Goal: Task Accomplishment & Management: Use online tool/utility

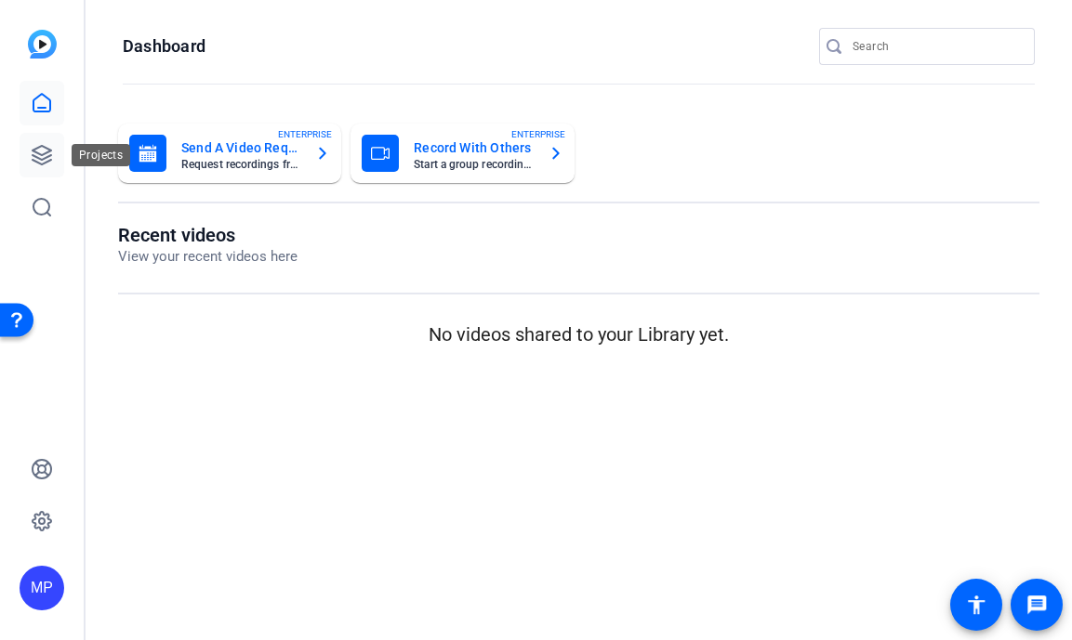
click at [57, 170] on link at bounding box center [42, 155] width 45 height 45
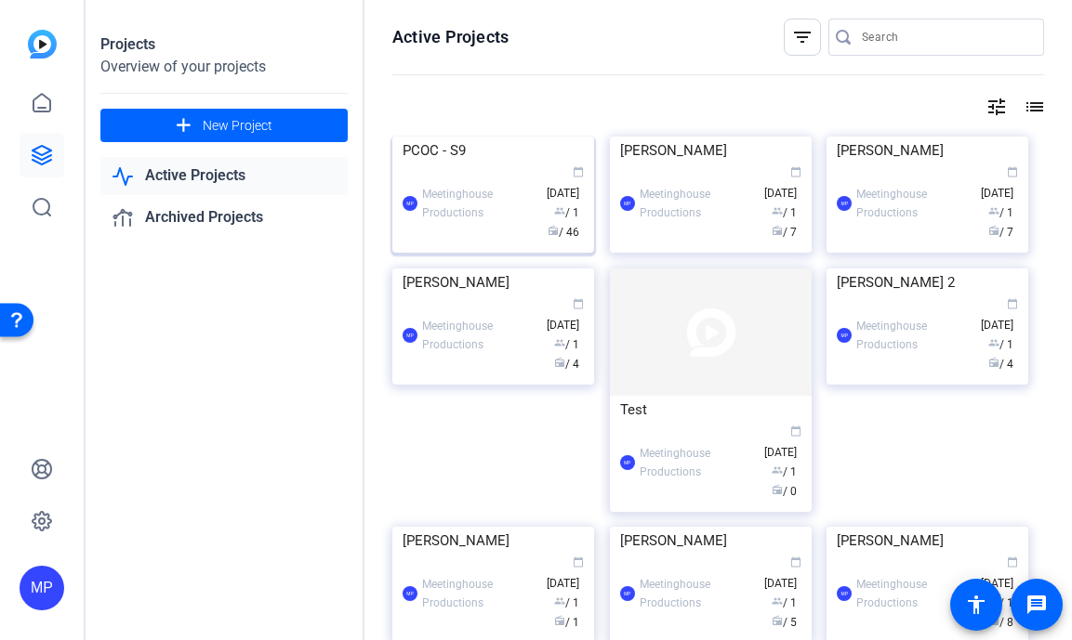
click at [495, 137] on img at bounding box center [493, 137] width 202 height 0
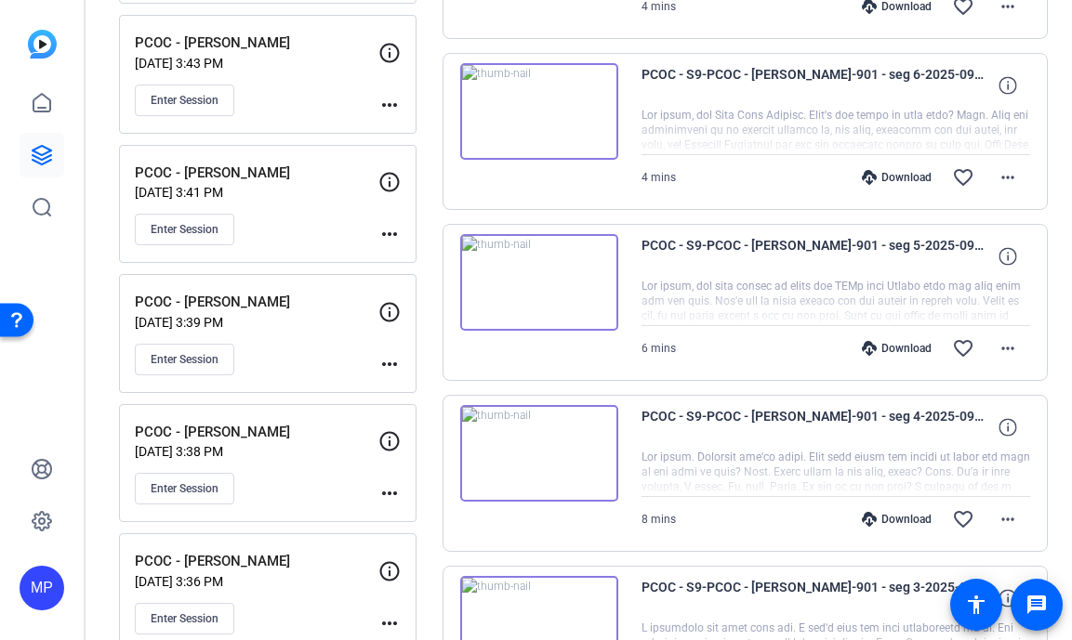
scroll to position [1470, 0]
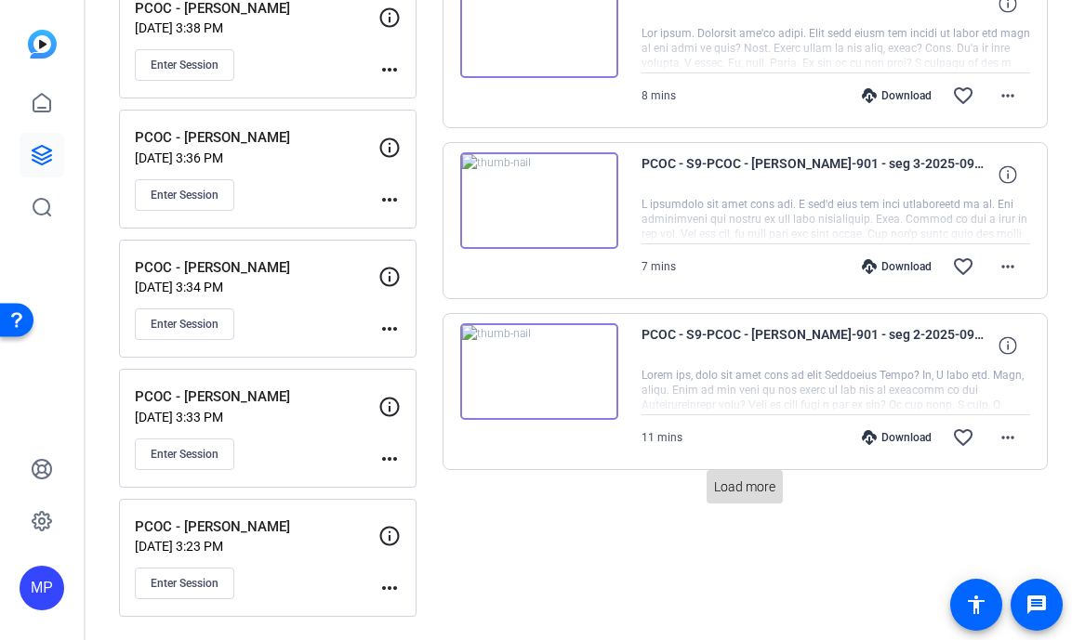
click at [747, 485] on span "Load more" at bounding box center [744, 488] width 61 height 20
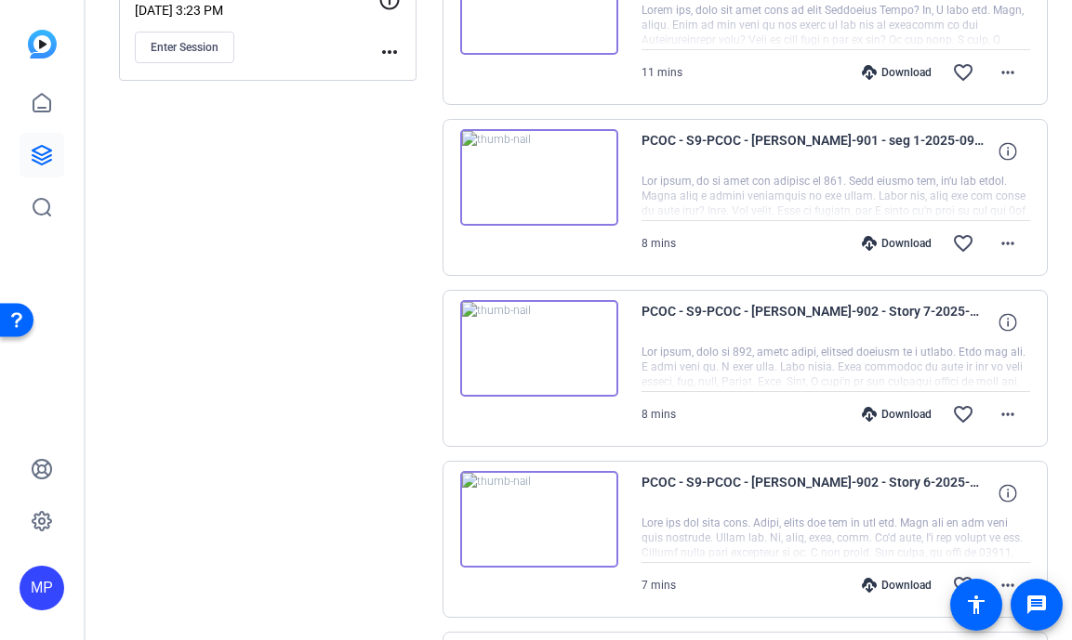
scroll to position [2001, 0]
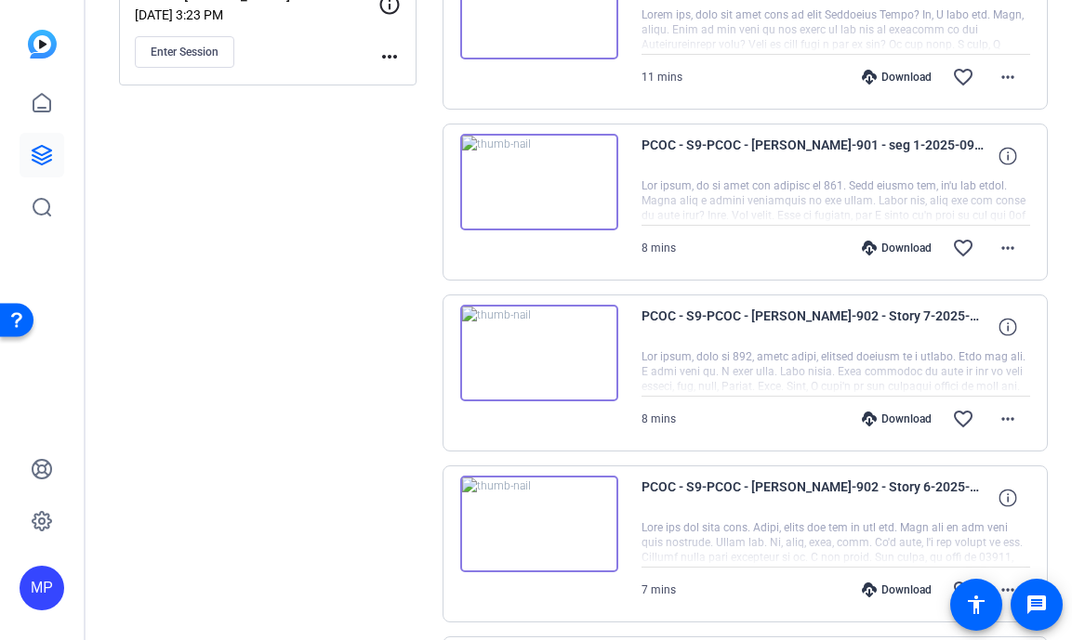
click at [550, 160] on img at bounding box center [539, 182] width 158 height 97
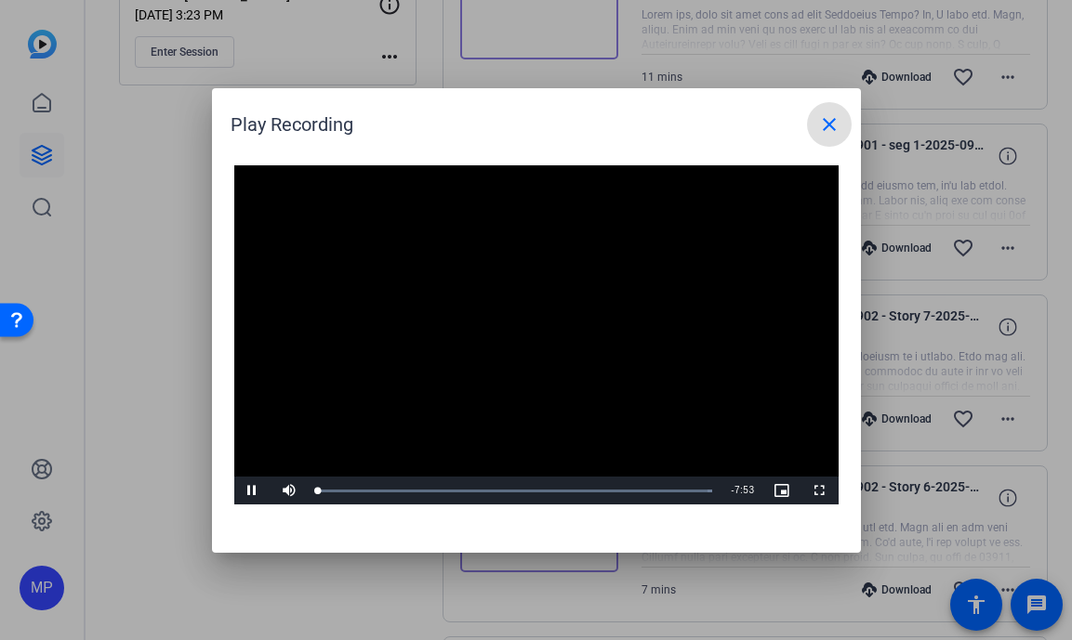
click at [525, 317] on video "Video Player" at bounding box center [536, 335] width 604 height 340
click at [506, 374] on video "Video Player" at bounding box center [536, 335] width 604 height 340
click at [251, 491] on span "Video Player" at bounding box center [252, 491] width 37 height 0
click at [503, 344] on video "Video Player" at bounding box center [536, 335] width 604 height 340
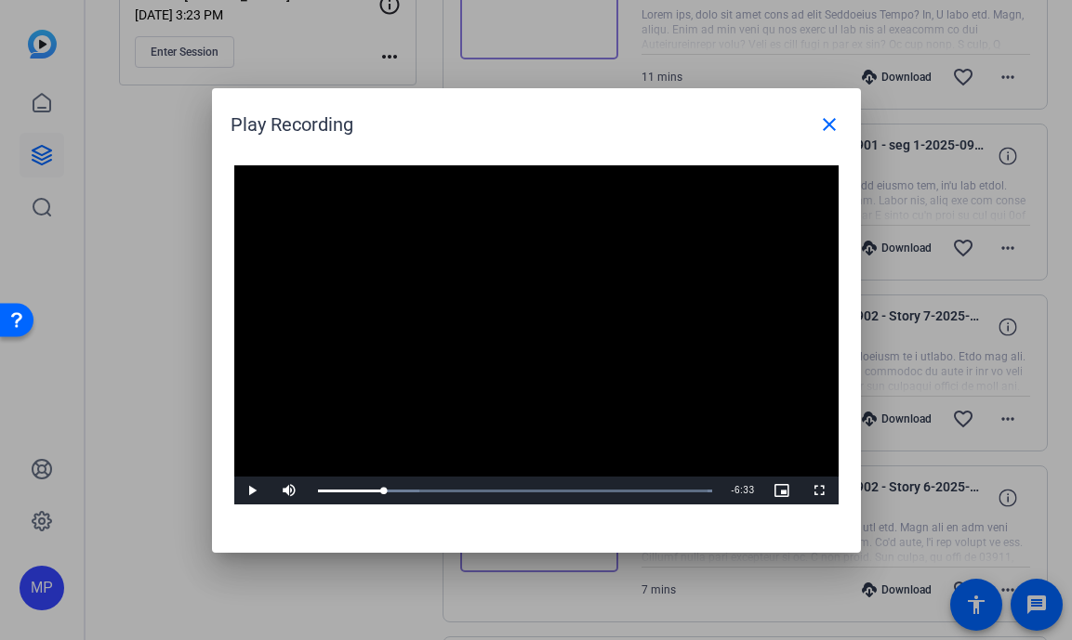
click at [503, 344] on video "Video Player" at bounding box center [536, 335] width 604 height 340
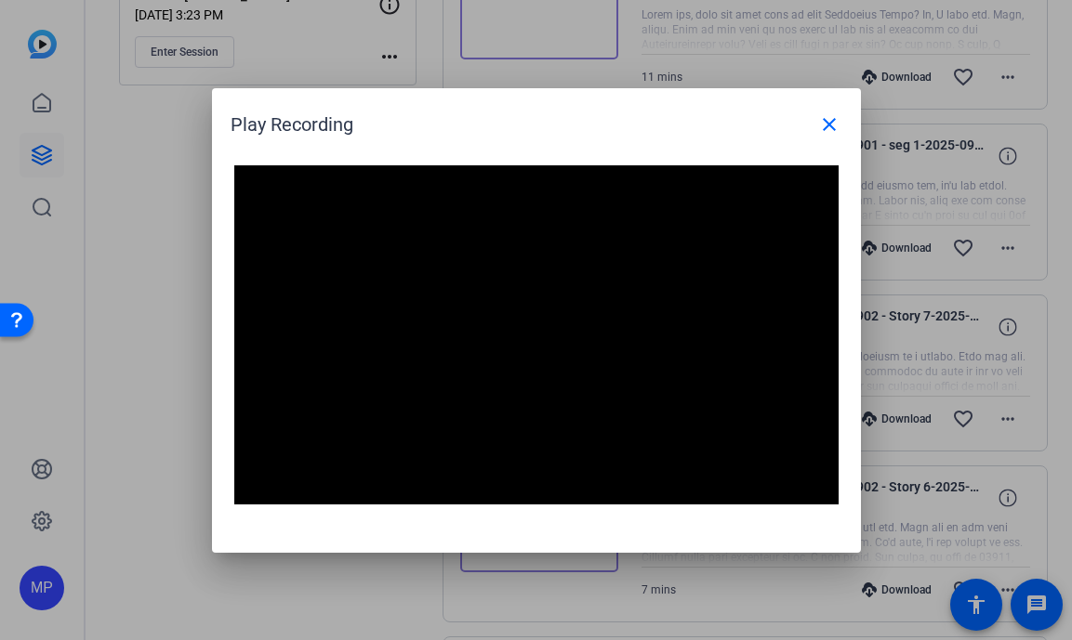
click at [469, 322] on video "Video Player" at bounding box center [536, 335] width 604 height 340
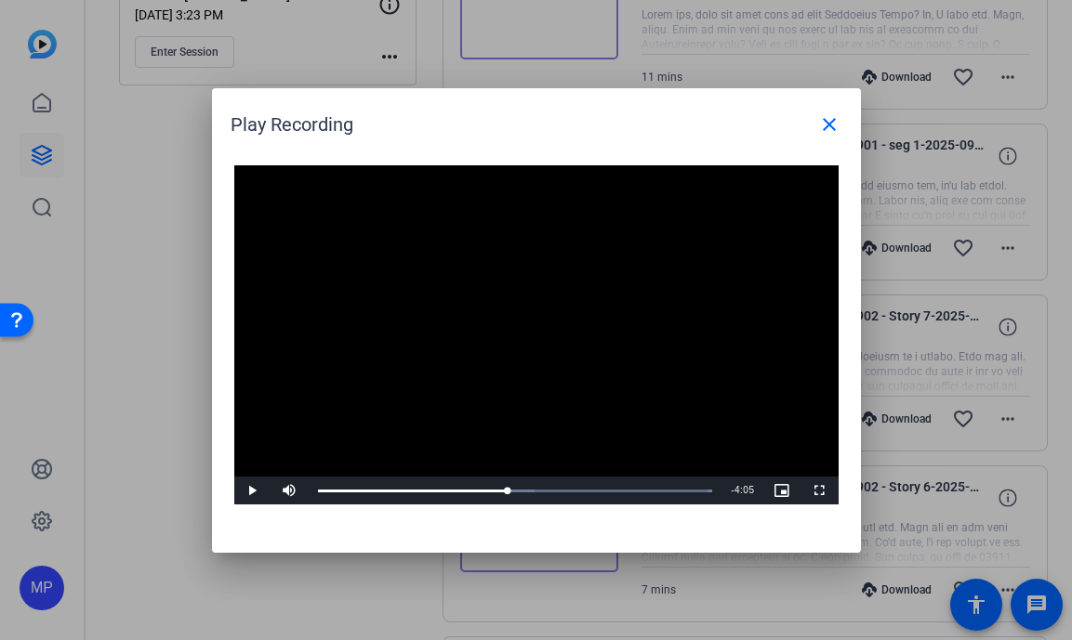
click at [469, 350] on video "Video Player" at bounding box center [536, 335] width 604 height 340
drag, startPoint x: 661, startPoint y: 486, endPoint x: 675, endPoint y: 490, distance: 14.4
click at [675, 490] on div "7:08" at bounding box center [497, 491] width 358 height 5
click at [676, 491] on div "7:09" at bounding box center [497, 491] width 358 height 5
click at [681, 491] on div "7:16" at bounding box center [499, 491] width 363 height 5
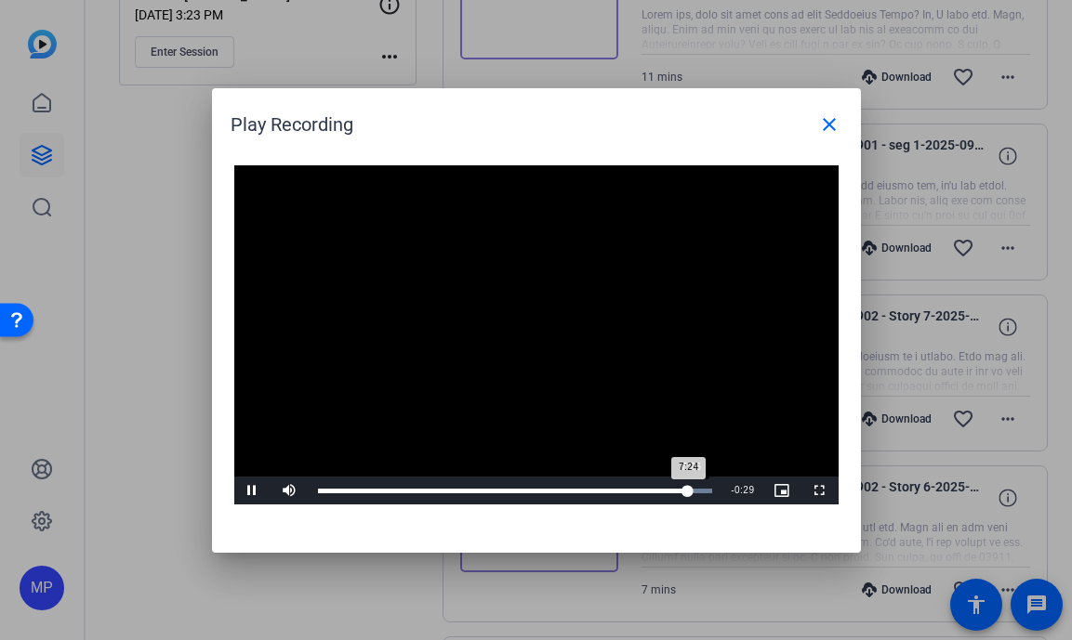
click at [689, 489] on div "7:24" at bounding box center [503, 491] width 371 height 5
click at [695, 489] on div "7:33" at bounding box center [507, 491] width 378 height 5
click at [705, 489] on div "Loaded : 100.00% 7:45 7:44" at bounding box center [515, 491] width 395 height 5
click at [832, 127] on mat-icon "close" at bounding box center [829, 124] width 22 height 22
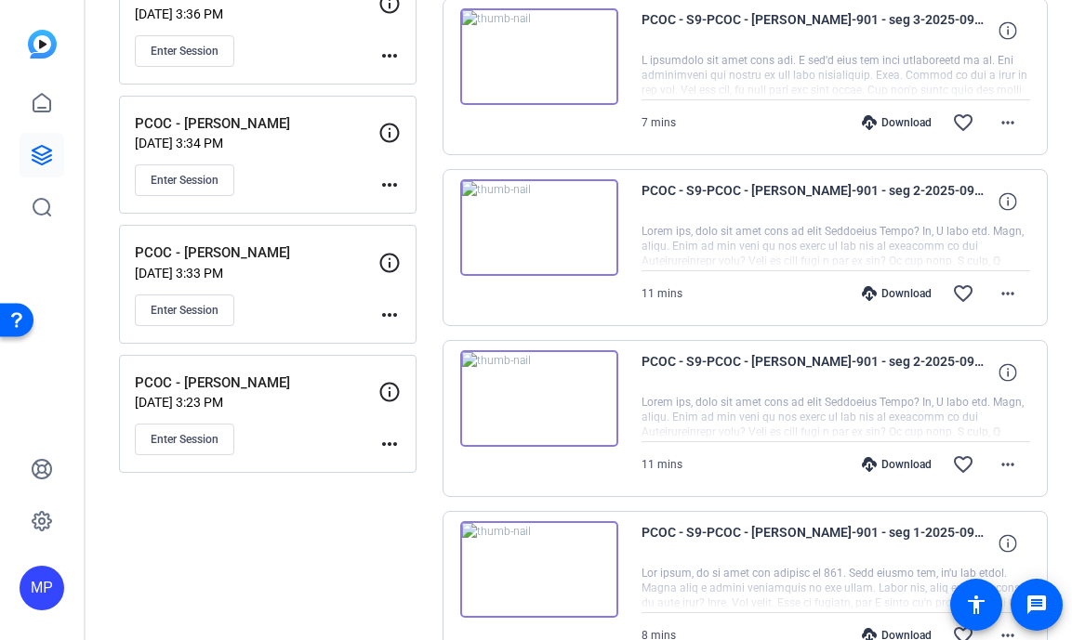
scroll to position [1496, 0]
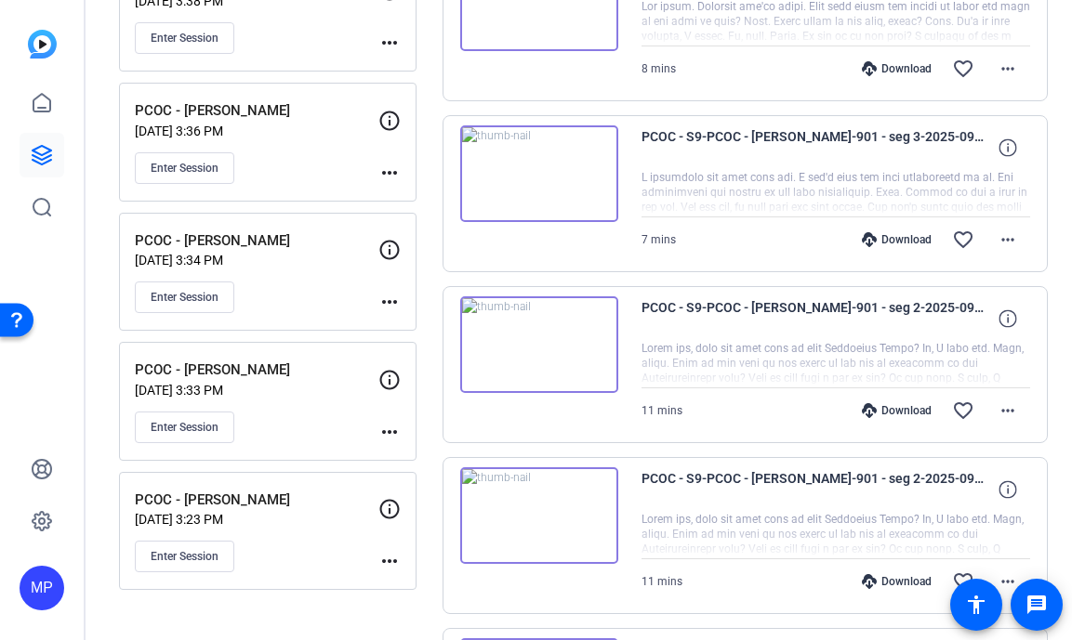
click at [546, 170] on img at bounding box center [539, 173] width 158 height 97
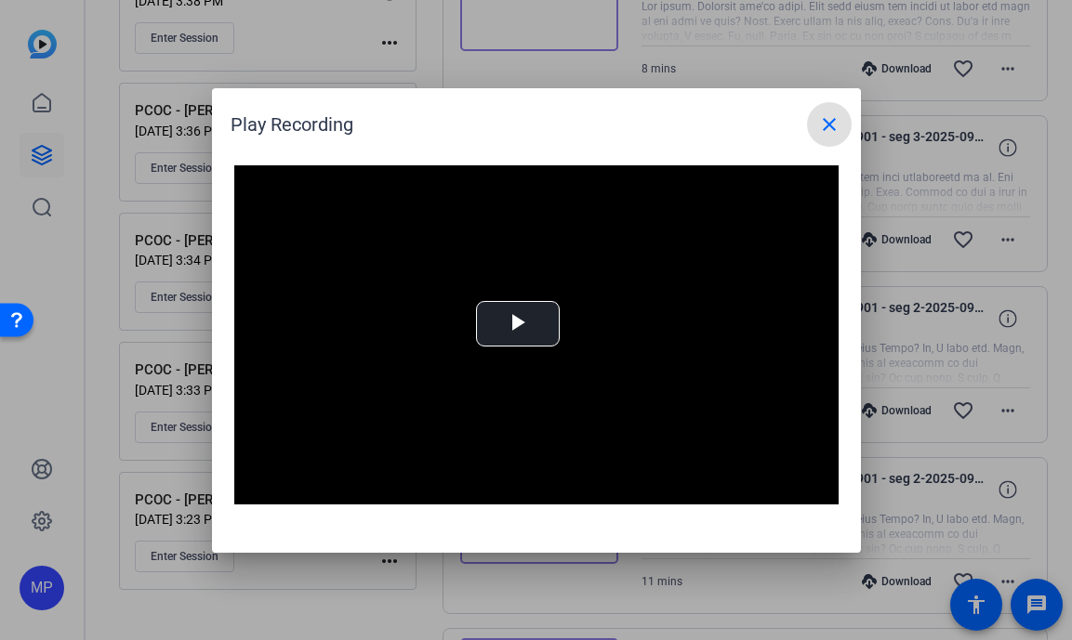
click at [834, 125] on mat-icon "close" at bounding box center [829, 124] width 22 height 22
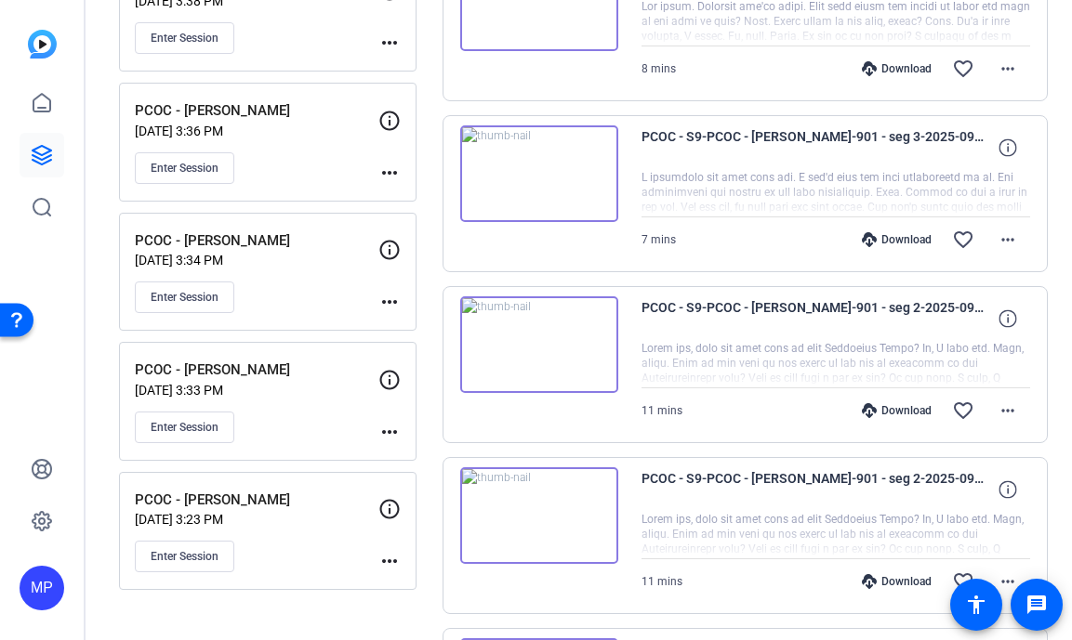
click at [533, 340] on img at bounding box center [539, 345] width 158 height 97
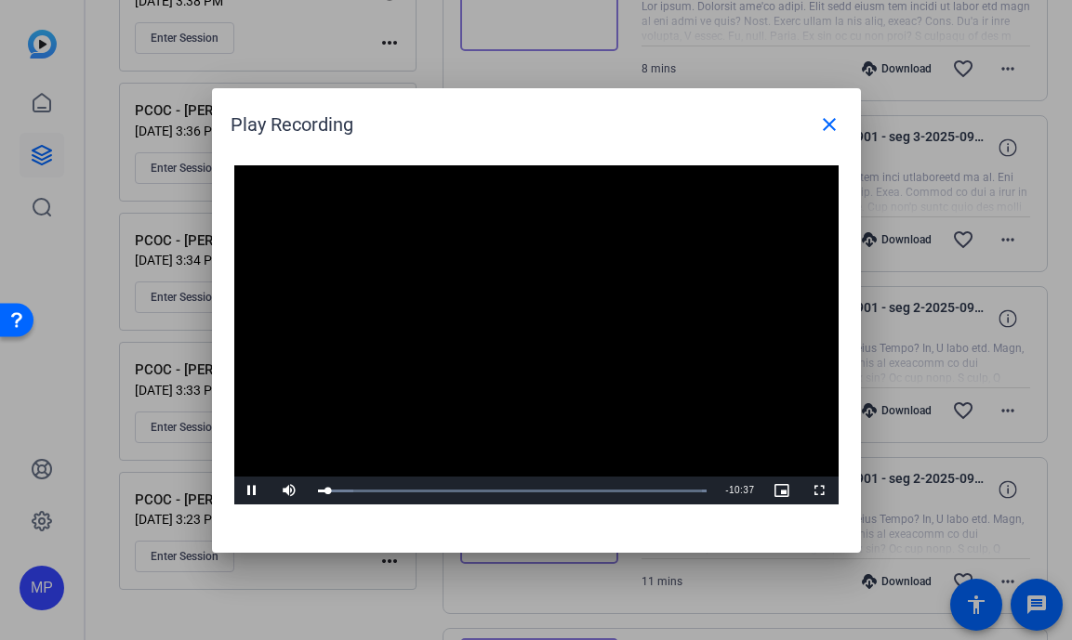
click at [646, 355] on video "Video Player" at bounding box center [536, 335] width 604 height 340
click at [628, 330] on video "Video Player" at bounding box center [536, 335] width 604 height 340
click at [830, 125] on mat-icon "close" at bounding box center [829, 124] width 22 height 22
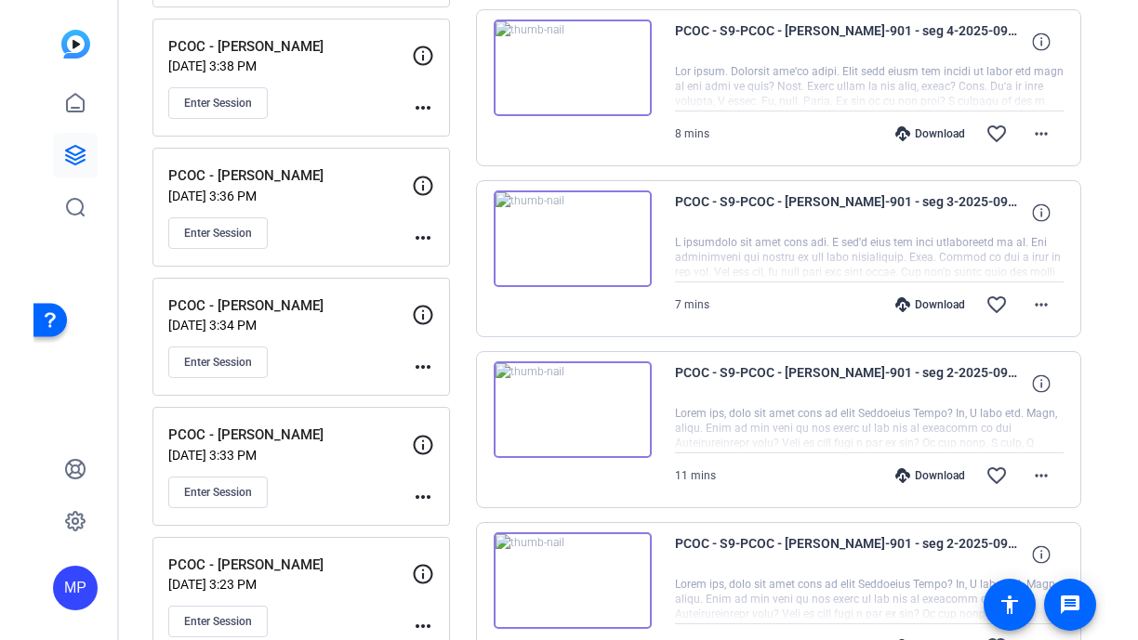
scroll to position [1437, 0]
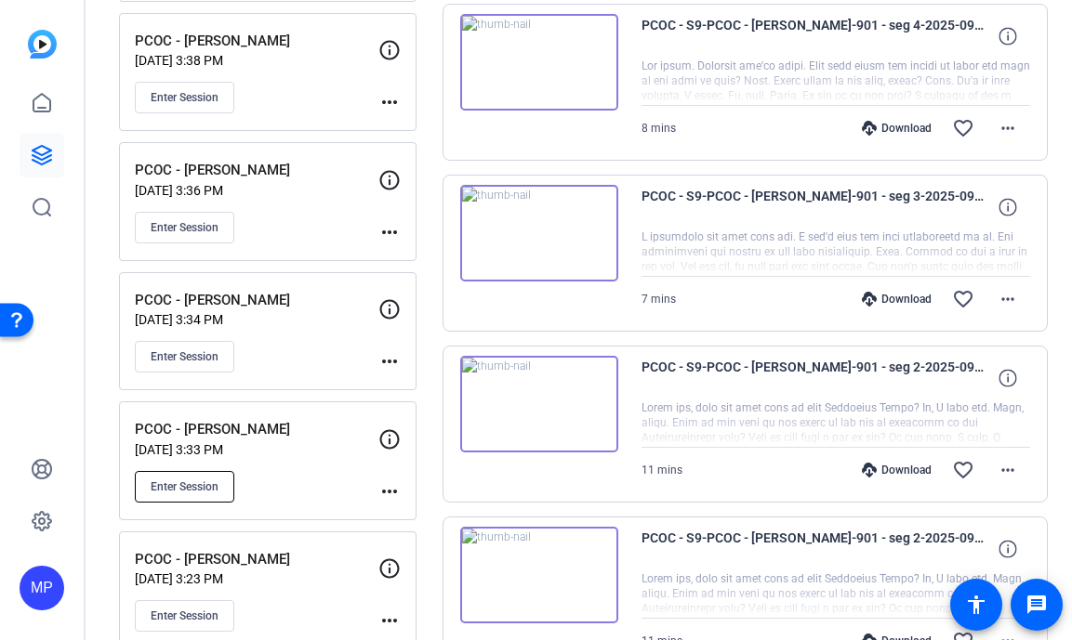
click at [193, 486] on span "Enter Session" at bounding box center [185, 487] width 68 height 15
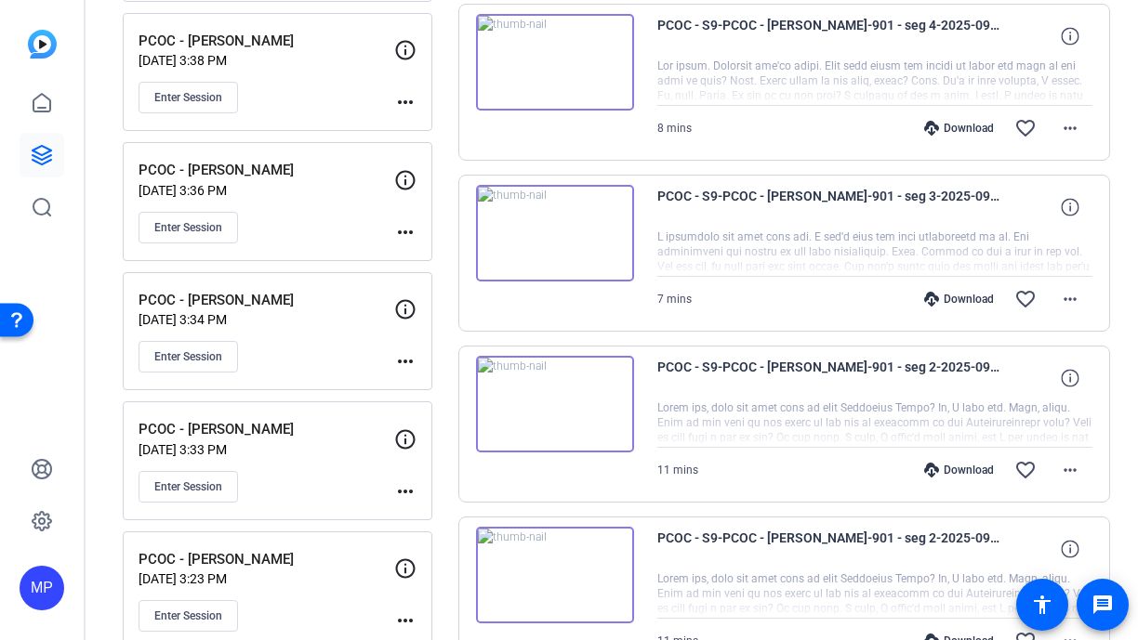
click at [548, 461] on div "PCOC - S9-PCOC - [PERSON_NAME]-901 - seg 2-2025-09-24-15-46-06-644-0 11 mins Do…" at bounding box center [784, 424] width 653 height 157
click at [560, 424] on img at bounding box center [555, 404] width 158 height 97
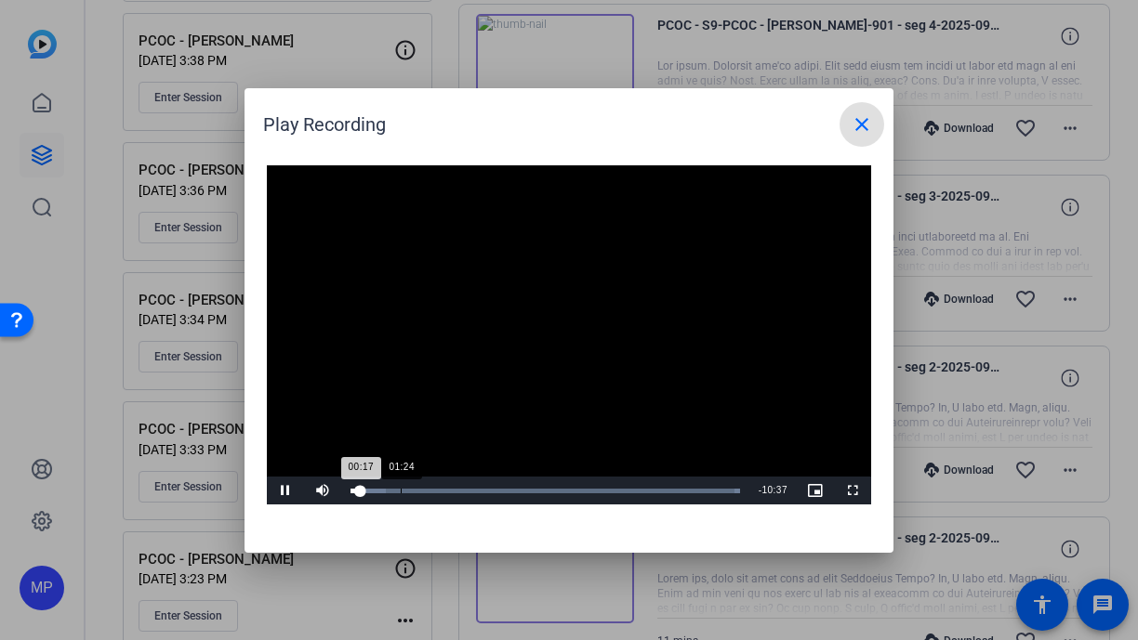
click at [400, 494] on div "Loaded : 100.00% 01:24 00:17" at bounding box center [545, 491] width 408 height 28
click at [352, 492] on div "22%" at bounding box center [364, 491] width 38 height 3
click at [857, 127] on mat-icon "close" at bounding box center [861, 124] width 22 height 22
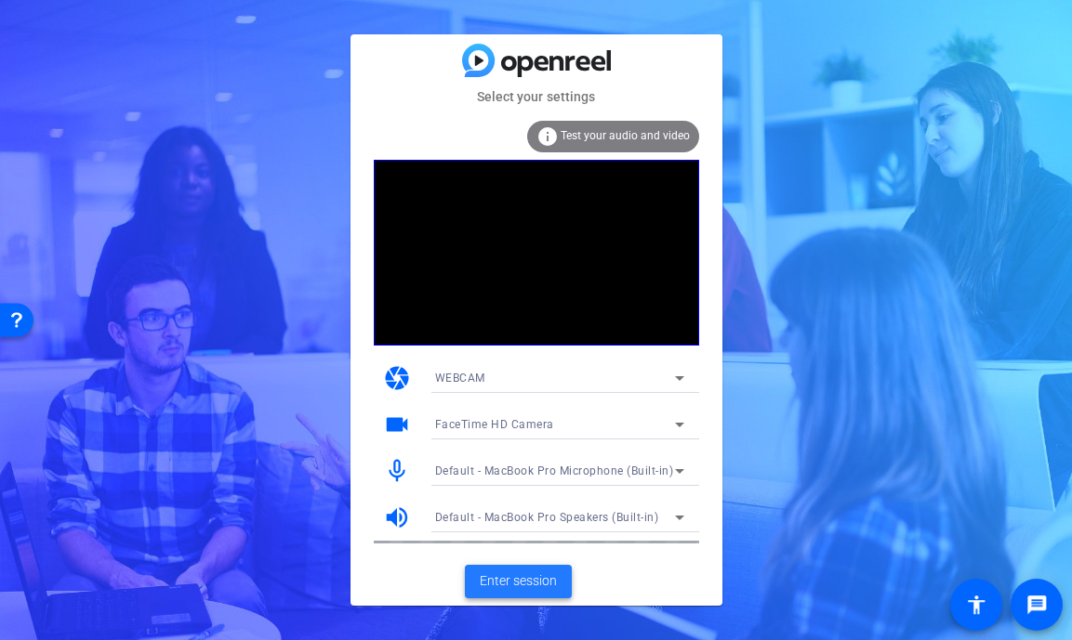
click at [552, 575] on span "Enter session" at bounding box center [518, 582] width 77 height 20
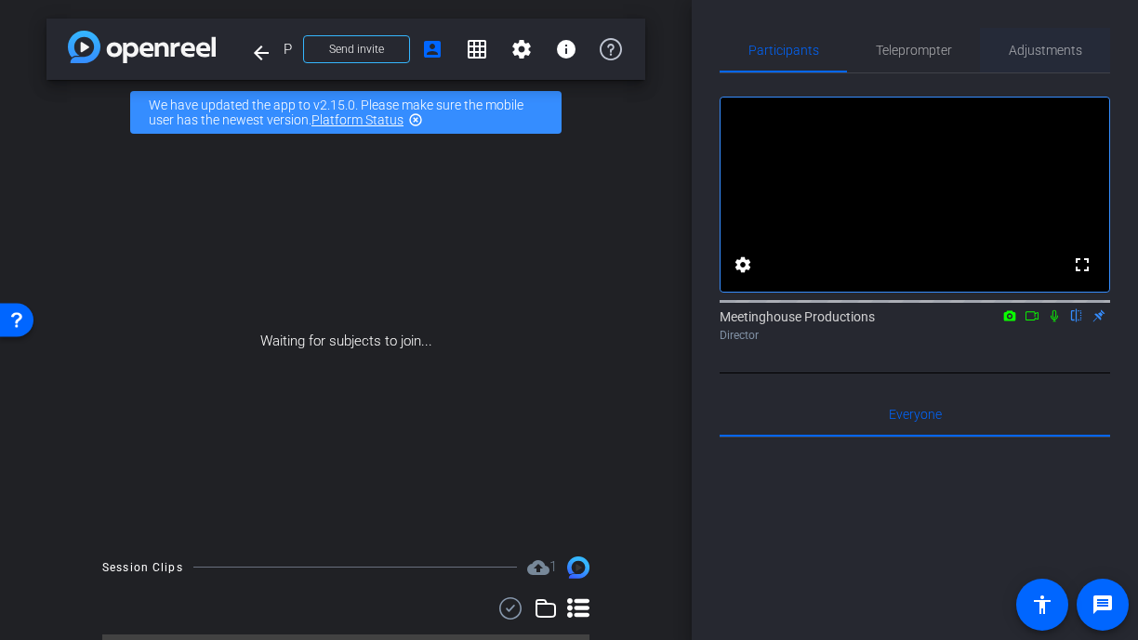
click at [1025, 44] on span "Adjustments" at bounding box center [1044, 50] width 73 height 13
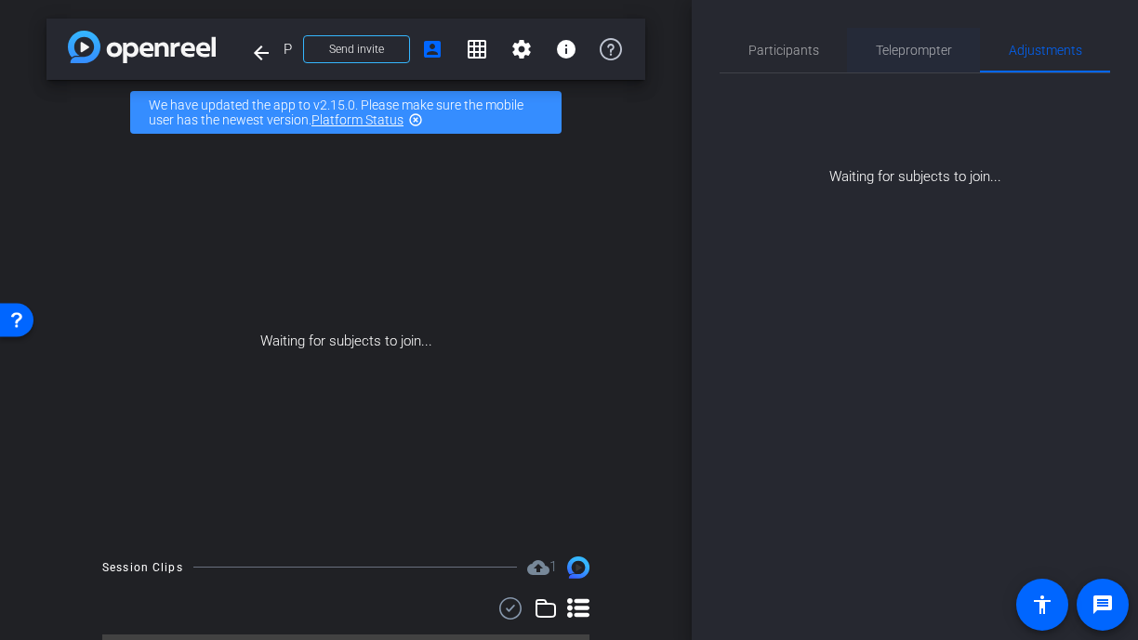
click at [903, 46] on span "Teleprompter" at bounding box center [914, 50] width 76 height 13
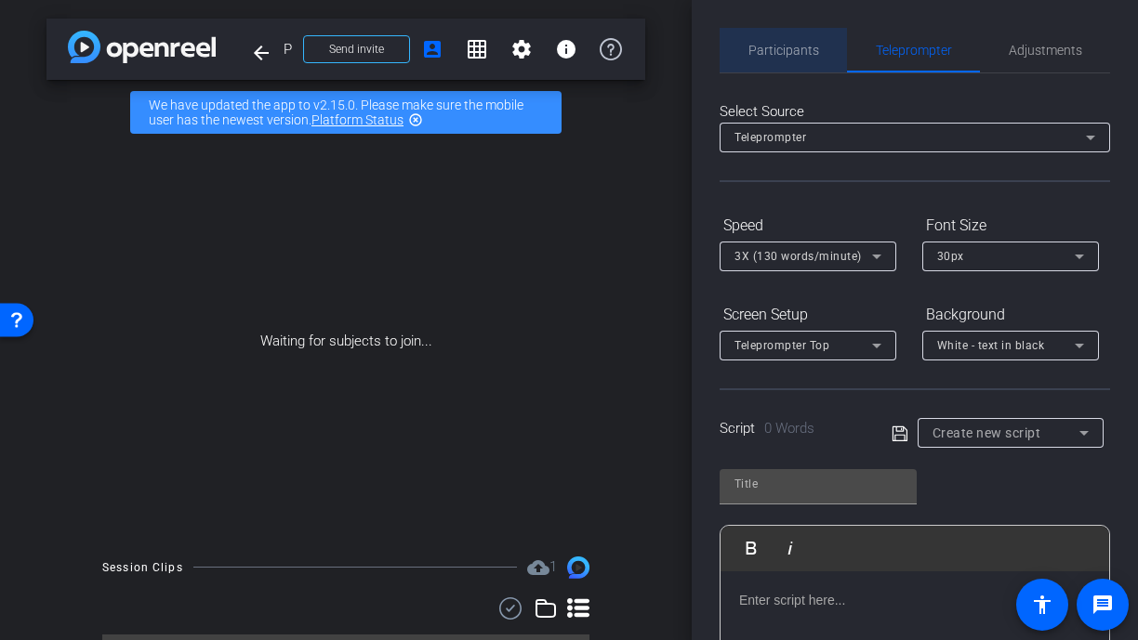
click at [782, 39] on span "Participants" at bounding box center [783, 50] width 71 height 45
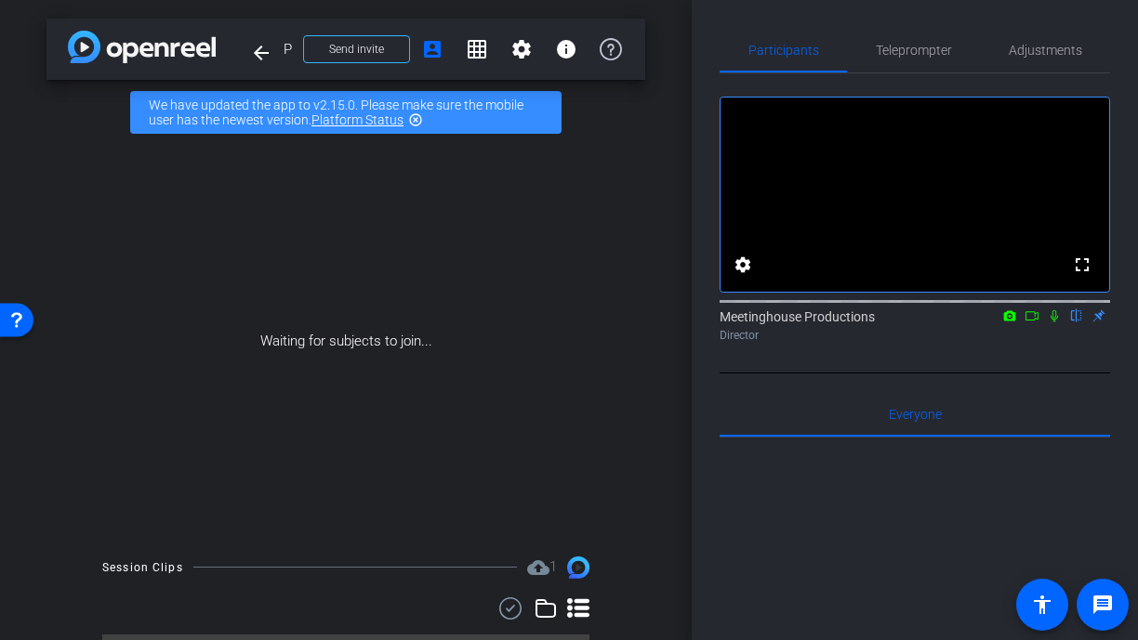
click at [1048, 323] on icon at bounding box center [1054, 316] width 15 height 13
click at [1049, 323] on icon at bounding box center [1054, 316] width 15 height 13
click at [1052, 323] on icon at bounding box center [1054, 316] width 15 height 13
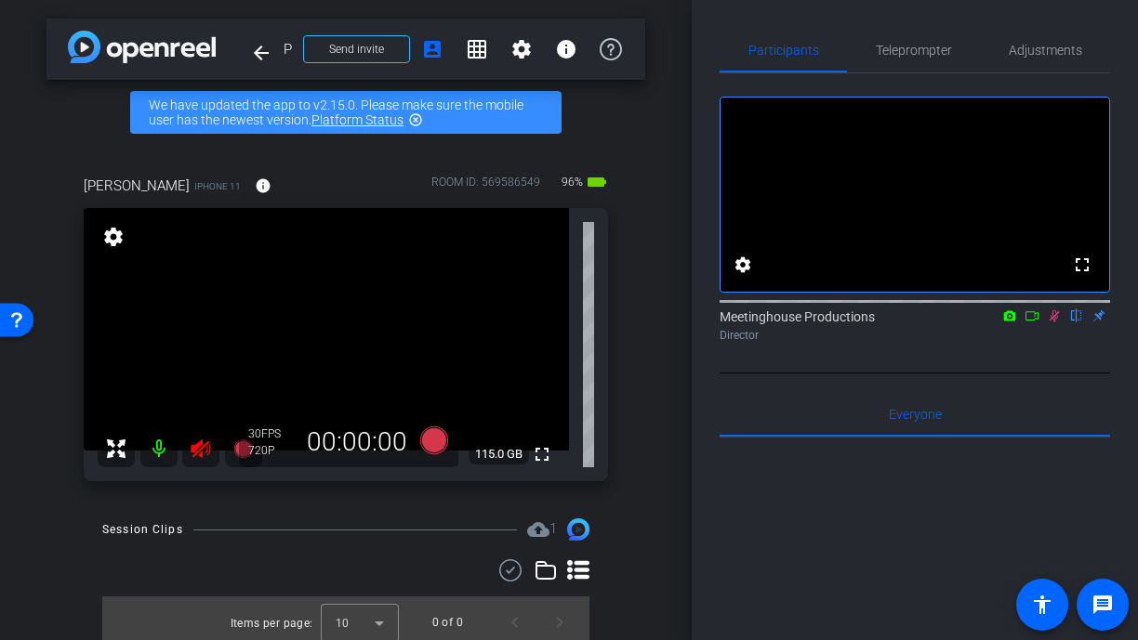
click at [1047, 323] on icon at bounding box center [1054, 316] width 15 height 13
click at [655, 523] on div "arrow_back PCOC - Ben Hansen Back to project Send invite account_box grid_on se…" at bounding box center [346, 320] width 692 height 640
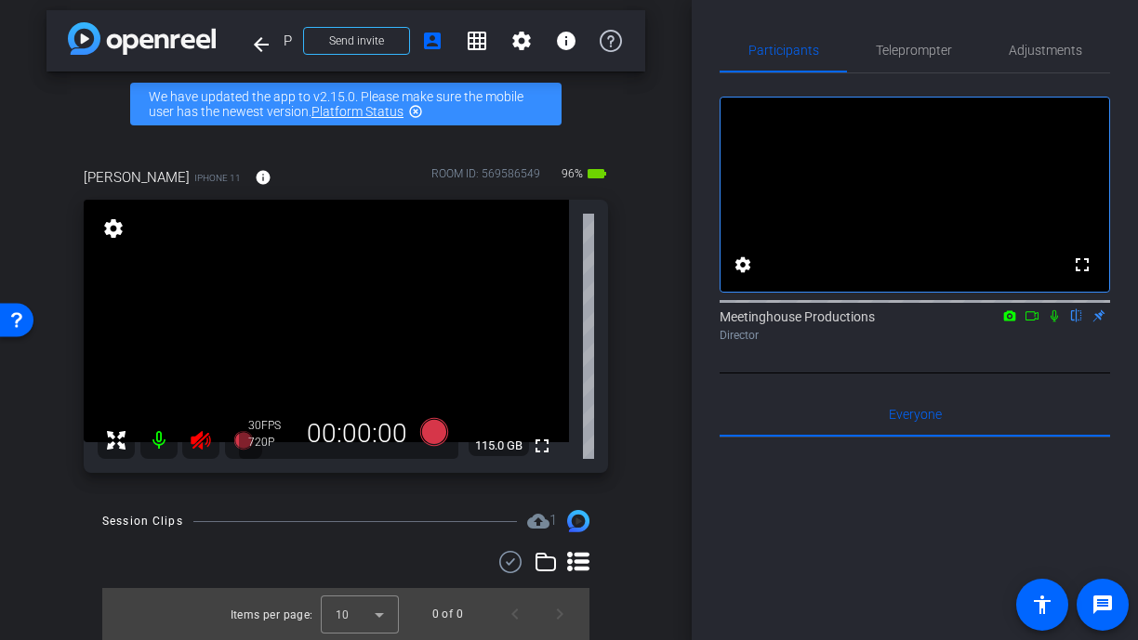
click at [206, 442] on icon at bounding box center [201, 440] width 20 height 19
click at [206, 441] on icon at bounding box center [201, 440] width 22 height 22
click at [1048, 50] on span "Adjustments" at bounding box center [1044, 50] width 73 height 13
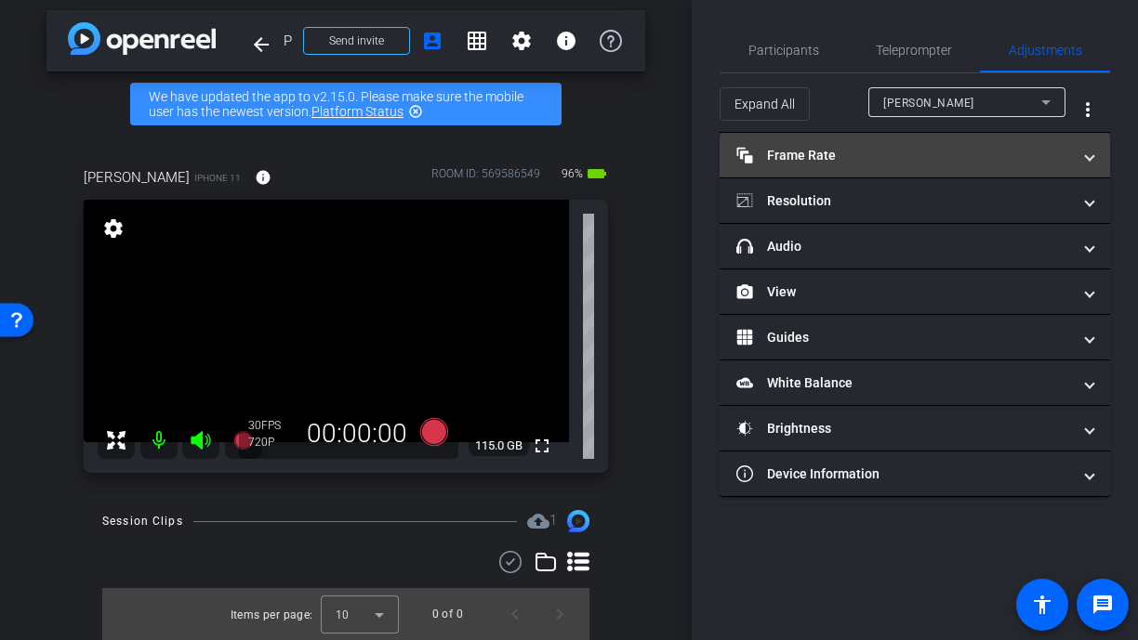
click at [868, 154] on mat-panel-title "Frame Rate Frame Rate" at bounding box center [903, 156] width 335 height 20
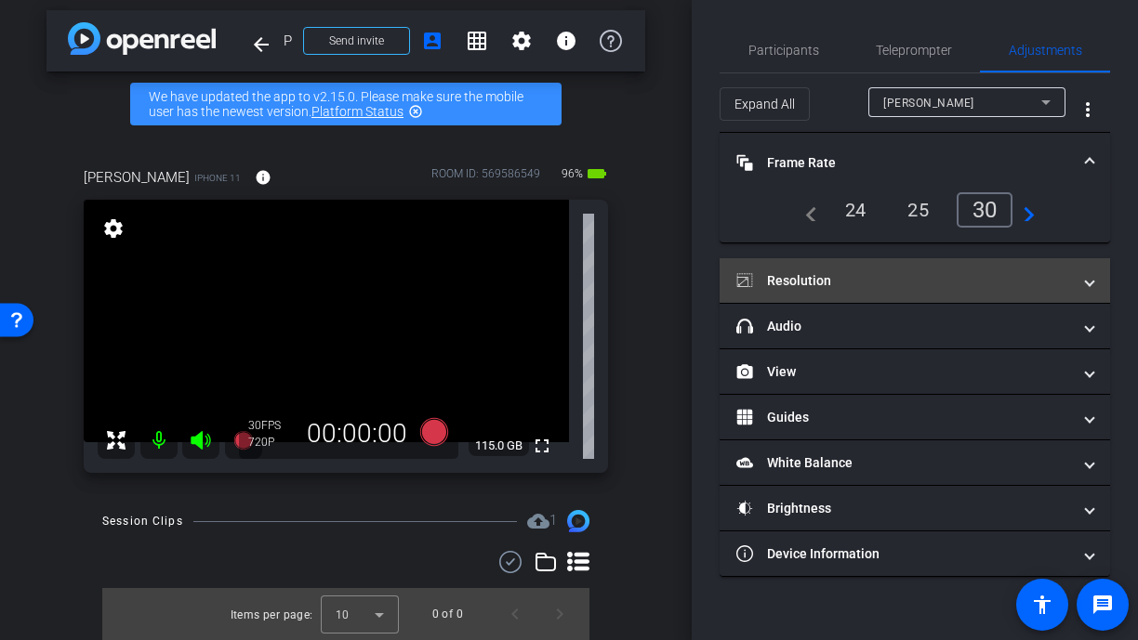
click at [955, 288] on mat-panel-title "Resolution" at bounding box center [903, 281] width 335 height 20
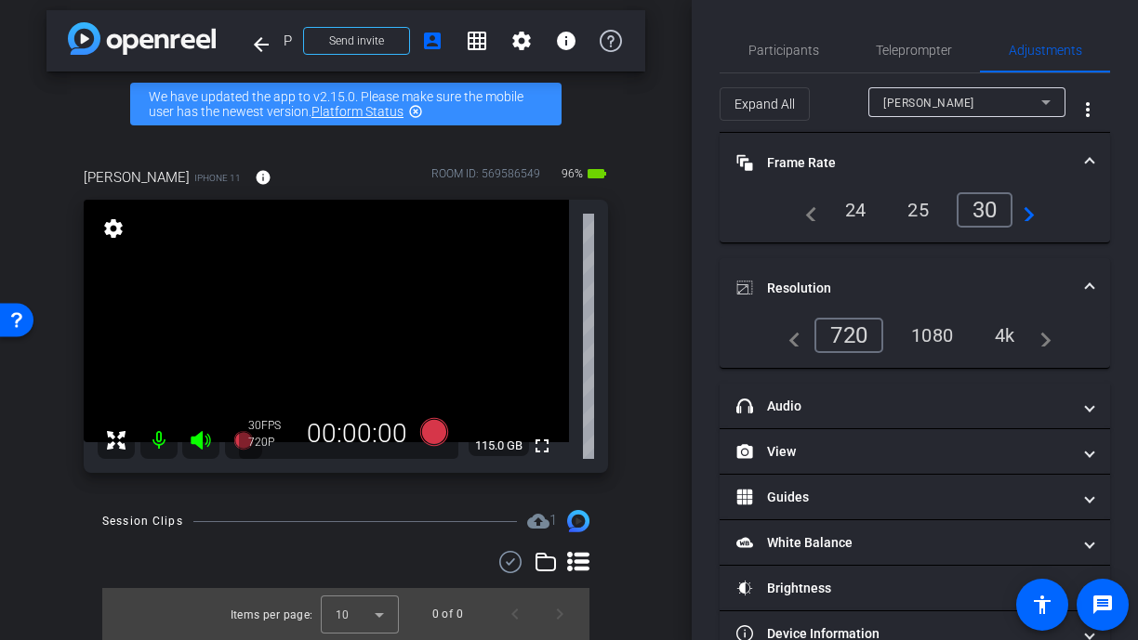
click at [1004, 336] on div "4k" at bounding box center [1005, 336] width 48 height 32
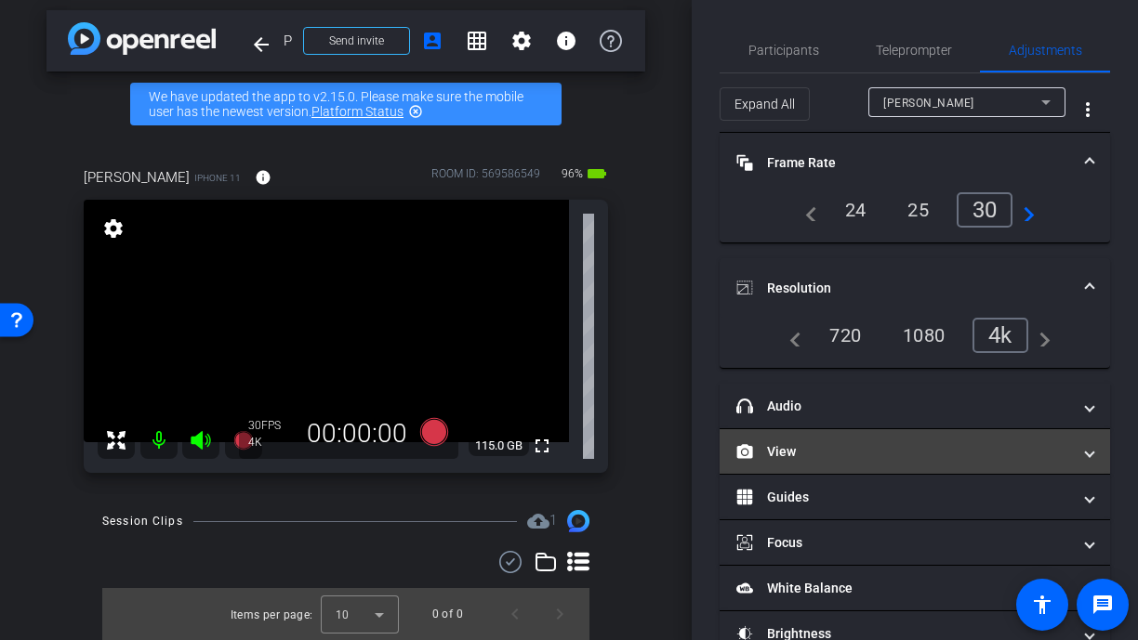
click at [853, 460] on mat-panel-title "View" at bounding box center [903, 452] width 335 height 20
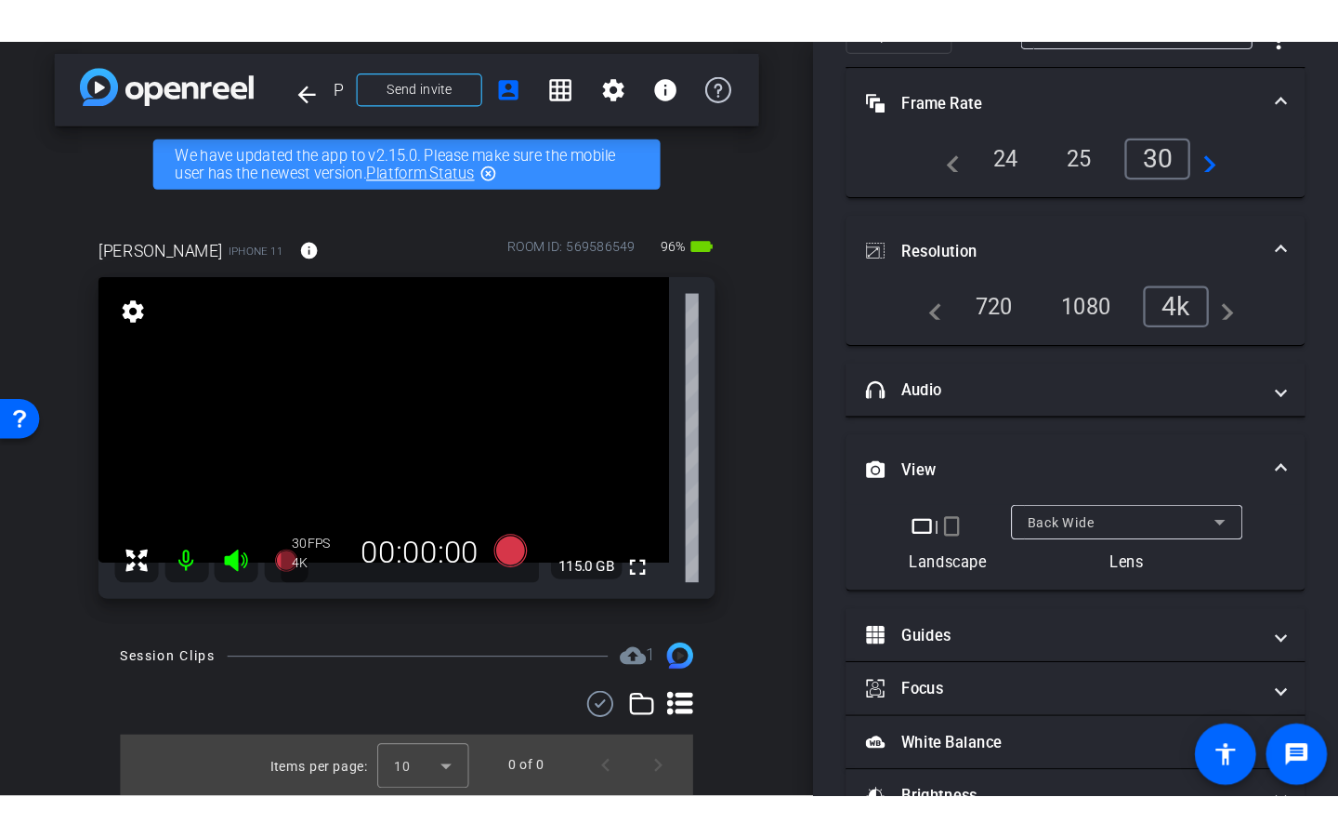
scroll to position [207, 0]
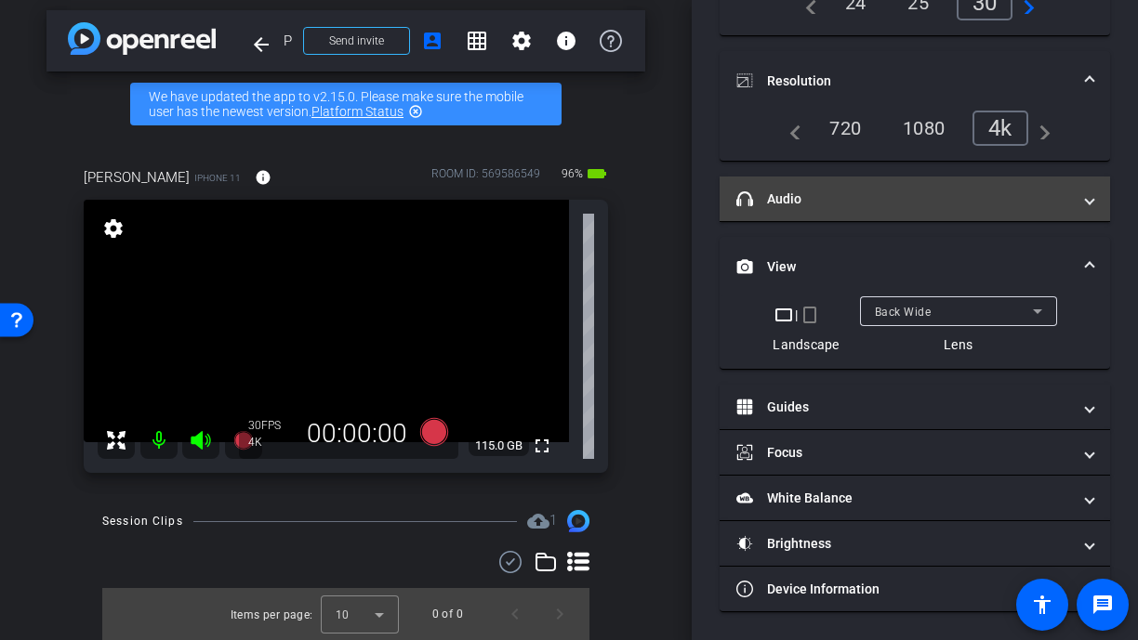
click at [843, 197] on mat-panel-title "headphone icon Audio" at bounding box center [903, 200] width 335 height 20
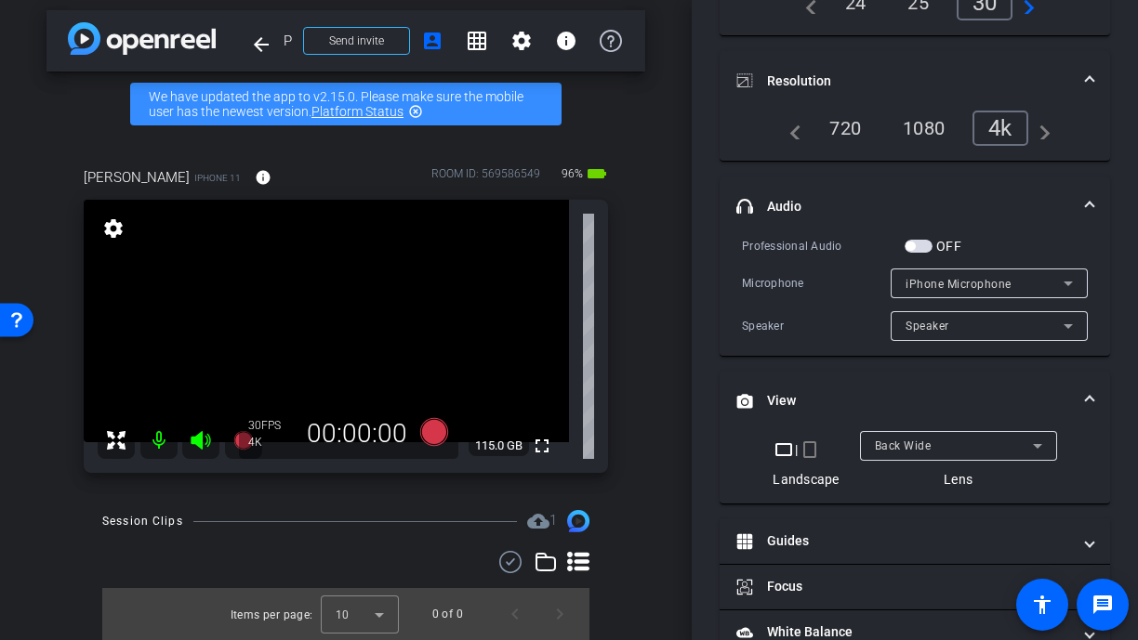
click at [915, 250] on span "button" at bounding box center [918, 246] width 28 height 13
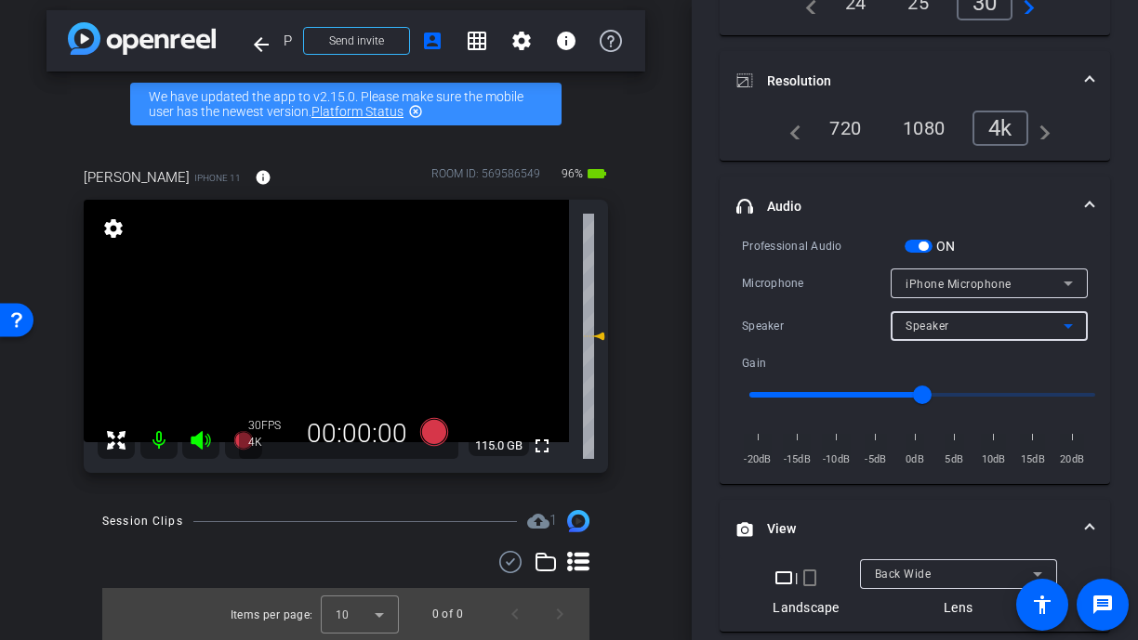
click at [931, 324] on span "Speaker" at bounding box center [927, 326] width 44 height 13
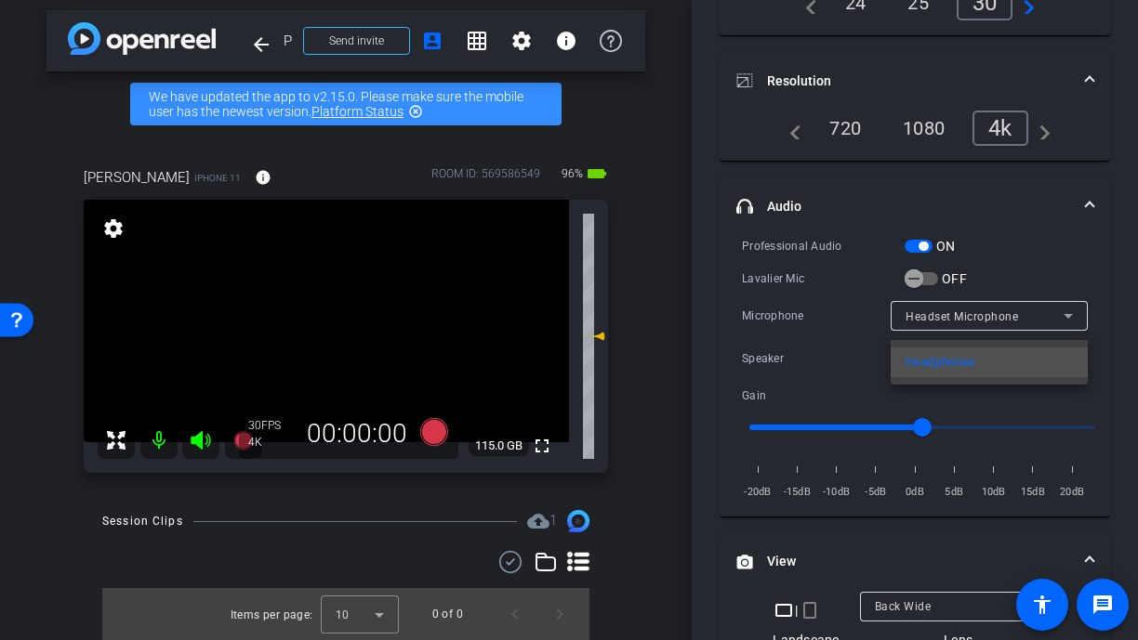
click at [931, 326] on div at bounding box center [569, 320] width 1138 height 640
click at [918, 275] on icon "button" at bounding box center [913, 278] width 17 height 17
click at [948, 363] on div "Speaker" at bounding box center [984, 358] width 158 height 23
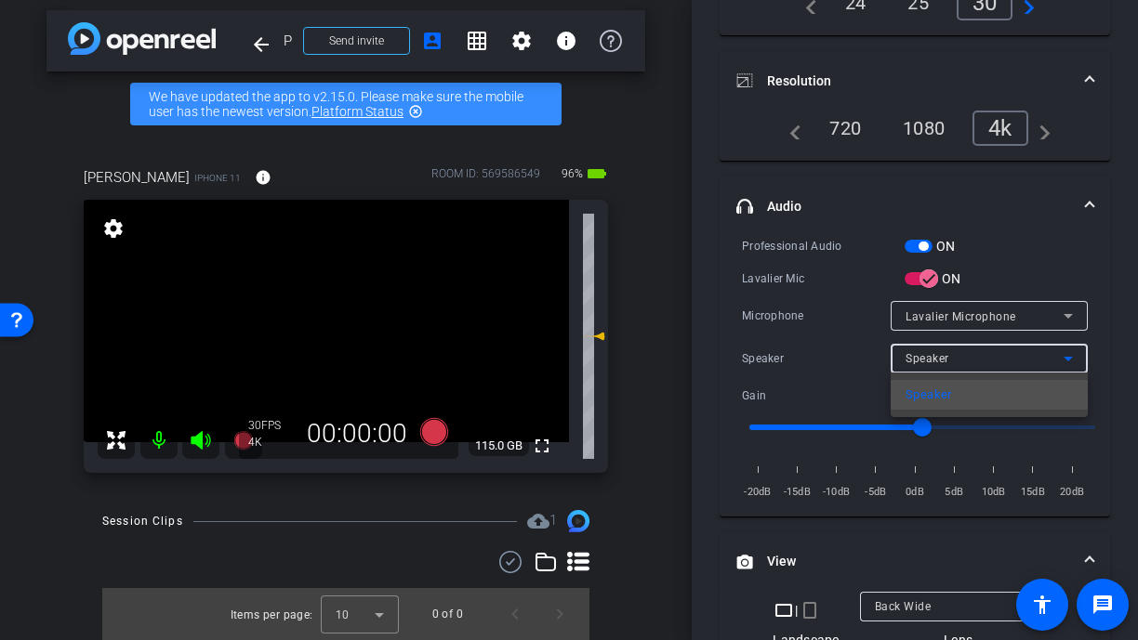
click at [1062, 270] on div at bounding box center [569, 320] width 1138 height 640
click at [352, 290] on video at bounding box center [326, 321] width 485 height 243
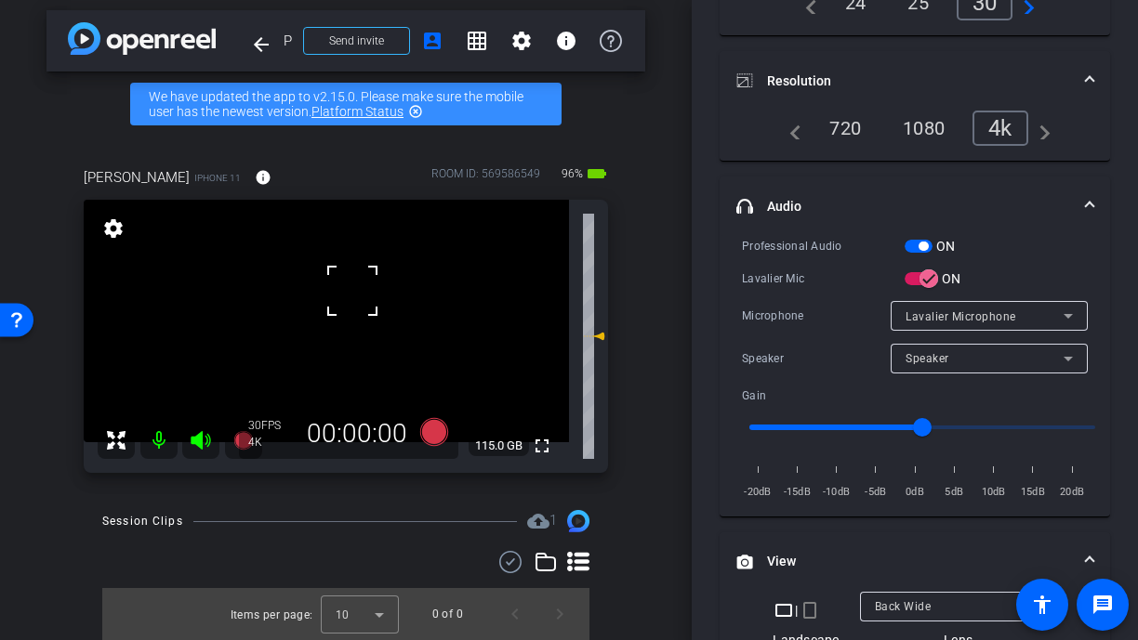
click at [349, 299] on div at bounding box center [352, 291] width 46 height 46
click at [373, 325] on video at bounding box center [326, 321] width 485 height 243
click at [356, 316] on div at bounding box center [372, 326] width 46 height 46
click at [356, 305] on div at bounding box center [372, 326] width 46 height 46
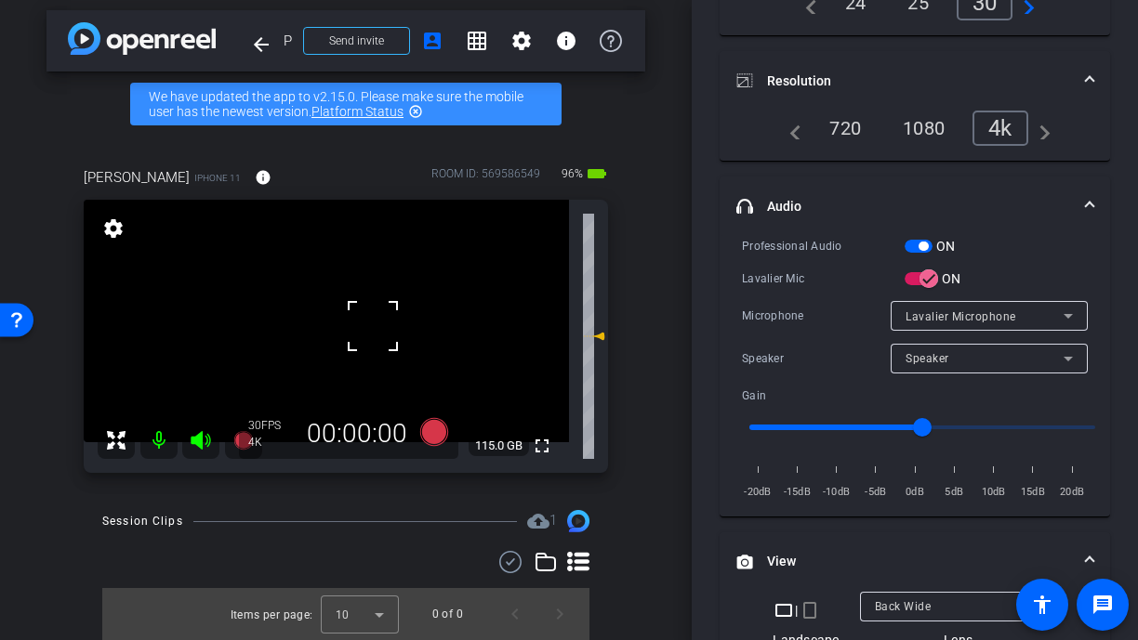
click at [334, 302] on video at bounding box center [326, 321] width 485 height 243
click at [337, 309] on div at bounding box center [333, 303] width 46 height 46
click at [336, 316] on div at bounding box center [333, 303] width 46 height 46
click at [336, 316] on video at bounding box center [326, 321] width 485 height 243
click at [340, 311] on div at bounding box center [335, 317] width 46 height 46
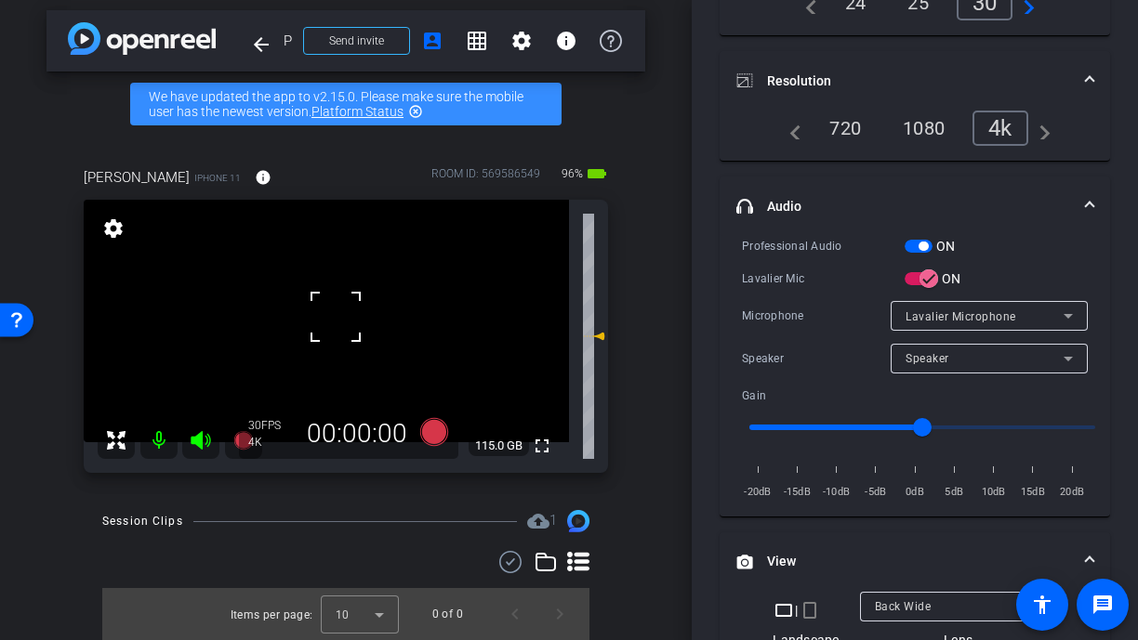
click at [340, 311] on div at bounding box center [335, 317] width 46 height 46
click at [330, 319] on video at bounding box center [326, 321] width 485 height 243
click at [330, 319] on div at bounding box center [330, 320] width 46 height 46
click at [330, 315] on div at bounding box center [330, 320] width 46 height 46
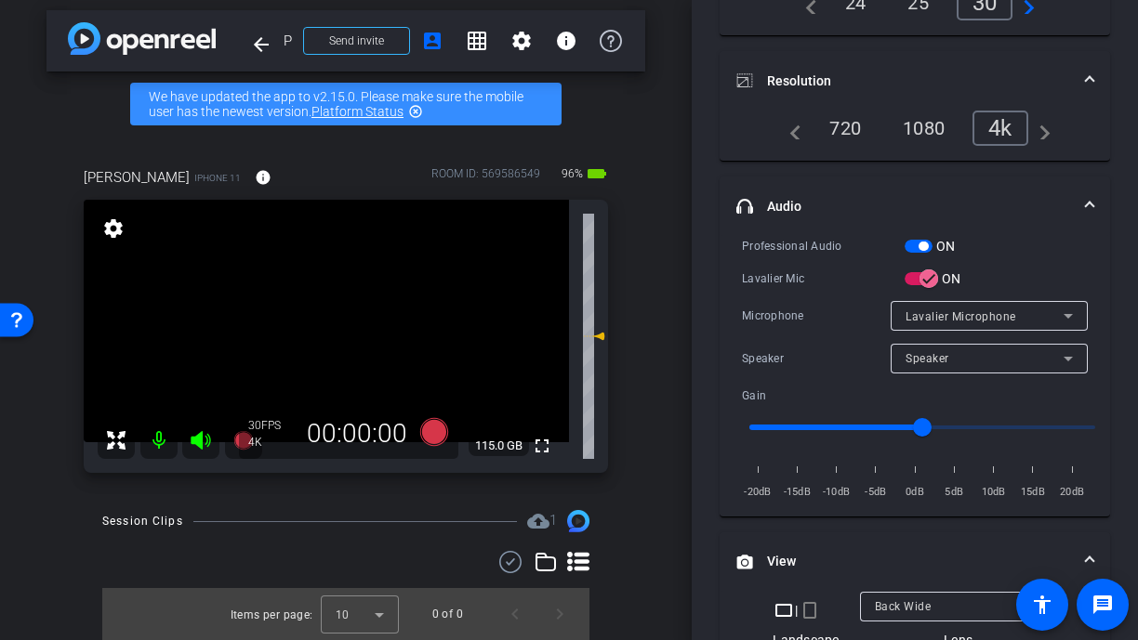
click at [330, 315] on video at bounding box center [326, 321] width 485 height 243
click at [305, 314] on video at bounding box center [326, 321] width 485 height 243
click at [354, 324] on video at bounding box center [326, 321] width 485 height 243
click at [541, 449] on mat-icon "fullscreen" at bounding box center [542, 446] width 22 height 22
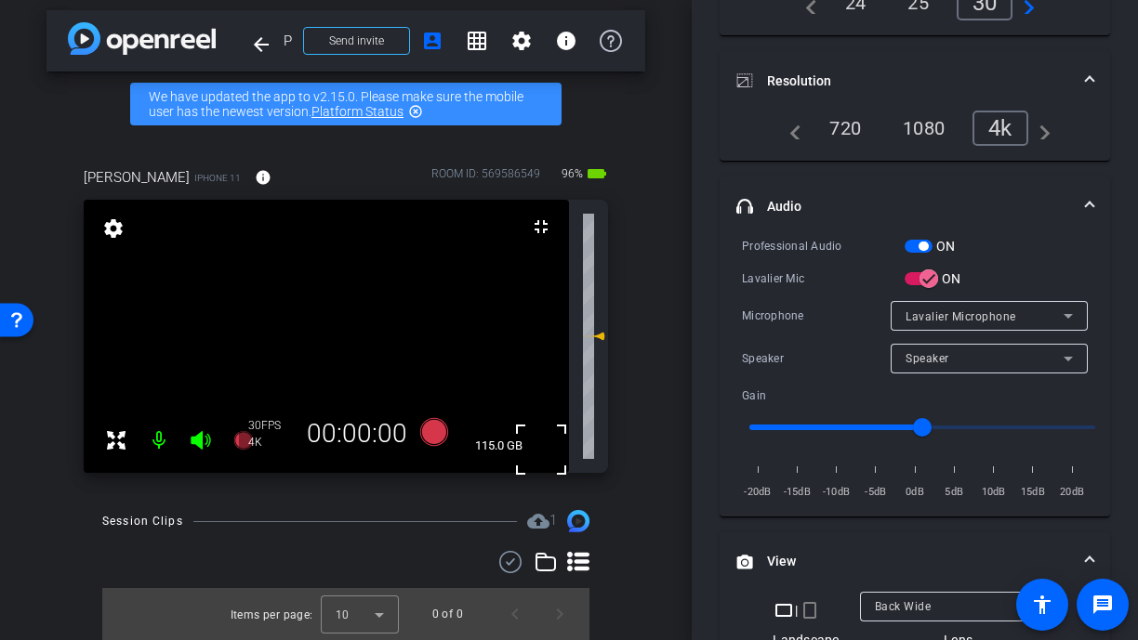
scroll to position [0, 0]
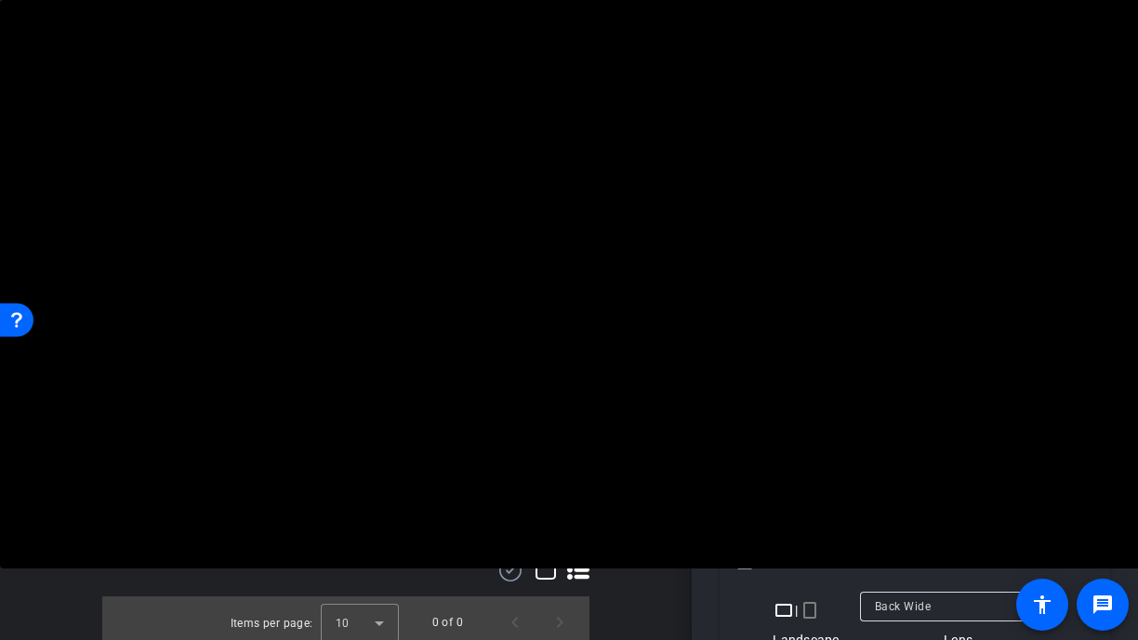
click at [317, 311] on video at bounding box center [569, 284] width 1138 height 569
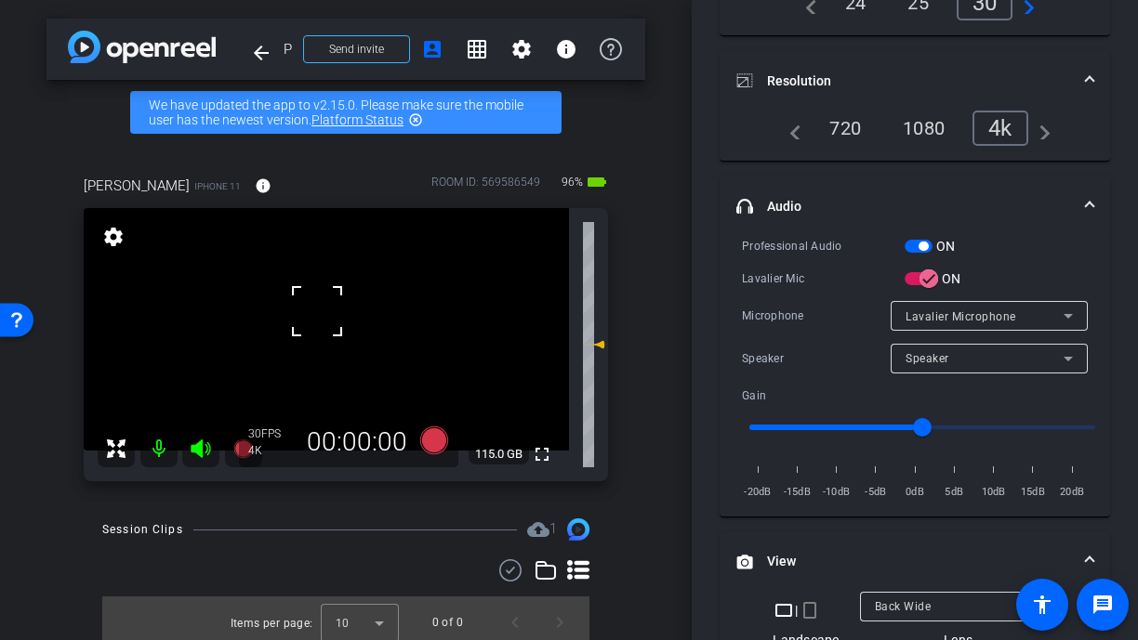
click at [331, 318] on div at bounding box center [317, 311] width 46 height 46
click at [337, 320] on div at bounding box center [317, 311] width 46 height 46
click at [333, 352] on video at bounding box center [326, 329] width 485 height 243
click at [344, 317] on video at bounding box center [326, 329] width 485 height 243
click at [329, 323] on div at bounding box center [344, 317] width 46 height 46
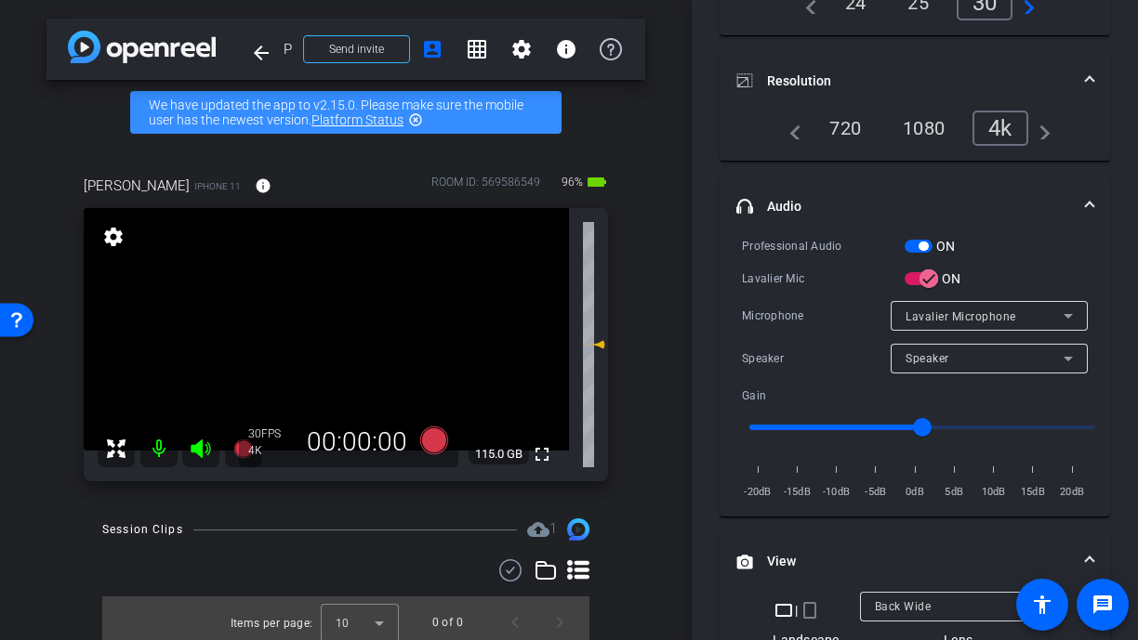
click at [333, 349] on video at bounding box center [326, 329] width 485 height 243
click at [328, 319] on video at bounding box center [326, 329] width 485 height 243
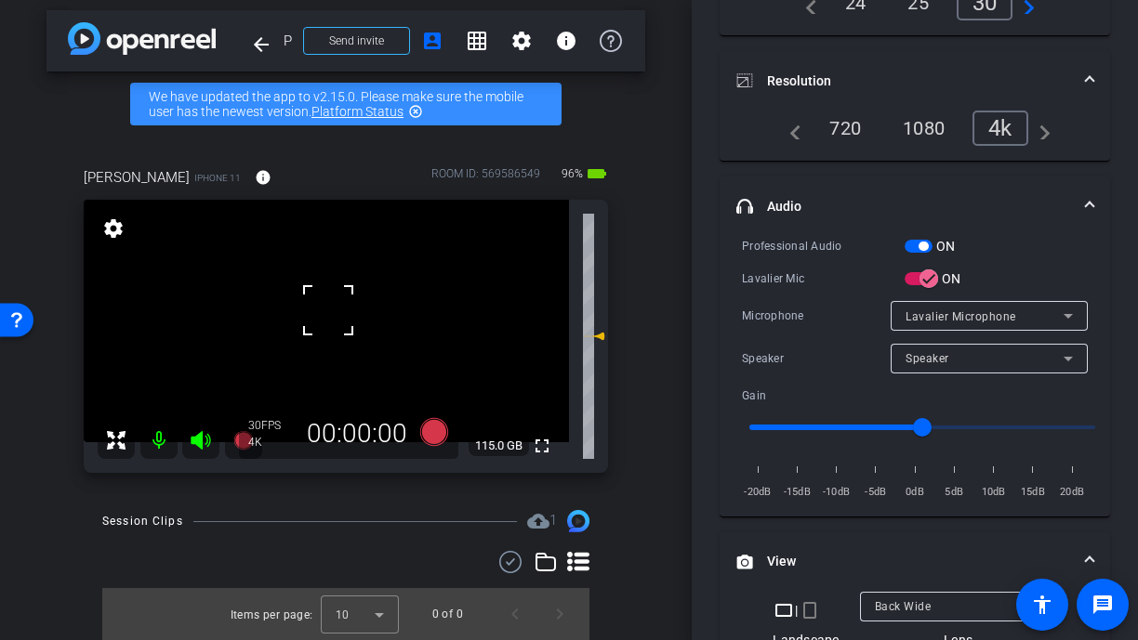
click at [305, 287] on span at bounding box center [305, 287] width 0 height 0
click at [302, 335] on video at bounding box center [326, 321] width 485 height 243
click at [335, 311] on video at bounding box center [326, 321] width 485 height 243
click at [312, 310] on div at bounding box center [334, 312] width 46 height 46
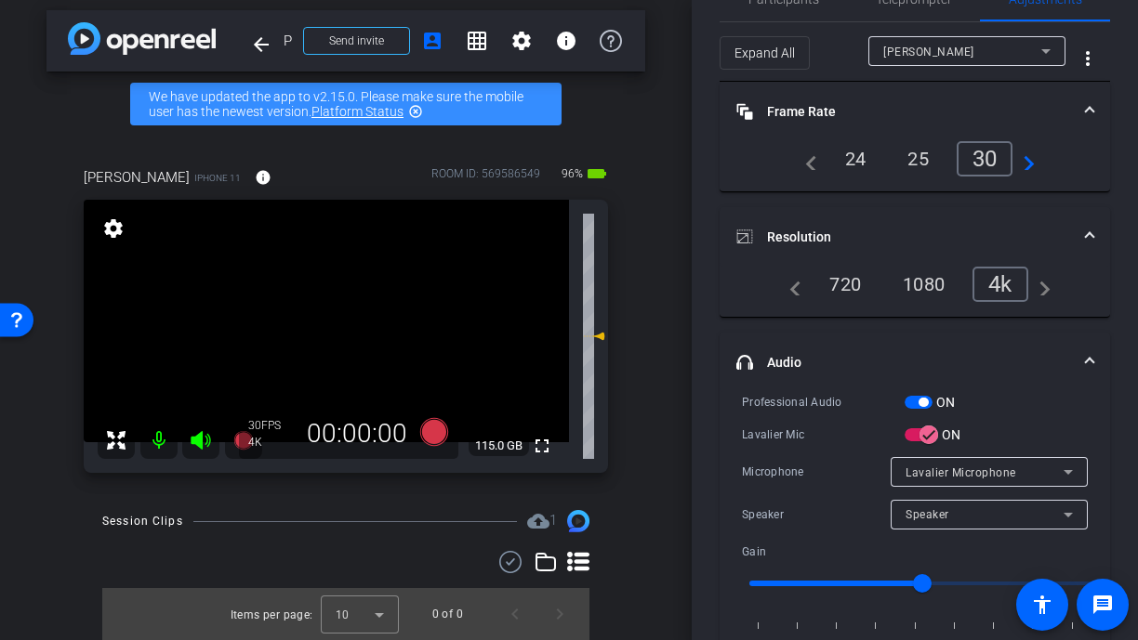
scroll to position [0, 0]
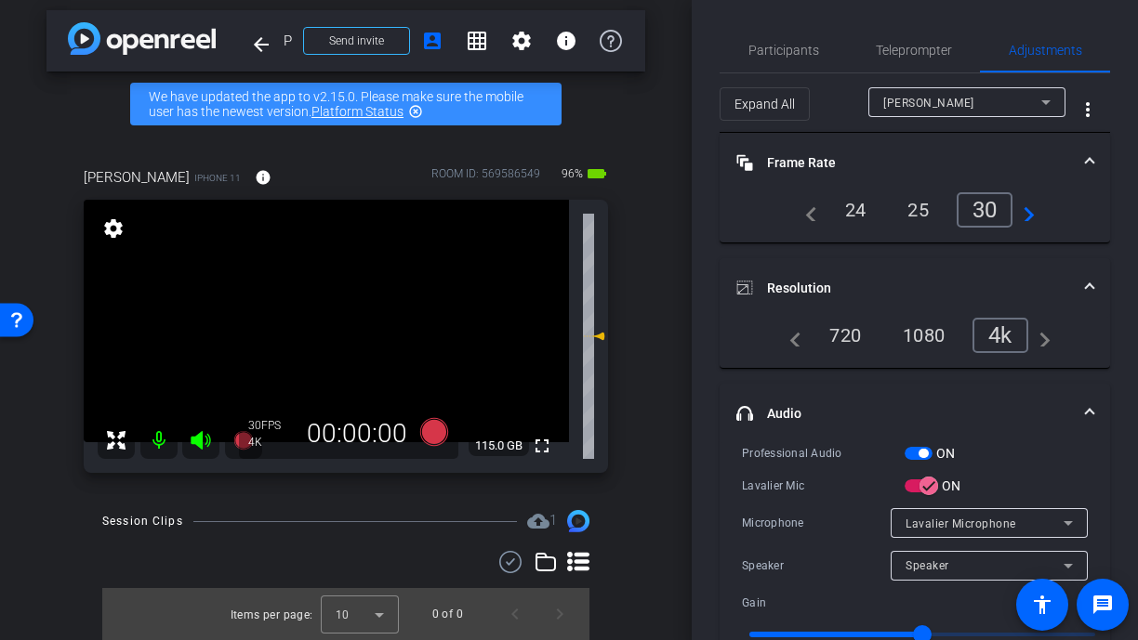
click at [995, 212] on div "30" at bounding box center [984, 209] width 57 height 35
click at [995, 323] on div "4k" at bounding box center [1000, 335] width 56 height 35
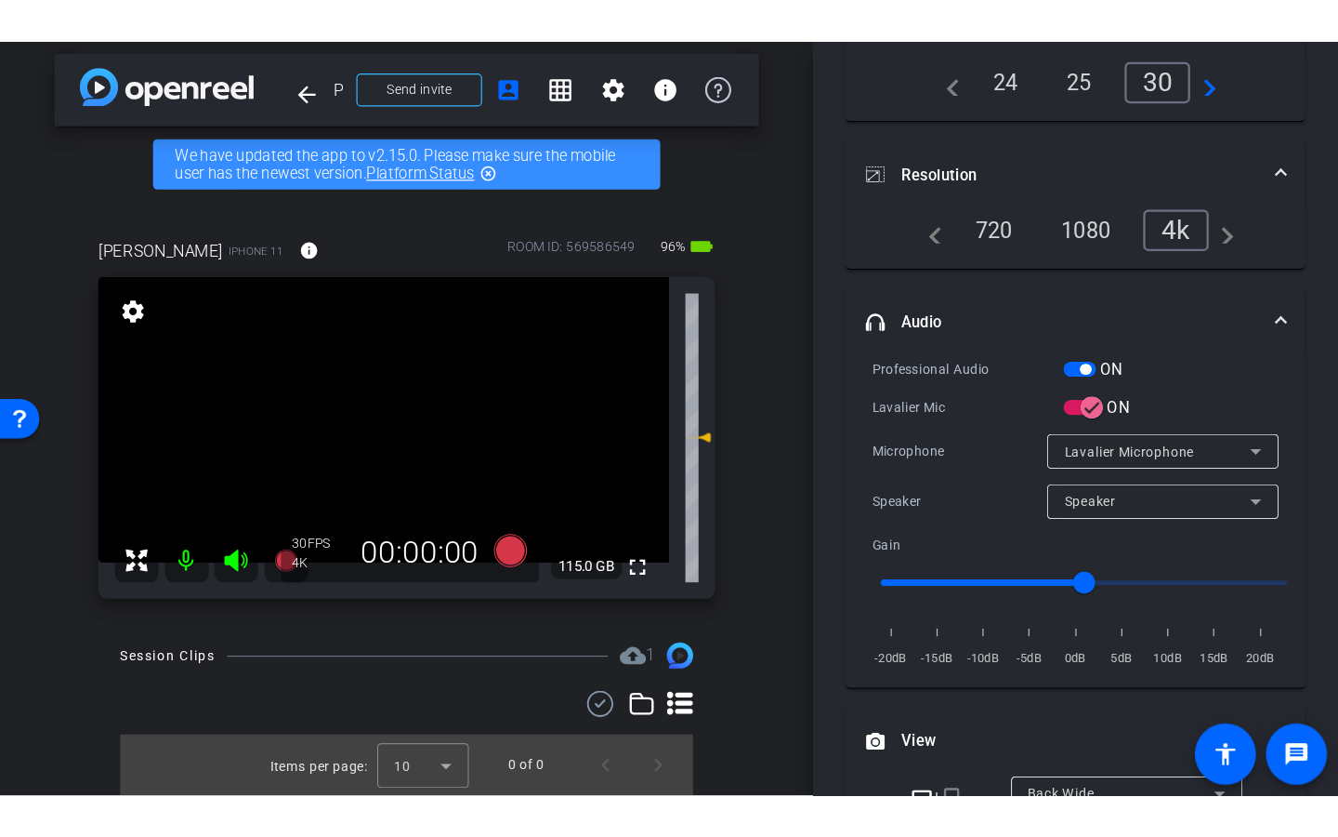
scroll to position [161, 0]
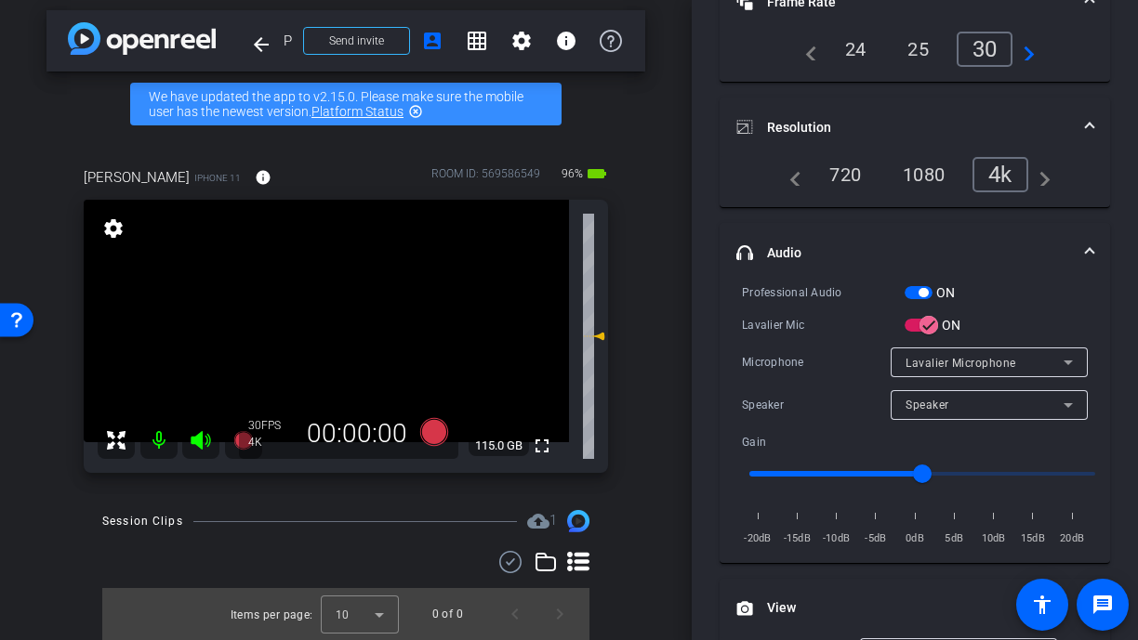
click at [339, 310] on video at bounding box center [326, 321] width 485 height 243
click at [551, 453] on mat-icon "fullscreen" at bounding box center [542, 446] width 22 height 22
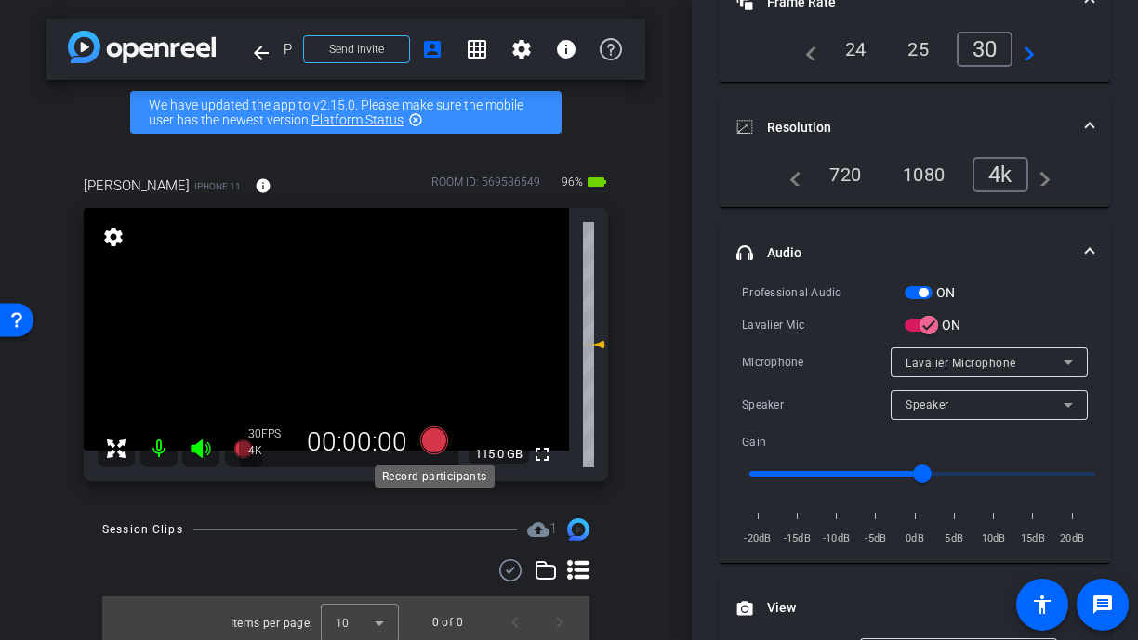
click at [436, 446] on icon at bounding box center [434, 441] width 28 height 28
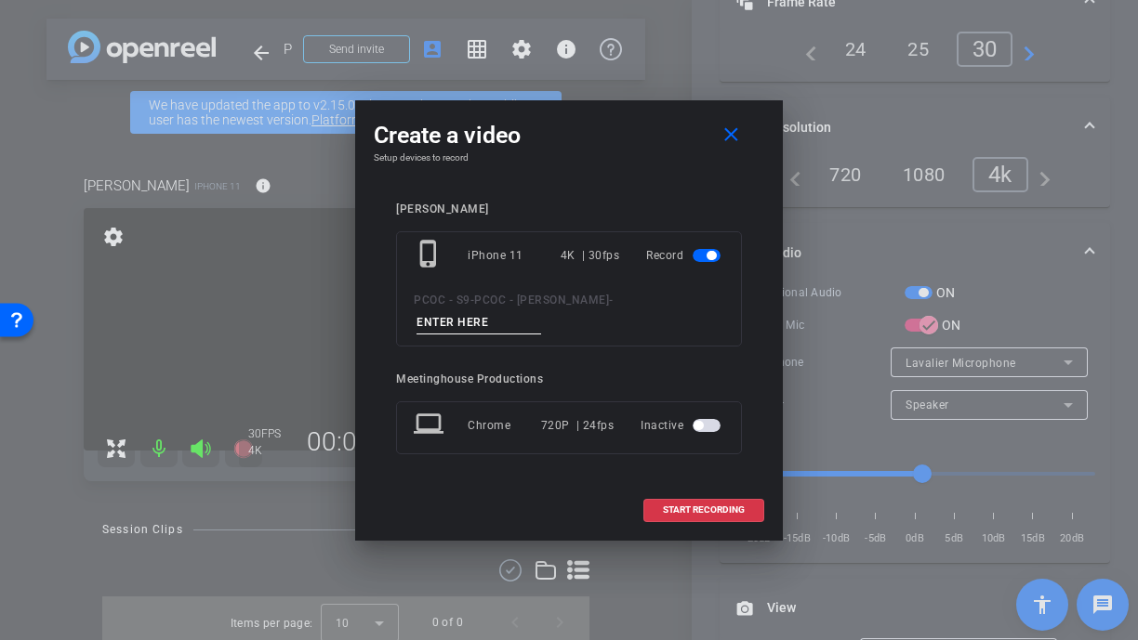
click at [541, 311] on input at bounding box center [478, 322] width 125 height 23
type input "test shot"
click at [704, 506] on span "START RECORDING" at bounding box center [704, 510] width 82 height 9
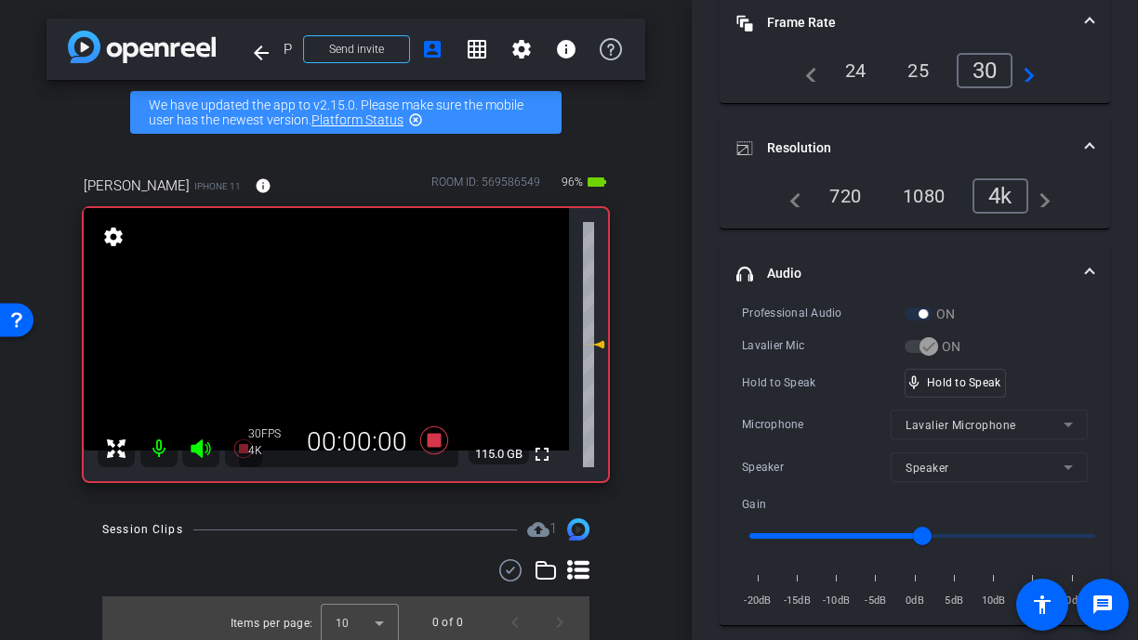
scroll to position [181, 0]
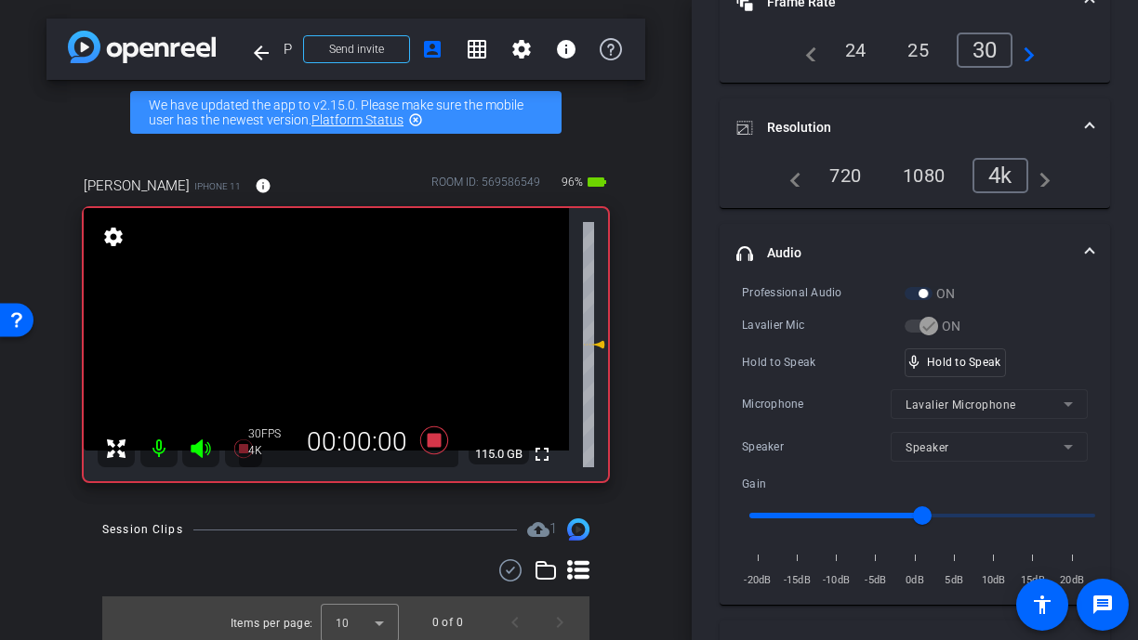
click at [330, 329] on video at bounding box center [326, 329] width 485 height 243
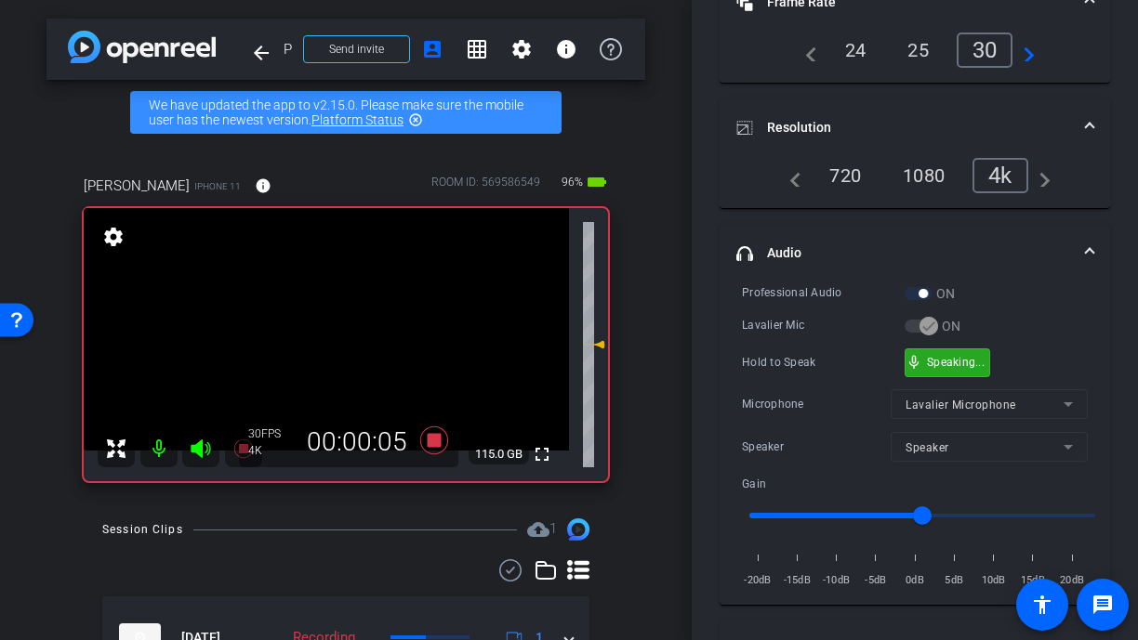
click at [964, 369] on div "mic_none Speaking..." at bounding box center [947, 362] width 84 height 27
click at [327, 323] on video at bounding box center [326, 329] width 485 height 243
click at [327, 323] on div at bounding box center [327, 323] width 46 height 46
click at [323, 323] on div at bounding box center [327, 323] width 46 height 46
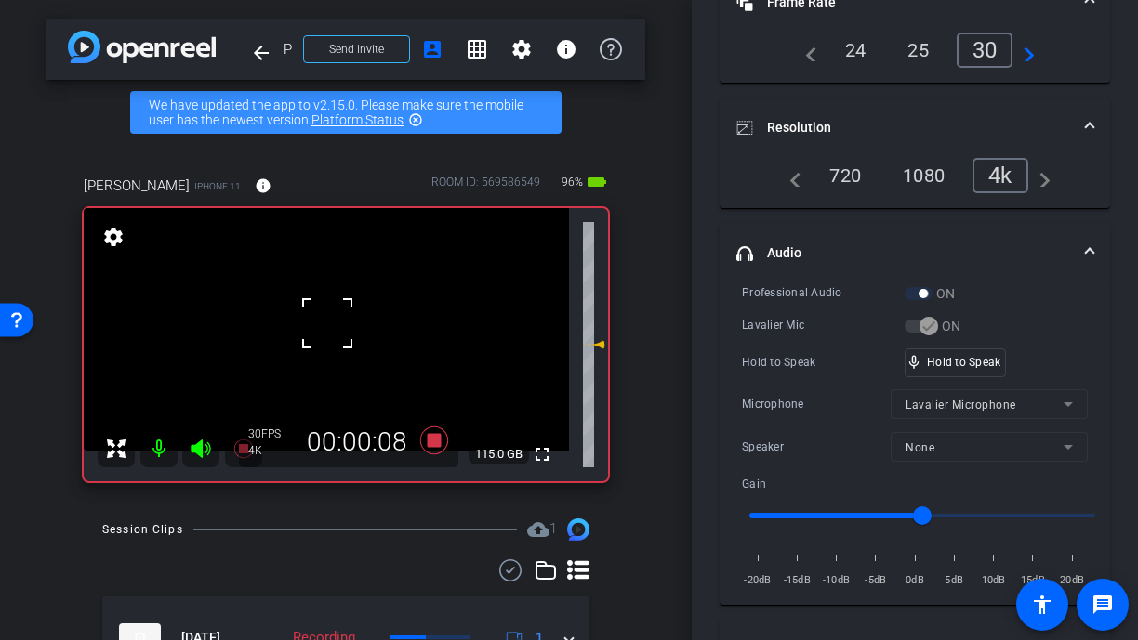
click at [323, 323] on div at bounding box center [327, 323] width 46 height 46
click at [320, 323] on video at bounding box center [326, 329] width 485 height 243
click at [320, 323] on div at bounding box center [320, 323] width 46 height 46
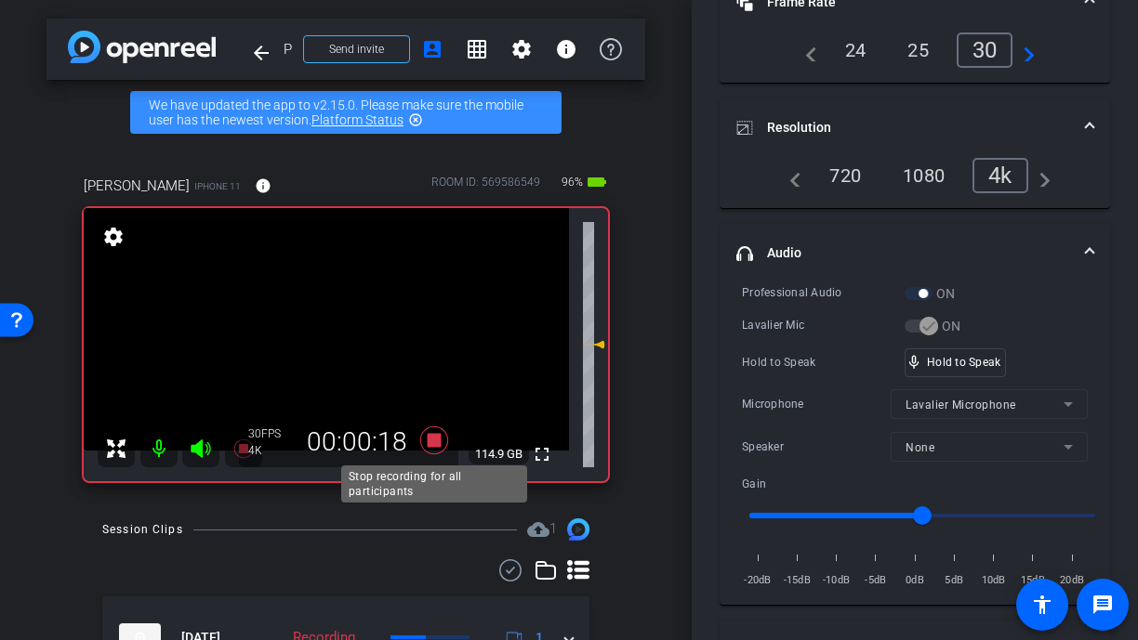
click at [434, 438] on icon at bounding box center [434, 441] width 28 height 28
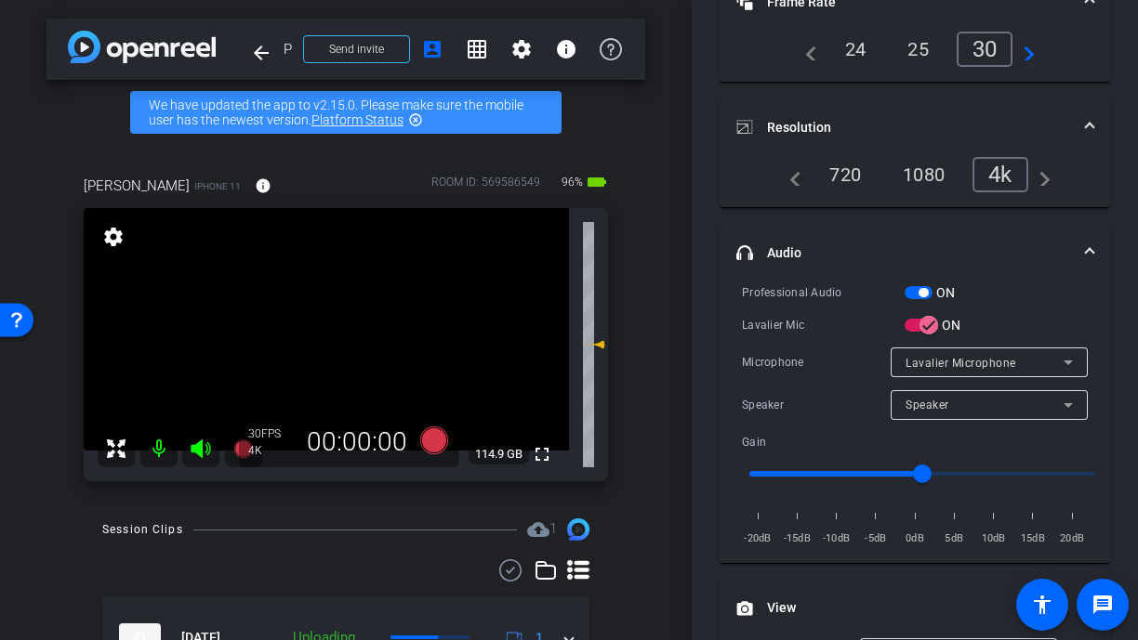
scroll to position [104, 0]
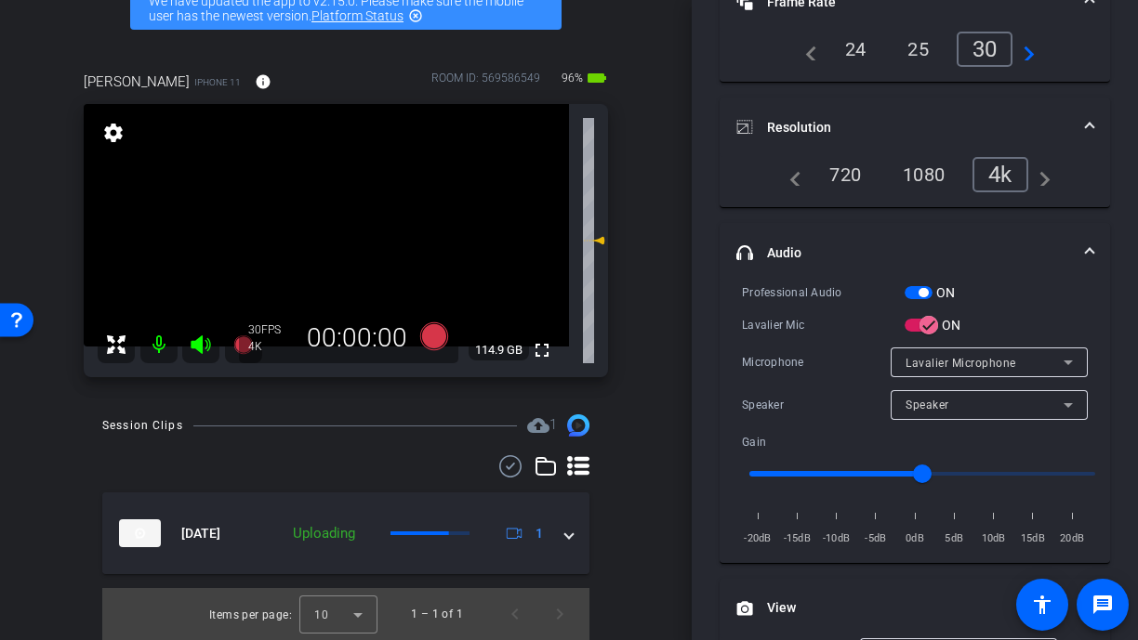
click at [318, 205] on video at bounding box center [326, 225] width 485 height 243
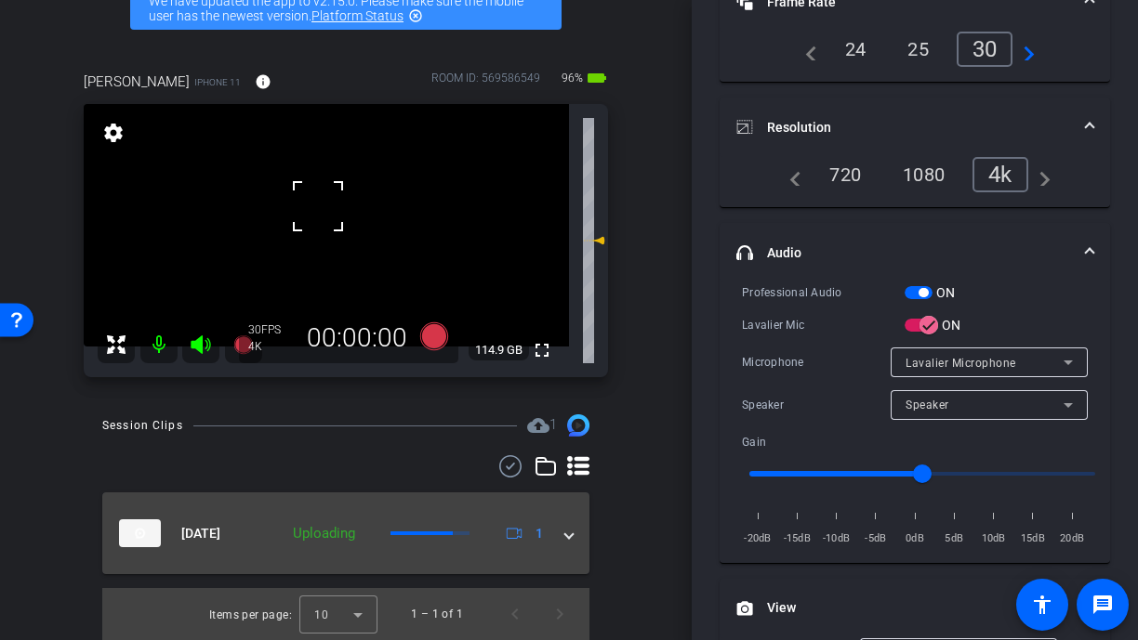
click at [571, 533] on span at bounding box center [568, 534] width 7 height 20
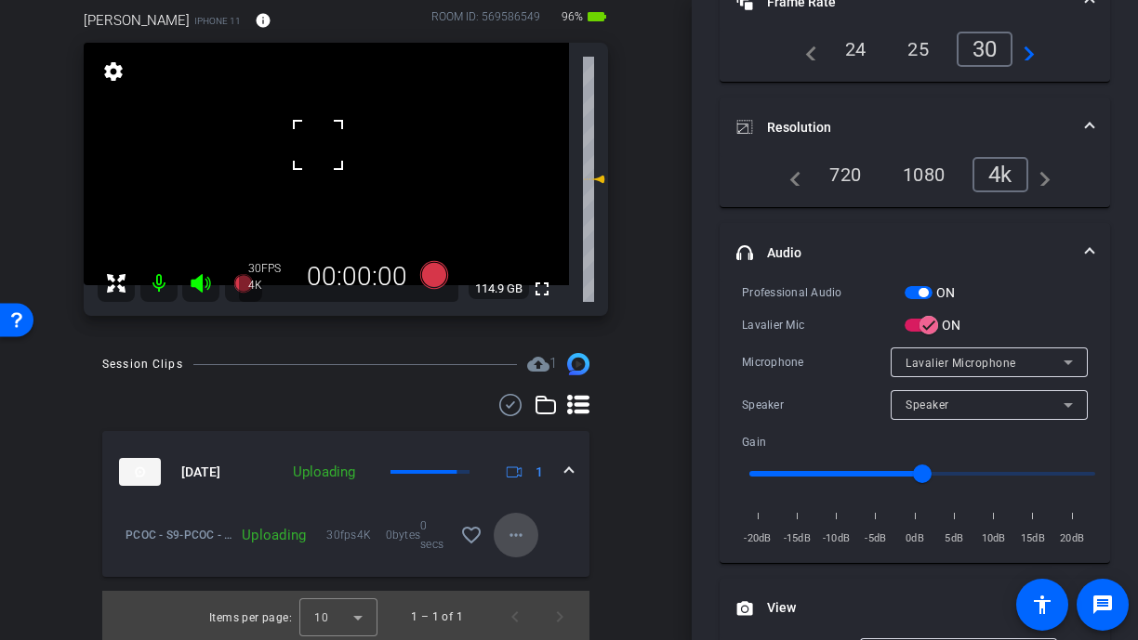
scroll to position [166, 0]
click at [511, 534] on mat-icon "more_horiz" at bounding box center [516, 534] width 22 height 22
click at [511, 534] on div at bounding box center [569, 320] width 1138 height 640
click at [573, 467] on mat-expansion-panel-header "Sep 25, 2025 Uploading 1" at bounding box center [345, 471] width 487 height 82
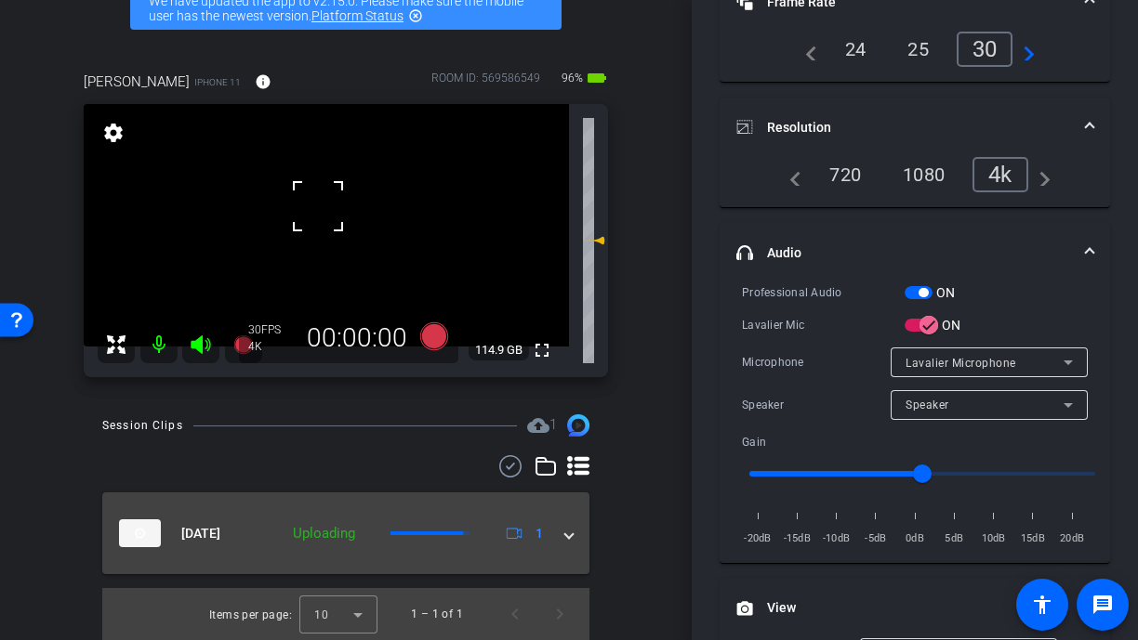
scroll to position [104, 0]
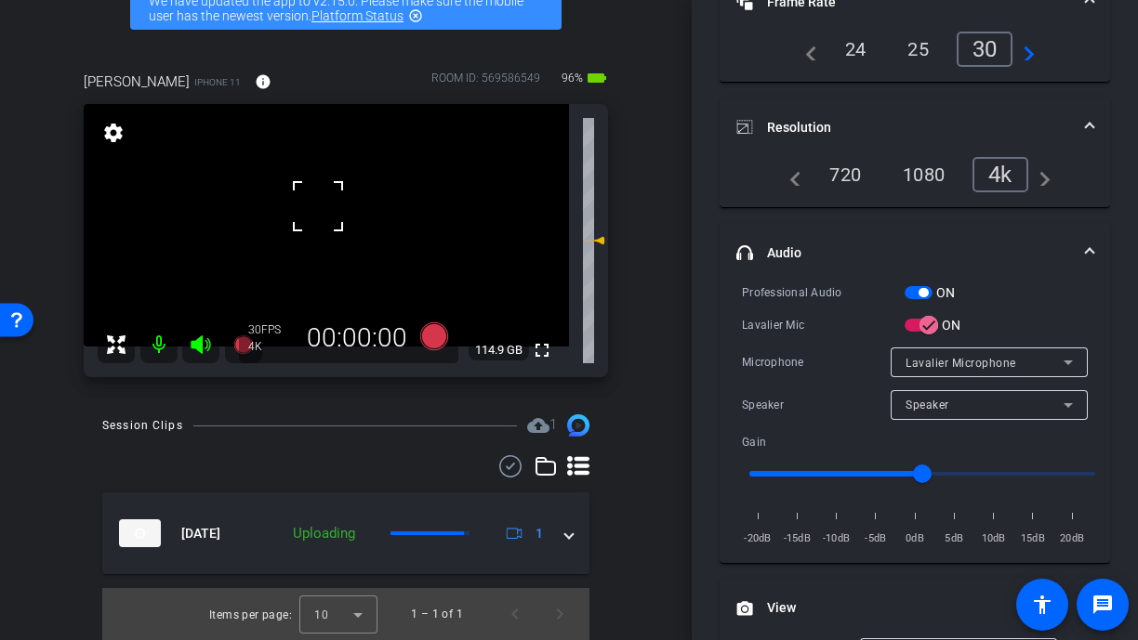
click at [299, 247] on video at bounding box center [326, 225] width 485 height 243
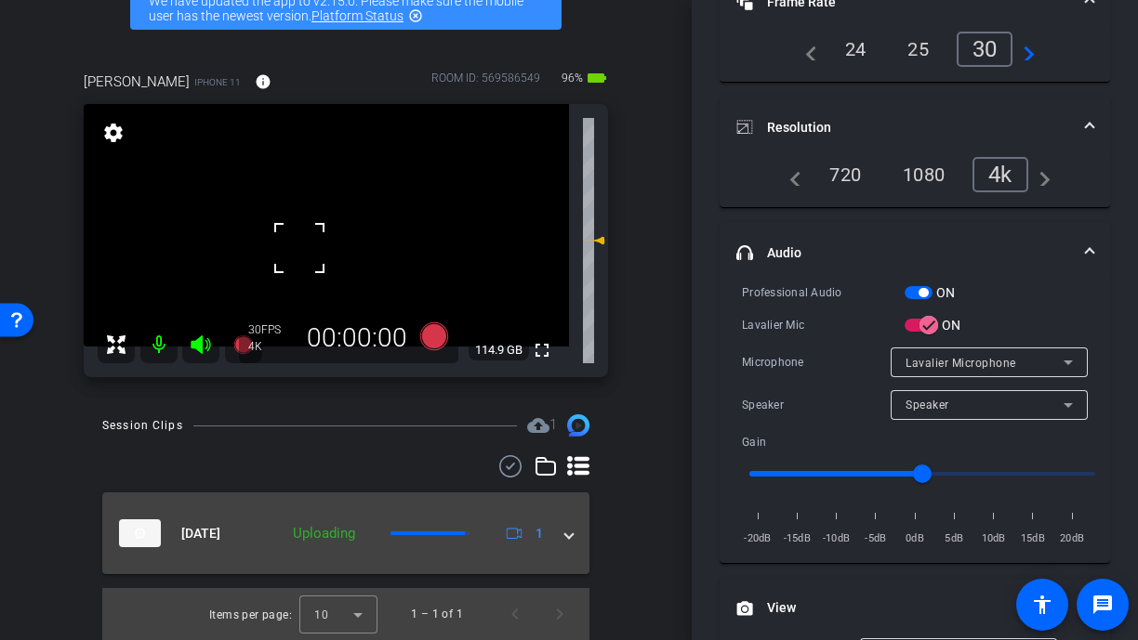
click at [570, 531] on span at bounding box center [568, 534] width 7 height 20
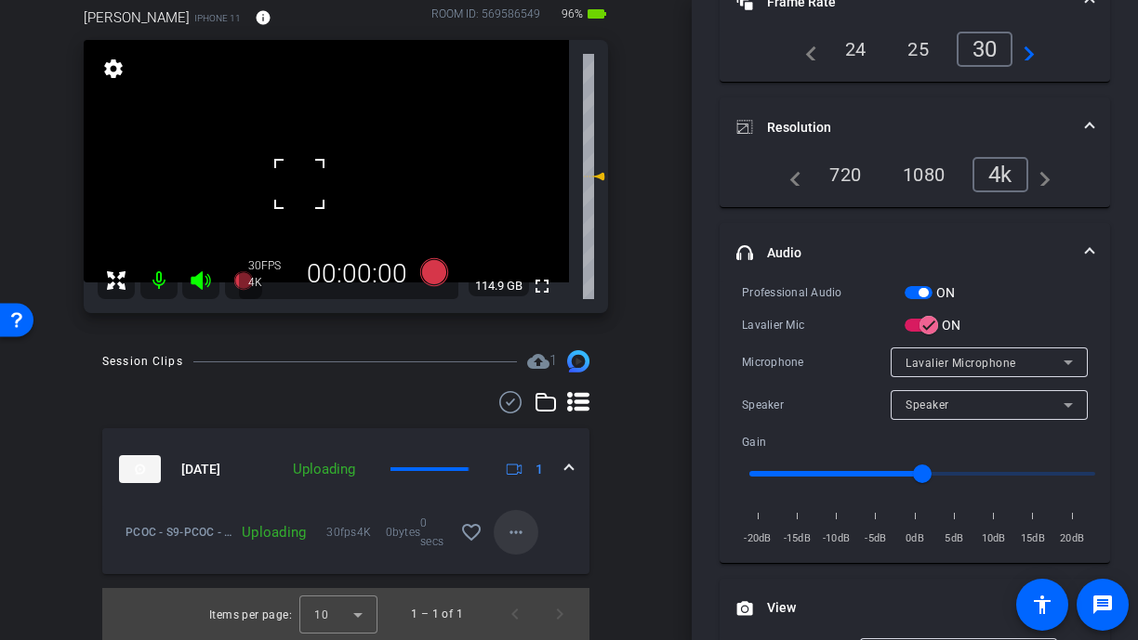
scroll to position [166, 0]
click at [318, 156] on video at bounding box center [326, 163] width 485 height 243
click at [529, 539] on span at bounding box center [516, 534] width 45 height 45
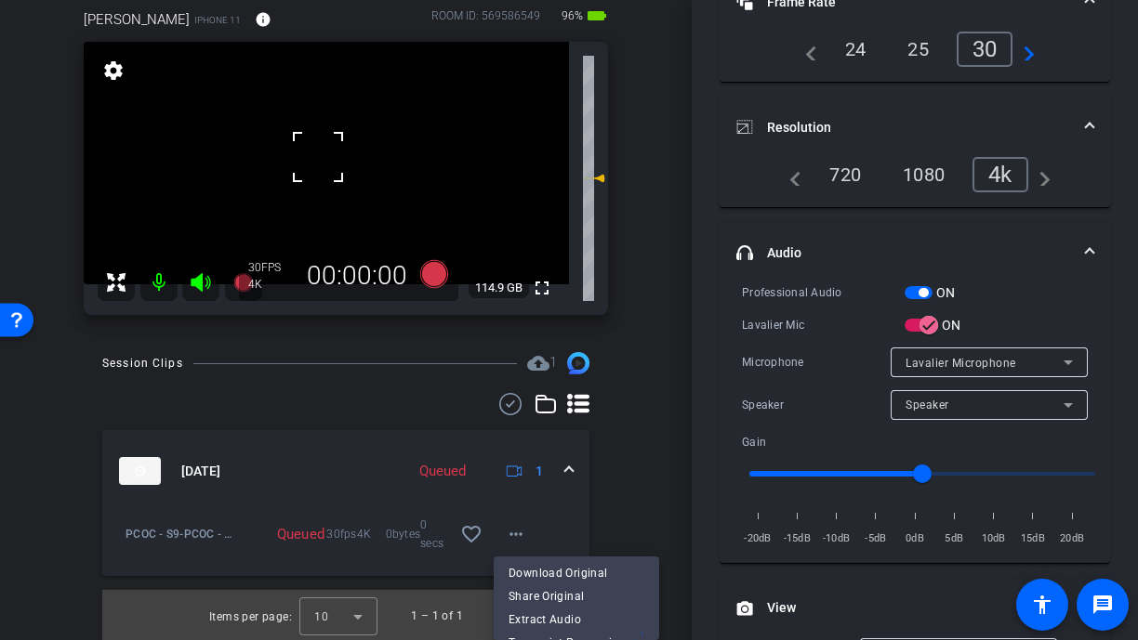
click at [367, 173] on div at bounding box center [569, 320] width 1138 height 640
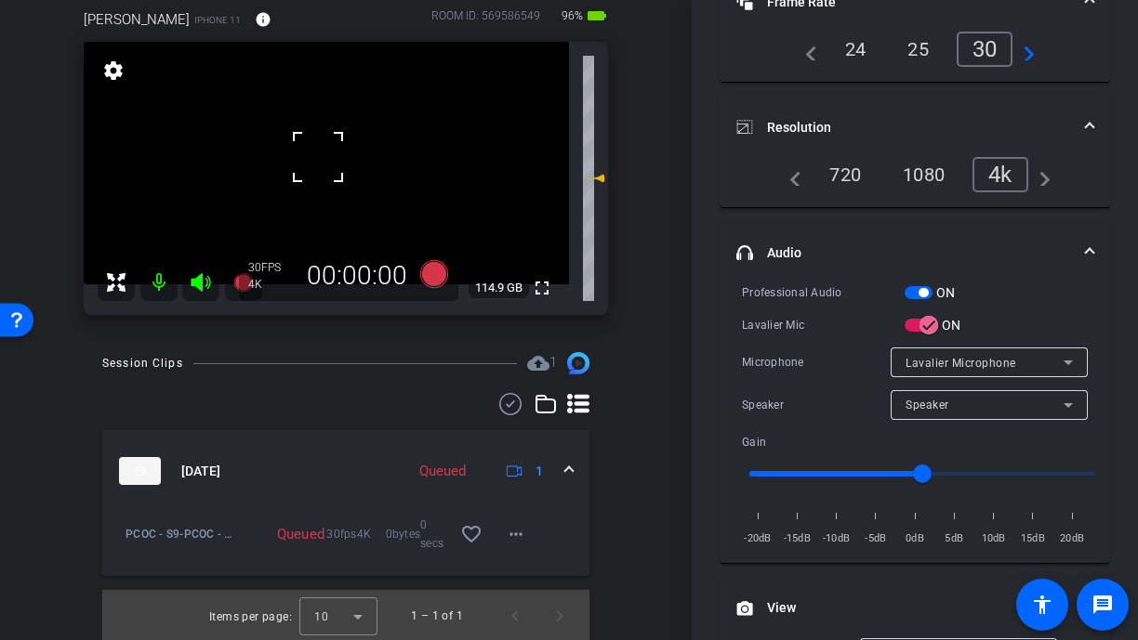
click at [348, 184] on video at bounding box center [326, 163] width 485 height 243
click at [519, 533] on mat-icon "more_horiz" at bounding box center [516, 534] width 22 height 22
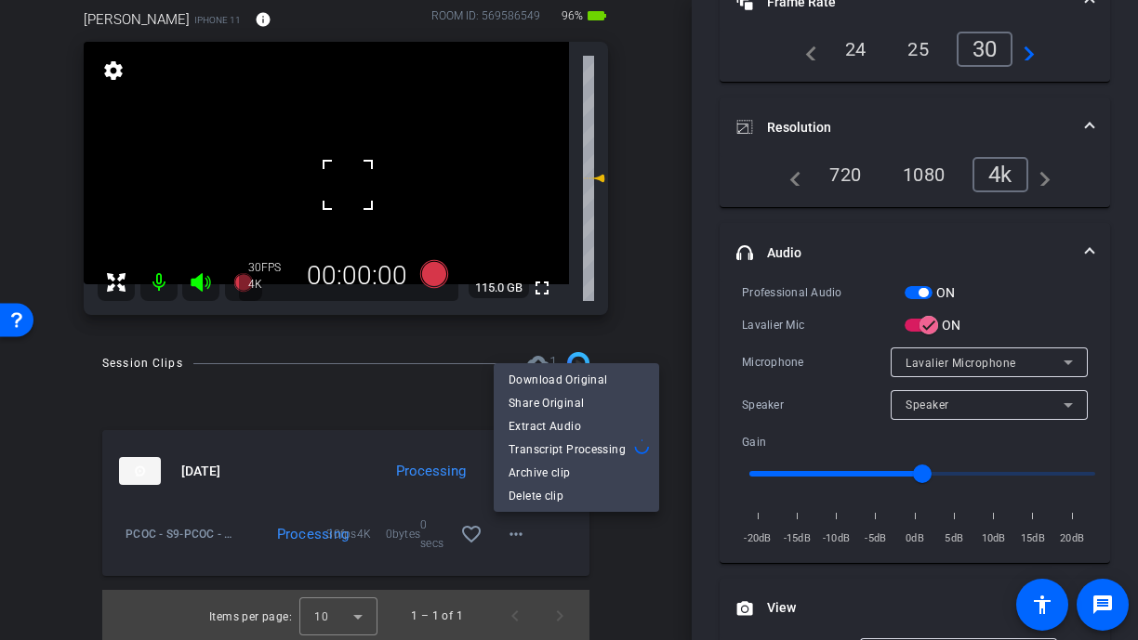
click at [667, 337] on div at bounding box center [569, 320] width 1138 height 640
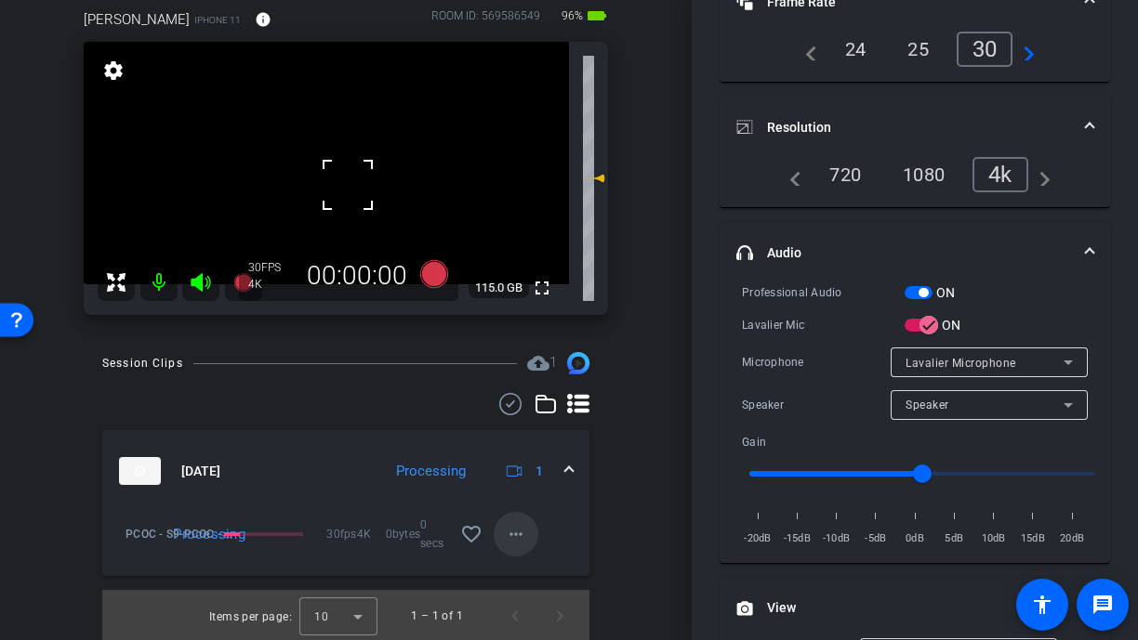
click at [523, 535] on mat-icon "more_horiz" at bounding box center [516, 534] width 22 height 22
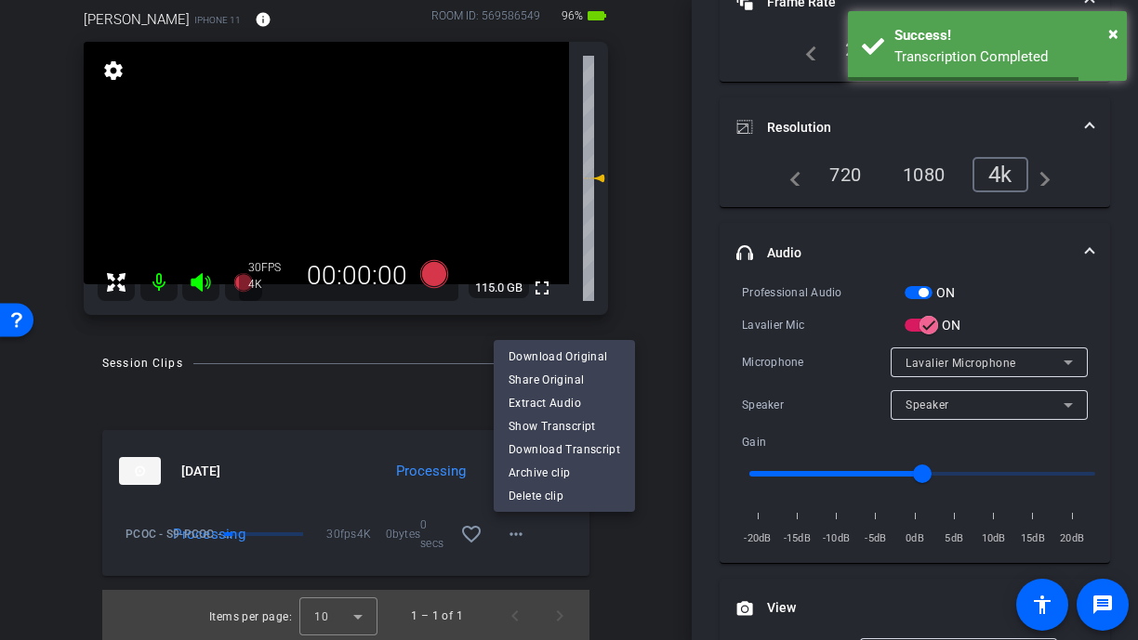
click at [656, 343] on div at bounding box center [569, 320] width 1138 height 640
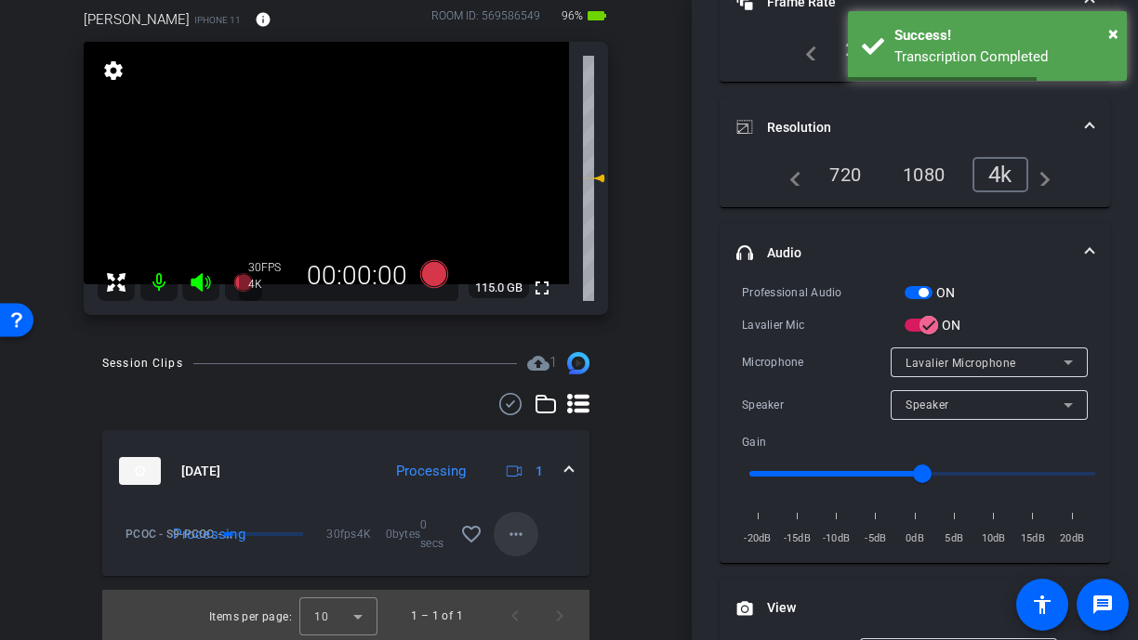
click at [520, 532] on mat-icon "more_horiz" at bounding box center [516, 534] width 22 height 22
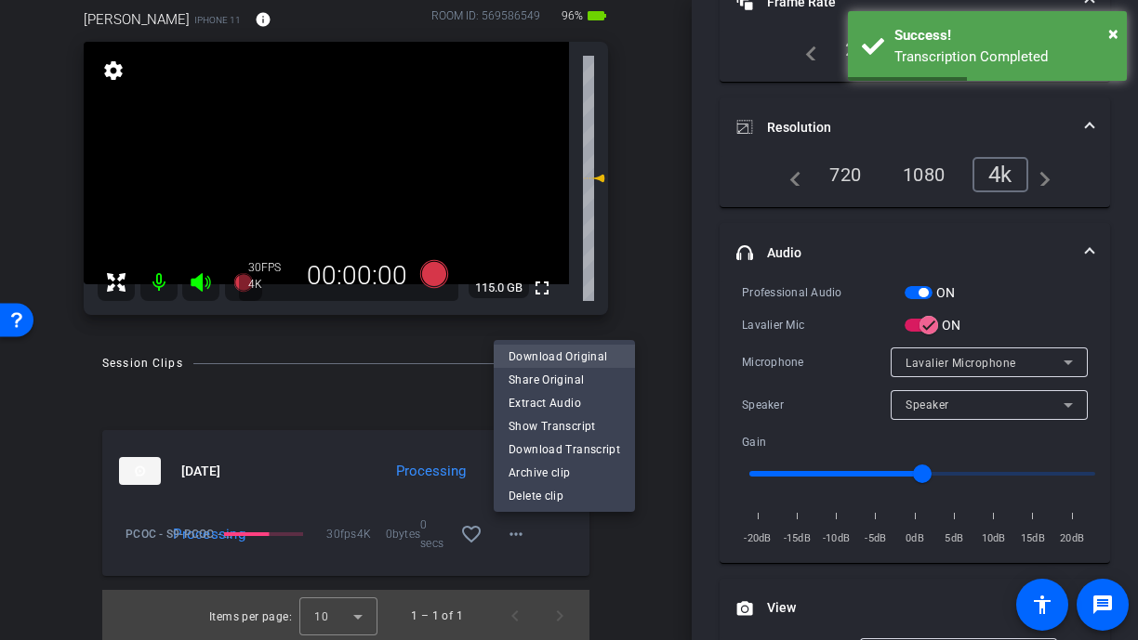
click at [579, 350] on span "Download Original" at bounding box center [564, 357] width 112 height 22
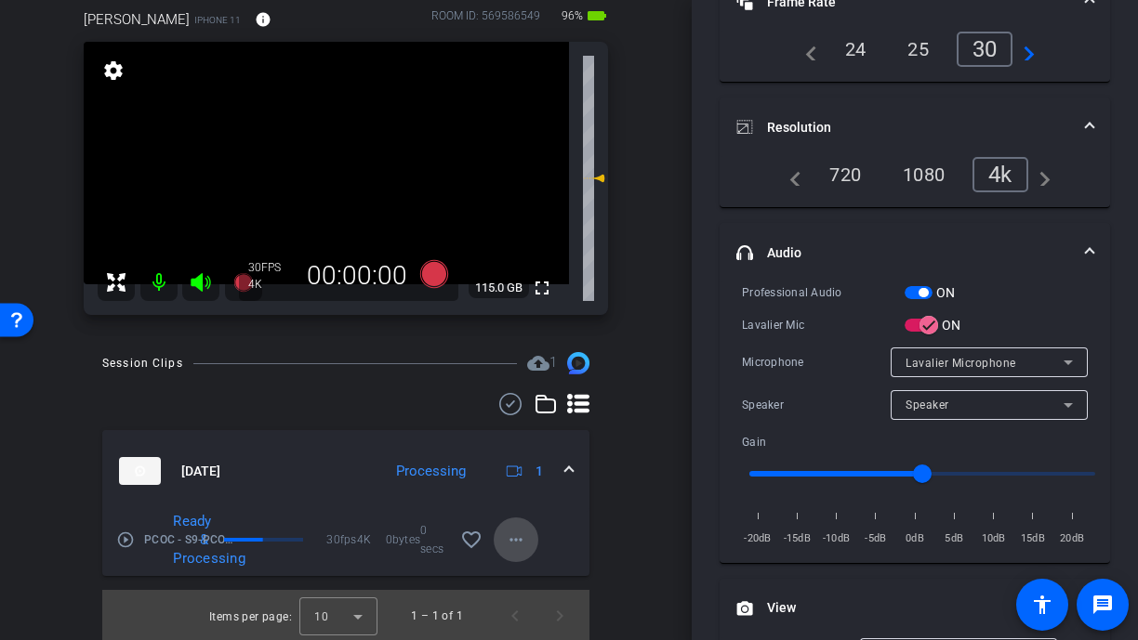
click at [510, 530] on mat-icon "more_horiz" at bounding box center [516, 540] width 22 height 22
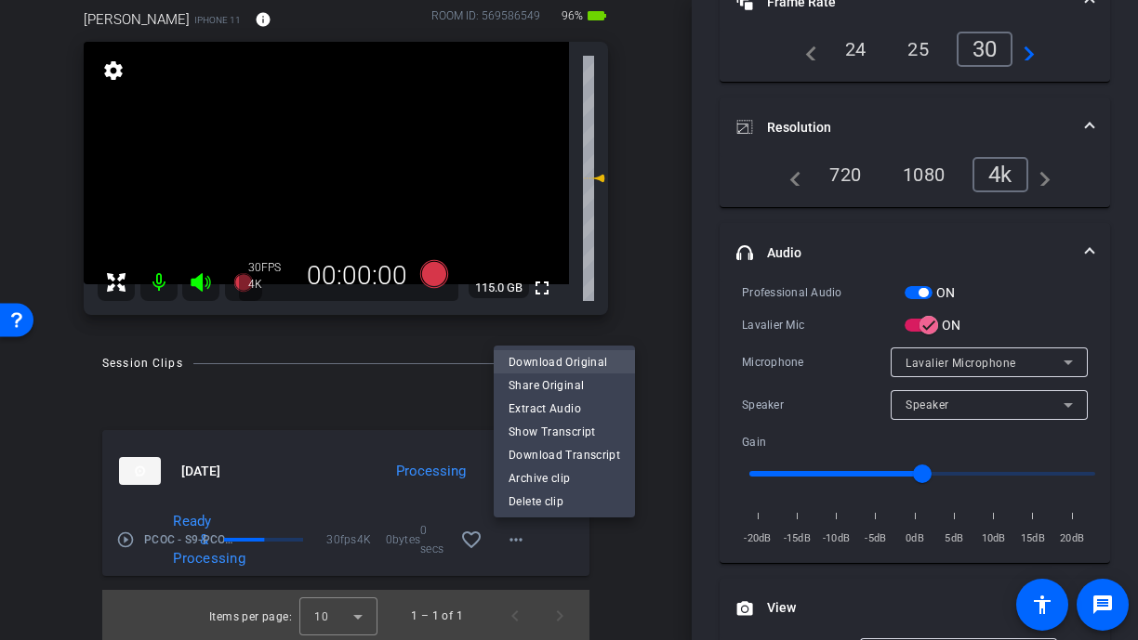
click at [601, 362] on span "Download Original" at bounding box center [564, 362] width 112 height 22
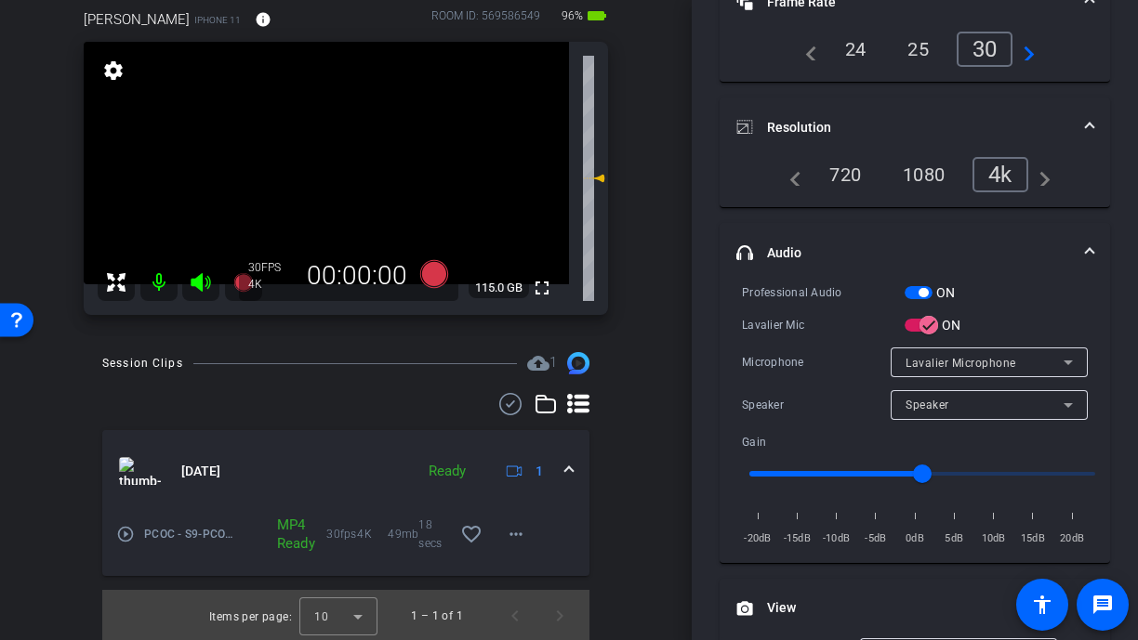
click at [322, 165] on video at bounding box center [326, 163] width 485 height 243
click at [300, 190] on video at bounding box center [326, 163] width 485 height 243
click at [337, 185] on video at bounding box center [326, 163] width 485 height 243
click at [299, 178] on video at bounding box center [326, 163] width 485 height 243
click at [315, 155] on div at bounding box center [299, 178] width 46 height 46
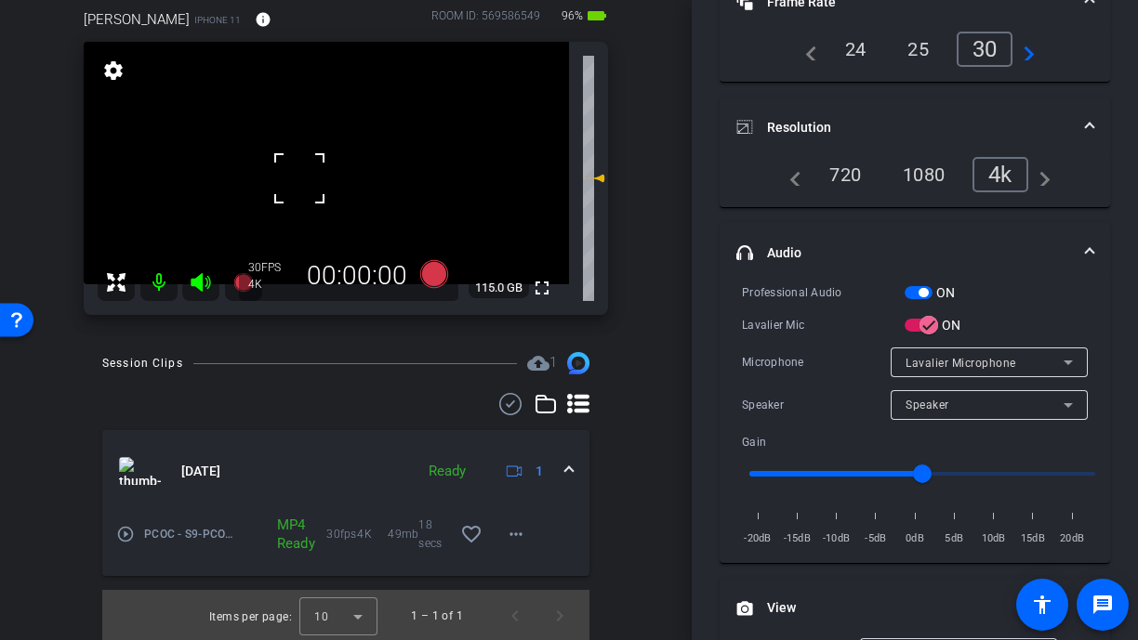
click at [325, 159] on video at bounding box center [326, 163] width 485 height 243
click at [316, 162] on div at bounding box center [325, 160] width 46 height 46
click at [338, 155] on div at bounding box center [325, 160] width 46 height 46
click at [322, 162] on div at bounding box center [325, 160] width 46 height 46
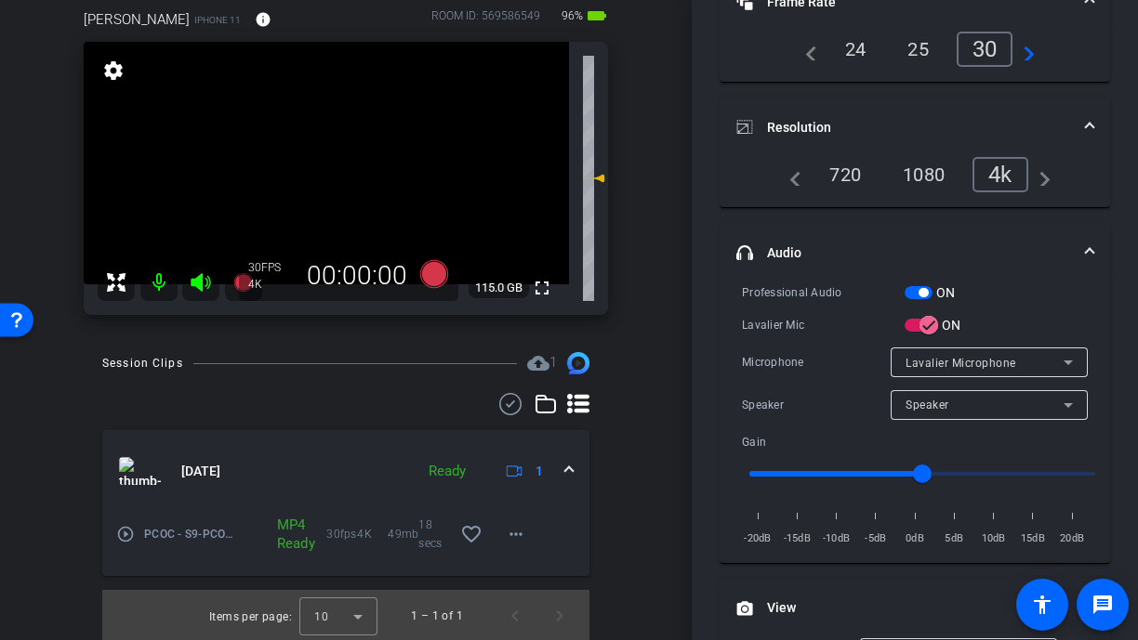
click at [311, 178] on video at bounding box center [326, 163] width 485 height 243
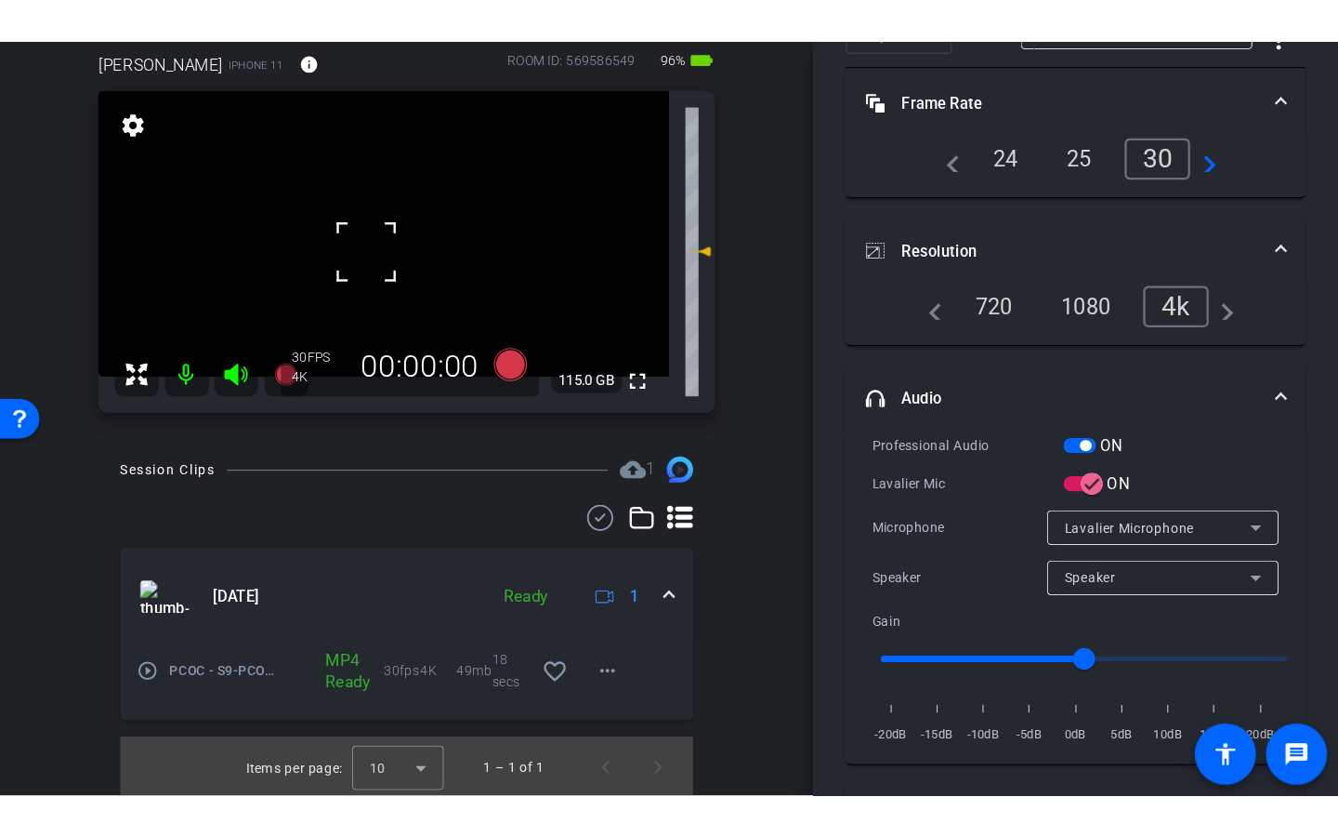
scroll to position [0, 0]
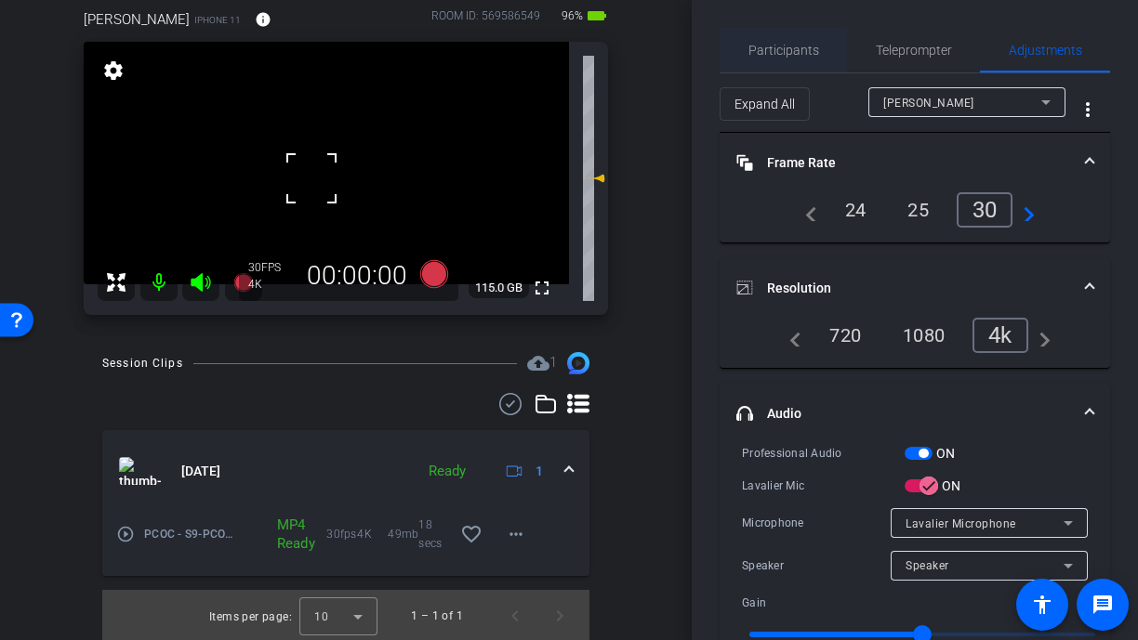
click at [745, 58] on div "Participants" at bounding box center [782, 50] width 127 height 45
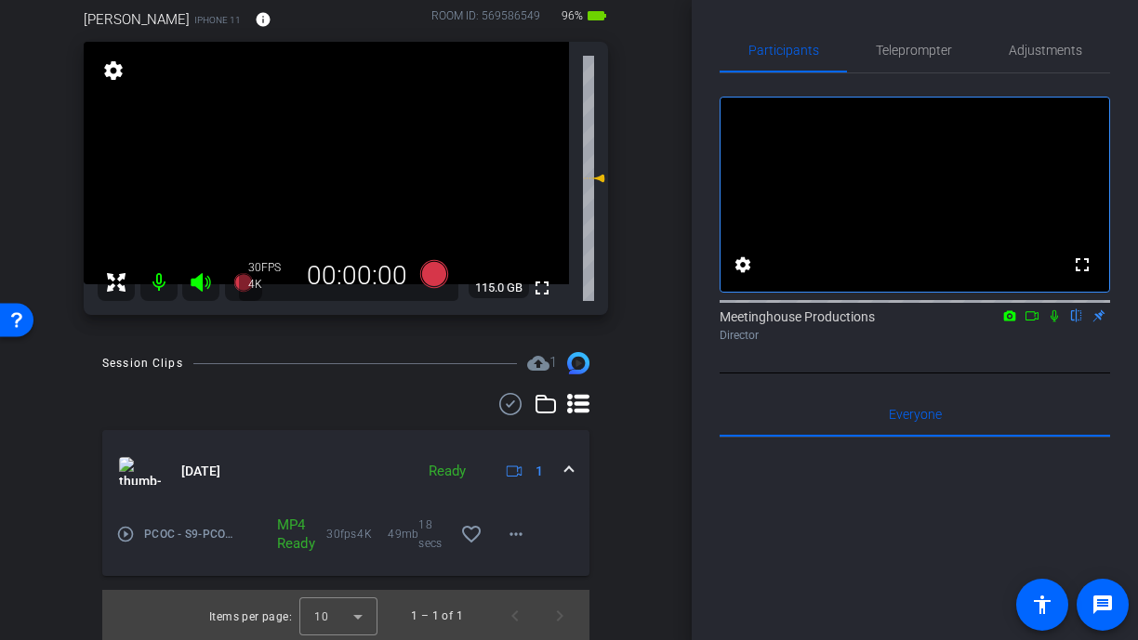
click at [312, 163] on video at bounding box center [326, 163] width 485 height 243
click at [312, 163] on div at bounding box center [312, 163] width 46 height 46
click at [307, 166] on div at bounding box center [312, 163] width 46 height 46
click at [307, 166] on video at bounding box center [326, 163] width 485 height 243
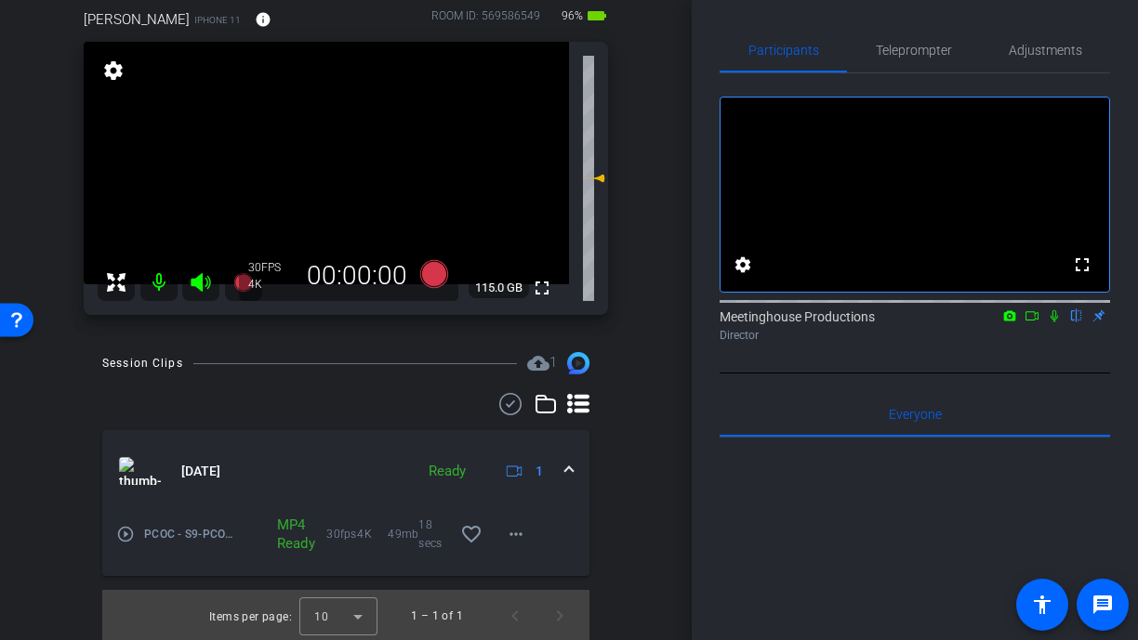
click at [323, 164] on video at bounding box center [326, 163] width 485 height 243
click at [319, 168] on div at bounding box center [322, 164] width 46 height 46
click at [313, 160] on div at bounding box center [322, 164] width 46 height 46
click at [320, 144] on video at bounding box center [326, 163] width 485 height 243
click at [315, 163] on div at bounding box center [320, 145] width 46 height 46
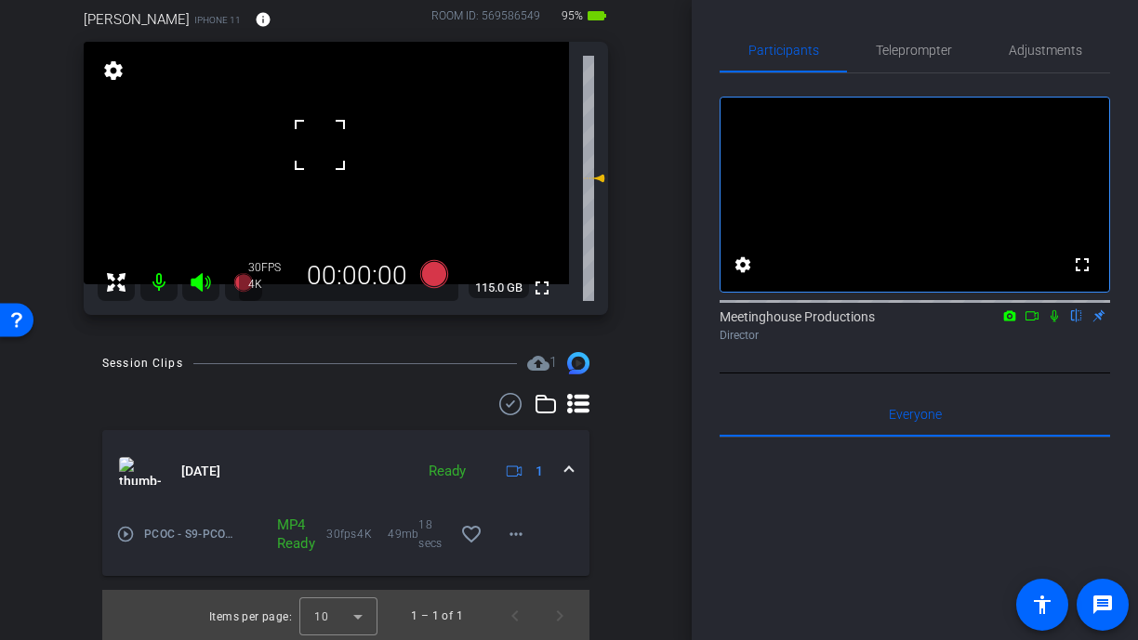
click at [309, 163] on div at bounding box center [320, 145] width 46 height 46
click at [540, 290] on mat-icon "fullscreen" at bounding box center [542, 288] width 22 height 22
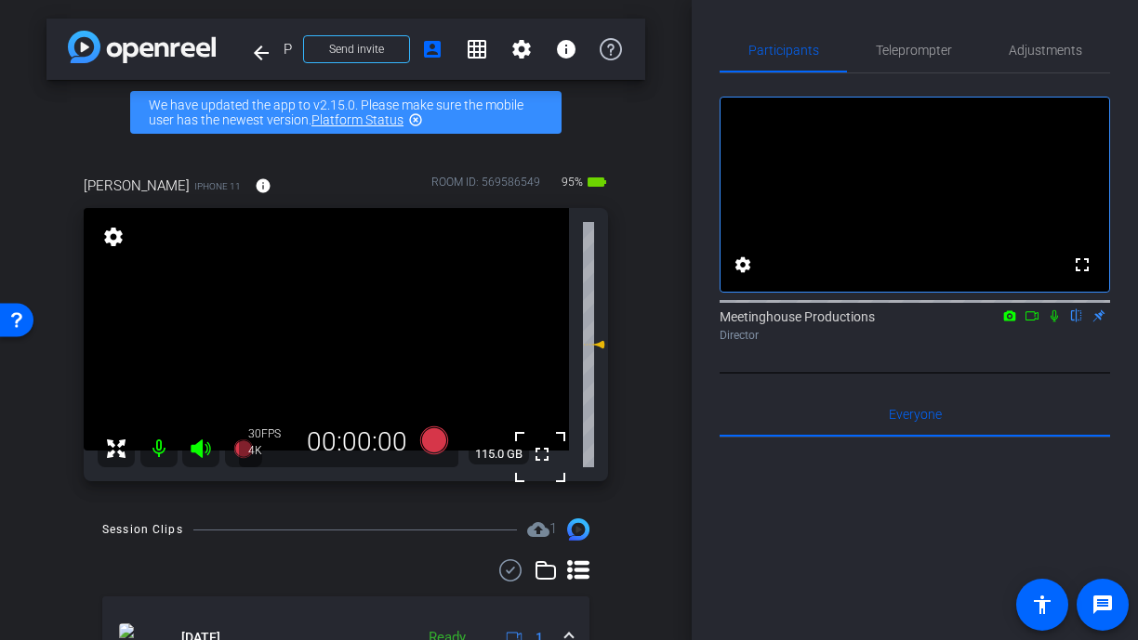
click at [306, 322] on video at bounding box center [326, 329] width 485 height 243
click at [311, 312] on div at bounding box center [306, 321] width 46 height 46
click at [1069, 33] on span "Adjustments" at bounding box center [1044, 50] width 73 height 45
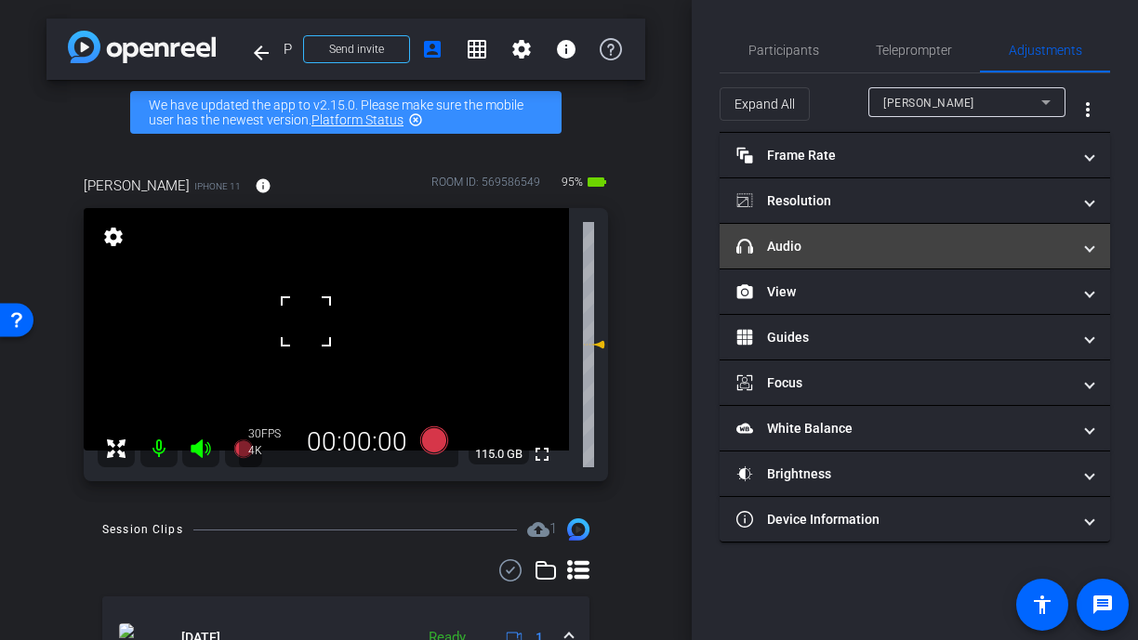
click at [816, 263] on mat-expansion-panel-header "headphone icon Audio" at bounding box center [914, 246] width 390 height 45
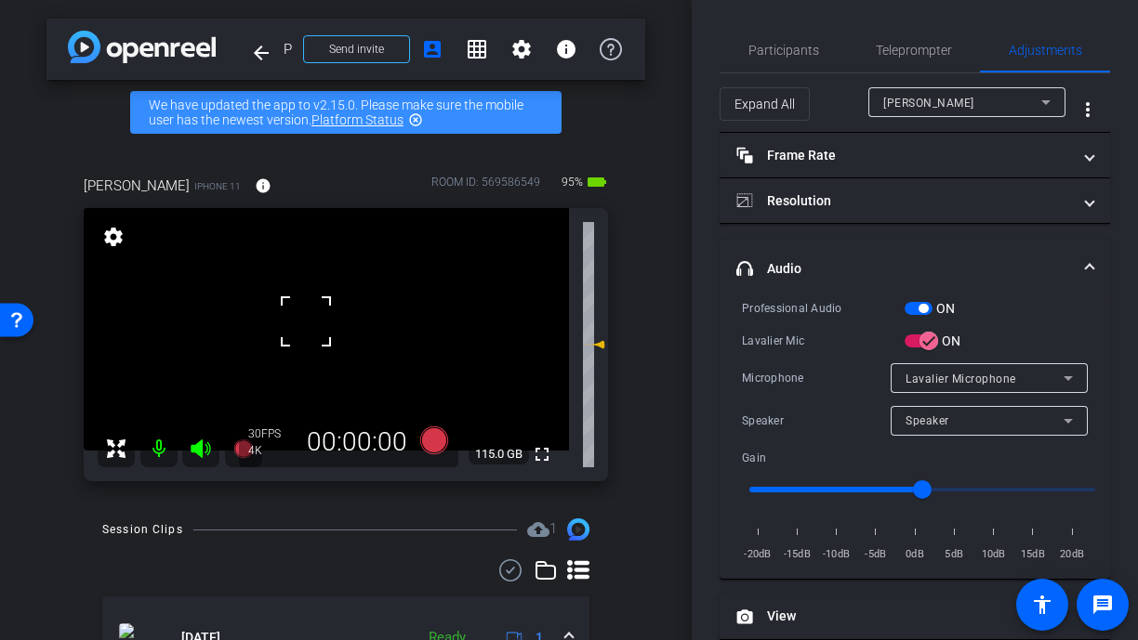
click at [259, 338] on video at bounding box center [326, 329] width 485 height 243
click at [776, 44] on span "Participants" at bounding box center [783, 50] width 71 height 13
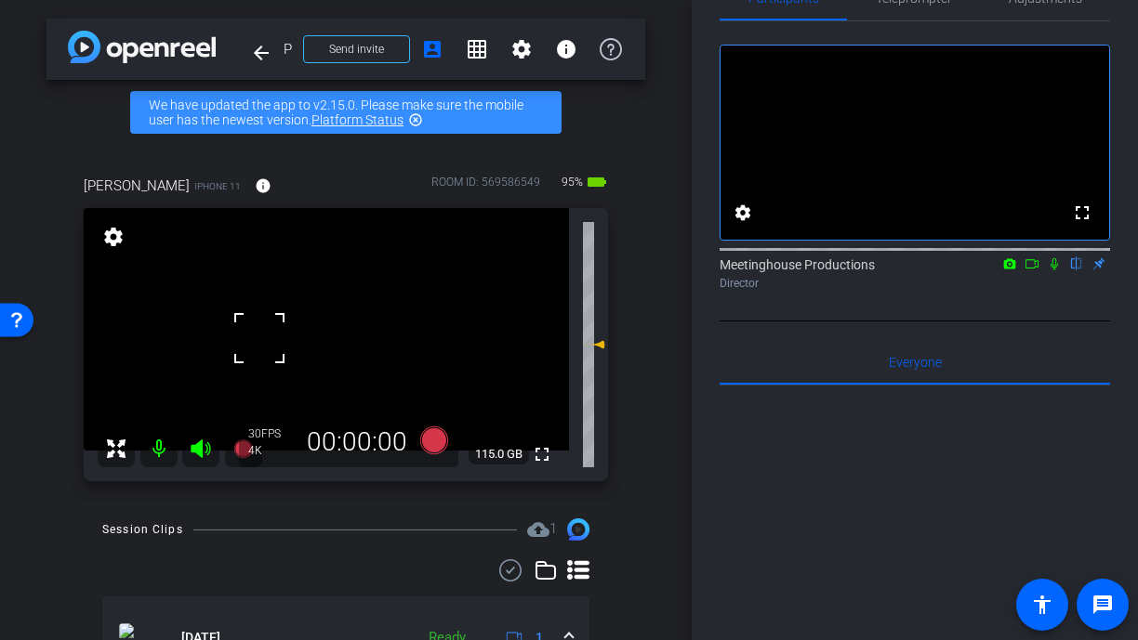
scroll to position [50, 0]
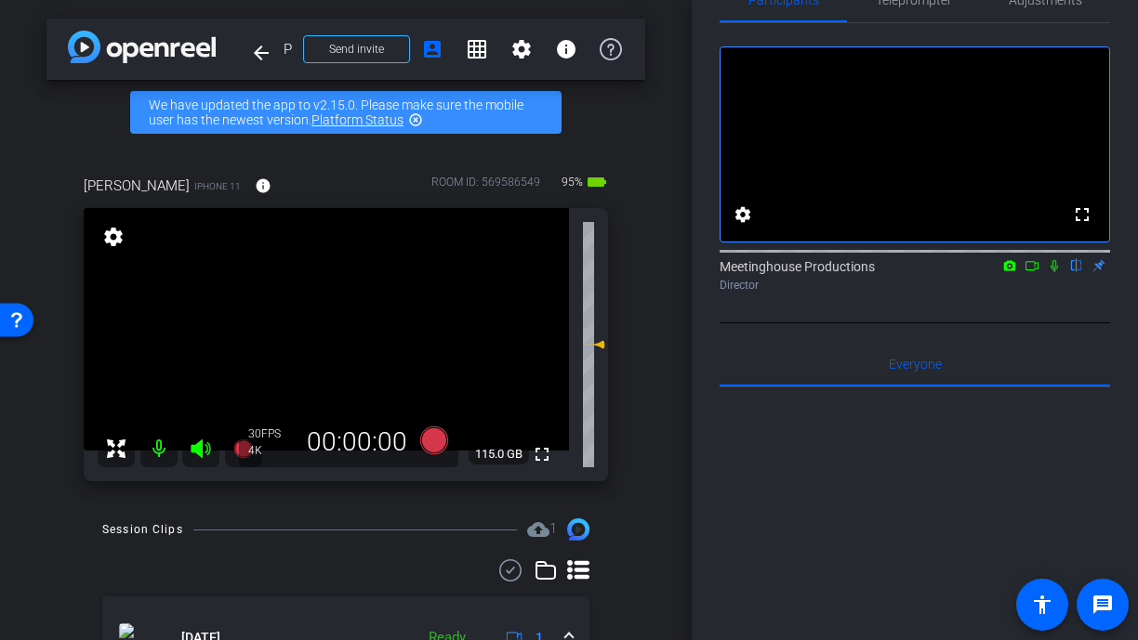
click at [320, 332] on video at bounding box center [326, 329] width 485 height 243
click at [297, 309] on span at bounding box center [297, 309] width 0 height 0
click at [305, 361] on video at bounding box center [326, 329] width 485 height 243
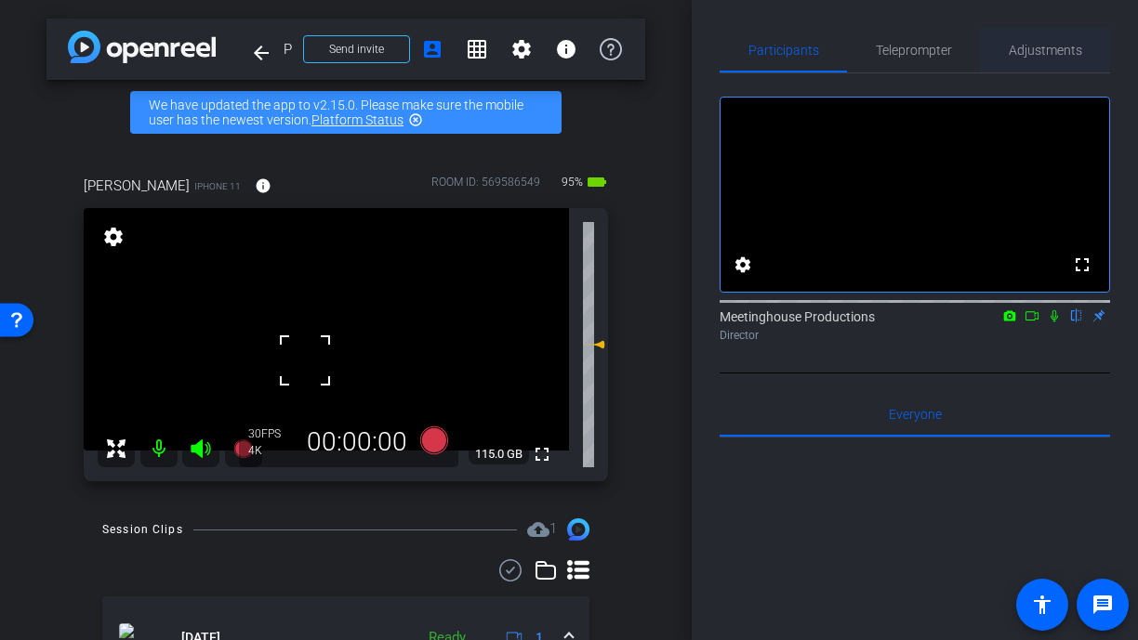
click at [1022, 46] on span "Adjustments" at bounding box center [1044, 50] width 73 height 13
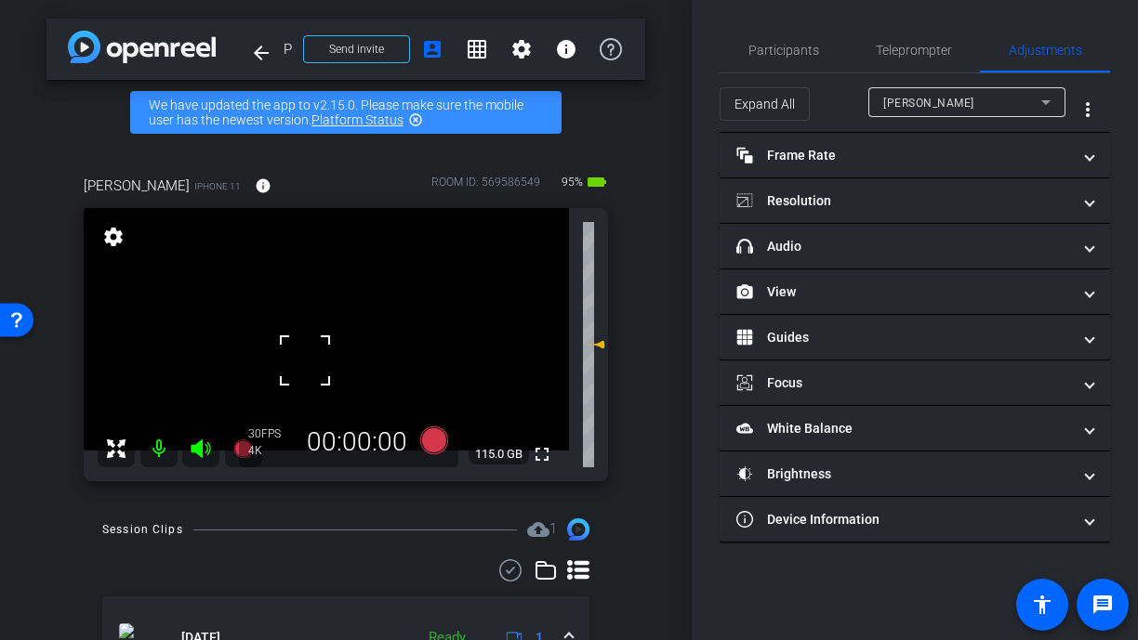
click at [311, 358] on div at bounding box center [305, 360] width 46 height 46
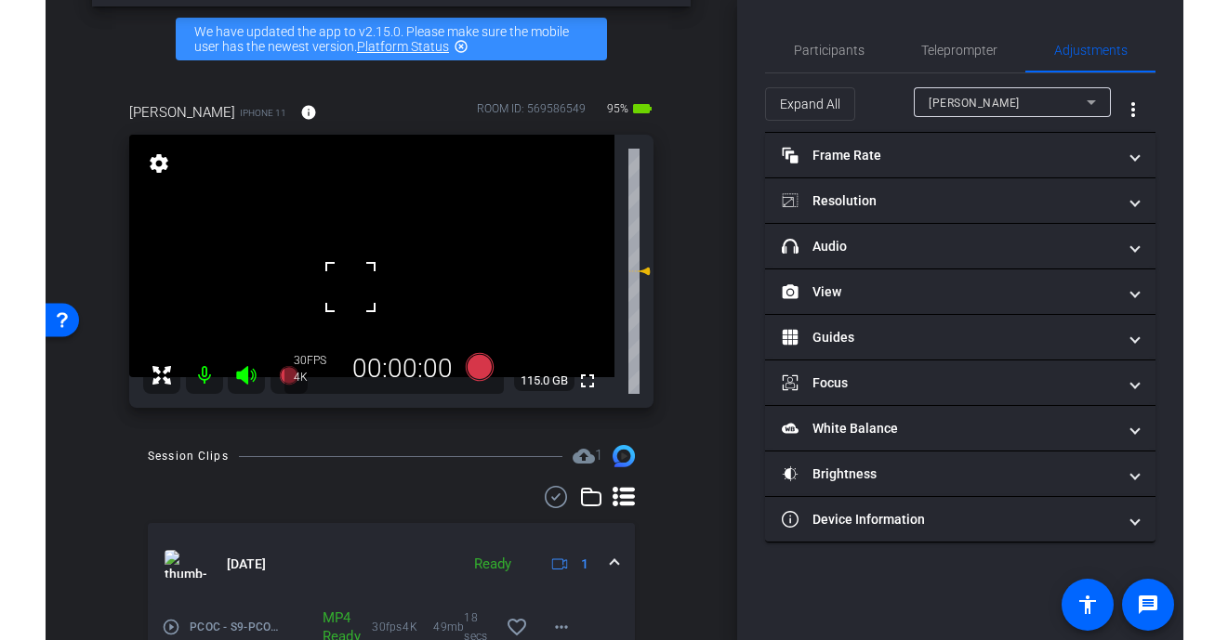
scroll to position [74, 0]
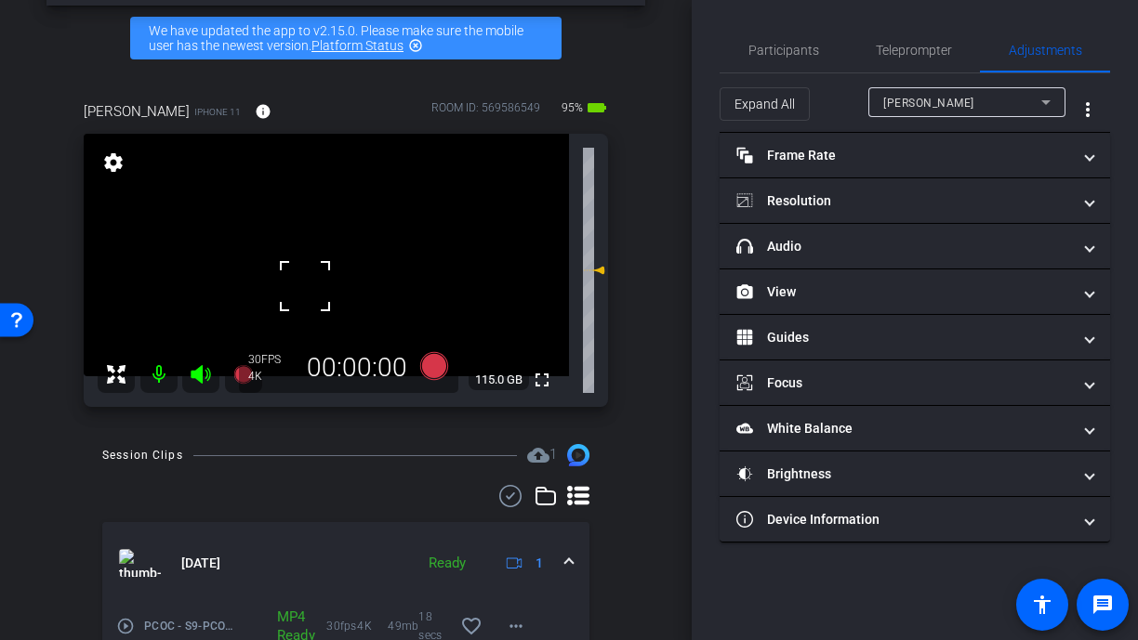
click at [321, 272] on div at bounding box center [305, 286] width 46 height 46
click at [808, 44] on span "Participants" at bounding box center [783, 50] width 71 height 13
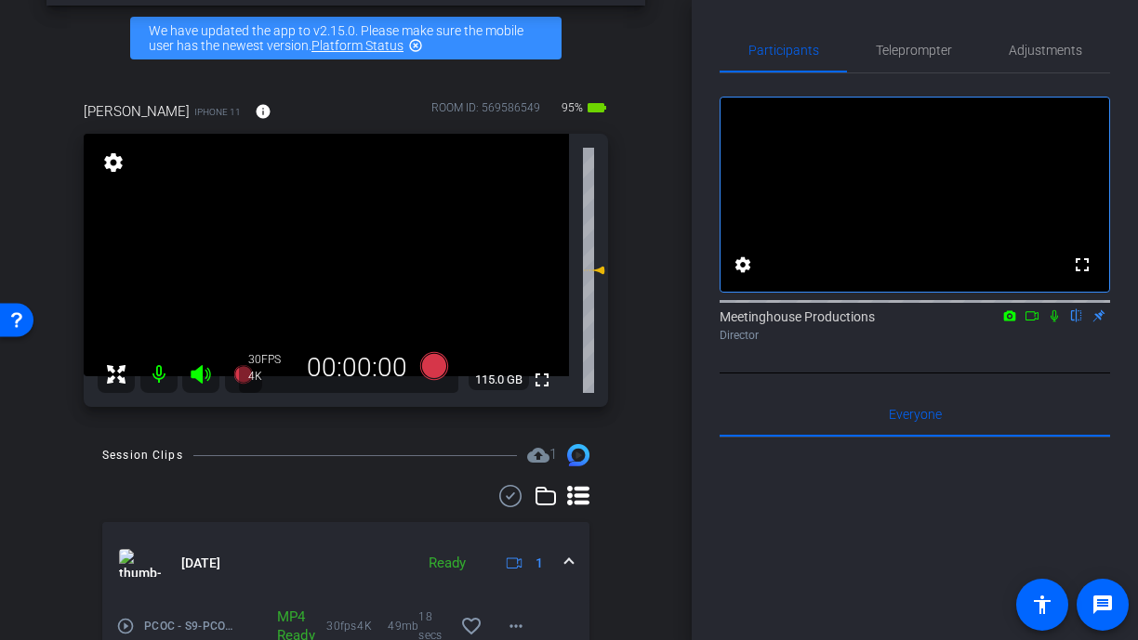
click at [297, 265] on video at bounding box center [326, 255] width 485 height 243
click at [310, 270] on div at bounding box center [297, 265] width 46 height 46
click at [313, 270] on div at bounding box center [297, 265] width 46 height 46
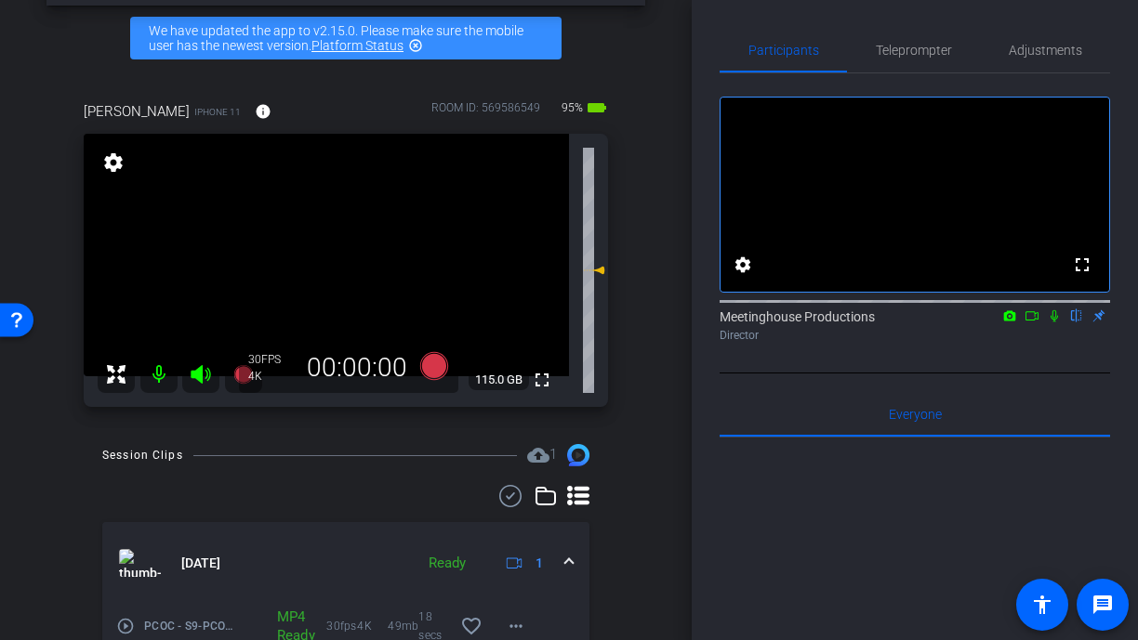
click at [324, 260] on video at bounding box center [326, 255] width 485 height 243
click at [324, 260] on div at bounding box center [324, 260] width 46 height 46
click at [292, 274] on video at bounding box center [326, 255] width 485 height 243
click at [308, 266] on div at bounding box center [292, 274] width 46 height 46
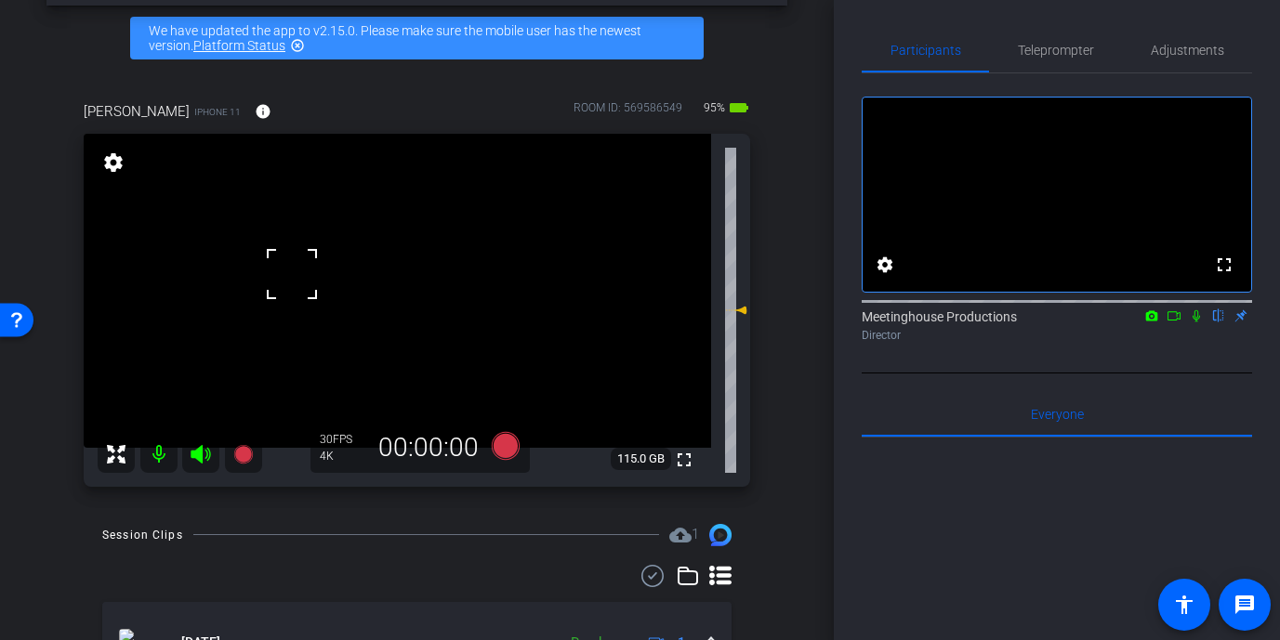
click at [370, 294] on video at bounding box center [397, 291] width 627 height 314
click at [370, 294] on div at bounding box center [370, 293] width 46 height 46
click at [370, 294] on video at bounding box center [397, 291] width 627 height 314
click at [376, 282] on div at bounding box center [370, 293] width 46 height 46
click at [402, 263] on video at bounding box center [397, 291] width 627 height 314
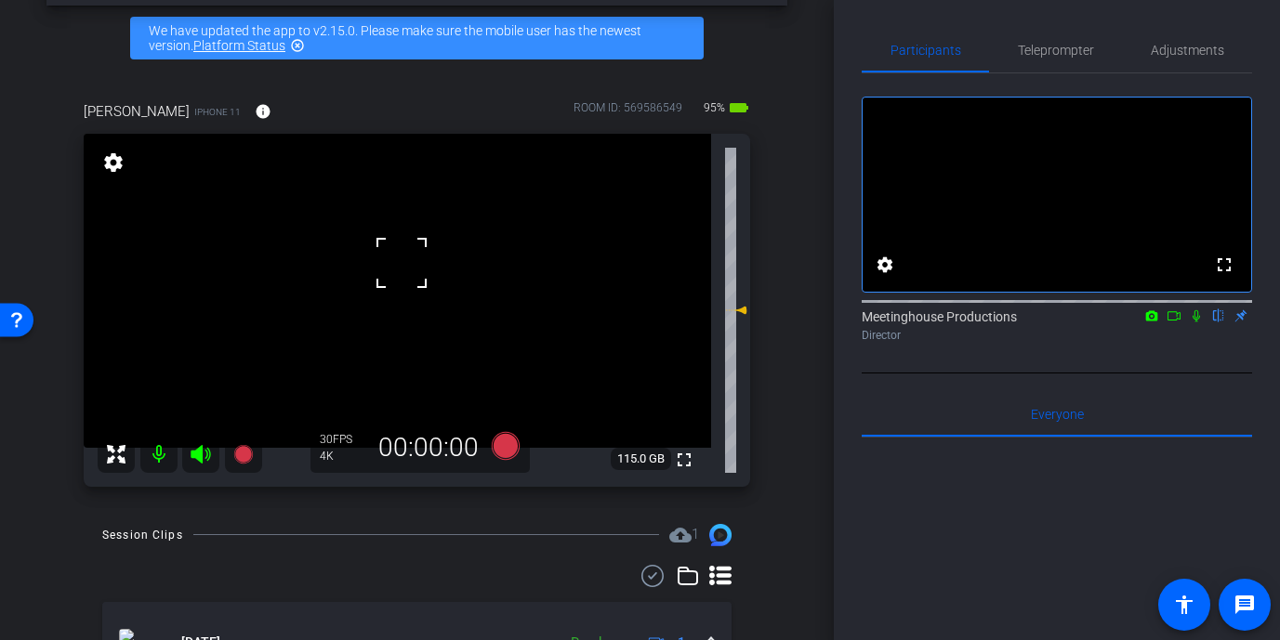
click at [384, 273] on div at bounding box center [401, 263] width 46 height 46
click at [391, 300] on video at bounding box center [397, 291] width 627 height 314
click at [391, 300] on div at bounding box center [391, 300] width 46 height 46
click at [390, 281] on div at bounding box center [391, 300] width 46 height 46
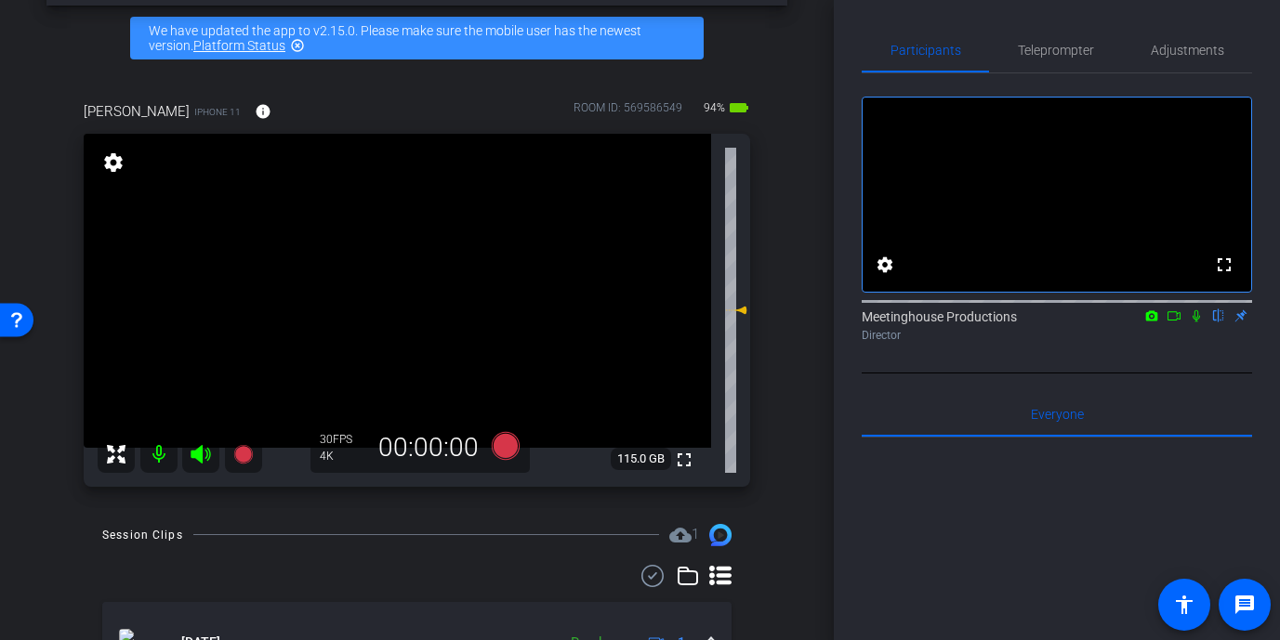
click at [375, 270] on video at bounding box center [397, 291] width 627 height 314
click at [375, 302] on video at bounding box center [397, 291] width 627 height 314
click at [508, 451] on icon at bounding box center [505, 445] width 28 height 28
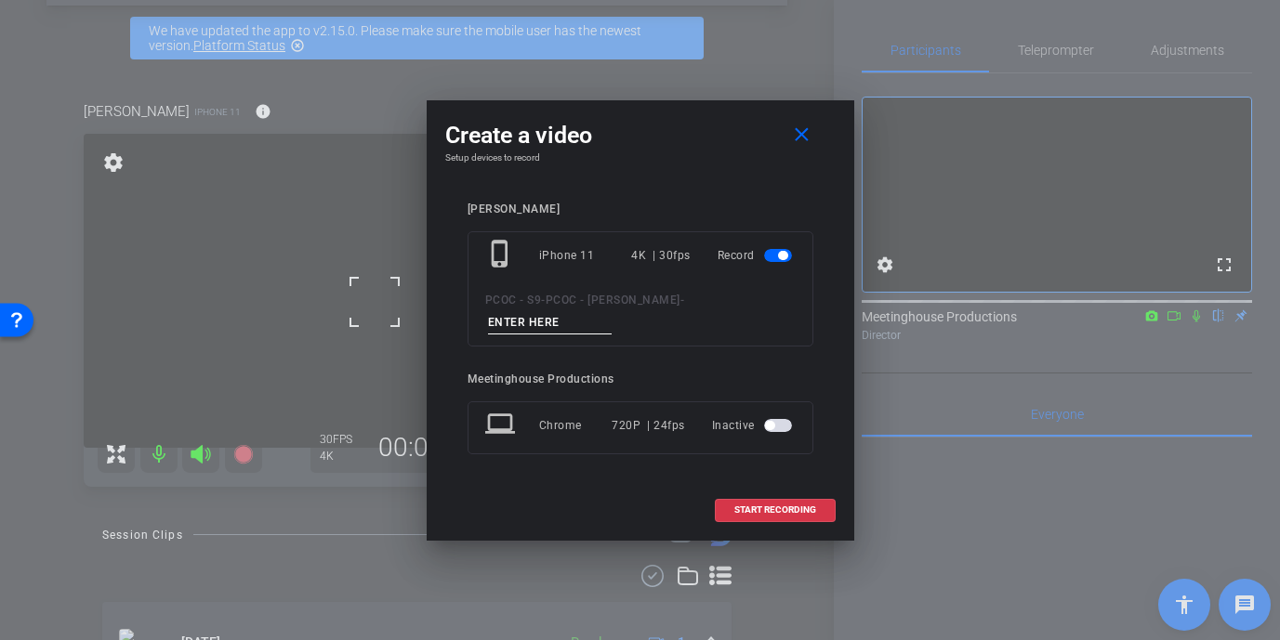
click at [613, 311] on input at bounding box center [550, 322] width 125 height 23
type input "901 story 1"
click at [784, 506] on span "START RECORDING" at bounding box center [775, 510] width 82 height 9
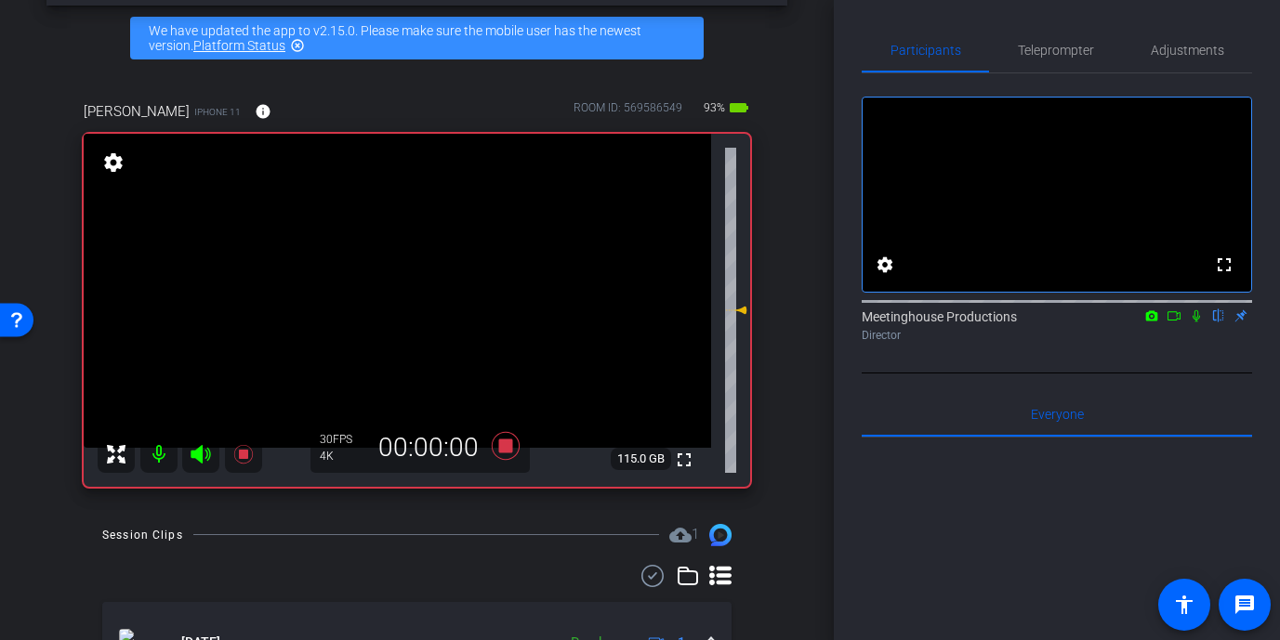
click at [383, 295] on video at bounding box center [397, 291] width 627 height 314
click at [383, 295] on div at bounding box center [383, 294] width 46 height 46
click at [1071, 55] on span "Adjustments" at bounding box center [1187, 50] width 73 height 13
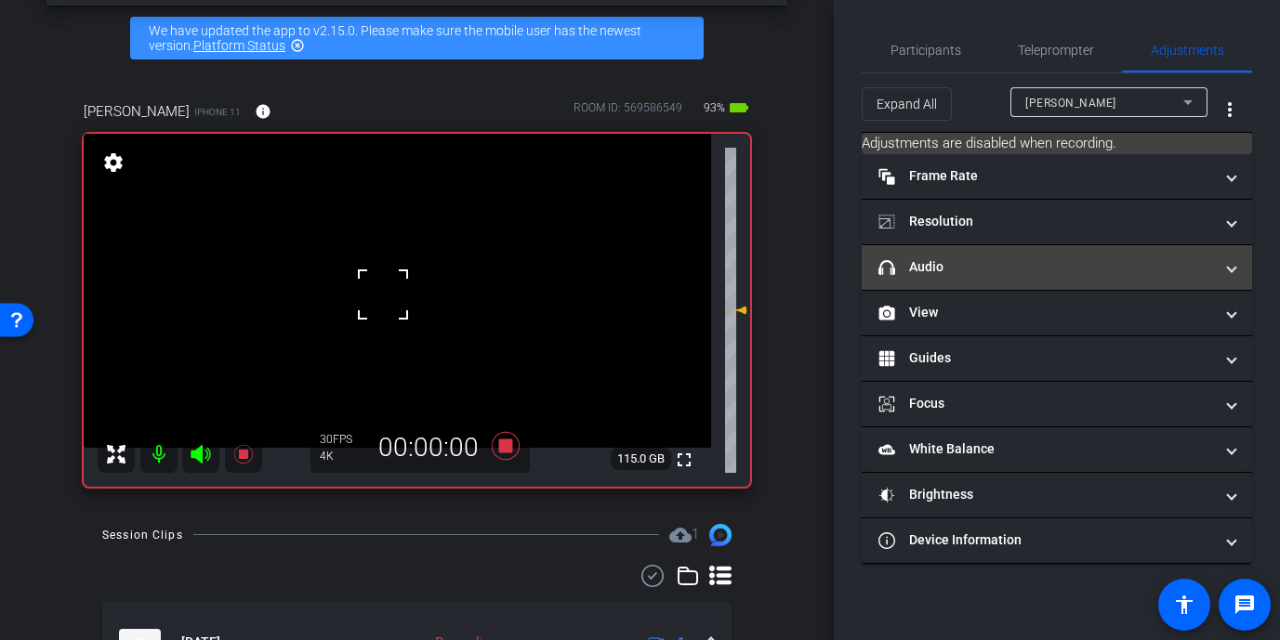
click at [1022, 275] on mat-panel-title "headphone icon Audio" at bounding box center [1045, 267] width 335 height 20
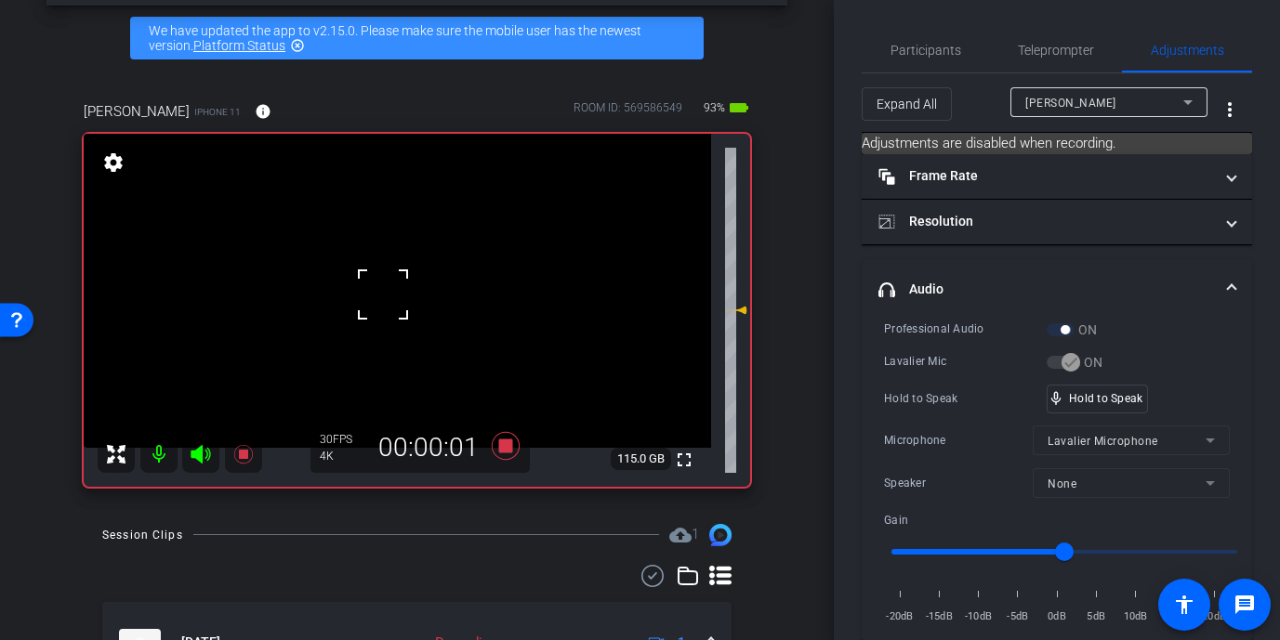
click at [387, 281] on div at bounding box center [383, 294] width 46 height 46
click at [386, 293] on video at bounding box center [397, 291] width 627 height 314
click at [386, 293] on div at bounding box center [386, 293] width 46 height 46
click at [386, 286] on div at bounding box center [386, 293] width 46 height 46
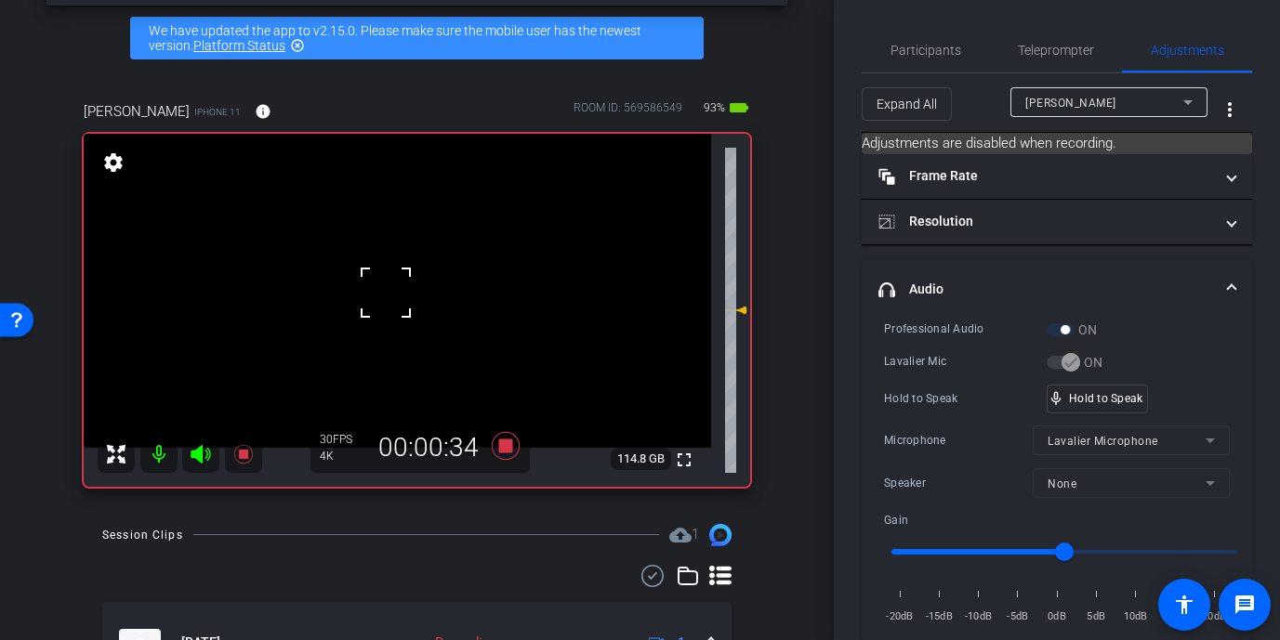
click at [386, 286] on div at bounding box center [386, 293] width 46 height 46
click at [392, 291] on video at bounding box center [397, 291] width 627 height 314
click at [392, 291] on div at bounding box center [392, 291] width 46 height 46
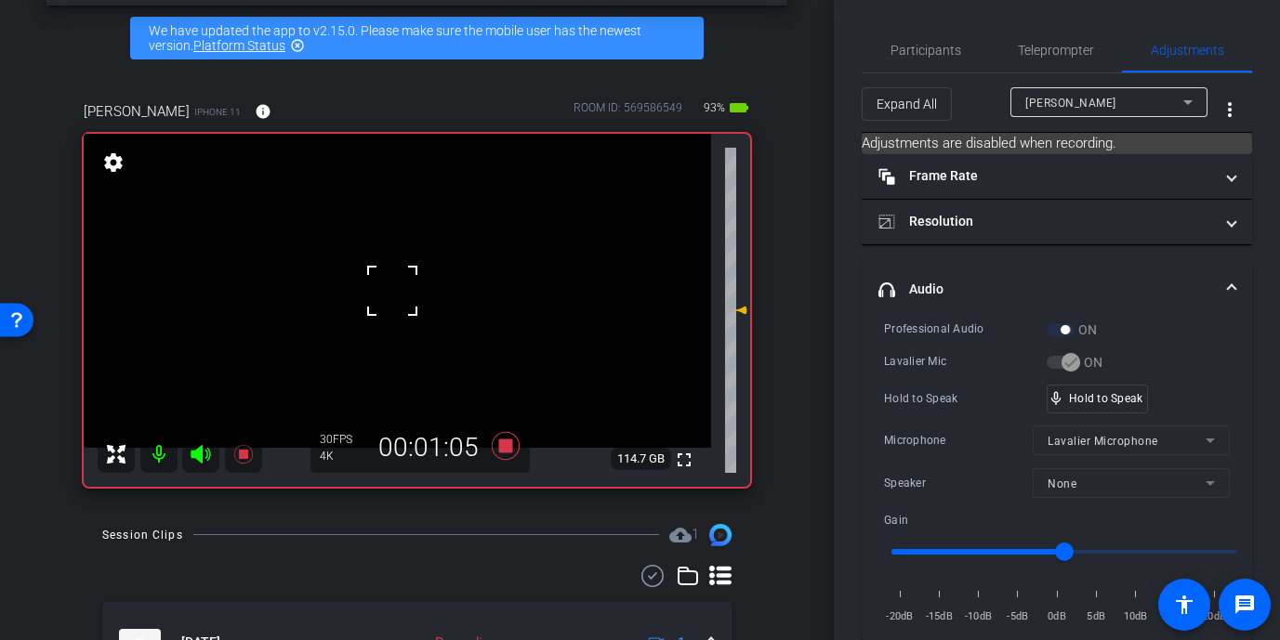
click at [392, 291] on div at bounding box center [392, 291] width 46 height 46
click at [379, 278] on video at bounding box center [397, 291] width 627 height 314
click at [402, 282] on div at bounding box center [379, 278] width 46 height 46
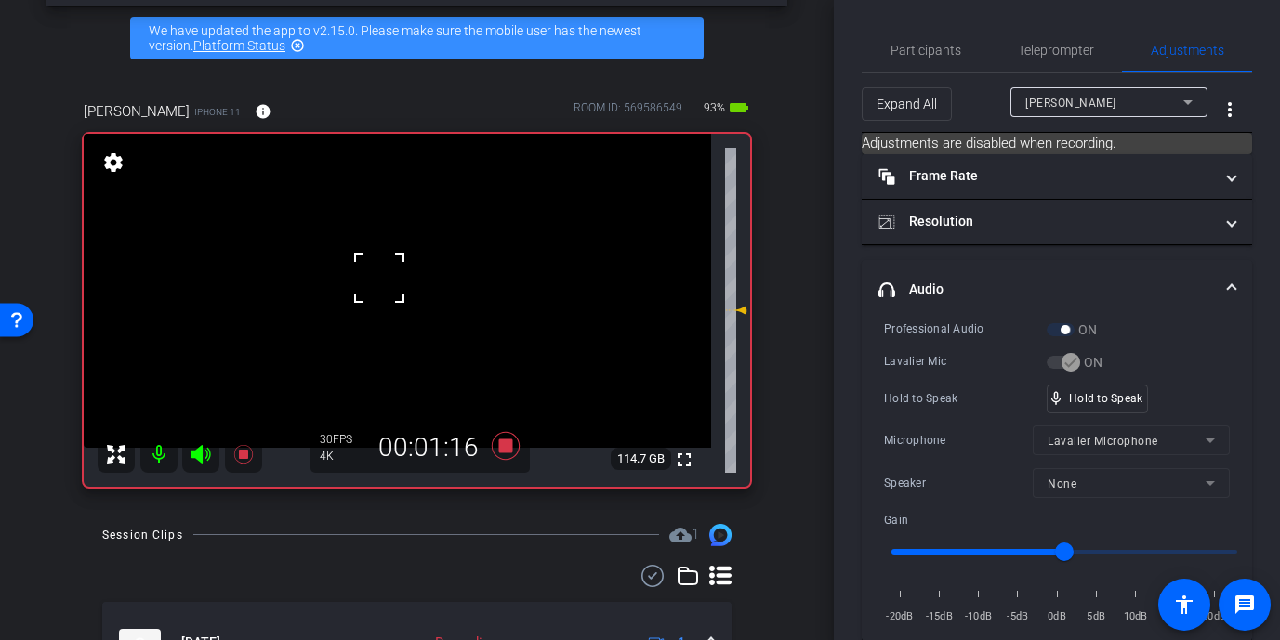
click at [402, 282] on div at bounding box center [379, 278] width 46 height 46
click at [404, 286] on video at bounding box center [397, 291] width 627 height 314
click at [383, 279] on div at bounding box center [404, 286] width 46 height 46
click at [389, 272] on div at bounding box center [404, 286] width 46 height 46
click at [393, 272] on div at bounding box center [404, 286] width 46 height 46
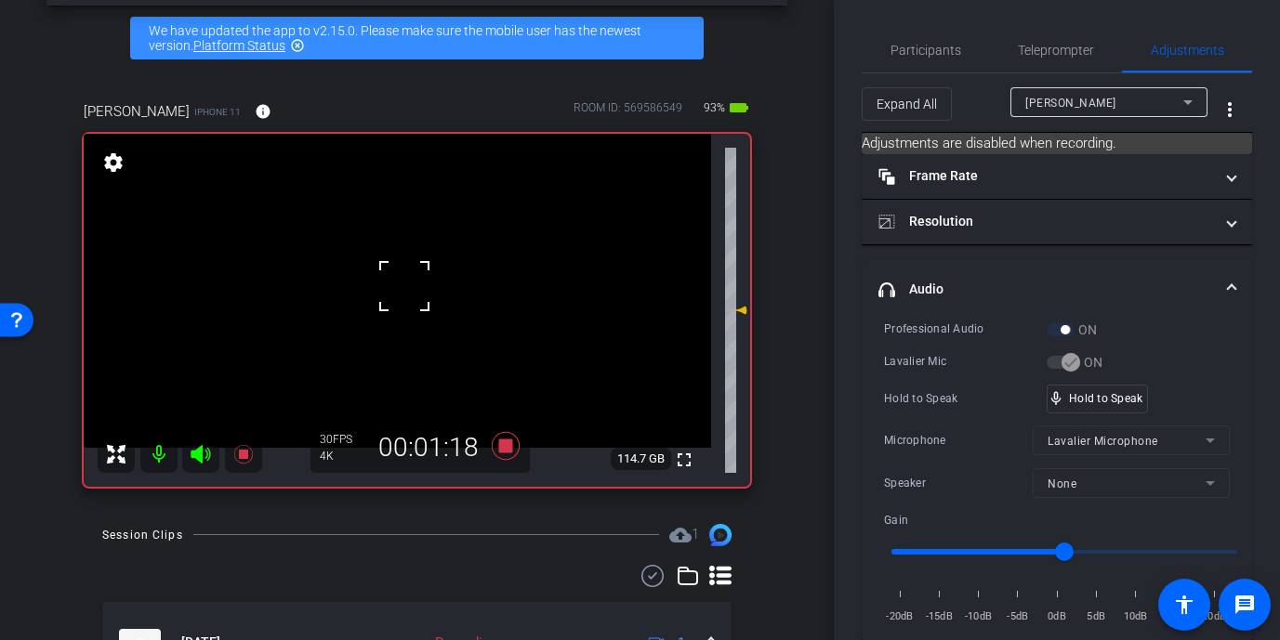
click at [393, 272] on div at bounding box center [404, 286] width 46 height 46
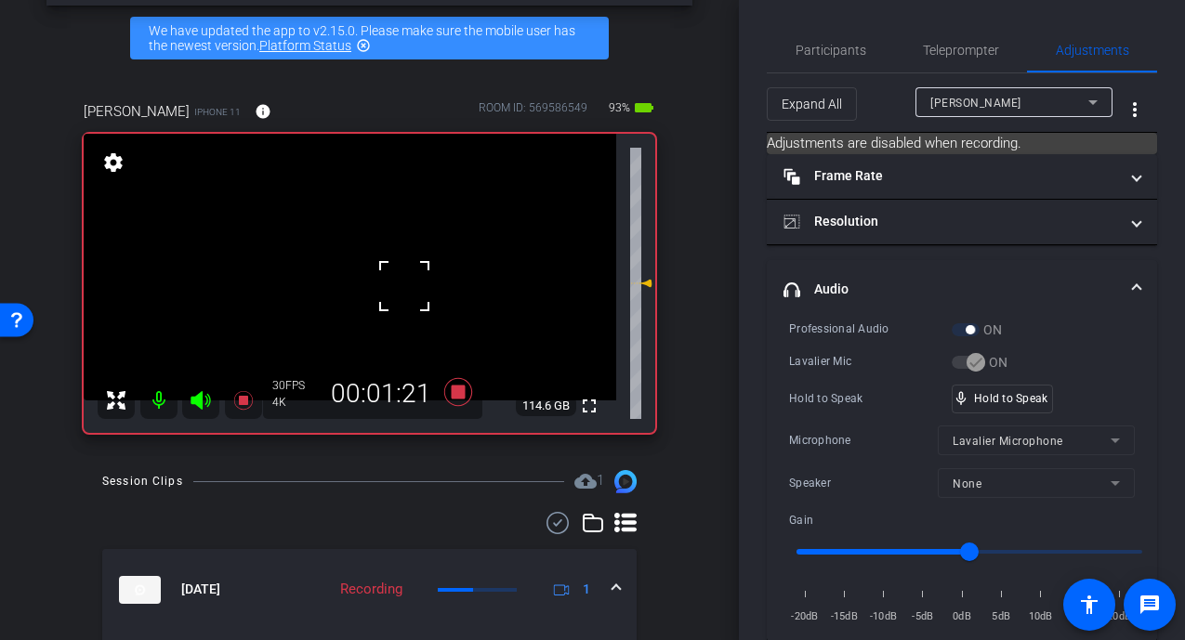
click at [353, 256] on video at bounding box center [350, 267] width 533 height 267
click at [348, 257] on div at bounding box center [353, 255] width 46 height 46
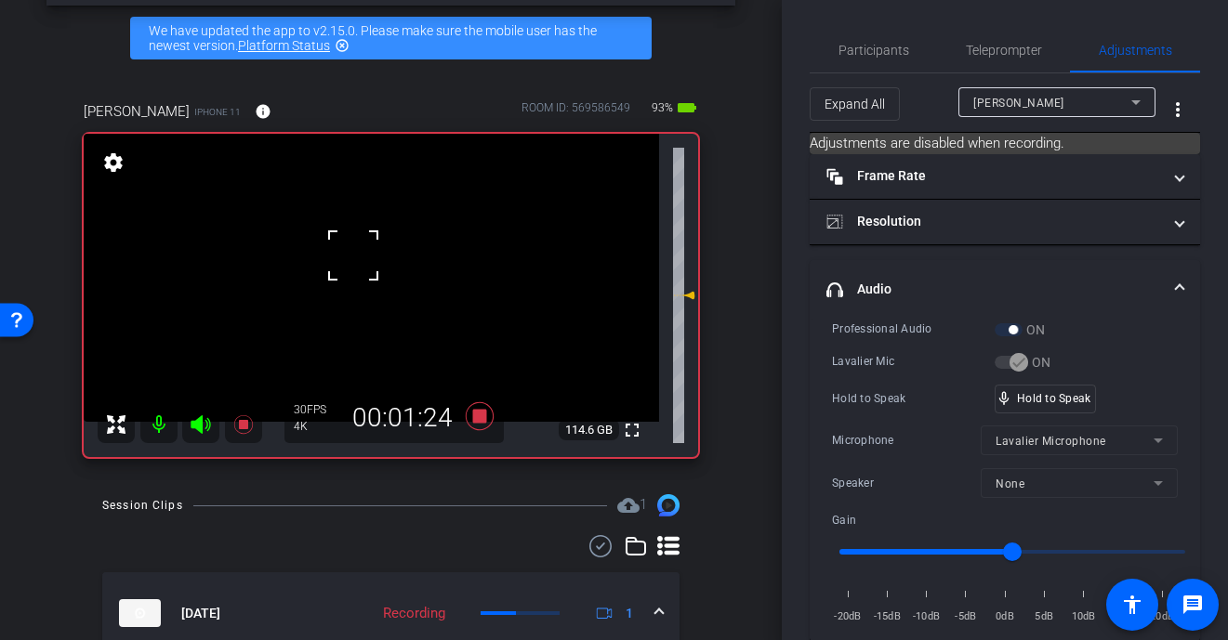
click at [346, 259] on div at bounding box center [353, 255] width 46 height 46
click at [345, 259] on video at bounding box center [371, 278] width 575 height 288
click at [362, 267] on div at bounding box center [345, 259] width 46 height 46
click at [363, 273] on video at bounding box center [371, 278] width 575 height 288
click at [363, 273] on div at bounding box center [363, 273] width 46 height 46
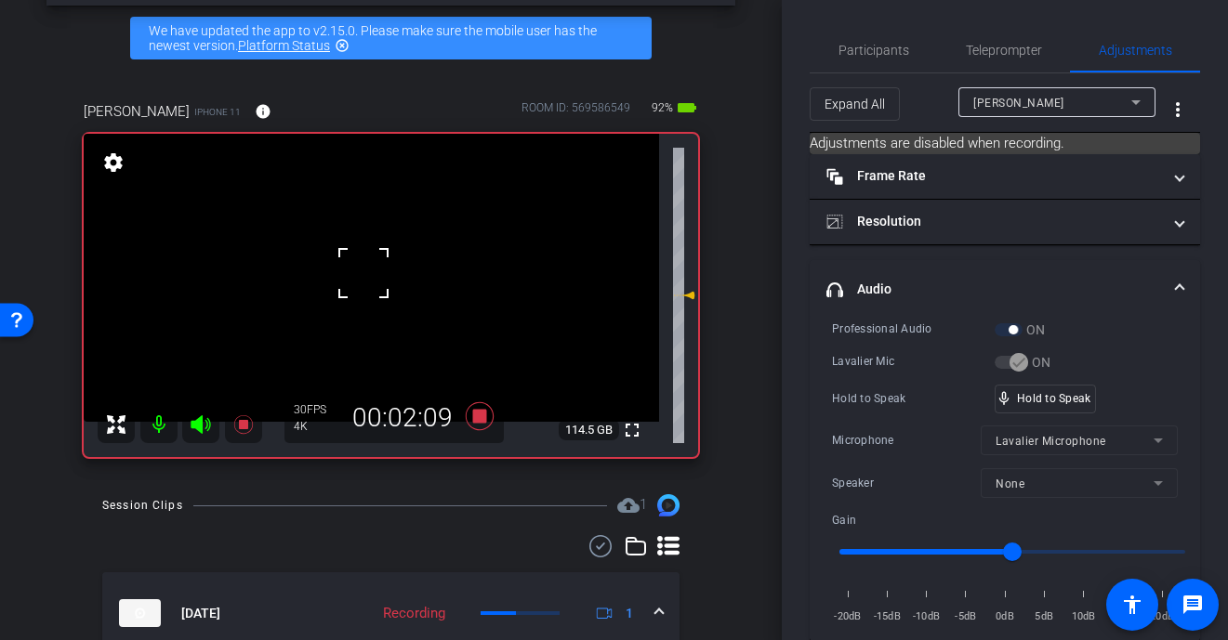
click at [363, 273] on div at bounding box center [363, 273] width 46 height 46
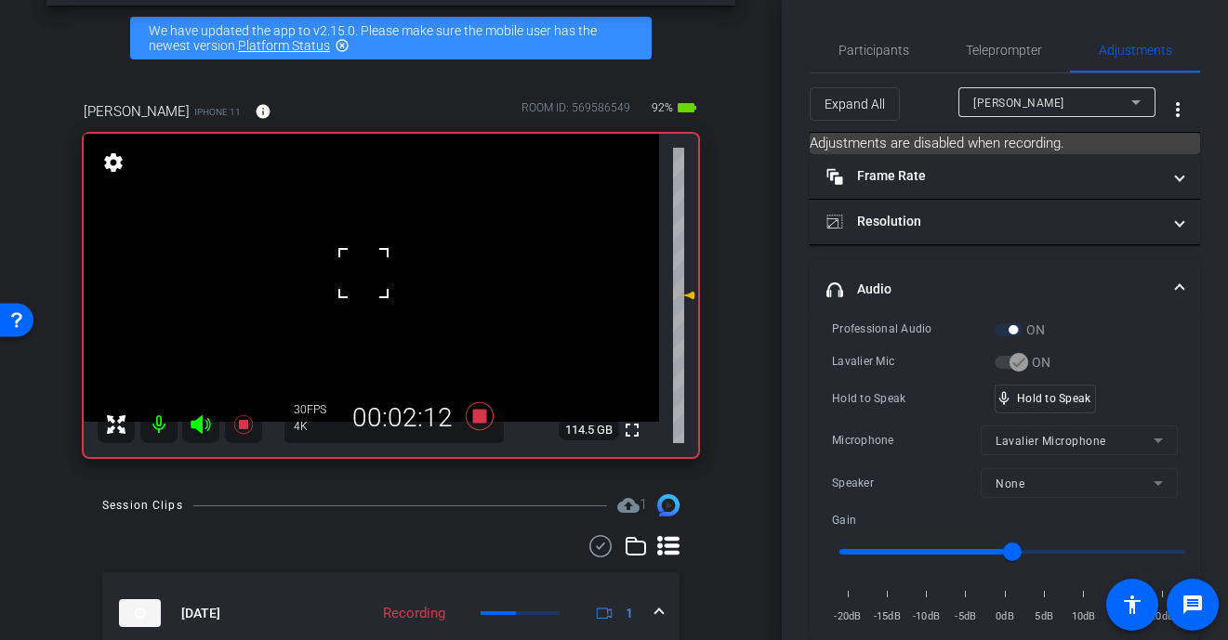
click at [363, 273] on div at bounding box center [363, 273] width 46 height 46
click at [363, 273] on video at bounding box center [371, 278] width 575 height 288
click at [363, 273] on div at bounding box center [363, 273] width 46 height 46
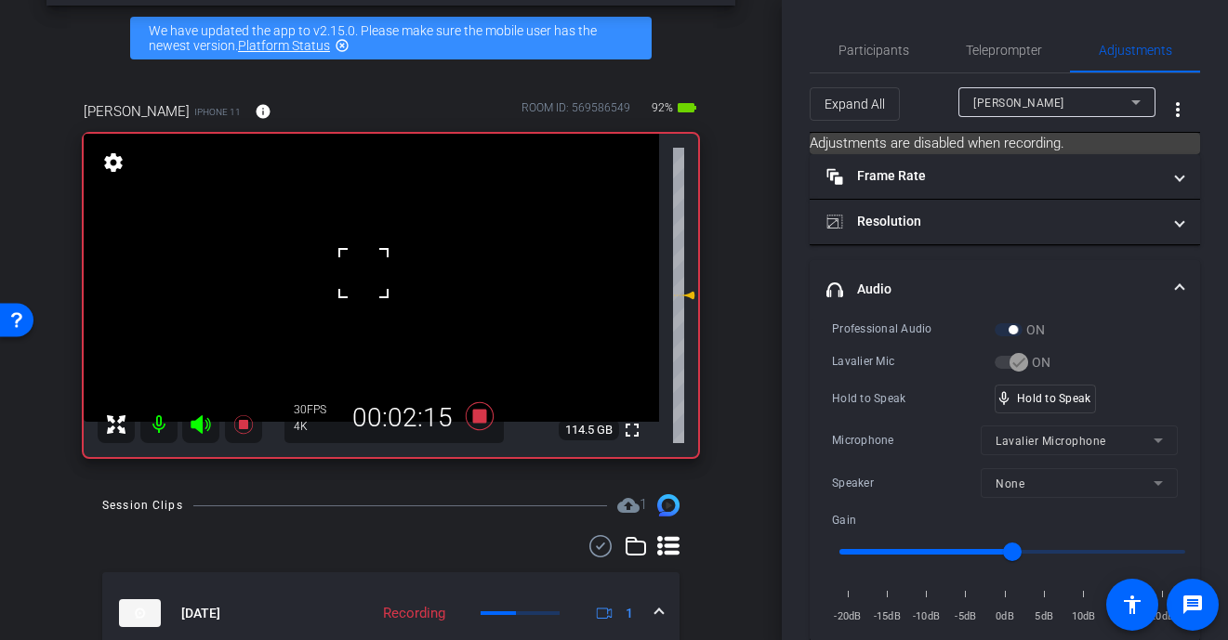
click at [363, 273] on div at bounding box center [363, 273] width 46 height 46
click at [363, 273] on video at bounding box center [371, 278] width 575 height 288
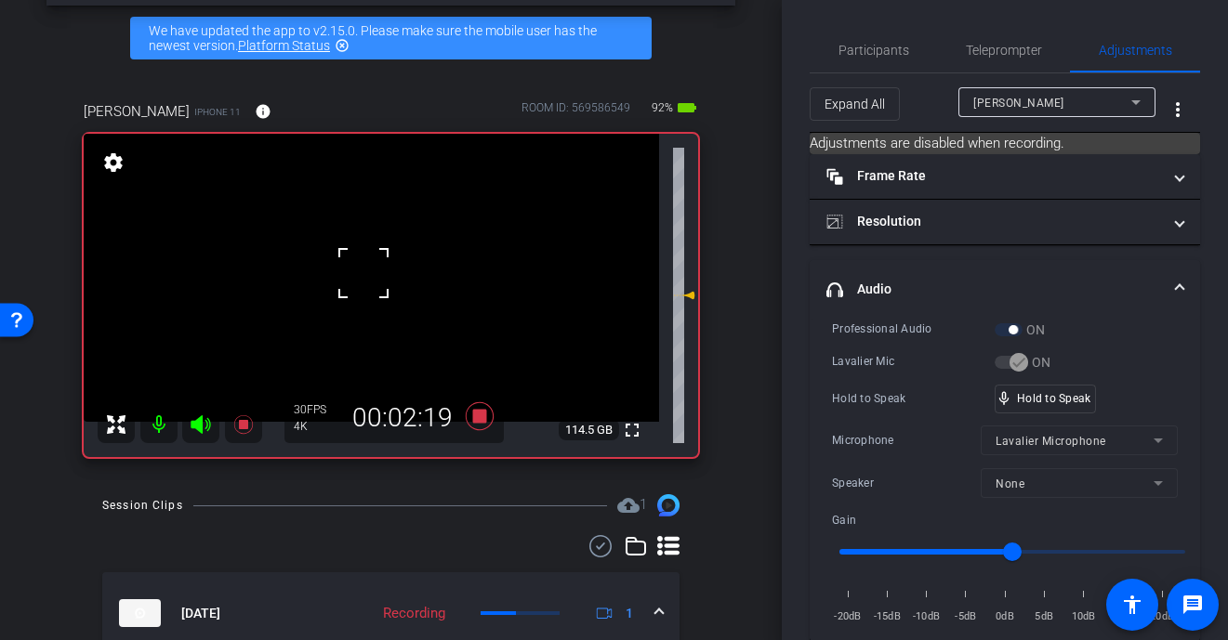
click at [363, 273] on div at bounding box center [363, 273] width 46 height 46
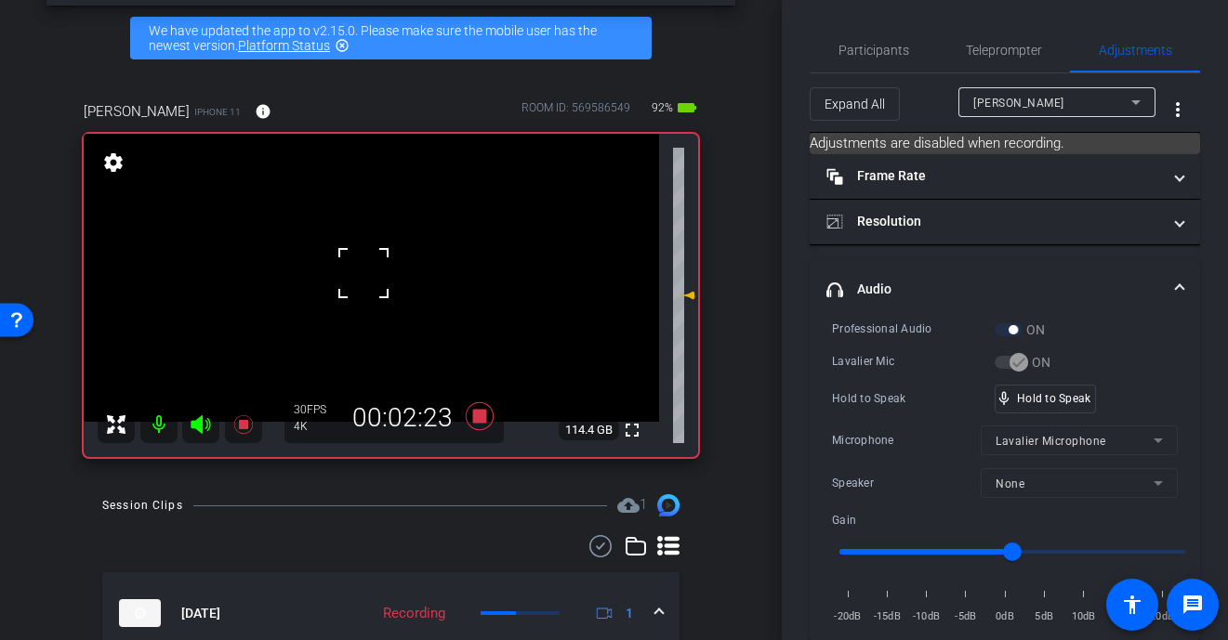
click at [363, 273] on div at bounding box center [363, 273] width 46 height 46
click at [363, 273] on video at bounding box center [371, 278] width 575 height 288
click at [363, 273] on div at bounding box center [363, 273] width 46 height 46
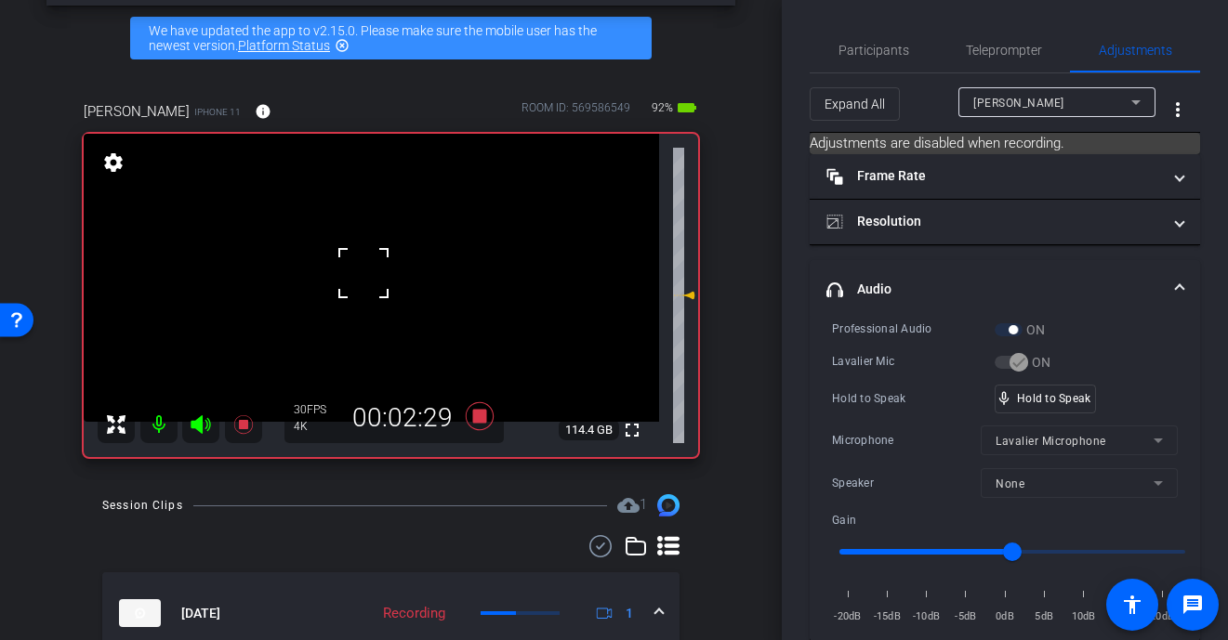
click at [363, 273] on div at bounding box center [363, 273] width 46 height 46
click at [363, 273] on video at bounding box center [371, 278] width 575 height 288
click at [1043, 403] on div "mic_none Speaking..." at bounding box center [1037, 399] width 84 height 27
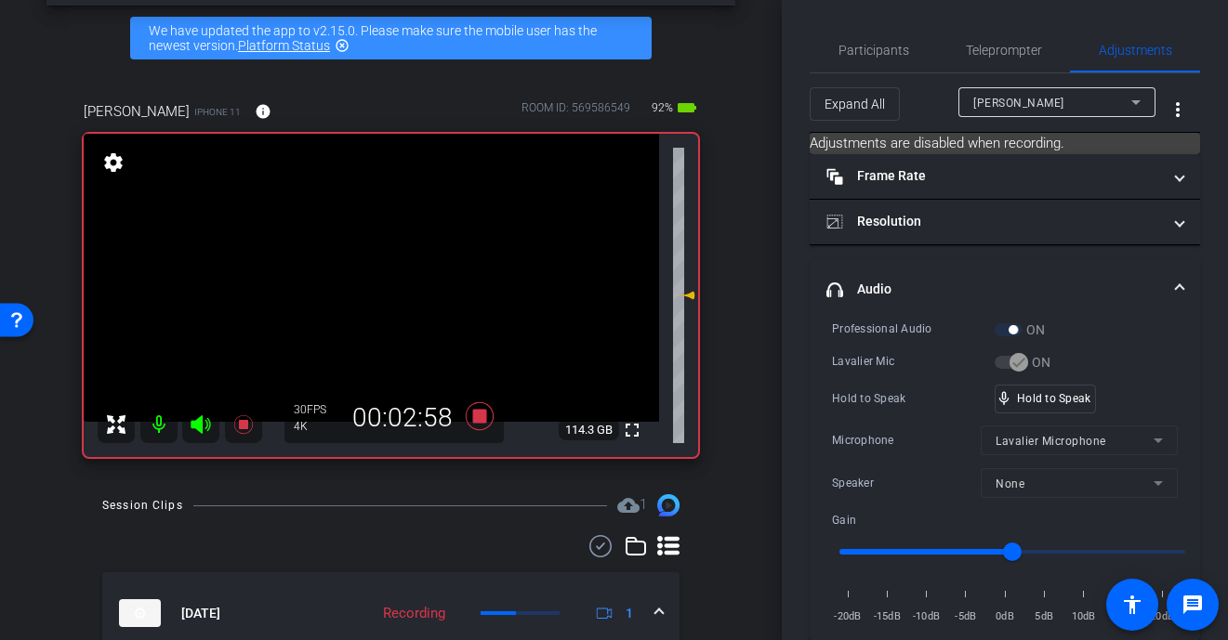
click at [363, 272] on video at bounding box center [371, 278] width 575 height 288
click at [363, 272] on div at bounding box center [362, 272] width 46 height 46
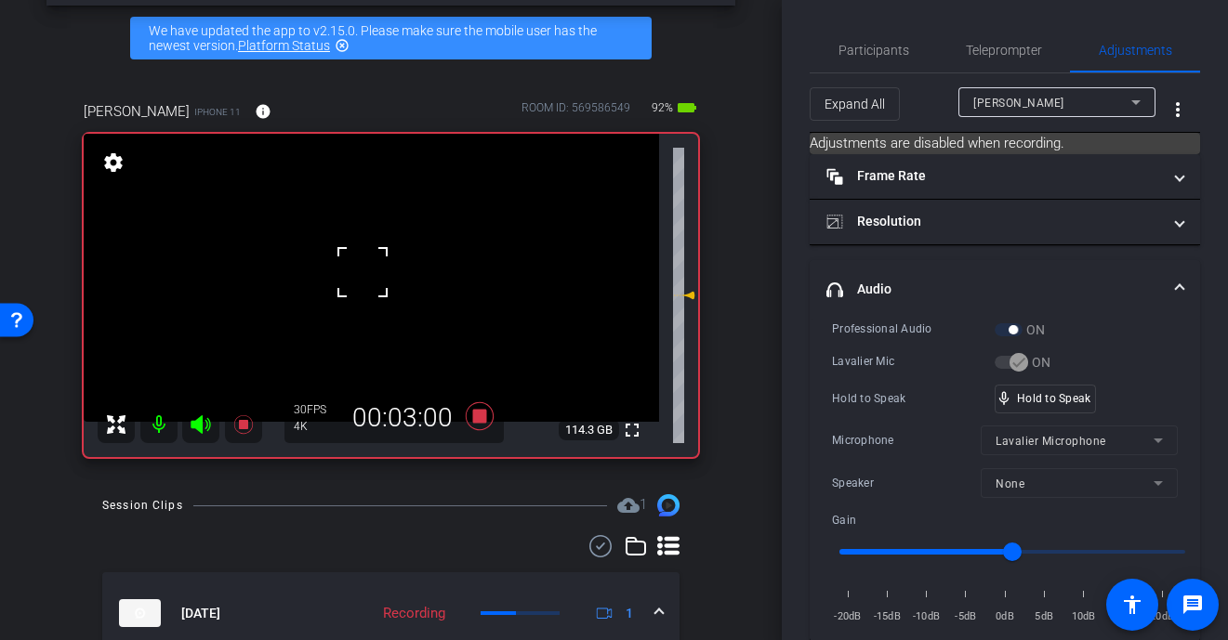
click at [363, 272] on div at bounding box center [362, 272] width 46 height 46
click at [361, 270] on video at bounding box center [371, 278] width 575 height 288
click at [361, 270] on div at bounding box center [360, 269] width 46 height 46
click at [849, 51] on span "Participants" at bounding box center [873, 50] width 71 height 13
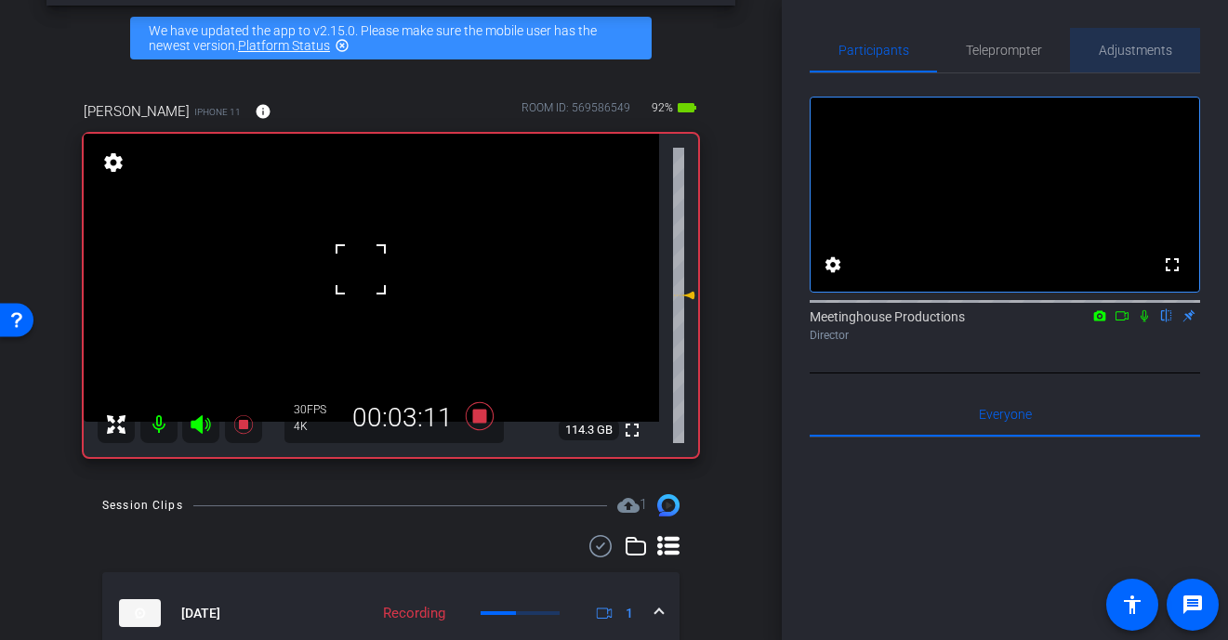
click at [1071, 44] on span "Adjustments" at bounding box center [1135, 50] width 73 height 13
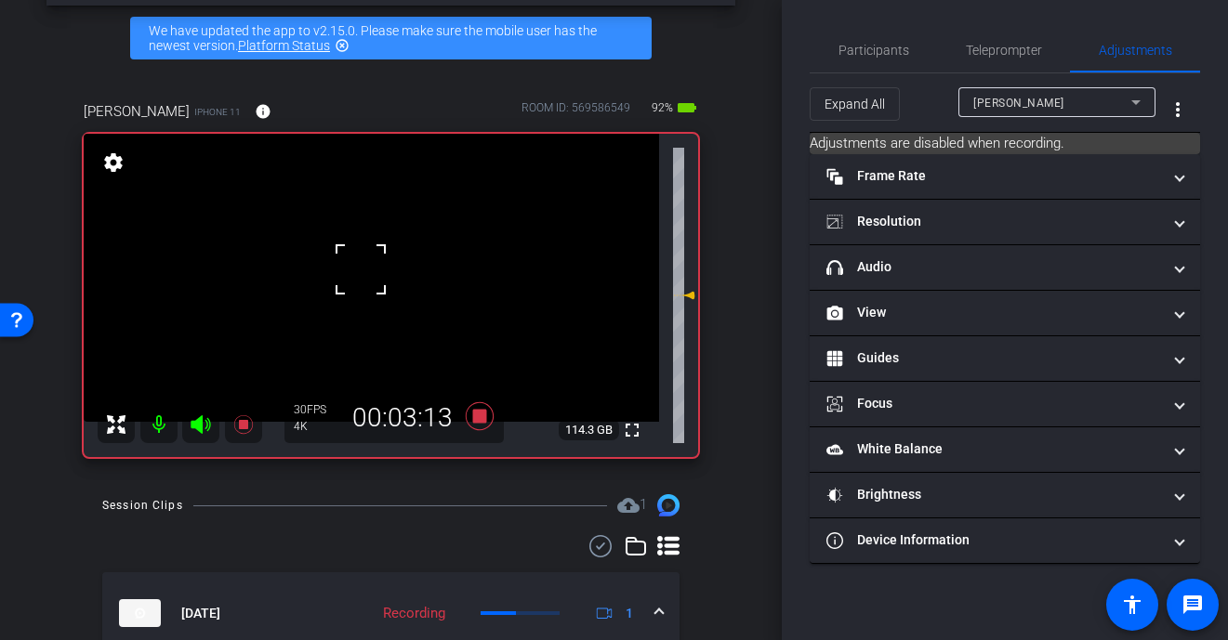
click at [375, 260] on div at bounding box center [360, 269] width 46 height 46
click at [375, 260] on video at bounding box center [371, 278] width 575 height 288
click at [375, 260] on div at bounding box center [374, 260] width 46 height 46
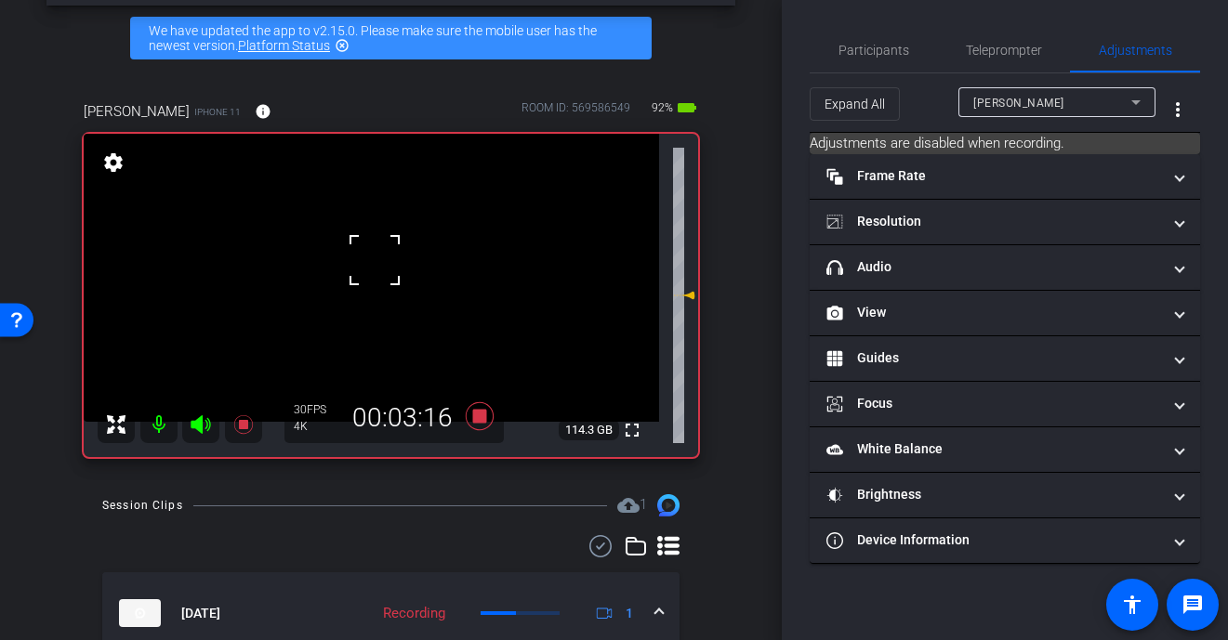
click at [375, 260] on div at bounding box center [374, 260] width 46 height 46
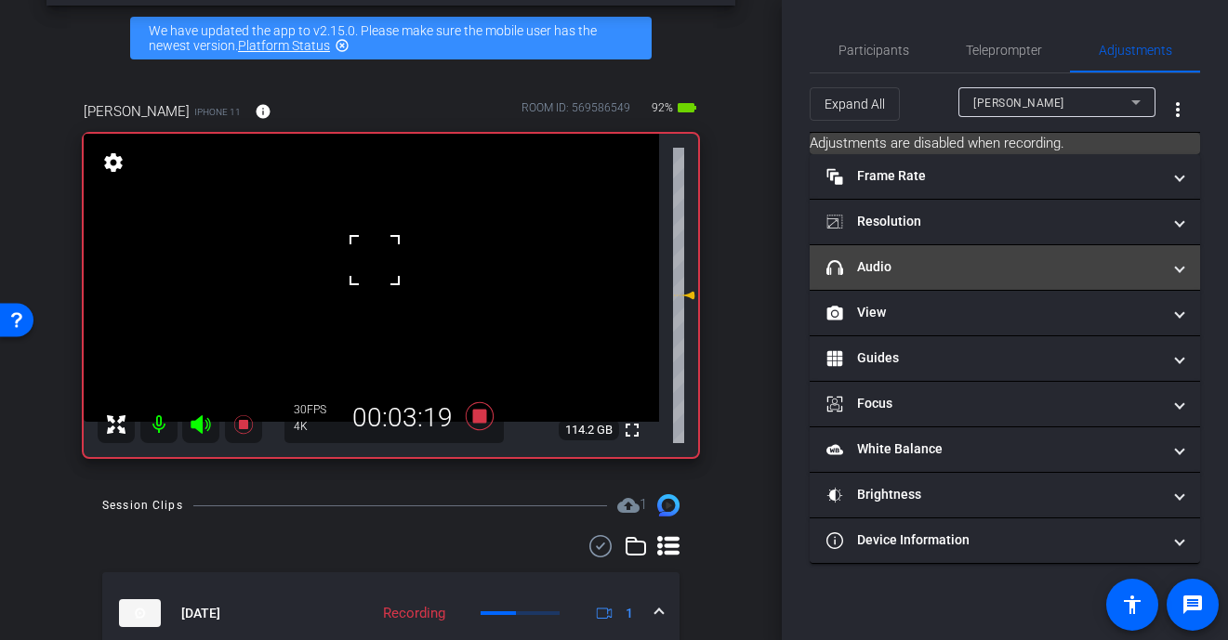
click at [913, 272] on mat-panel-title "headphone icon Audio" at bounding box center [993, 267] width 335 height 20
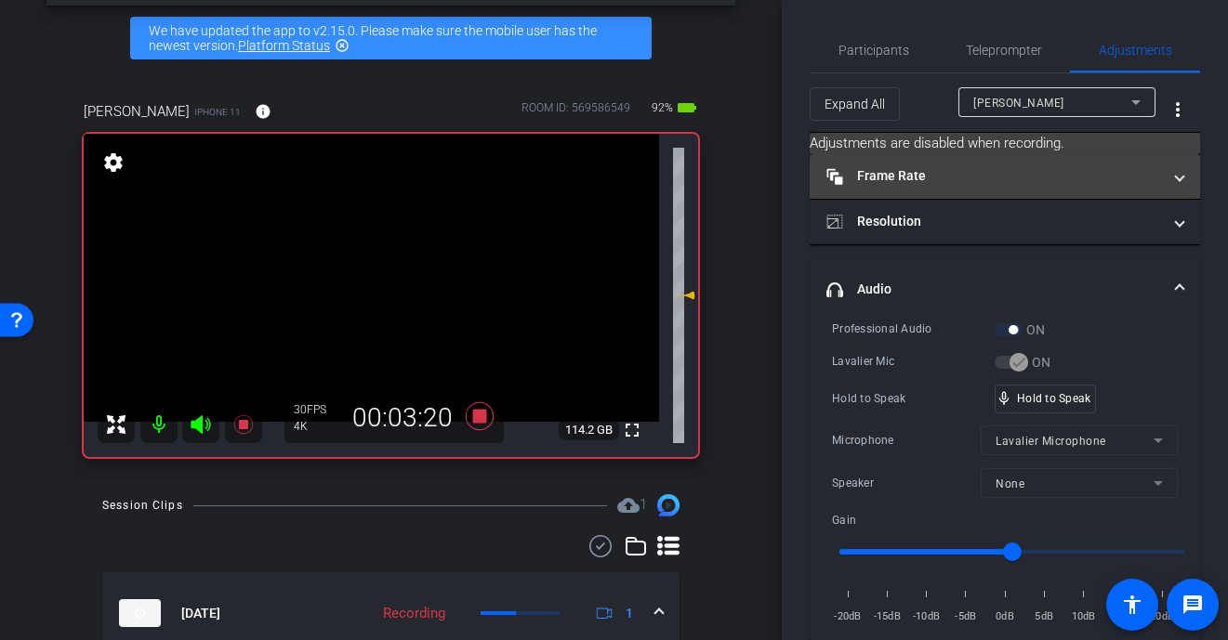
click at [923, 178] on mat-panel-title "Frame Rate Frame Rate" at bounding box center [993, 176] width 335 height 20
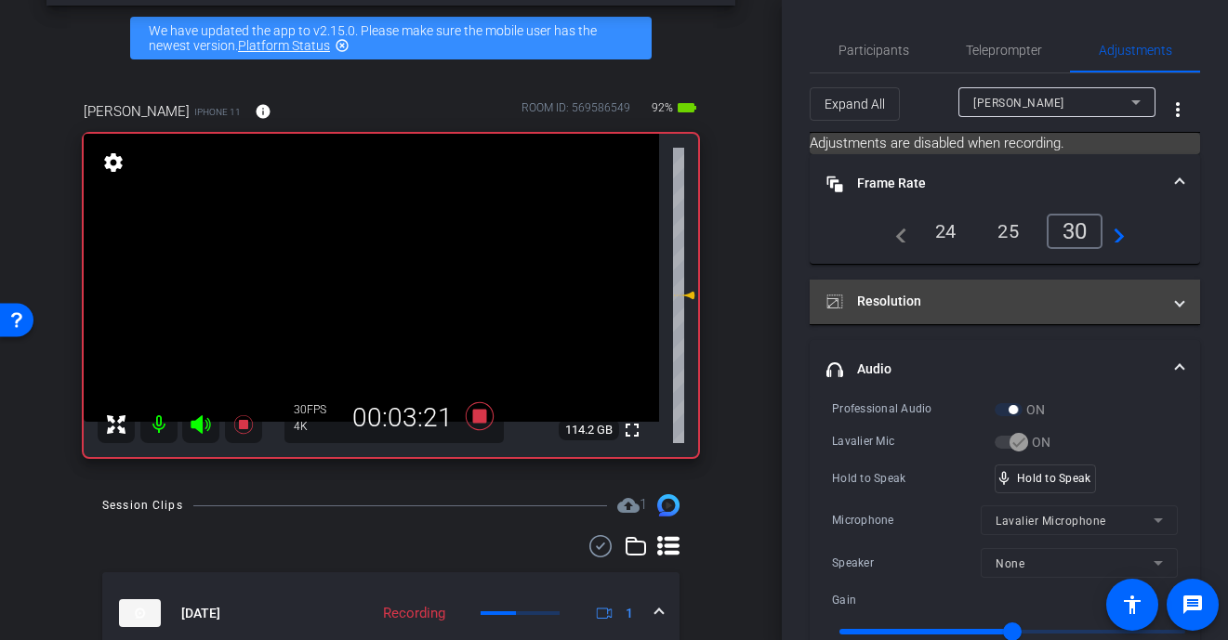
click at [937, 295] on mat-panel-title "Resolution" at bounding box center [993, 302] width 335 height 20
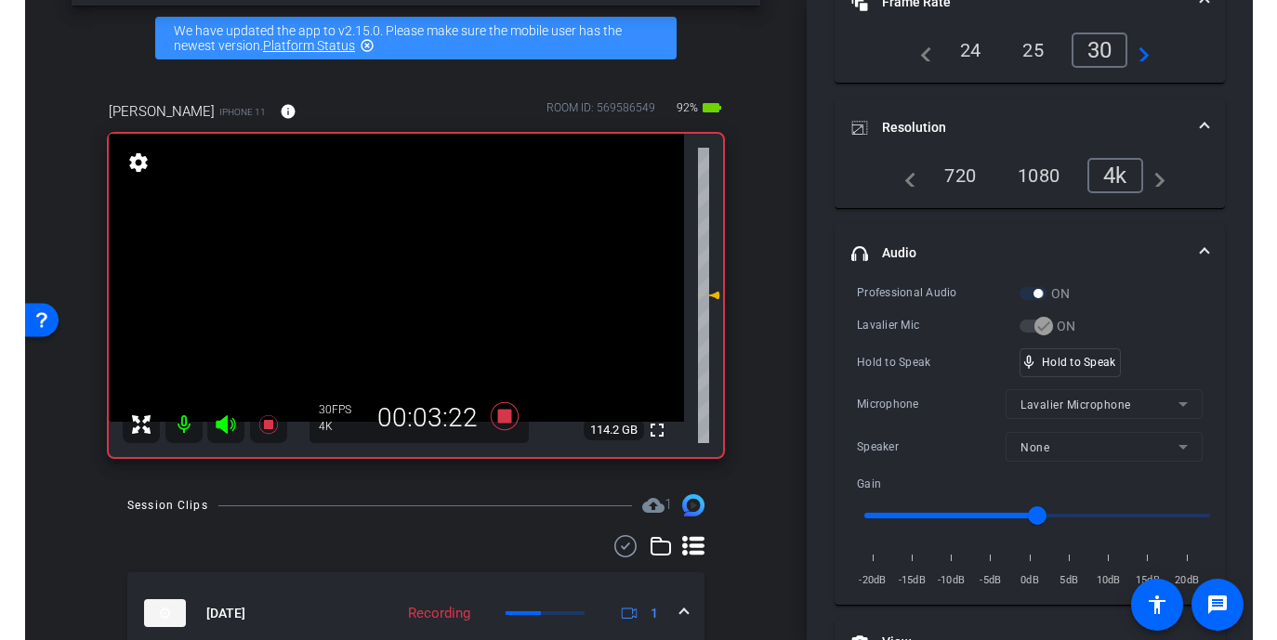
scroll to position [204, 0]
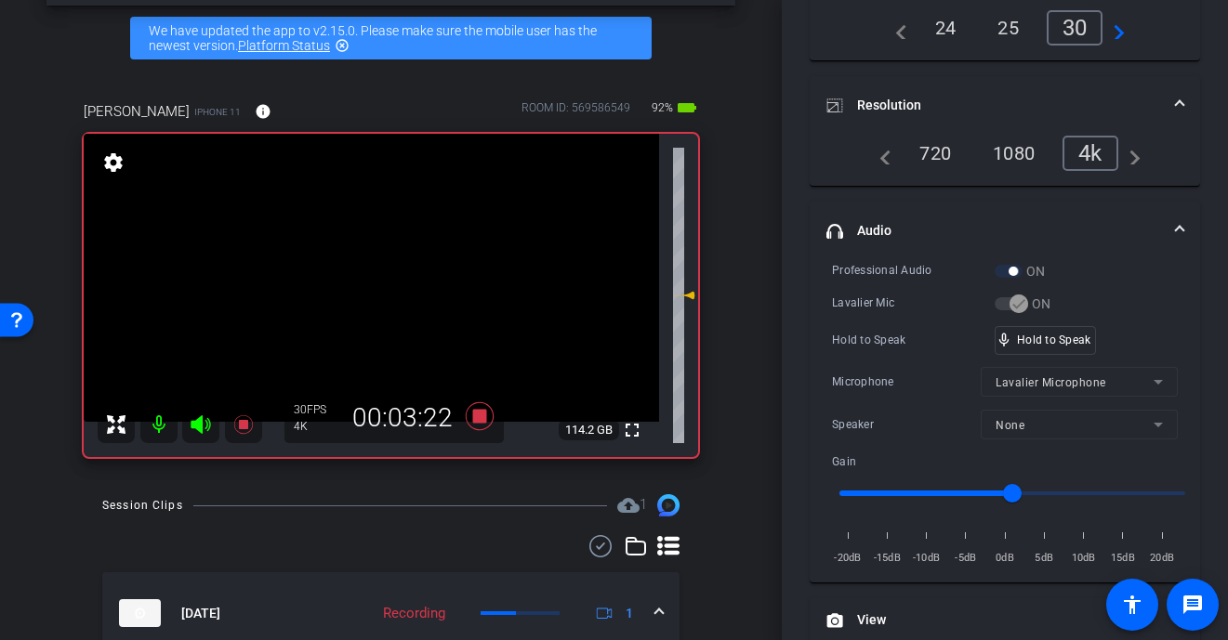
click at [354, 265] on video at bounding box center [371, 278] width 575 height 288
click at [354, 265] on div at bounding box center [354, 265] width 46 height 46
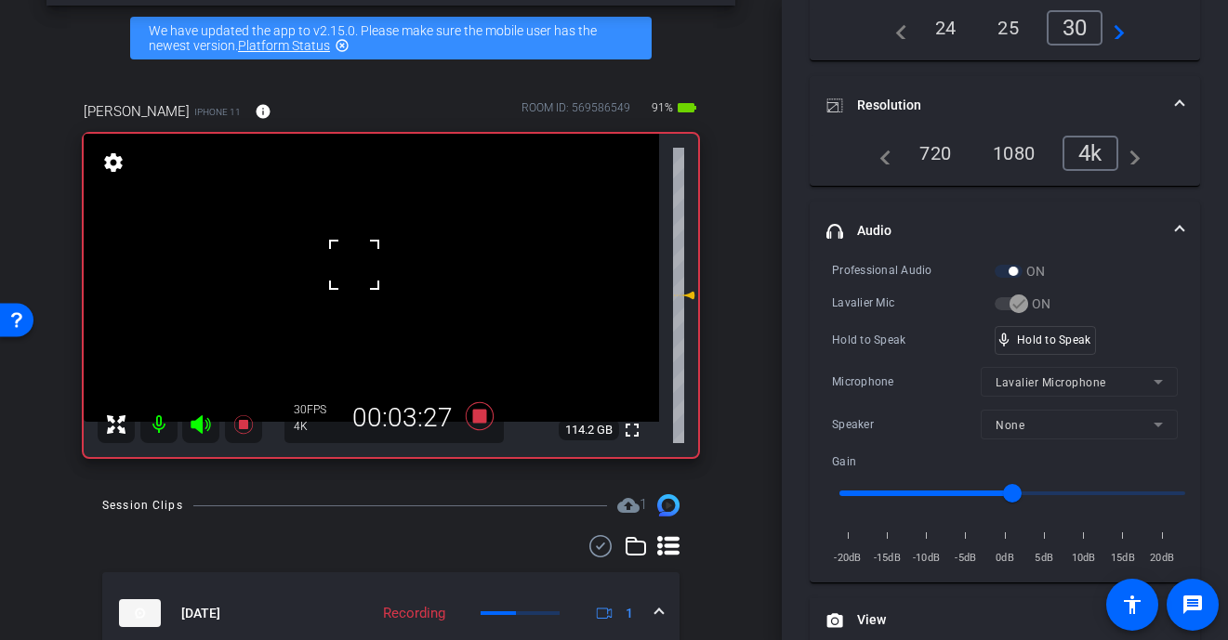
click at [354, 265] on div at bounding box center [354, 265] width 46 height 46
click at [354, 265] on video at bounding box center [371, 278] width 575 height 288
click at [372, 270] on div at bounding box center [354, 265] width 46 height 46
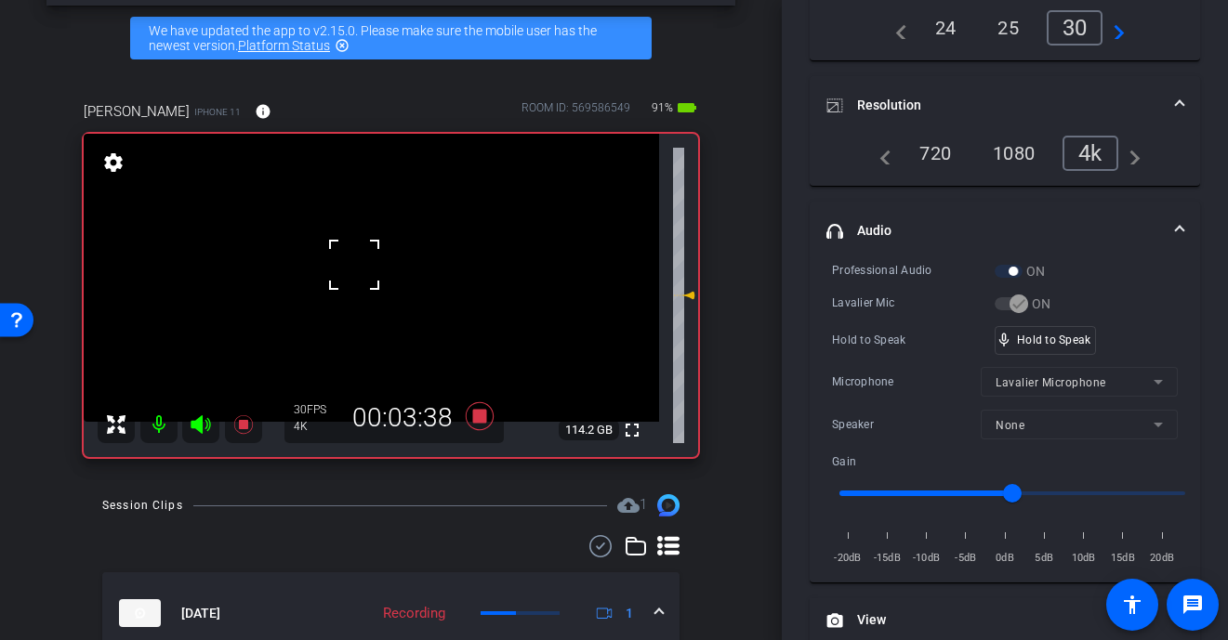
click at [372, 270] on div at bounding box center [354, 265] width 46 height 46
click at [372, 270] on video at bounding box center [371, 278] width 575 height 288
click at [370, 293] on video at bounding box center [371, 278] width 575 height 288
click at [370, 293] on div at bounding box center [370, 293] width 46 height 46
click at [358, 257] on video at bounding box center [371, 278] width 575 height 288
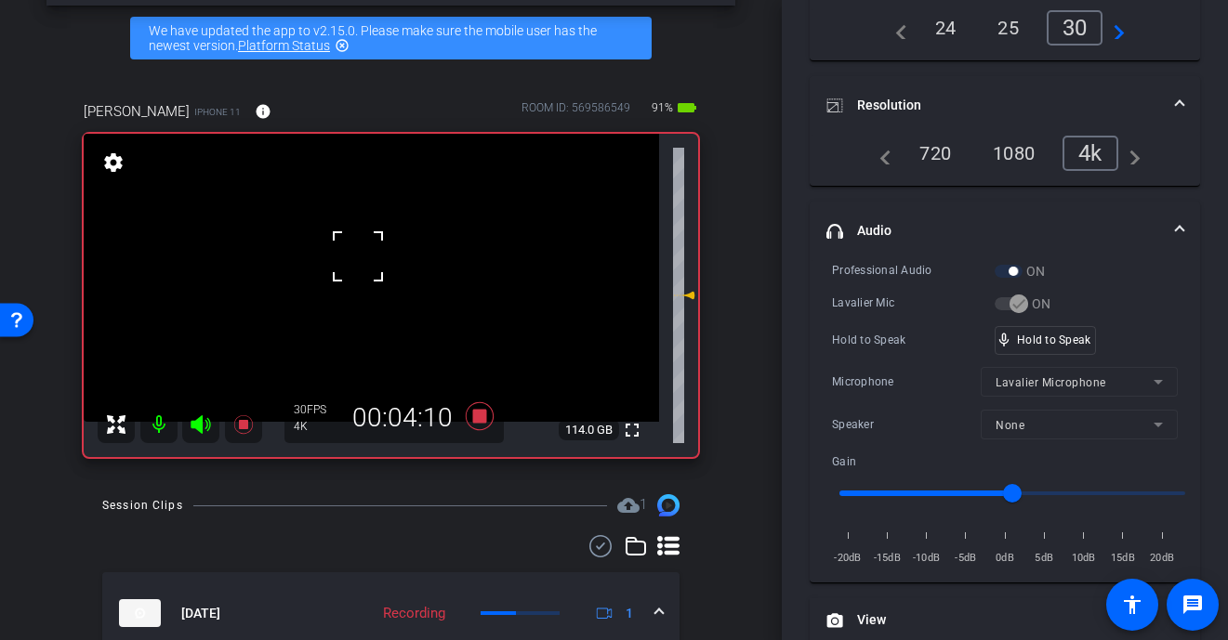
click at [335, 233] on span at bounding box center [335, 233] width 0 height 0
click at [375, 286] on video at bounding box center [371, 278] width 575 height 288
click at [371, 275] on video at bounding box center [371, 278] width 575 height 288
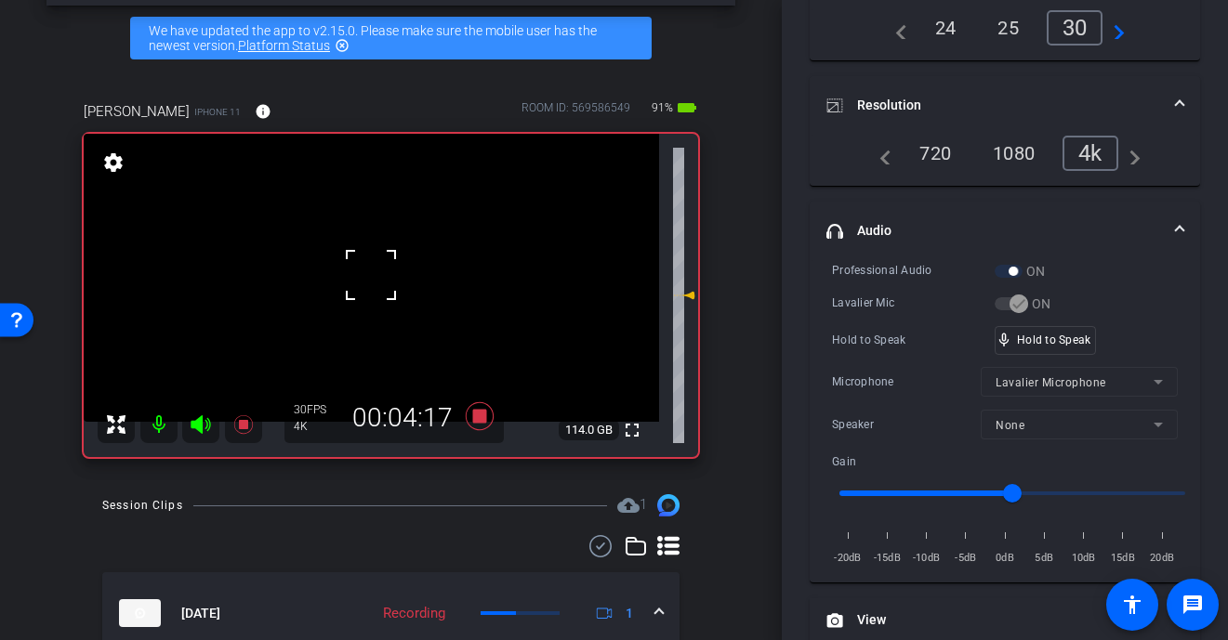
click at [369, 270] on div at bounding box center [371, 275] width 46 height 46
click at [369, 266] on div at bounding box center [371, 275] width 46 height 46
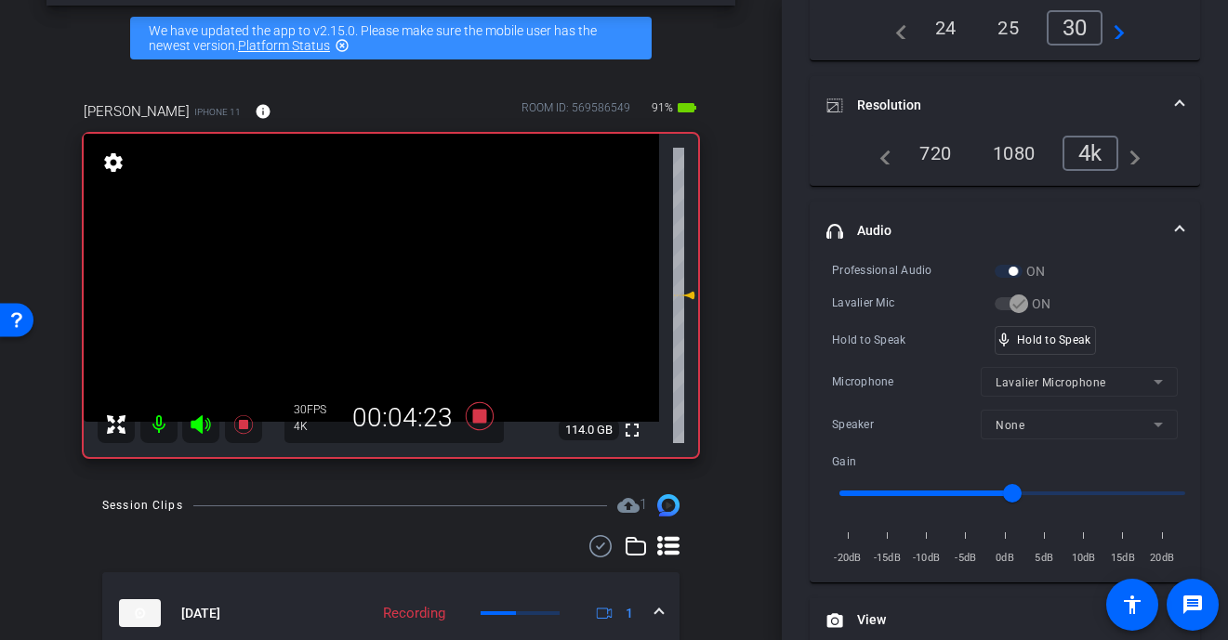
click at [366, 274] on video at bounding box center [371, 278] width 575 height 288
click at [366, 274] on div at bounding box center [366, 274] width 46 height 46
click at [366, 274] on video at bounding box center [371, 278] width 575 height 288
click at [366, 274] on div at bounding box center [366, 274] width 46 height 46
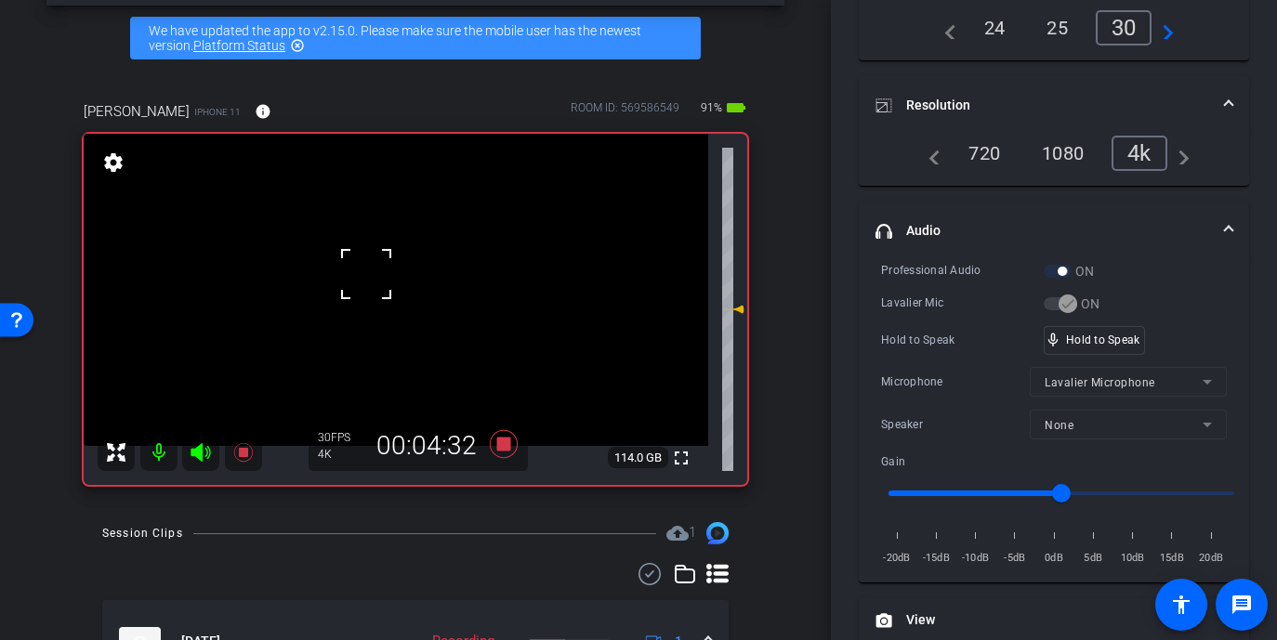
click at [391, 273] on video at bounding box center [396, 290] width 625 height 312
click at [391, 273] on div at bounding box center [391, 273] width 46 height 46
click at [391, 277] on div at bounding box center [391, 273] width 46 height 46
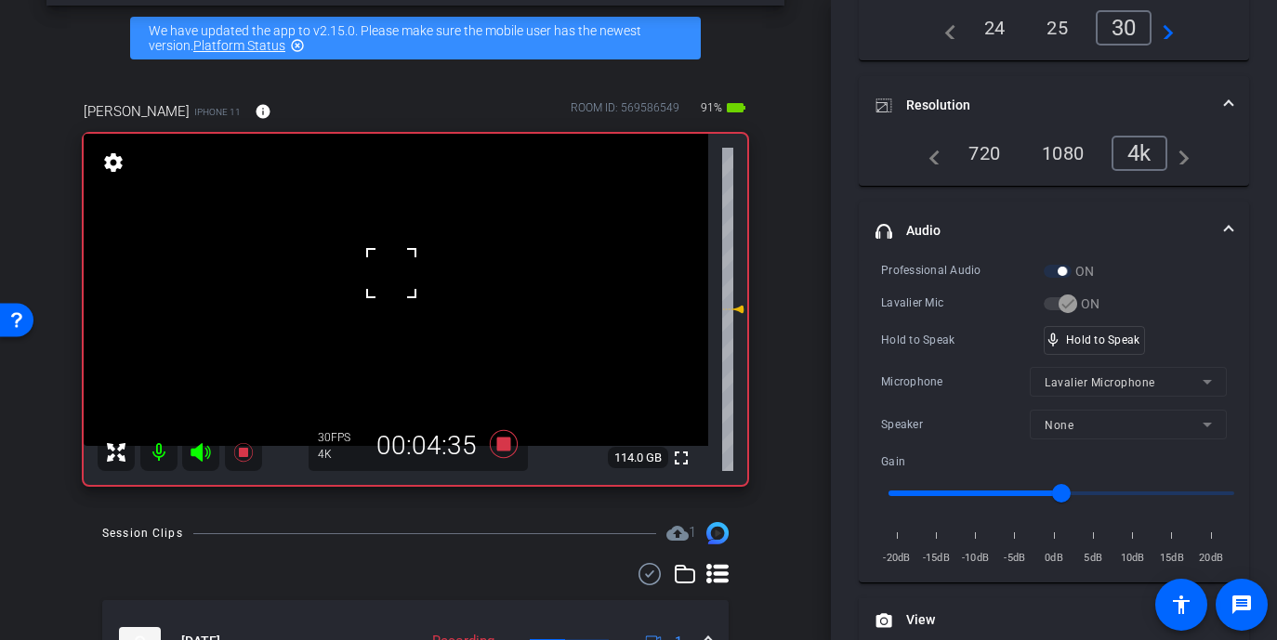
click at [391, 277] on div at bounding box center [391, 273] width 46 height 46
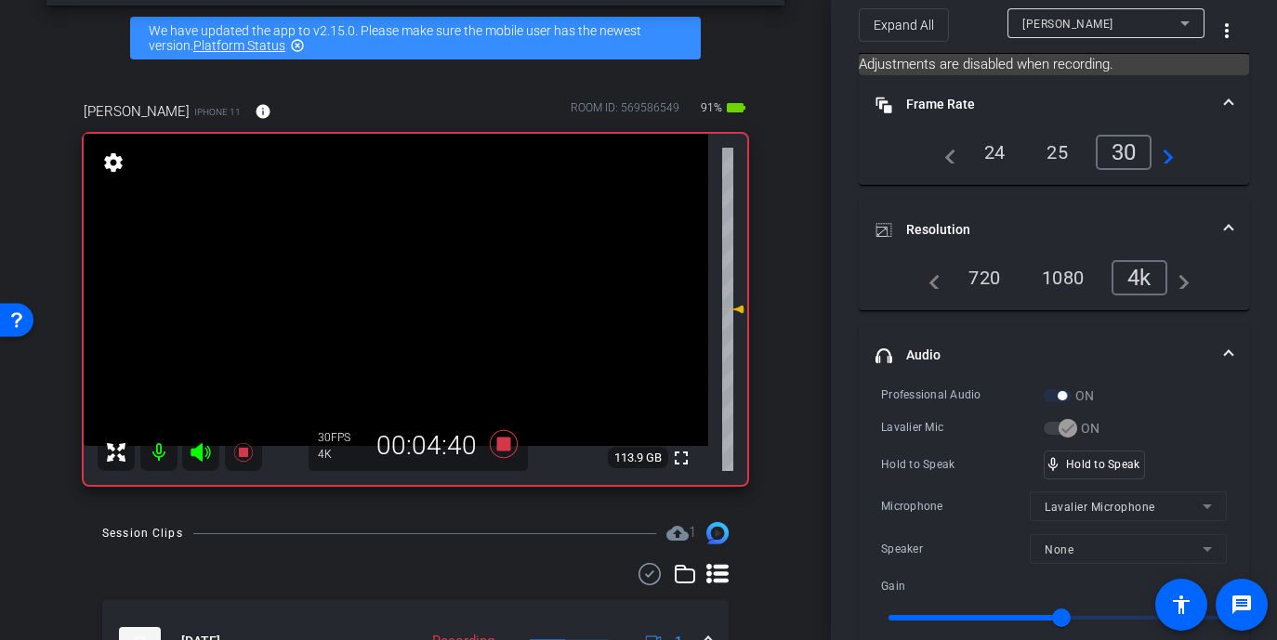
scroll to position [100, 0]
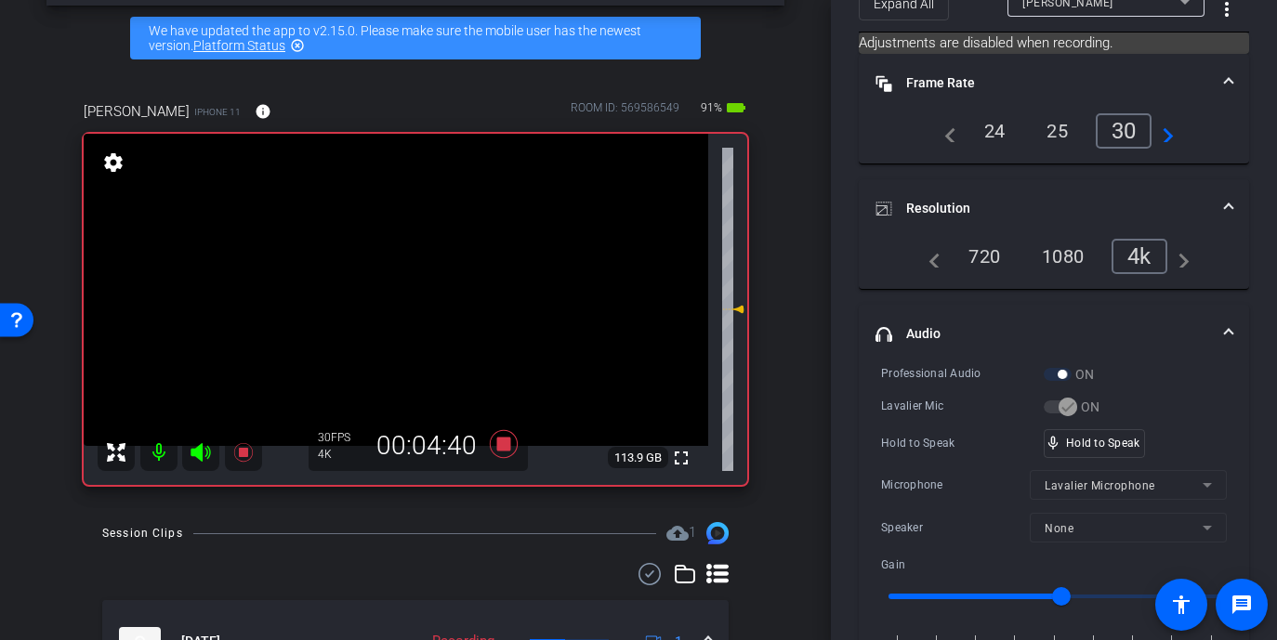
click at [397, 265] on video at bounding box center [396, 290] width 625 height 312
click at [387, 283] on div at bounding box center [397, 265] width 46 height 46
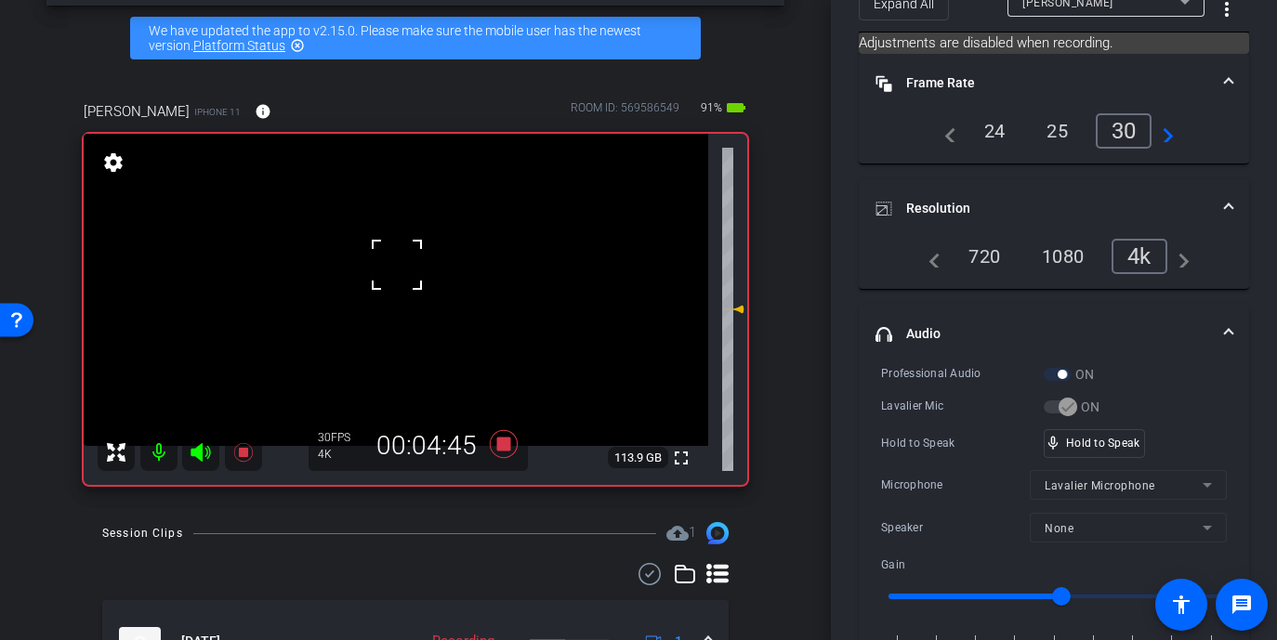
click at [387, 283] on div at bounding box center [397, 265] width 46 height 46
click at [1071, 450] on div "mic_none Speaking..." at bounding box center [1087, 443] width 84 height 27
click at [388, 307] on video at bounding box center [396, 290] width 625 height 312
click at [390, 282] on video at bounding box center [396, 290] width 625 height 312
click at [390, 282] on div at bounding box center [390, 281] width 46 height 46
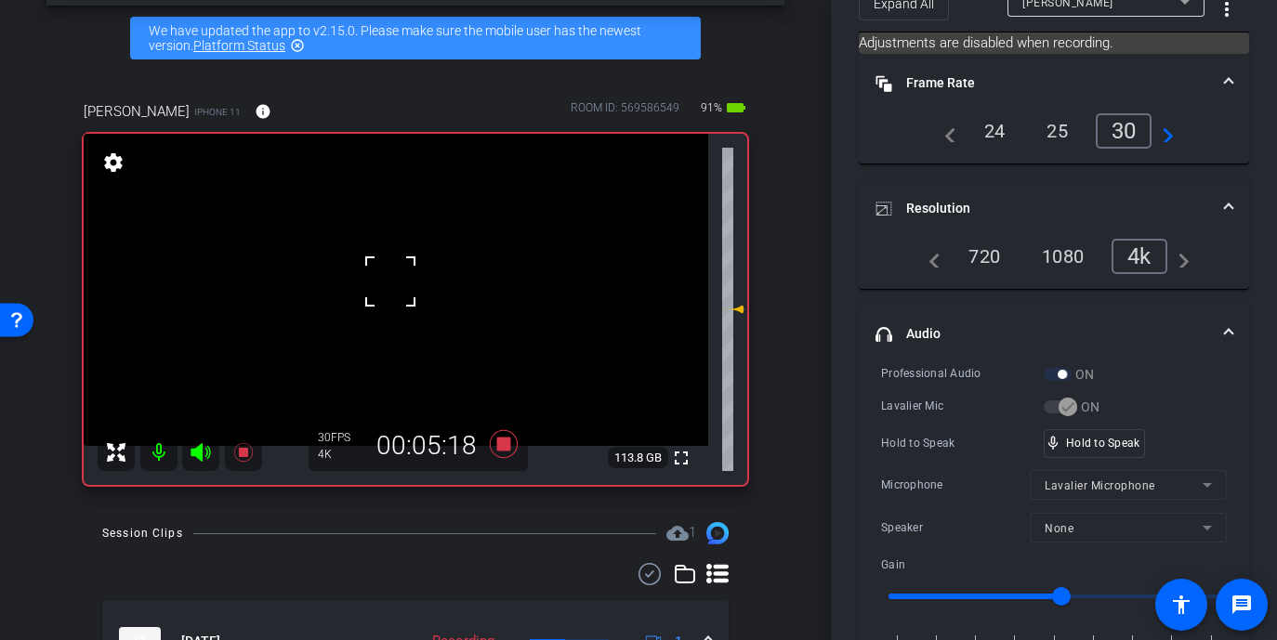
click at [390, 282] on div at bounding box center [390, 281] width 46 height 46
click at [391, 283] on video at bounding box center [396, 290] width 625 height 312
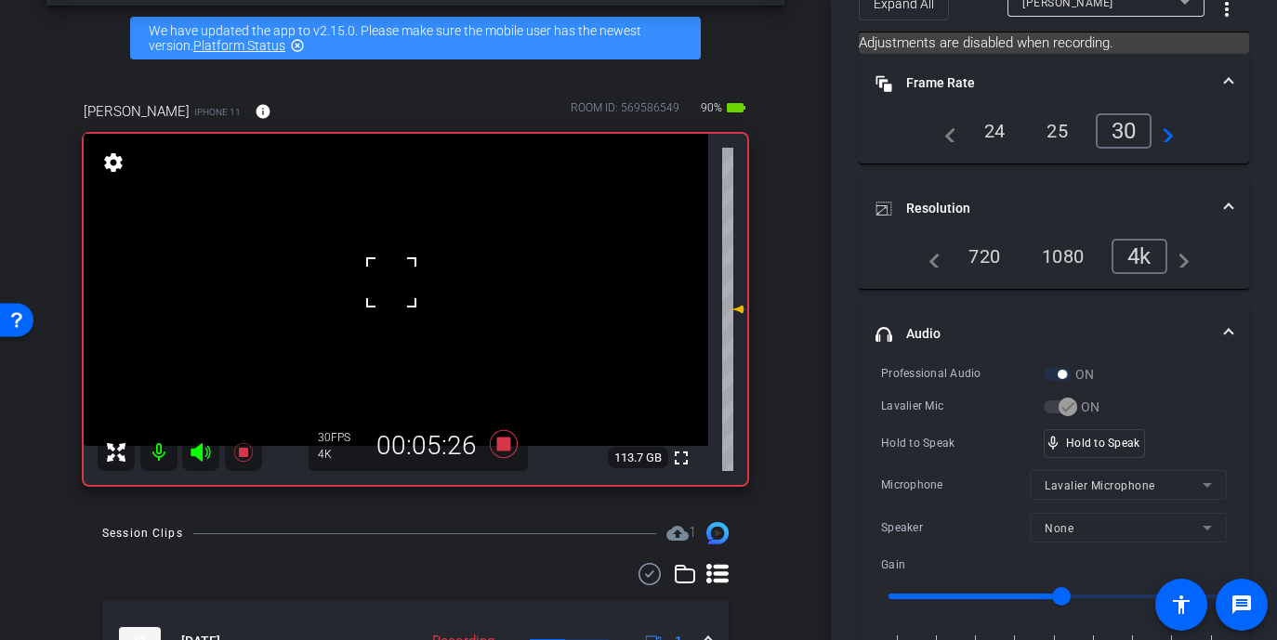
click at [397, 266] on div at bounding box center [391, 282] width 46 height 46
click at [397, 266] on video at bounding box center [396, 290] width 625 height 312
click at [374, 243] on span at bounding box center [374, 243] width 0 height 0
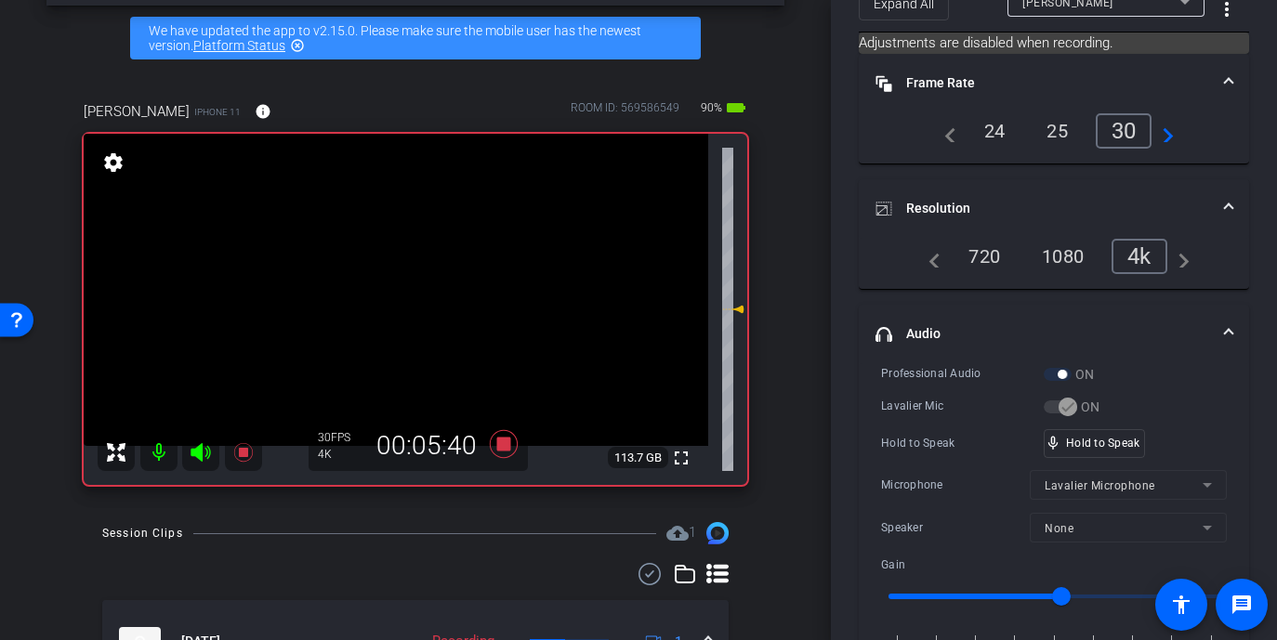
click at [397, 283] on video at bounding box center [396, 290] width 625 height 312
click at [397, 283] on div at bounding box center [397, 283] width 46 height 46
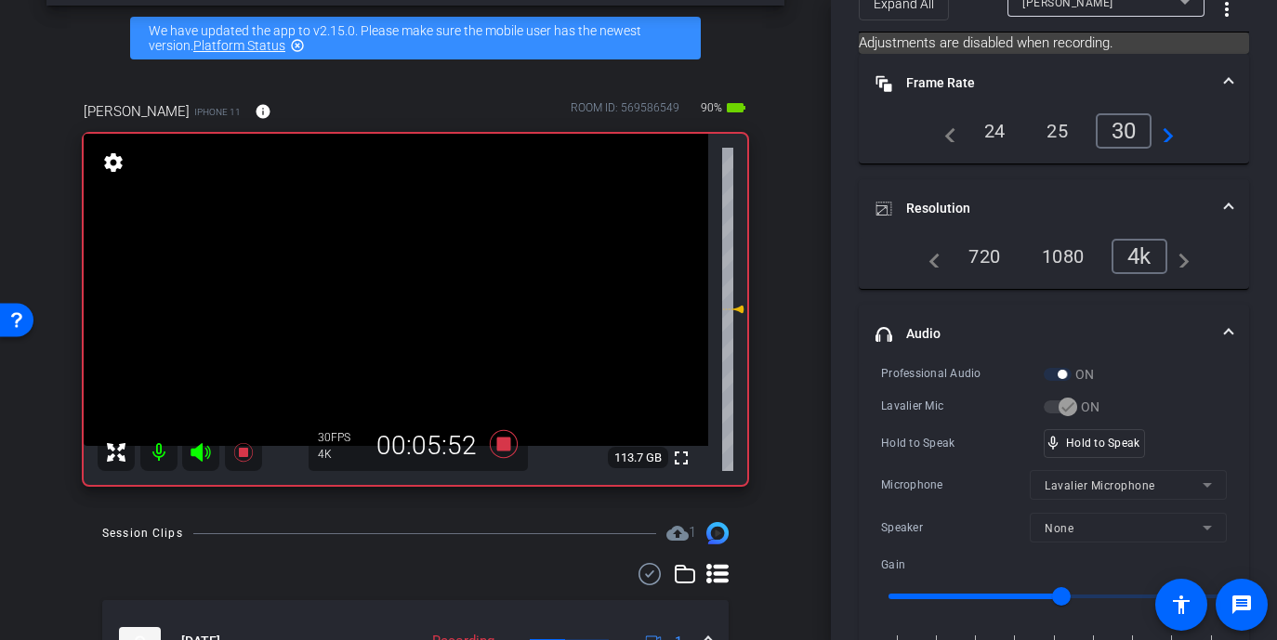
click at [397, 283] on video at bounding box center [396, 290] width 625 height 312
click at [397, 283] on div at bounding box center [397, 283] width 46 height 46
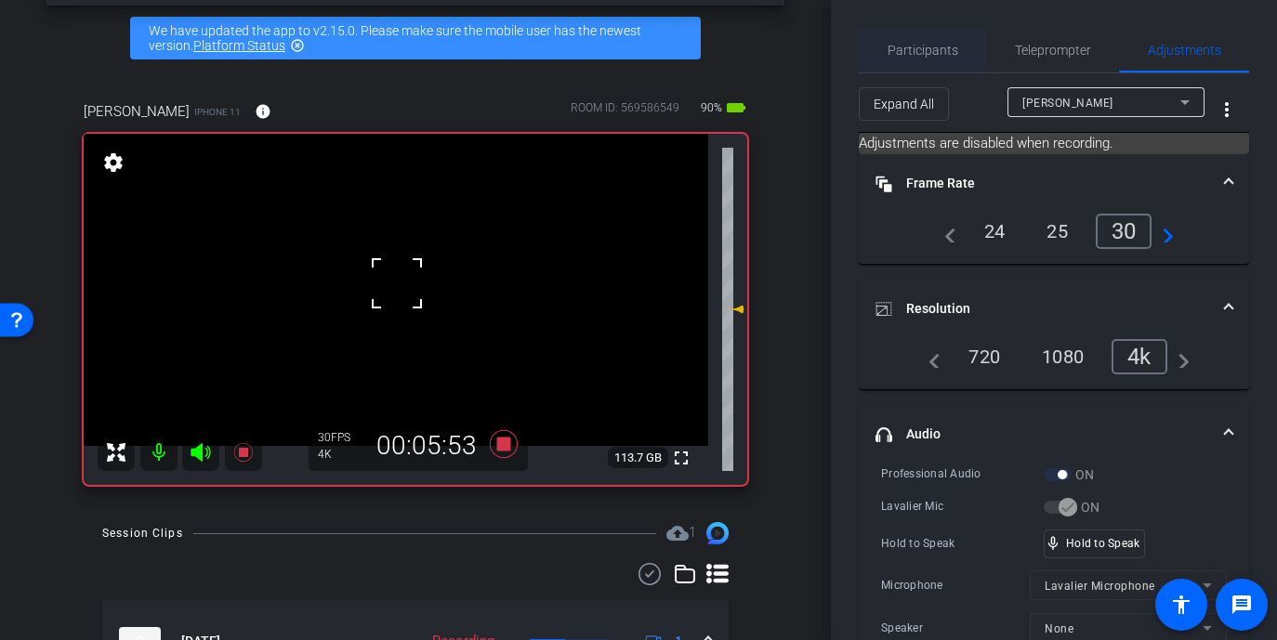
click at [912, 53] on span "Participants" at bounding box center [923, 50] width 71 height 13
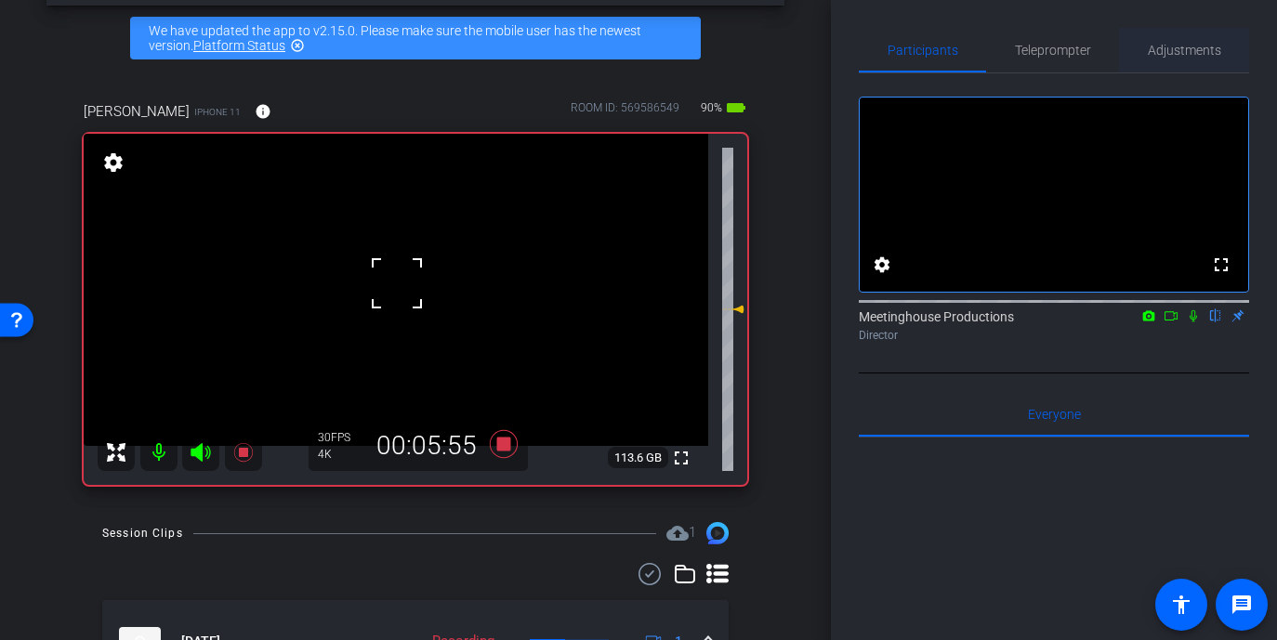
click at [1071, 50] on span "Adjustments" at bounding box center [1184, 50] width 73 height 13
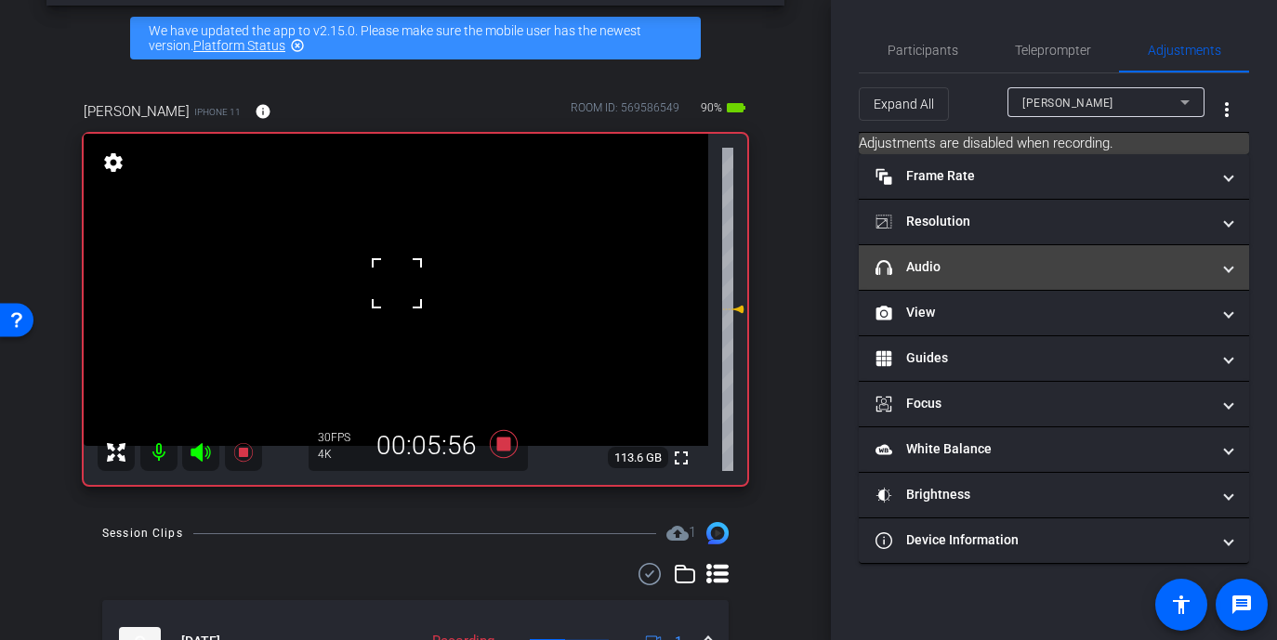
click at [922, 273] on mat-panel-title "headphone icon Audio" at bounding box center [1043, 267] width 335 height 20
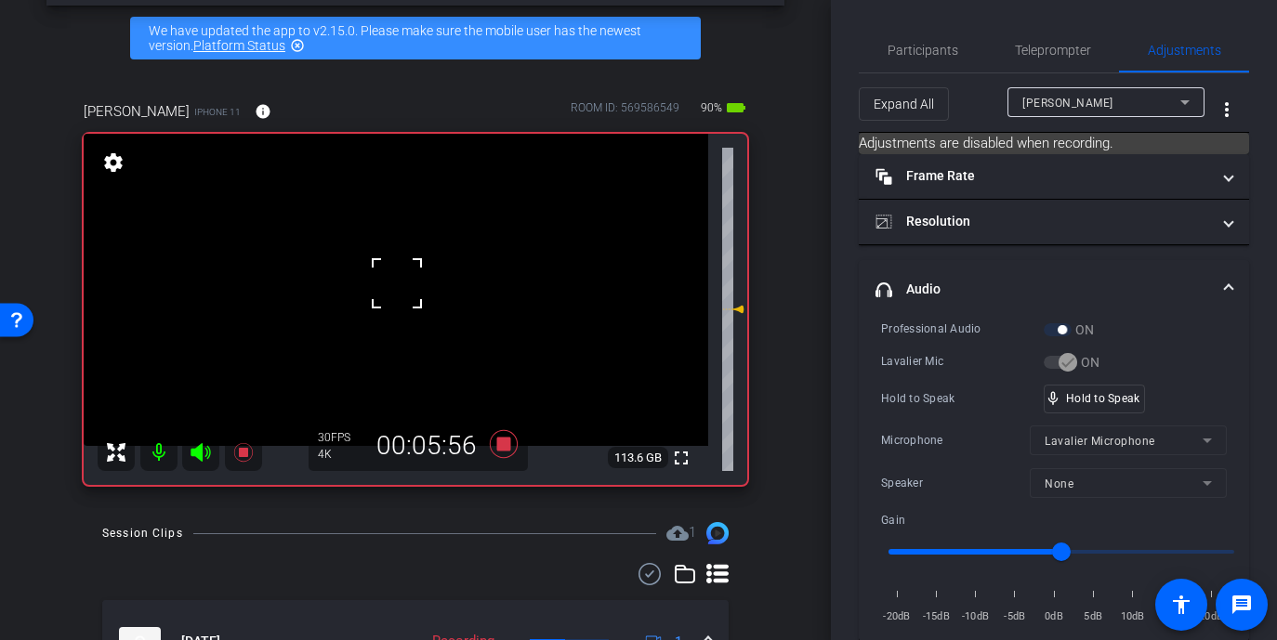
click at [389, 273] on div at bounding box center [397, 283] width 46 height 46
click at [389, 273] on video at bounding box center [396, 290] width 625 height 312
click at [389, 273] on div at bounding box center [389, 273] width 46 height 46
click at [389, 273] on video at bounding box center [396, 290] width 625 height 312
click at [389, 279] on div at bounding box center [389, 273] width 46 height 46
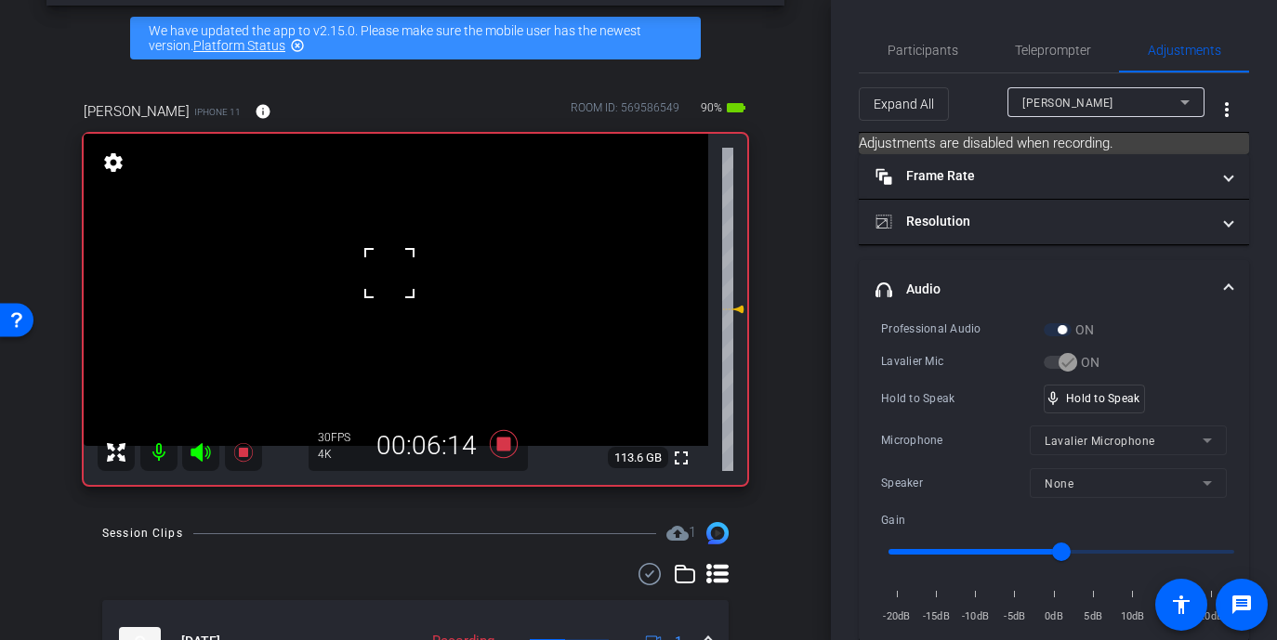
click at [389, 279] on div at bounding box center [389, 273] width 46 height 46
click at [389, 279] on video at bounding box center [396, 290] width 625 height 312
click at [389, 279] on div at bounding box center [389, 279] width 46 height 46
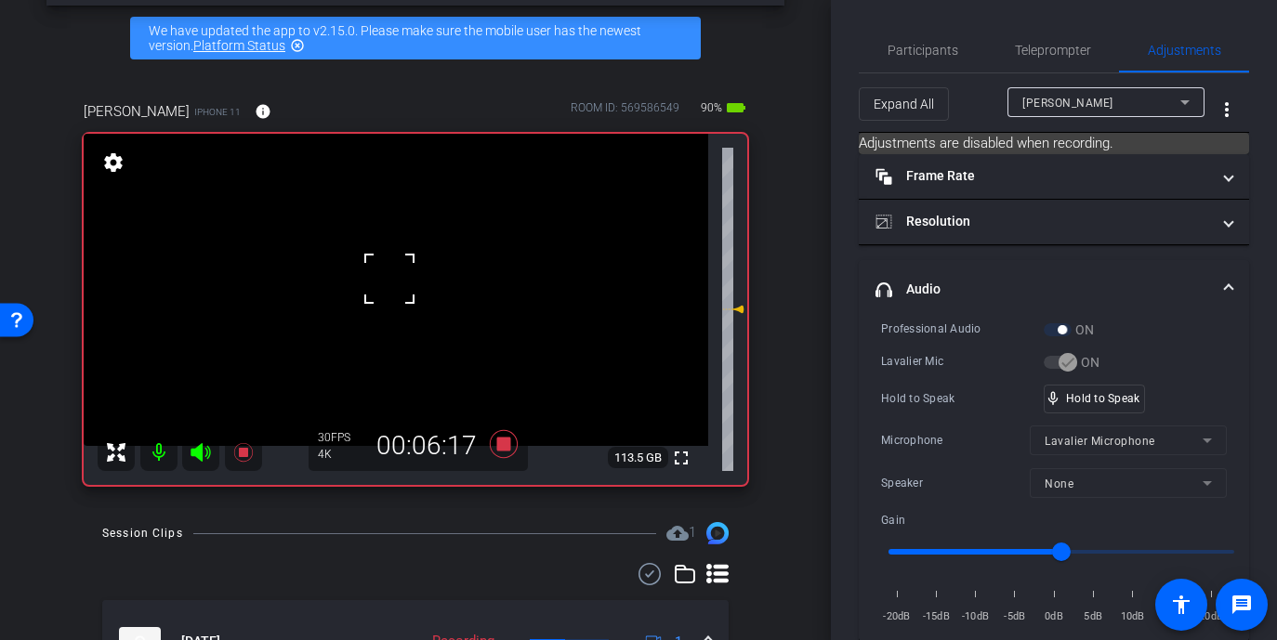
click at [389, 279] on div at bounding box center [389, 279] width 46 height 46
click at [929, 44] on span "Participants" at bounding box center [923, 50] width 71 height 13
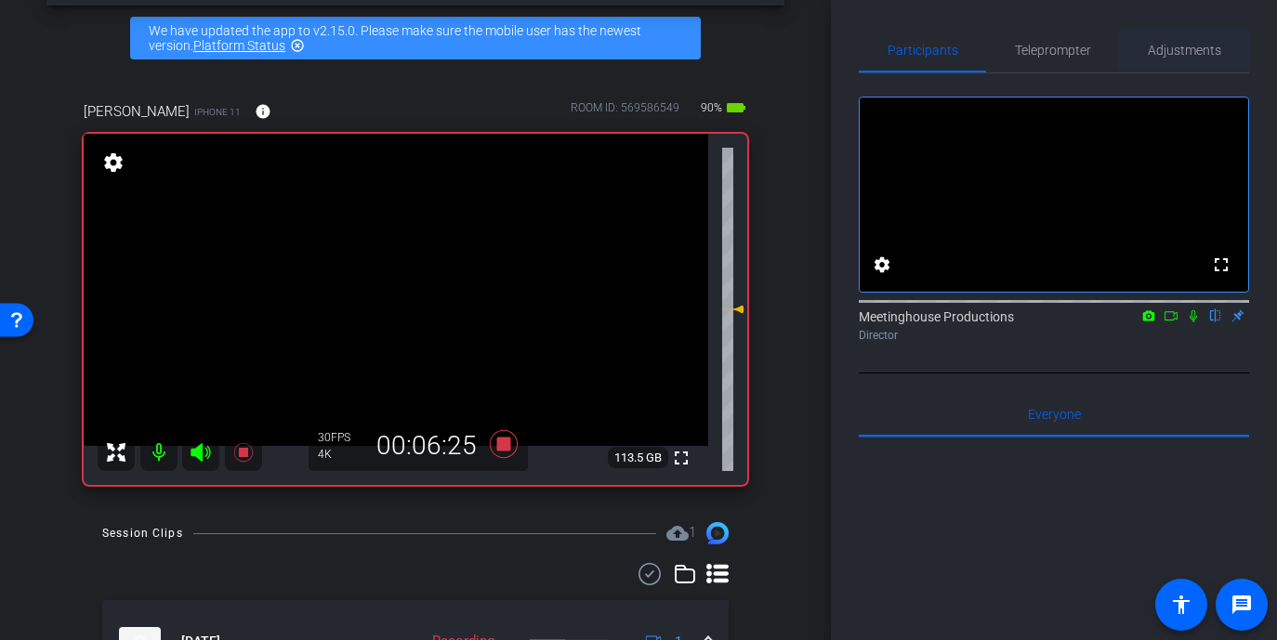
click at [1071, 51] on span "Adjustments" at bounding box center [1184, 50] width 73 height 13
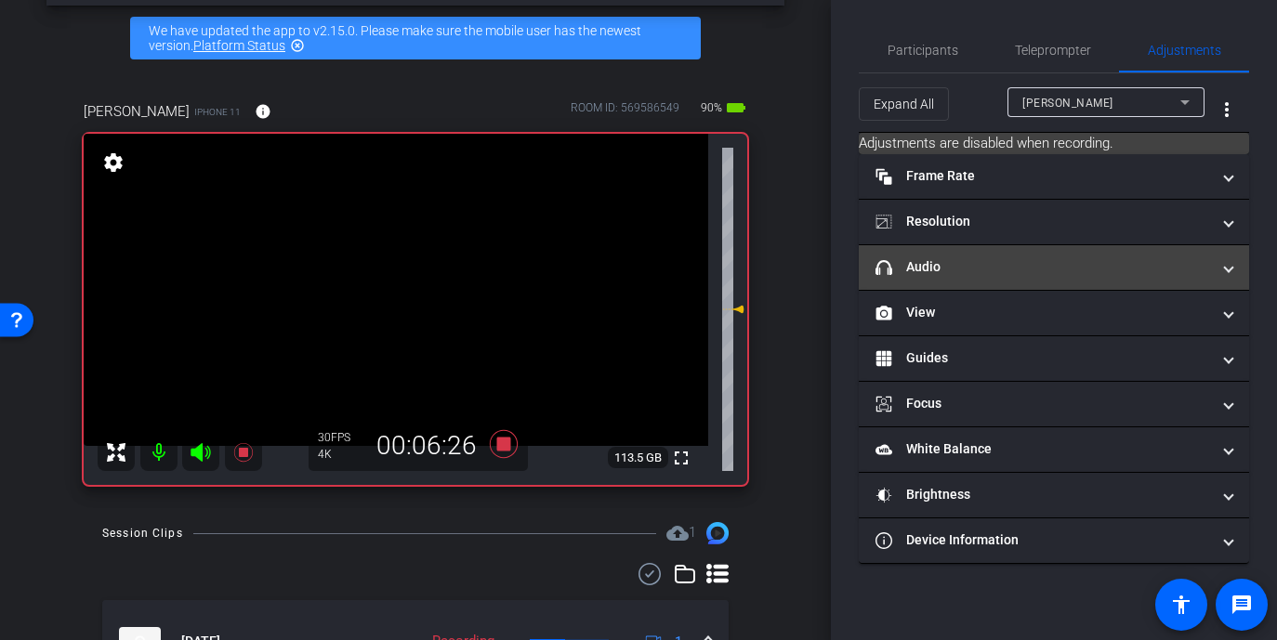
click at [954, 268] on mat-panel-title "headphone icon Audio" at bounding box center [1043, 267] width 335 height 20
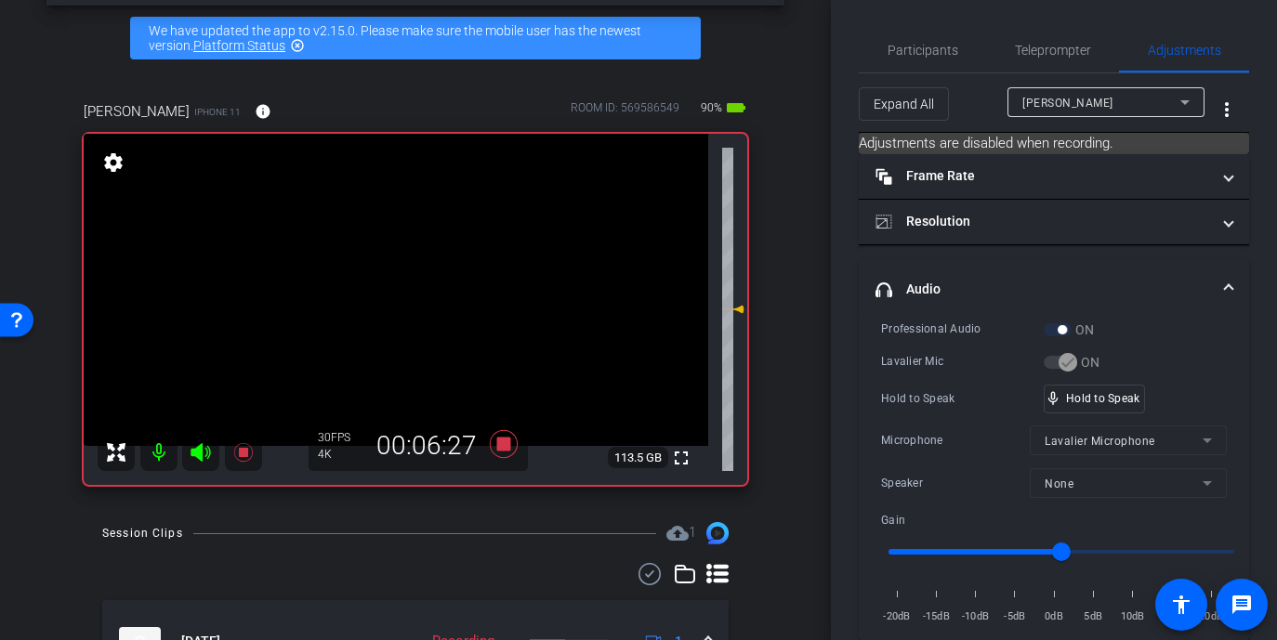
click at [402, 281] on video at bounding box center [396, 290] width 625 height 312
click at [402, 281] on div at bounding box center [402, 280] width 46 height 46
click at [384, 267] on video at bounding box center [396, 290] width 625 height 312
click at [384, 267] on div at bounding box center [384, 267] width 46 height 46
click at [385, 271] on div at bounding box center [384, 267] width 46 height 46
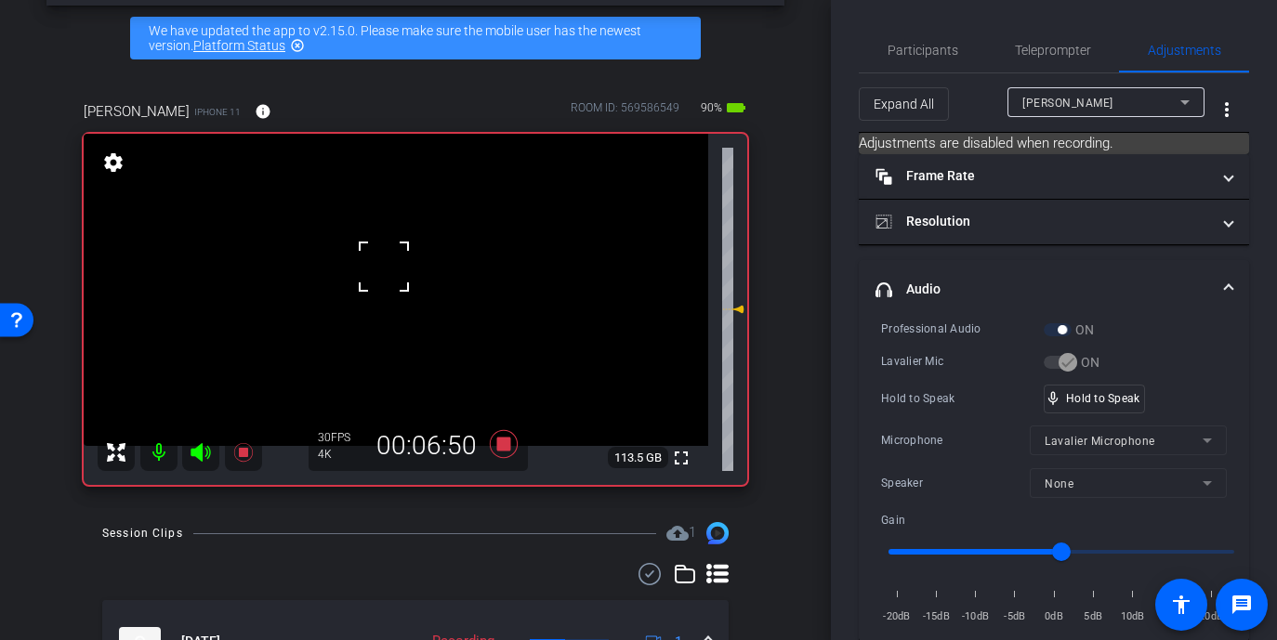
click at [385, 271] on div at bounding box center [384, 267] width 46 height 46
click at [939, 54] on span "Participants" at bounding box center [923, 50] width 71 height 13
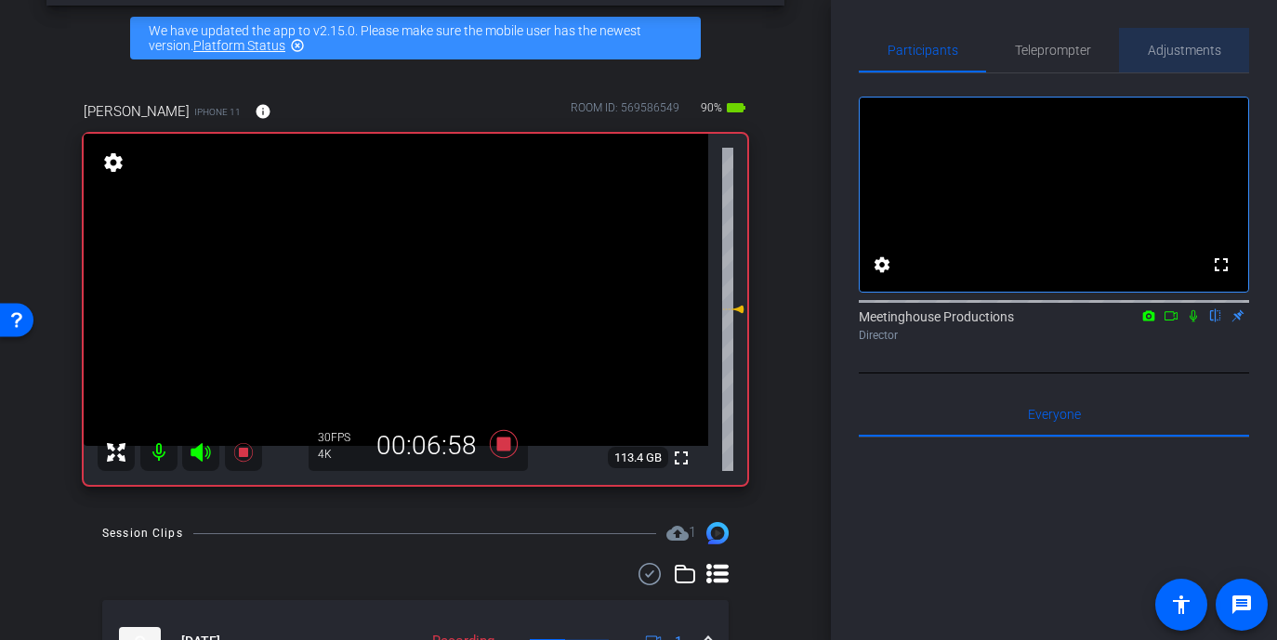
click at [1071, 53] on span "Adjustments" at bounding box center [1184, 50] width 73 height 13
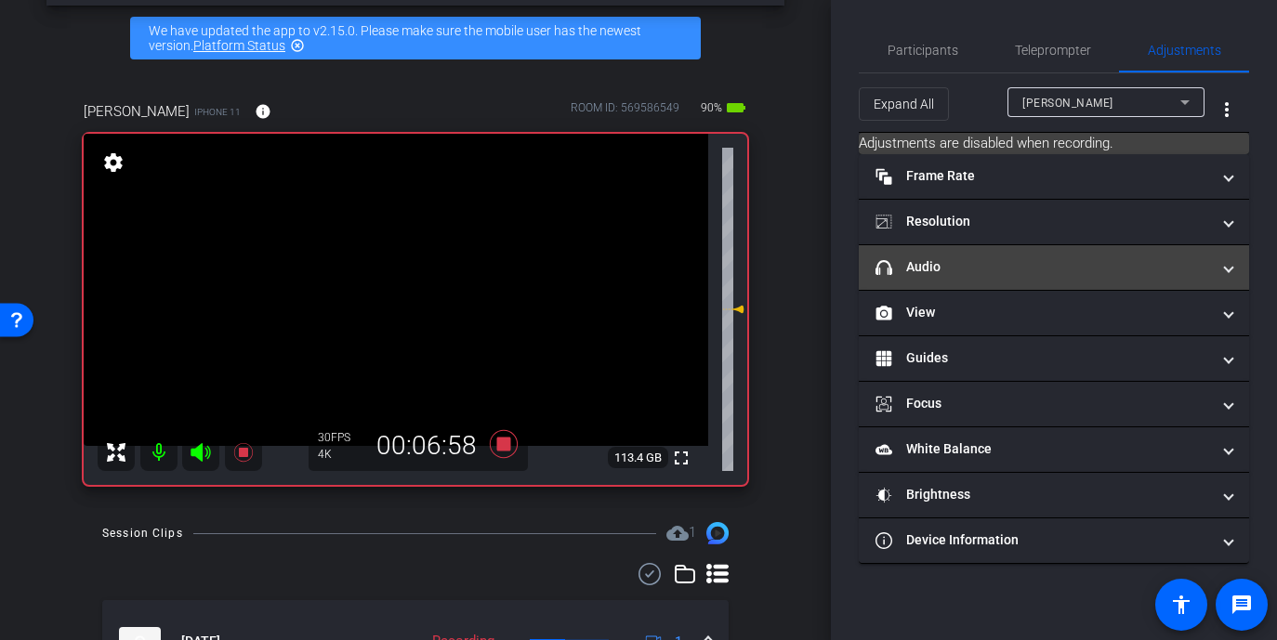
click at [958, 272] on mat-panel-title "headphone icon Audio" at bounding box center [1043, 267] width 335 height 20
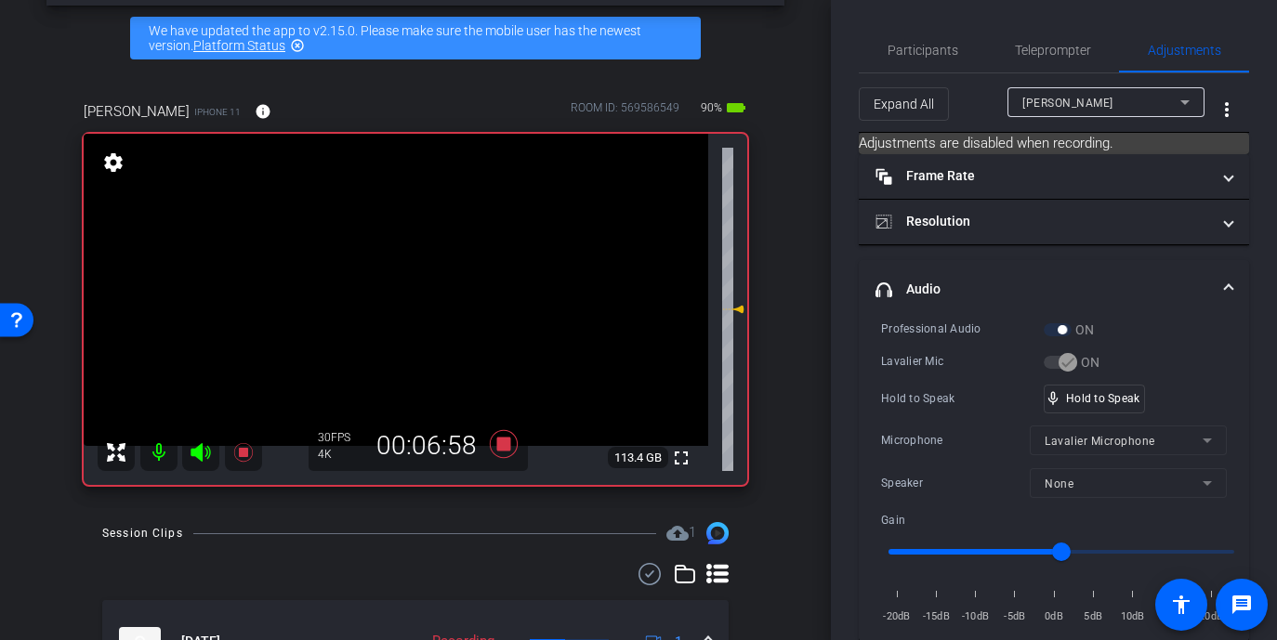
click at [403, 277] on video at bounding box center [396, 290] width 625 height 312
click at [403, 277] on div at bounding box center [403, 277] width 46 height 46
click at [400, 283] on div at bounding box center [403, 277] width 46 height 46
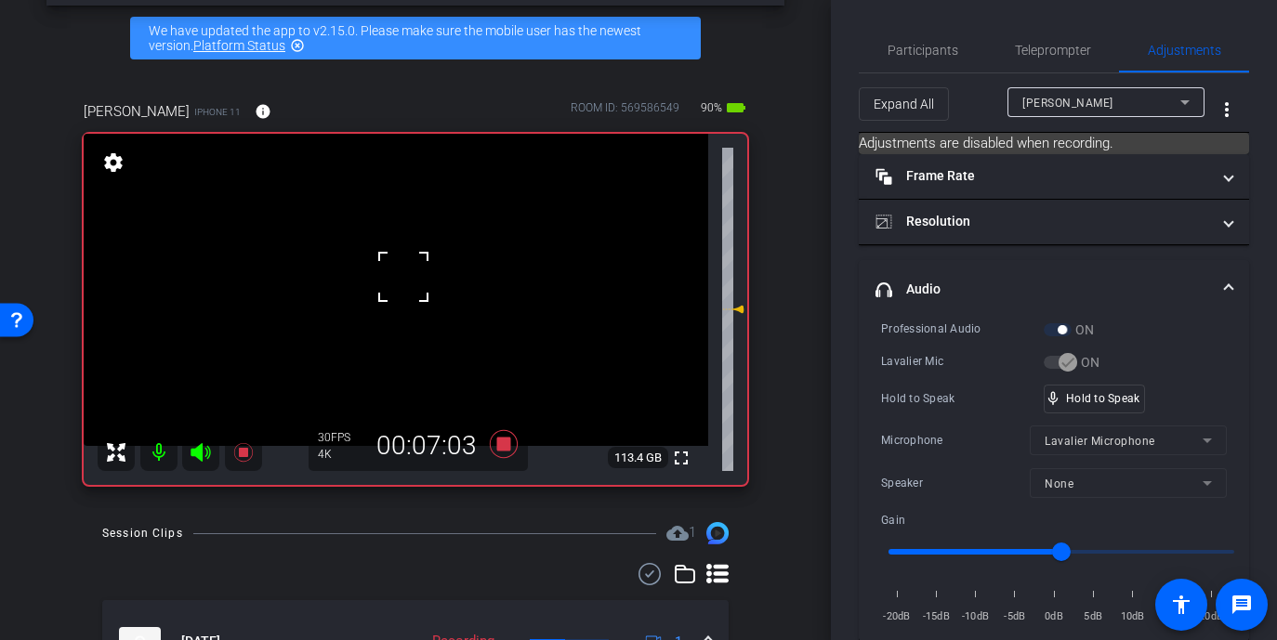
click at [400, 283] on div at bounding box center [403, 277] width 46 height 46
click at [400, 283] on video at bounding box center [396, 290] width 625 height 312
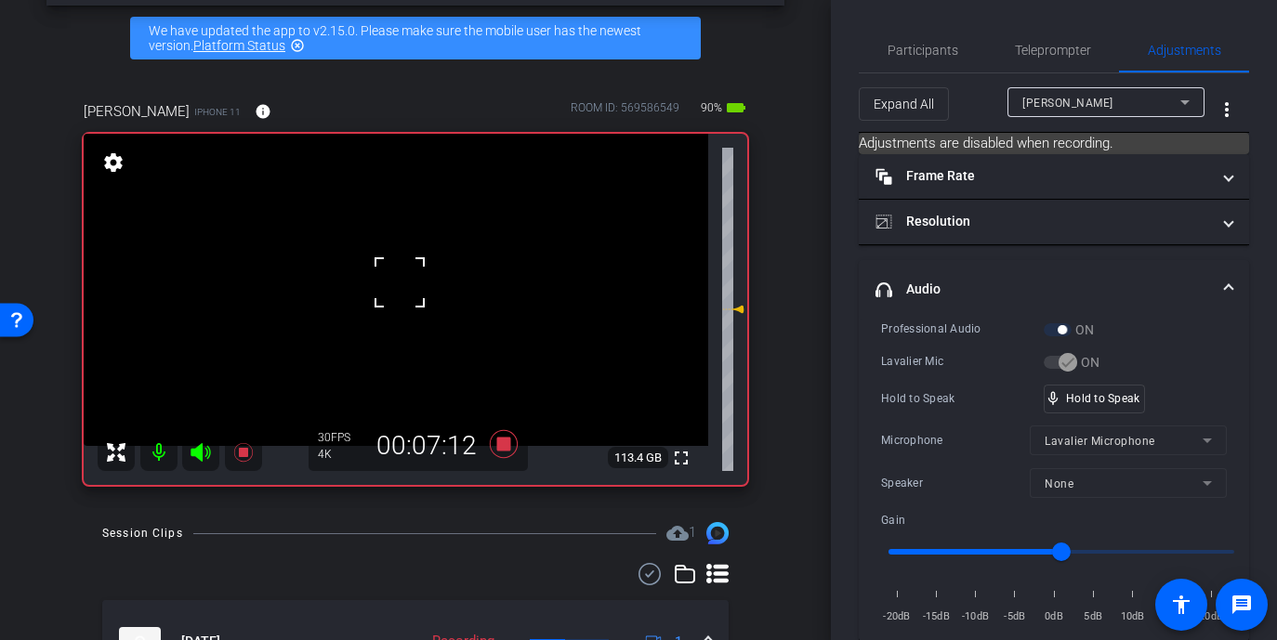
click at [400, 283] on div at bounding box center [399, 282] width 46 height 46
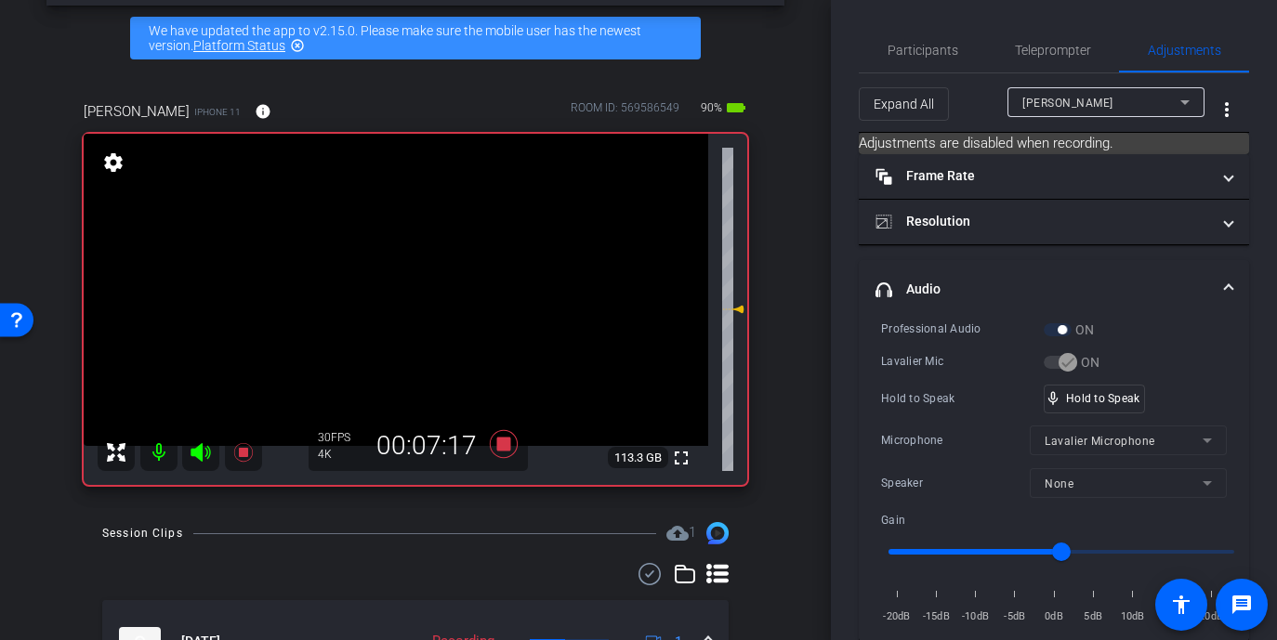
click at [400, 283] on video at bounding box center [396, 290] width 625 height 312
click at [400, 283] on div at bounding box center [399, 282] width 46 height 46
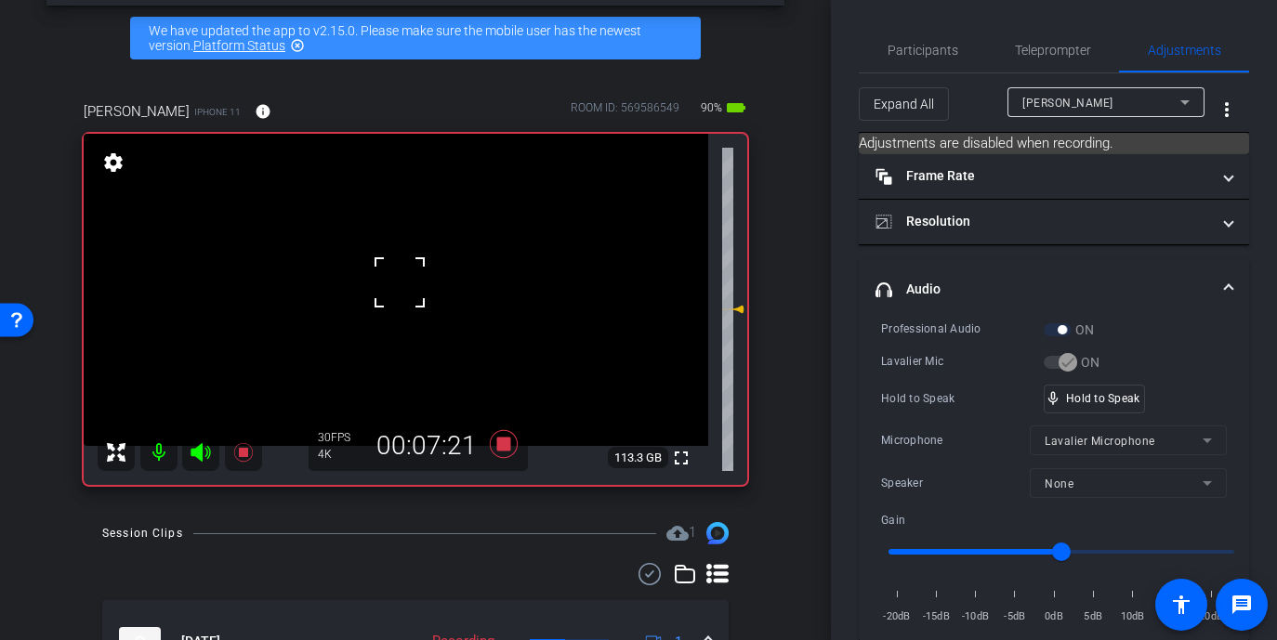
click at [400, 283] on div at bounding box center [399, 282] width 46 height 46
click at [400, 283] on video at bounding box center [396, 290] width 625 height 312
click at [400, 283] on div at bounding box center [399, 282] width 46 height 46
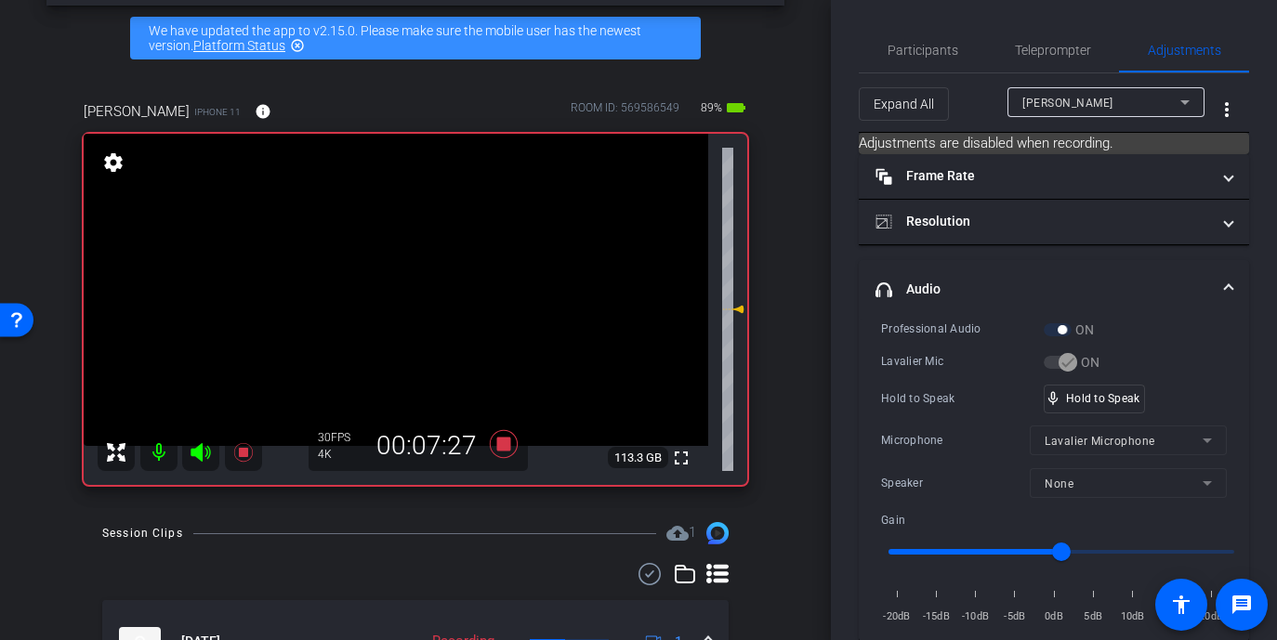
click at [400, 283] on video at bounding box center [396, 290] width 625 height 312
click at [400, 283] on div at bounding box center [399, 282] width 46 height 46
click at [367, 269] on video at bounding box center [396, 290] width 625 height 312
click at [344, 245] on span at bounding box center [344, 245] width 0 height 0
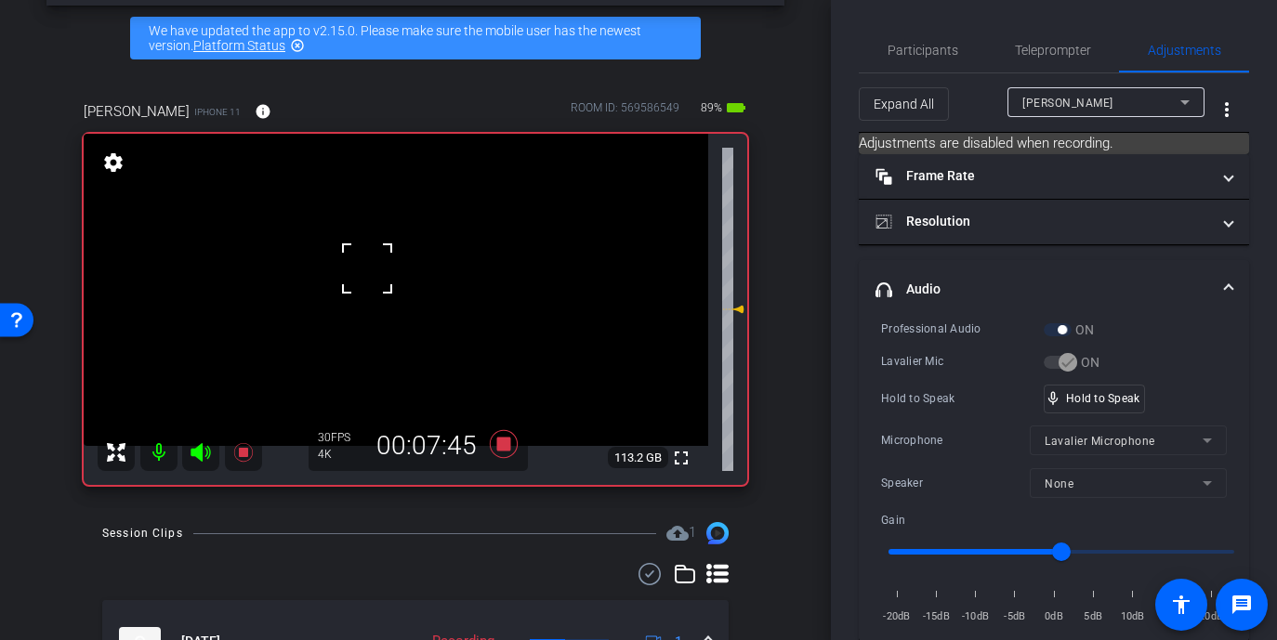
click at [344, 245] on span at bounding box center [344, 245] width 0 height 0
click at [400, 291] on video at bounding box center [396, 290] width 625 height 312
click at [400, 291] on div at bounding box center [399, 291] width 46 height 46
click at [399, 289] on div at bounding box center [399, 291] width 46 height 46
click at [393, 289] on div at bounding box center [399, 291] width 46 height 46
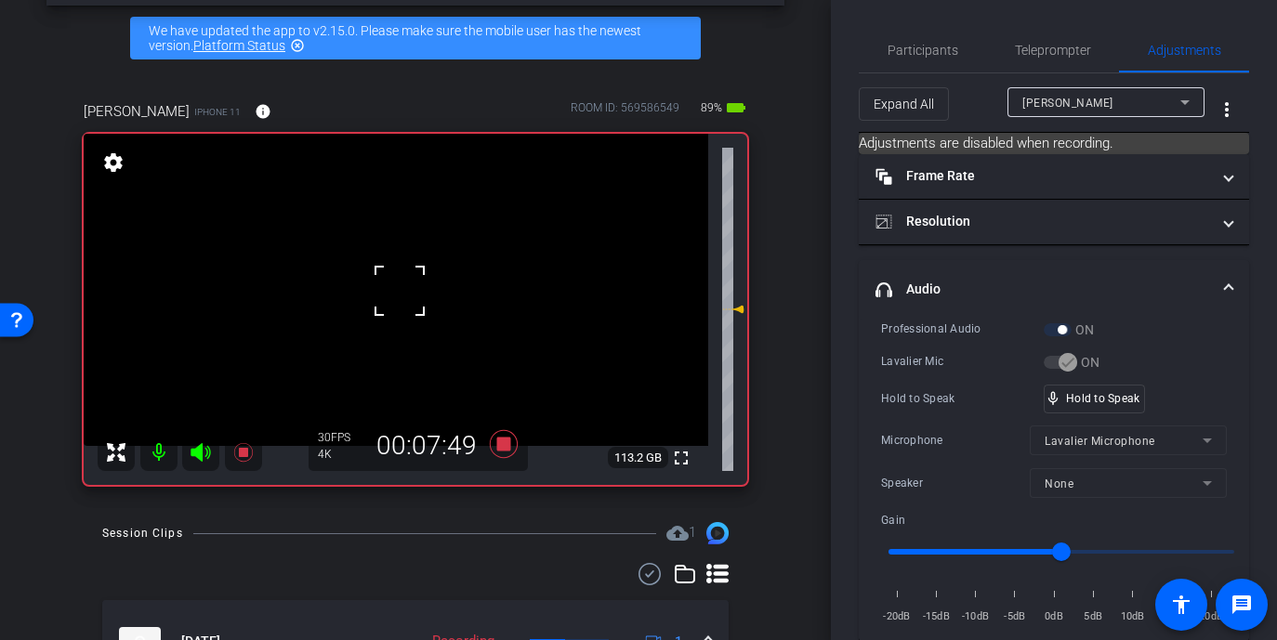
click at [393, 289] on div at bounding box center [399, 291] width 46 height 46
click at [393, 289] on video at bounding box center [396, 290] width 625 height 312
click at [393, 289] on div at bounding box center [393, 289] width 46 height 46
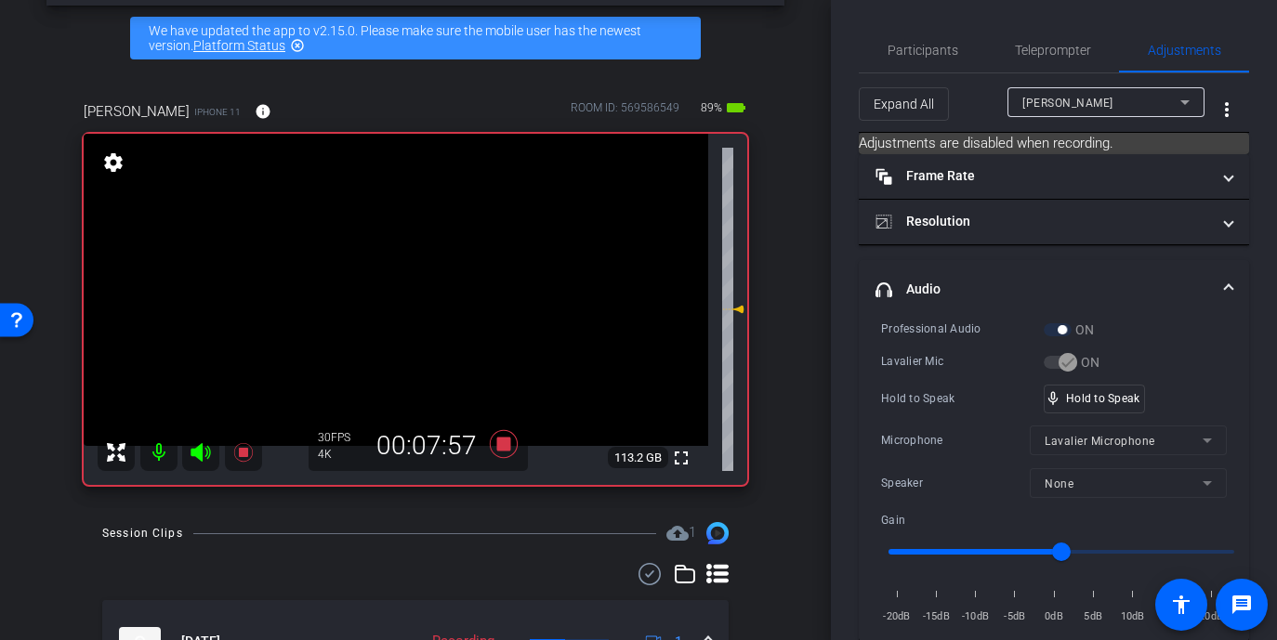
click at [393, 289] on video at bounding box center [396, 290] width 625 height 312
click at [393, 289] on div at bounding box center [393, 289] width 46 height 46
click at [928, 56] on span "Participants" at bounding box center [923, 50] width 71 height 13
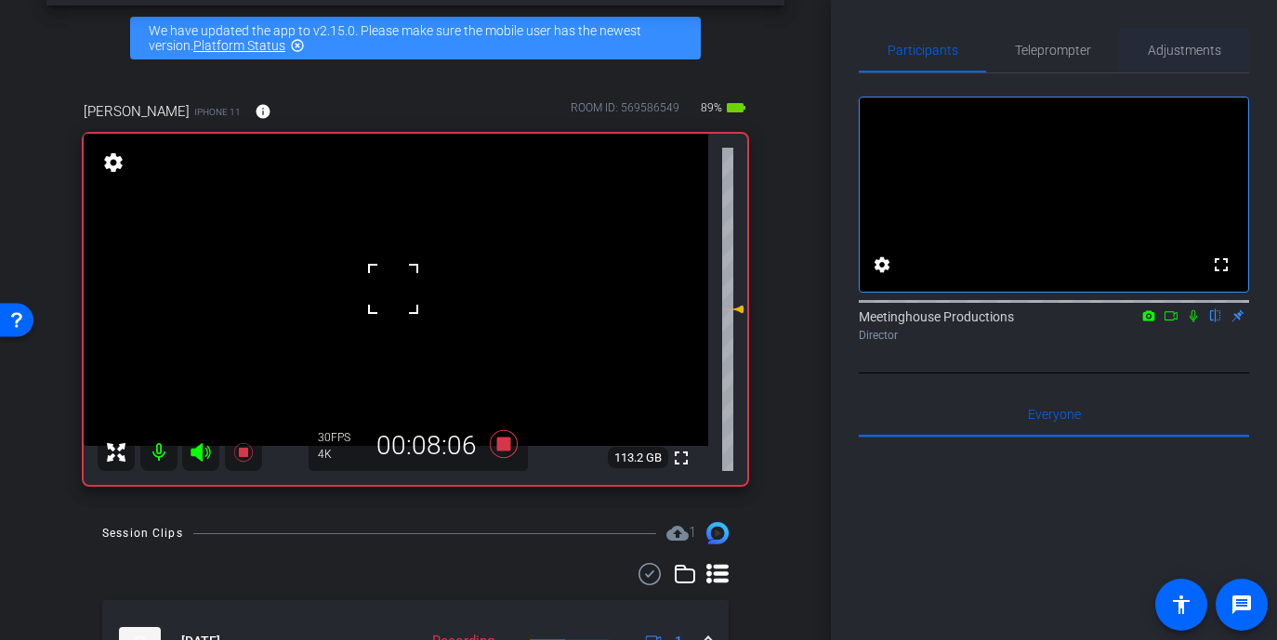
click at [1071, 46] on span "Adjustments" at bounding box center [1184, 50] width 73 height 13
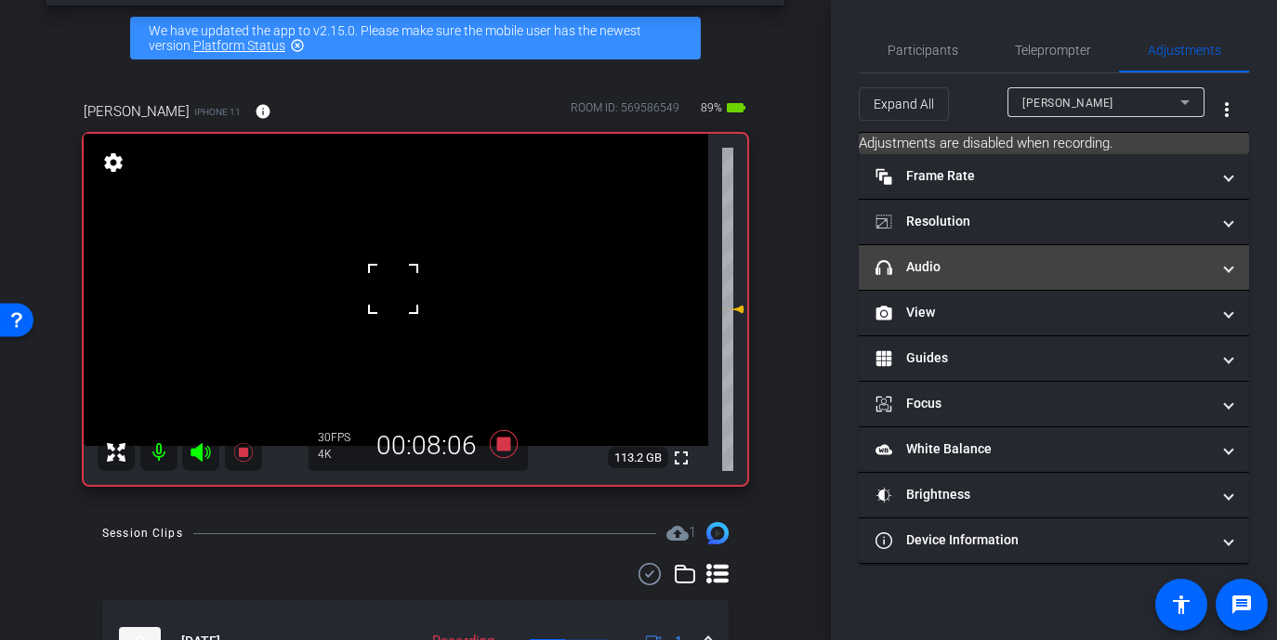
click at [995, 260] on mat-panel-title "headphone icon Audio" at bounding box center [1043, 267] width 335 height 20
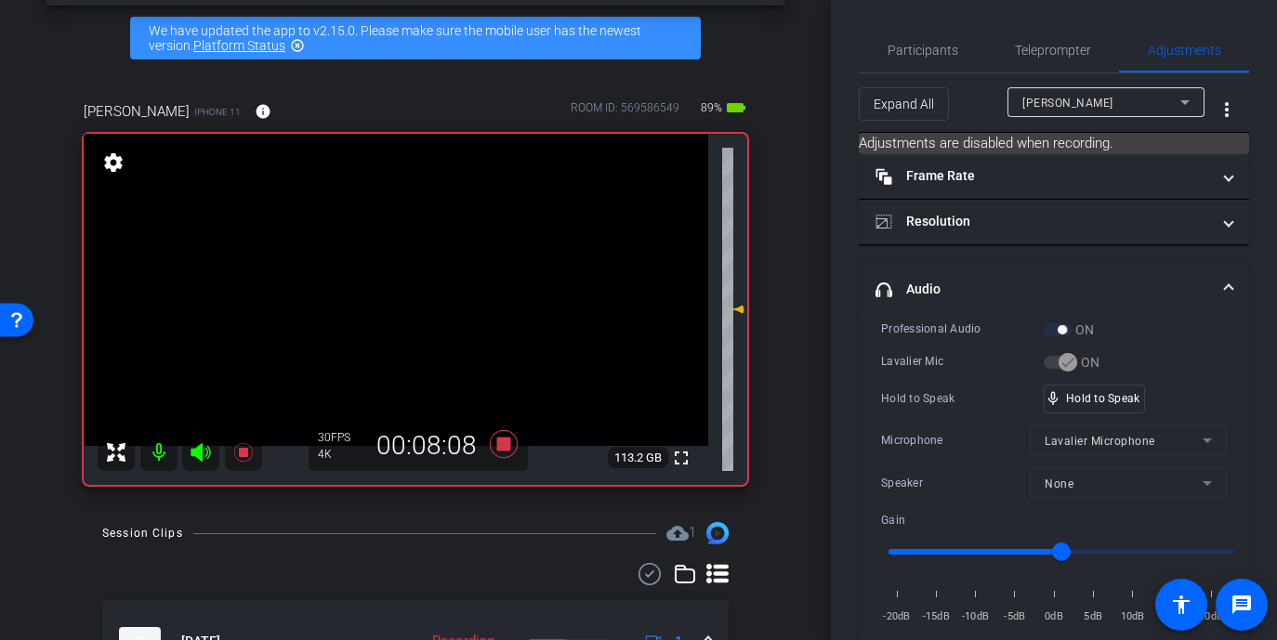
click at [419, 278] on video at bounding box center [396, 290] width 625 height 312
click at [419, 278] on div at bounding box center [419, 278] width 46 height 46
click at [410, 278] on div at bounding box center [419, 278] width 46 height 46
click at [395, 306] on video at bounding box center [396, 290] width 625 height 312
click at [395, 306] on div at bounding box center [395, 306] width 46 height 46
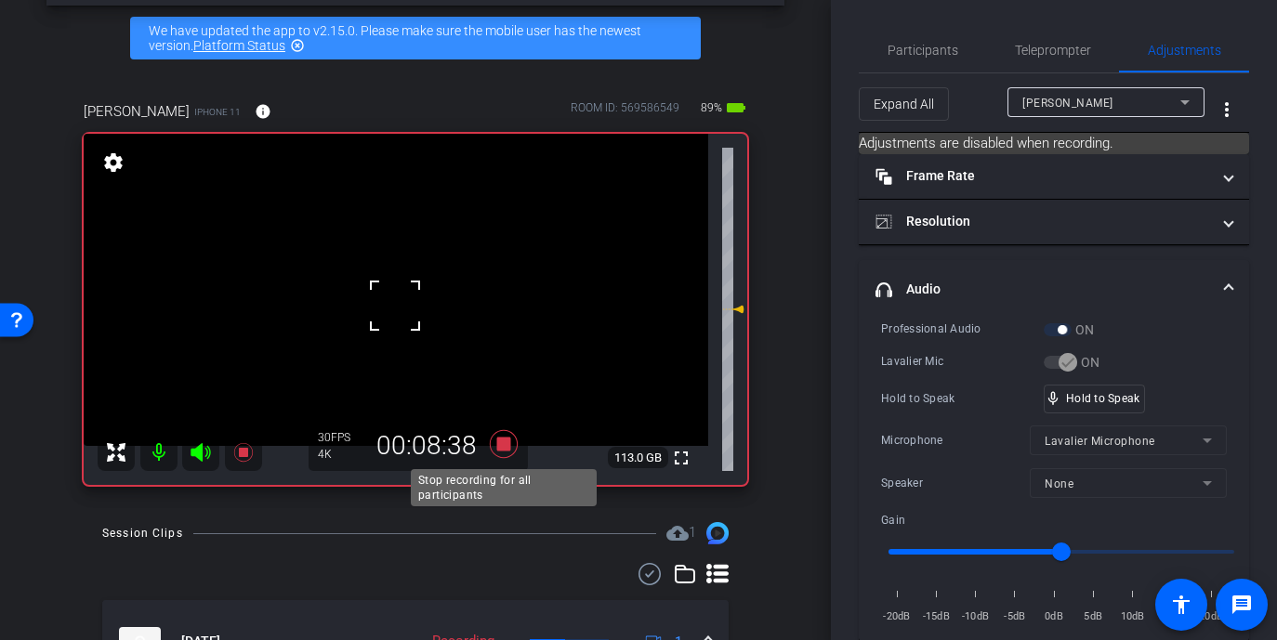
click at [504, 442] on icon at bounding box center [504, 444] width 28 height 28
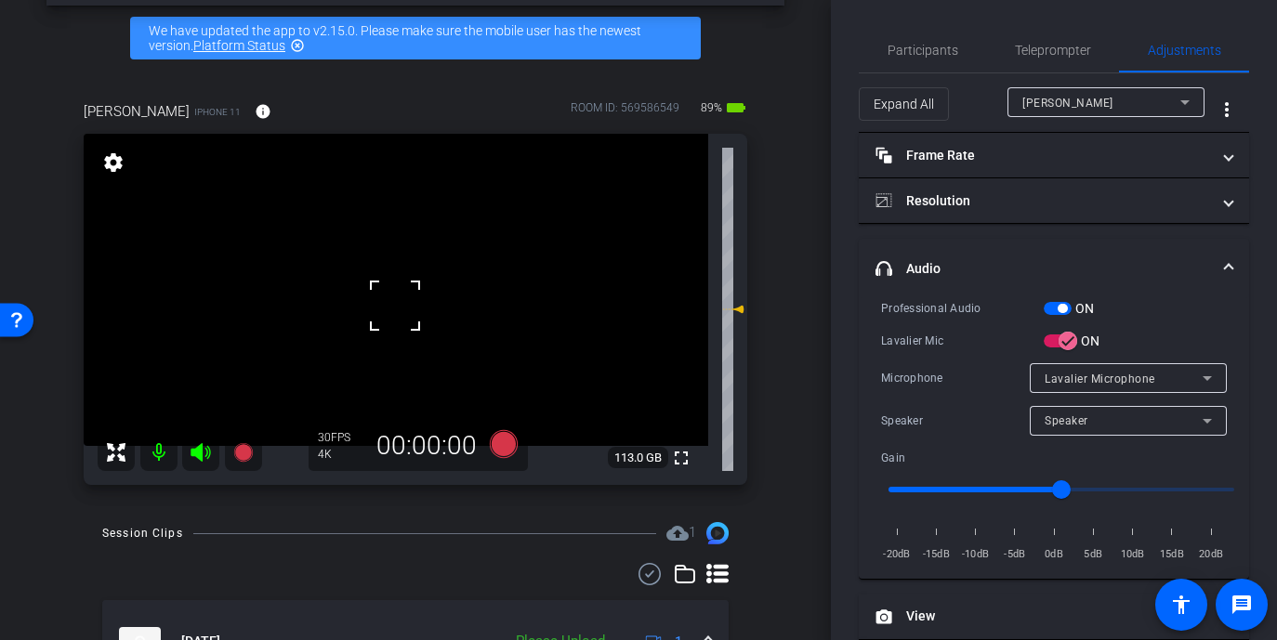
click at [391, 313] on div at bounding box center [395, 306] width 46 height 46
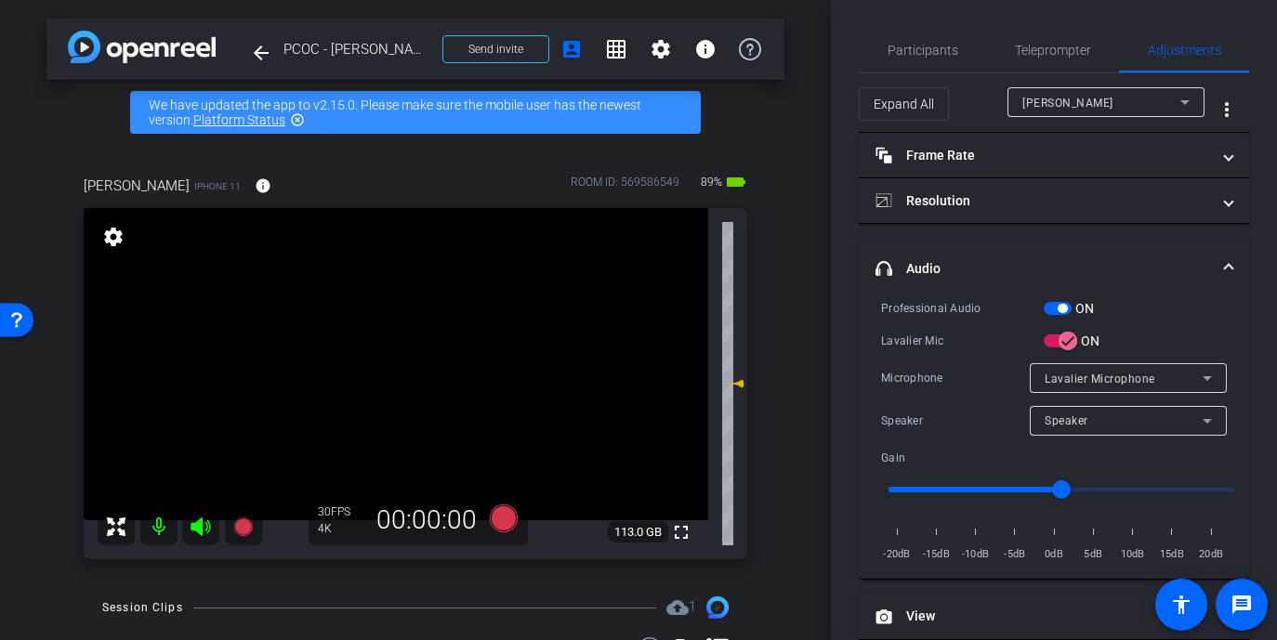
click at [384, 397] on video at bounding box center [396, 364] width 625 height 312
click at [384, 397] on div at bounding box center [384, 397] width 46 height 46
click at [384, 397] on div "fullscreen settings 113.0 GB" at bounding box center [416, 383] width 664 height 351
click at [388, 380] on video at bounding box center [396, 364] width 625 height 312
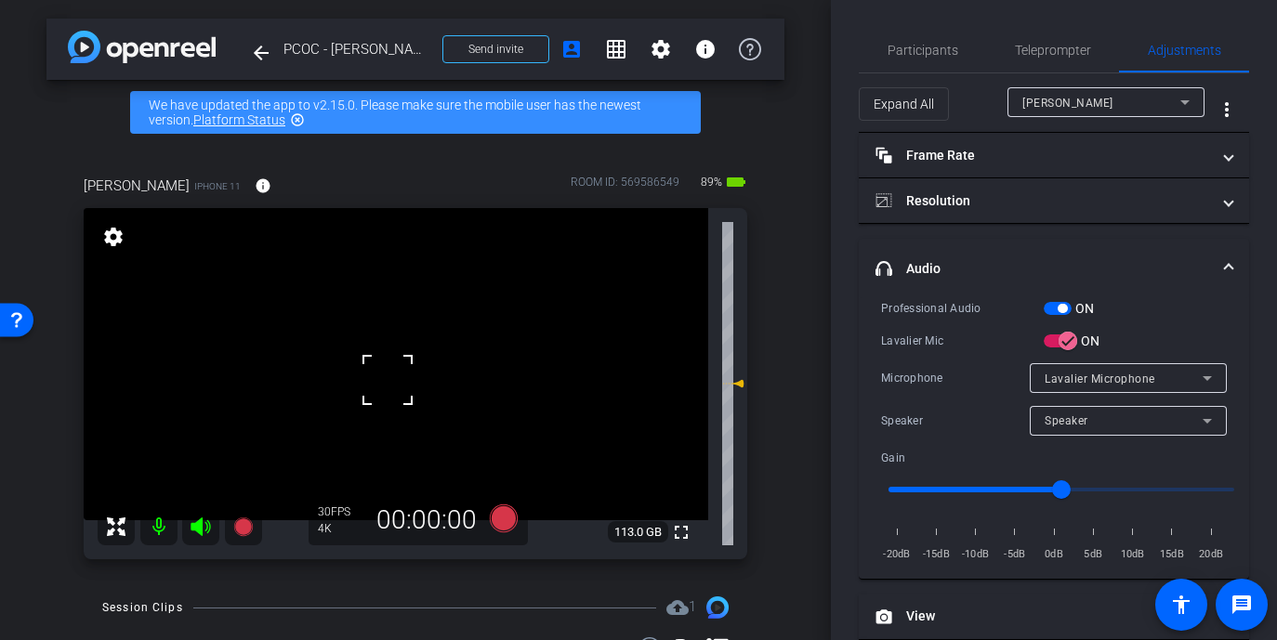
click at [386, 407] on video at bounding box center [396, 364] width 625 height 312
click at [386, 407] on div at bounding box center [386, 407] width 46 height 46
click at [388, 378] on video at bounding box center [396, 364] width 625 height 312
click at [388, 378] on div at bounding box center [387, 378] width 46 height 46
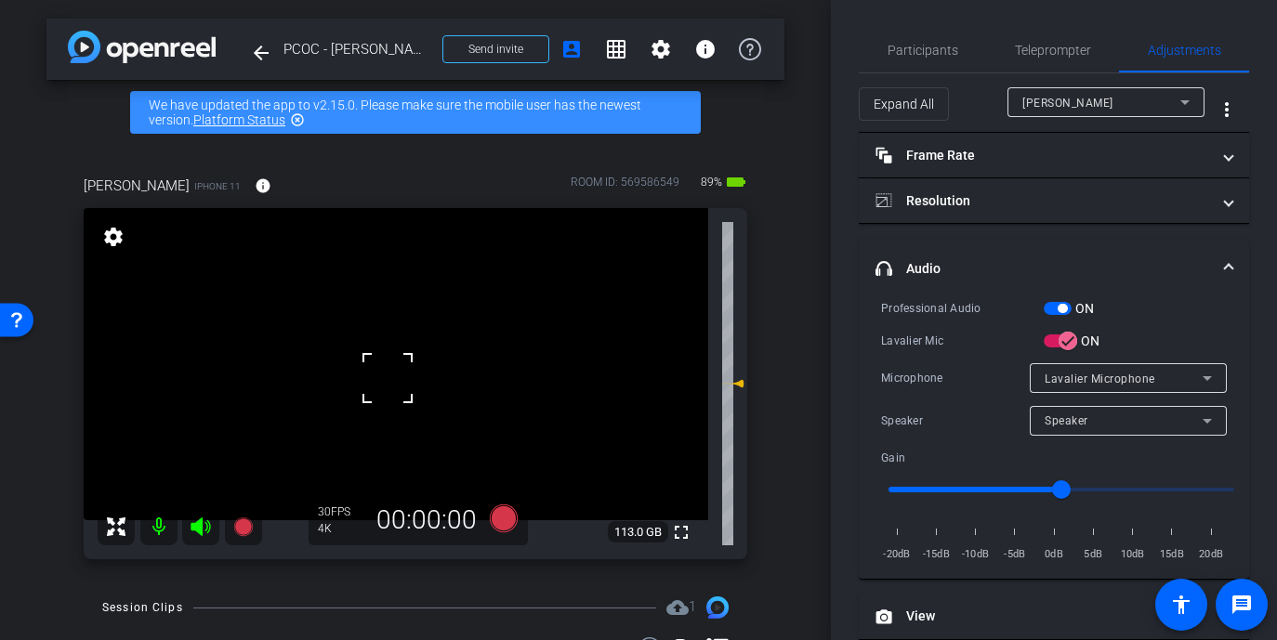
click at [388, 378] on div at bounding box center [387, 378] width 46 height 46
click at [392, 364] on video at bounding box center [396, 364] width 625 height 312
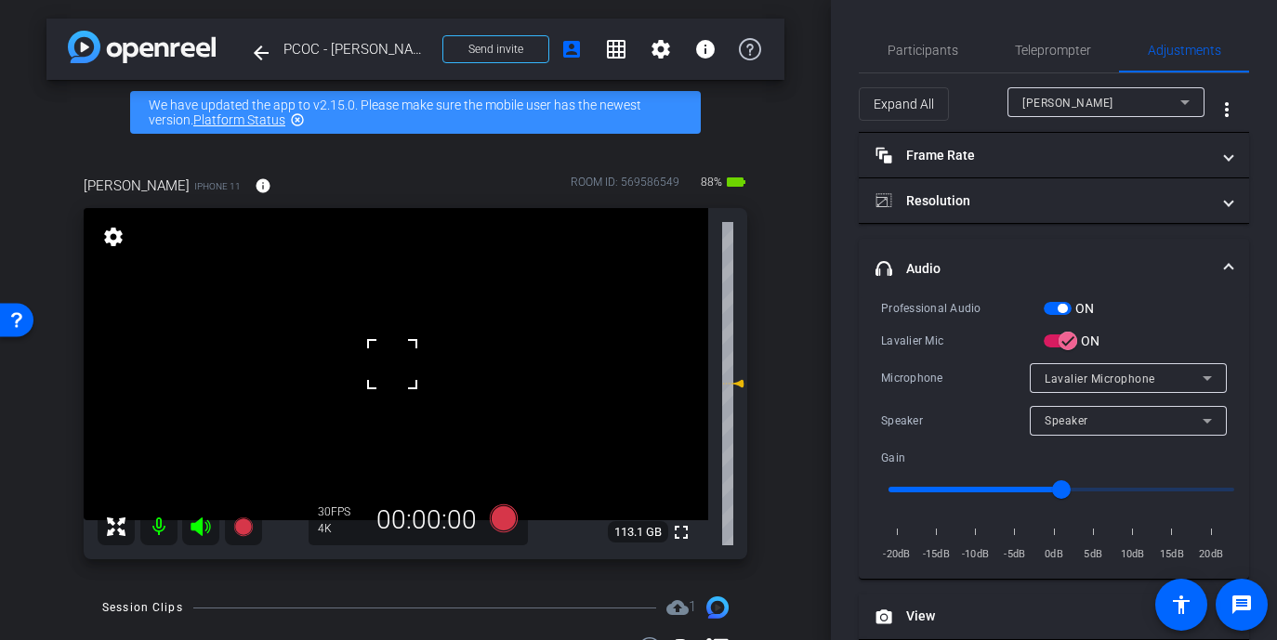
click at [392, 364] on div at bounding box center [392, 364] width 46 height 46
click at [388, 370] on div at bounding box center [392, 364] width 46 height 46
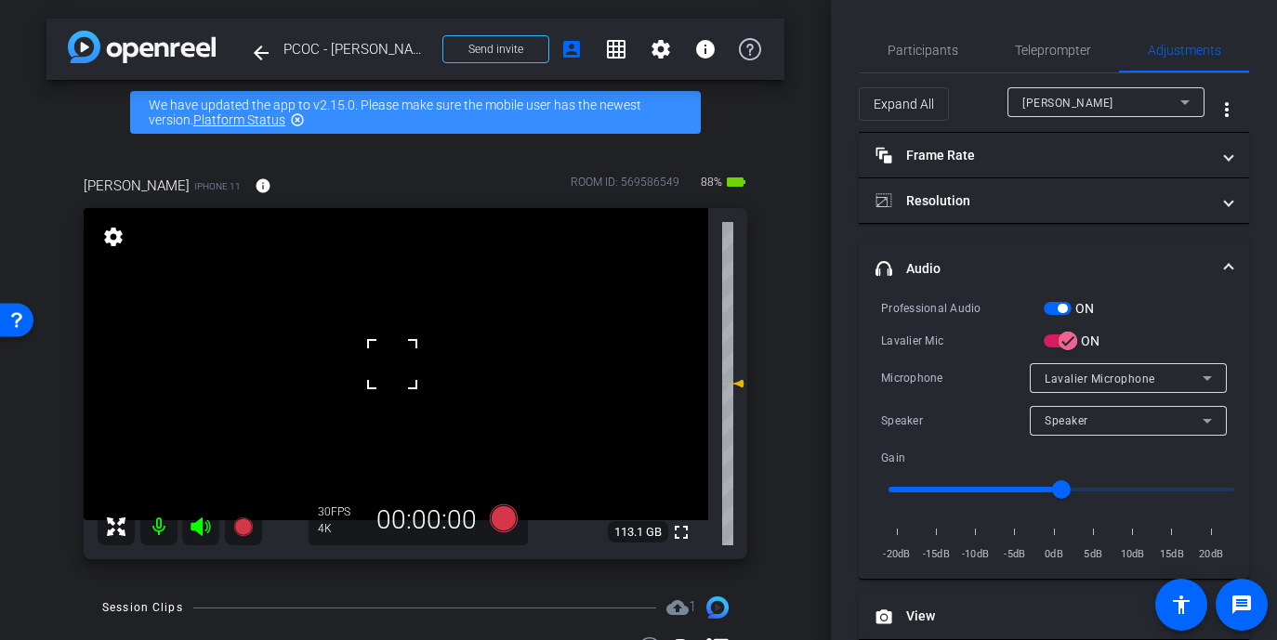
click at [388, 370] on div at bounding box center [392, 364] width 46 height 46
click at [382, 377] on div at bounding box center [392, 364] width 46 height 46
click at [382, 377] on video at bounding box center [396, 364] width 625 height 312
click at [382, 377] on div at bounding box center [382, 377] width 46 height 46
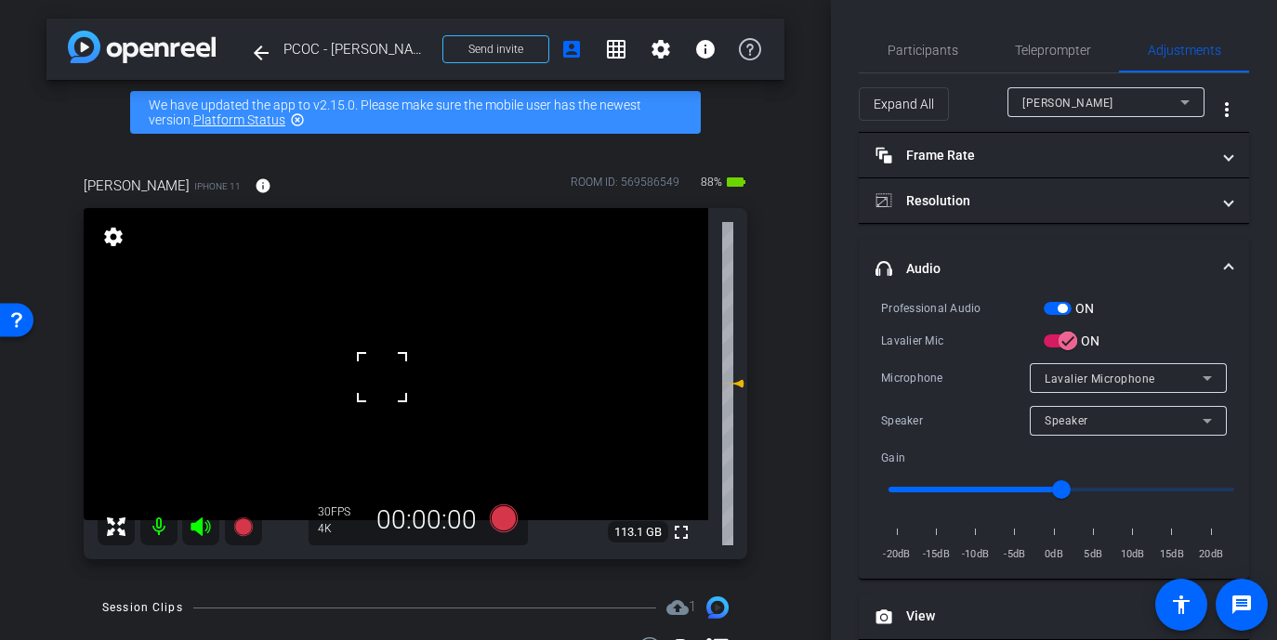
click at [382, 377] on div at bounding box center [382, 377] width 46 height 46
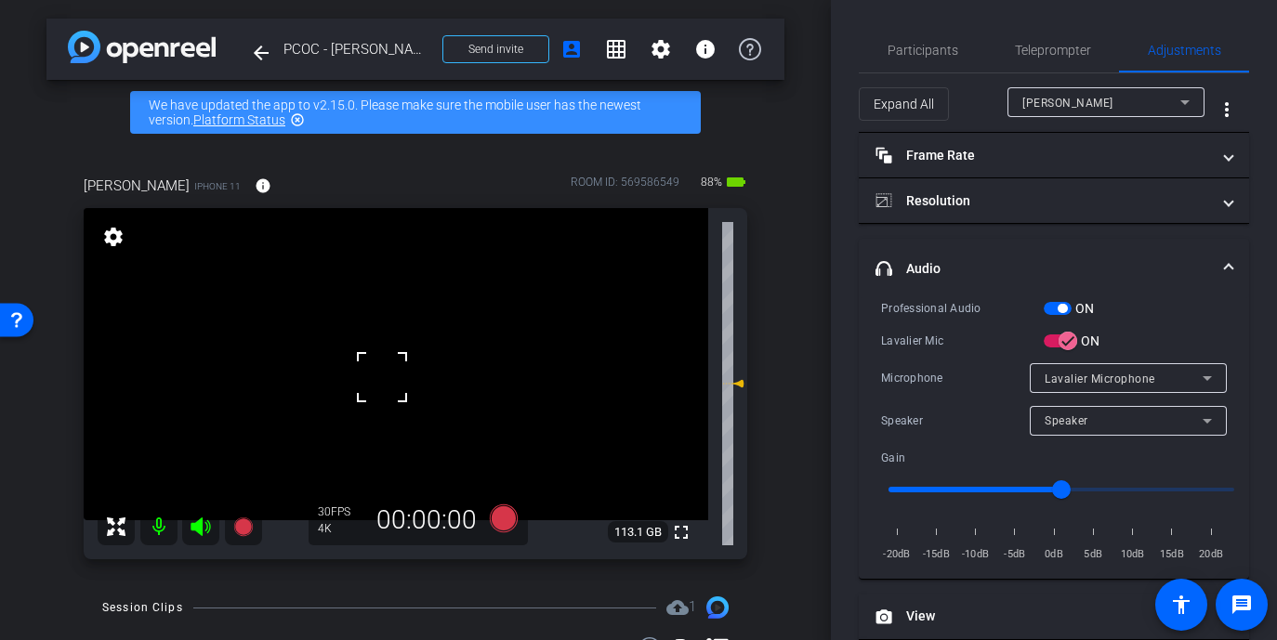
click at [382, 377] on div at bounding box center [382, 377] width 46 height 46
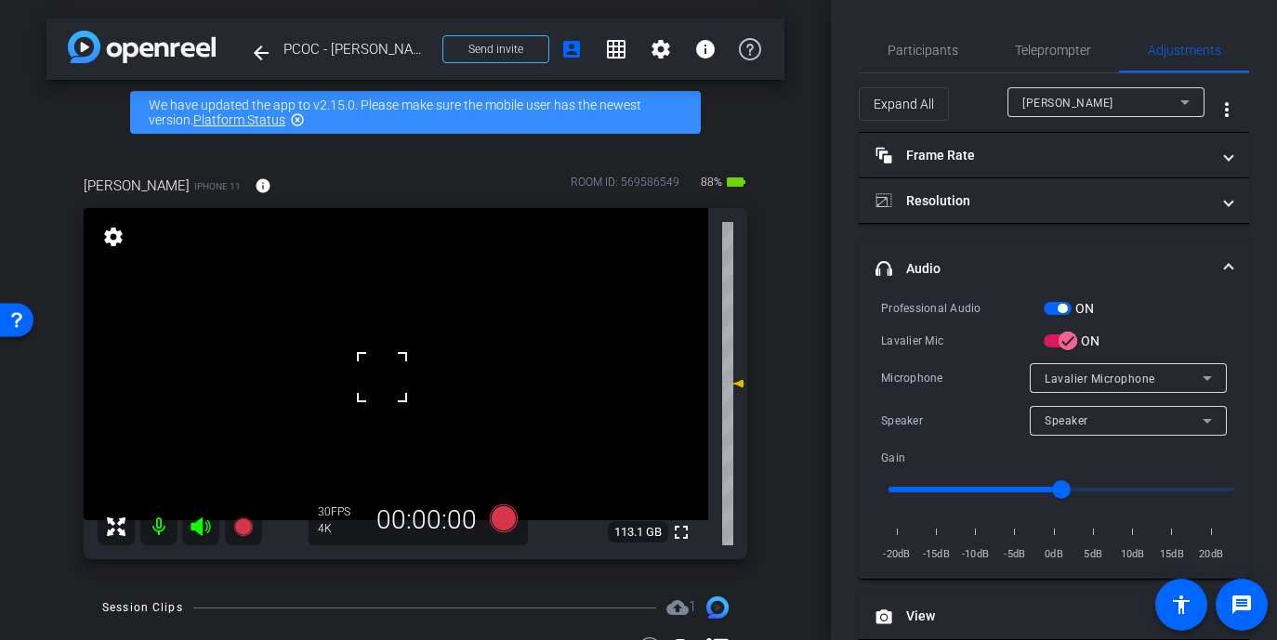
click at [382, 377] on div at bounding box center [382, 377] width 46 height 46
click at [382, 377] on video at bounding box center [396, 364] width 625 height 312
click at [382, 377] on div at bounding box center [382, 377] width 46 height 46
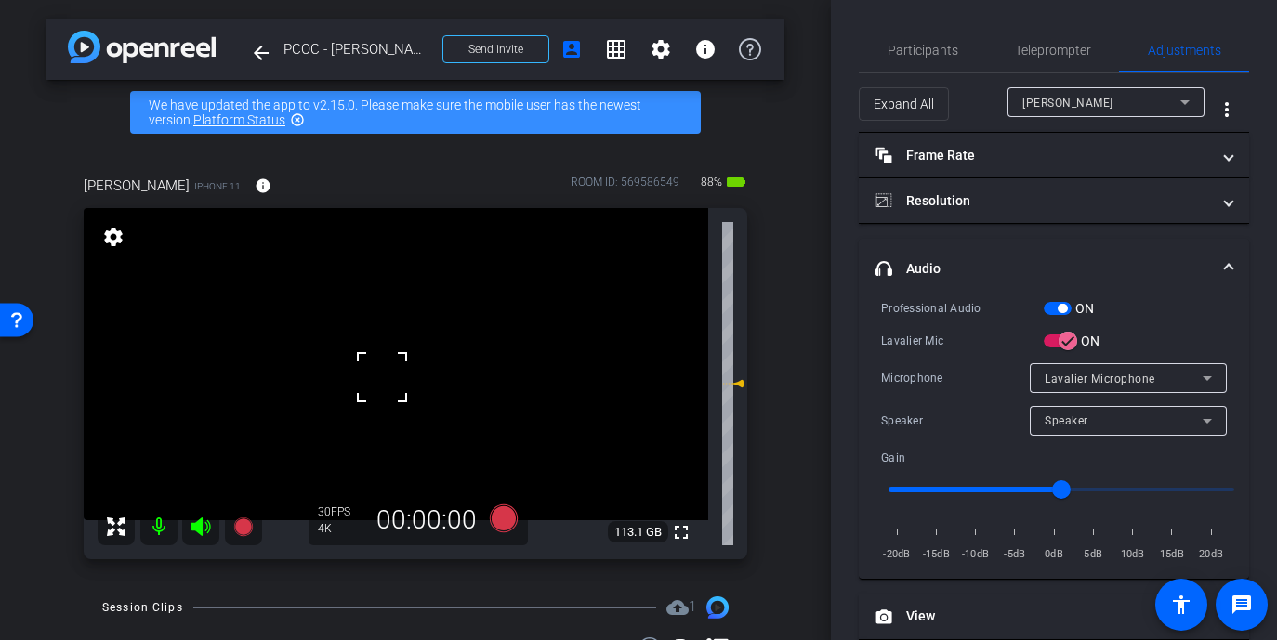
click at [382, 377] on div at bounding box center [382, 377] width 46 height 46
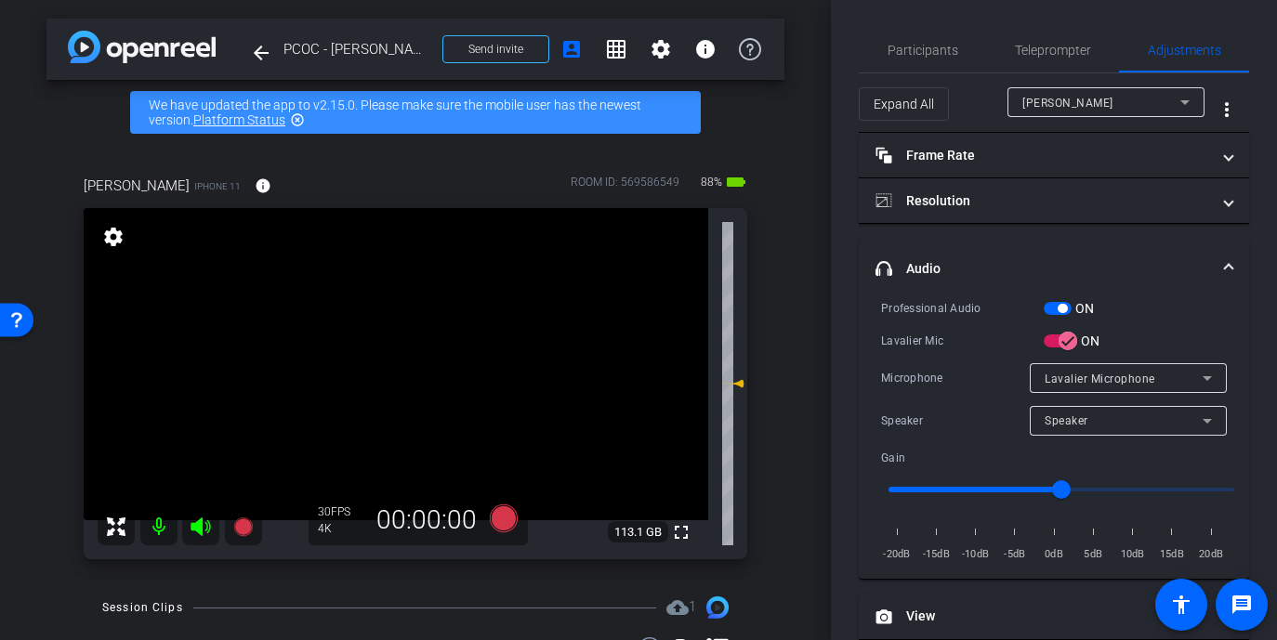
click at [382, 377] on video at bounding box center [396, 364] width 625 height 312
click at [389, 379] on div at bounding box center [382, 377] width 46 height 46
click at [381, 370] on video at bounding box center [396, 364] width 625 height 312
click at [381, 370] on div at bounding box center [382, 377] width 46 height 46
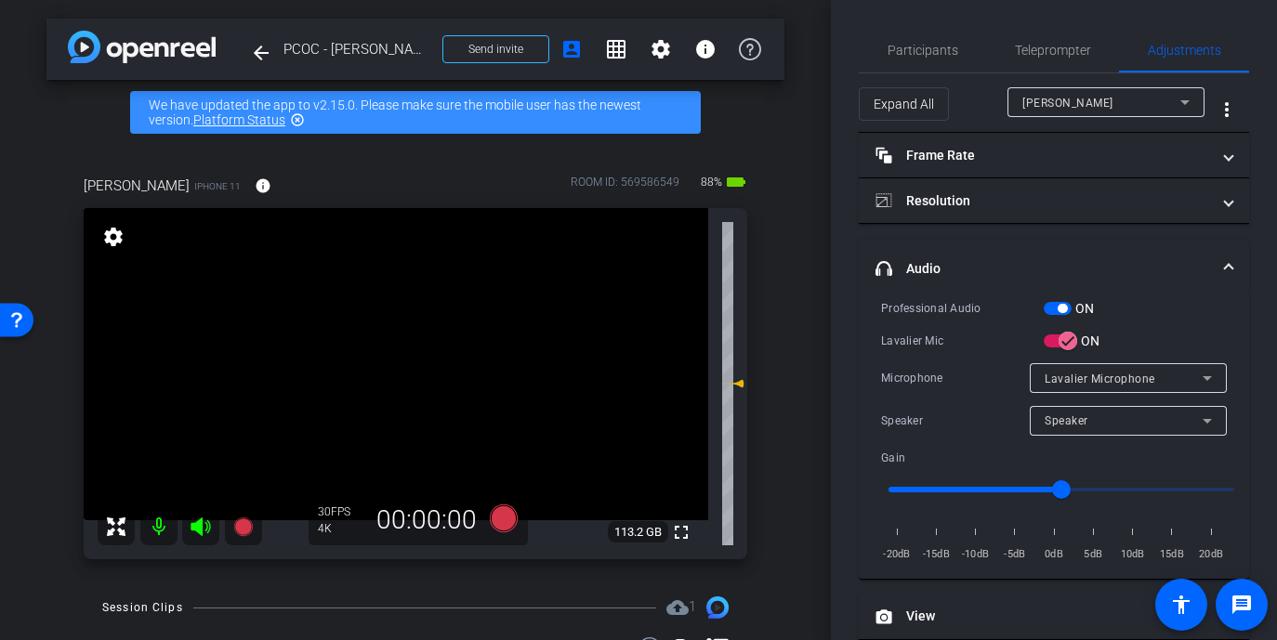
click at [381, 361] on video at bounding box center [396, 364] width 625 height 312
click at [388, 353] on div at bounding box center [381, 360] width 46 height 46
click at [923, 35] on span "Participants" at bounding box center [923, 50] width 71 height 45
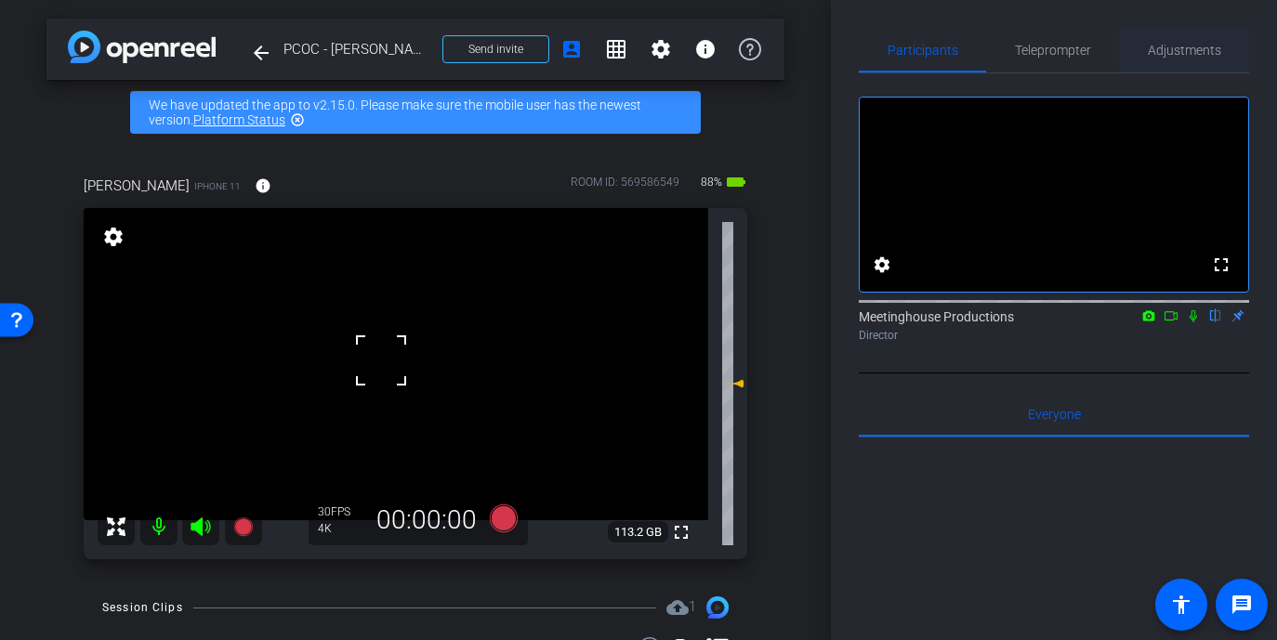
click at [1071, 52] on span "Adjustments" at bounding box center [1184, 50] width 73 height 13
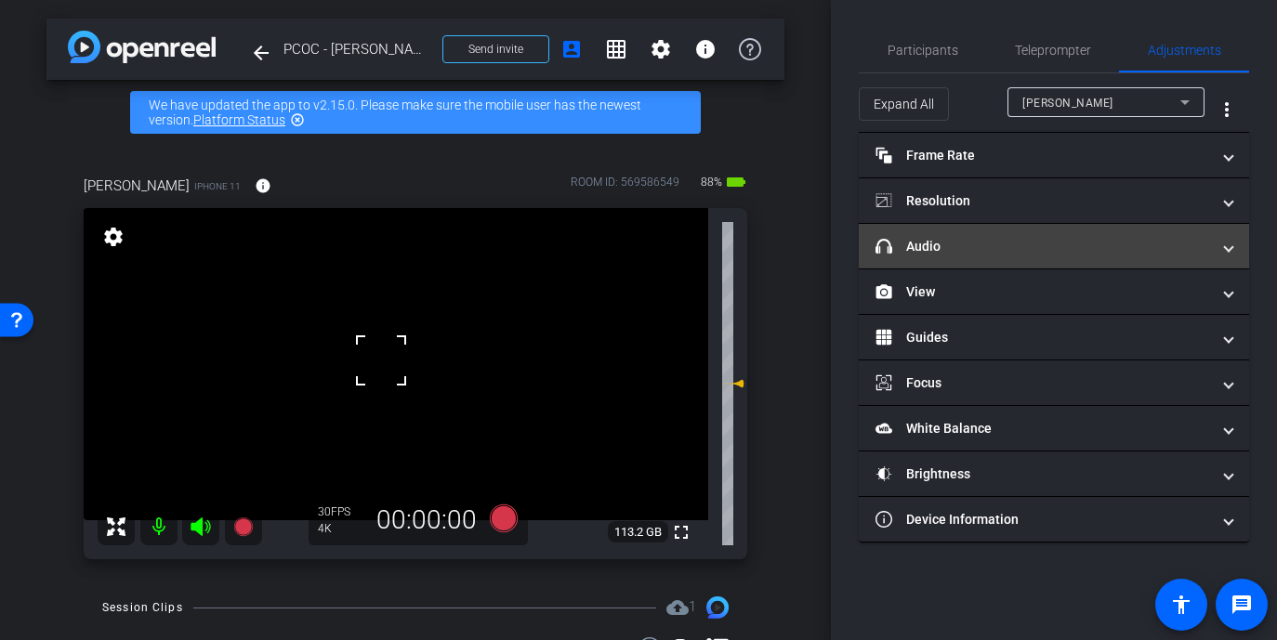
click at [931, 249] on mat-panel-title "headphone icon Audio" at bounding box center [1043, 247] width 335 height 20
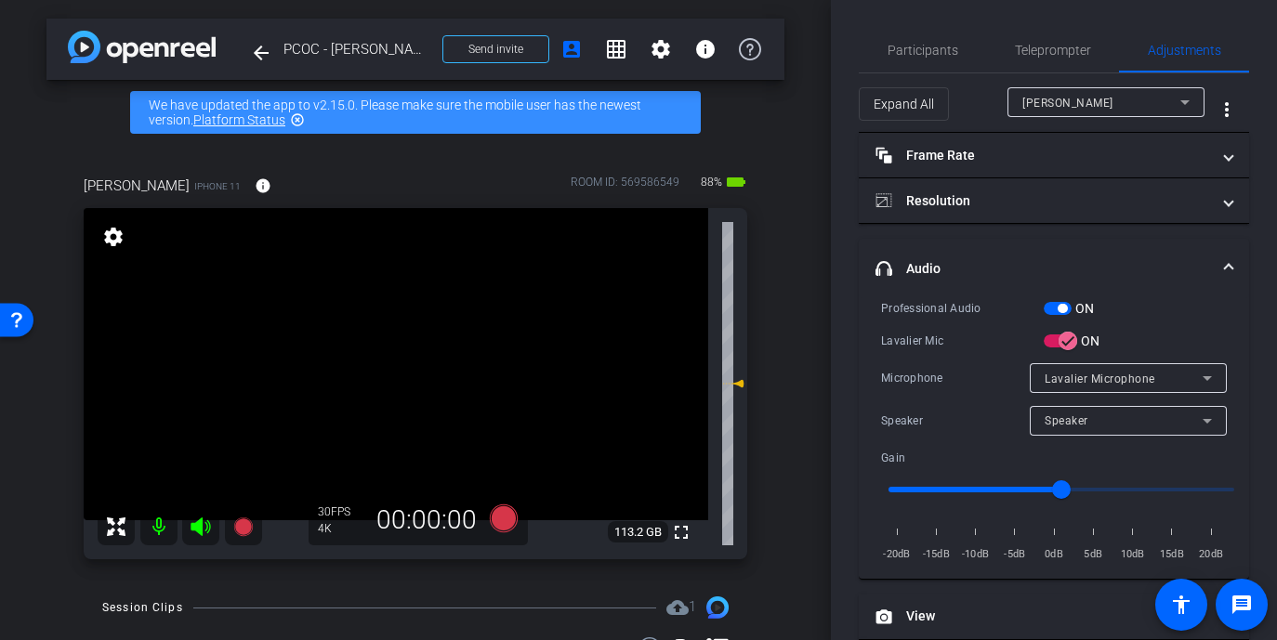
click at [415, 344] on video at bounding box center [396, 364] width 625 height 312
click at [363, 364] on video at bounding box center [396, 364] width 625 height 312
click at [390, 360] on video at bounding box center [396, 364] width 625 height 312
click at [498, 527] on icon at bounding box center [504, 519] width 28 height 28
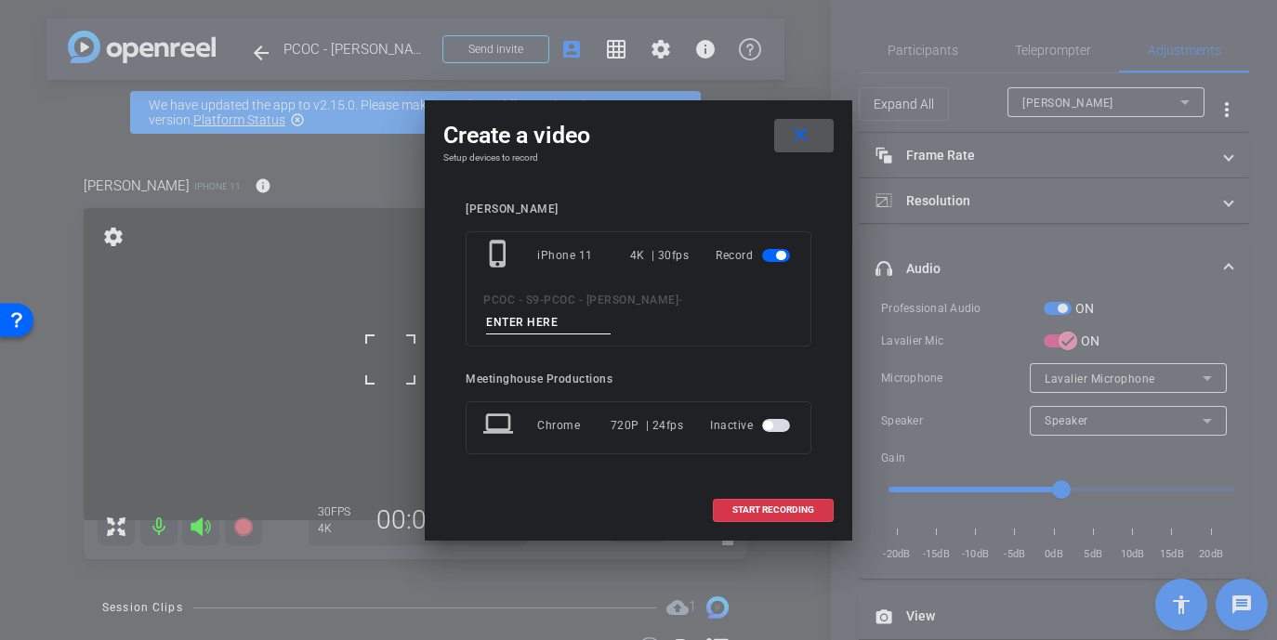
click at [695, 323] on div "phone_iphone iPhone 11 4K | 30fps Record PCOC - S9 - PCOC - Ben Hansen -" at bounding box center [639, 288] width 346 height 115
click at [611, 321] on input at bounding box center [548, 322] width 125 height 23
type input "901 seg 2"
click at [758, 508] on span at bounding box center [773, 510] width 119 height 45
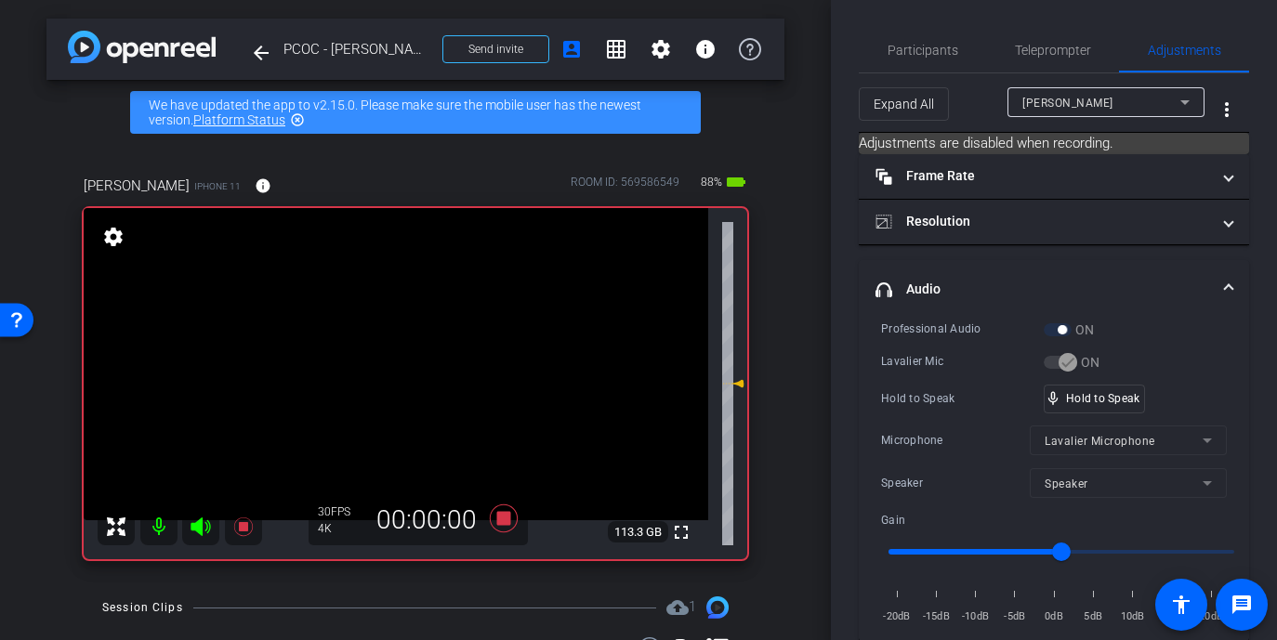
click at [380, 376] on video at bounding box center [396, 364] width 625 height 312
click at [379, 376] on div at bounding box center [380, 375] width 46 height 46
click at [376, 368] on div at bounding box center [380, 375] width 46 height 46
click at [378, 366] on video at bounding box center [396, 364] width 625 height 312
click at [378, 366] on div at bounding box center [378, 366] width 46 height 46
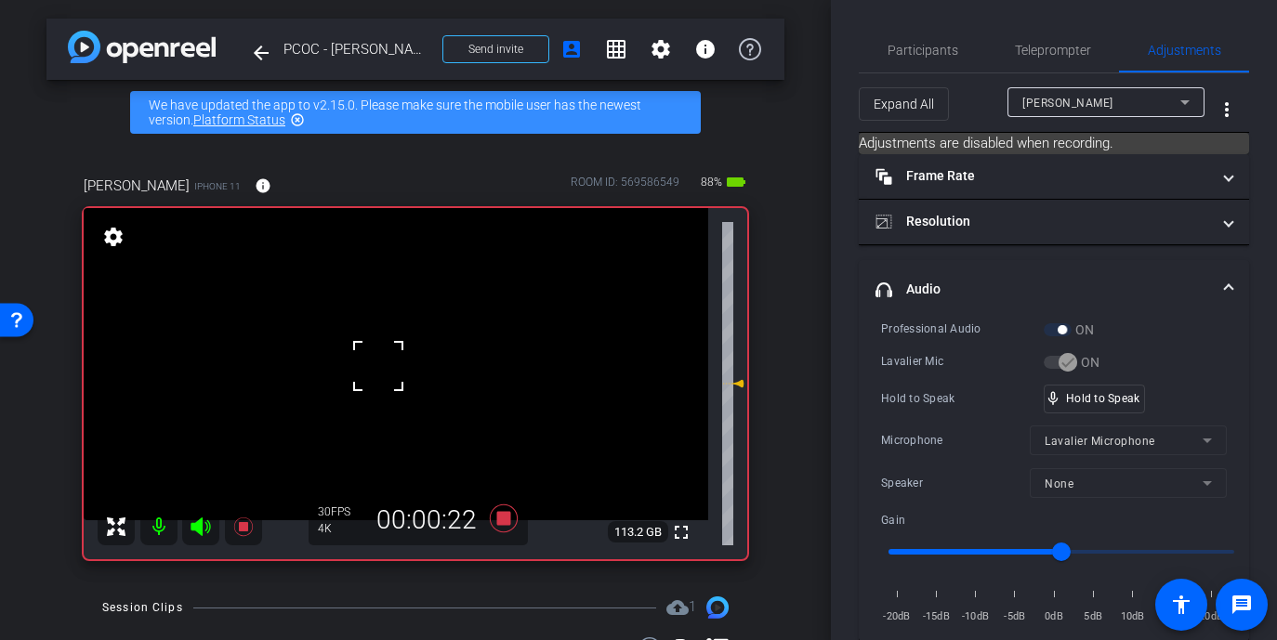
click at [378, 378] on div at bounding box center [378, 366] width 46 height 46
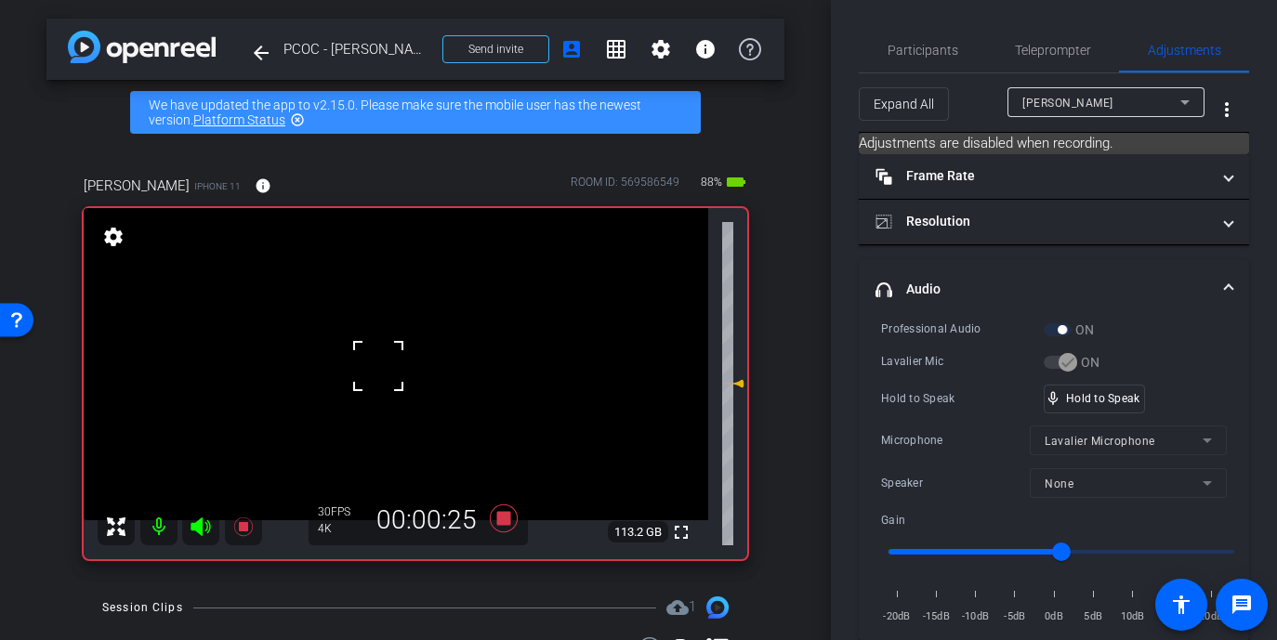
click at [378, 378] on div at bounding box center [378, 366] width 46 height 46
click at [378, 378] on div "fullscreen settings 113.2 GB" at bounding box center [416, 383] width 664 height 351
click at [378, 378] on video at bounding box center [396, 364] width 625 height 312
click at [378, 378] on div at bounding box center [378, 378] width 46 height 46
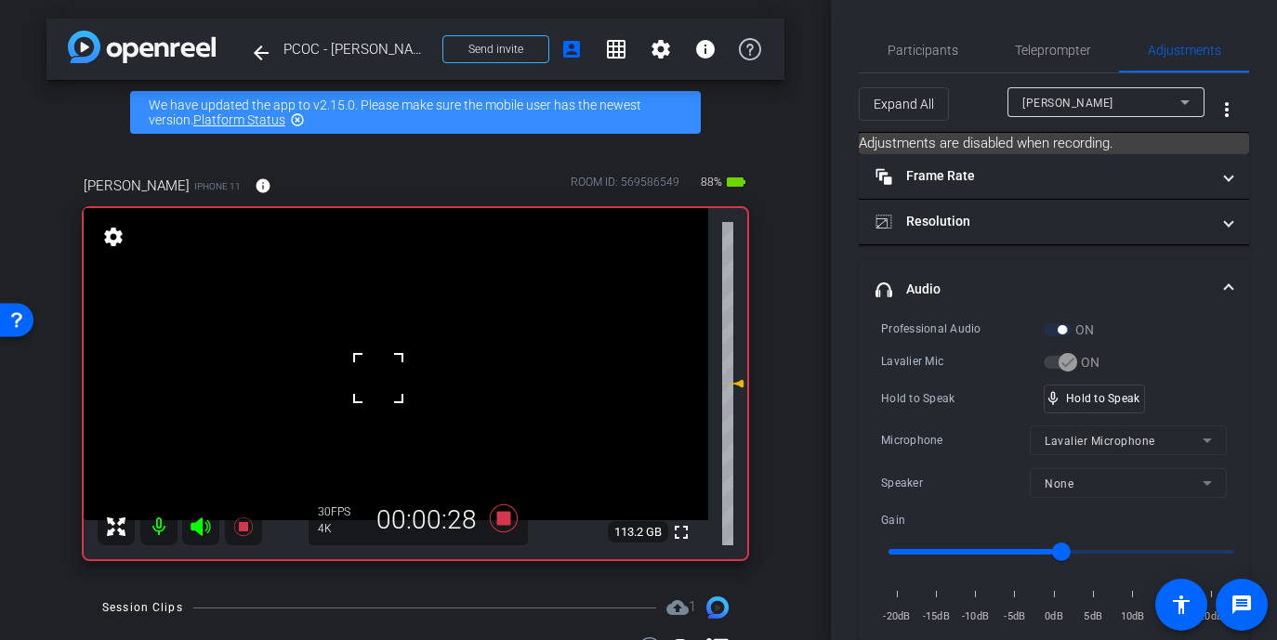
click at [378, 378] on div at bounding box center [378, 378] width 46 height 46
click at [381, 375] on video at bounding box center [396, 364] width 625 height 312
click at [381, 375] on div at bounding box center [381, 374] width 46 height 46
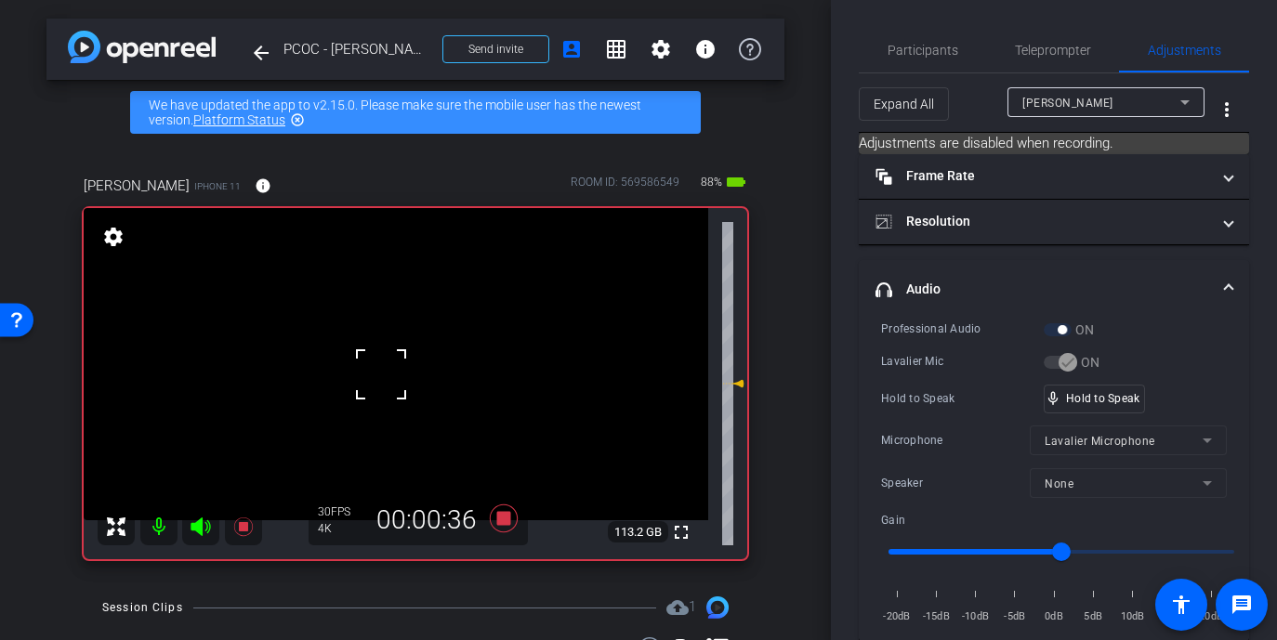
click at [381, 375] on div at bounding box center [381, 374] width 46 height 46
click at [372, 369] on video at bounding box center [396, 364] width 625 height 312
click at [372, 369] on div at bounding box center [372, 369] width 46 height 46
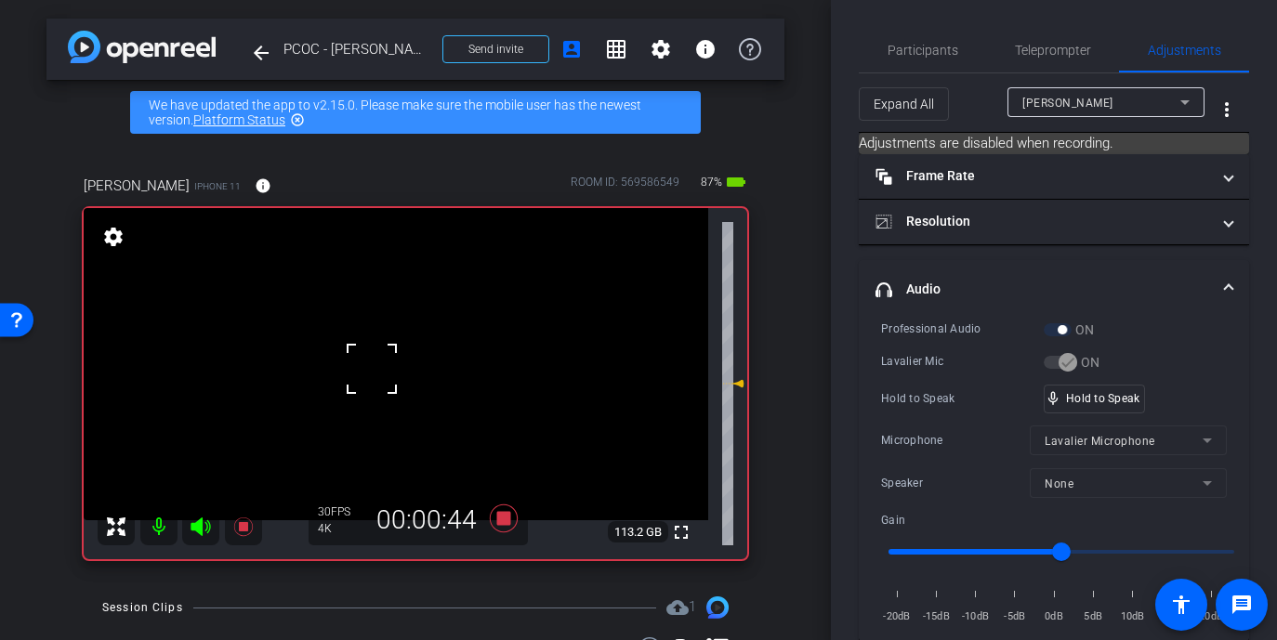
click at [364, 383] on div at bounding box center [372, 369] width 46 height 46
click at [395, 371] on video at bounding box center [396, 364] width 625 height 312
click at [376, 373] on div at bounding box center [395, 371] width 46 height 46
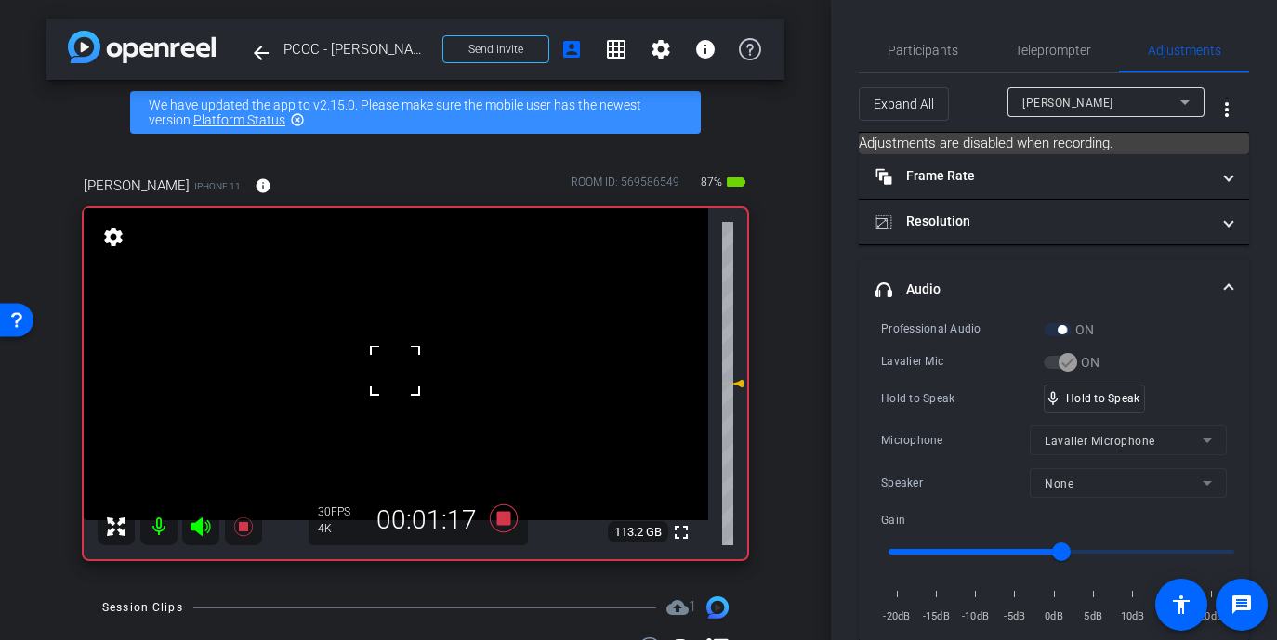
click at [376, 373] on div at bounding box center [395, 371] width 46 height 46
click at [329, 370] on video at bounding box center [396, 364] width 625 height 312
click at [1071, 405] on div "mic_none Speaking..." at bounding box center [1087, 399] width 84 height 27
click at [386, 385] on video at bounding box center [396, 364] width 625 height 312
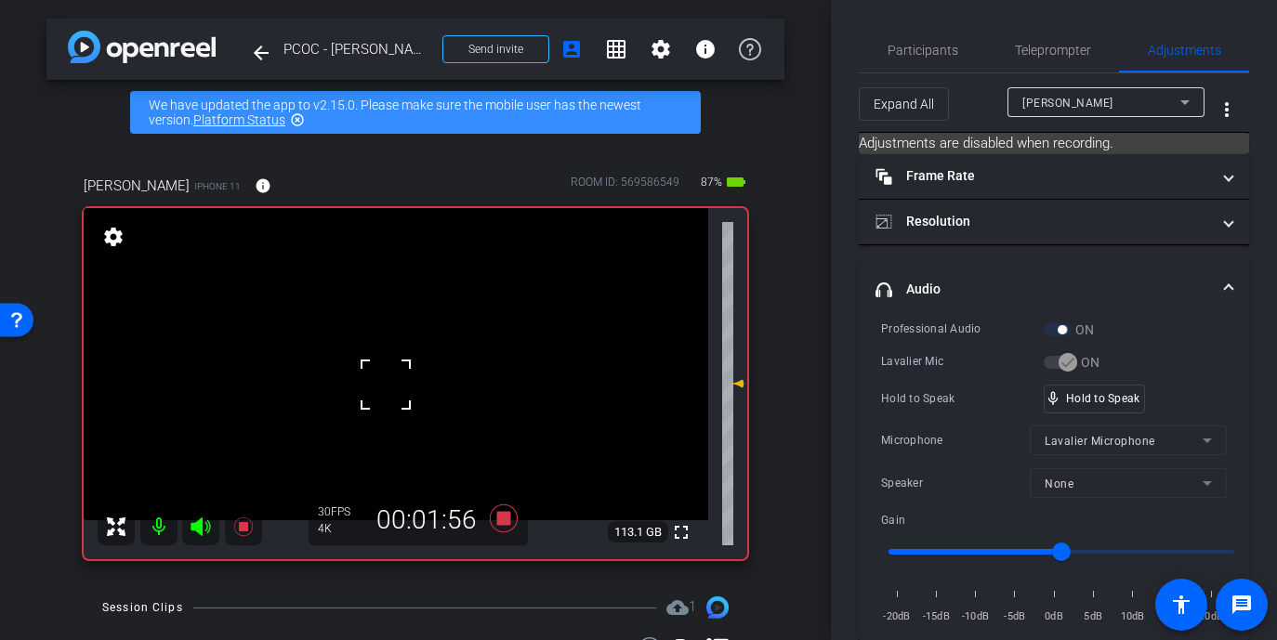
click at [363, 362] on span at bounding box center [363, 362] width 0 height 0
click at [365, 393] on div at bounding box center [386, 385] width 46 height 46
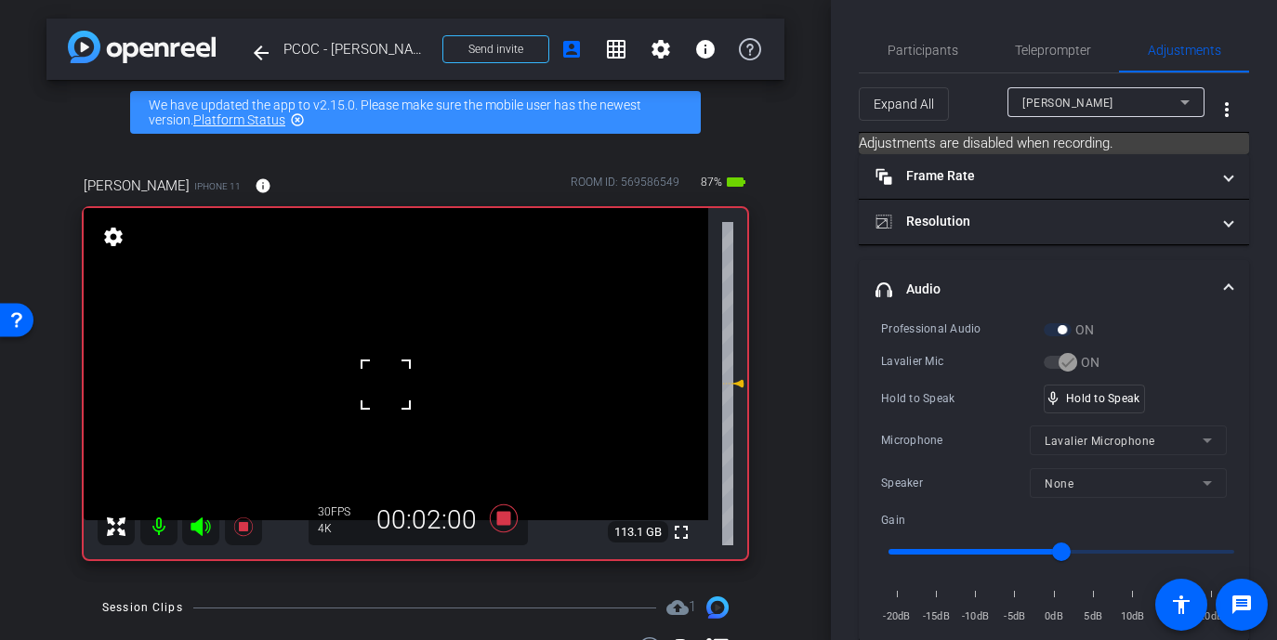
click at [365, 393] on div at bounding box center [386, 385] width 46 height 46
click at [366, 359] on video at bounding box center [396, 364] width 625 height 312
click at [378, 381] on div at bounding box center [366, 359] width 46 height 46
click at [369, 430] on video at bounding box center [396, 364] width 625 height 312
click at [369, 399] on video at bounding box center [396, 364] width 625 height 312
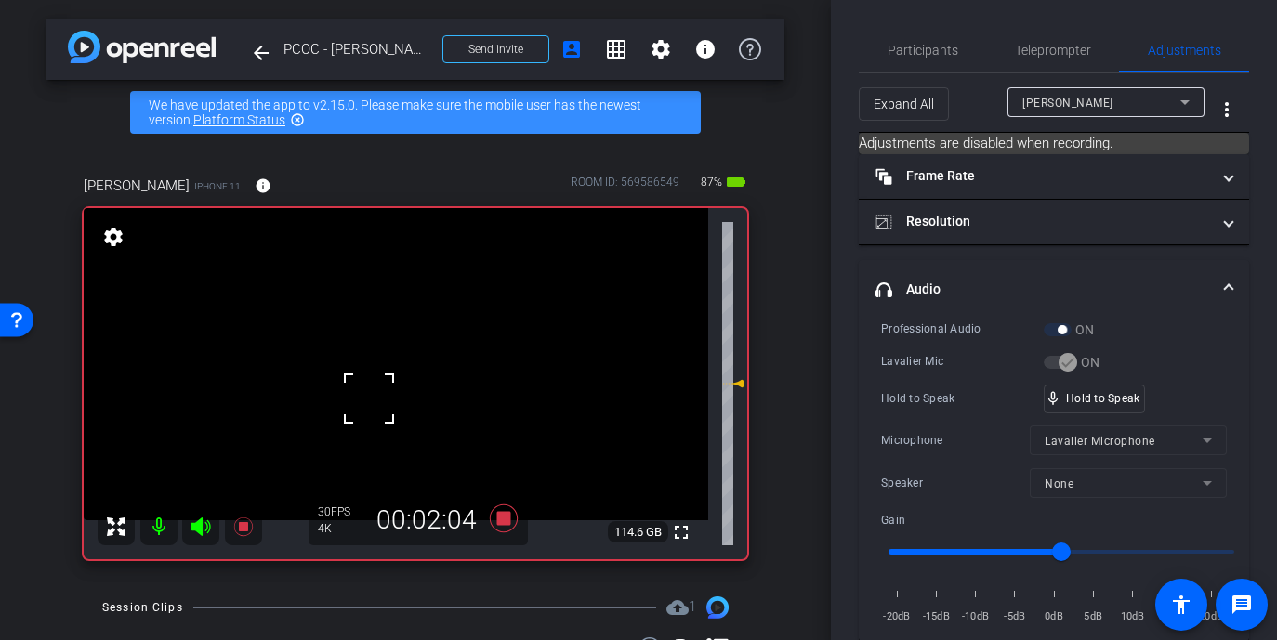
click at [371, 395] on div at bounding box center [369, 399] width 46 height 46
click at [389, 359] on video at bounding box center [396, 364] width 625 height 312
click at [373, 359] on div at bounding box center [388, 359] width 46 height 46
click at [386, 363] on div at bounding box center [388, 359] width 46 height 46
click at [1071, 406] on div "mic_none Speaking..." at bounding box center [1087, 399] width 84 height 27
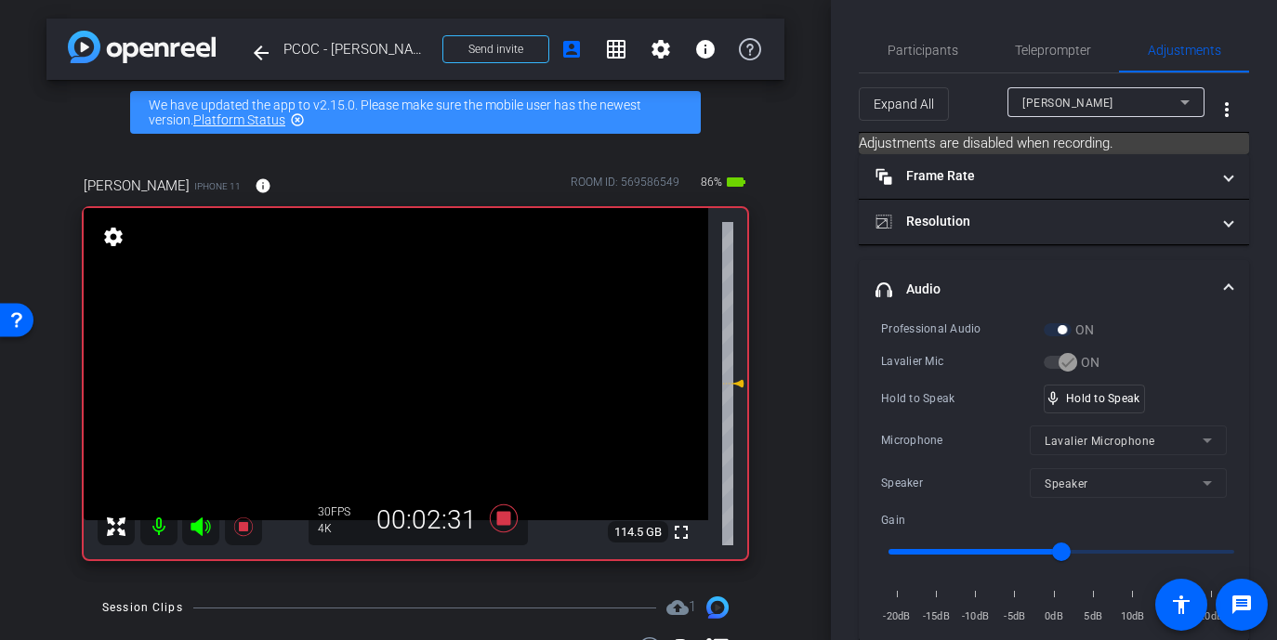
click at [365, 360] on video at bounding box center [396, 364] width 625 height 312
click at [371, 360] on div at bounding box center [365, 359] width 46 height 46
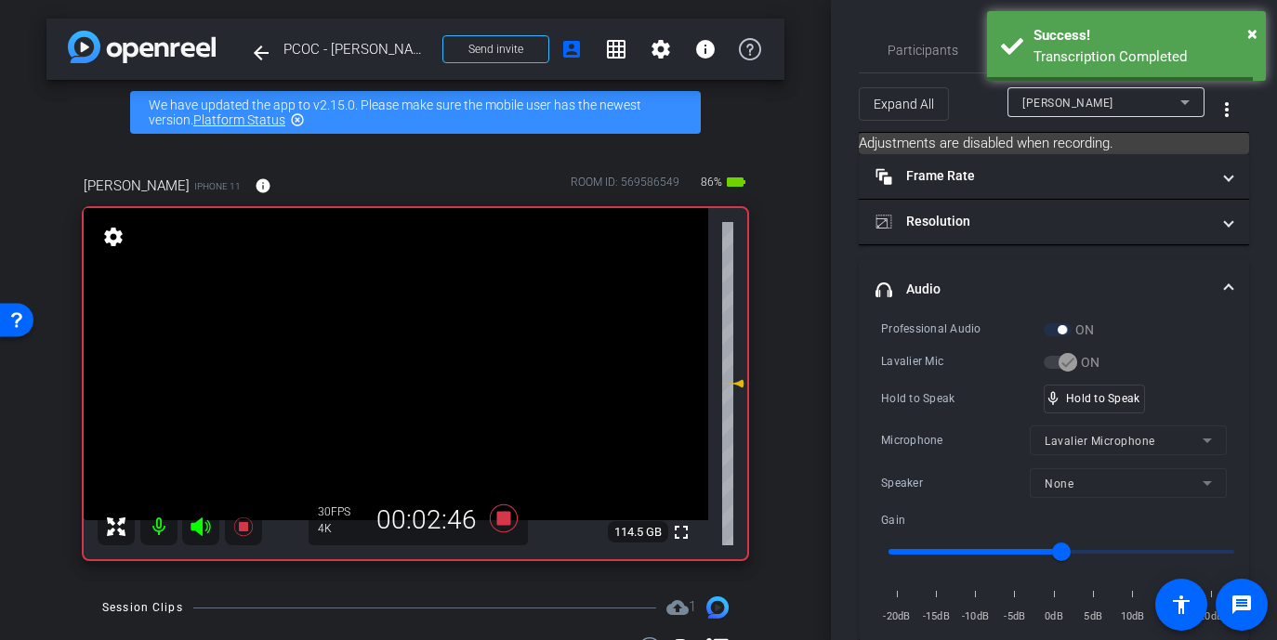
click at [377, 363] on video at bounding box center [396, 364] width 625 height 312
click at [385, 357] on div at bounding box center [377, 362] width 46 height 46
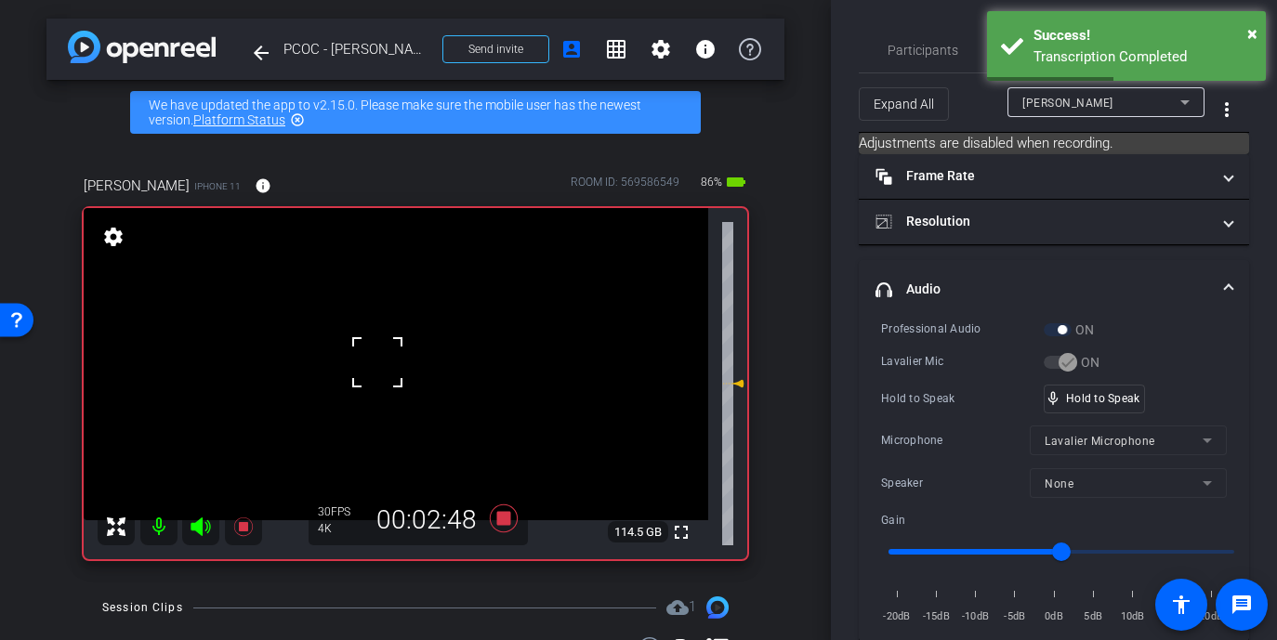
click at [385, 357] on div at bounding box center [377, 362] width 46 height 46
click at [399, 352] on div at bounding box center [377, 362] width 46 height 46
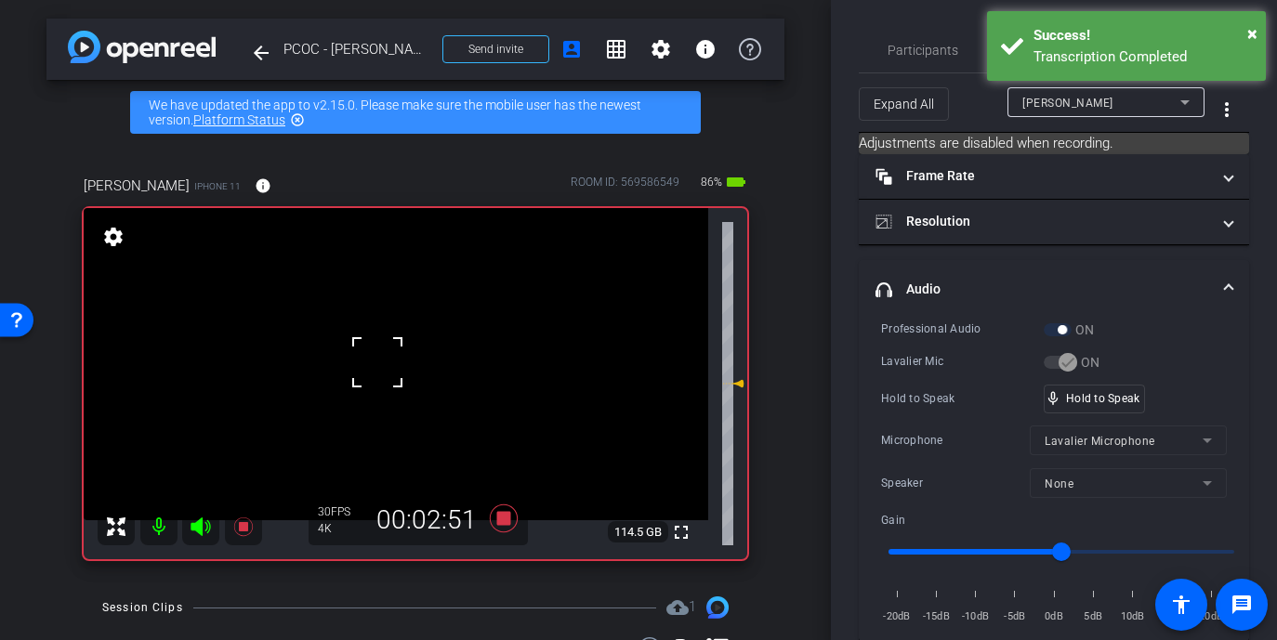
click at [399, 352] on div "fullscreen settings 114.5 GB" at bounding box center [416, 383] width 664 height 351
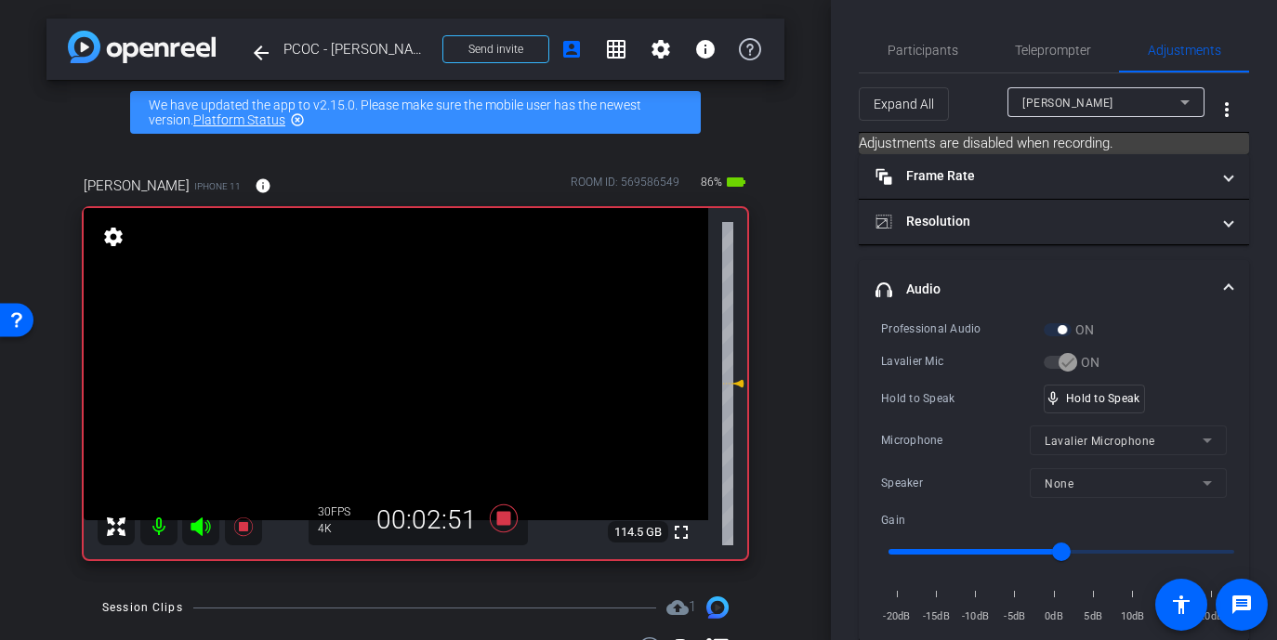
click at [399, 352] on video at bounding box center [396, 364] width 625 height 312
click at [369, 375] on video at bounding box center [396, 364] width 625 height 312
click at [387, 363] on video at bounding box center [396, 364] width 625 height 312
click at [387, 363] on div at bounding box center [386, 362] width 46 height 46
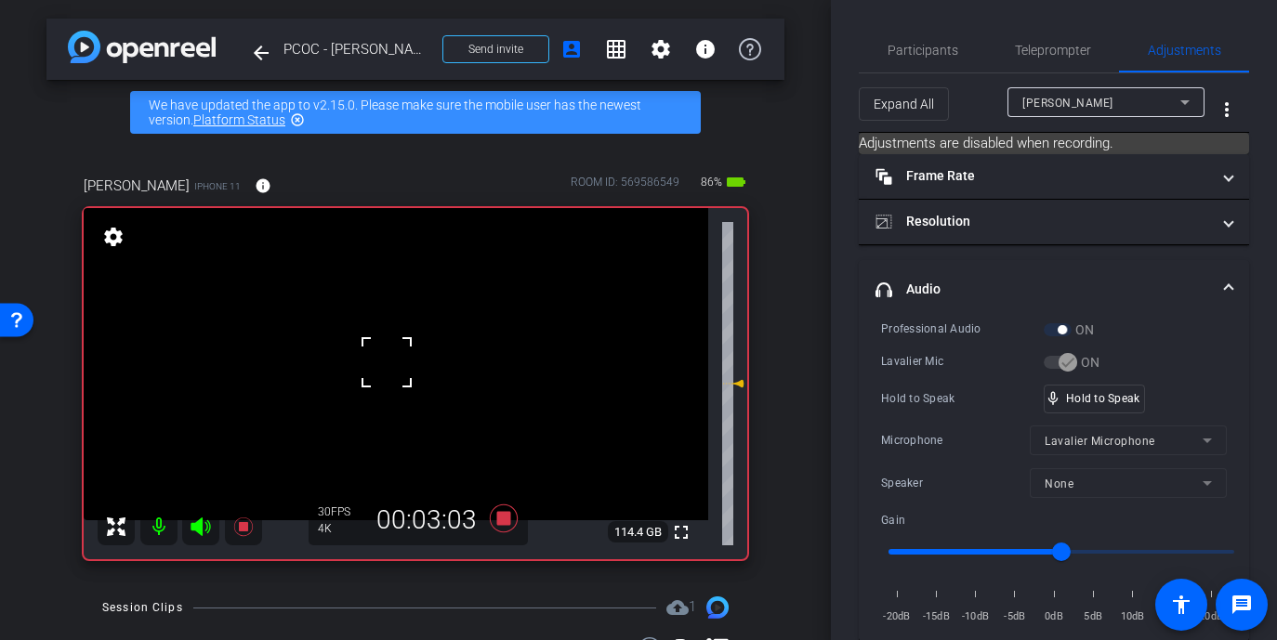
click at [387, 363] on div at bounding box center [386, 362] width 46 height 46
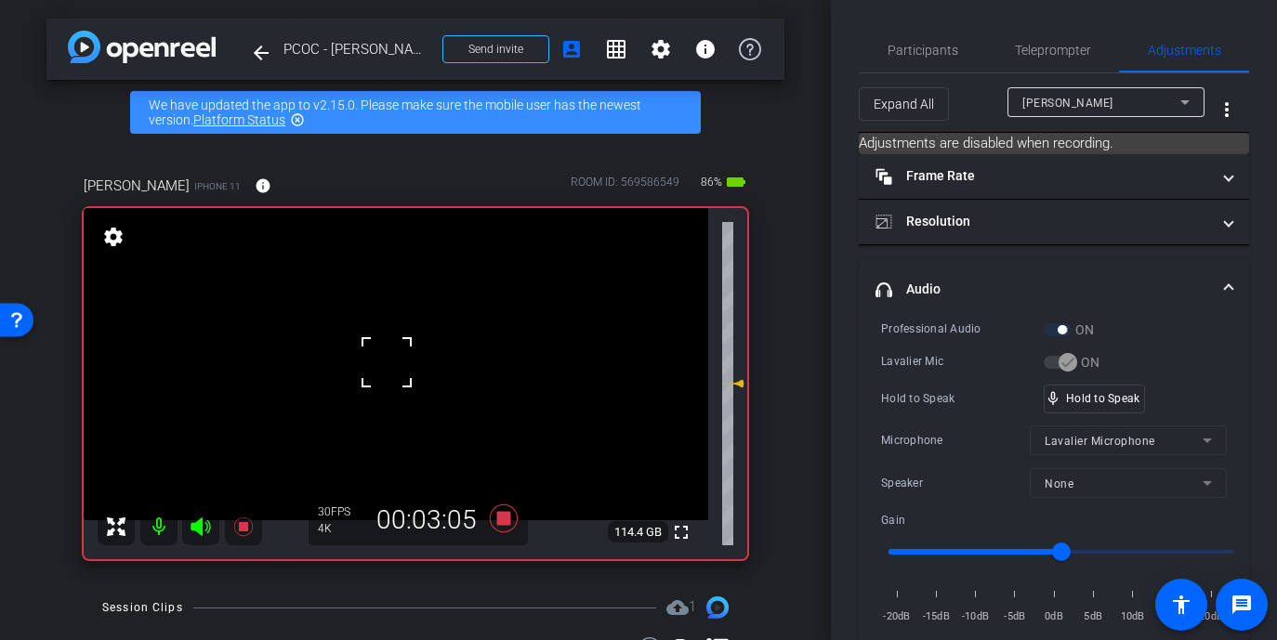
click at [387, 363] on div at bounding box center [386, 362] width 46 height 46
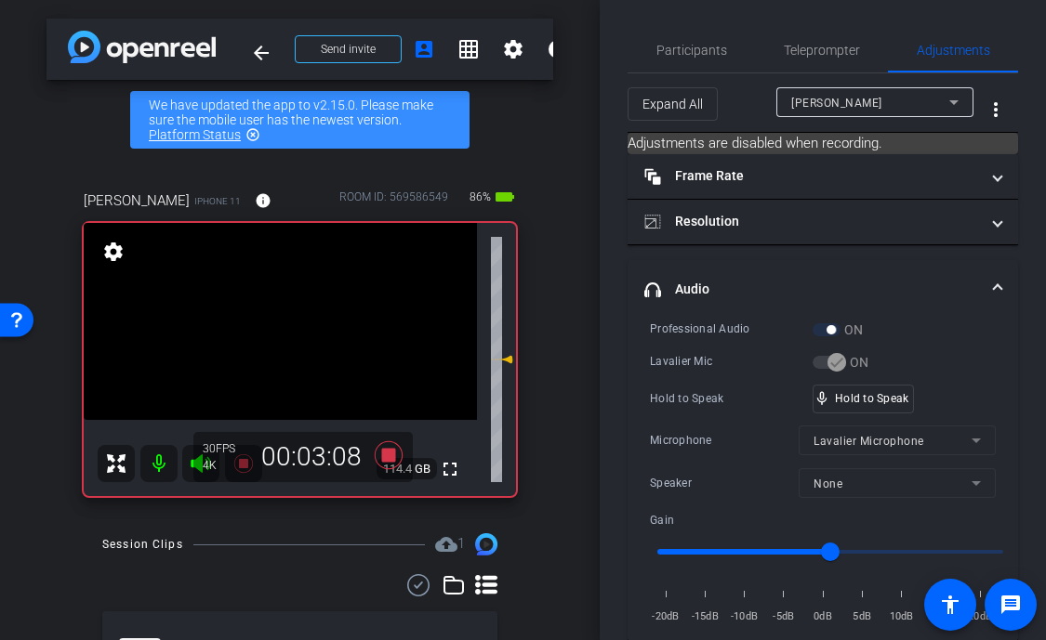
click at [274, 314] on video at bounding box center [280, 321] width 393 height 197
click at [274, 314] on div at bounding box center [274, 314] width 46 height 46
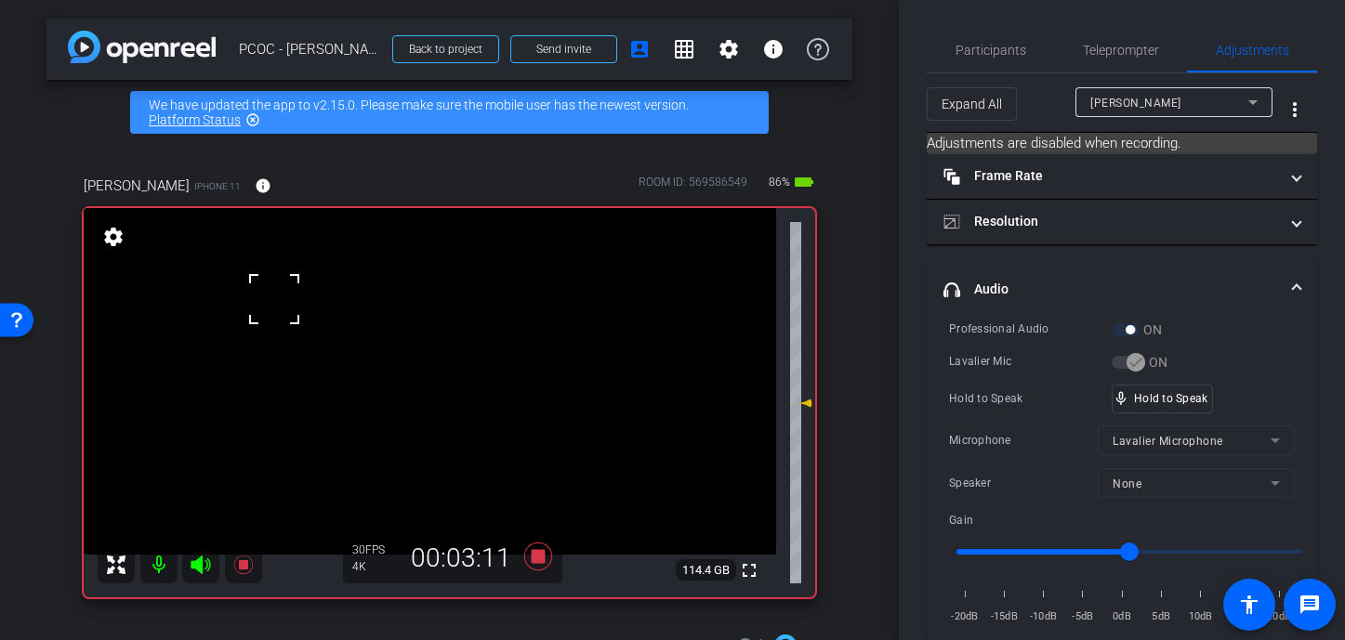
click at [420, 370] on video at bounding box center [430, 381] width 692 height 347
click at [420, 370] on div at bounding box center [420, 370] width 46 height 46
click at [420, 370] on video at bounding box center [430, 381] width 692 height 347
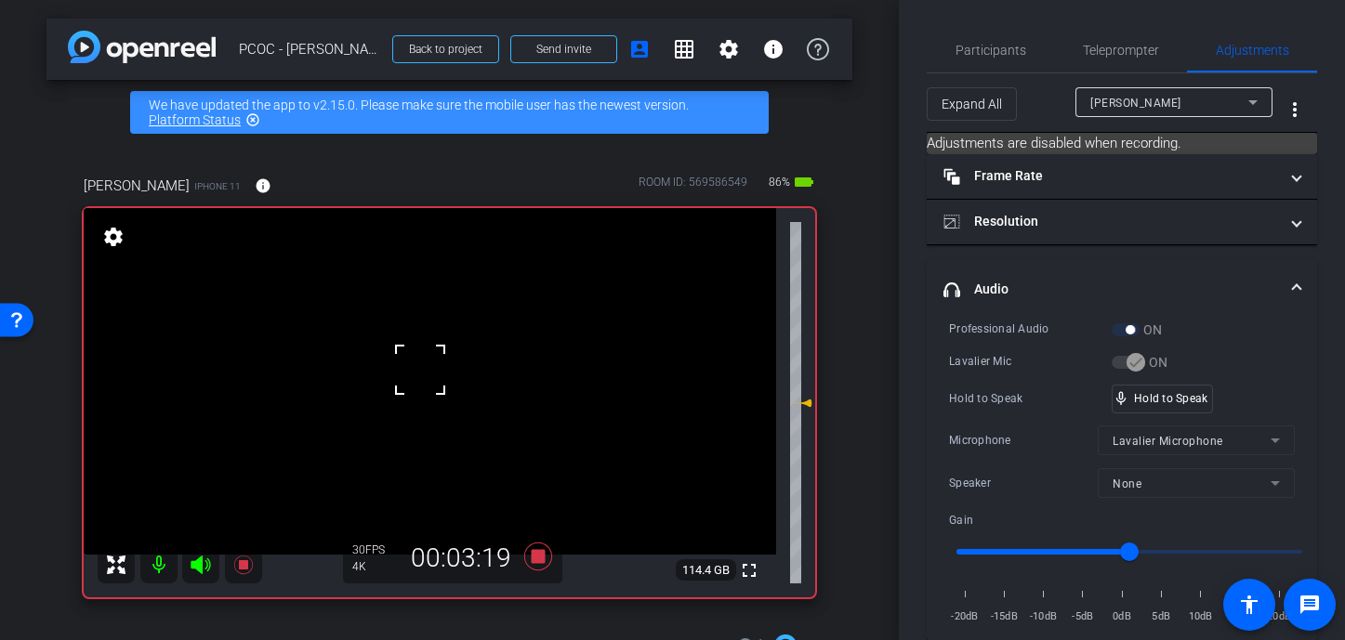
click at [420, 370] on div at bounding box center [420, 370] width 46 height 46
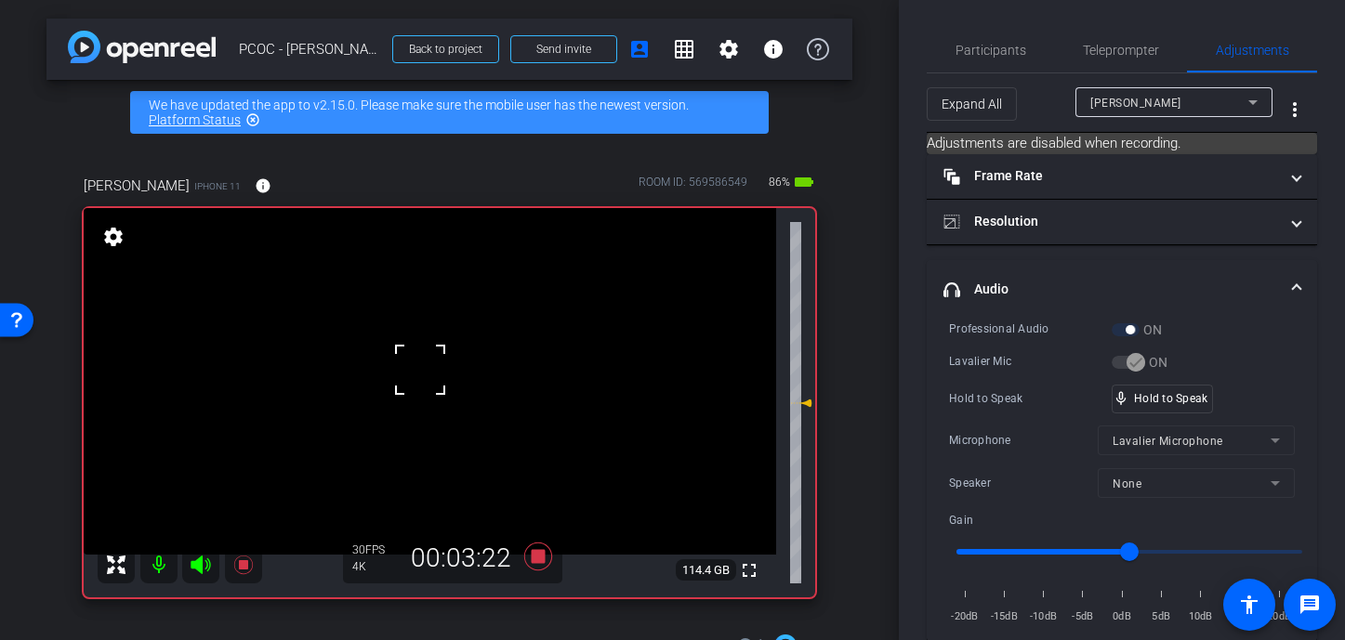
click at [420, 370] on div at bounding box center [420, 370] width 46 height 46
click at [420, 370] on video at bounding box center [430, 381] width 692 height 347
click at [420, 370] on div at bounding box center [420, 370] width 46 height 46
click at [1071, 404] on div "mic_none Speaking..." at bounding box center [1155, 399] width 84 height 27
click at [419, 379] on video at bounding box center [430, 381] width 692 height 347
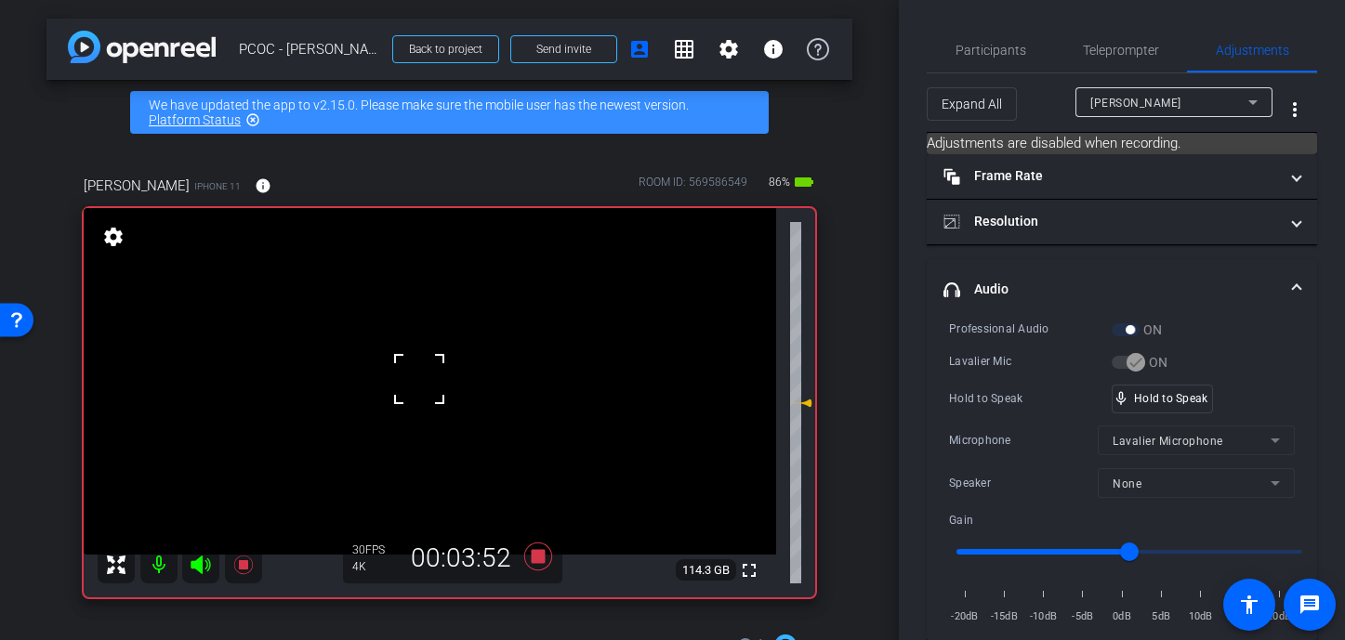
click at [419, 379] on div at bounding box center [419, 379] width 46 height 46
click at [419, 366] on div at bounding box center [419, 379] width 46 height 46
click at [420, 369] on div at bounding box center [419, 379] width 46 height 46
click at [423, 363] on div at bounding box center [419, 379] width 46 height 46
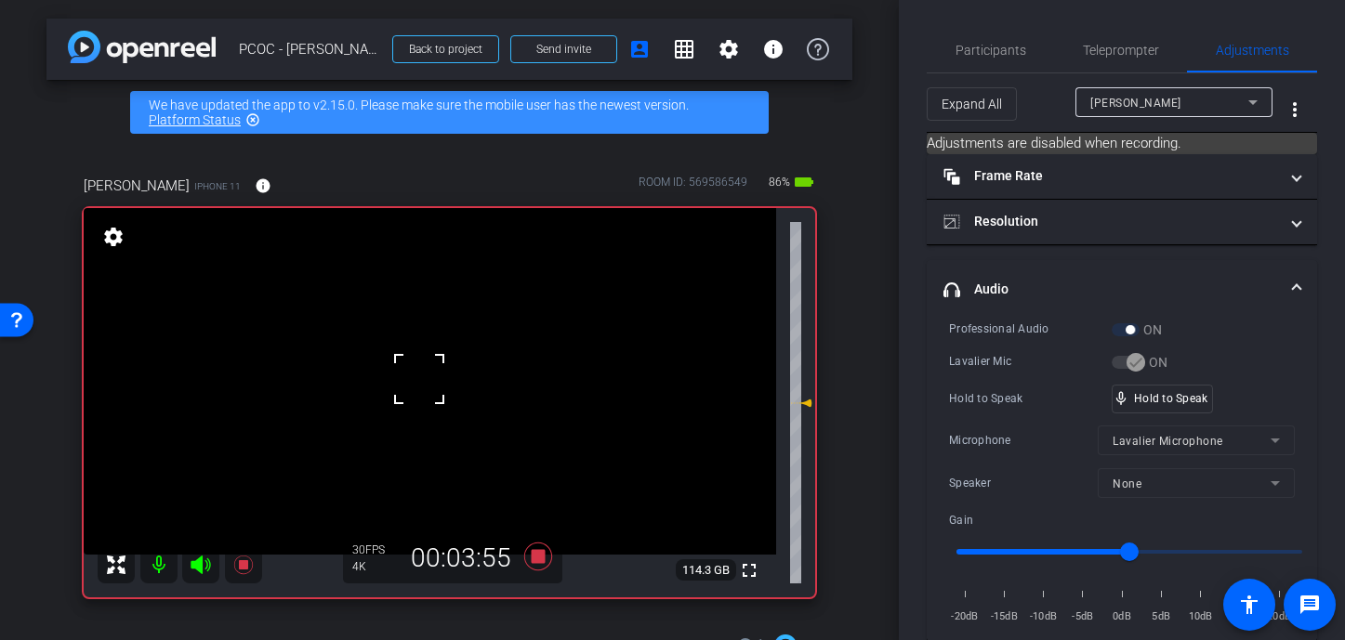
click at [440, 356] on div at bounding box center [419, 379] width 46 height 46
click at [433, 364] on div at bounding box center [419, 379] width 46 height 46
click at [422, 377] on video at bounding box center [430, 381] width 692 height 347
click at [422, 377] on div at bounding box center [422, 377] width 46 height 46
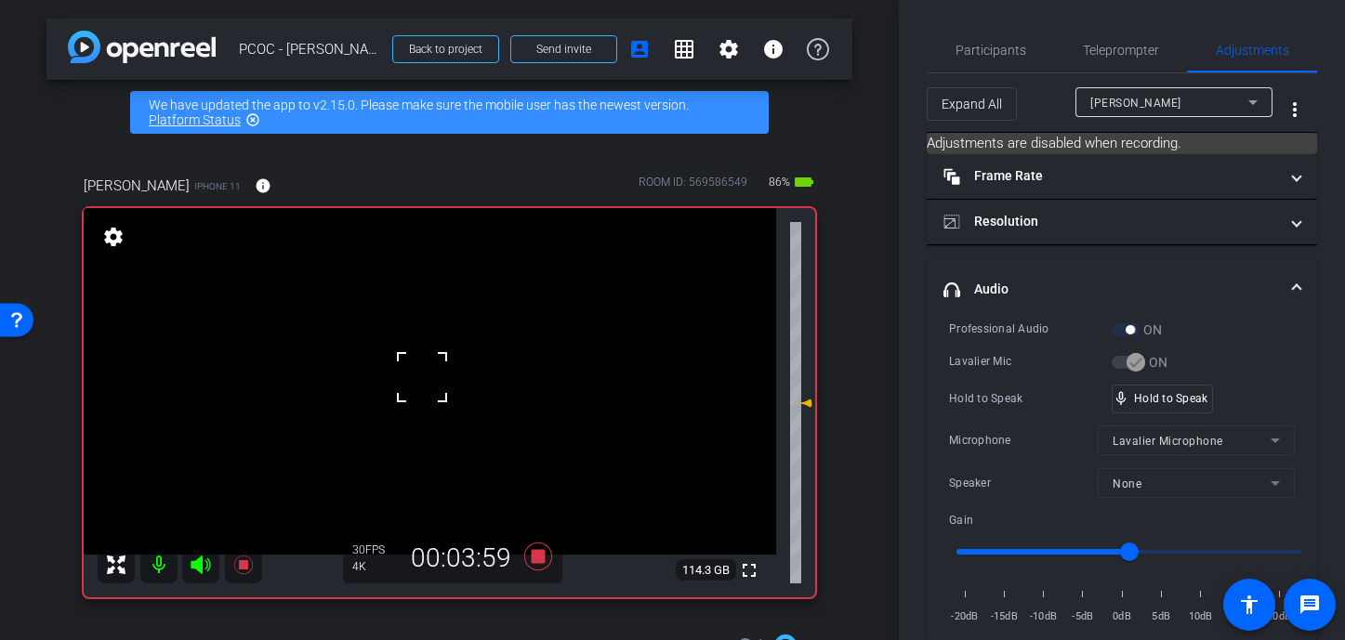
click at [422, 377] on div at bounding box center [422, 377] width 46 height 46
click at [422, 377] on video at bounding box center [430, 381] width 692 height 347
click at [1039, 54] on div "Participants" at bounding box center [990, 50] width 127 height 45
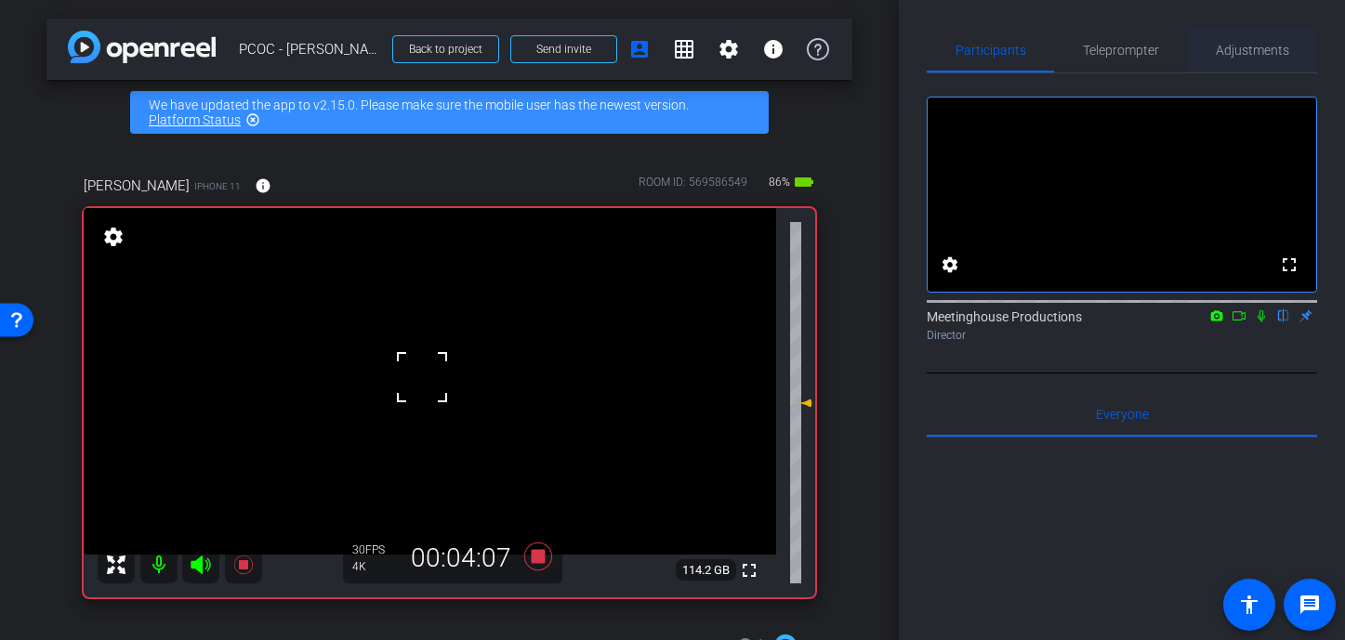
click at [1071, 61] on span "Adjustments" at bounding box center [1252, 50] width 73 height 45
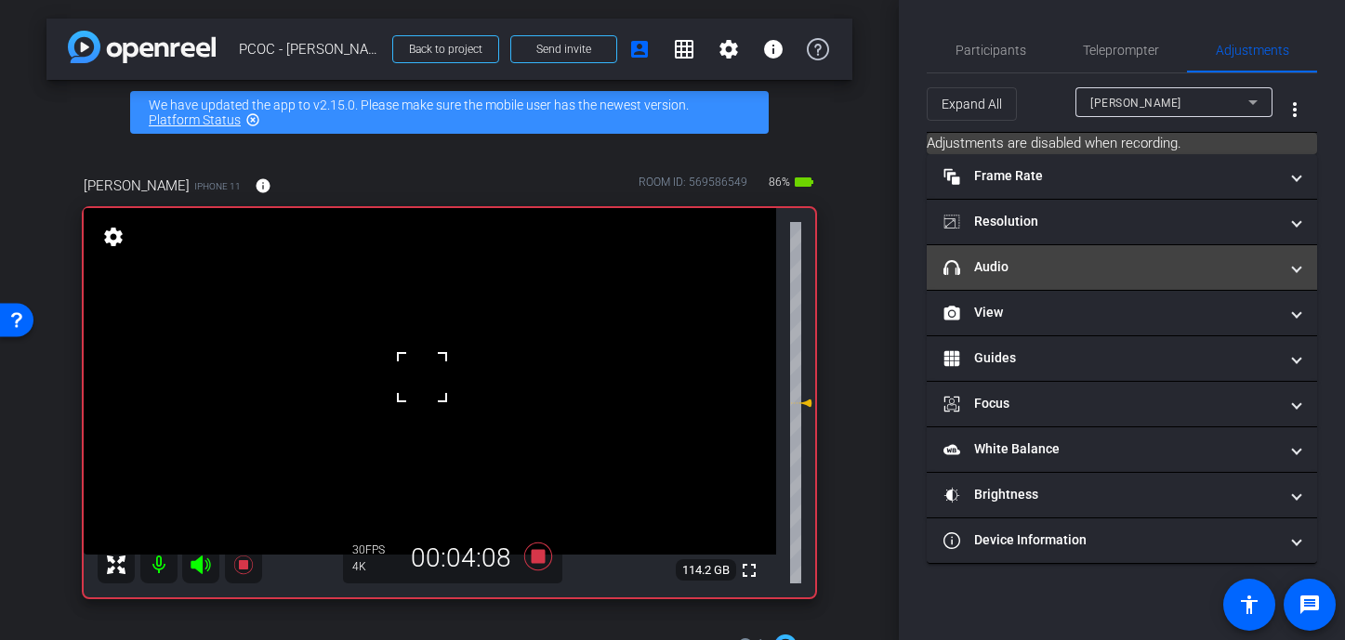
click at [1034, 278] on mat-expansion-panel-header "headphone icon Audio" at bounding box center [1122, 267] width 390 height 45
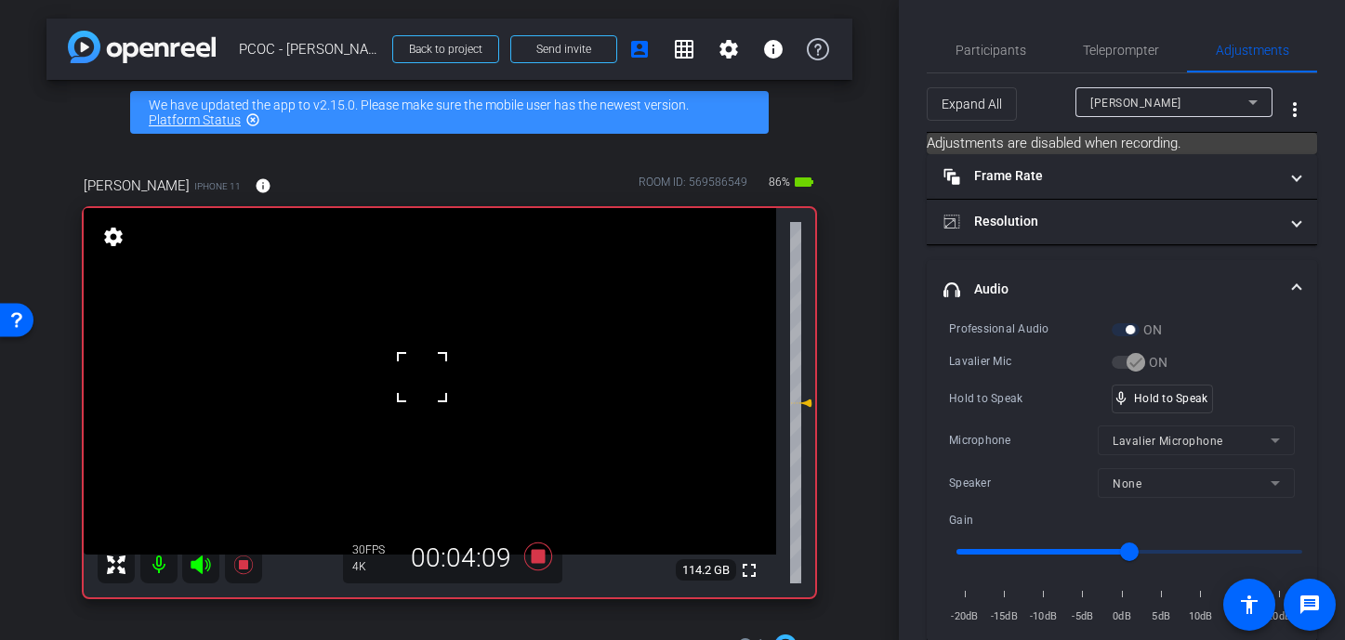
click at [409, 364] on div at bounding box center [422, 377] width 46 height 46
click at [409, 364] on video at bounding box center [430, 381] width 692 height 347
click at [409, 364] on div at bounding box center [409, 364] width 46 height 46
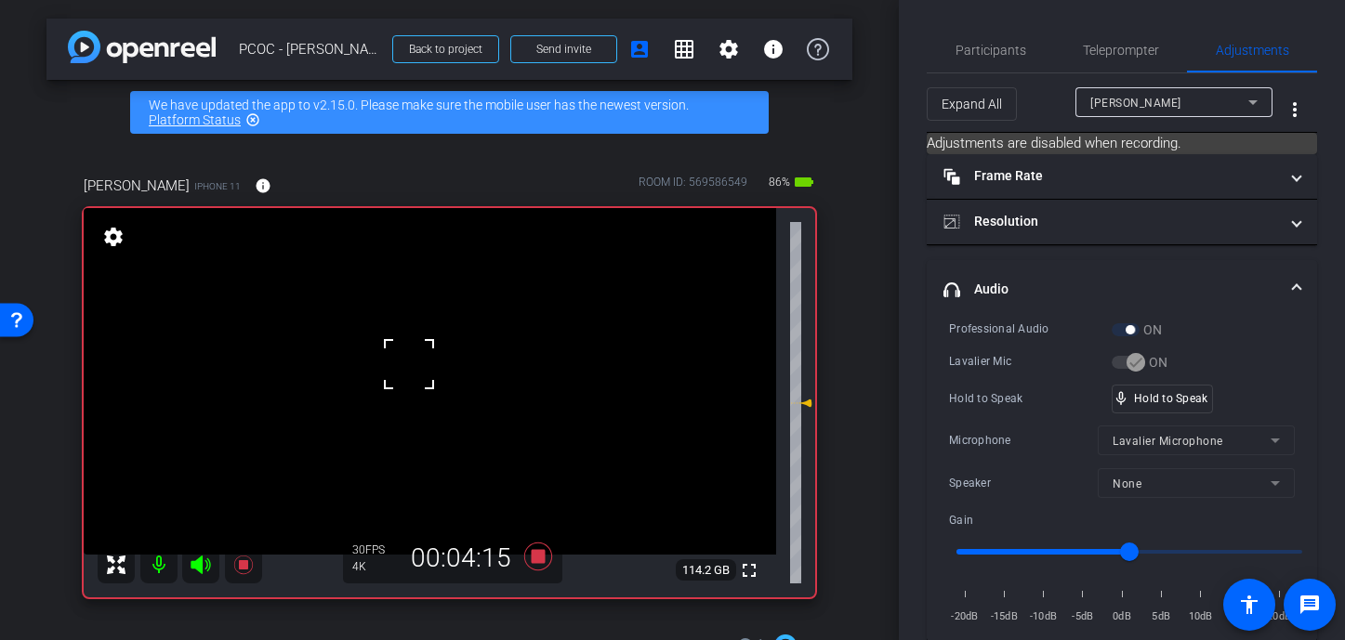
click at [409, 364] on div at bounding box center [409, 364] width 46 height 46
click at [409, 364] on video at bounding box center [430, 381] width 692 height 347
click at [409, 364] on div at bounding box center [409, 364] width 46 height 46
click at [409, 364] on video at bounding box center [430, 381] width 692 height 347
click at [404, 363] on video at bounding box center [430, 381] width 692 height 347
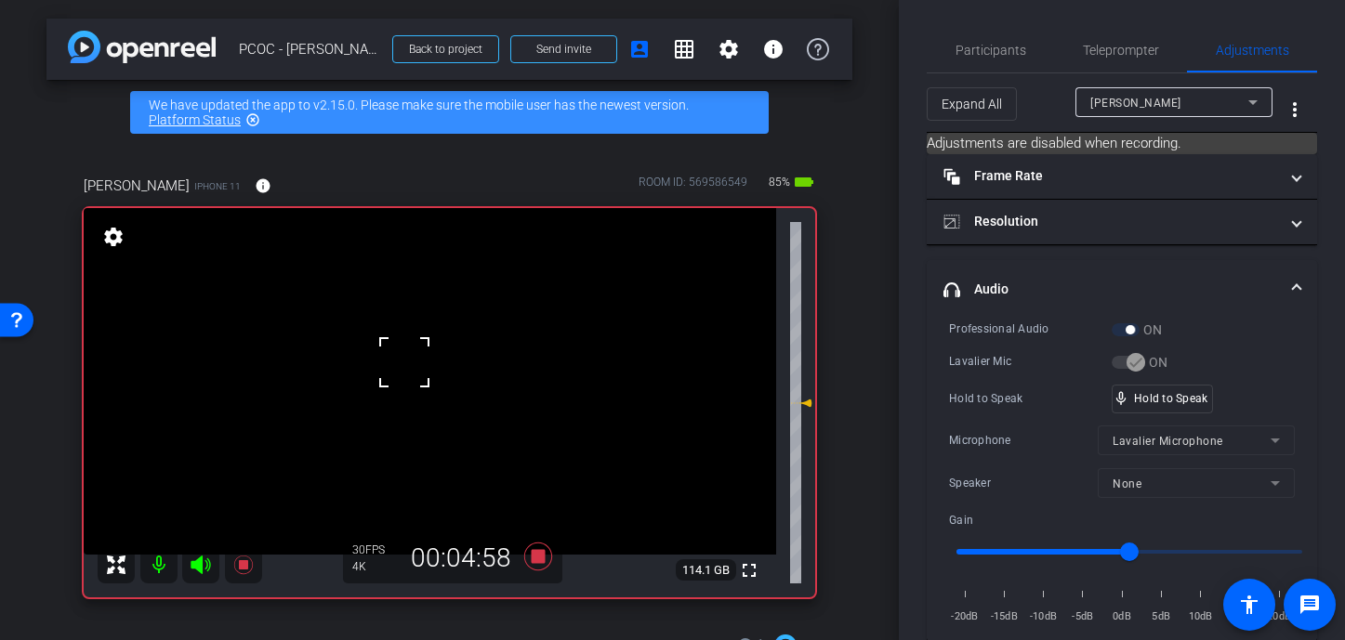
click at [404, 363] on div at bounding box center [404, 362] width 46 height 46
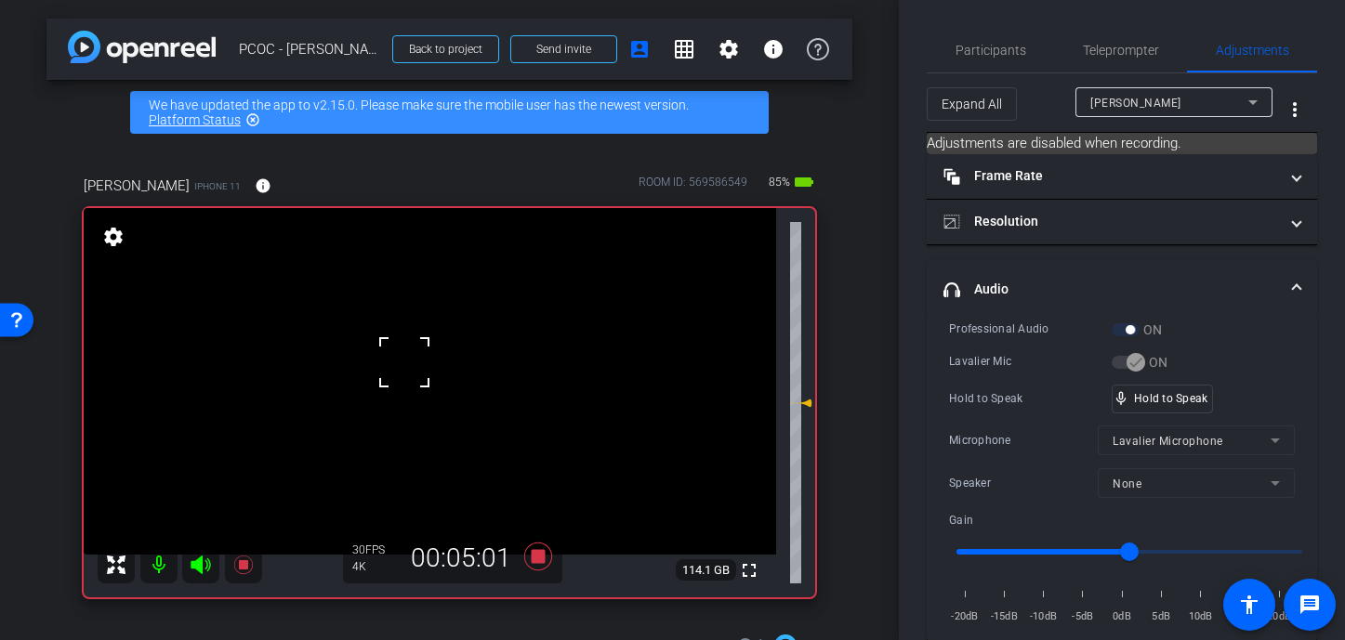
click at [404, 363] on div at bounding box center [404, 362] width 46 height 46
click at [404, 363] on video at bounding box center [430, 381] width 692 height 347
click at [404, 363] on div at bounding box center [404, 362] width 46 height 46
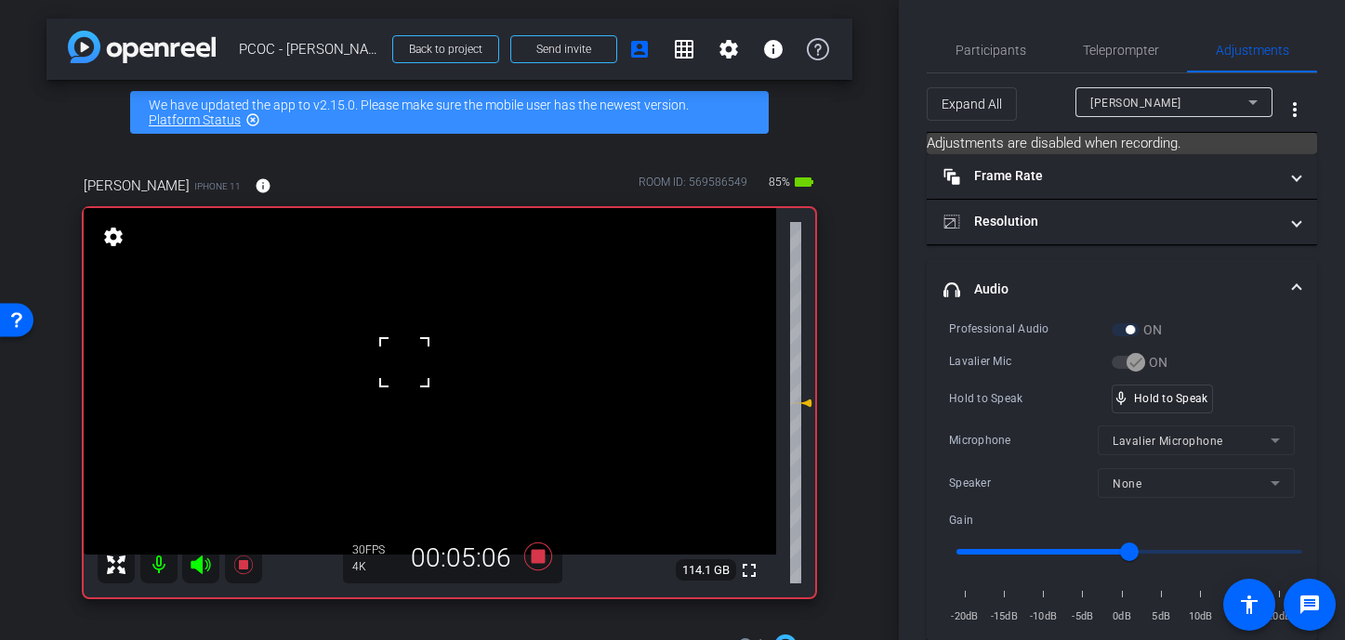
click at [404, 363] on div at bounding box center [404, 362] width 46 height 46
click at [404, 363] on video at bounding box center [430, 381] width 692 height 347
click at [404, 363] on div at bounding box center [404, 362] width 46 height 46
click at [404, 363] on video at bounding box center [430, 381] width 692 height 347
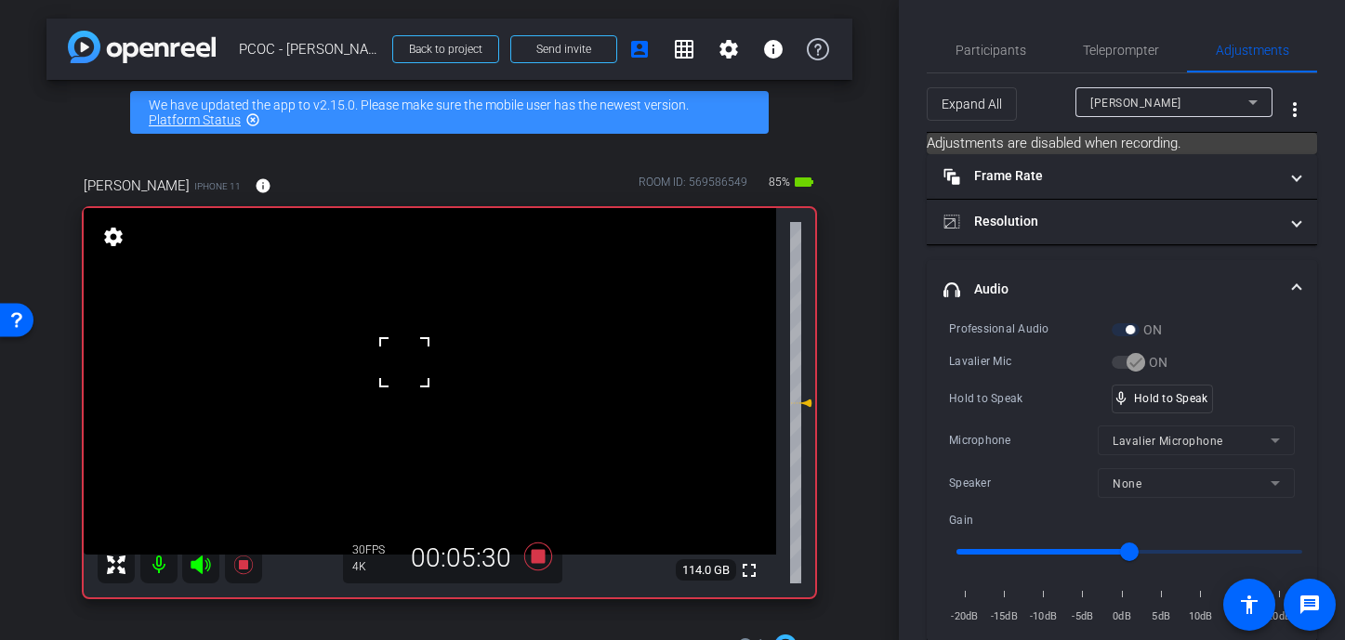
click at [423, 373] on div at bounding box center [404, 362] width 46 height 46
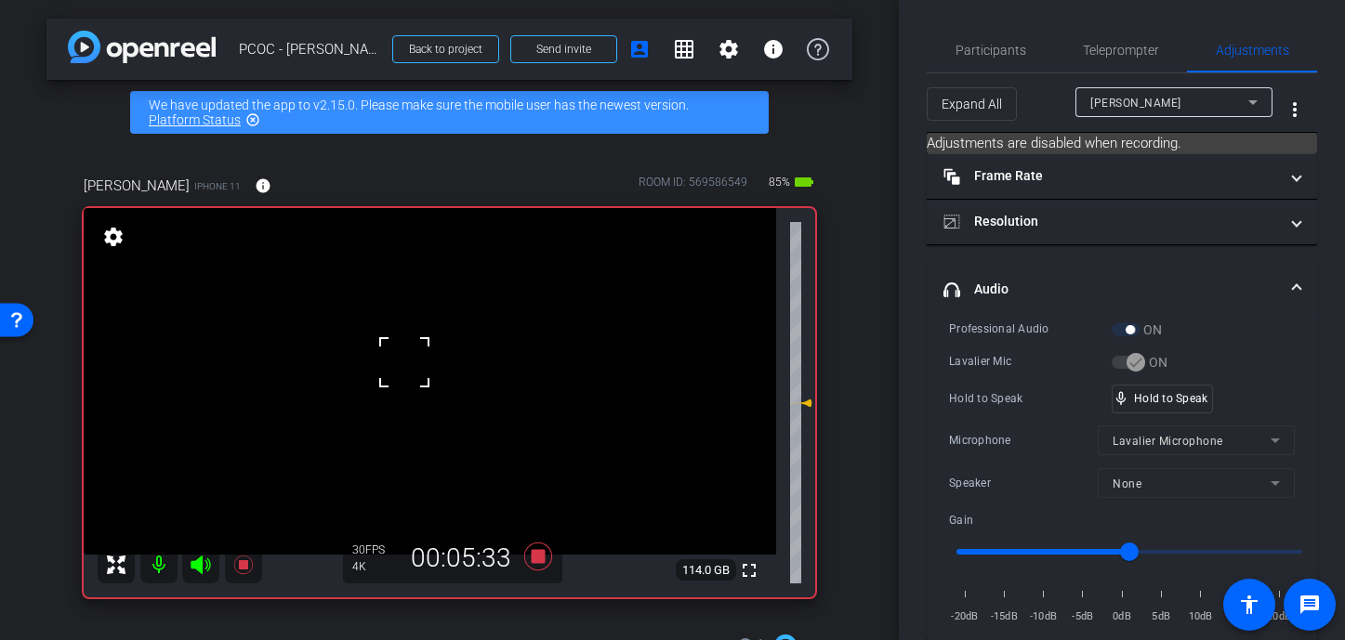
click at [442, 376] on video at bounding box center [430, 381] width 692 height 347
click at [442, 376] on div at bounding box center [441, 375] width 46 height 46
click at [415, 370] on video at bounding box center [430, 381] width 692 height 347
click at [415, 370] on div at bounding box center [414, 370] width 46 height 46
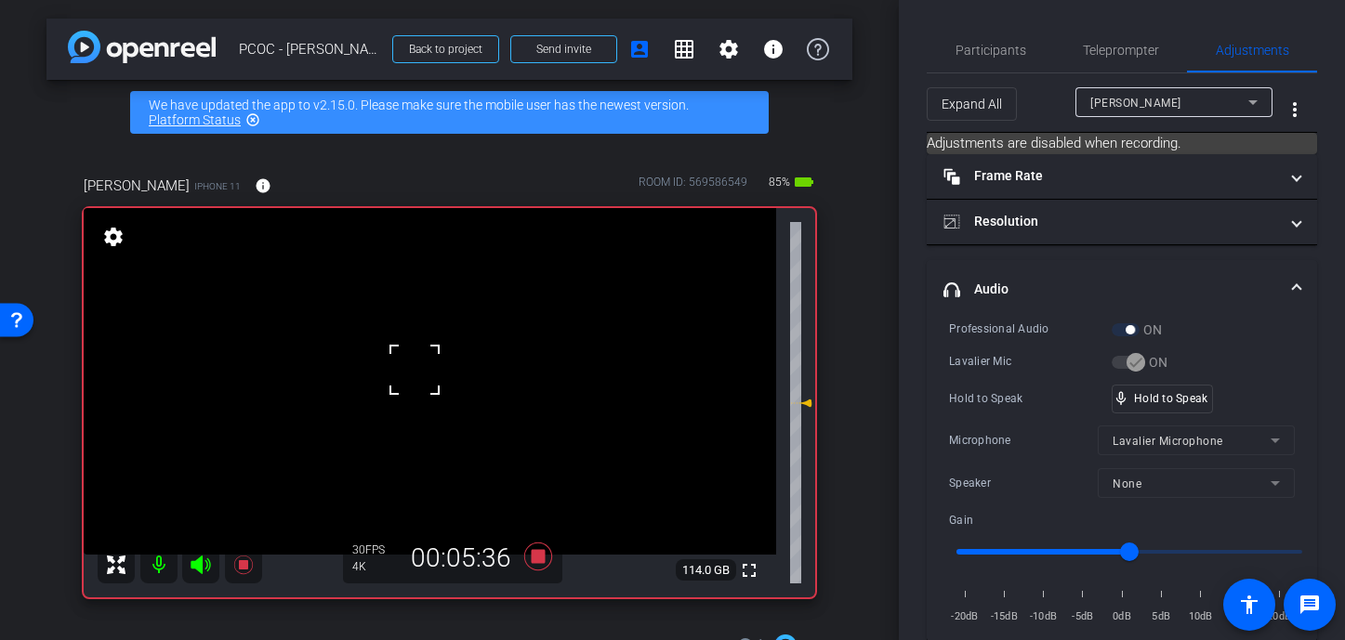
click at [415, 370] on div at bounding box center [414, 370] width 46 height 46
click at [415, 371] on div at bounding box center [414, 370] width 46 height 46
click at [415, 371] on video at bounding box center [430, 381] width 692 height 347
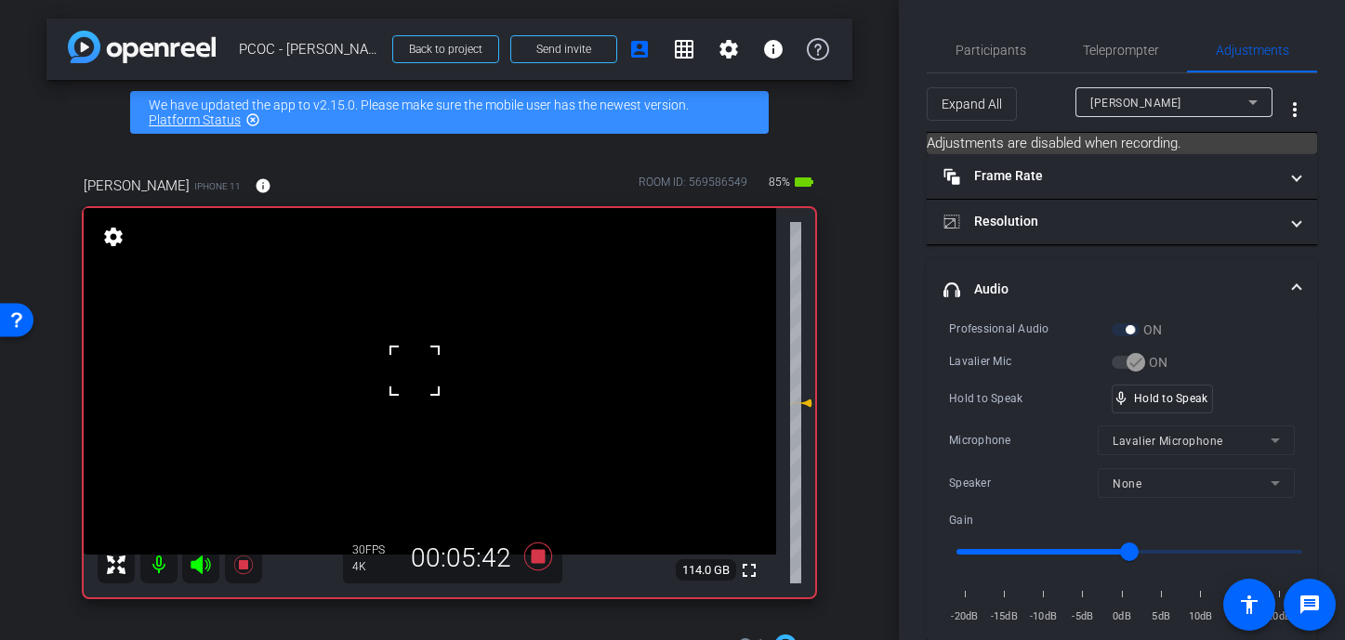
click at [415, 371] on div at bounding box center [414, 371] width 46 height 46
click at [420, 389] on video at bounding box center [430, 381] width 692 height 347
click at [1071, 389] on div "mic_none Speaking..." at bounding box center [1155, 399] width 84 height 27
click at [1071, 357] on div "Lavalier Mic ON" at bounding box center [1122, 362] width 346 height 20
click at [403, 366] on video at bounding box center [430, 381] width 692 height 347
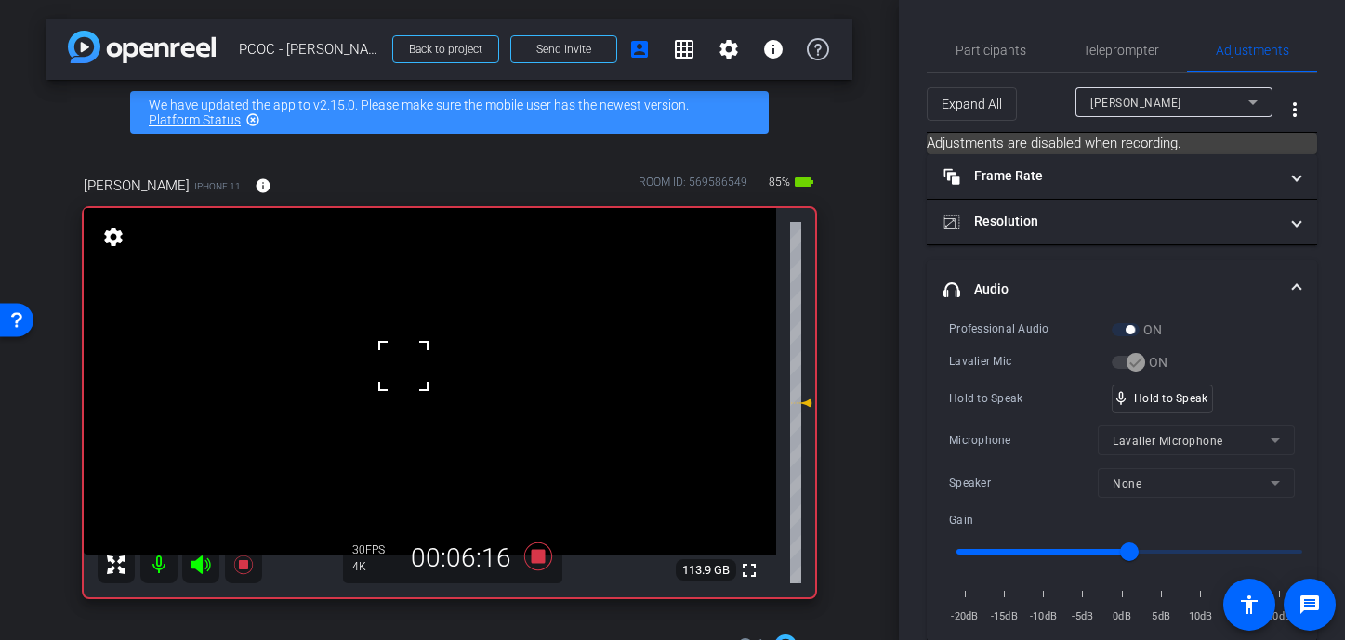
click at [403, 366] on div at bounding box center [403, 366] width 46 height 46
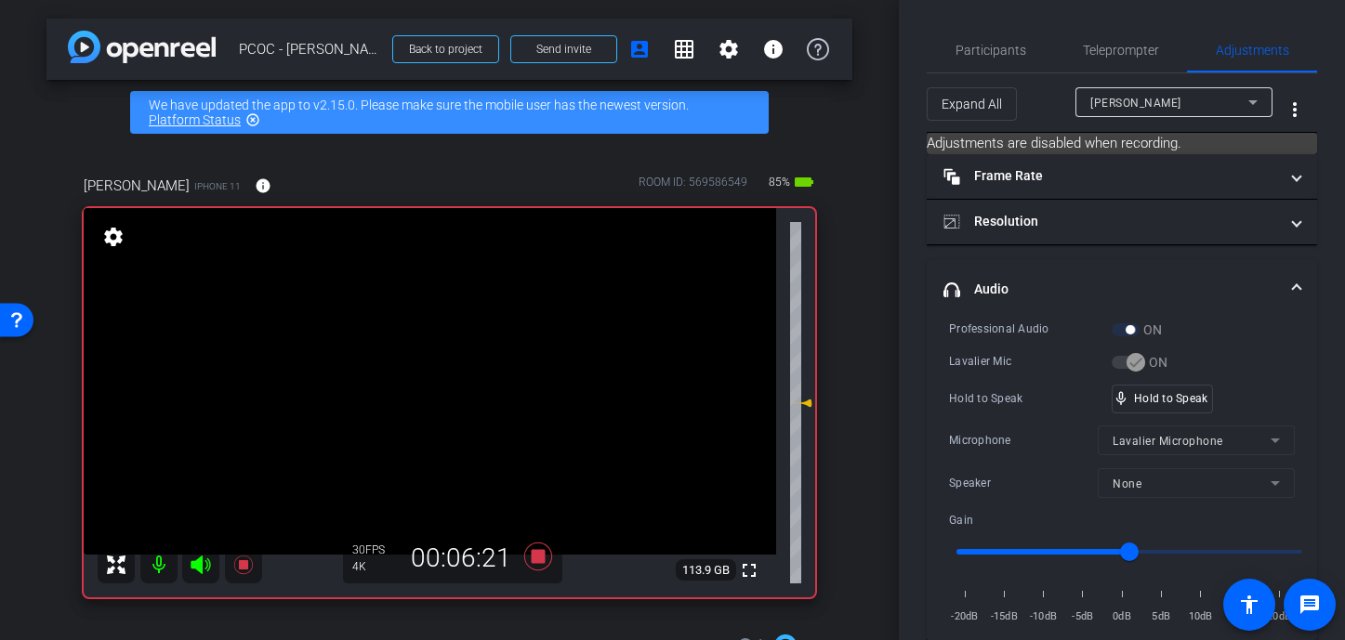
click at [403, 366] on video at bounding box center [430, 381] width 692 height 347
click at [404, 370] on div at bounding box center [403, 366] width 46 height 46
click at [431, 379] on video at bounding box center [430, 381] width 692 height 347
click at [431, 379] on div at bounding box center [431, 379] width 46 height 46
click at [427, 376] on div at bounding box center [431, 379] width 46 height 46
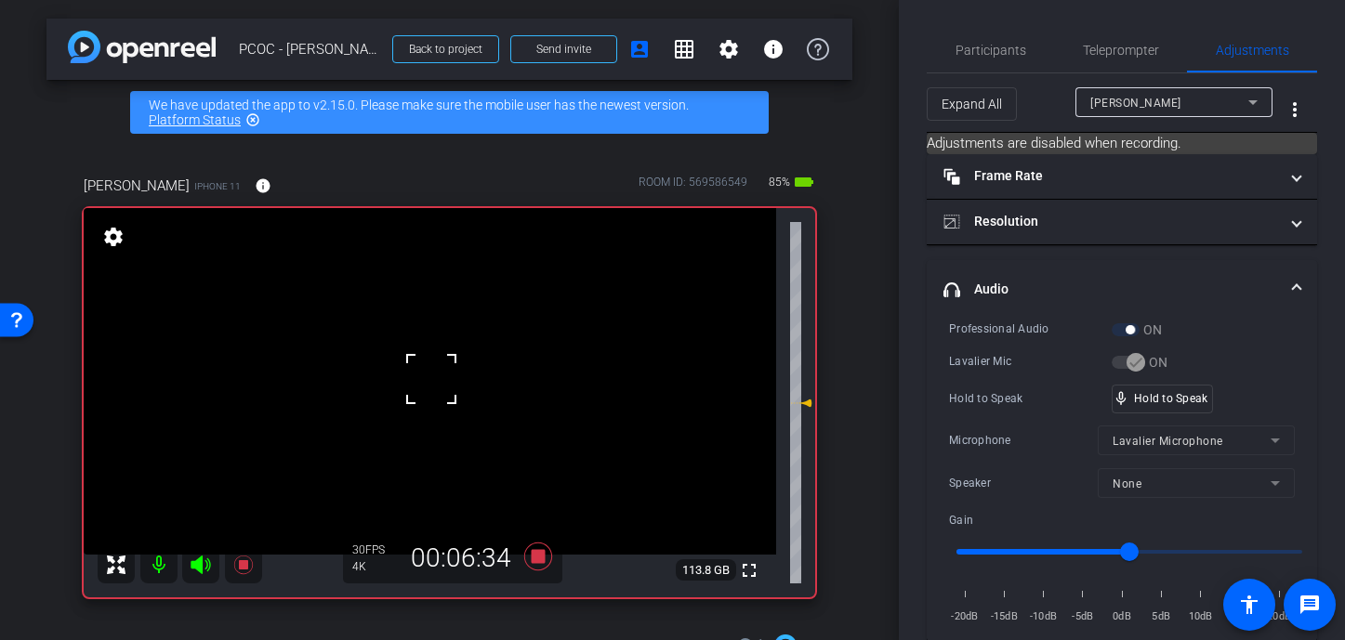
click at [427, 376] on div at bounding box center [431, 379] width 46 height 46
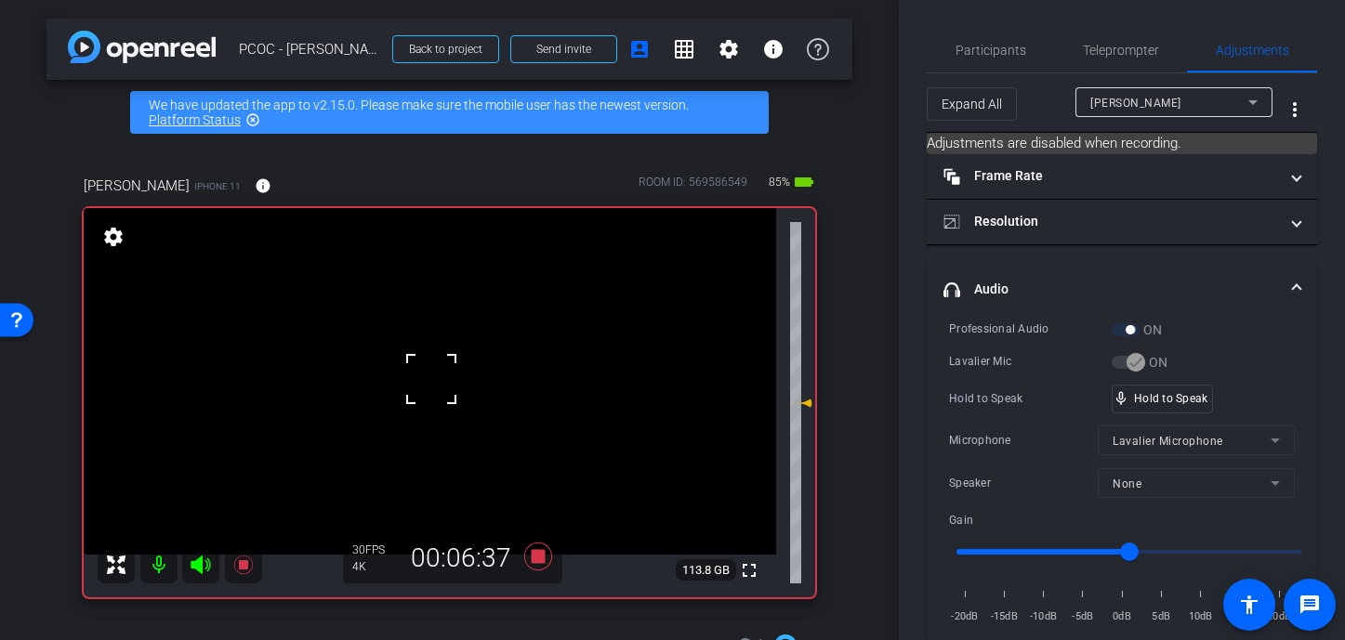
click at [427, 376] on div at bounding box center [431, 379] width 46 height 46
click at [427, 376] on video at bounding box center [430, 381] width 692 height 347
click at [427, 376] on div at bounding box center [426, 376] width 46 height 46
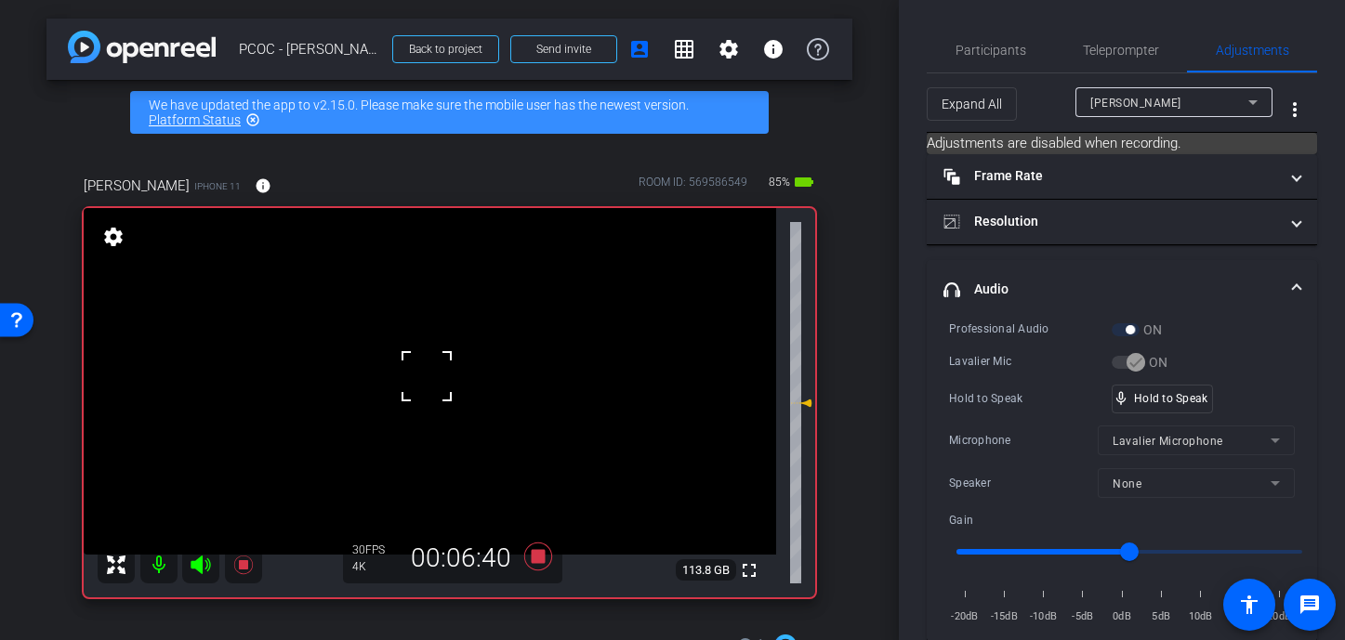
click at [427, 376] on div at bounding box center [426, 376] width 46 height 46
click at [427, 377] on div at bounding box center [426, 376] width 46 height 46
click at [427, 377] on div "fullscreen settings 113.8 GB" at bounding box center [450, 402] width 732 height 389
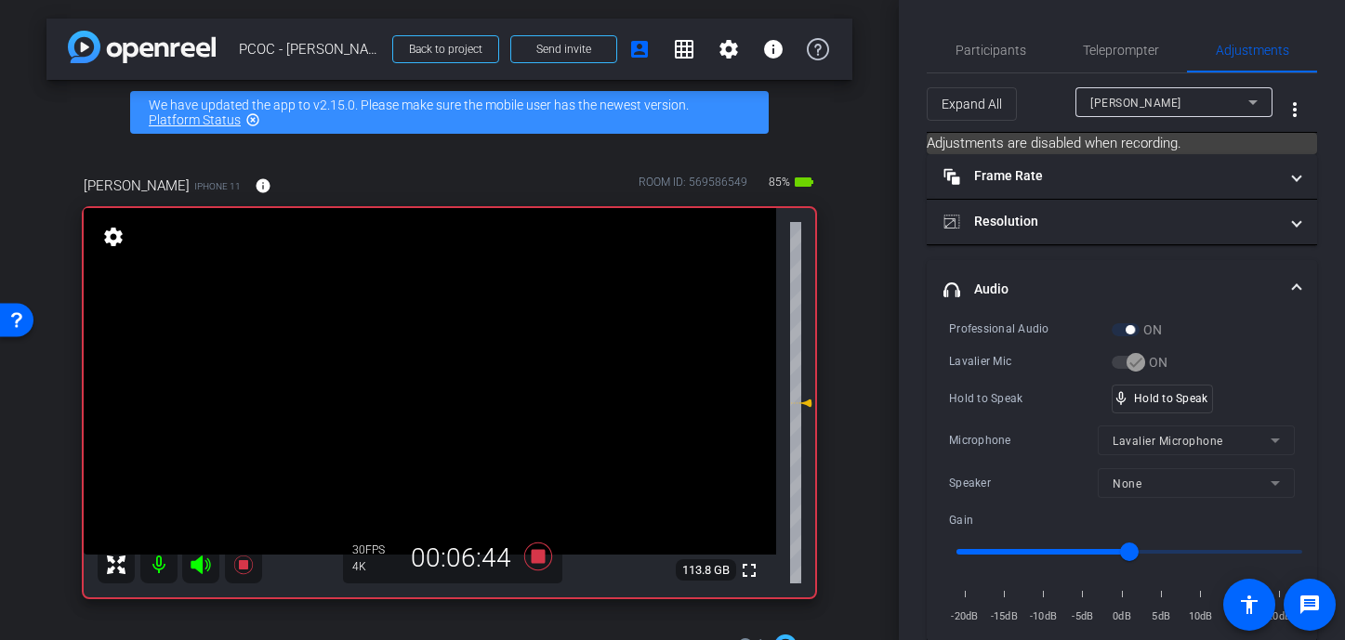
click at [427, 377] on video at bounding box center [430, 381] width 692 height 347
click at [420, 380] on video at bounding box center [430, 381] width 692 height 347
click at [433, 373] on div at bounding box center [420, 380] width 46 height 46
click at [428, 366] on video at bounding box center [430, 381] width 692 height 347
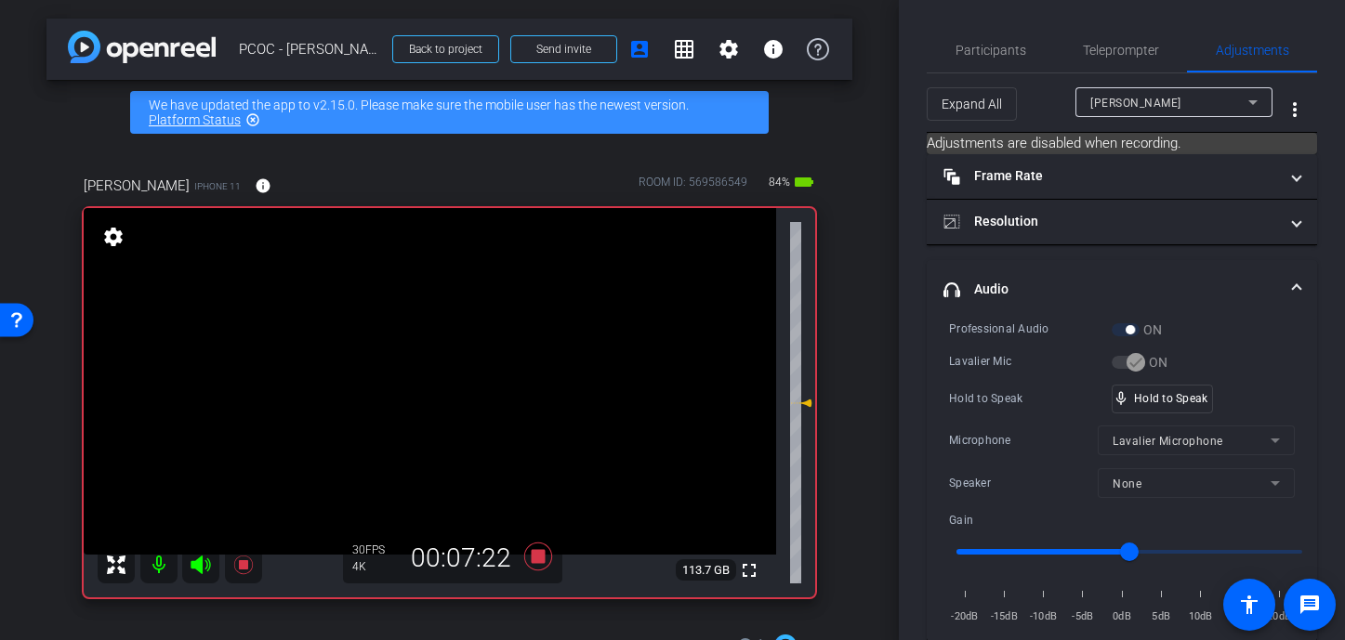
click at [390, 395] on video at bounding box center [430, 381] width 692 height 347
click at [392, 397] on div at bounding box center [390, 395] width 46 height 46
click at [402, 396] on div at bounding box center [390, 395] width 46 height 46
click at [415, 400] on video at bounding box center [430, 381] width 692 height 347
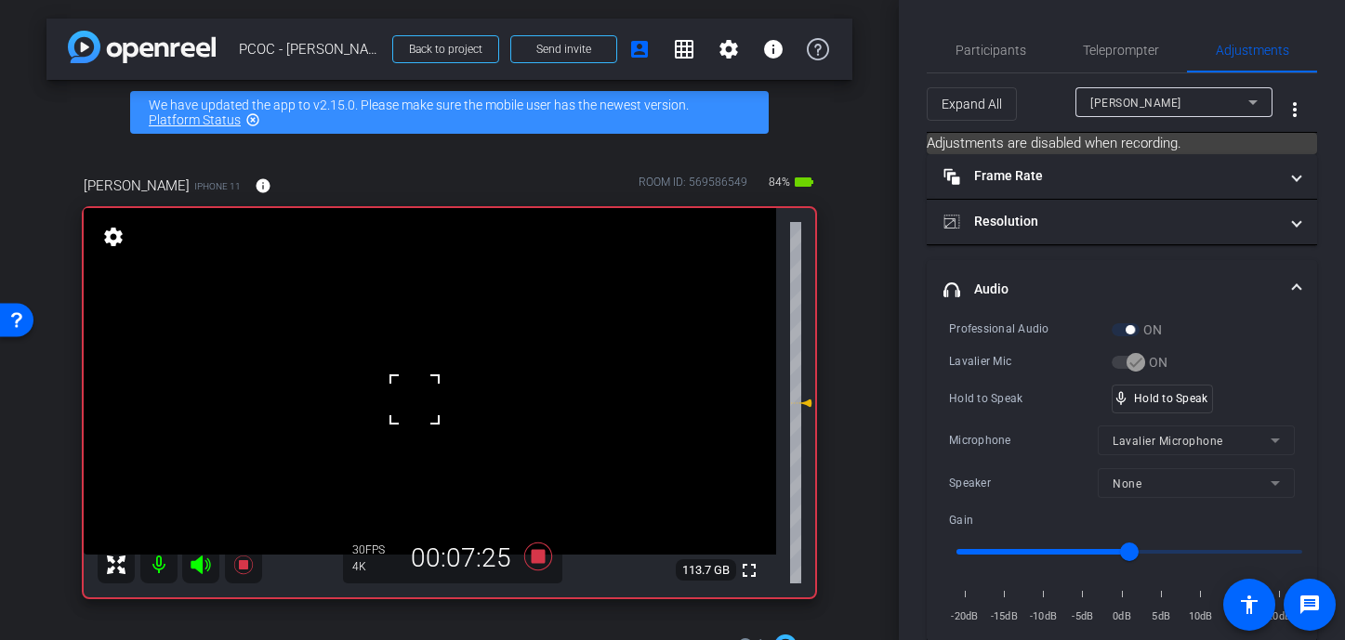
click at [415, 400] on div at bounding box center [414, 399] width 46 height 46
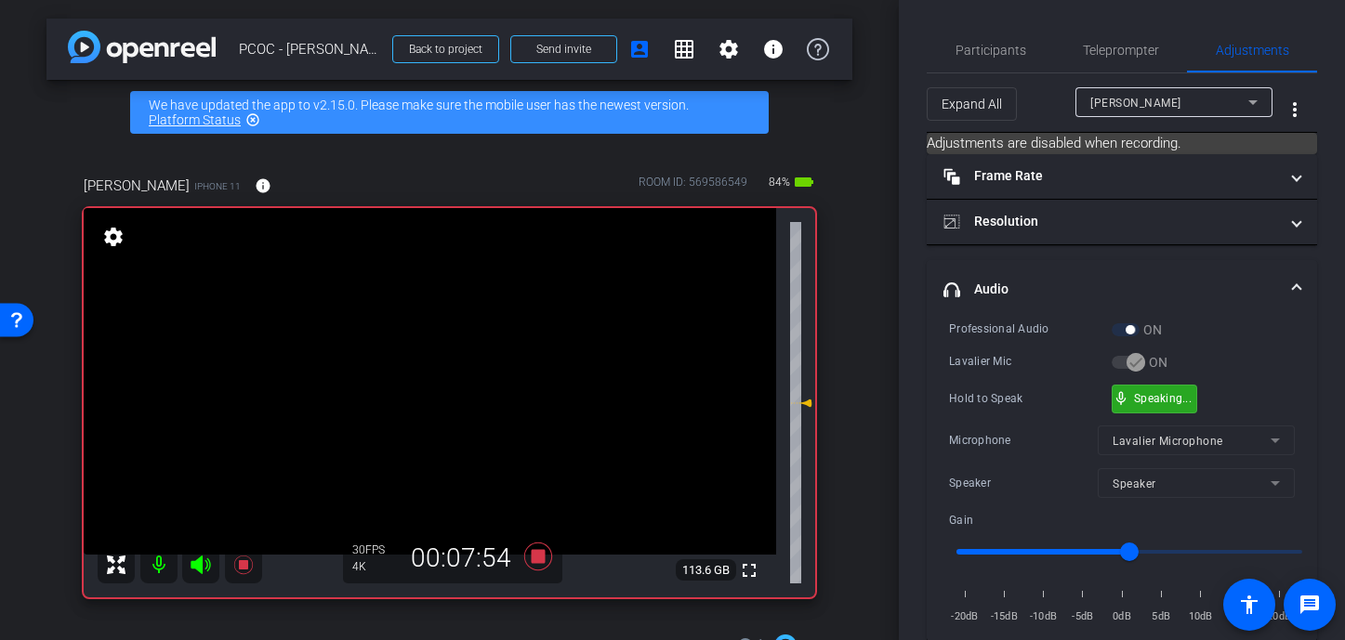
click at [1071, 405] on div "mic_none Speaking..." at bounding box center [1155, 399] width 84 height 27
click at [448, 404] on video at bounding box center [430, 381] width 692 height 347
click at [410, 372] on video at bounding box center [430, 381] width 692 height 347
click at [410, 372] on div at bounding box center [410, 372] width 46 height 46
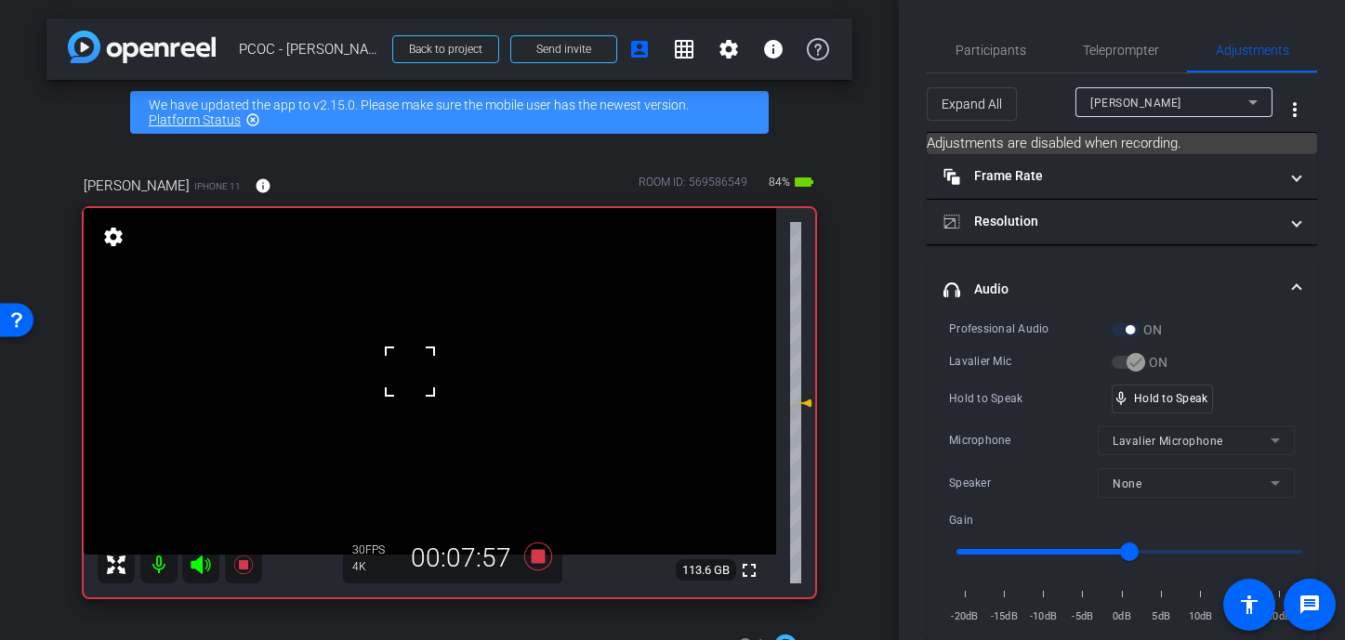
click at [410, 372] on div at bounding box center [410, 372] width 46 height 46
click at [410, 372] on video at bounding box center [430, 381] width 692 height 347
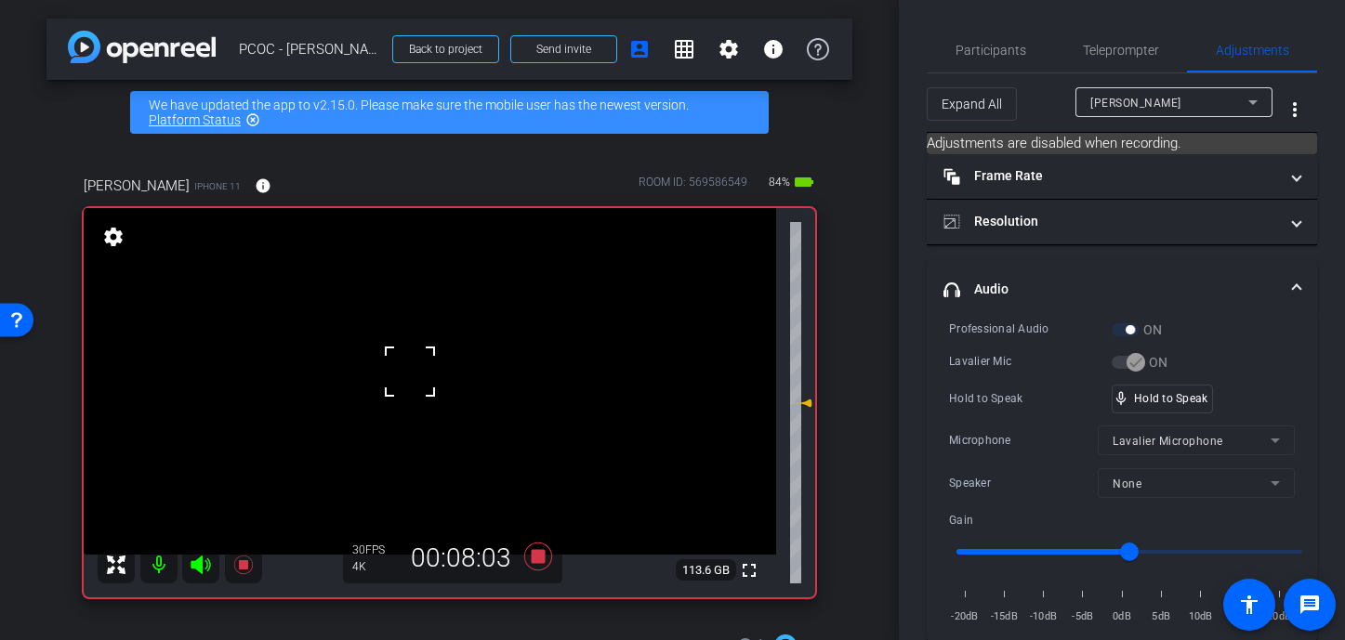
click at [410, 372] on div at bounding box center [410, 372] width 46 height 46
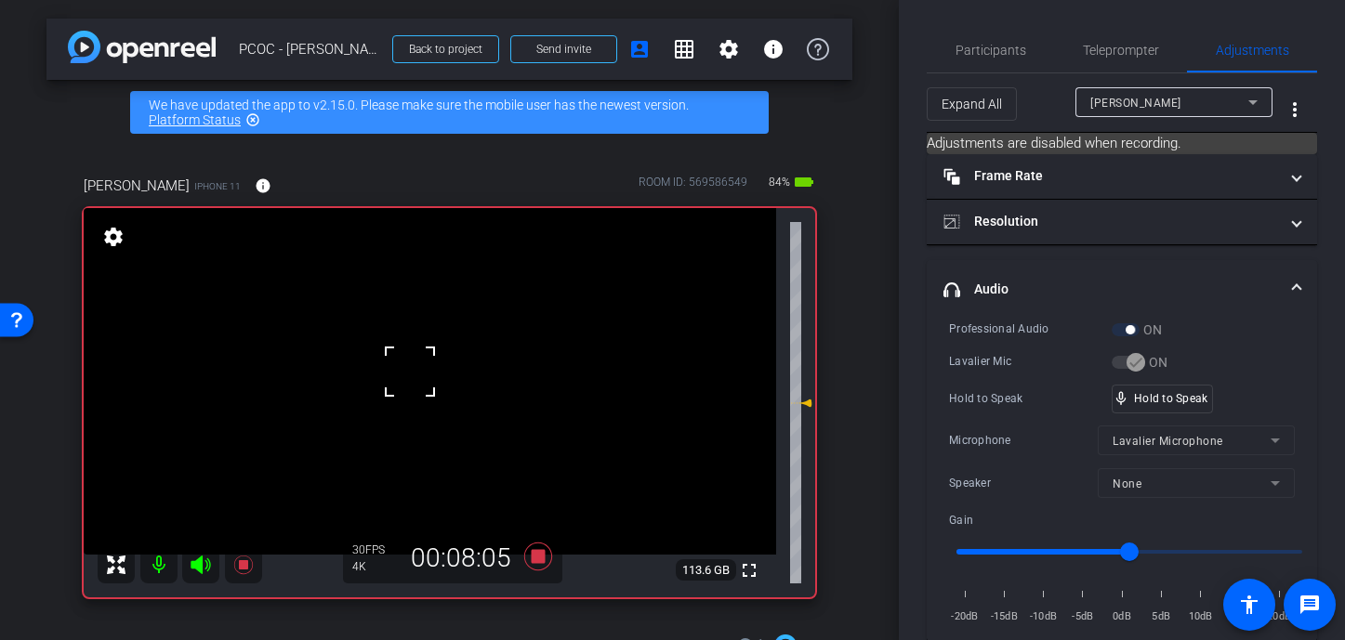
click at [410, 372] on div at bounding box center [410, 372] width 46 height 46
click at [410, 372] on video at bounding box center [430, 381] width 692 height 347
click at [410, 372] on div at bounding box center [410, 372] width 46 height 46
click at [993, 56] on span "Participants" at bounding box center [991, 50] width 71 height 45
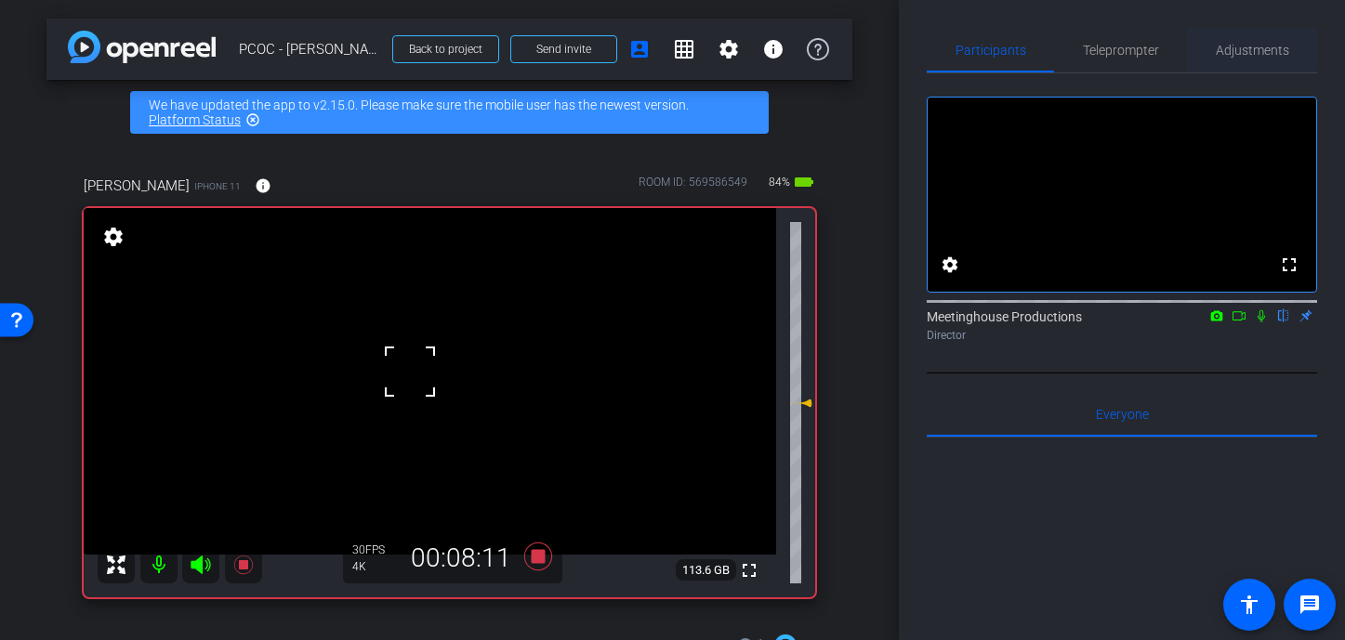
click at [1071, 48] on span "Adjustments" at bounding box center [1252, 50] width 73 height 13
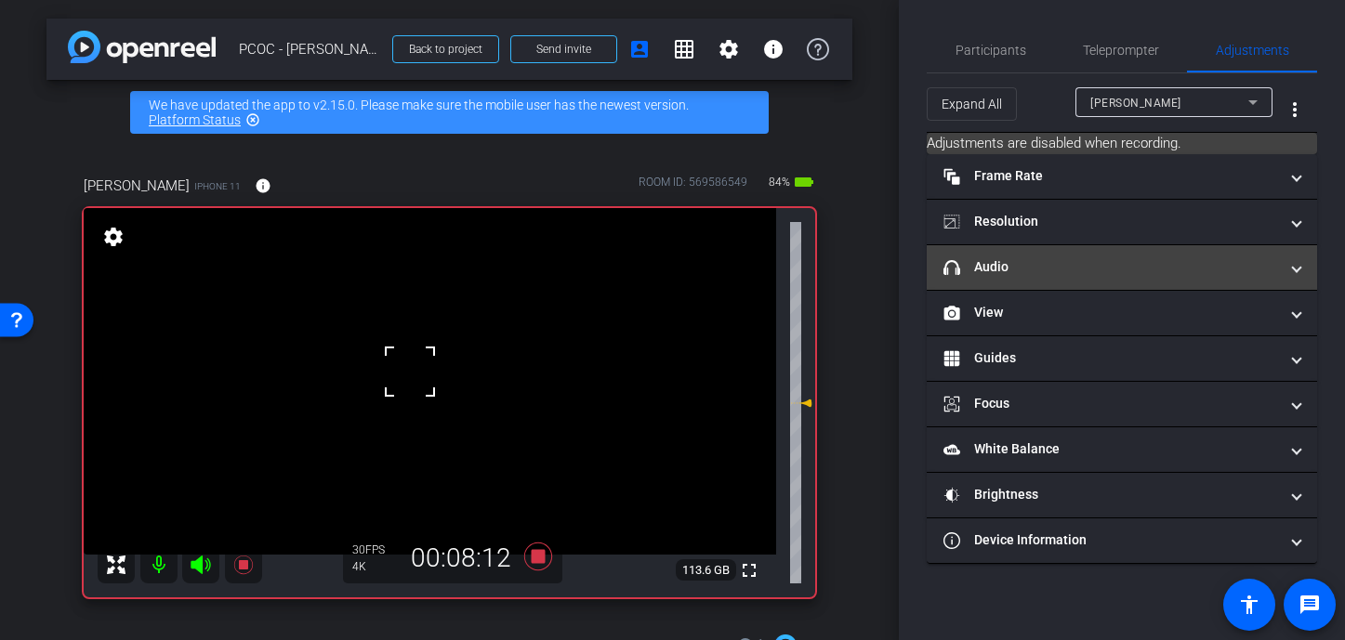
click at [1017, 262] on mat-panel-title "headphone icon Audio" at bounding box center [1110, 267] width 335 height 20
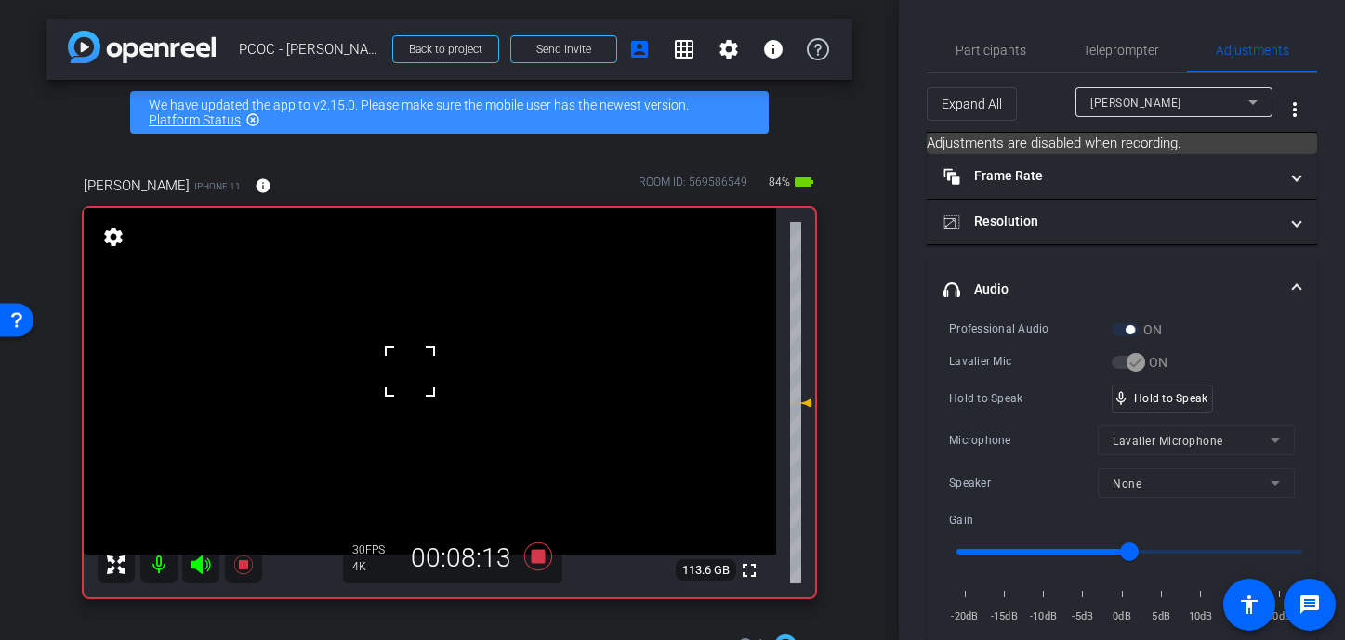
click at [415, 368] on video at bounding box center [430, 381] width 692 height 347
click at [415, 368] on div at bounding box center [414, 368] width 46 height 46
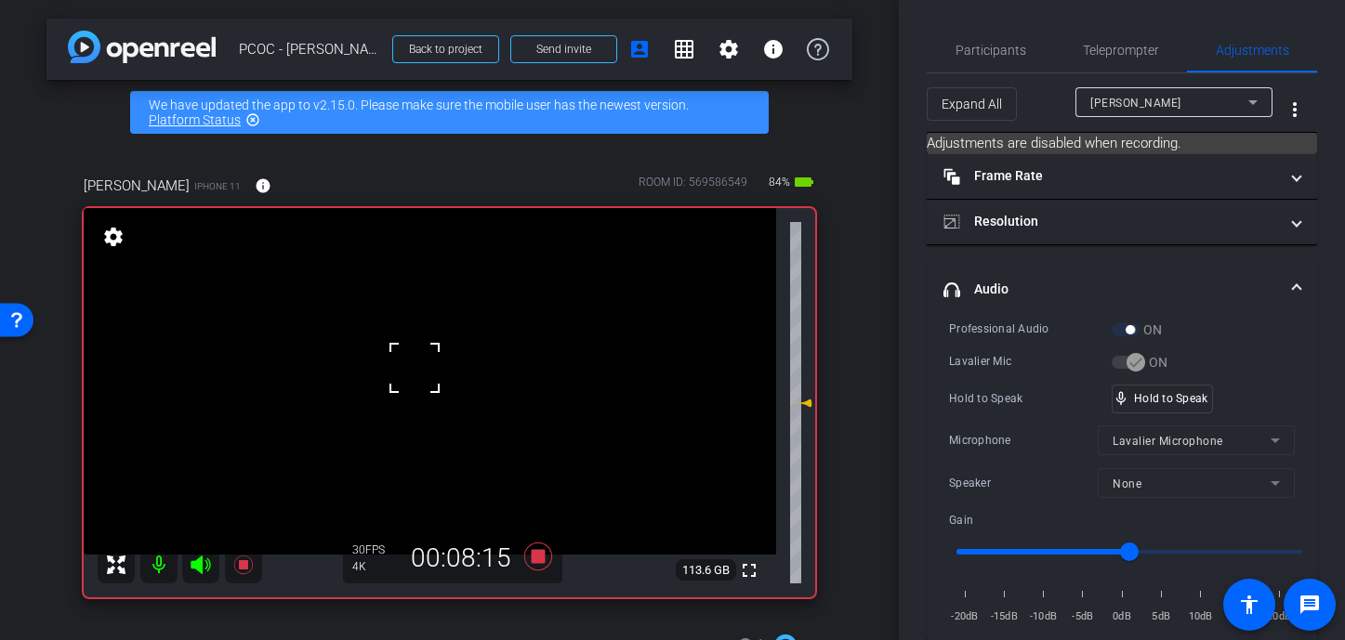
click at [415, 368] on div at bounding box center [414, 368] width 46 height 46
click at [431, 396] on video at bounding box center [430, 381] width 692 height 347
click at [408, 400] on div at bounding box center [431, 396] width 46 height 46
click at [430, 364] on video at bounding box center [430, 381] width 692 height 347
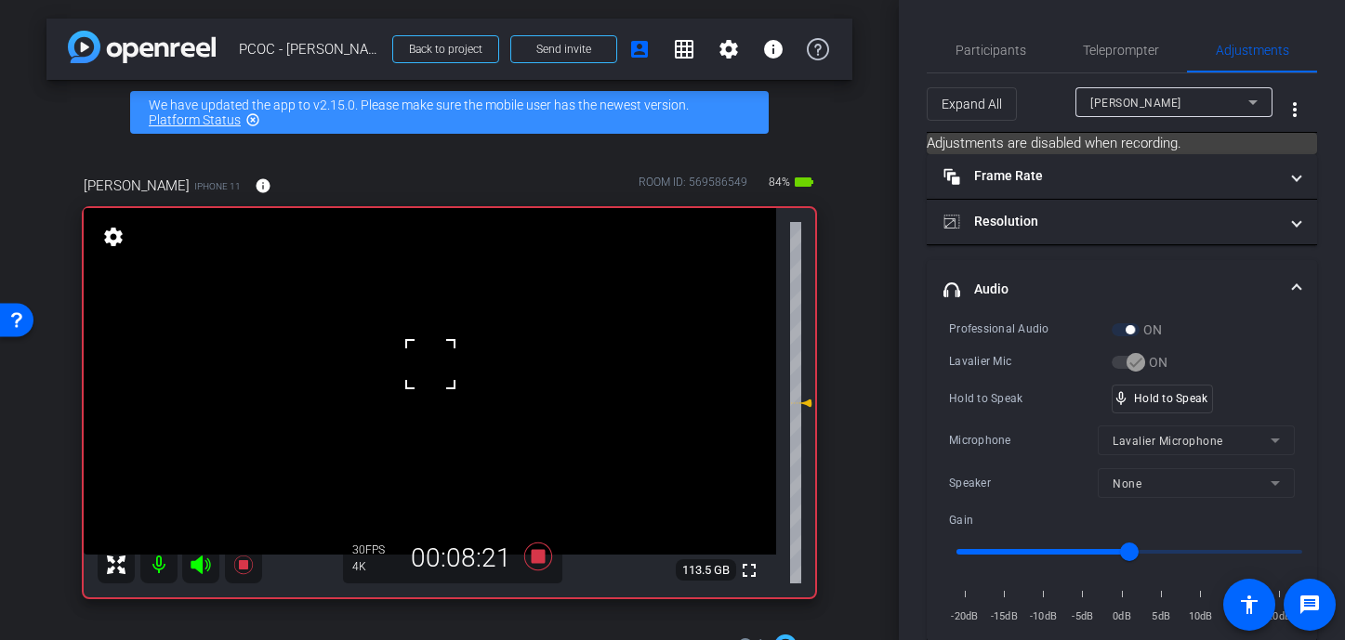
click at [426, 368] on div at bounding box center [430, 364] width 46 height 46
click at [1011, 37] on span "Participants" at bounding box center [991, 50] width 71 height 45
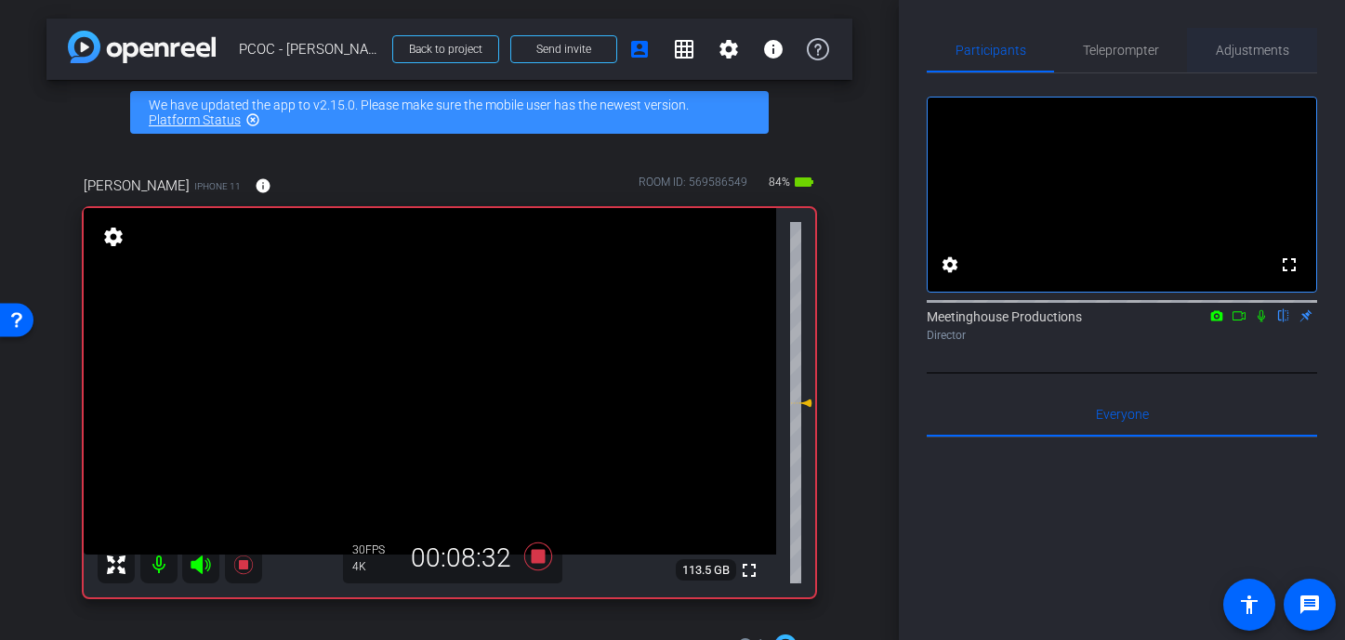
click at [1071, 64] on span "Adjustments" at bounding box center [1252, 50] width 73 height 45
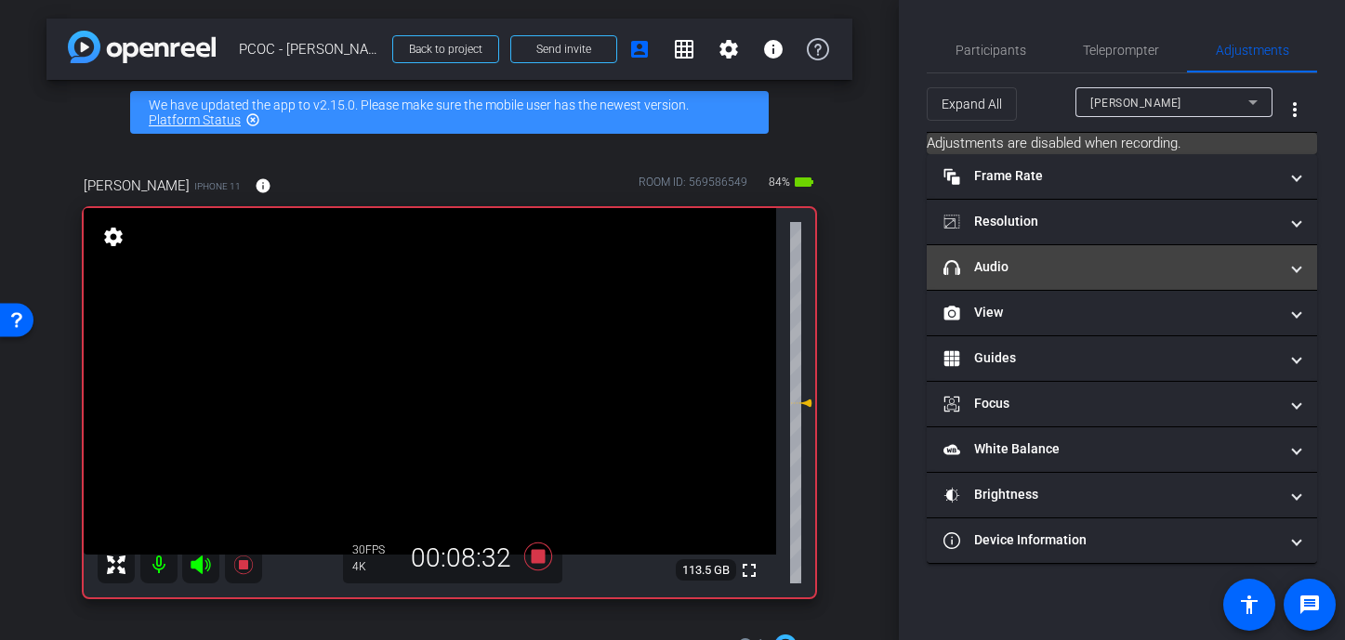
click at [1061, 256] on mat-expansion-panel-header "headphone icon Audio" at bounding box center [1122, 267] width 390 height 45
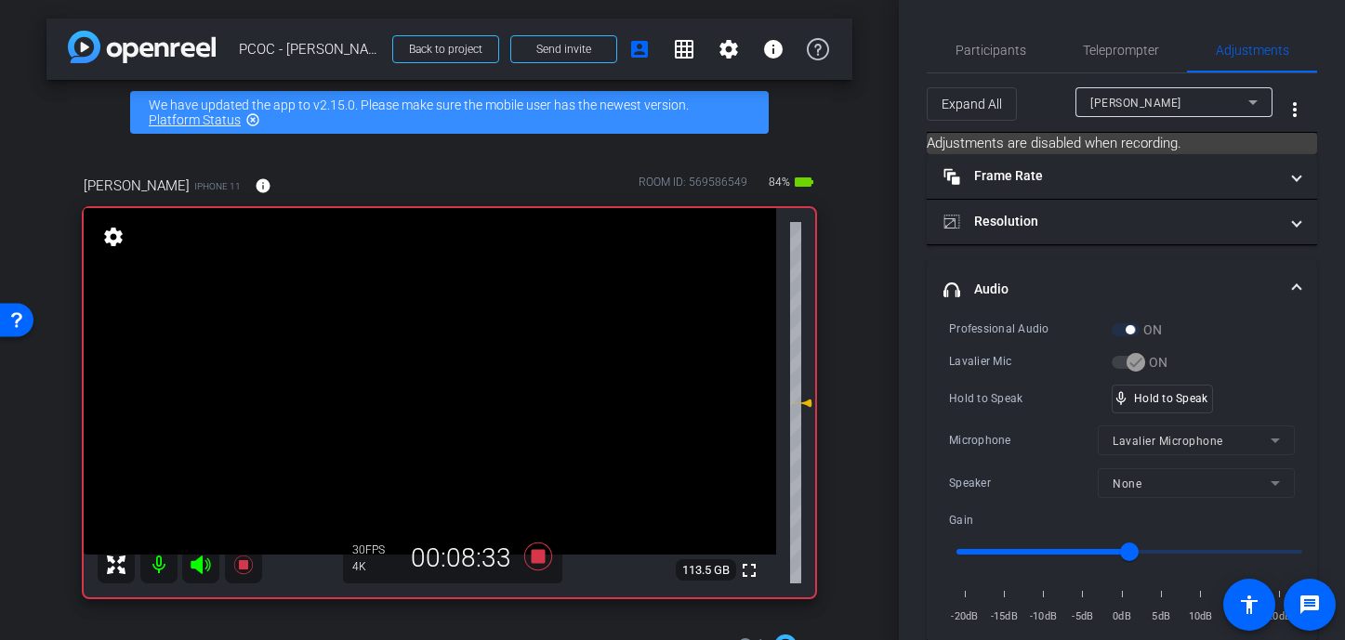
click at [420, 364] on video at bounding box center [430, 381] width 692 height 347
click at [420, 364] on div at bounding box center [420, 364] width 46 height 46
click at [420, 369] on div at bounding box center [420, 364] width 46 height 46
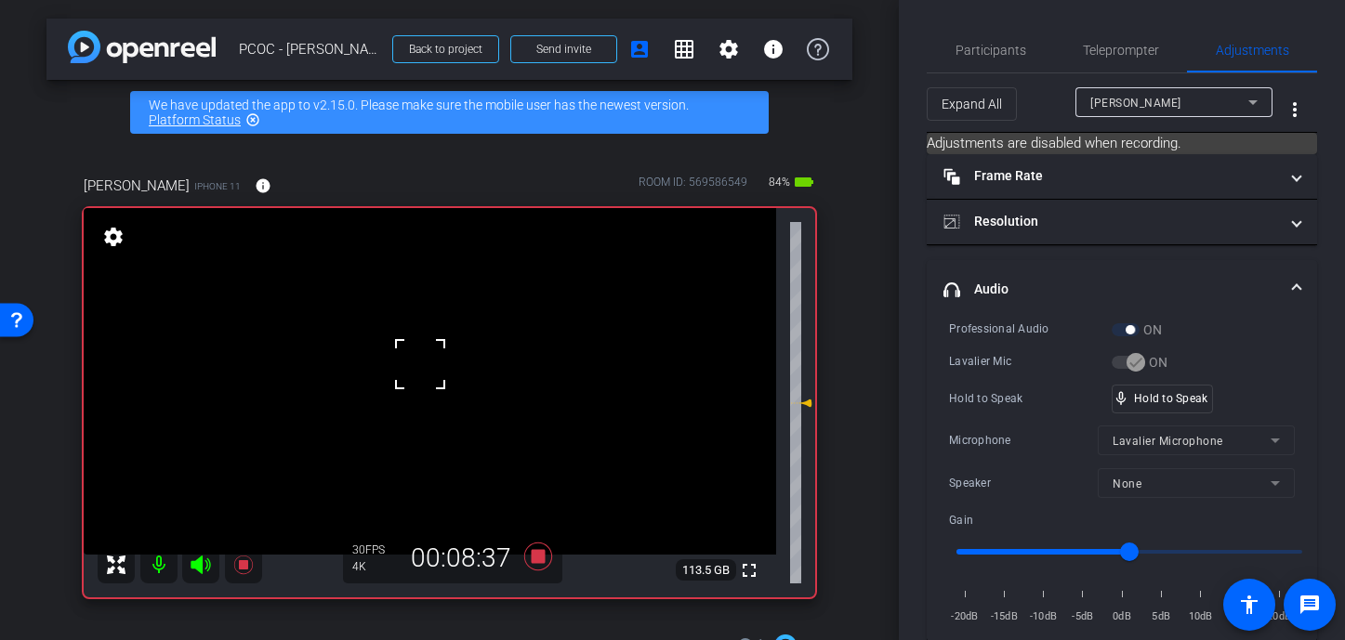
click at [420, 369] on div at bounding box center [420, 364] width 46 height 46
click at [420, 369] on video at bounding box center [430, 381] width 692 height 347
click at [420, 369] on div at bounding box center [420, 369] width 46 height 46
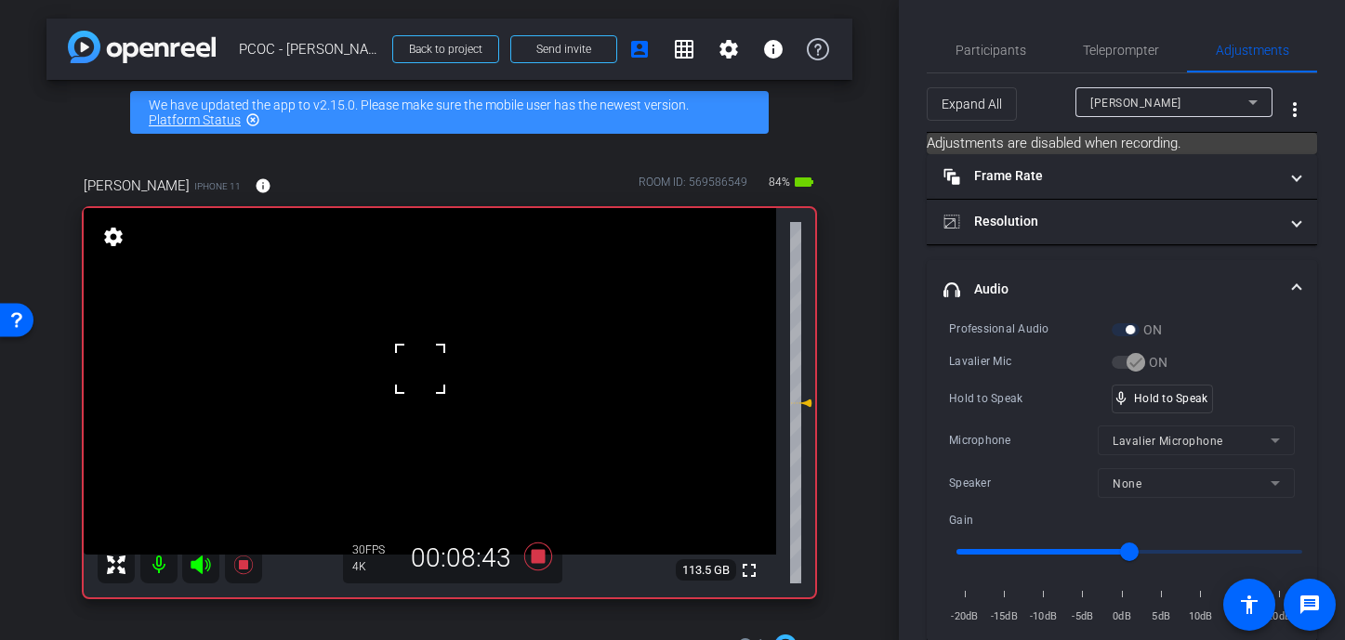
click at [420, 369] on div at bounding box center [420, 369] width 46 height 46
click at [420, 369] on video at bounding box center [430, 381] width 692 height 347
click at [420, 369] on div at bounding box center [420, 369] width 46 height 46
click at [420, 369] on div "fullscreen settings 113.4 GB" at bounding box center [450, 402] width 732 height 389
click at [420, 369] on video at bounding box center [430, 381] width 692 height 347
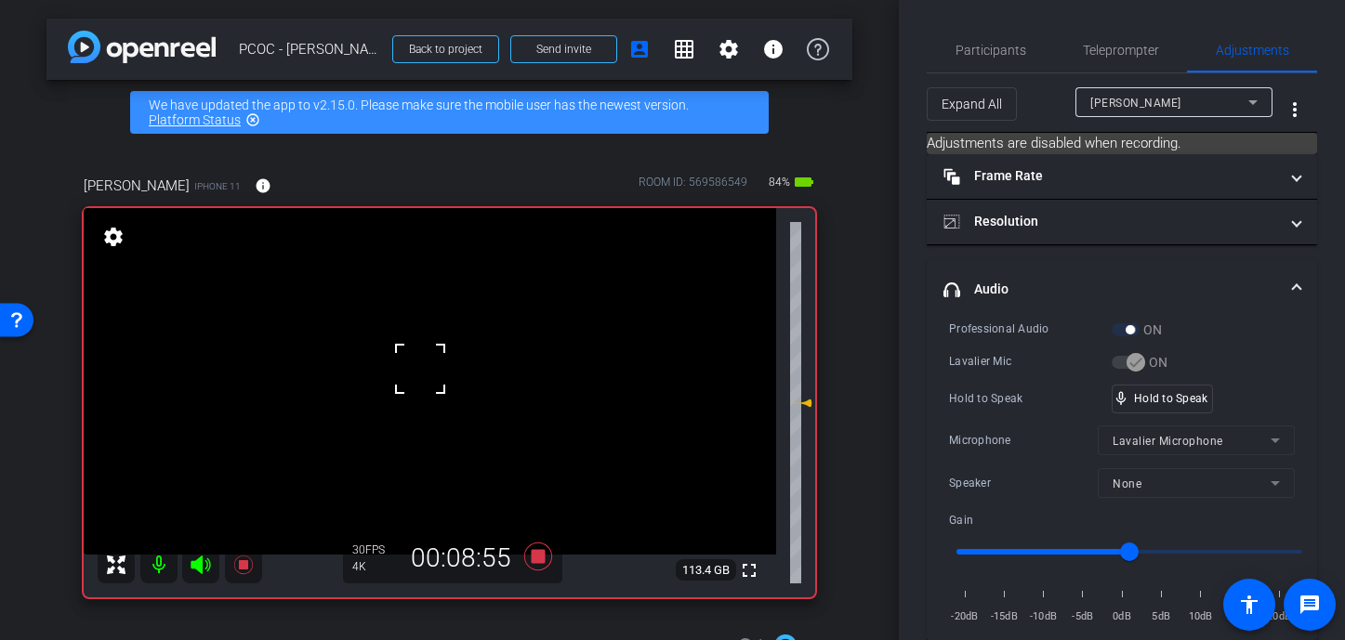
click at [420, 369] on div at bounding box center [420, 369] width 46 height 46
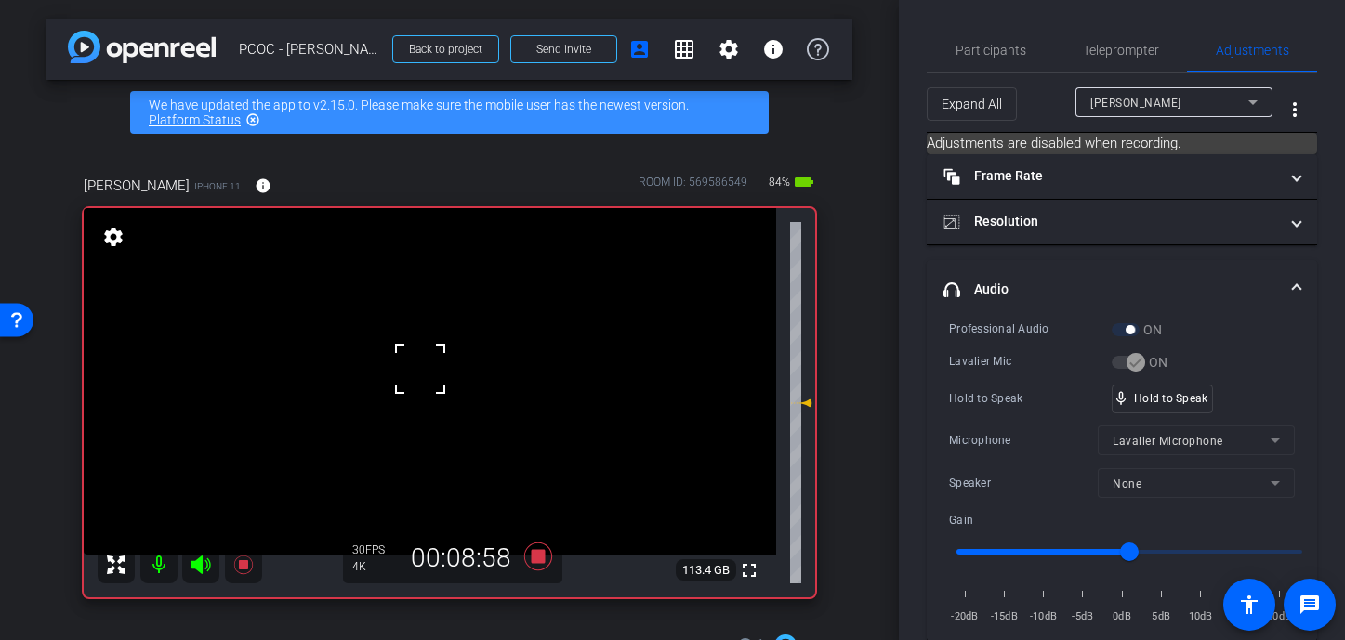
click at [420, 369] on div at bounding box center [420, 369] width 46 height 46
click at [420, 369] on video at bounding box center [430, 381] width 692 height 347
click at [420, 369] on div at bounding box center [420, 369] width 46 height 46
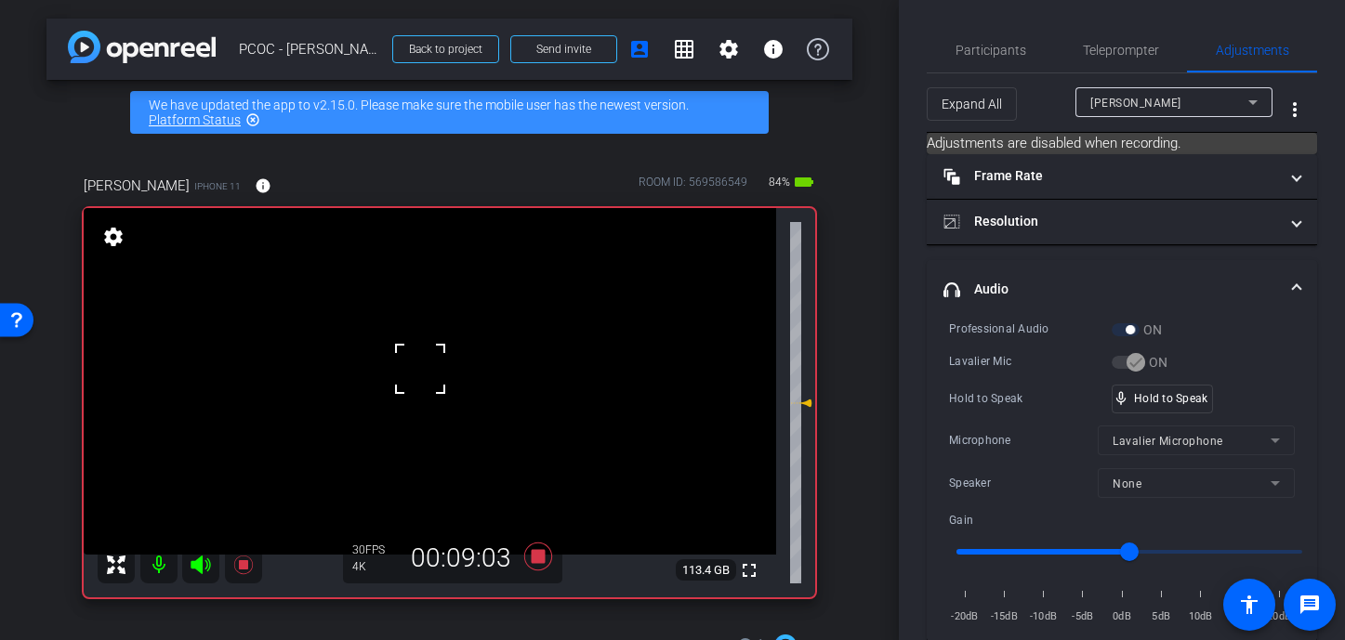
click at [420, 369] on div at bounding box center [420, 369] width 46 height 46
click at [420, 369] on video at bounding box center [430, 381] width 692 height 347
click at [420, 369] on div at bounding box center [420, 369] width 46 height 46
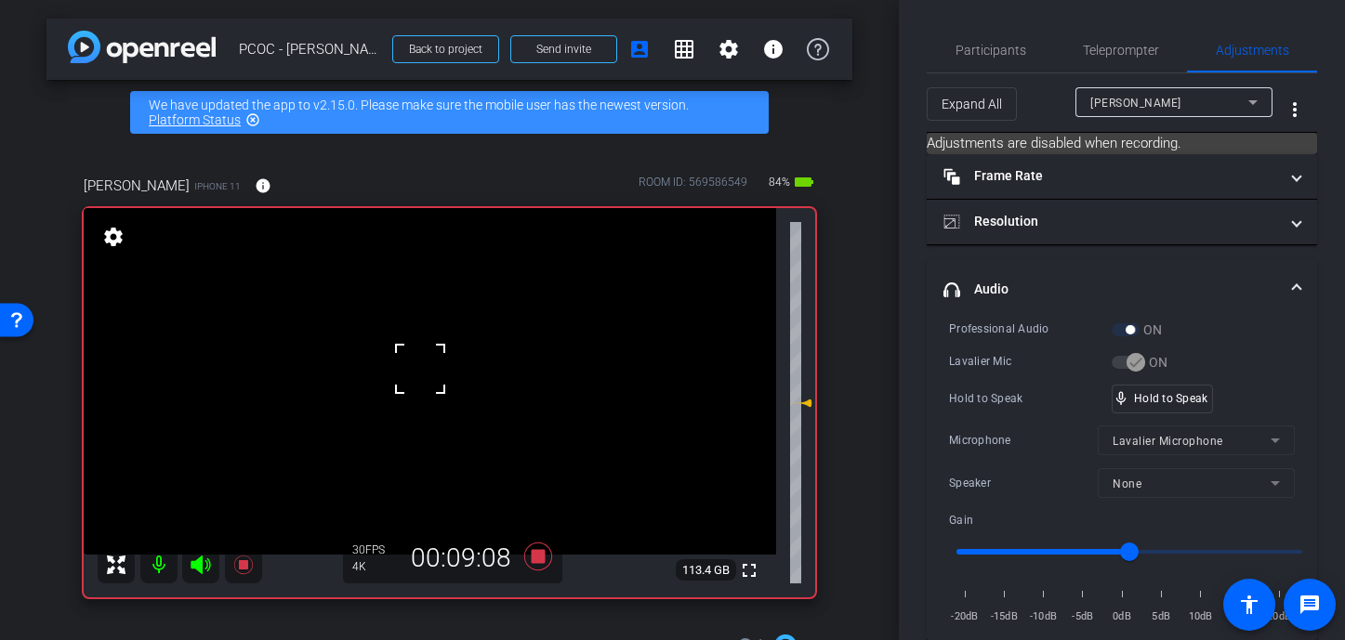
click at [420, 369] on div at bounding box center [420, 369] width 46 height 46
click at [420, 369] on video at bounding box center [430, 381] width 692 height 347
click at [420, 369] on div at bounding box center [420, 369] width 46 height 46
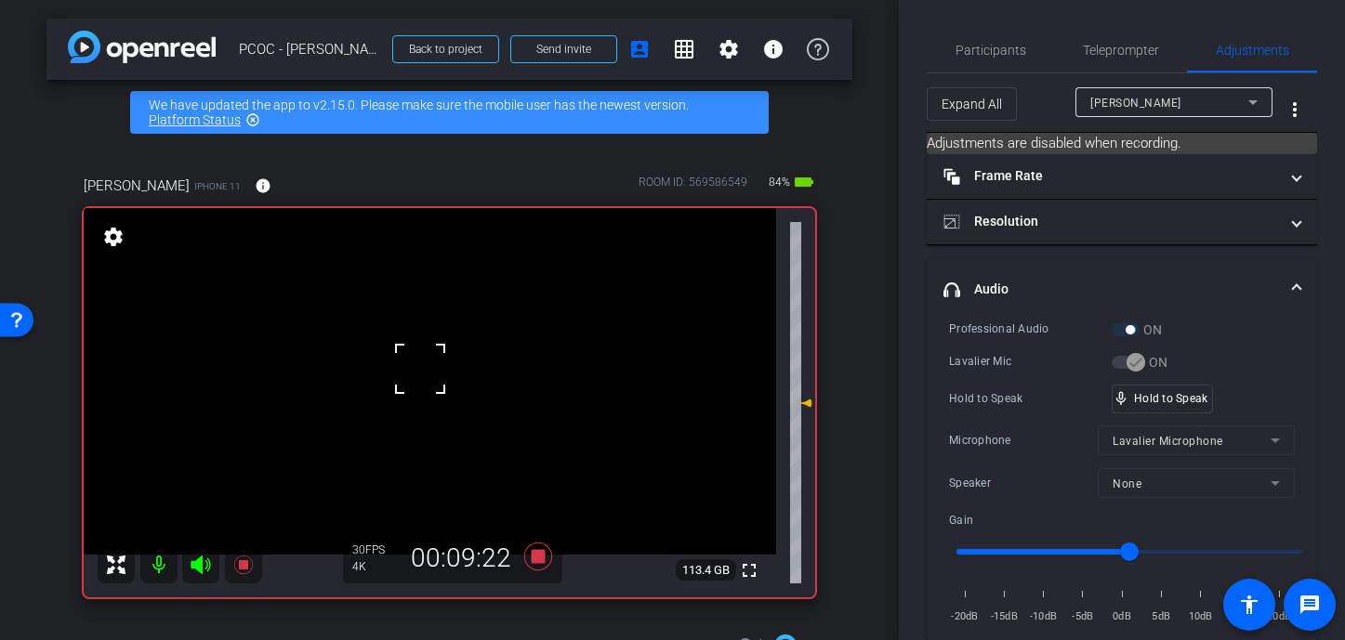
click at [420, 369] on div at bounding box center [420, 369] width 46 height 46
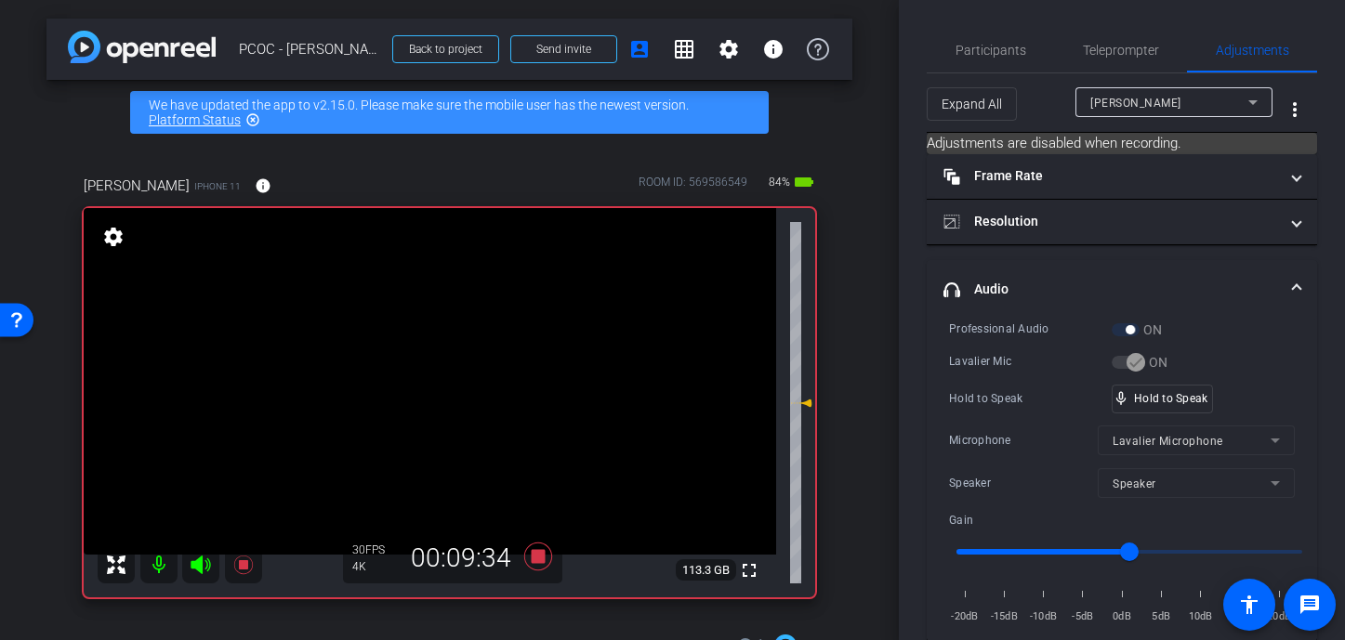
click at [422, 369] on video at bounding box center [430, 381] width 692 height 347
click at [422, 369] on div at bounding box center [422, 369] width 46 height 46
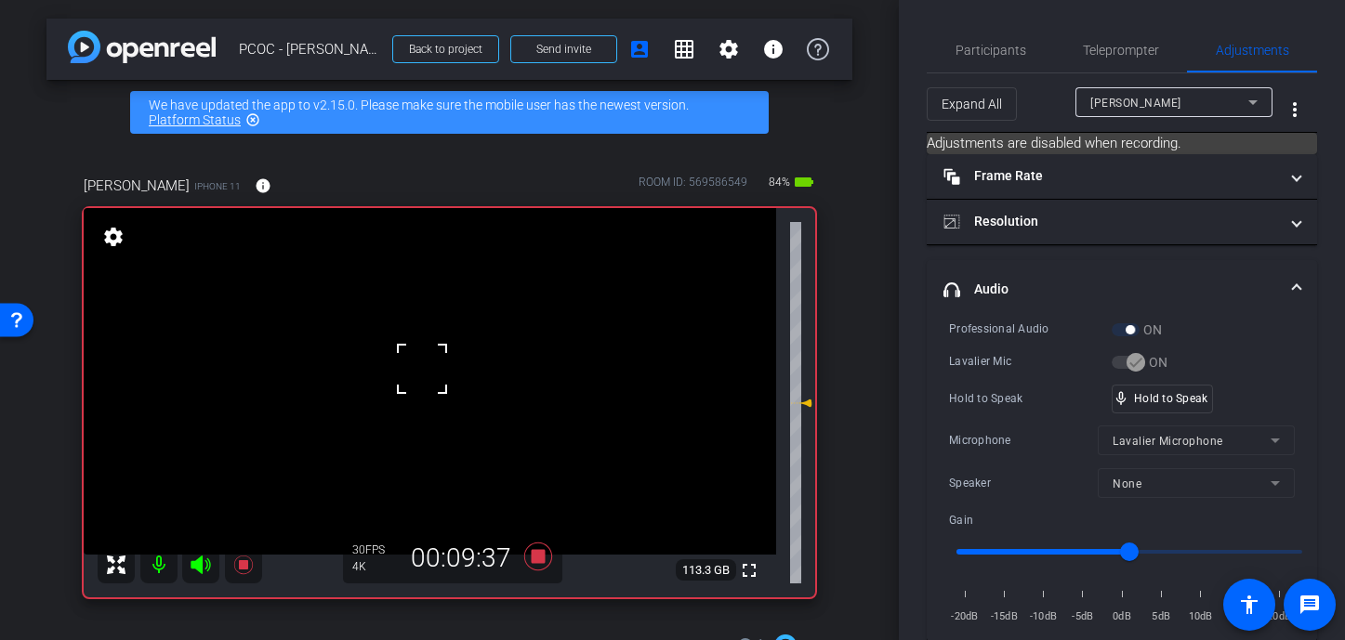
click at [422, 369] on div at bounding box center [422, 369] width 46 height 46
click at [422, 369] on video at bounding box center [430, 381] width 692 height 347
click at [422, 369] on div at bounding box center [422, 369] width 46 height 46
click at [421, 358] on div at bounding box center [422, 369] width 46 height 46
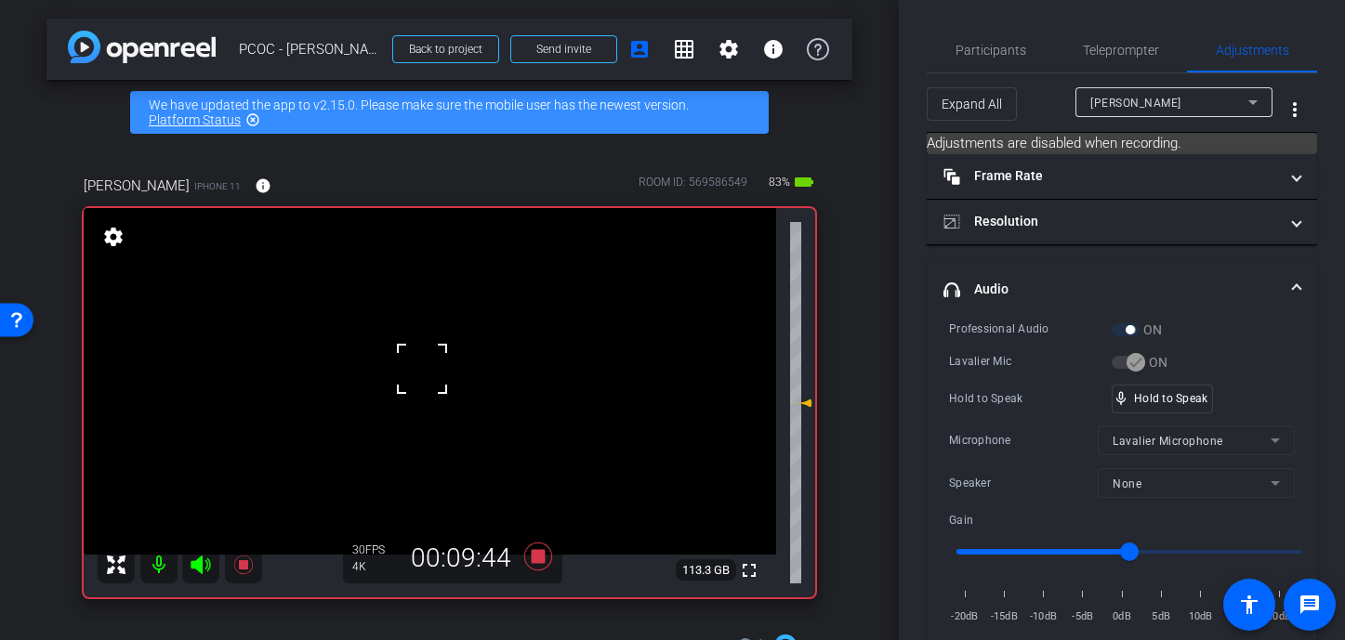
click at [421, 358] on div at bounding box center [422, 369] width 46 height 46
click at [421, 358] on video at bounding box center [430, 381] width 692 height 347
click at [418, 371] on video at bounding box center [430, 381] width 692 height 347
click at [418, 371] on div at bounding box center [418, 371] width 46 height 46
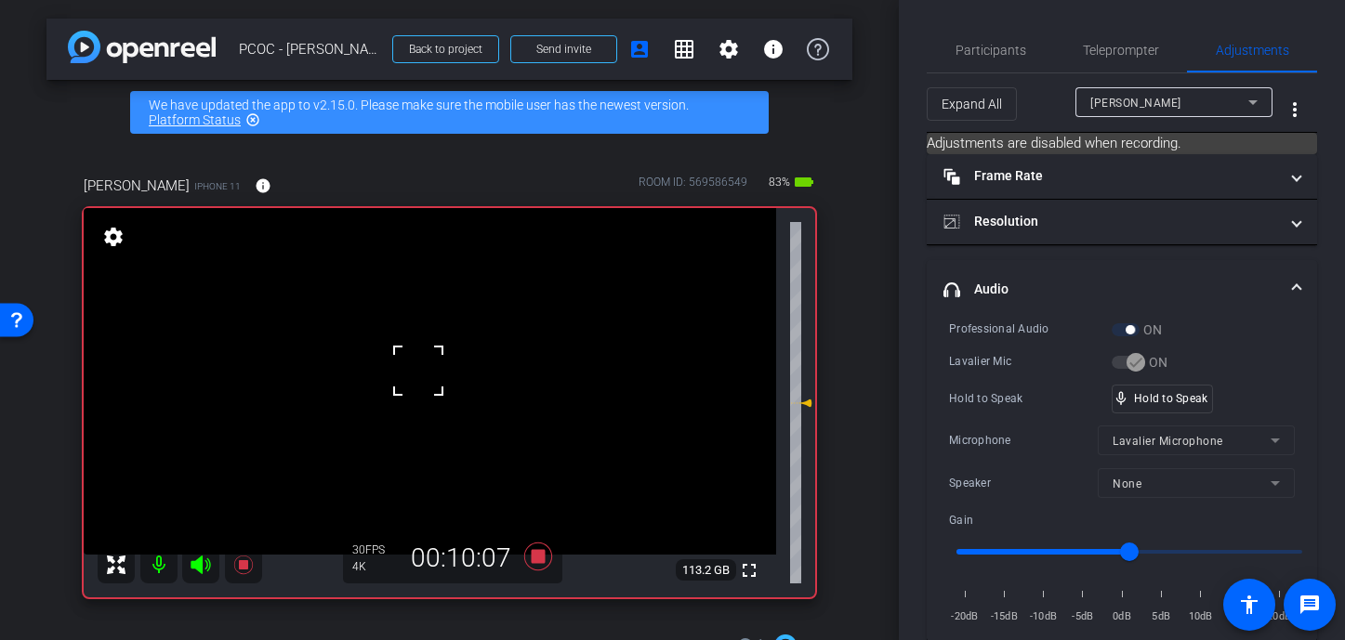
click at [418, 371] on div at bounding box center [418, 371] width 46 height 46
click at [1071, 356] on div "Lavalier Mic ON" at bounding box center [1122, 362] width 346 height 20
click at [420, 445] on video at bounding box center [430, 381] width 692 height 347
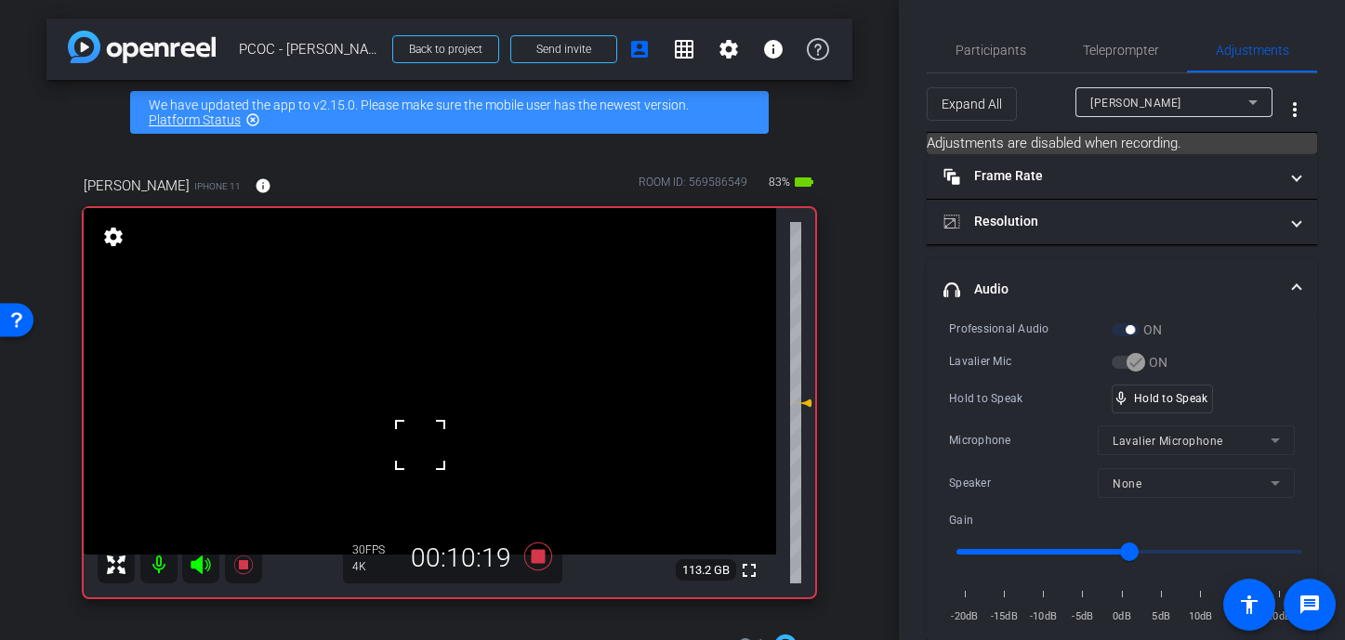
click at [420, 445] on div at bounding box center [420, 445] width 46 height 46
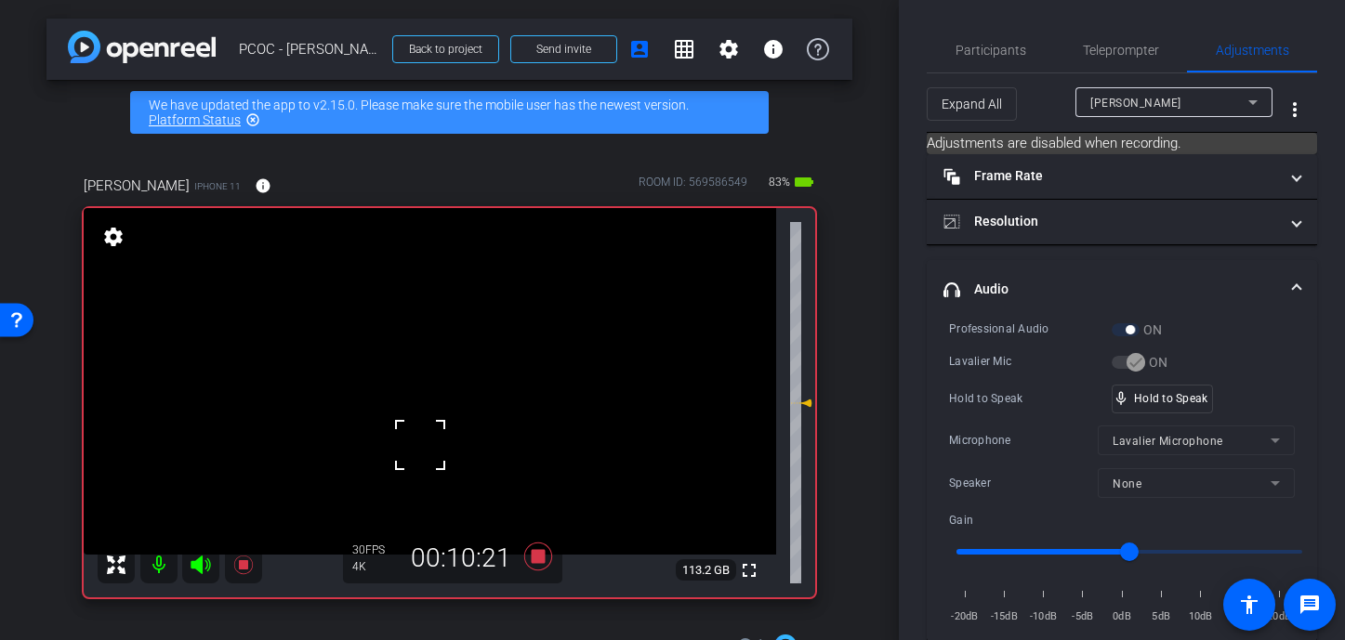
click at [420, 445] on div at bounding box center [420, 445] width 46 height 46
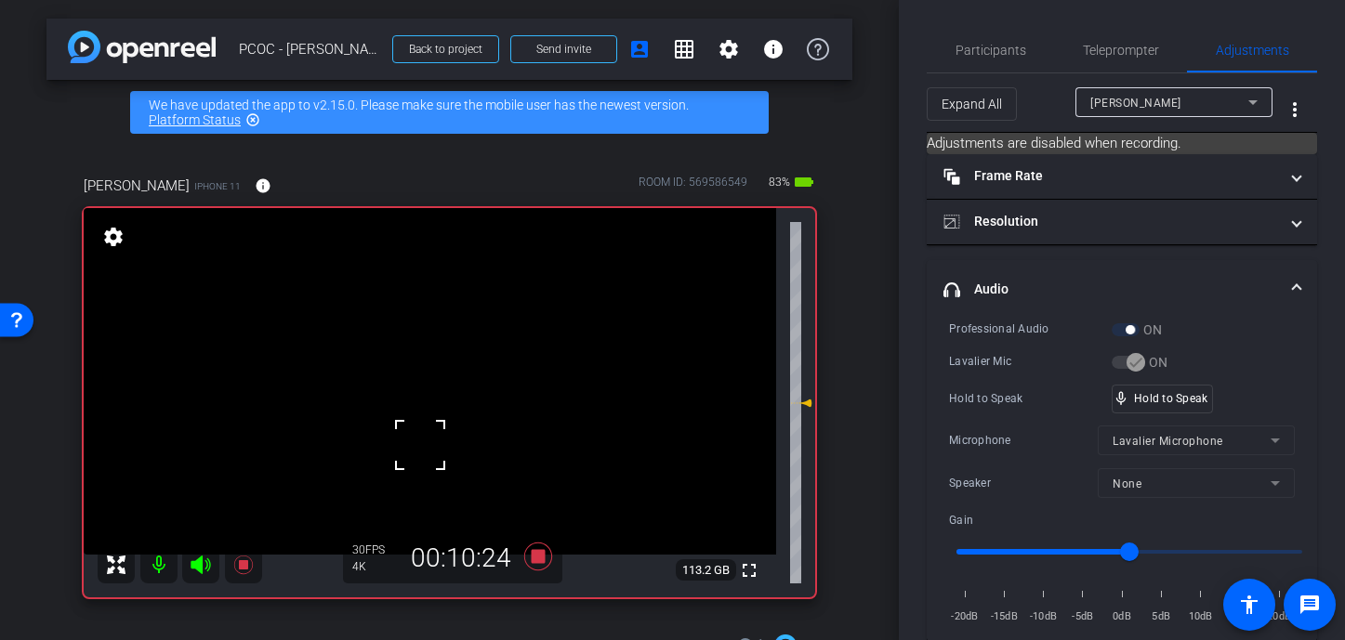
click at [420, 445] on div "fullscreen settings 113.2 GB" at bounding box center [450, 402] width 732 height 389
click at [420, 445] on video at bounding box center [430, 381] width 692 height 347
click at [420, 445] on div at bounding box center [420, 445] width 46 height 46
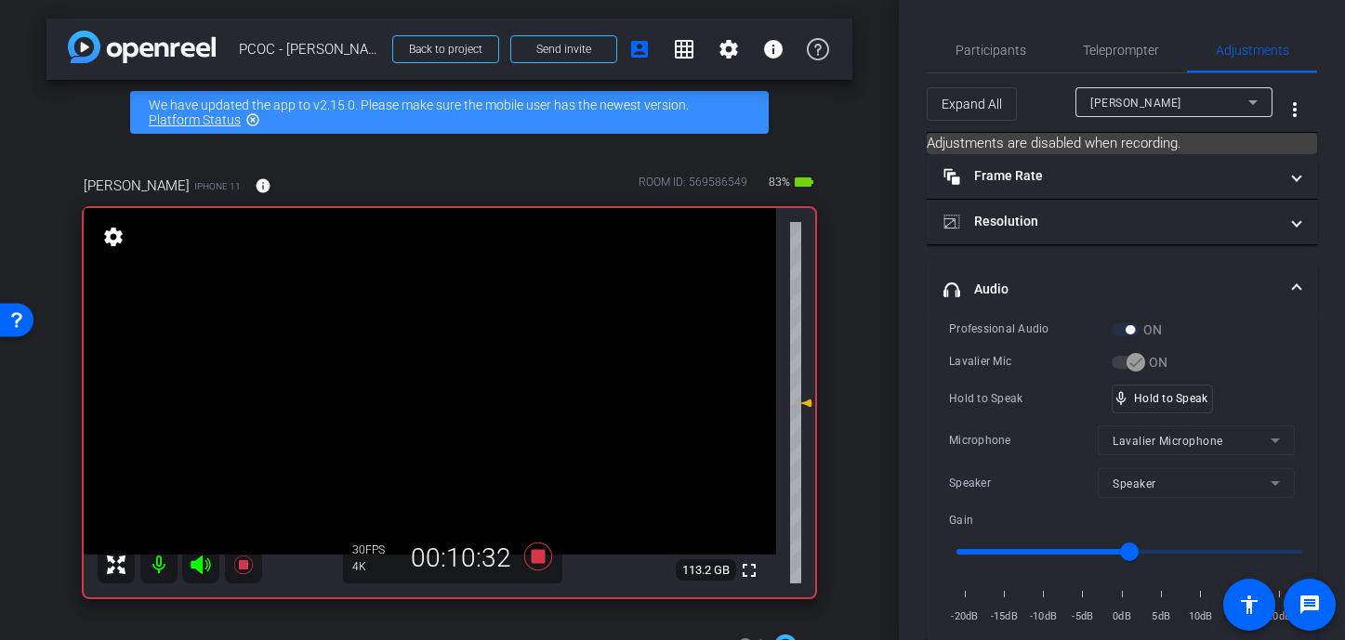
click at [421, 422] on video at bounding box center [430, 381] width 692 height 347
click at [425, 379] on video at bounding box center [430, 381] width 692 height 347
click at [425, 379] on div at bounding box center [425, 379] width 46 height 46
click at [428, 413] on video at bounding box center [430, 381] width 692 height 347
click at [414, 386] on video at bounding box center [430, 381] width 692 height 347
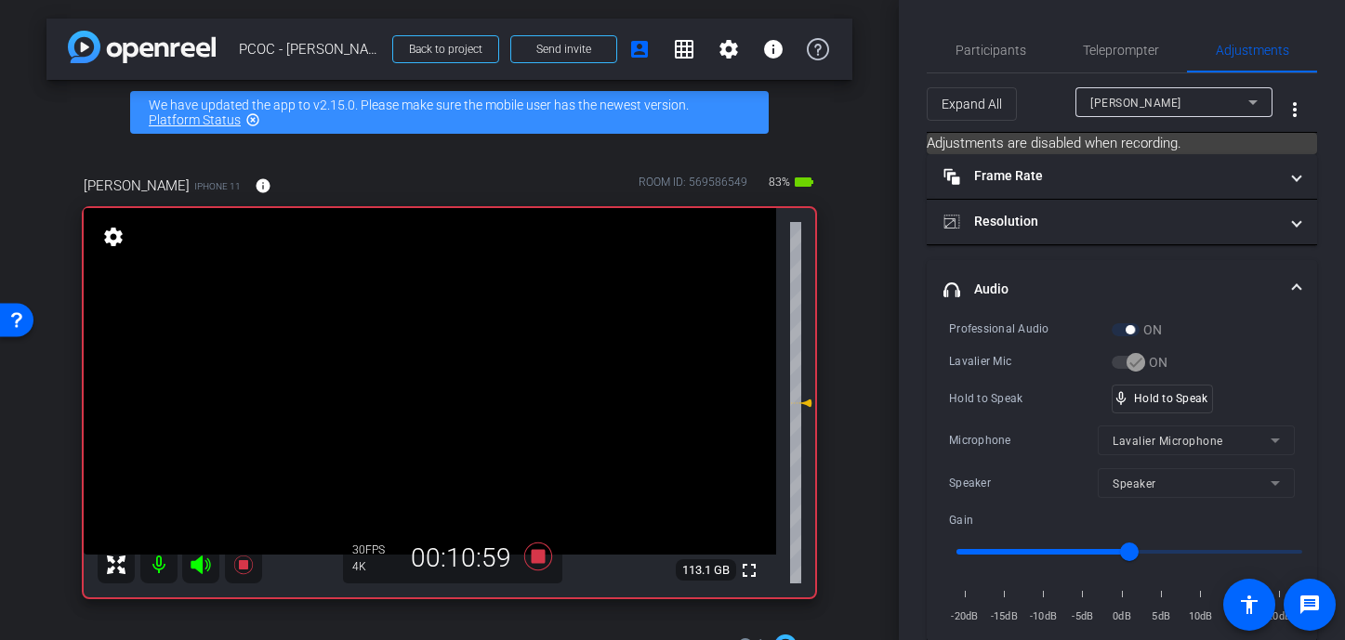
click at [402, 378] on video at bounding box center [430, 381] width 692 height 347
click at [402, 378] on div at bounding box center [401, 378] width 46 height 46
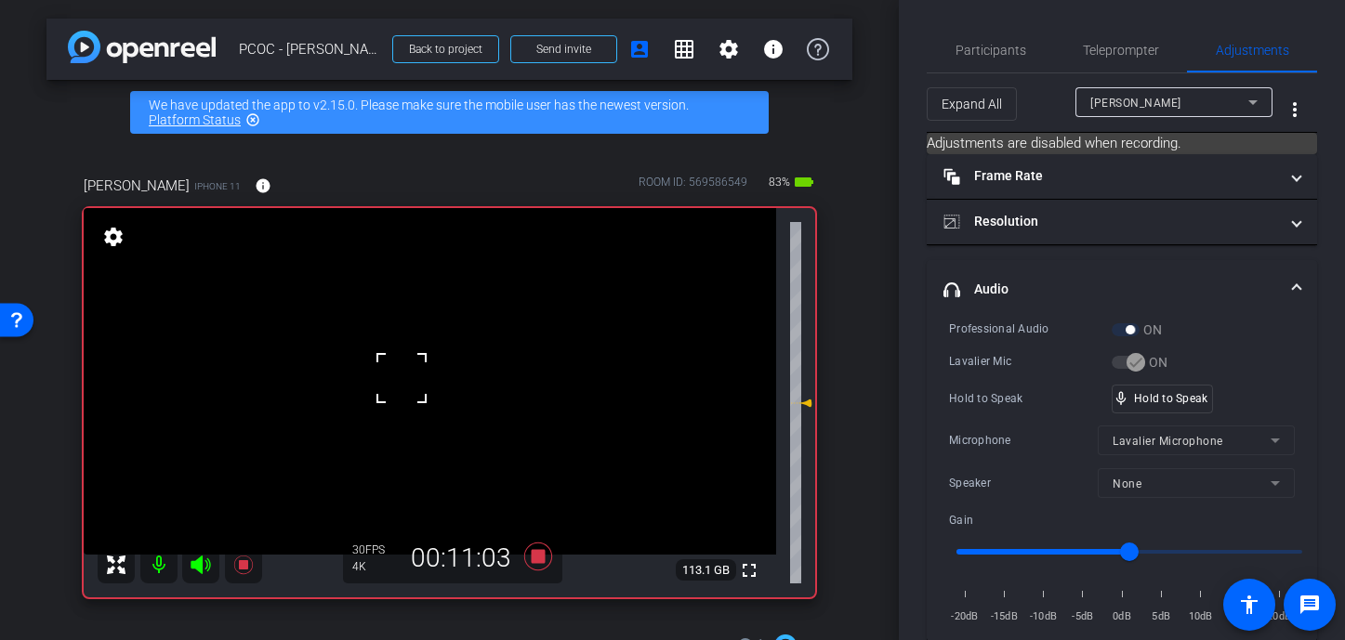
click at [402, 378] on div at bounding box center [401, 378] width 46 height 46
click at [408, 364] on div at bounding box center [401, 378] width 46 height 46
click at [416, 363] on div at bounding box center [401, 378] width 46 height 46
click at [419, 364] on video at bounding box center [430, 381] width 692 height 347
click at [419, 364] on div at bounding box center [419, 364] width 46 height 46
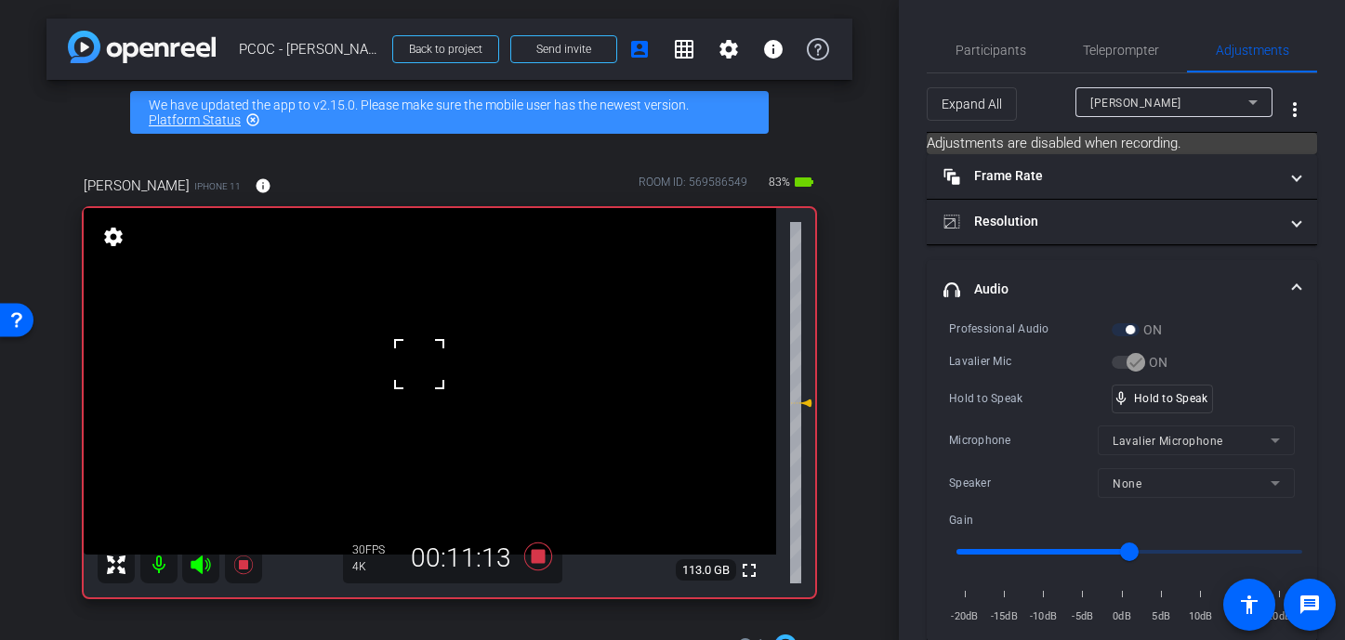
click at [419, 364] on div at bounding box center [419, 364] width 46 height 46
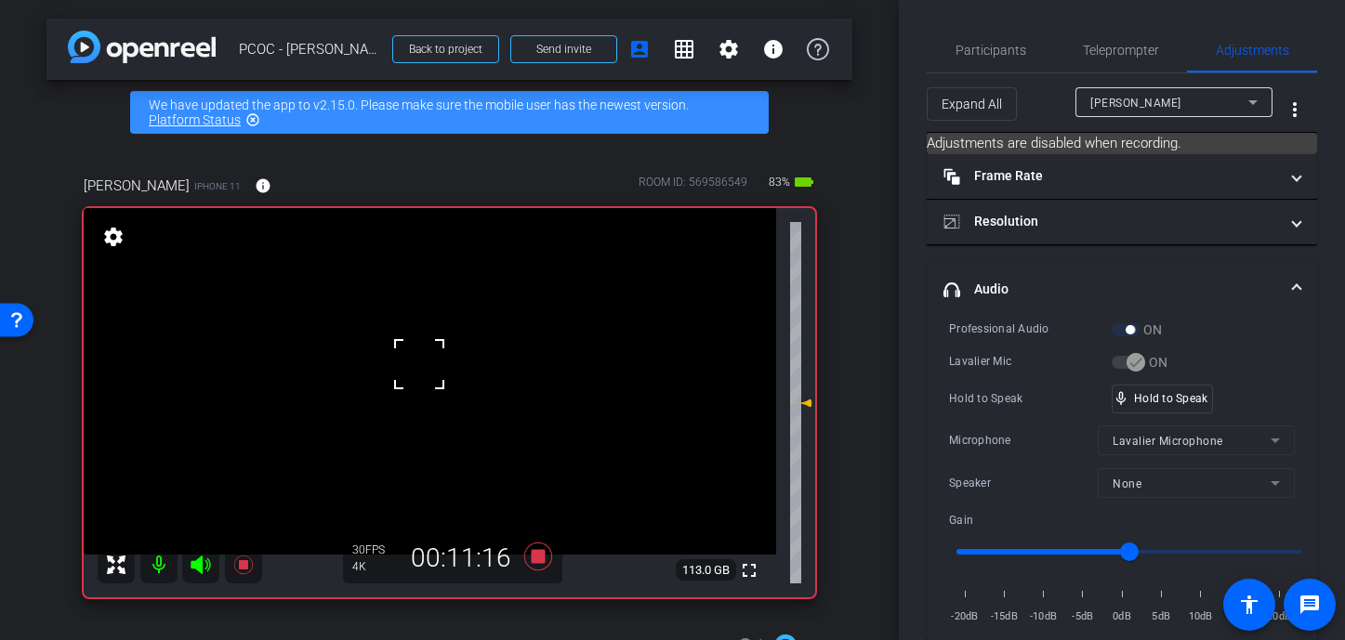
click at [419, 364] on div "fullscreen settings 113.0 GB" at bounding box center [450, 402] width 732 height 389
click at [419, 364] on video at bounding box center [430, 381] width 692 height 347
click at [419, 374] on div at bounding box center [419, 364] width 46 height 46
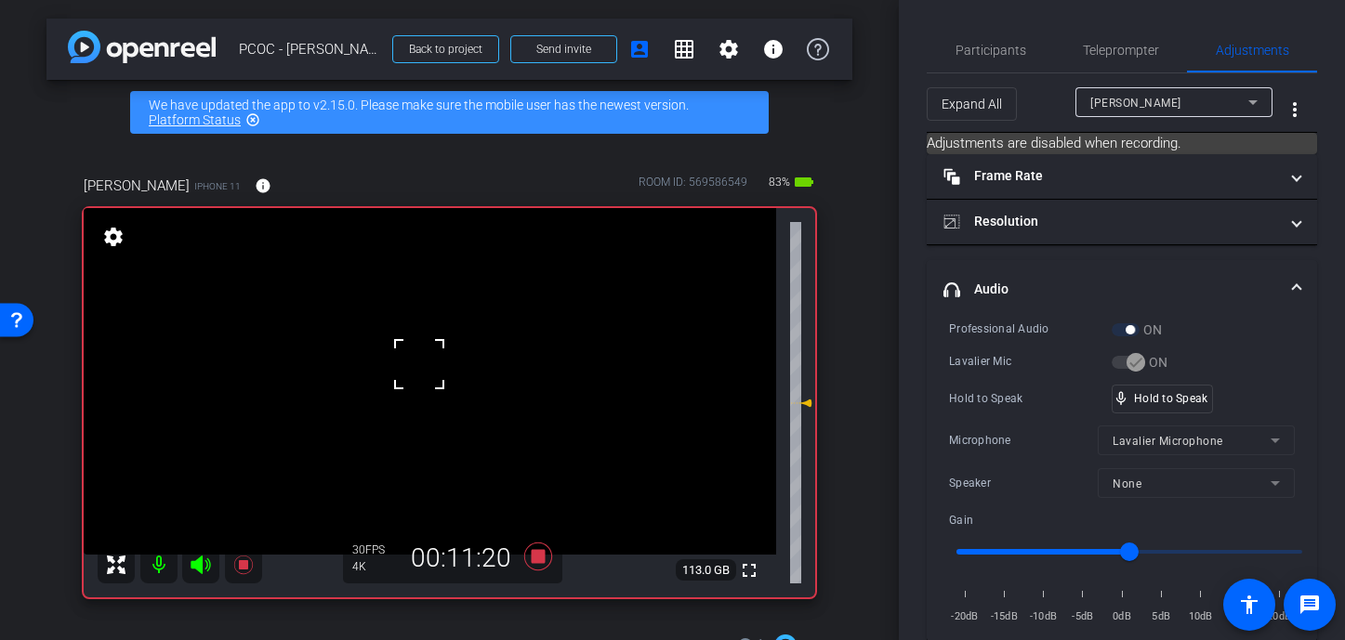
click at [419, 374] on div at bounding box center [419, 364] width 46 height 46
click at [419, 374] on video at bounding box center [430, 381] width 692 height 347
click at [419, 374] on div at bounding box center [419, 373] width 46 height 46
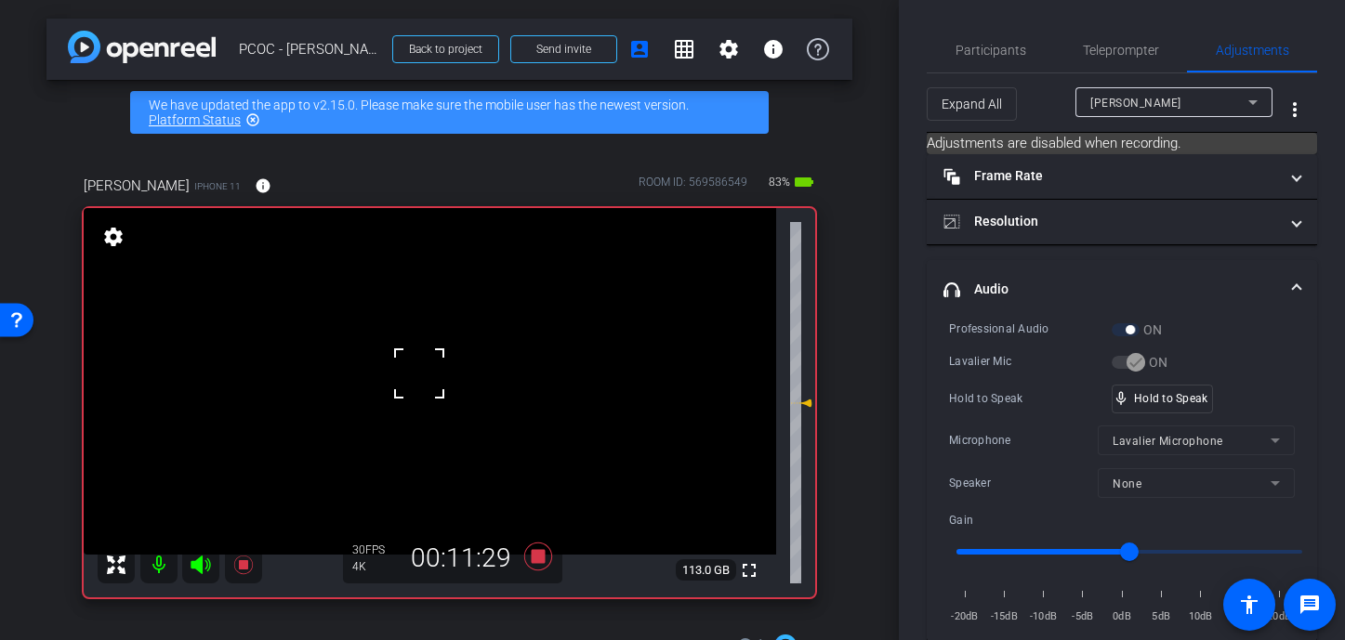
click at [419, 374] on div at bounding box center [419, 373] width 46 height 46
click at [419, 374] on video at bounding box center [430, 381] width 692 height 347
click at [419, 374] on div at bounding box center [419, 373] width 46 height 46
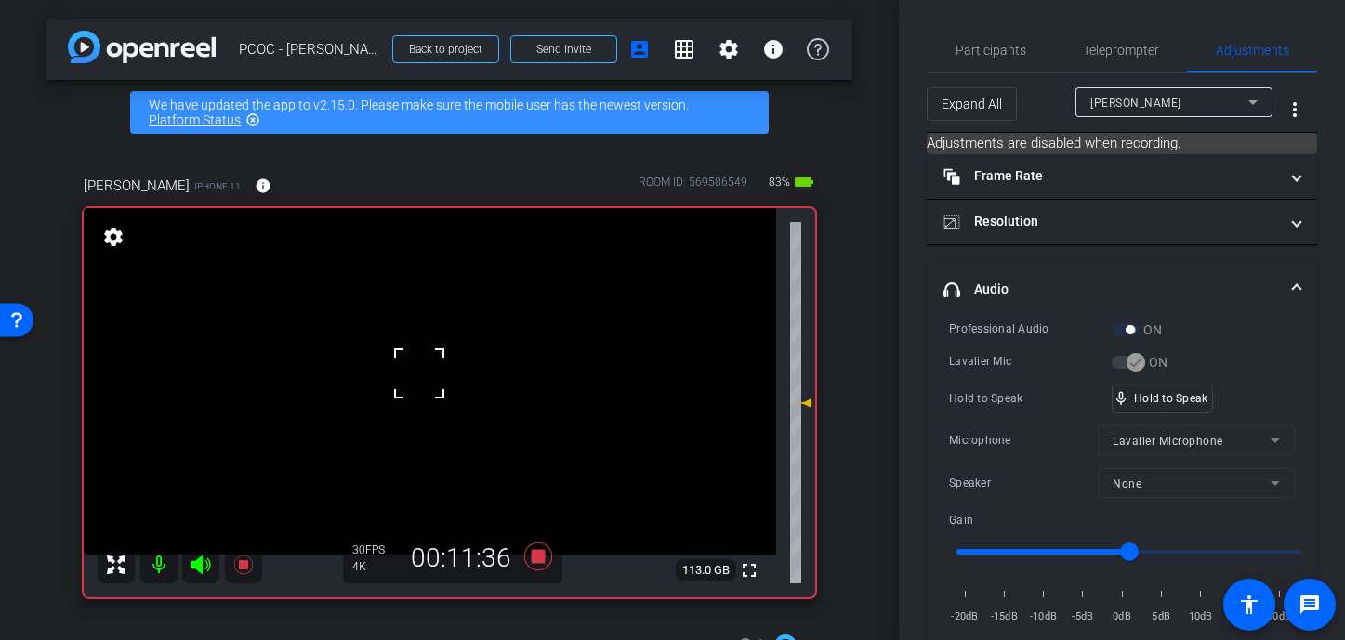
click at [419, 374] on div at bounding box center [419, 373] width 46 height 46
click at [419, 374] on div "fullscreen settings 113.0 GB" at bounding box center [450, 402] width 732 height 389
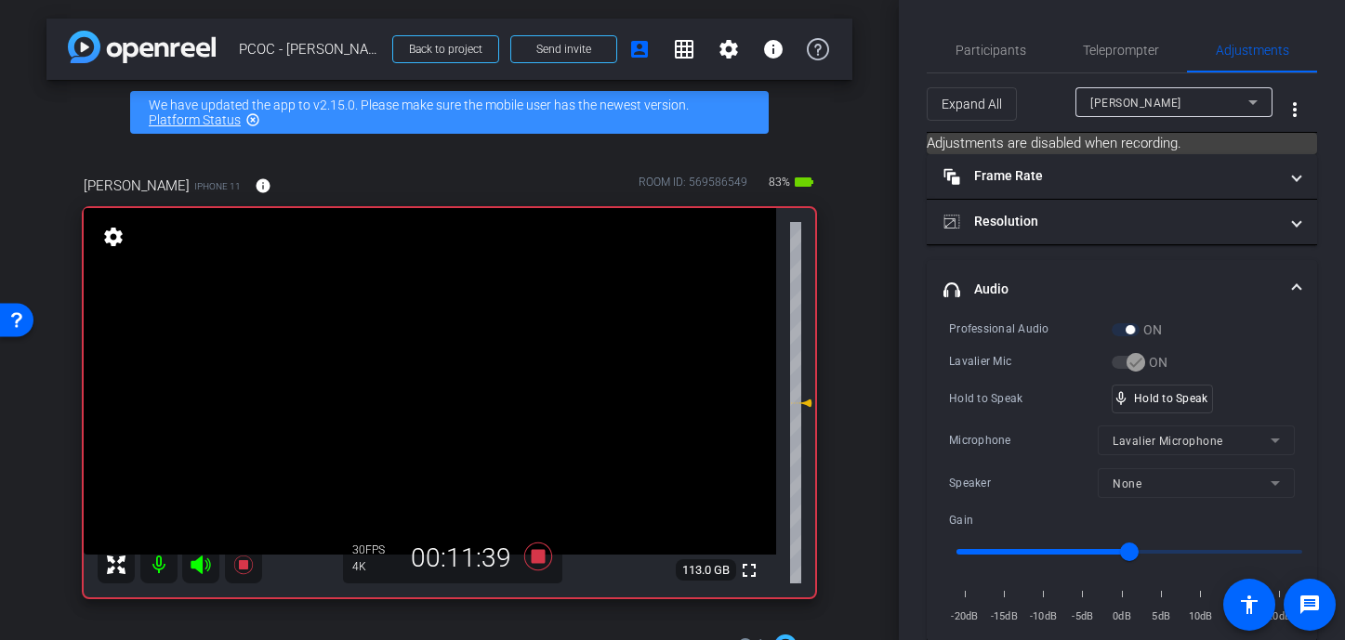
click at [419, 374] on video at bounding box center [430, 381] width 692 height 347
click at [419, 374] on div at bounding box center [419, 373] width 46 height 46
click at [419, 374] on video at bounding box center [430, 381] width 692 height 347
click at [419, 374] on div at bounding box center [419, 373] width 46 height 46
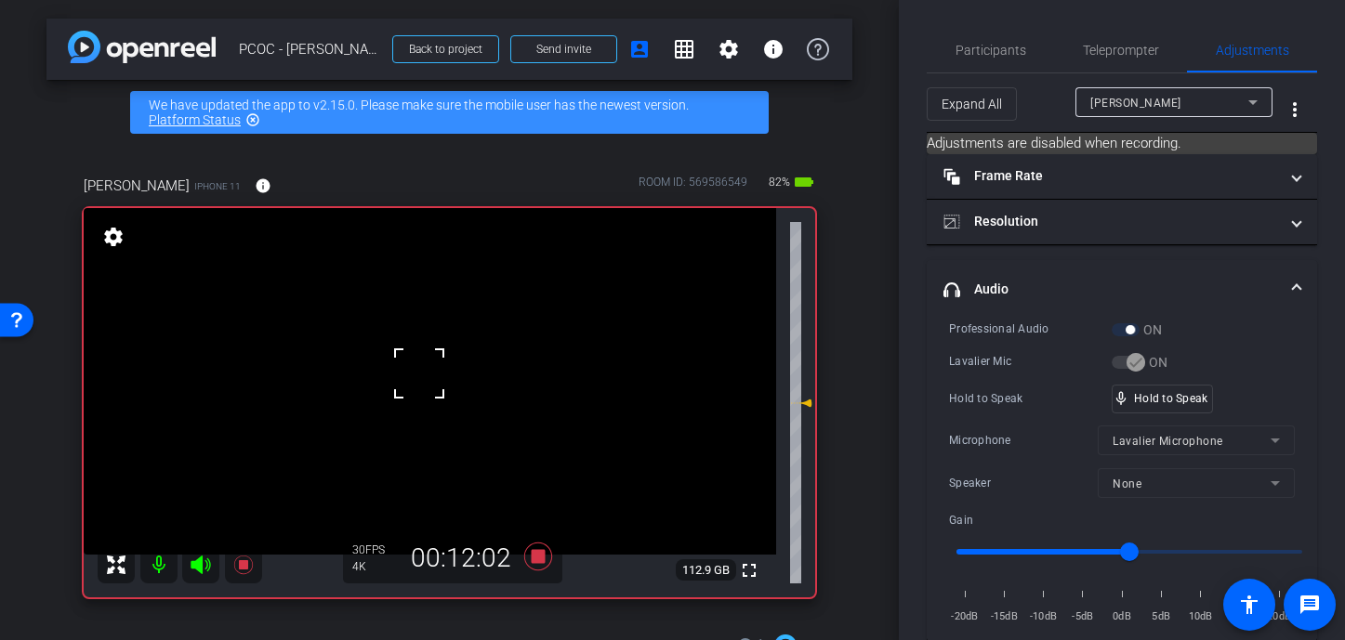
click at [419, 374] on div at bounding box center [419, 373] width 46 height 46
click at [1071, 406] on div "mic_none Speaking..." at bounding box center [1155, 399] width 84 height 27
click at [442, 392] on video at bounding box center [430, 381] width 692 height 347
click at [425, 392] on div at bounding box center [441, 392] width 46 height 46
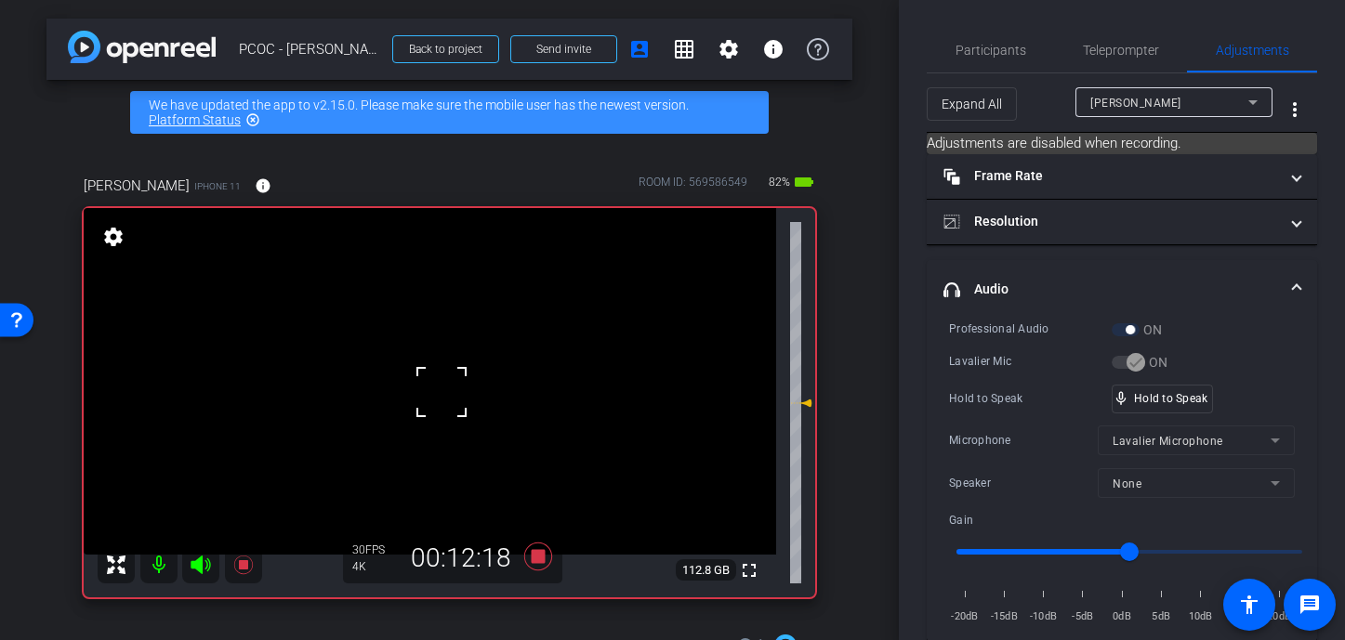
click at [416, 392] on video at bounding box center [430, 381] width 692 height 347
click at [416, 392] on div at bounding box center [416, 392] width 46 height 46
click at [415, 366] on video at bounding box center [430, 381] width 692 height 347
click at [407, 361] on div at bounding box center [415, 366] width 46 height 46
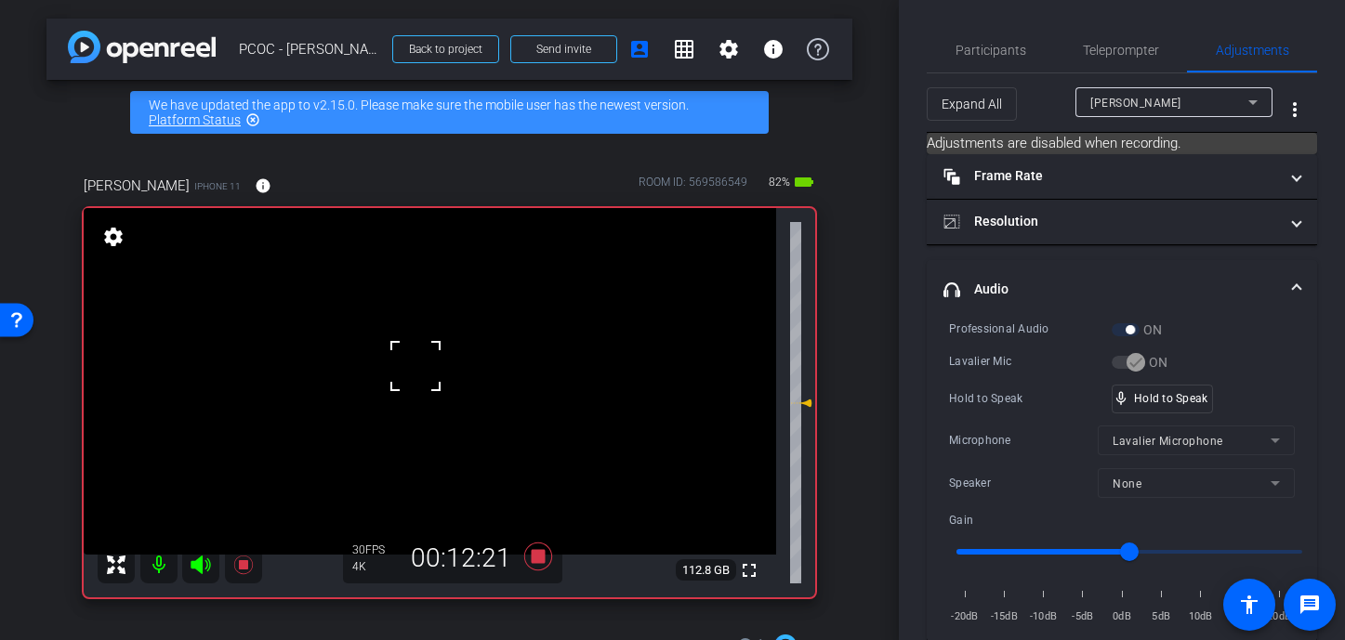
click at [407, 361] on div at bounding box center [415, 366] width 46 height 46
click at [407, 361] on video at bounding box center [430, 381] width 692 height 347
click at [426, 367] on div at bounding box center [407, 360] width 46 height 46
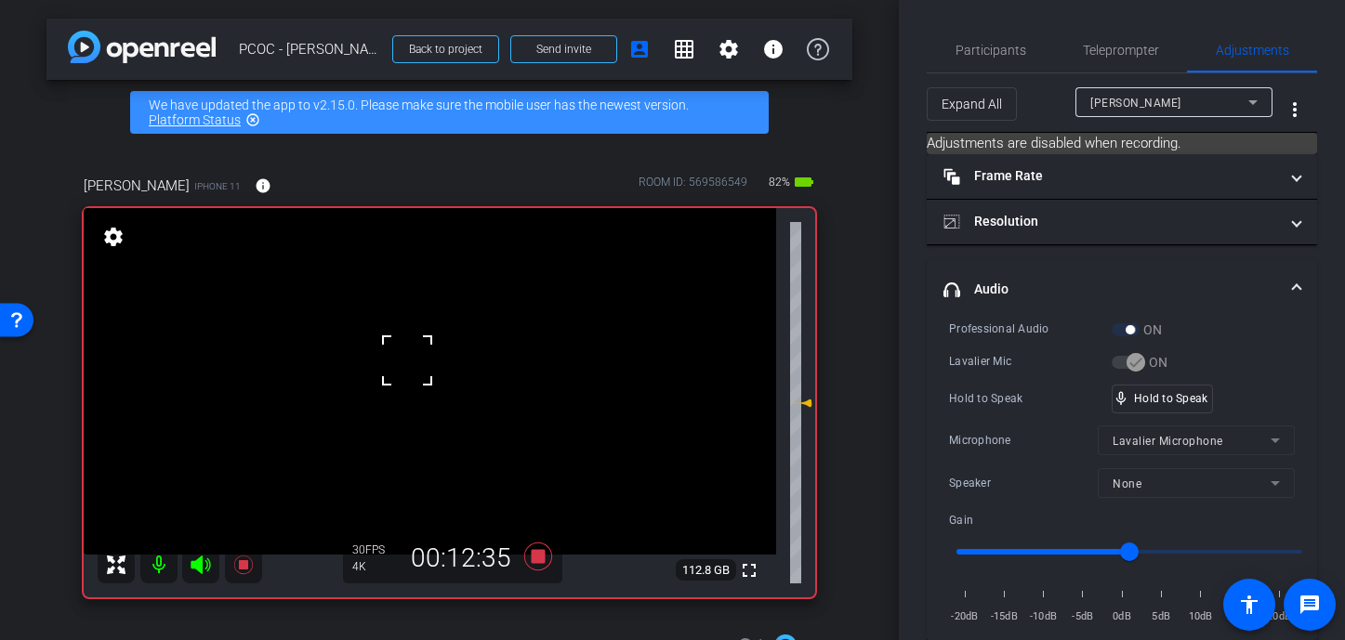
click at [426, 367] on div at bounding box center [407, 360] width 46 height 46
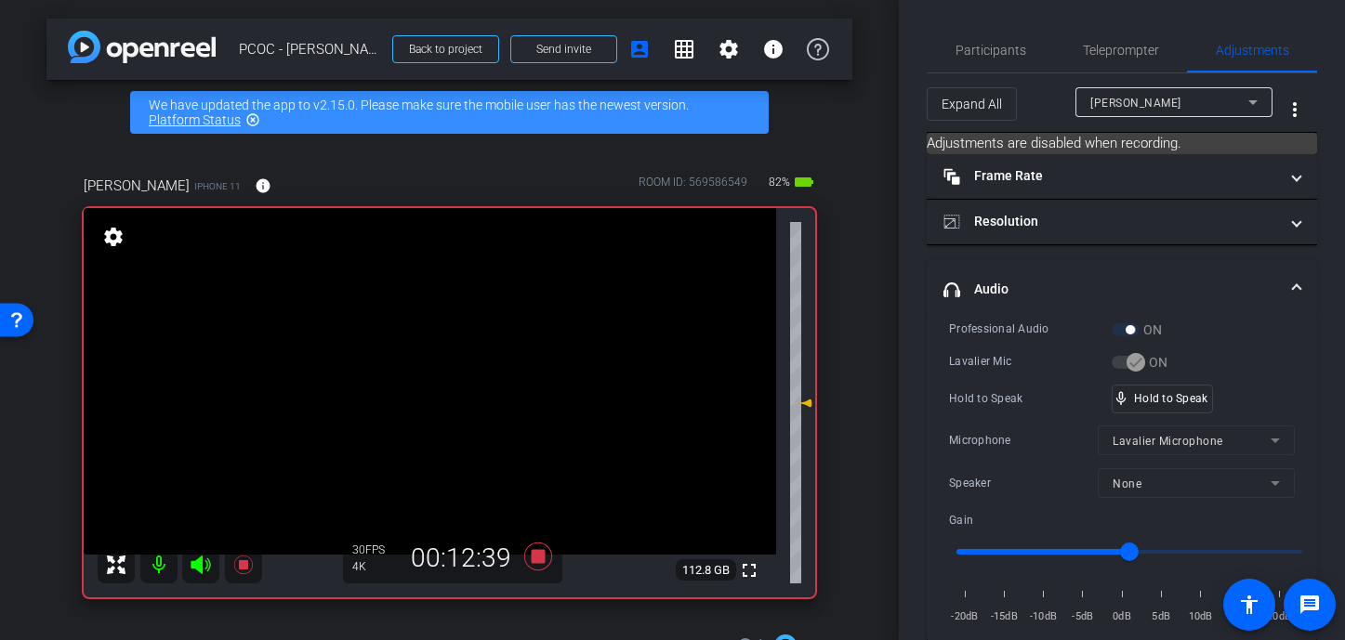
click at [425, 374] on video at bounding box center [430, 381] width 692 height 347
click at [425, 374] on div at bounding box center [425, 373] width 46 height 46
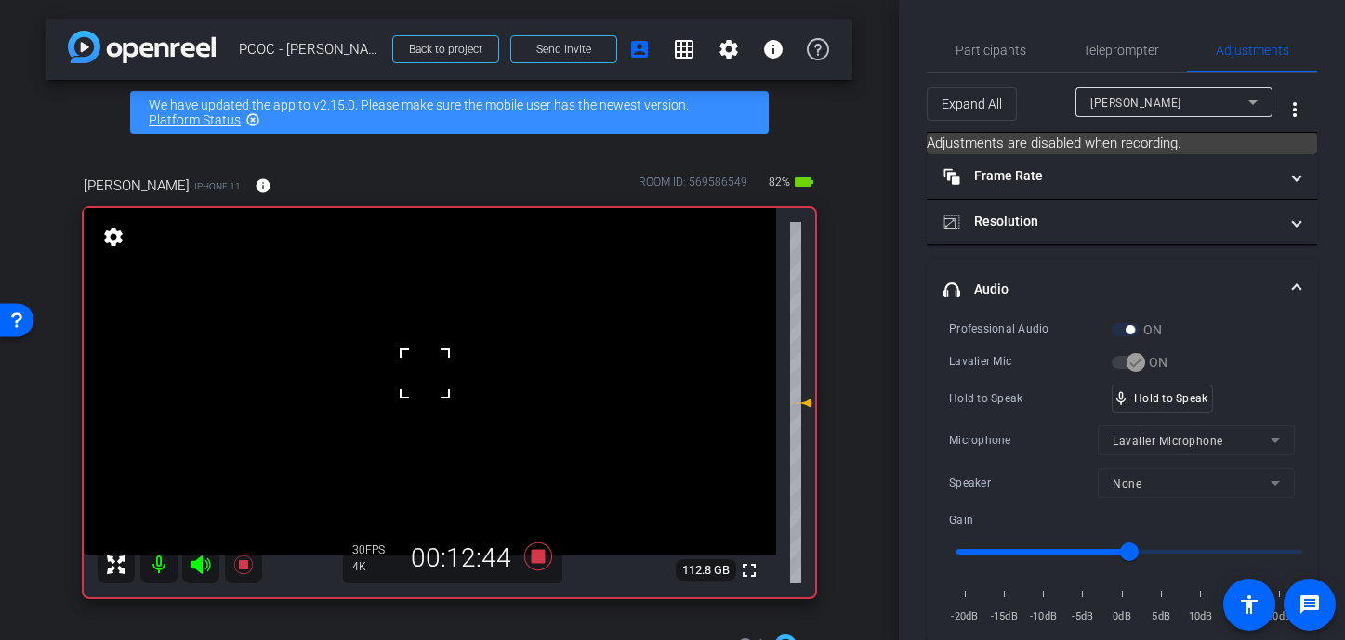
click at [425, 374] on div at bounding box center [425, 373] width 46 height 46
click at [425, 374] on video at bounding box center [430, 381] width 692 height 347
click at [429, 380] on div at bounding box center [425, 373] width 46 height 46
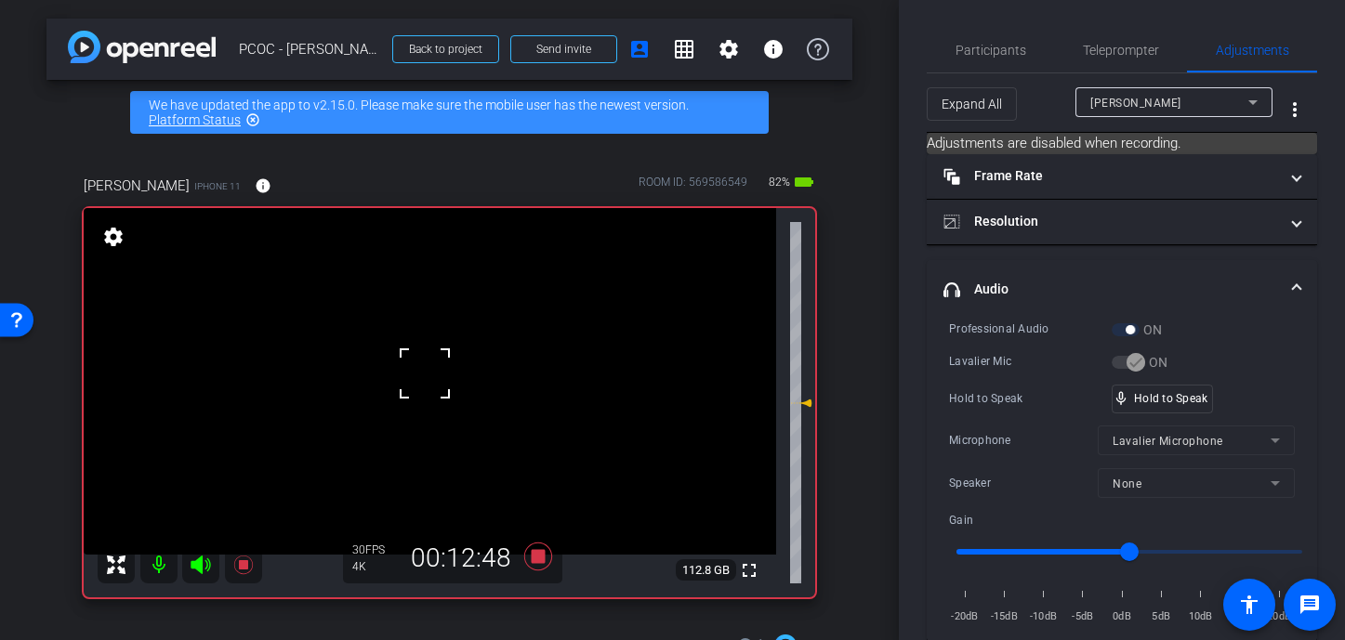
click at [429, 380] on div at bounding box center [425, 373] width 46 height 46
click at [429, 380] on video at bounding box center [430, 381] width 692 height 347
click at [429, 380] on div at bounding box center [429, 380] width 46 height 46
click at [408, 378] on video at bounding box center [430, 381] width 692 height 347
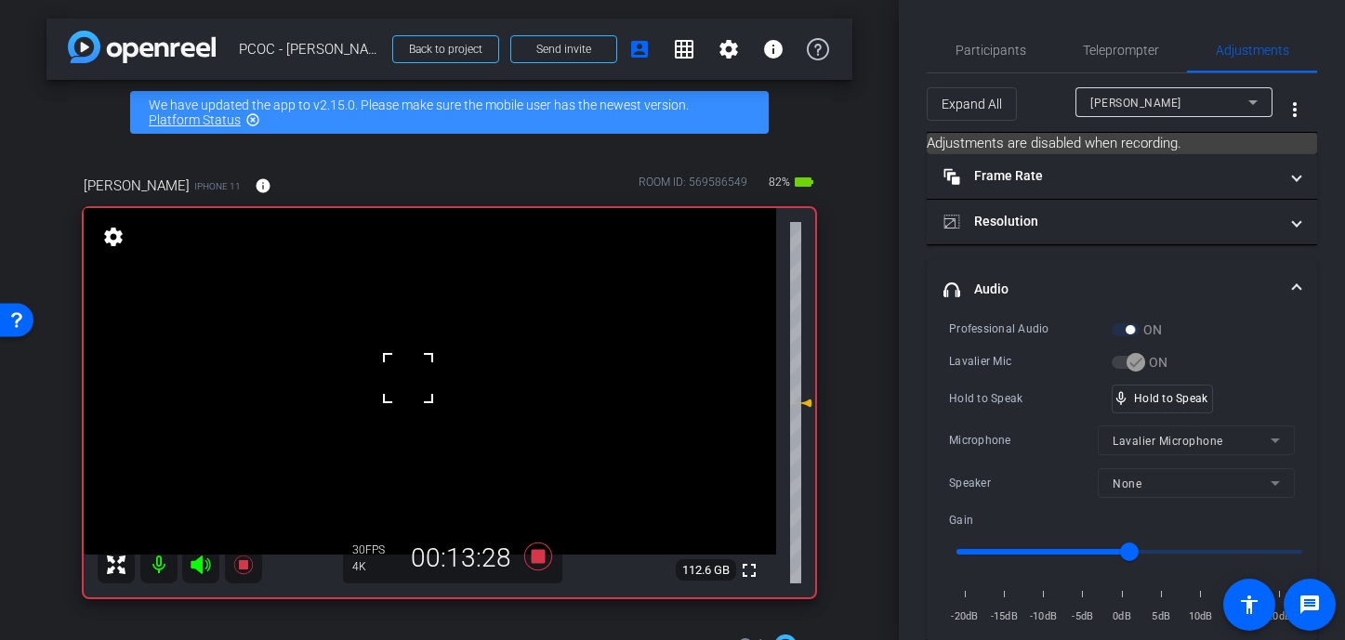
click at [408, 378] on div at bounding box center [408, 378] width 46 height 46
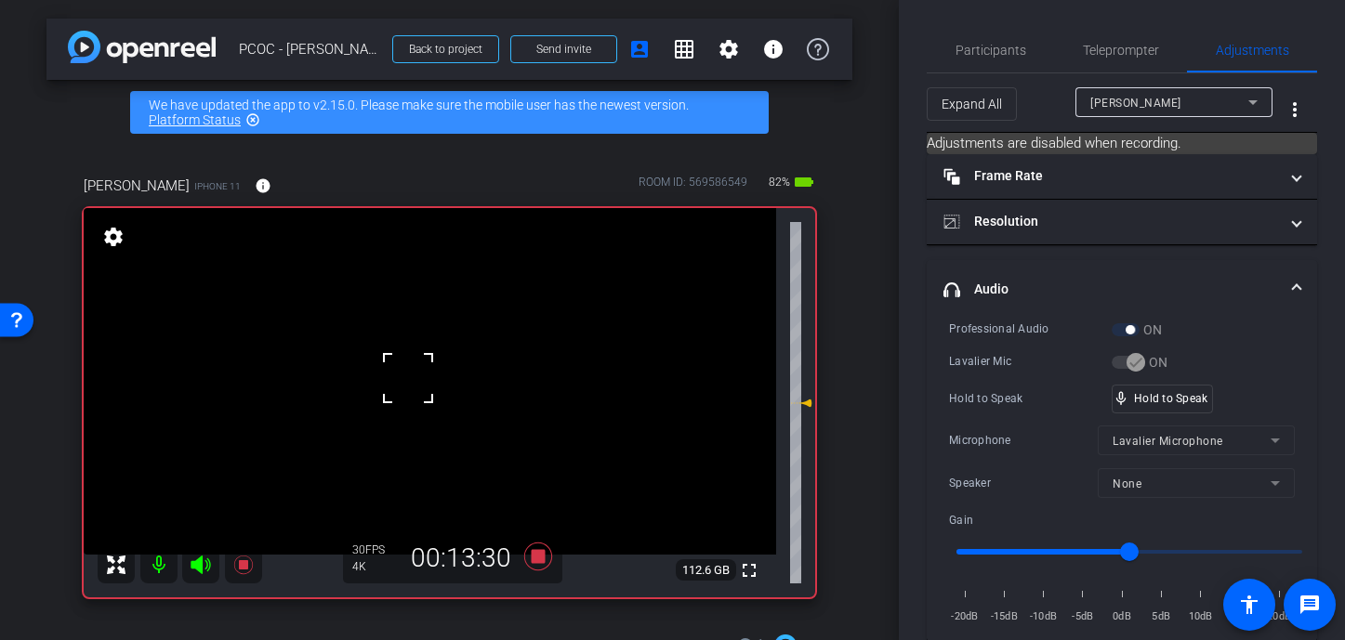
click at [408, 378] on div at bounding box center [408, 378] width 46 height 46
click at [408, 378] on div "fullscreen settings 112.6 GB" at bounding box center [450, 402] width 732 height 389
click at [416, 378] on video at bounding box center [430, 381] width 692 height 347
click at [416, 378] on div at bounding box center [416, 378] width 46 height 46
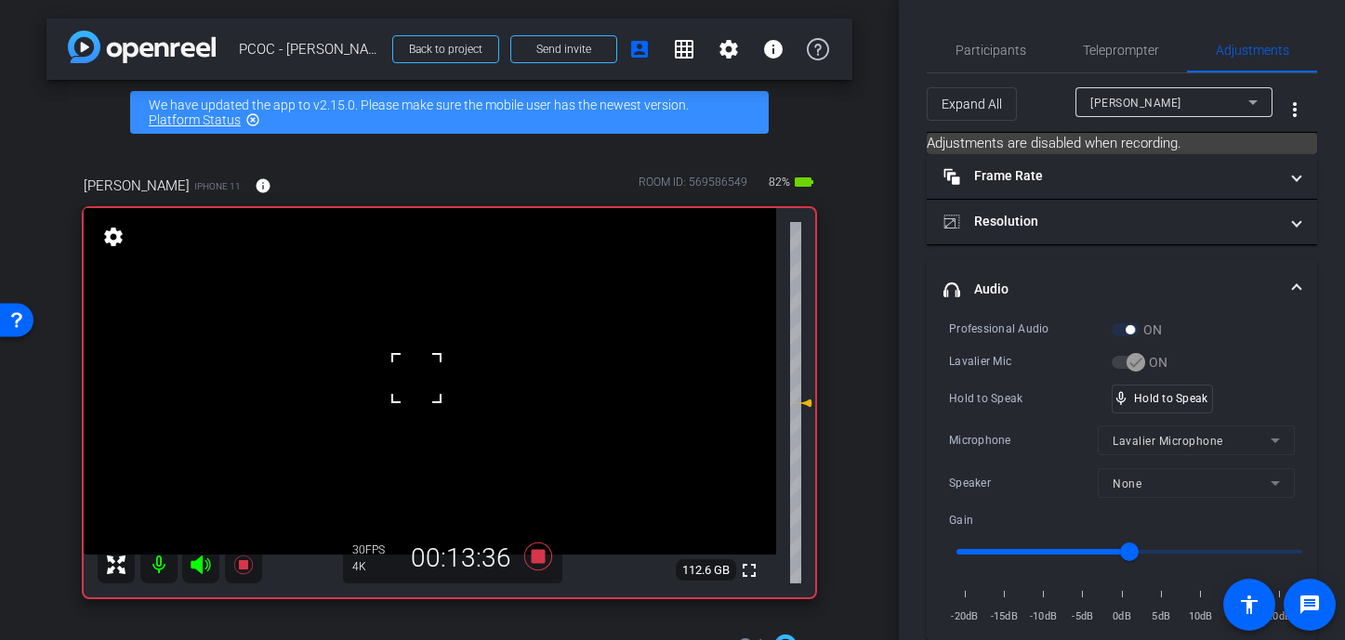
click at [416, 378] on div at bounding box center [416, 378] width 46 height 46
click at [415, 382] on div at bounding box center [416, 378] width 46 height 46
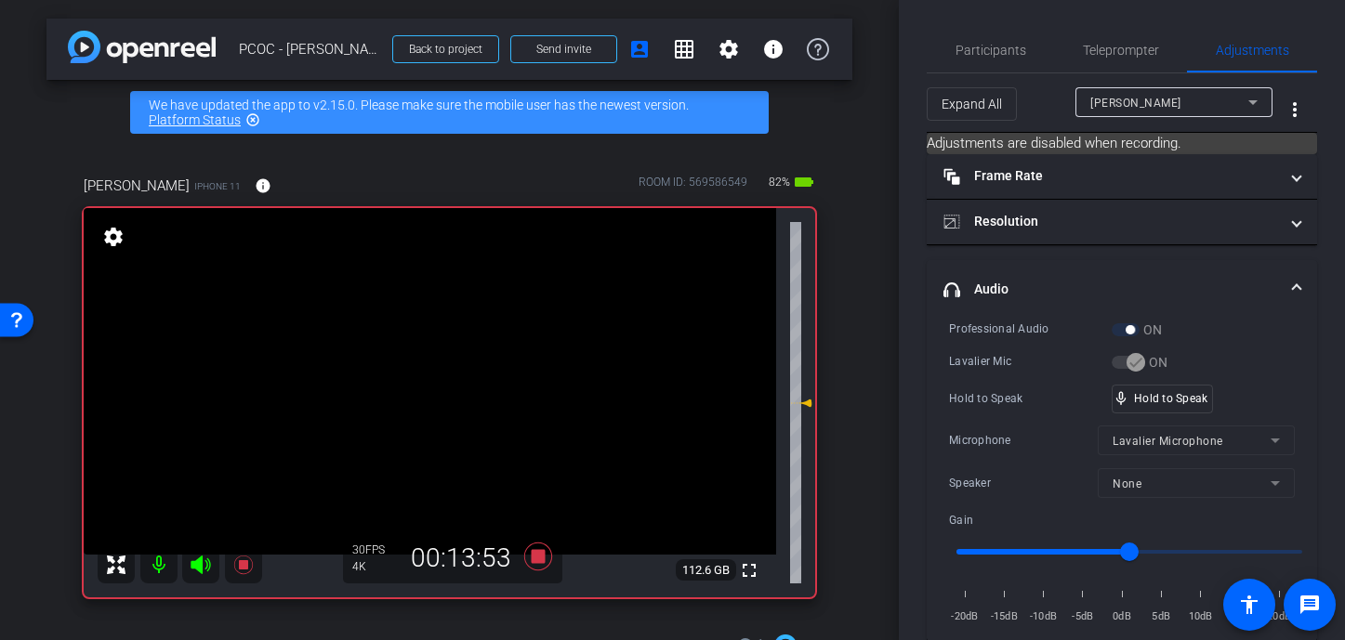
click at [415, 382] on video at bounding box center [430, 381] width 692 height 347
click at [415, 382] on div at bounding box center [415, 382] width 46 height 46
click at [411, 363] on div at bounding box center [415, 382] width 46 height 46
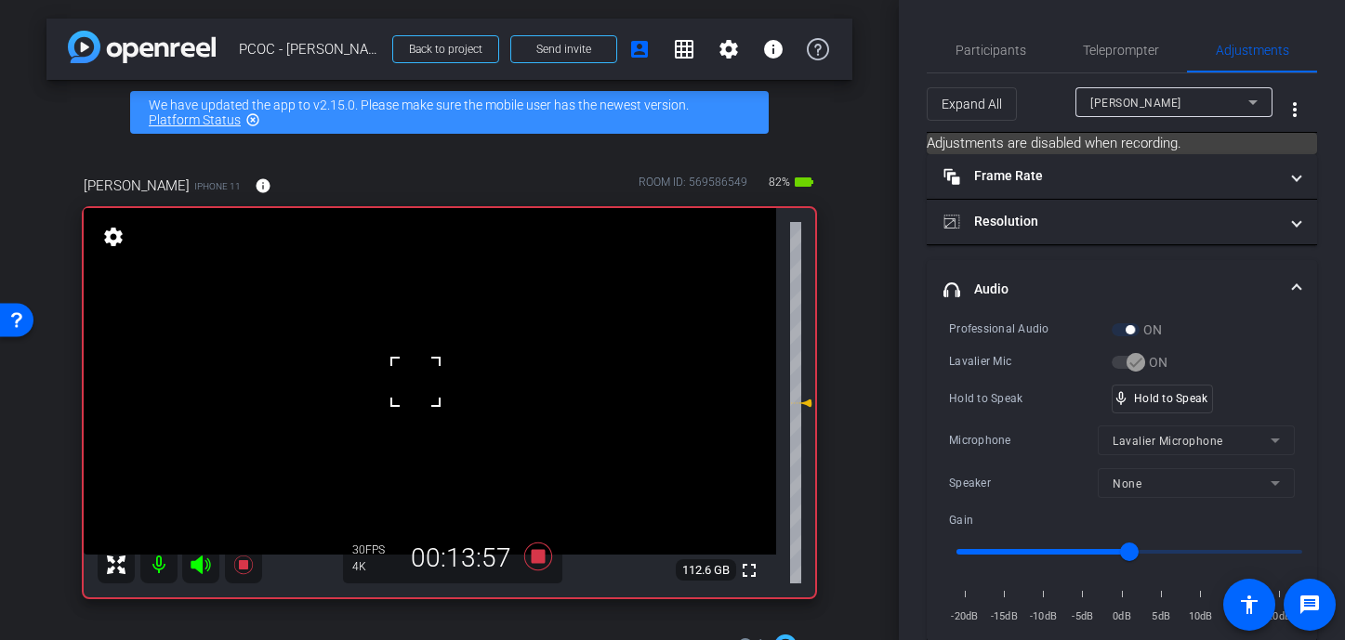
click at [411, 363] on div at bounding box center [415, 382] width 46 height 46
click at [411, 363] on video at bounding box center [430, 381] width 692 height 347
click at [411, 363] on div at bounding box center [411, 363] width 46 height 46
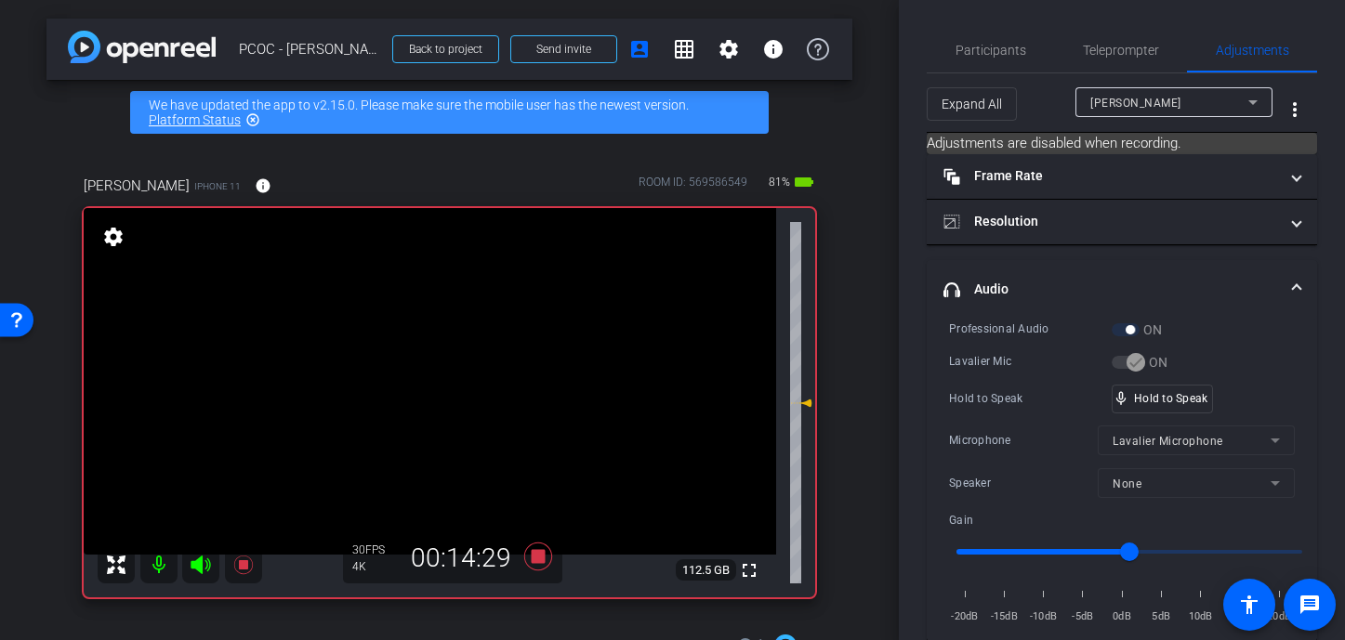
click at [1071, 397] on div "Hold to Speak mic_none Hold to Speak" at bounding box center [1122, 399] width 346 height 29
click at [404, 392] on video at bounding box center [430, 381] width 692 height 347
click at [418, 379] on div at bounding box center [404, 392] width 46 height 46
click at [421, 374] on div at bounding box center [404, 392] width 46 height 46
click at [428, 372] on div at bounding box center [404, 392] width 46 height 46
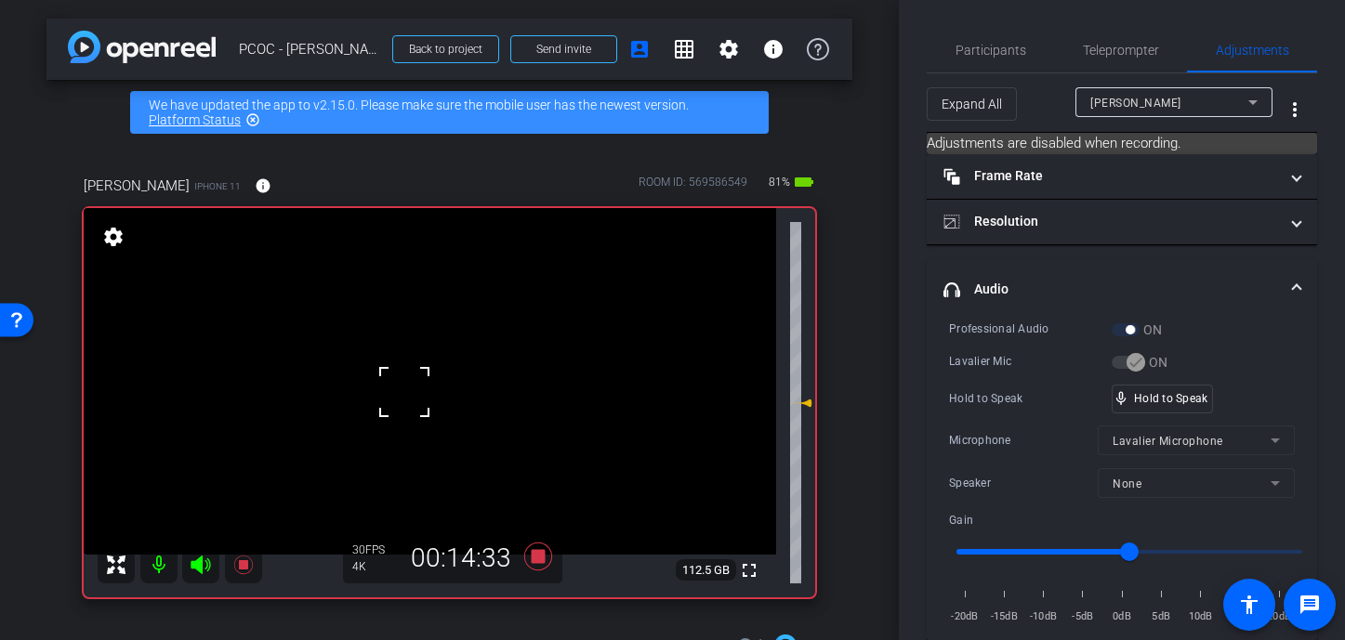
click at [428, 372] on div at bounding box center [404, 392] width 46 height 46
click at [459, 354] on video at bounding box center [430, 381] width 692 height 347
click at [409, 387] on video at bounding box center [430, 381] width 692 height 347
click at [416, 385] on div at bounding box center [409, 386] width 46 height 46
click at [415, 380] on div at bounding box center [409, 386] width 46 height 46
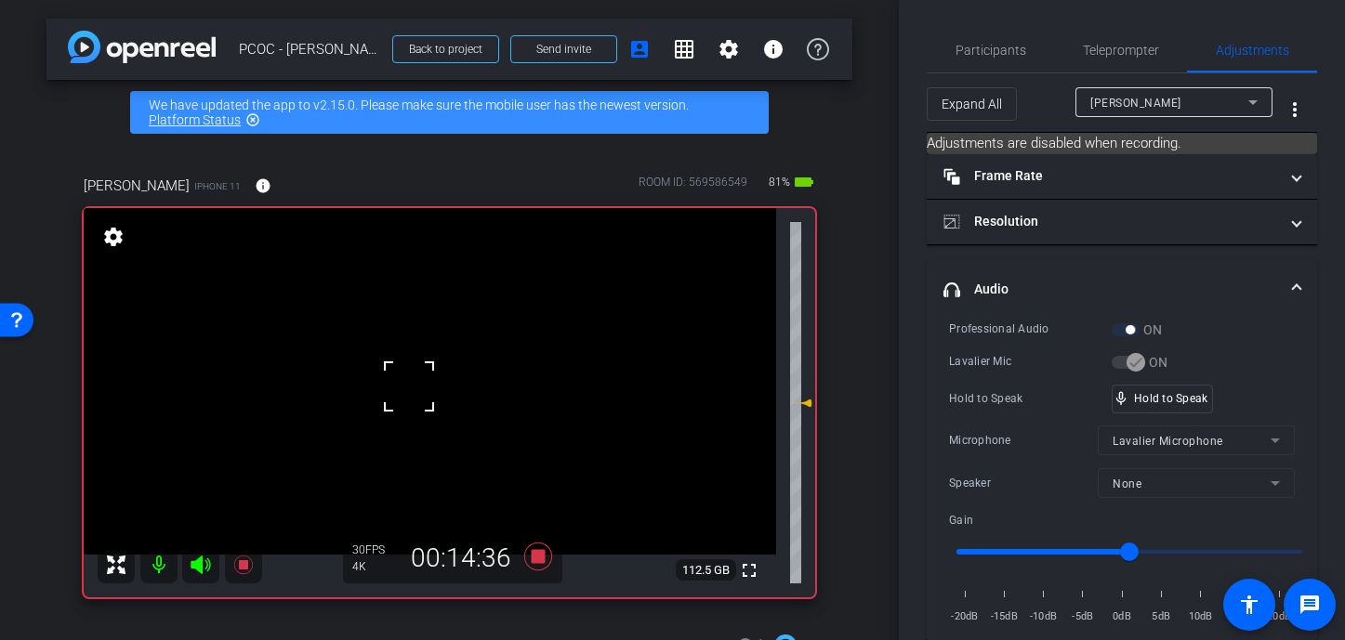
click at [415, 368] on div at bounding box center [409, 386] width 46 height 46
click at [991, 62] on span "Participants" at bounding box center [991, 50] width 71 height 45
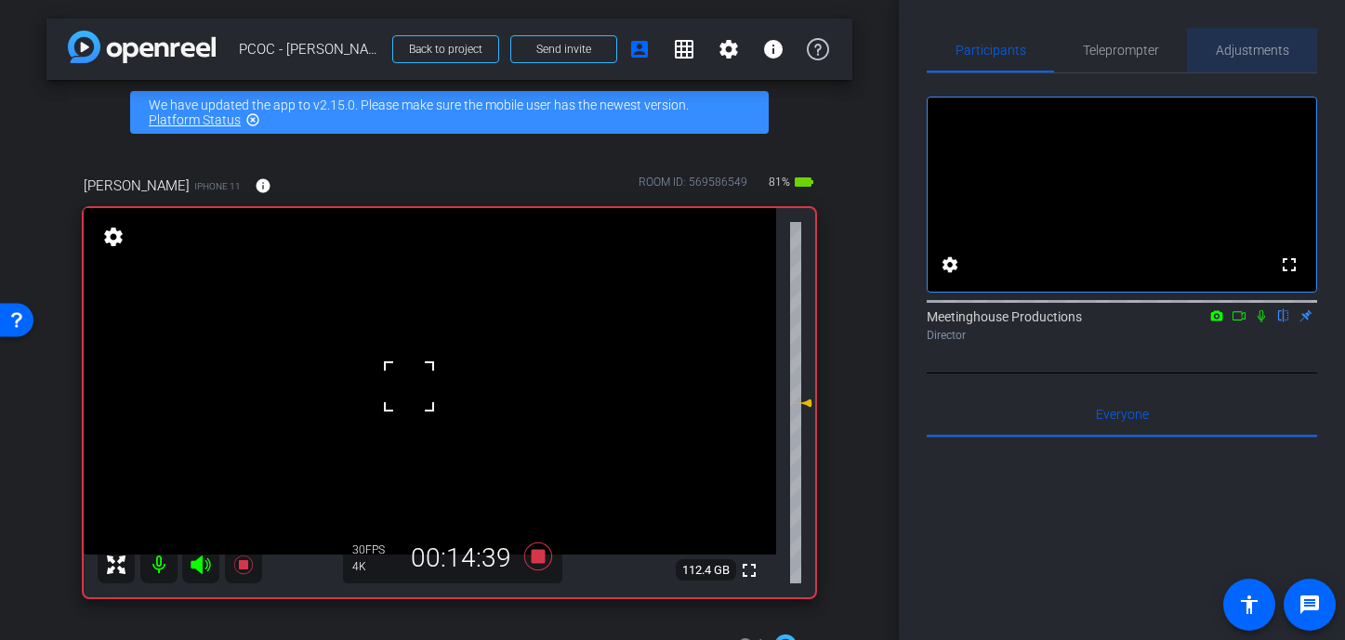
click at [1071, 37] on span "Adjustments" at bounding box center [1252, 50] width 73 height 45
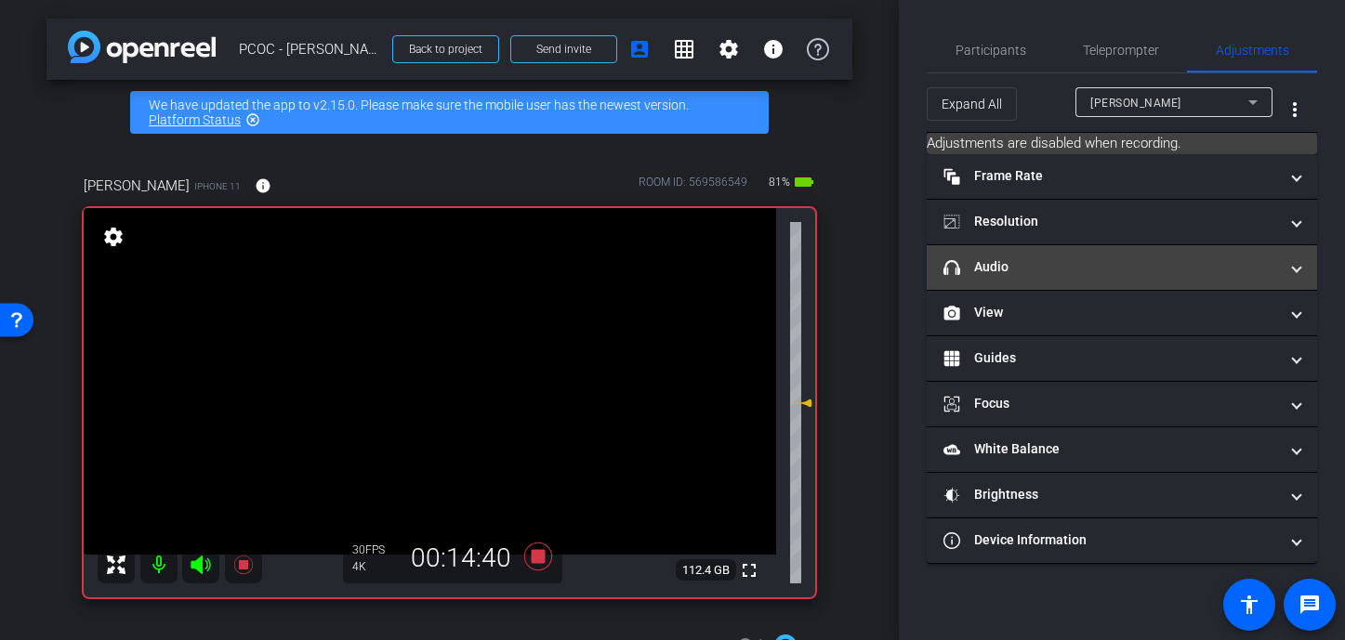
click at [1022, 263] on mat-panel-title "headphone icon Audio" at bounding box center [1110, 267] width 335 height 20
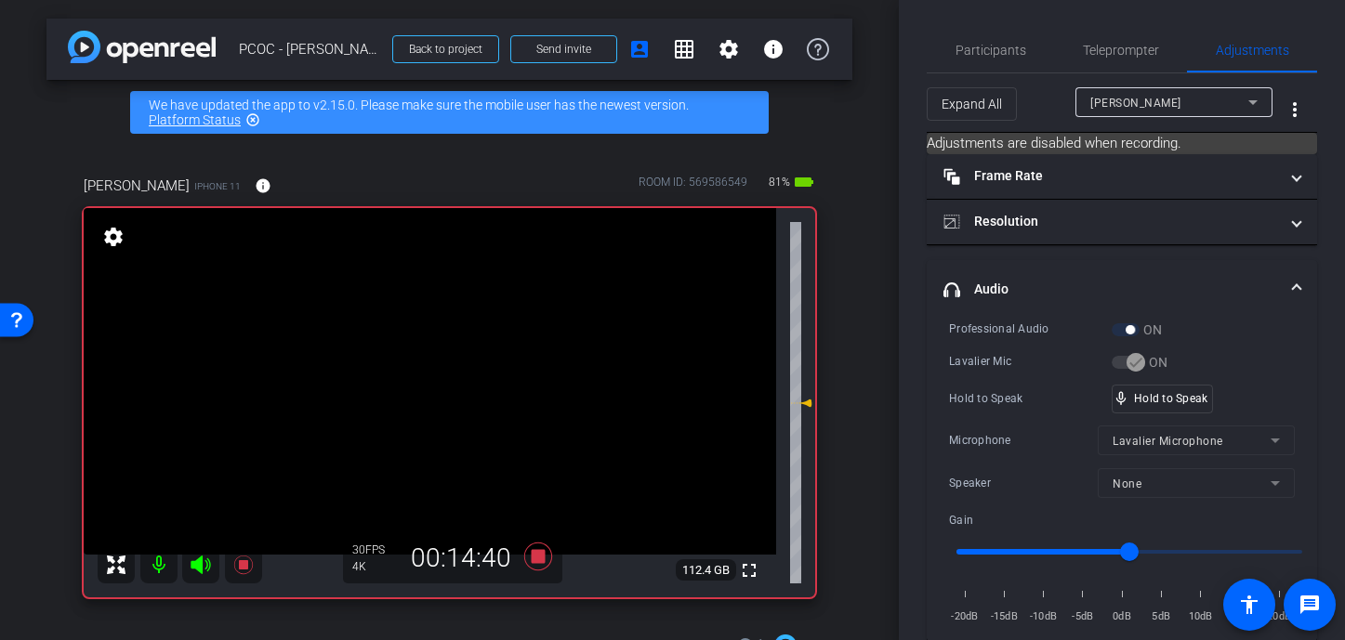
click at [413, 363] on video at bounding box center [430, 381] width 692 height 347
click at [413, 363] on div at bounding box center [412, 362] width 46 height 46
click at [419, 370] on div at bounding box center [412, 362] width 46 height 46
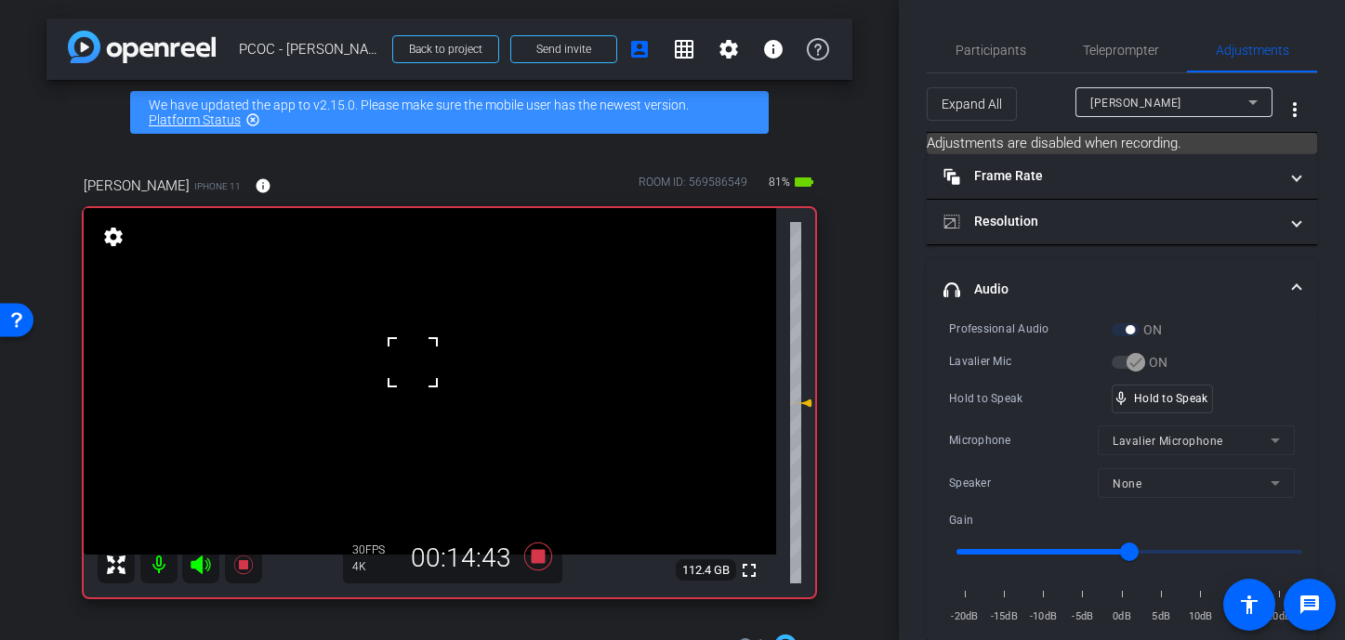
click at [419, 370] on div at bounding box center [412, 362] width 46 height 46
click at [419, 370] on video at bounding box center [430, 381] width 692 height 347
click at [419, 370] on div at bounding box center [419, 370] width 46 height 46
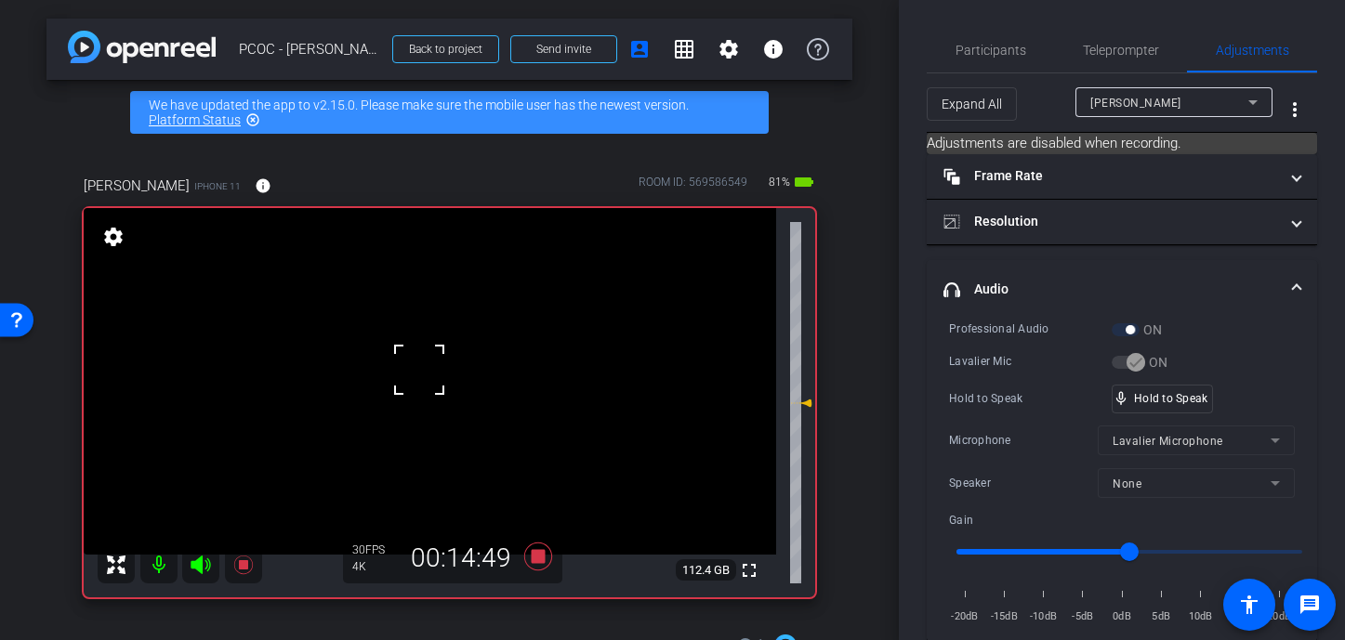
click at [419, 370] on div at bounding box center [419, 370] width 46 height 46
click at [419, 370] on video at bounding box center [430, 381] width 692 height 347
click at [419, 370] on div at bounding box center [419, 370] width 46 height 46
click at [403, 372] on video at bounding box center [430, 381] width 692 height 347
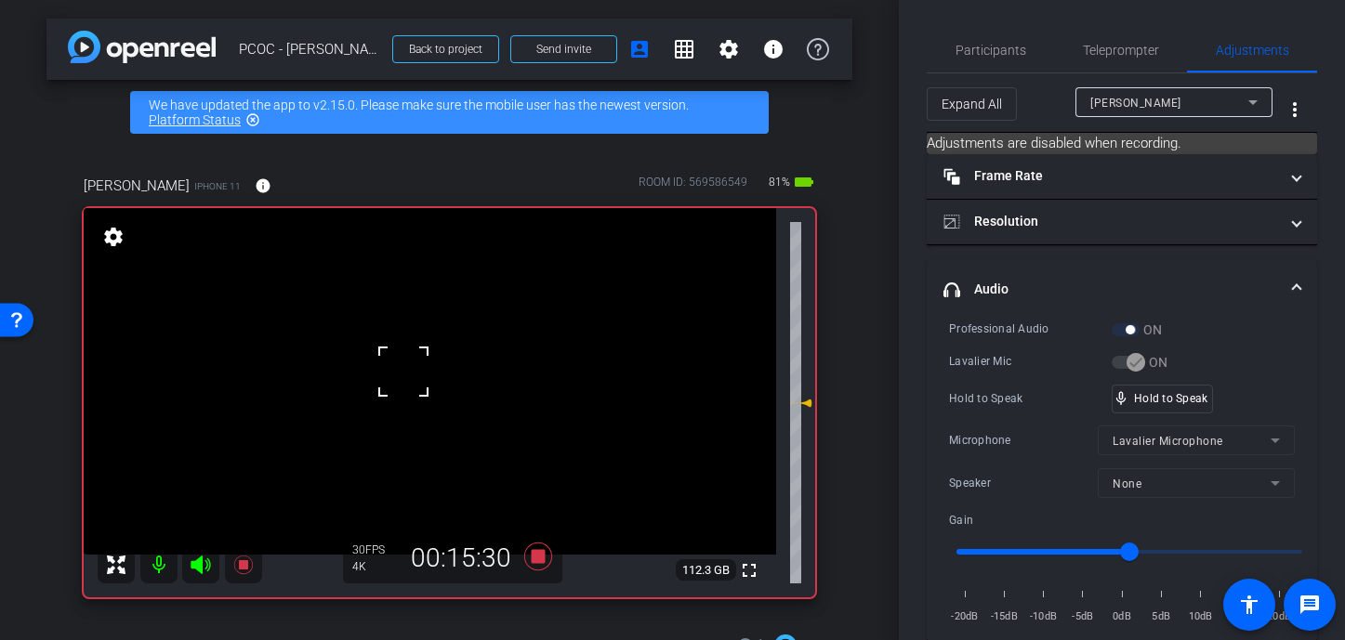
click at [412, 377] on div at bounding box center [403, 372] width 46 height 46
click at [431, 372] on video at bounding box center [430, 381] width 692 height 347
click at [431, 372] on div at bounding box center [431, 372] width 46 height 46
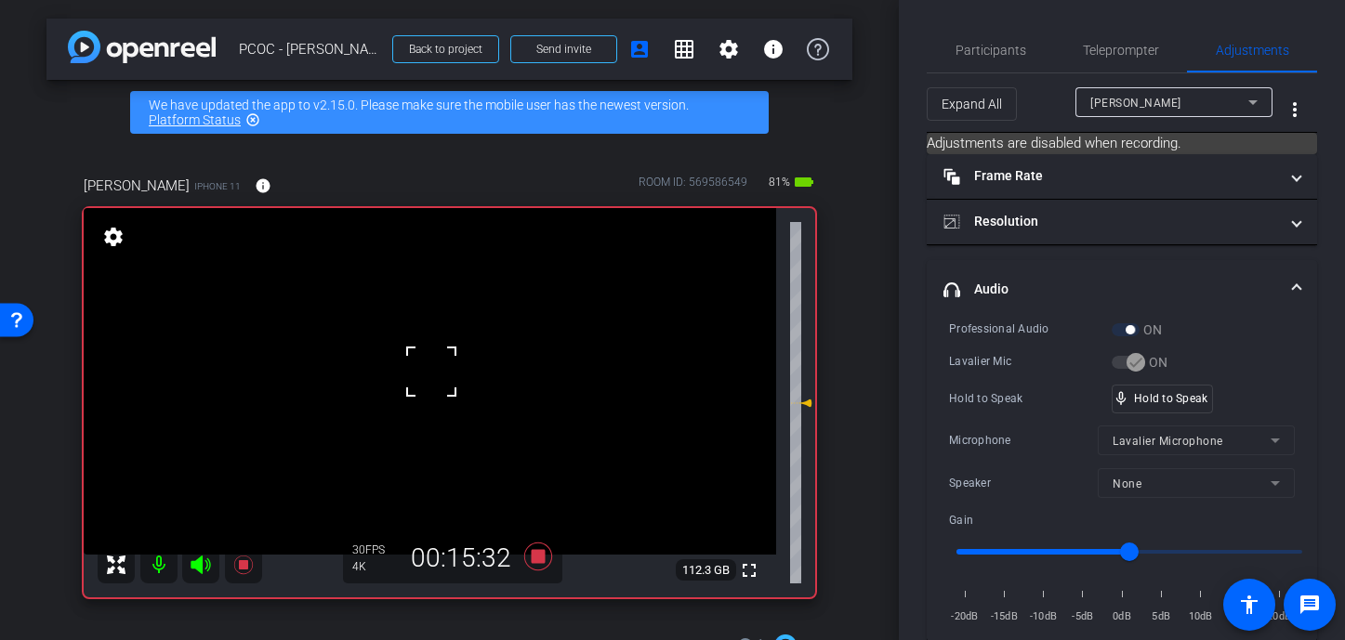
click at [431, 372] on div at bounding box center [431, 372] width 46 height 46
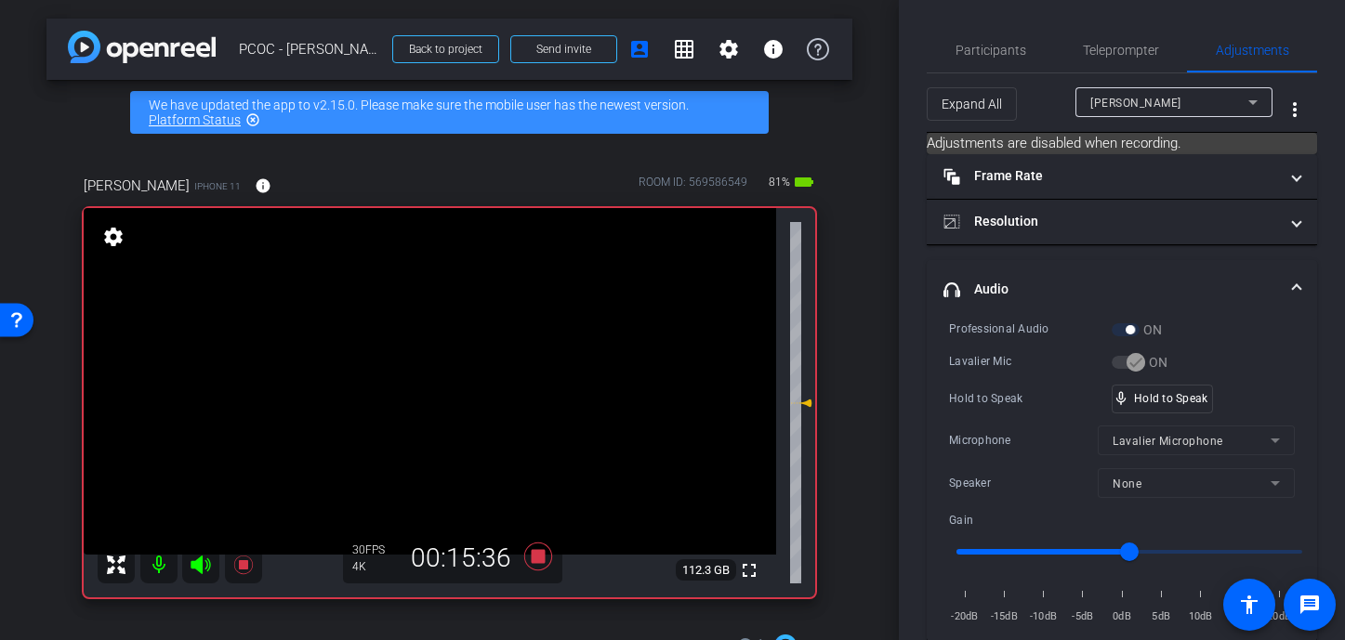
click at [431, 373] on video at bounding box center [430, 381] width 692 height 347
click at [431, 373] on div at bounding box center [431, 372] width 46 height 46
click
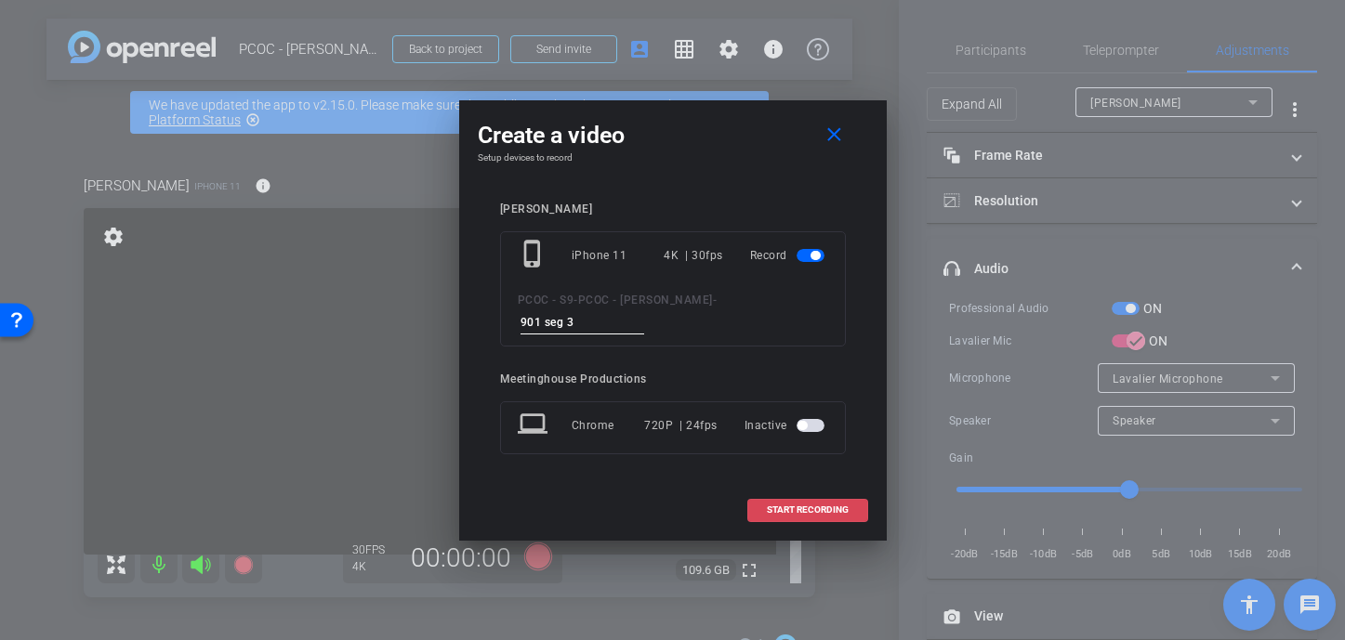
type input "901 seg 3"
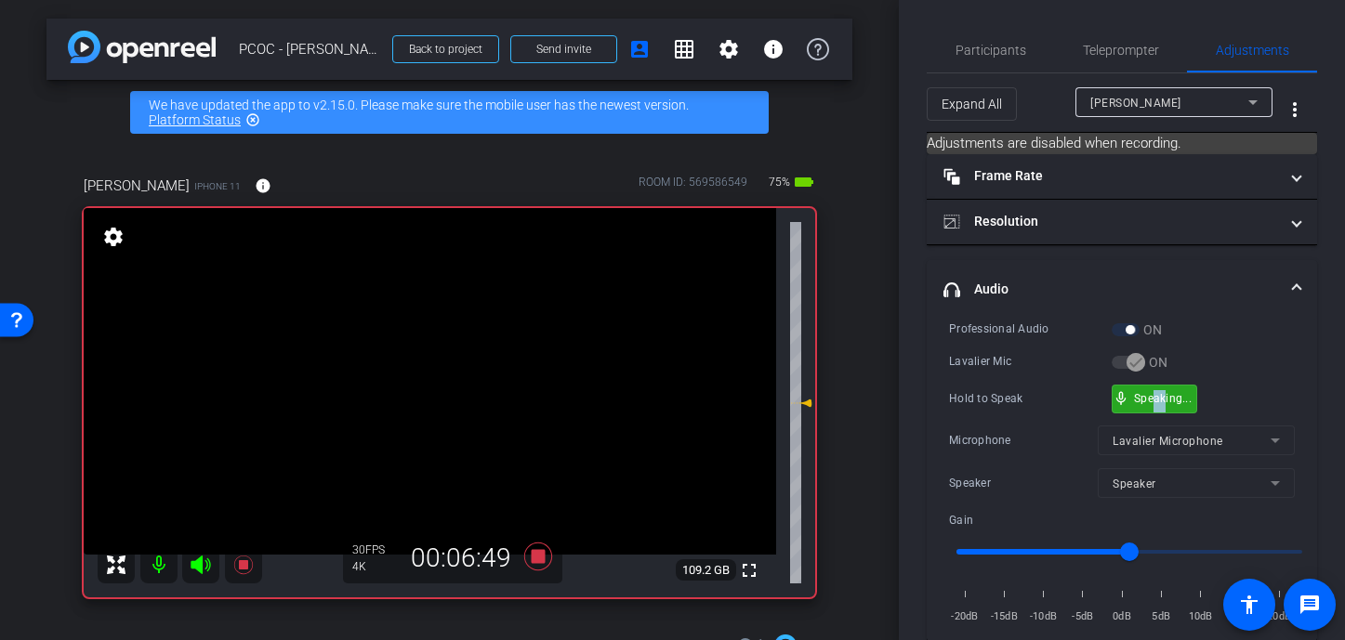
drag, startPoint x: 1164, startPoint y: 398, endPoint x: 1153, endPoint y: 393, distance: 12.1
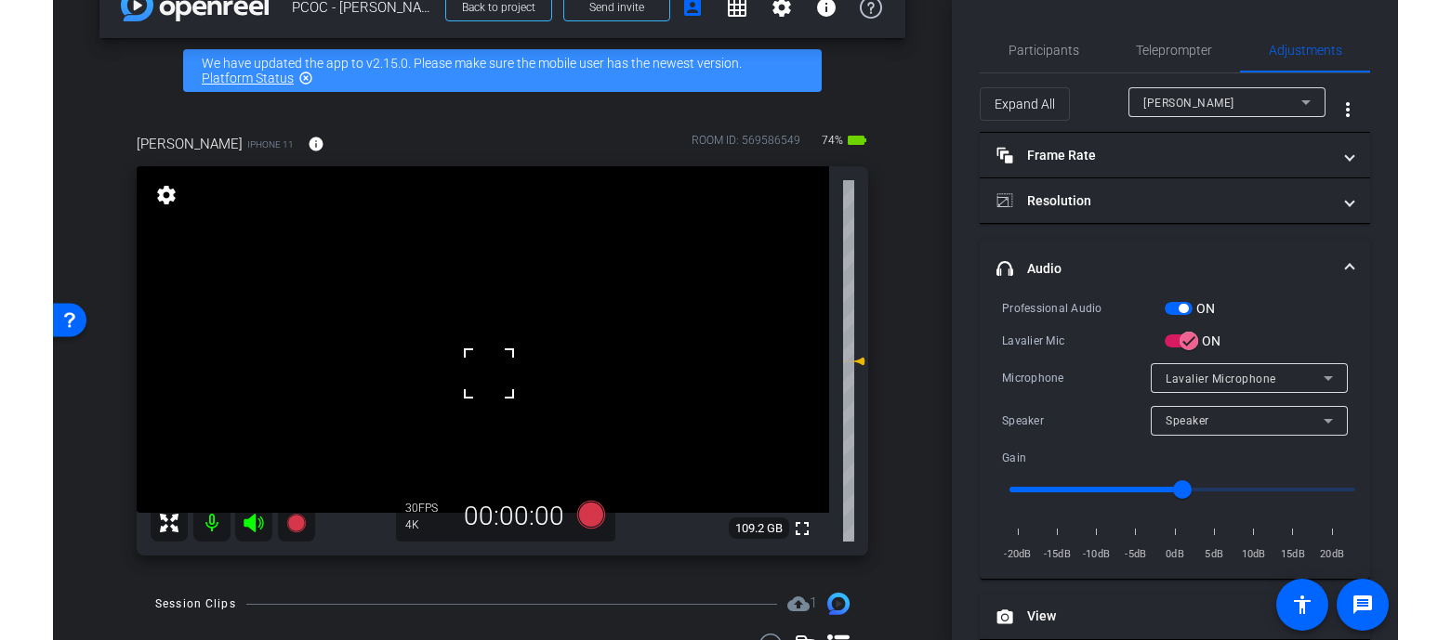
scroll to position [106, 0]
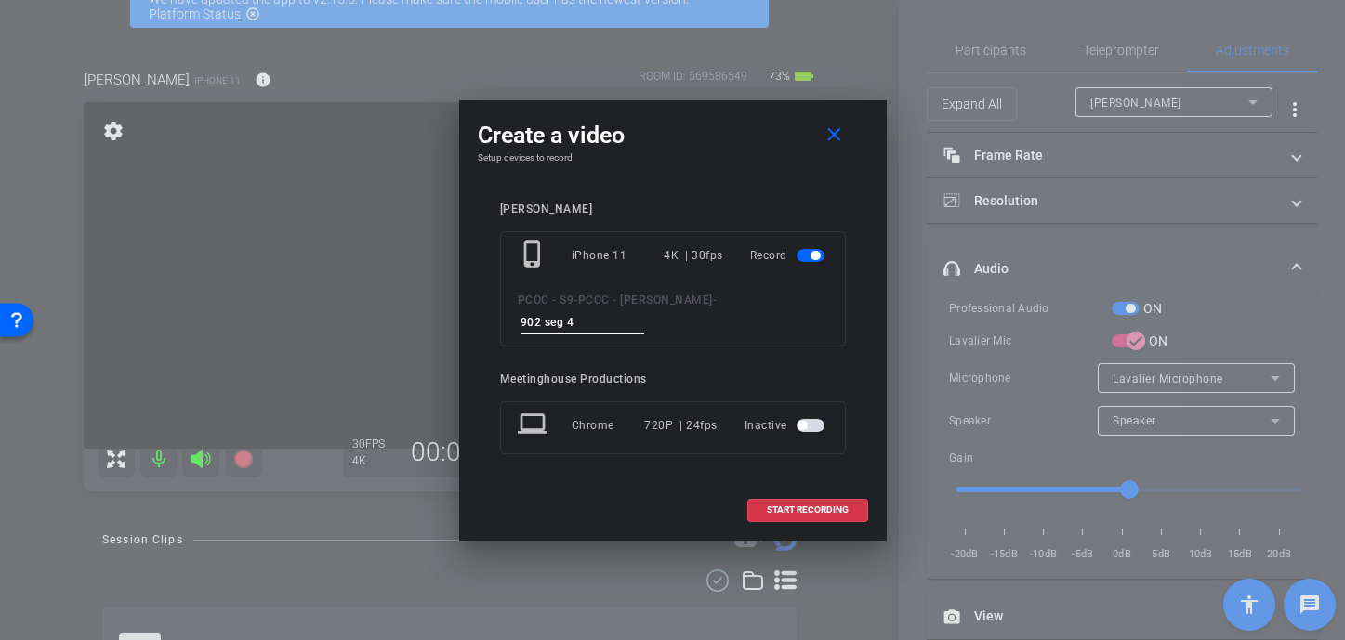
type input "902 seg 4"
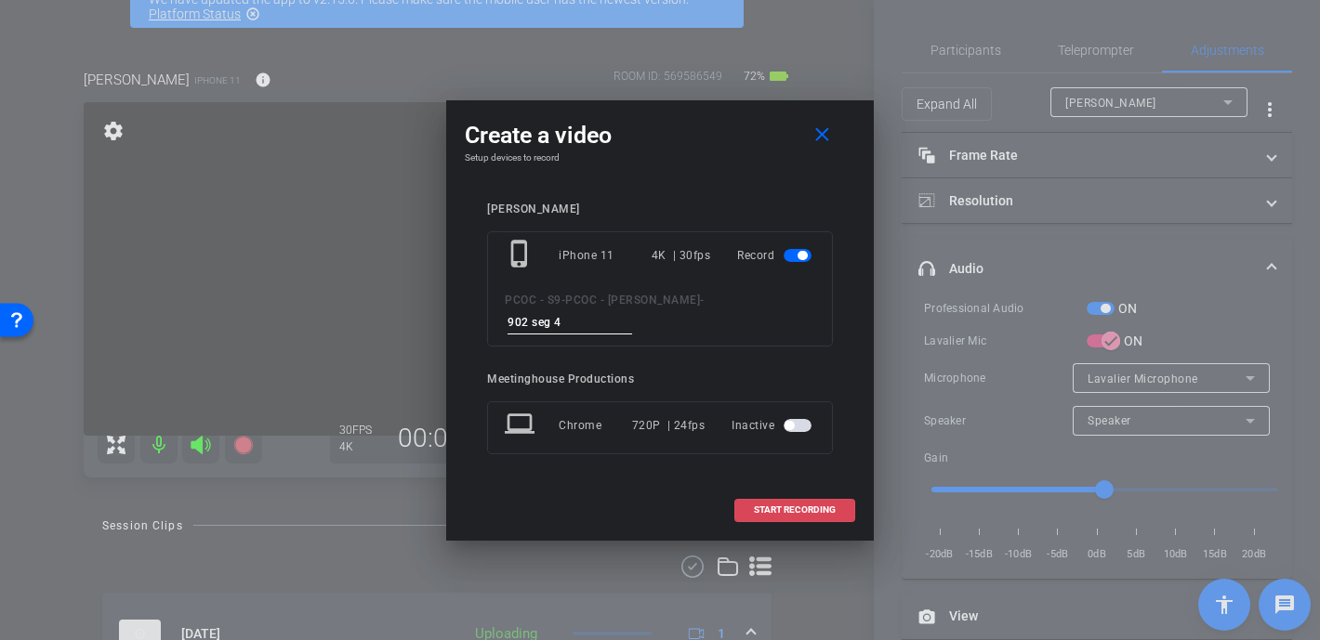
click at [824, 507] on span at bounding box center [794, 510] width 119 height 45
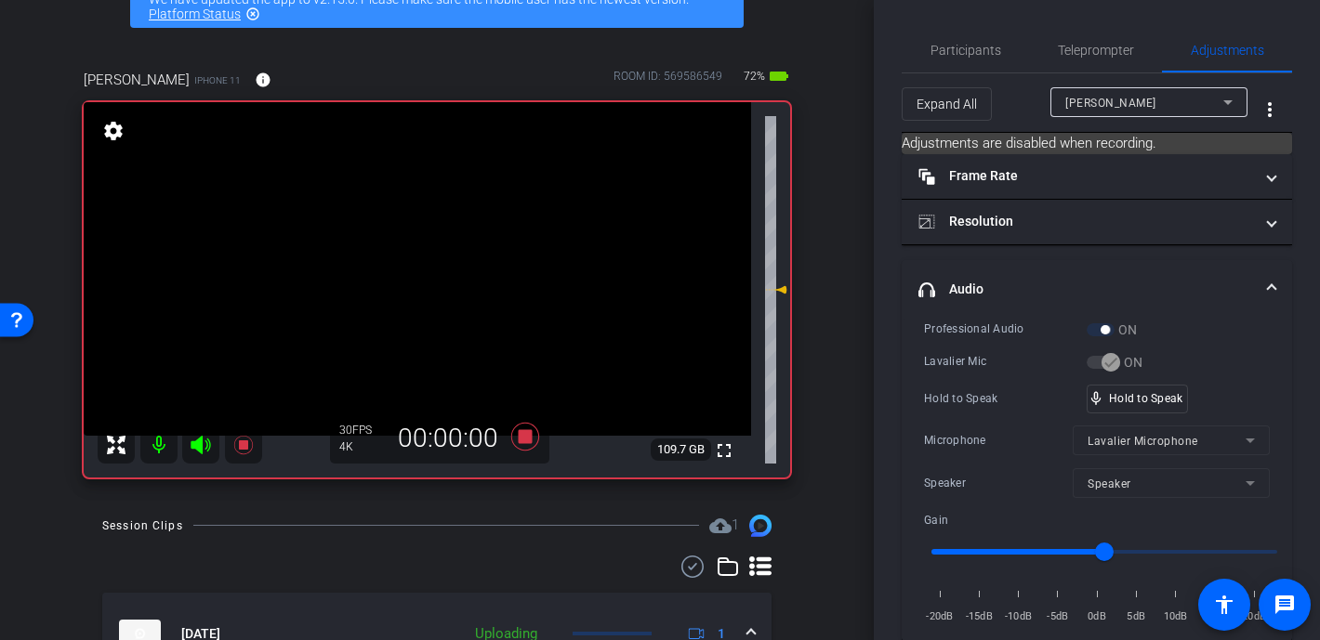
click at [370, 282] on video at bounding box center [417, 269] width 667 height 334
click at [389, 292] on div at bounding box center [370, 281] width 46 height 46
click at [1071, 403] on div "mic_none Speaking..." at bounding box center [1130, 399] width 84 height 27
click at [402, 269] on video at bounding box center [417, 269] width 667 height 334
click at [402, 269] on div at bounding box center [402, 268] width 46 height 46
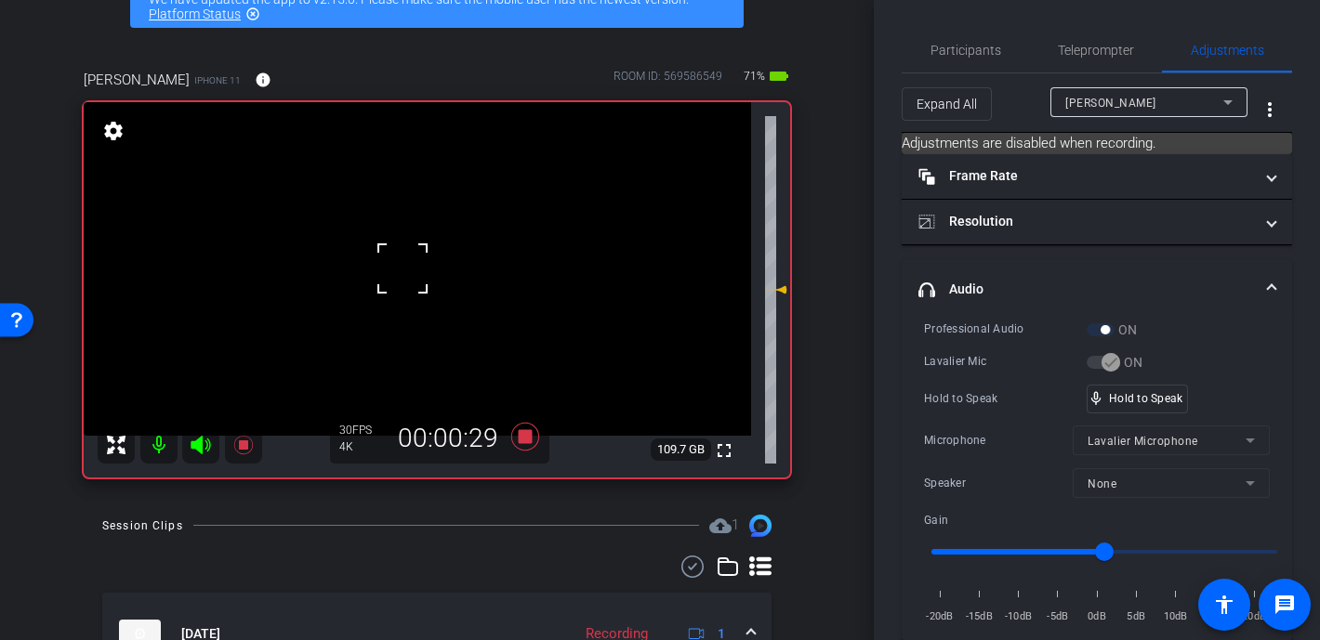
click at [402, 269] on div at bounding box center [402, 268] width 46 height 46
click at [408, 252] on div at bounding box center [402, 268] width 46 height 46
click at [407, 252] on div at bounding box center [402, 268] width 46 height 46
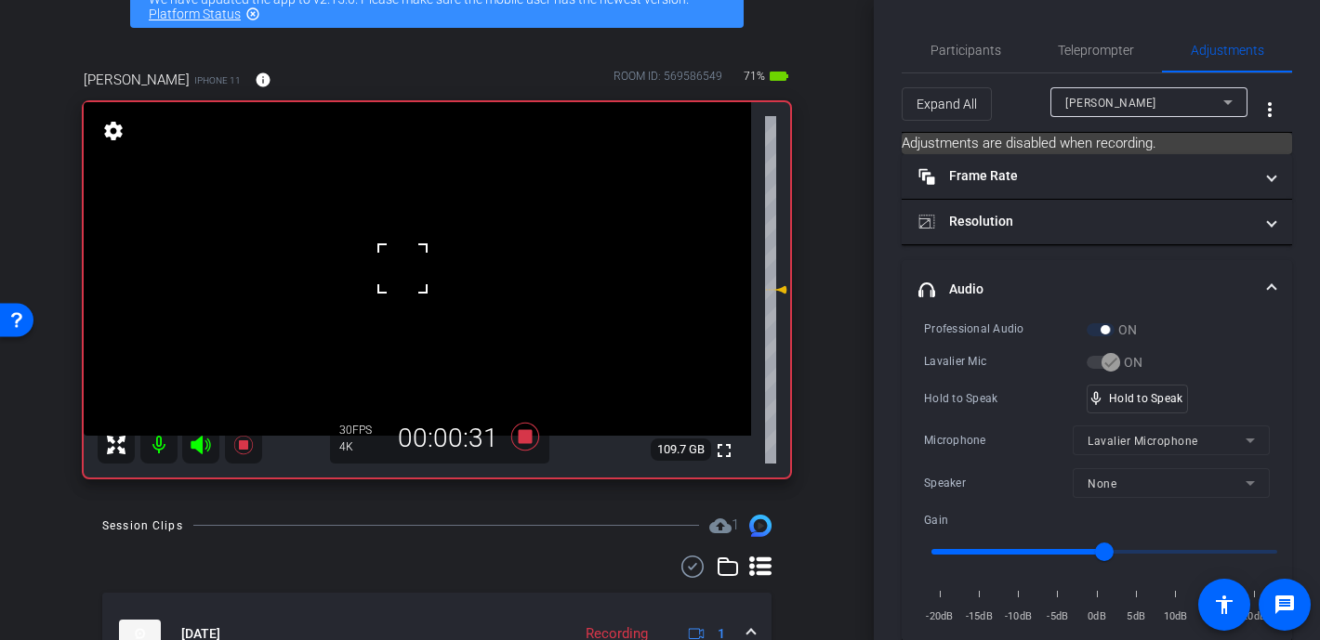
click at [407, 252] on div at bounding box center [402, 268] width 46 height 46
click at [406, 255] on video at bounding box center [417, 269] width 667 height 334
click at [406, 255] on div at bounding box center [406, 254] width 46 height 46
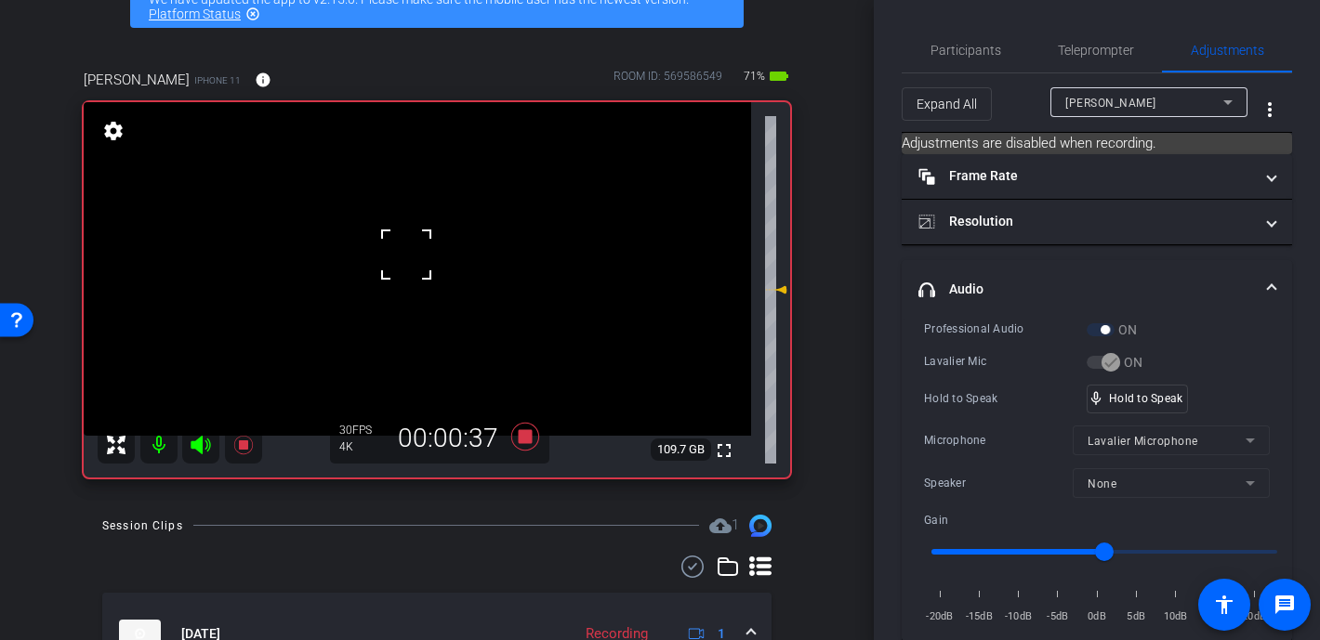
click at [406, 255] on div at bounding box center [406, 254] width 46 height 46
click at [414, 253] on video at bounding box center [417, 269] width 667 height 334
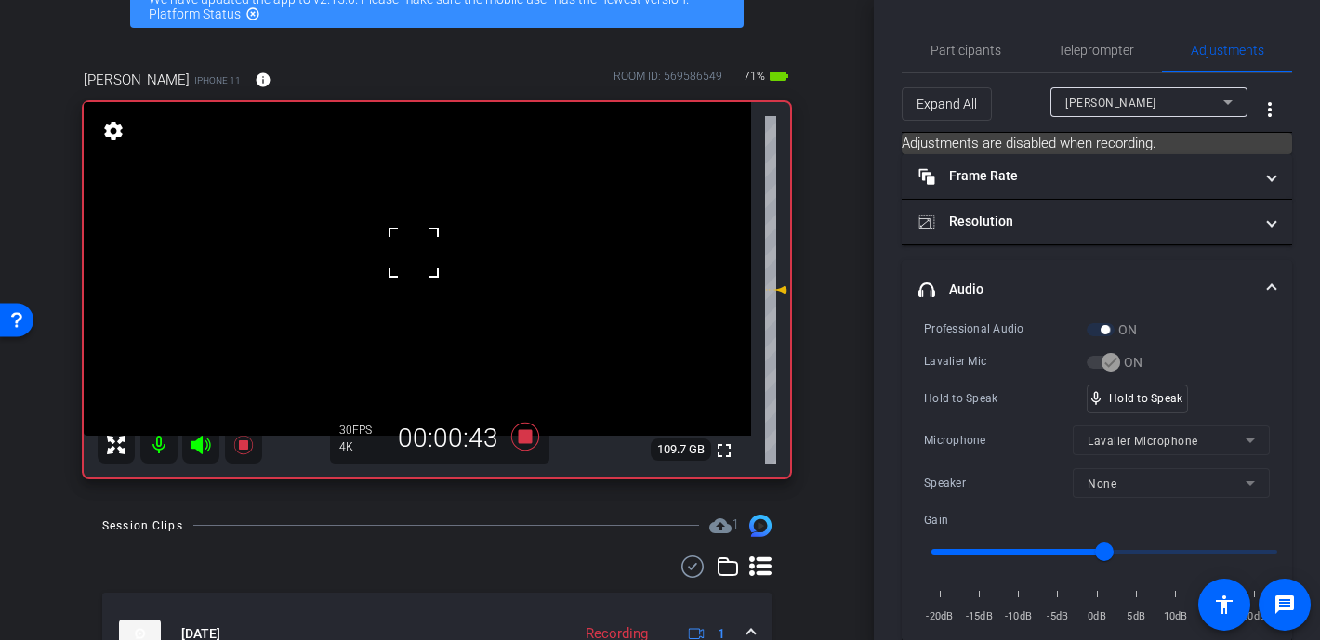
click at [414, 253] on div at bounding box center [413, 253] width 46 height 46
click at [407, 261] on video at bounding box center [417, 269] width 667 height 334
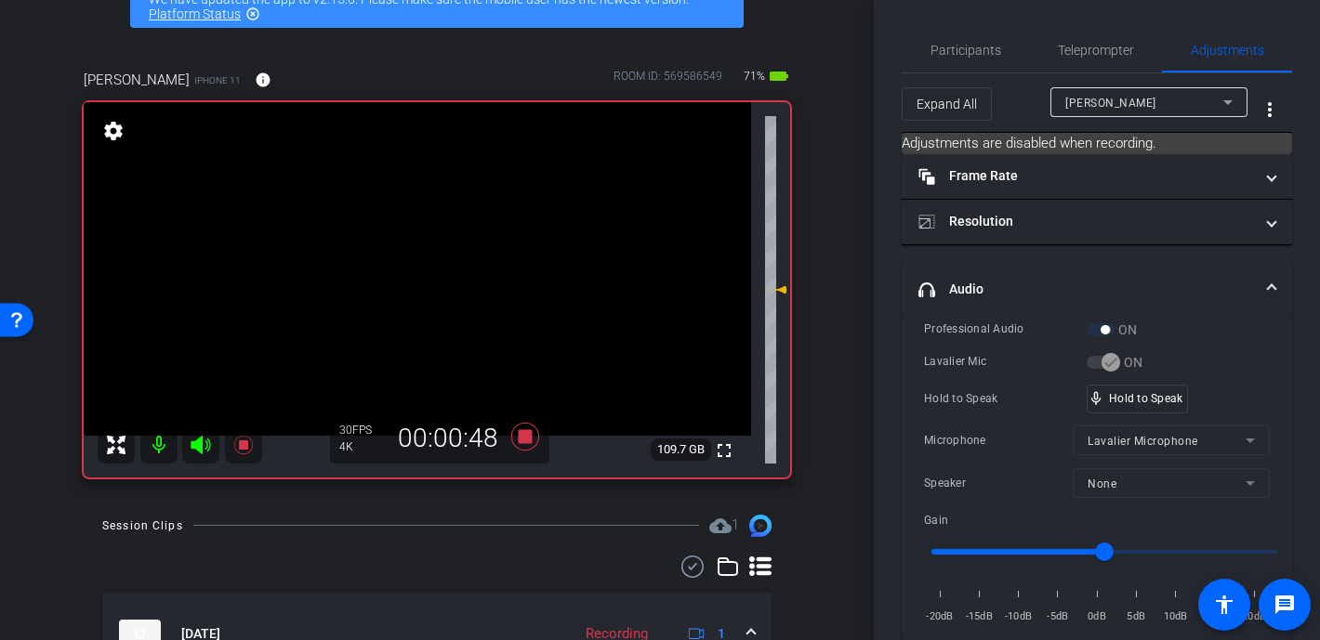
click at [407, 261] on div at bounding box center [413, 253] width 46 height 46
click at [407, 261] on div at bounding box center [407, 261] width 46 height 46
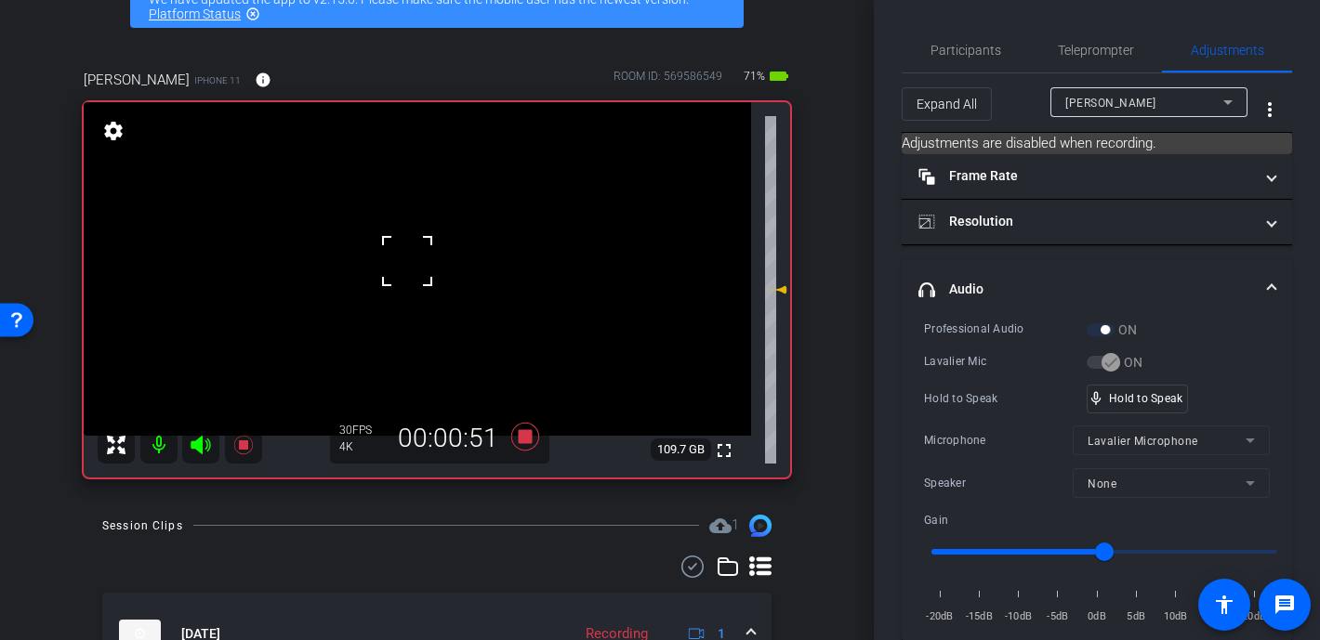
click at [407, 261] on div at bounding box center [407, 261] width 46 height 46
click at [407, 266] on video at bounding box center [417, 269] width 667 height 334
click at [407, 266] on div at bounding box center [407, 266] width 46 height 46
click at [415, 271] on video at bounding box center [417, 269] width 667 height 334
click at [415, 271] on div at bounding box center [414, 271] width 46 height 46
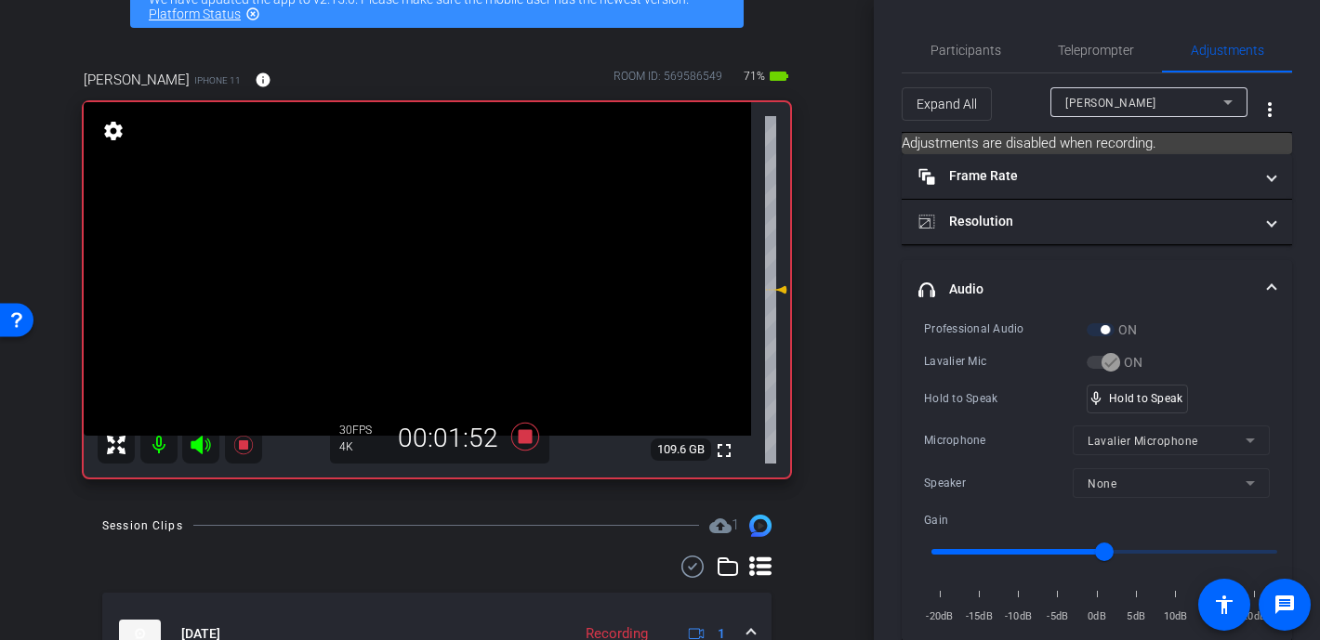
click at [415, 262] on video at bounding box center [417, 269] width 667 height 334
click at [415, 262] on div at bounding box center [414, 262] width 46 height 46
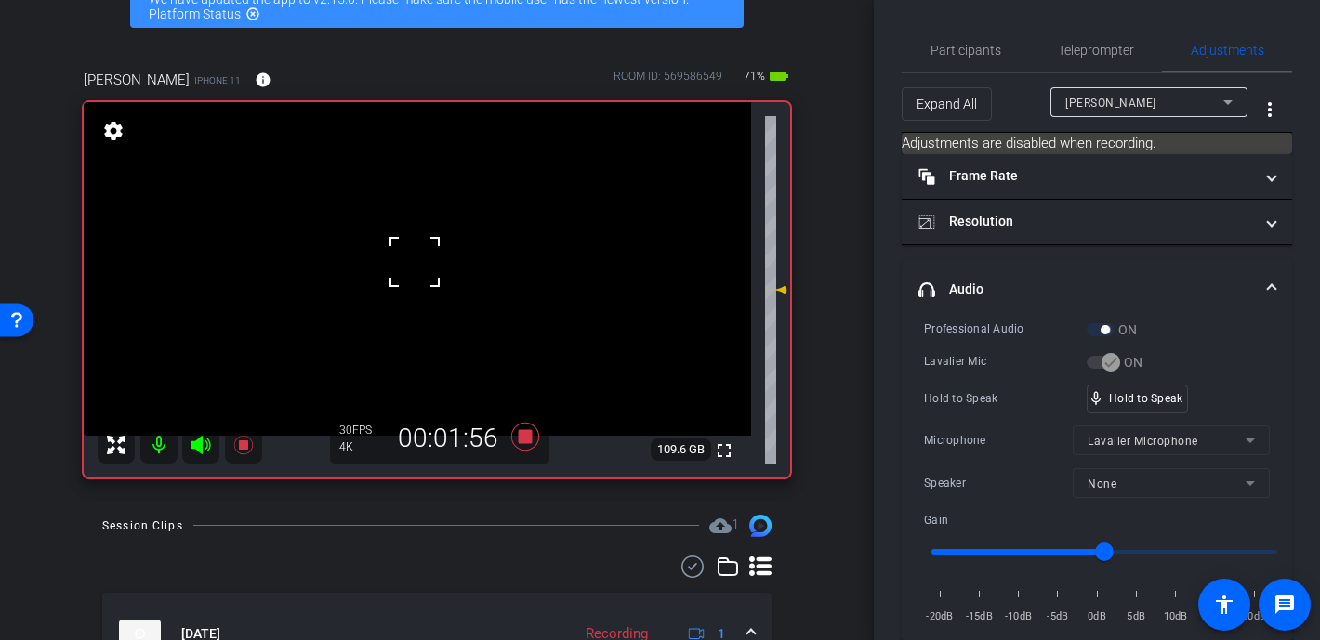
click at [415, 262] on div at bounding box center [414, 262] width 46 height 46
click at [415, 262] on video at bounding box center [417, 269] width 667 height 334
click at [415, 262] on div at bounding box center [414, 262] width 46 height 46
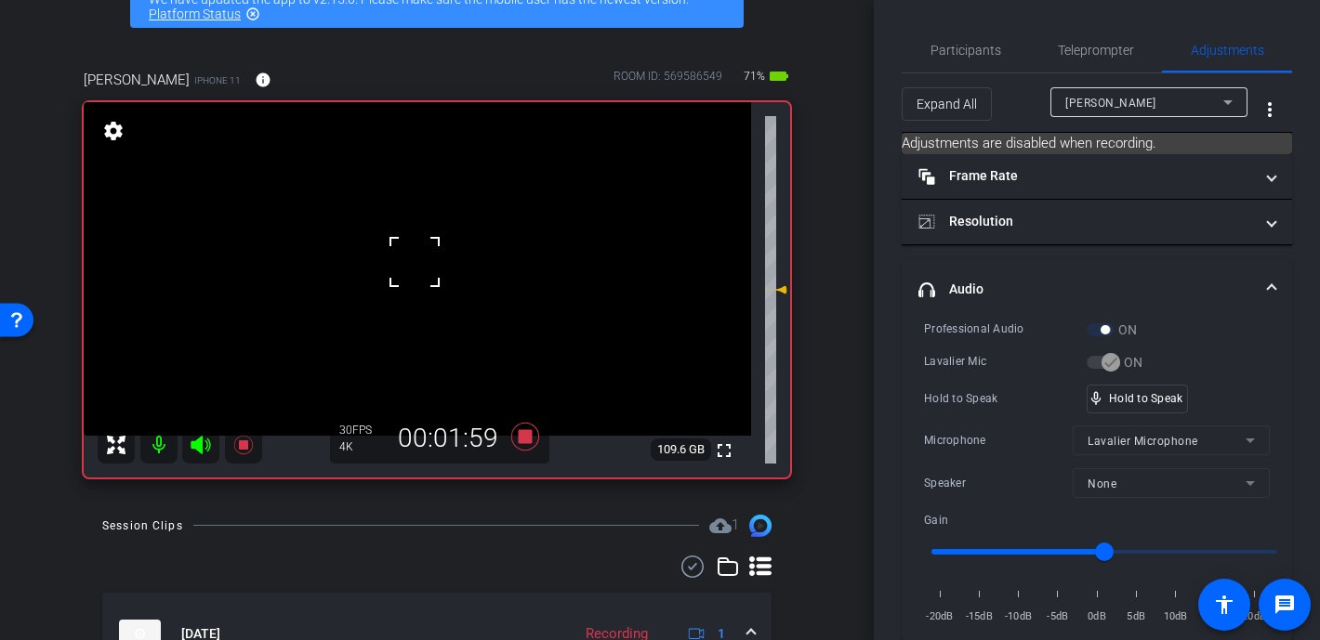
click at [415, 262] on div at bounding box center [414, 262] width 46 height 46
click at [961, 58] on span "Participants" at bounding box center [965, 50] width 71 height 45
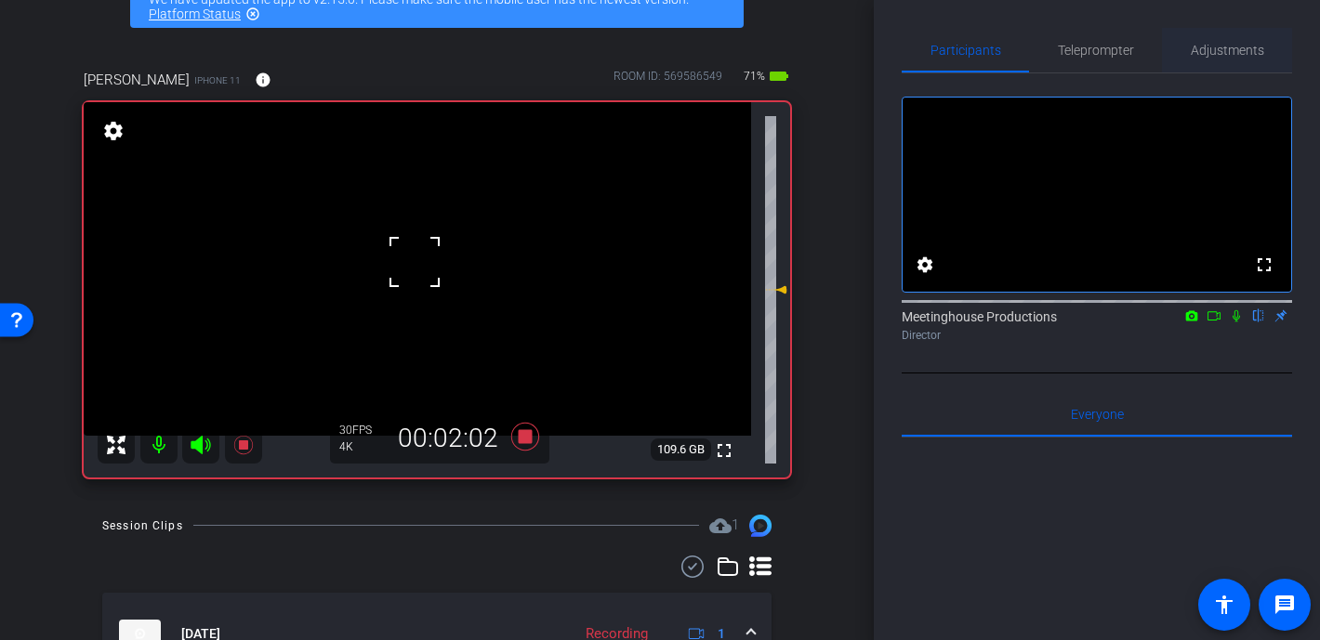
click at [1071, 52] on span "Adjustments" at bounding box center [1227, 50] width 73 height 13
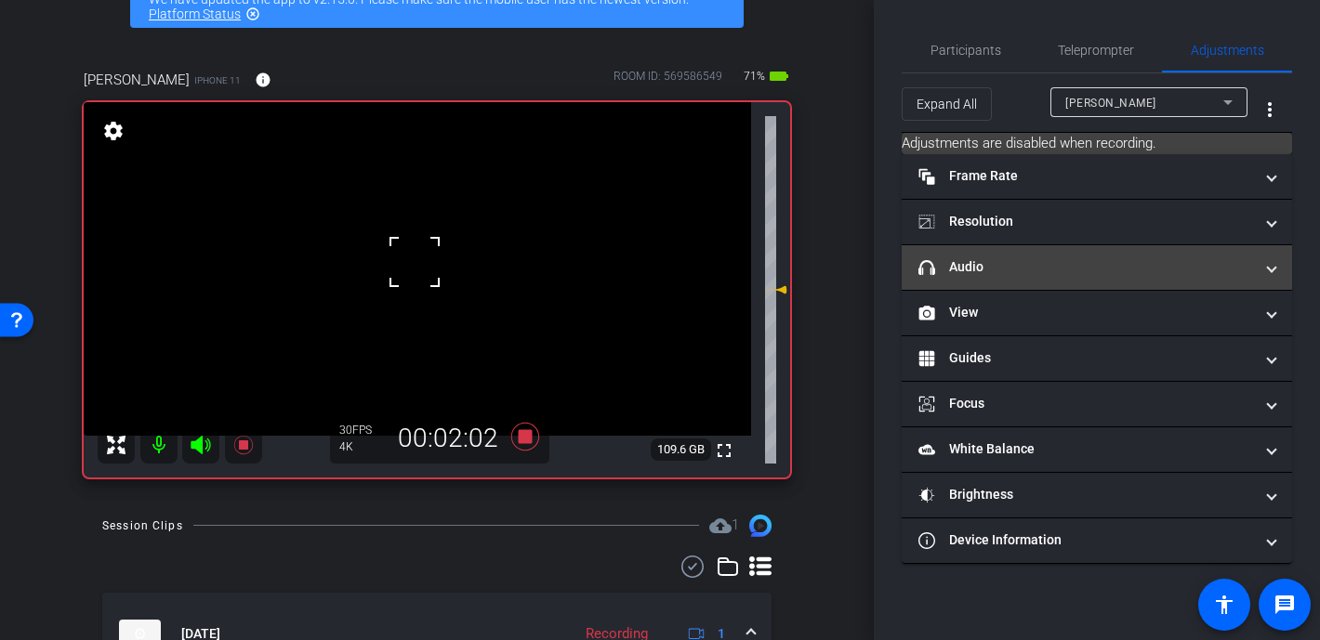
click at [1025, 265] on mat-panel-title "headphone icon Audio" at bounding box center [1085, 267] width 335 height 20
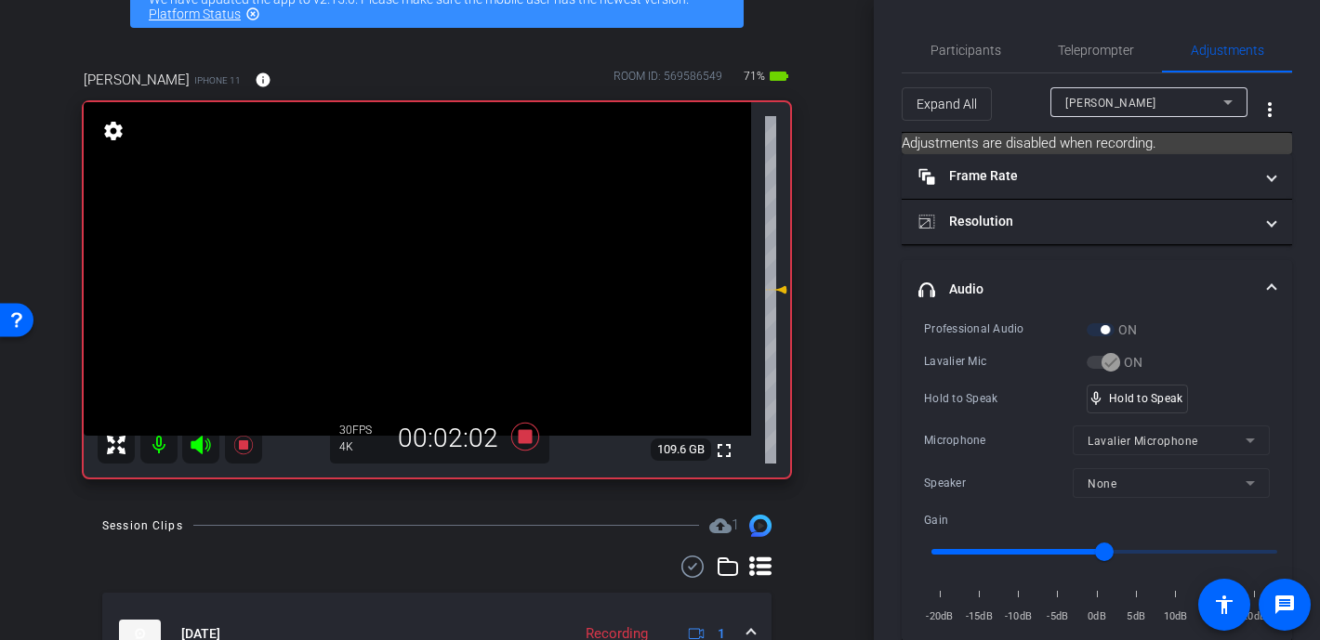
click at [416, 249] on video at bounding box center [417, 269] width 667 height 334
click at [411, 266] on div at bounding box center [416, 249] width 46 height 46
click at [421, 261] on video at bounding box center [417, 269] width 667 height 334
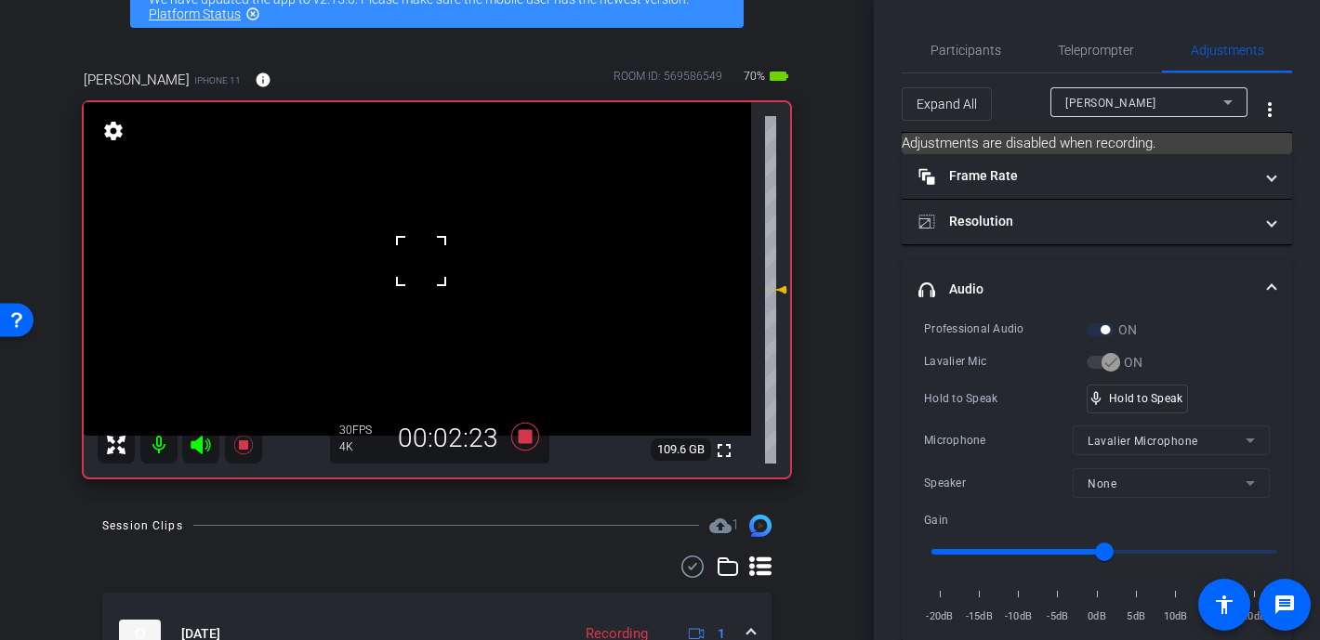
click at [421, 261] on div at bounding box center [421, 261] width 46 height 46
click at [407, 261] on div at bounding box center [421, 261] width 46 height 46
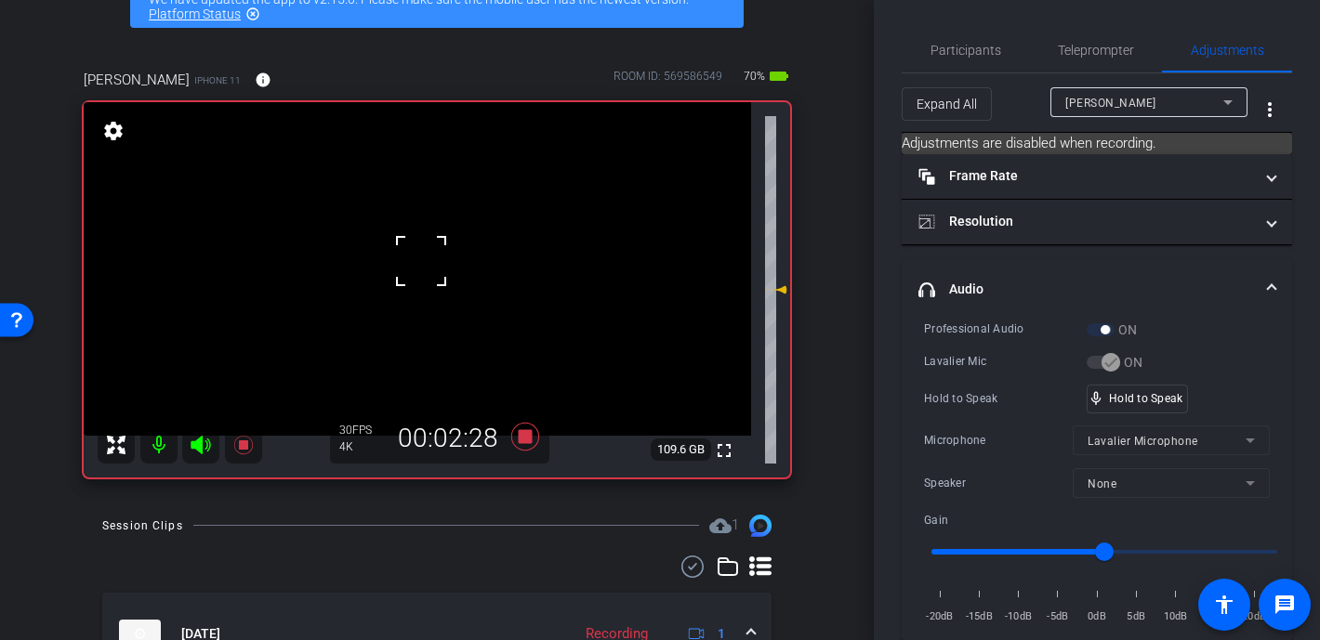
click at [407, 256] on div at bounding box center [421, 261] width 46 height 46
click at [407, 256] on video at bounding box center [417, 269] width 667 height 334
click at [407, 256] on div at bounding box center [407, 255] width 46 height 46
click at [411, 258] on video at bounding box center [417, 269] width 667 height 334
click at [411, 259] on div at bounding box center [407, 255] width 46 height 46
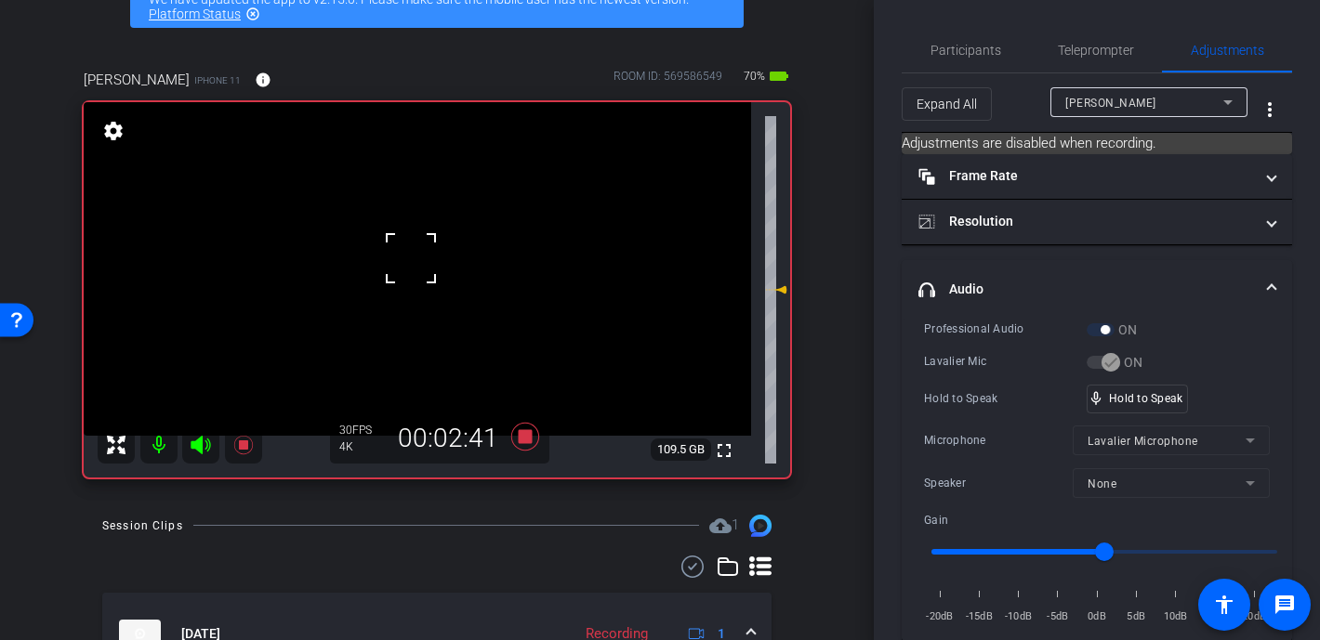
click at [411, 253] on div at bounding box center [411, 258] width 46 height 46
click at [397, 266] on video at bounding box center [417, 269] width 667 height 334
click at [397, 266] on div at bounding box center [411, 258] width 46 height 46
click at [403, 266] on div at bounding box center [397, 266] width 46 height 46
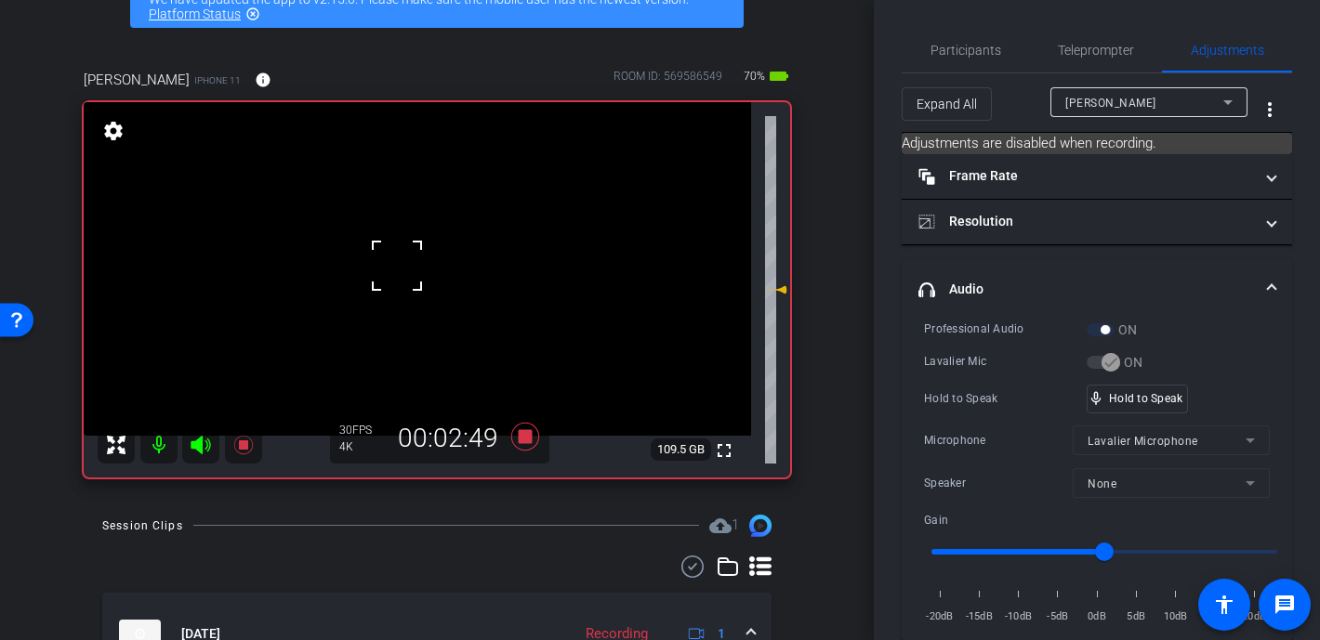
click at [403, 266] on div at bounding box center [397, 266] width 46 height 46
click at [419, 265] on div at bounding box center [397, 266] width 46 height 46
click at [402, 278] on video at bounding box center [417, 269] width 667 height 334
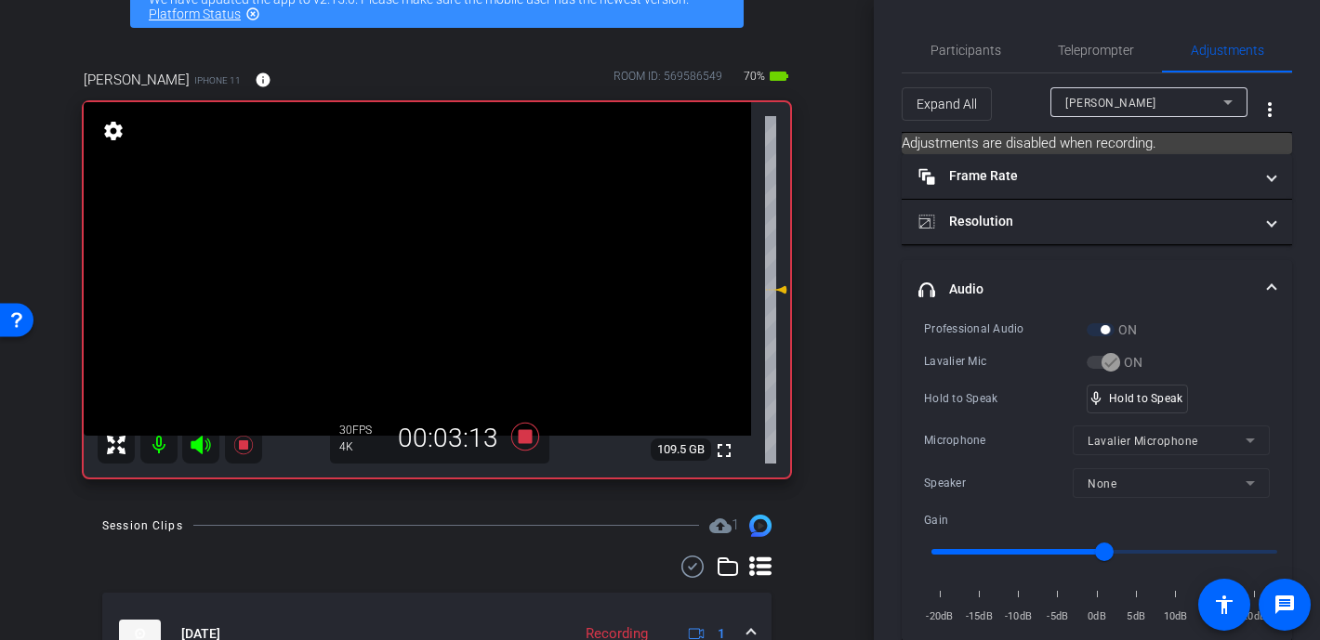
click at [414, 263] on video at bounding box center [417, 269] width 667 height 334
click at [414, 263] on div at bounding box center [413, 263] width 46 height 46
click at [414, 263] on video at bounding box center [417, 269] width 667 height 334
click at [414, 263] on div at bounding box center [413, 263] width 46 height 46
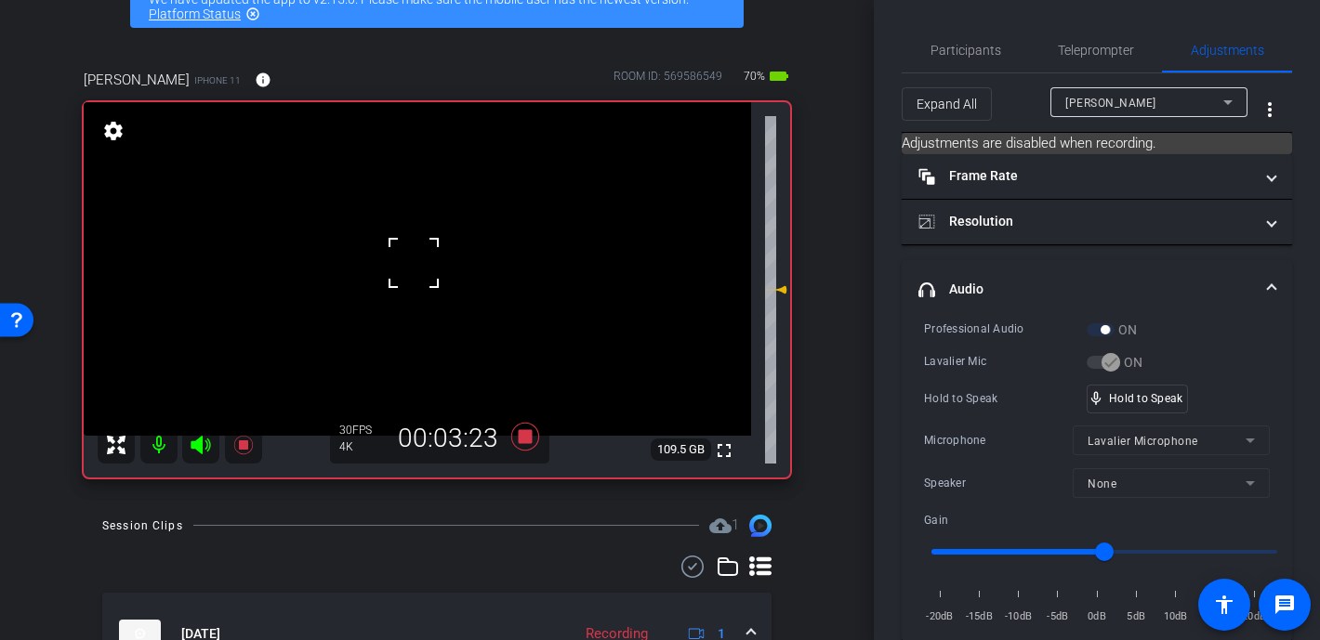
click at [414, 263] on div at bounding box center [413, 263] width 46 height 46
click at [414, 263] on video at bounding box center [417, 269] width 667 height 334
click at [414, 263] on div at bounding box center [413, 263] width 46 height 46
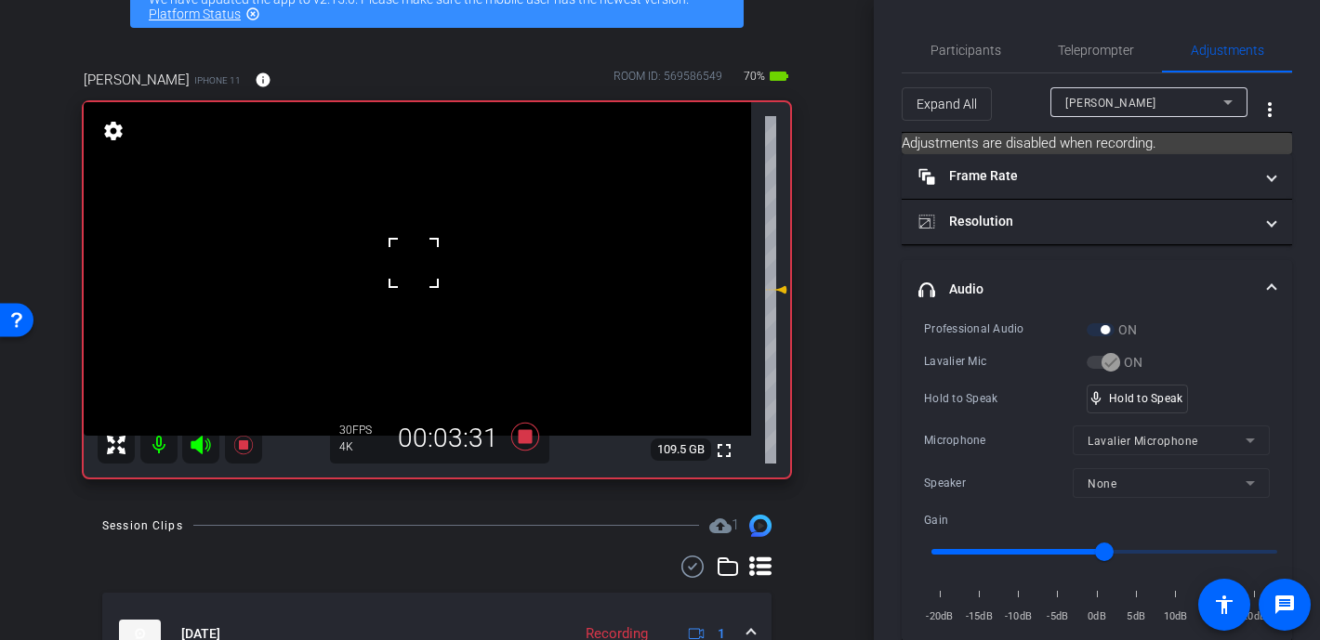
click at [414, 263] on div at bounding box center [413, 263] width 46 height 46
click at [414, 263] on video at bounding box center [417, 269] width 667 height 334
click at [1071, 389] on div "mic_none Speaking..." at bounding box center [1130, 399] width 84 height 27
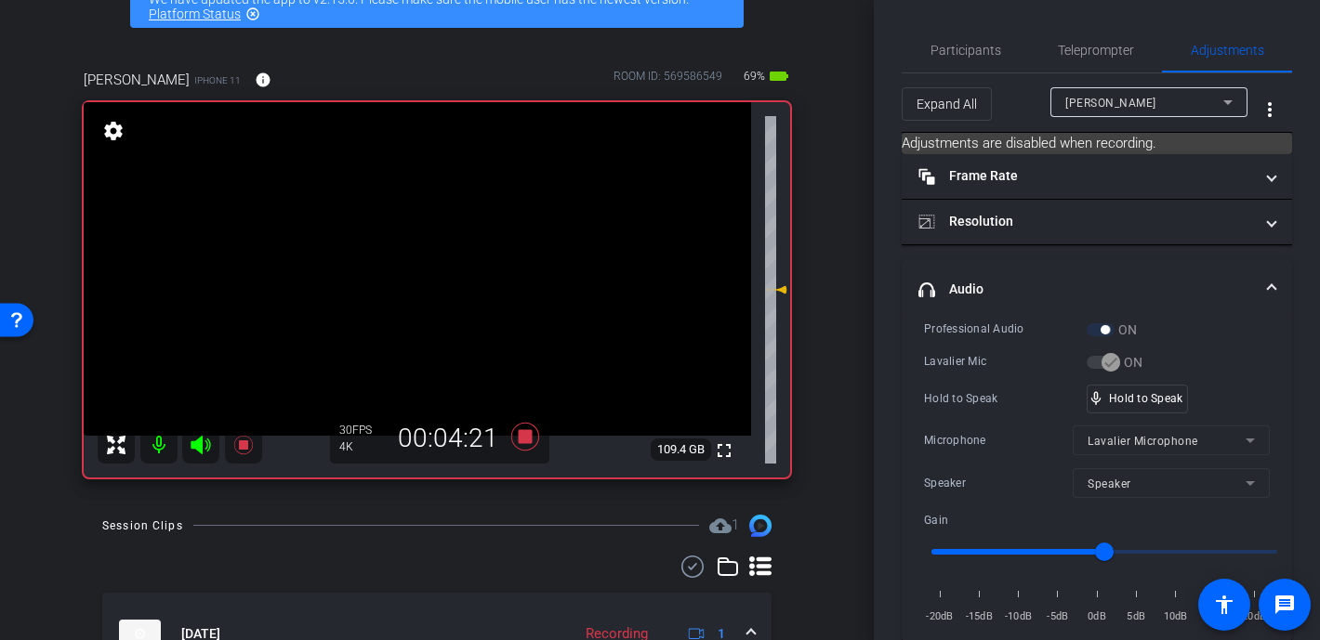
click at [426, 274] on video at bounding box center [417, 269] width 667 height 334
click at [417, 271] on div at bounding box center [425, 274] width 46 height 46
click at [415, 259] on div at bounding box center [425, 274] width 46 height 46
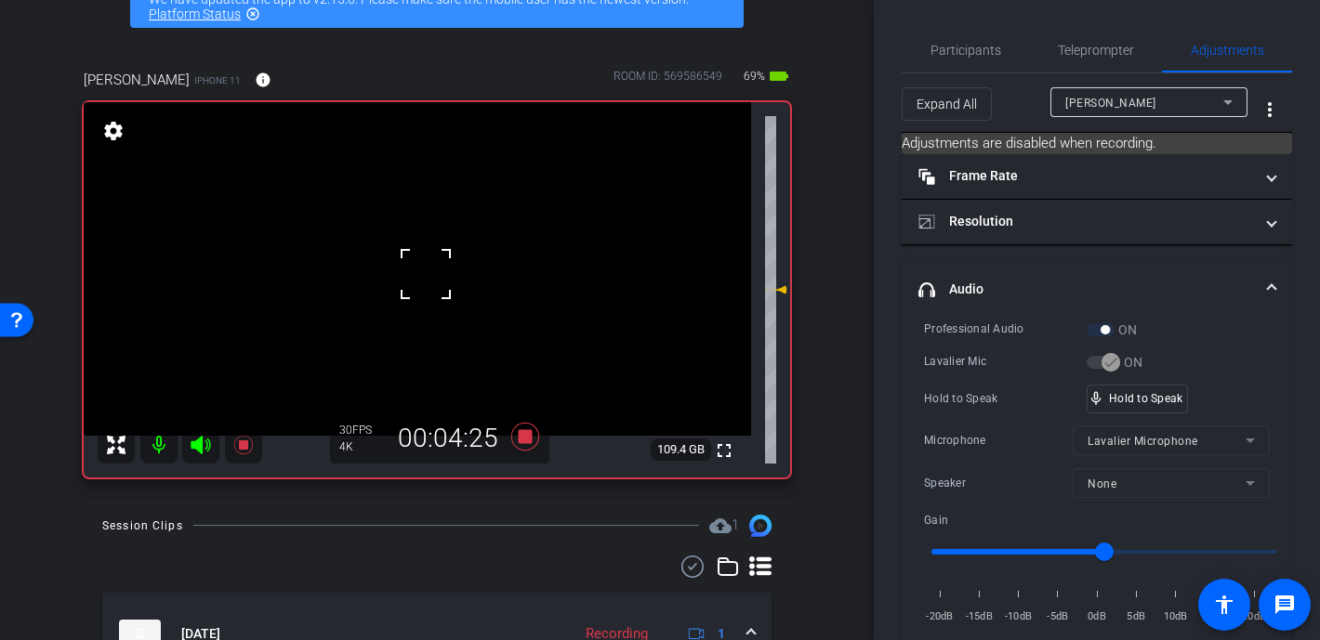
click at [394, 256] on video at bounding box center [417, 269] width 667 height 334
click at [401, 265] on div at bounding box center [394, 255] width 46 height 46
click at [401, 264] on div at bounding box center [394, 255] width 46 height 46
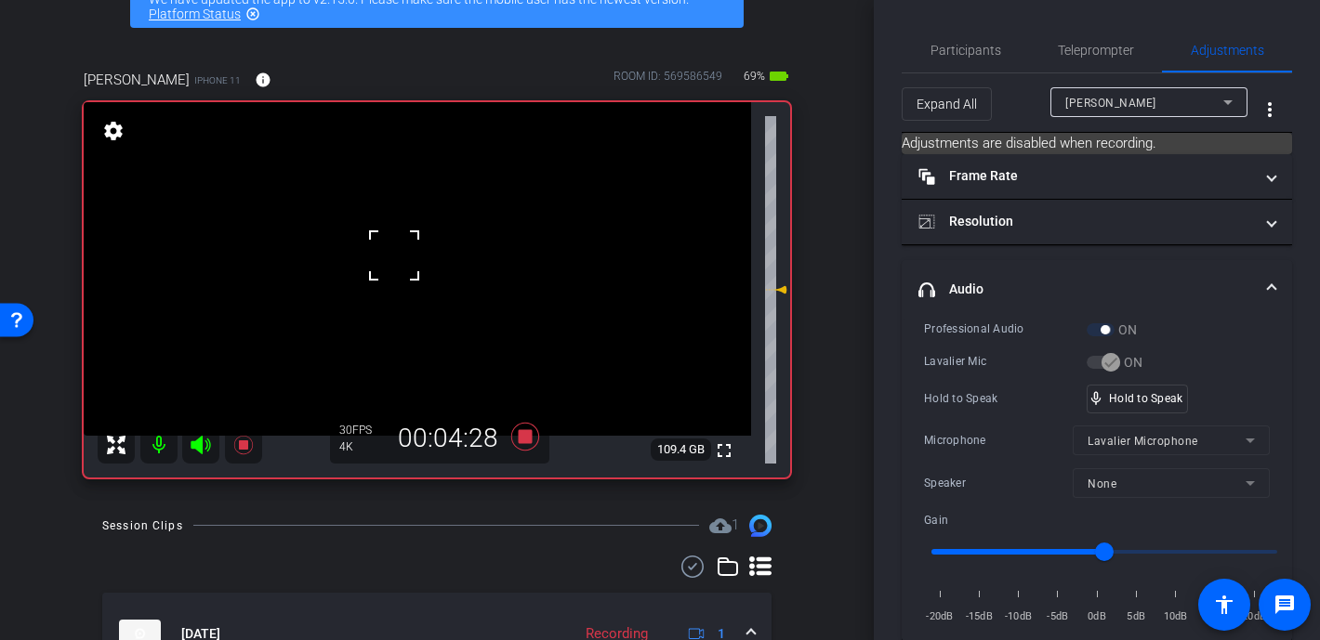
click at [401, 264] on div at bounding box center [394, 255] width 46 height 46
click at [415, 263] on div at bounding box center [394, 255] width 46 height 46
click at [427, 259] on video at bounding box center [417, 269] width 667 height 334
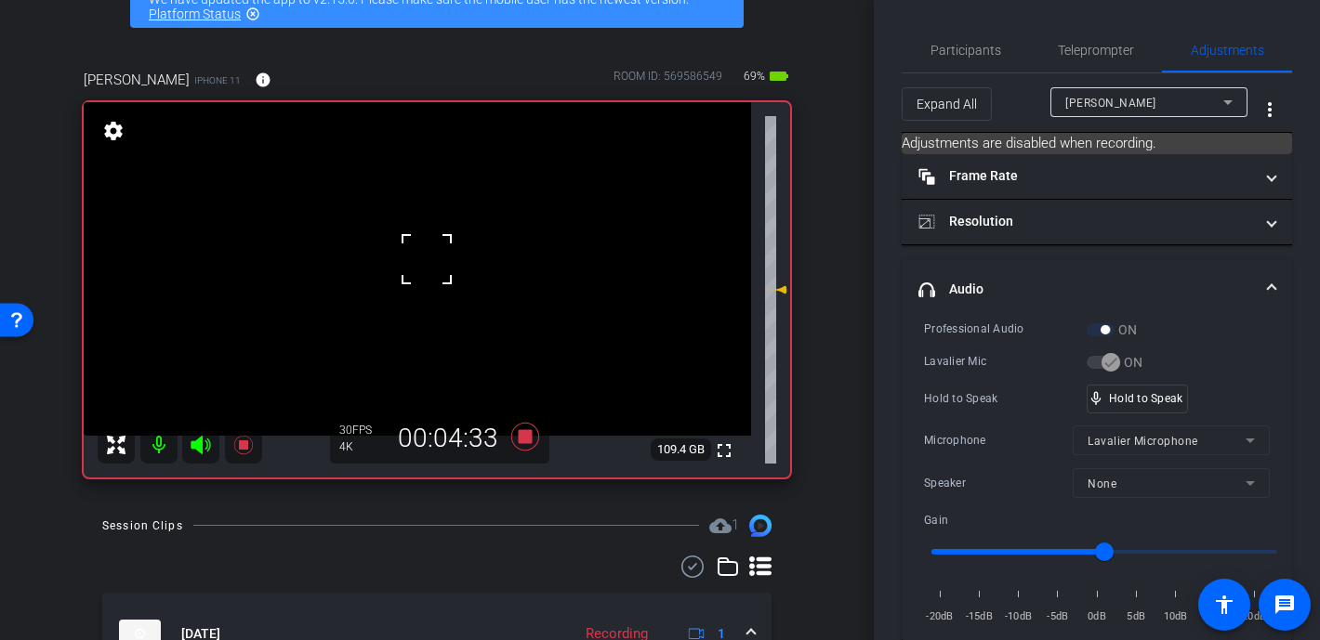
click at [427, 259] on div at bounding box center [426, 259] width 46 height 46
click at [424, 259] on div at bounding box center [426, 259] width 46 height 46
click at [424, 259] on video at bounding box center [417, 269] width 667 height 334
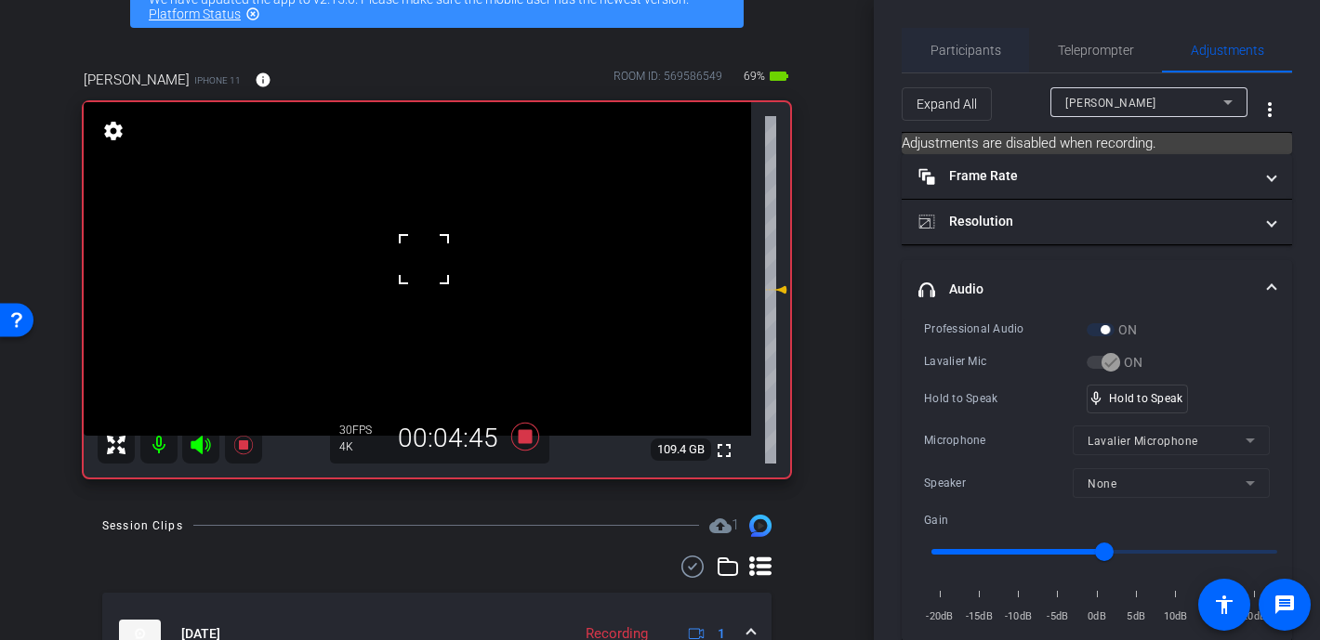
click at [944, 52] on span "Participants" at bounding box center [965, 50] width 71 height 13
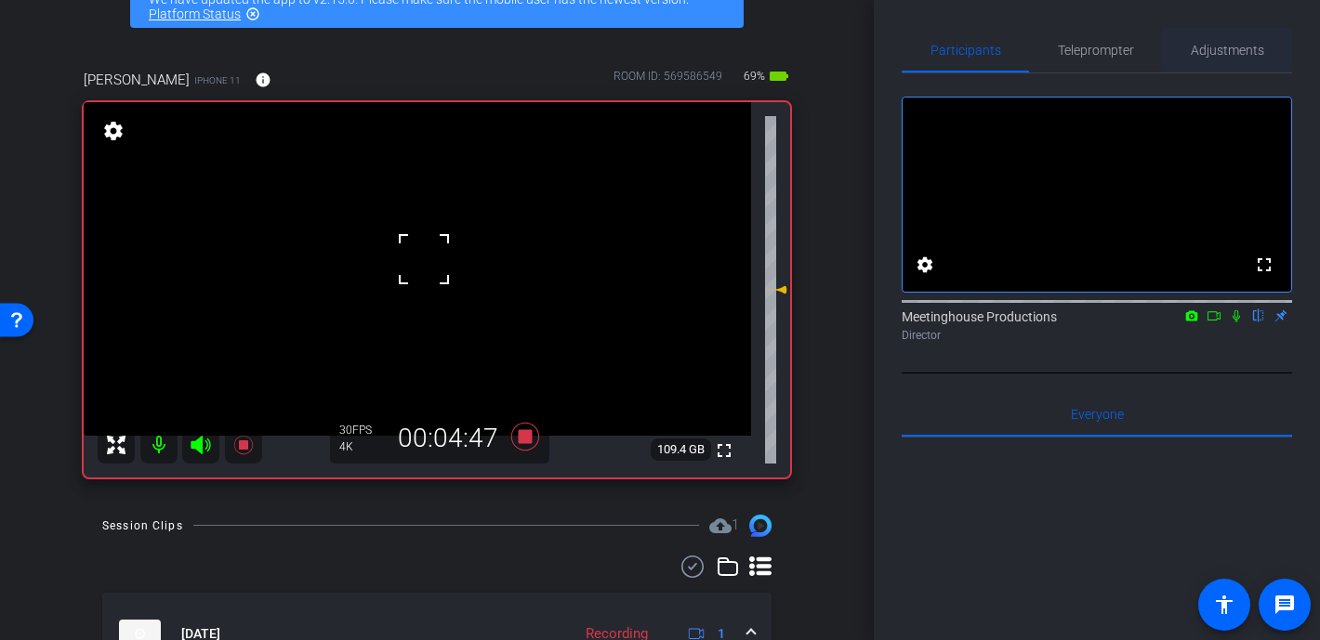
click at [1071, 47] on span "Adjustments" at bounding box center [1227, 50] width 73 height 13
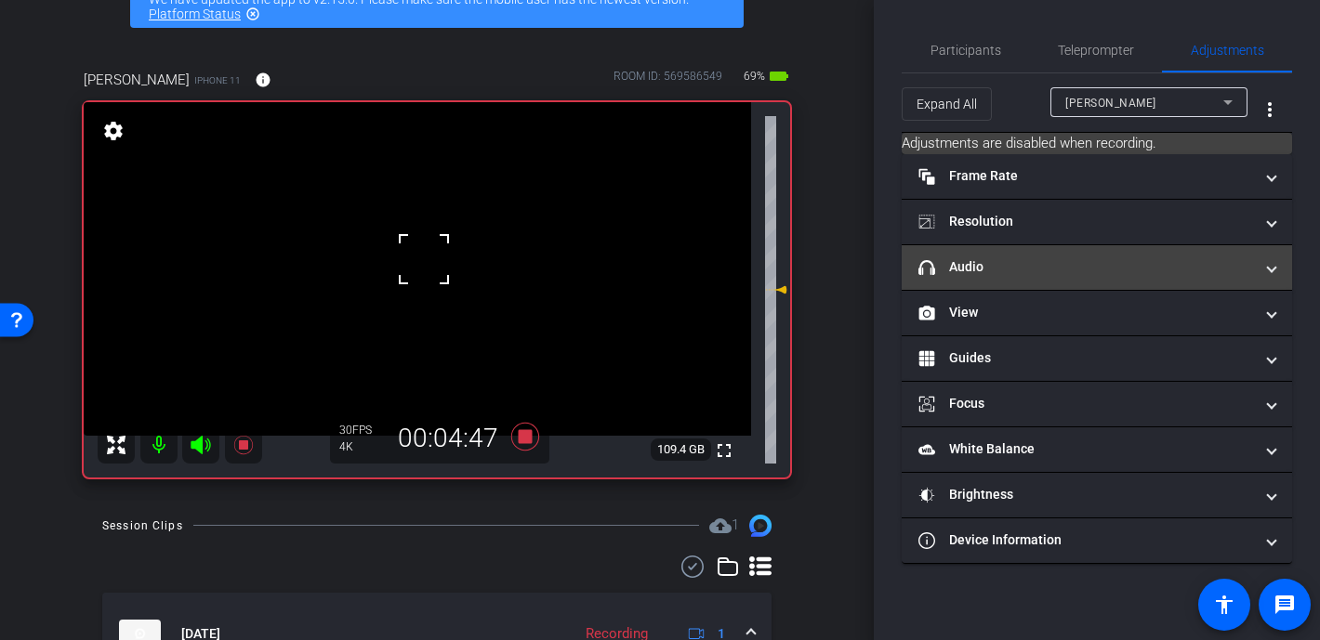
click at [1003, 257] on mat-panel-title "headphone icon Audio" at bounding box center [1085, 267] width 335 height 20
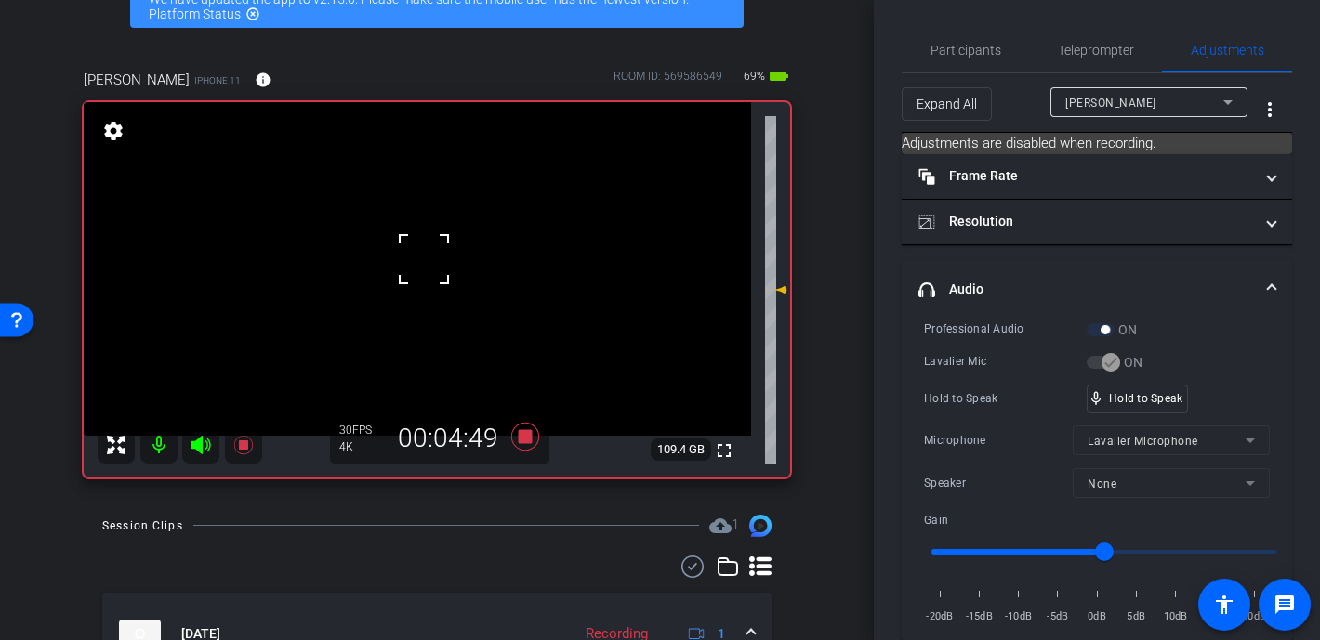
click at [402, 260] on div at bounding box center [424, 259] width 46 height 46
click at [402, 260] on video at bounding box center [417, 269] width 667 height 334
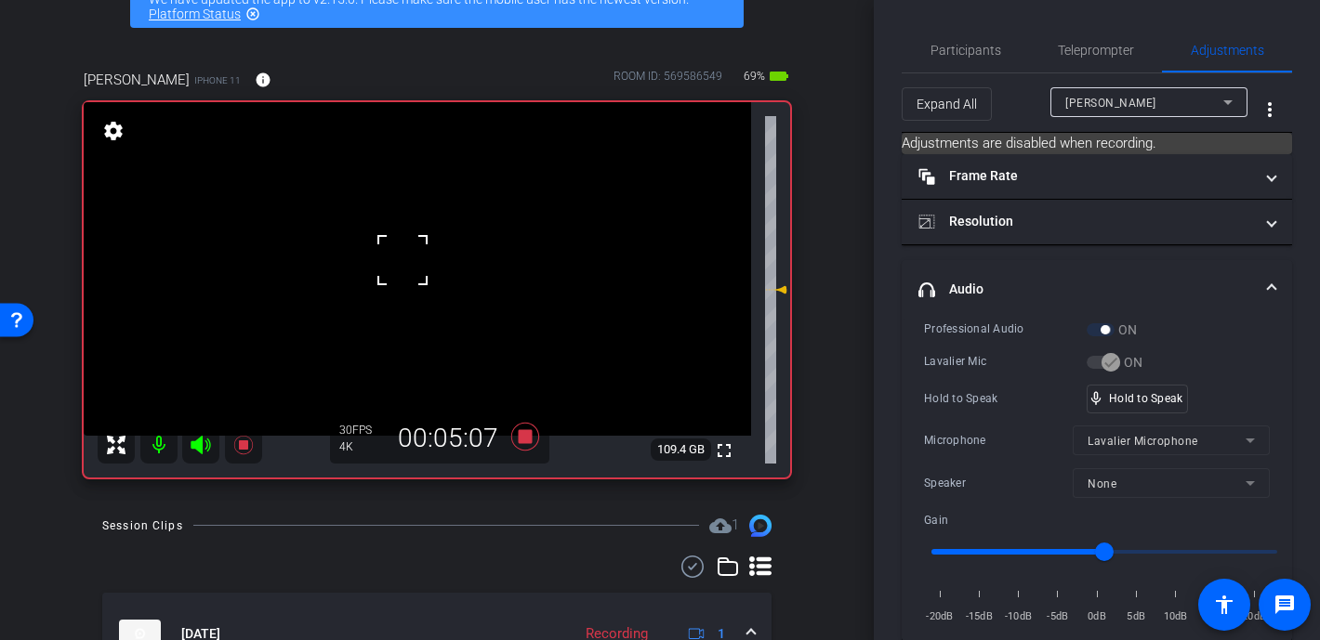
click at [402, 260] on div at bounding box center [402, 260] width 46 height 46
click at [411, 267] on div at bounding box center [402, 260] width 46 height 46
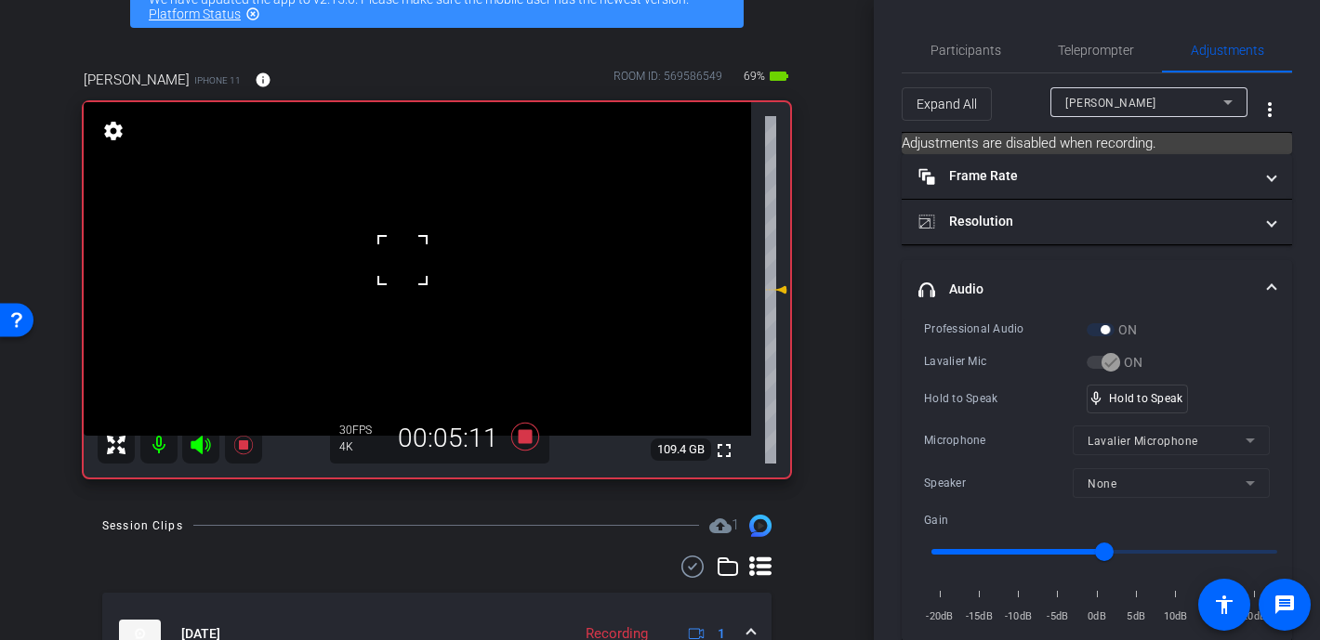
click at [411, 267] on div at bounding box center [402, 260] width 46 height 46
click at [411, 267] on video at bounding box center [417, 269] width 667 height 334
click at [411, 267] on div at bounding box center [411, 267] width 46 height 46
click at [1071, 389] on div "mic_none Speaking..." at bounding box center [1130, 399] width 84 height 27
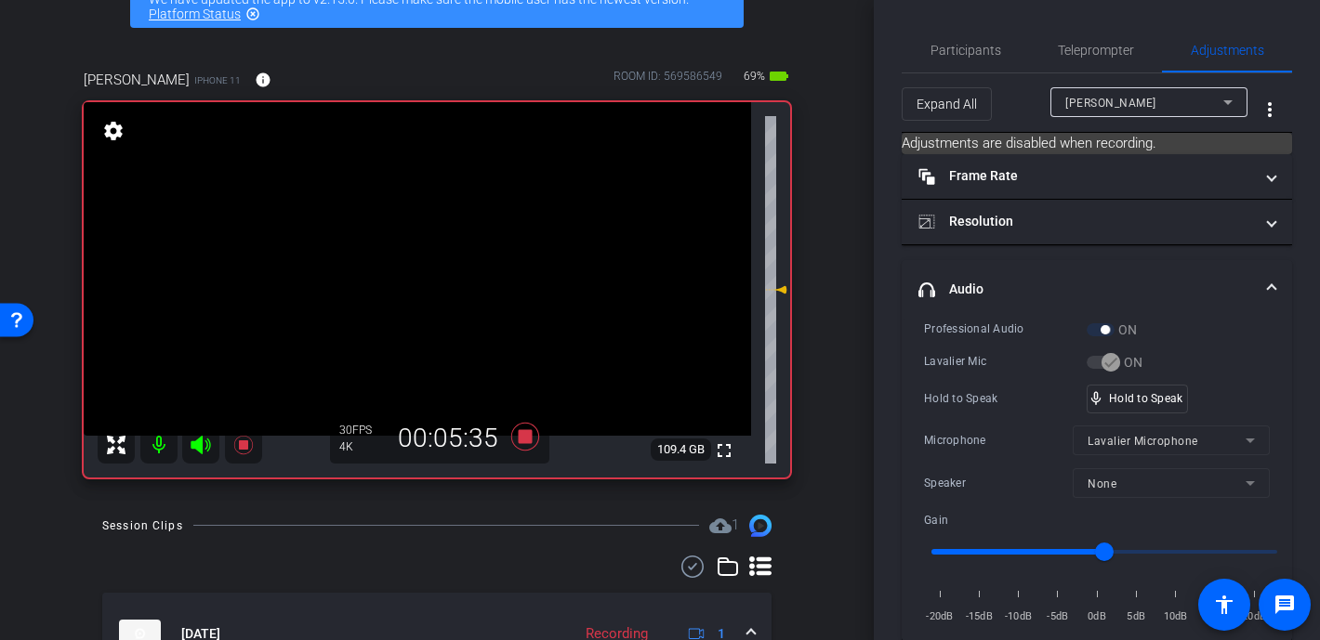
click at [379, 253] on video at bounding box center [417, 269] width 667 height 334
click at [379, 253] on div at bounding box center [379, 253] width 46 height 46
click at [400, 263] on div at bounding box center [379, 253] width 46 height 46
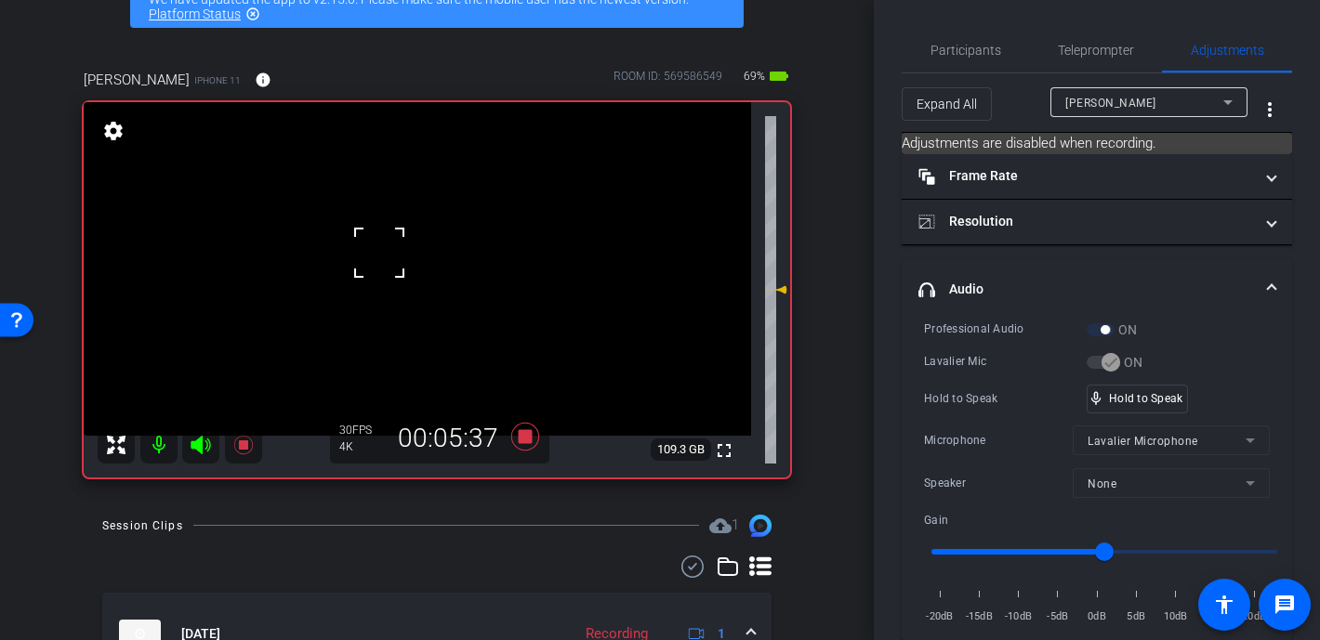
click at [430, 268] on video at bounding box center [417, 269] width 667 height 334
click at [400, 267] on video at bounding box center [417, 269] width 667 height 334
click at [400, 267] on div at bounding box center [399, 267] width 46 height 46
click at [950, 54] on span "Participants" at bounding box center [965, 50] width 71 height 13
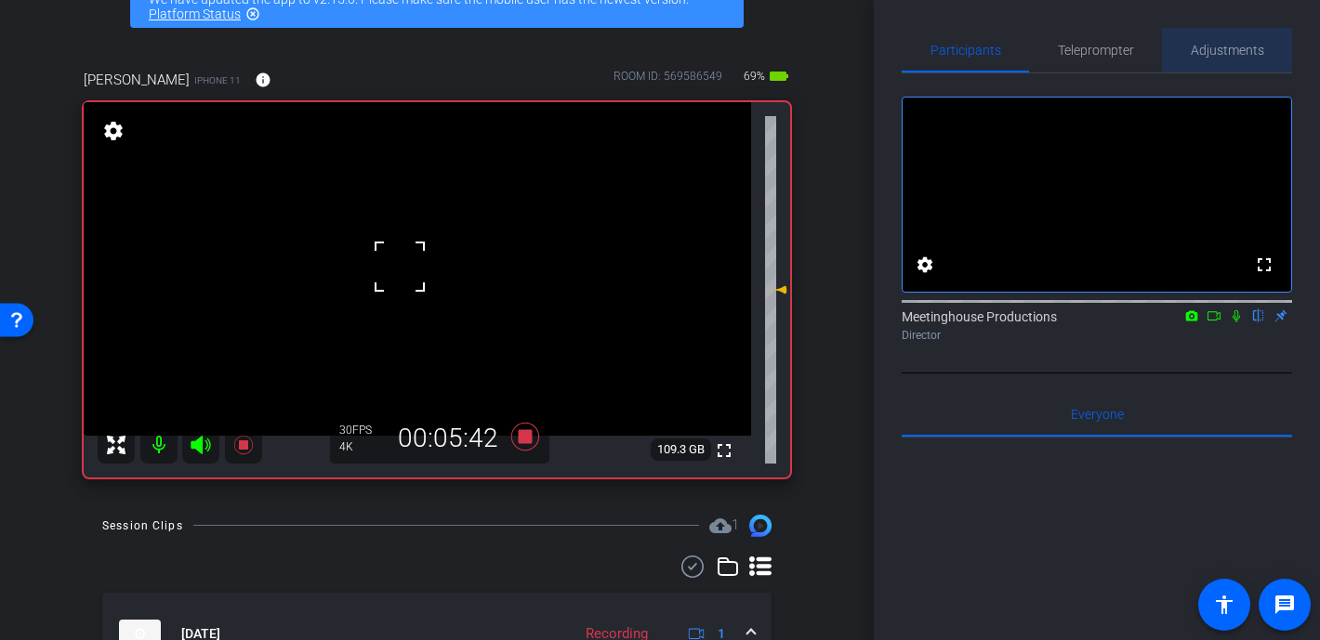
click at [1071, 46] on span "Adjustments" at bounding box center [1227, 50] width 73 height 13
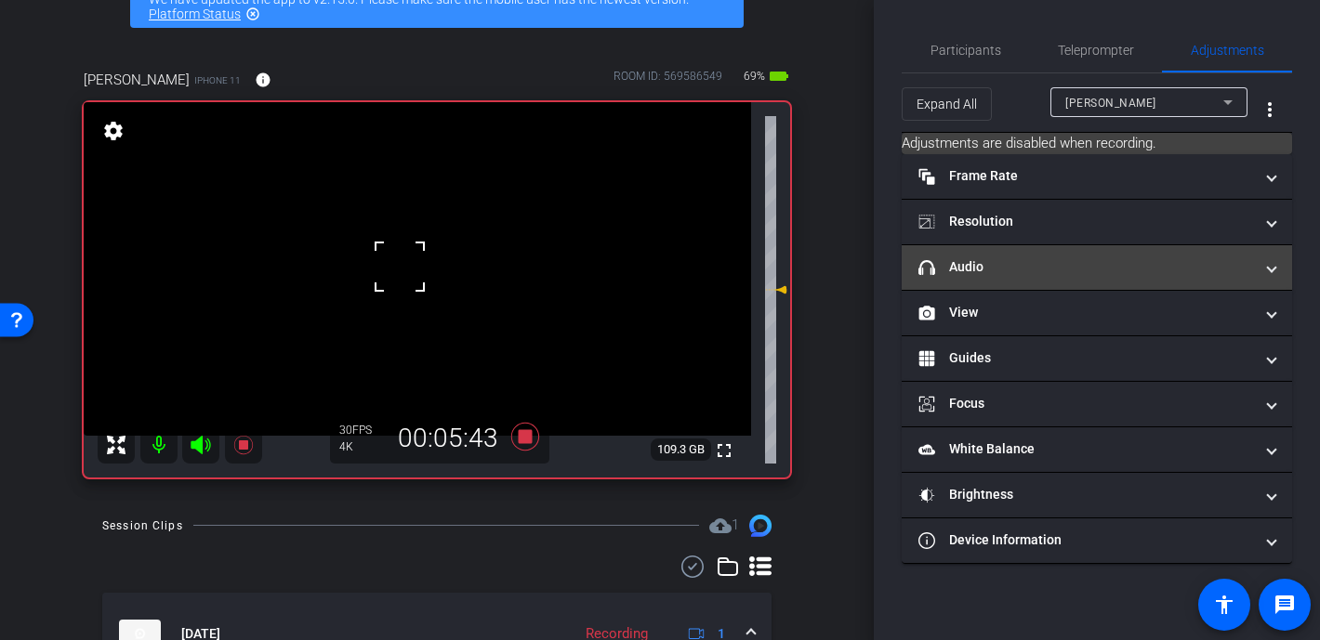
click at [1011, 260] on mat-panel-title "headphone icon Audio" at bounding box center [1085, 267] width 335 height 20
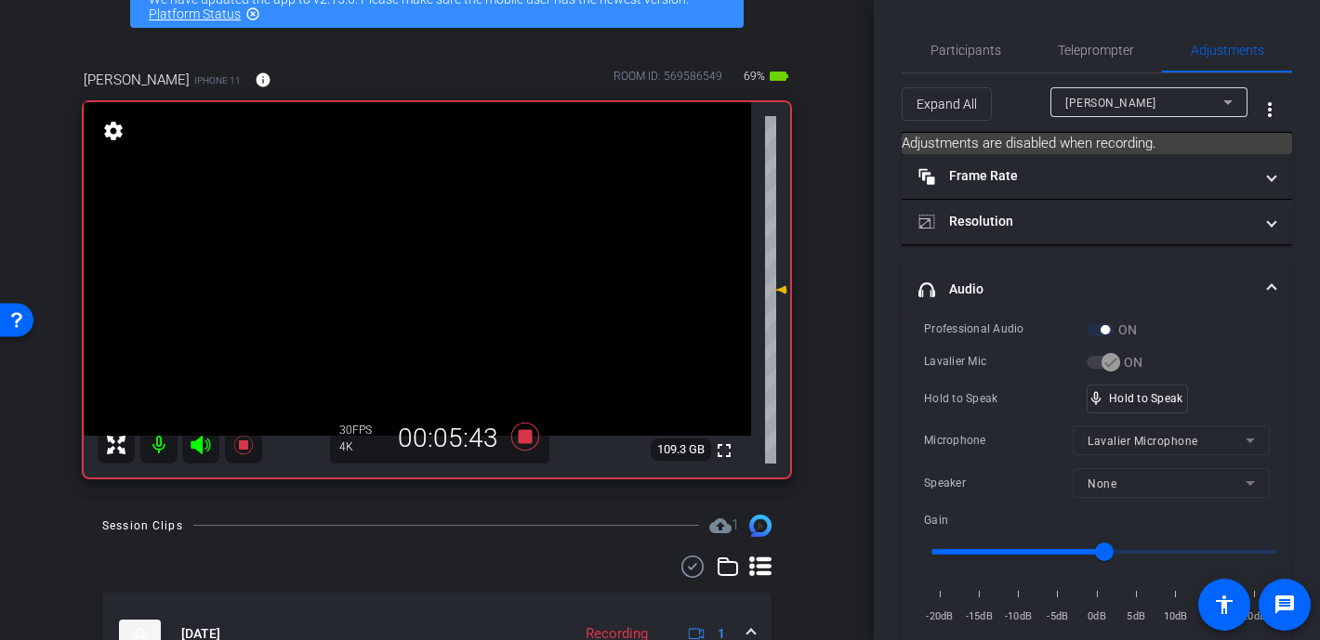
click at [424, 261] on video at bounding box center [417, 269] width 667 height 334
click at [424, 261] on div at bounding box center [424, 261] width 46 height 46
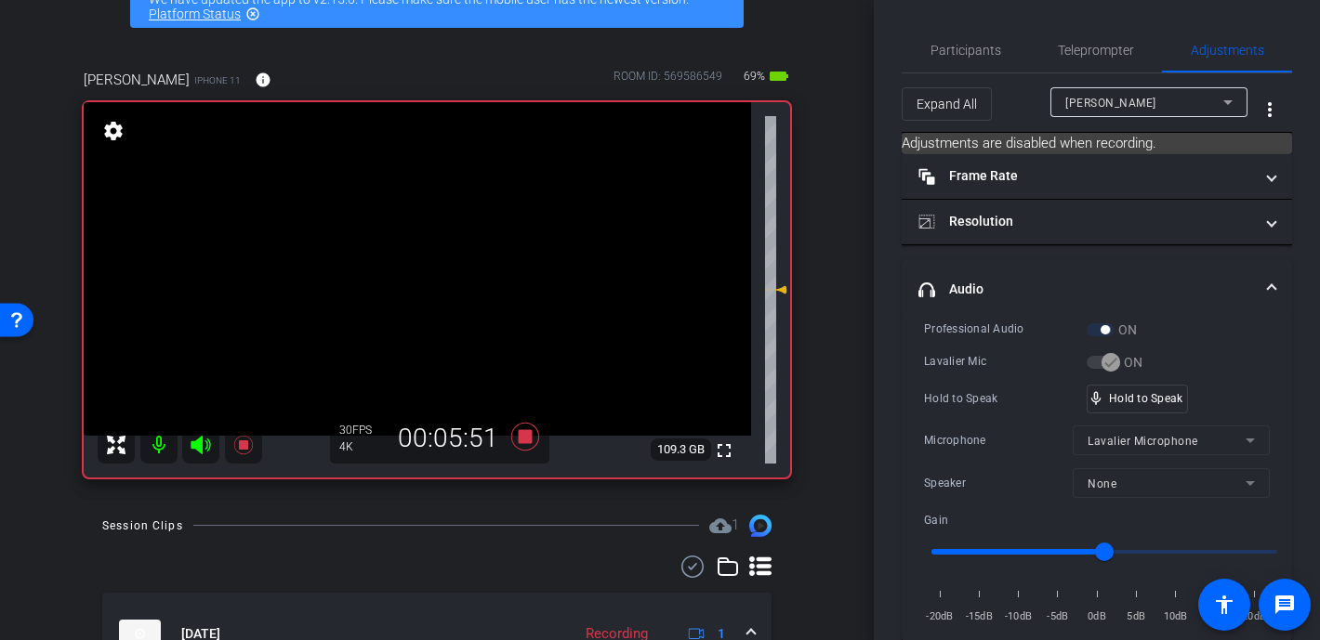
click at [419, 261] on video at bounding box center [417, 269] width 667 height 334
click at [418, 261] on div at bounding box center [419, 261] width 46 height 46
click at [412, 266] on video at bounding box center [417, 269] width 667 height 334
click at [412, 266] on div at bounding box center [412, 266] width 46 height 46
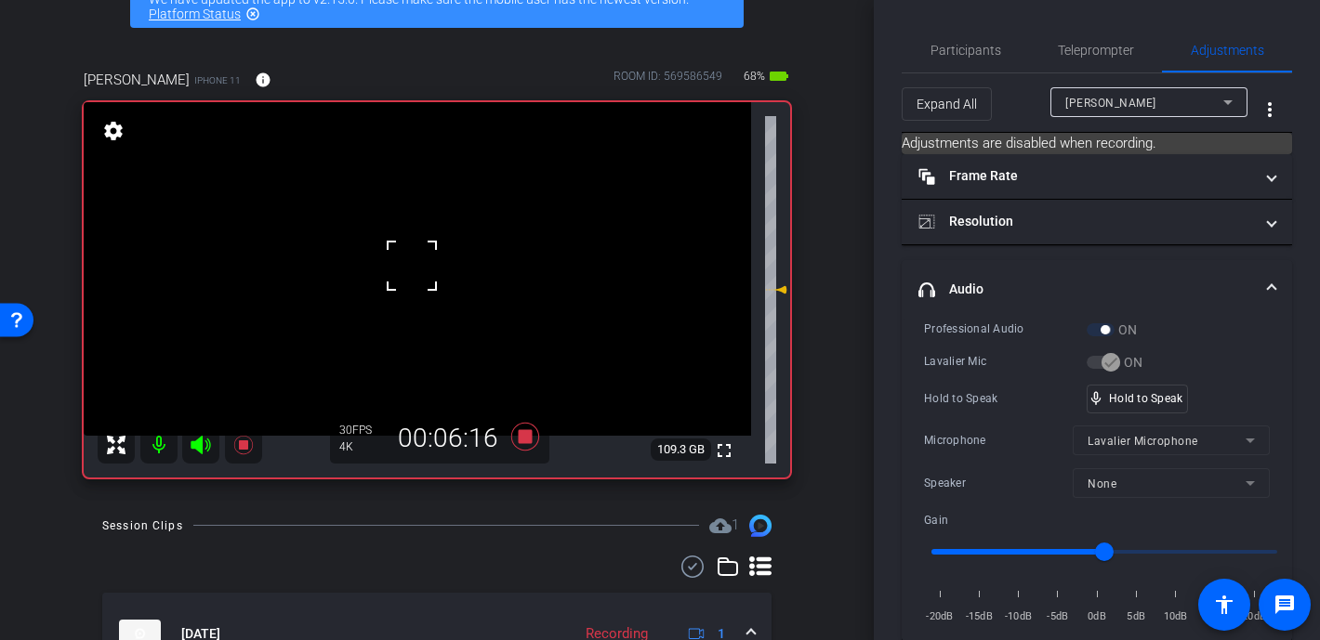
click at [412, 266] on div at bounding box center [412, 266] width 46 height 46
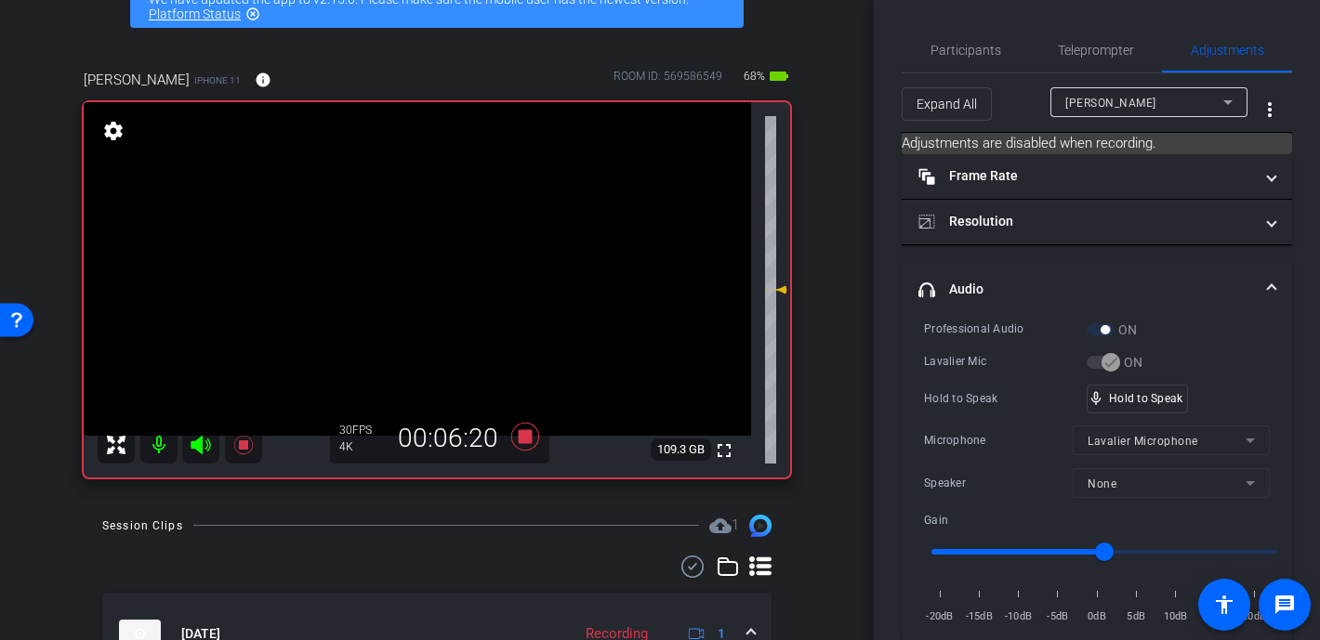
click at [412, 266] on video at bounding box center [417, 269] width 667 height 334
click at [412, 266] on div at bounding box center [412, 266] width 46 height 46
click at [412, 266] on video at bounding box center [417, 269] width 667 height 334
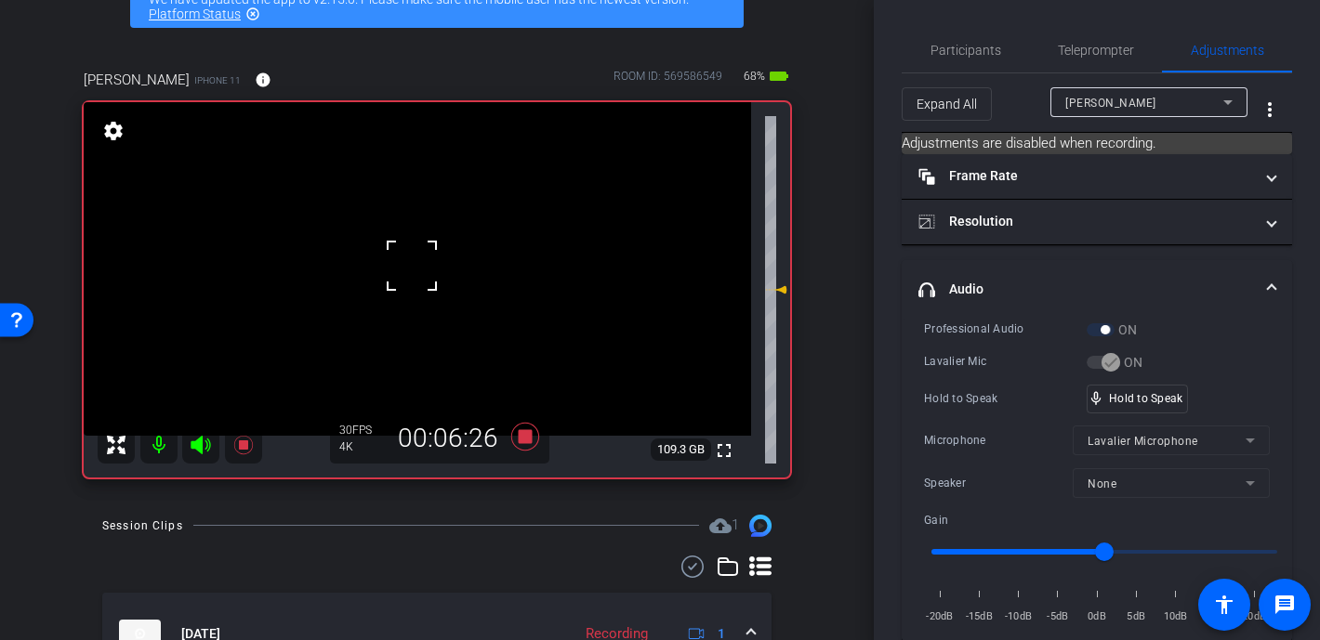
click at [412, 266] on div at bounding box center [412, 266] width 46 height 46
click at [402, 277] on video at bounding box center [417, 269] width 667 height 334
click at [397, 287] on div at bounding box center [401, 277] width 46 height 46
click at [397, 349] on video at bounding box center [417, 269] width 667 height 334
click at [399, 340] on div at bounding box center [397, 348] width 46 height 46
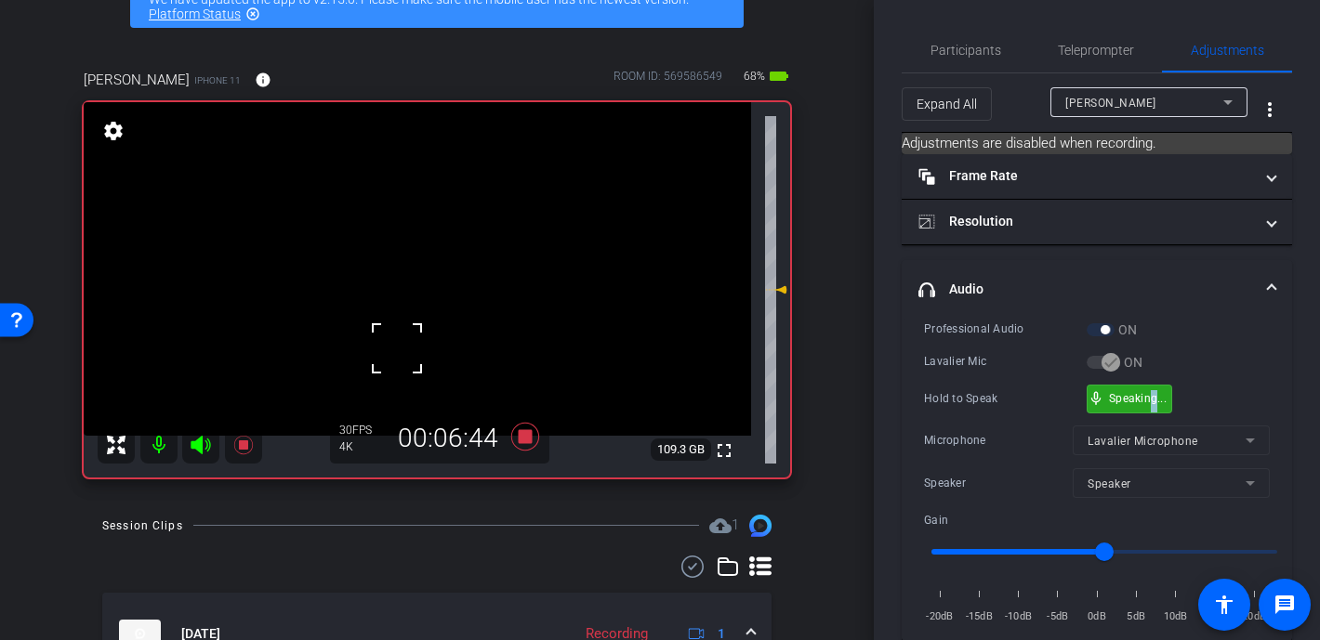
click at [1071, 403] on div "mic_none Speaking..." at bounding box center [1130, 399] width 84 height 27
click at [391, 344] on video at bounding box center [417, 269] width 667 height 334
click at [394, 346] on video at bounding box center [417, 269] width 667 height 334
click at [394, 346] on div at bounding box center [394, 346] width 46 height 46
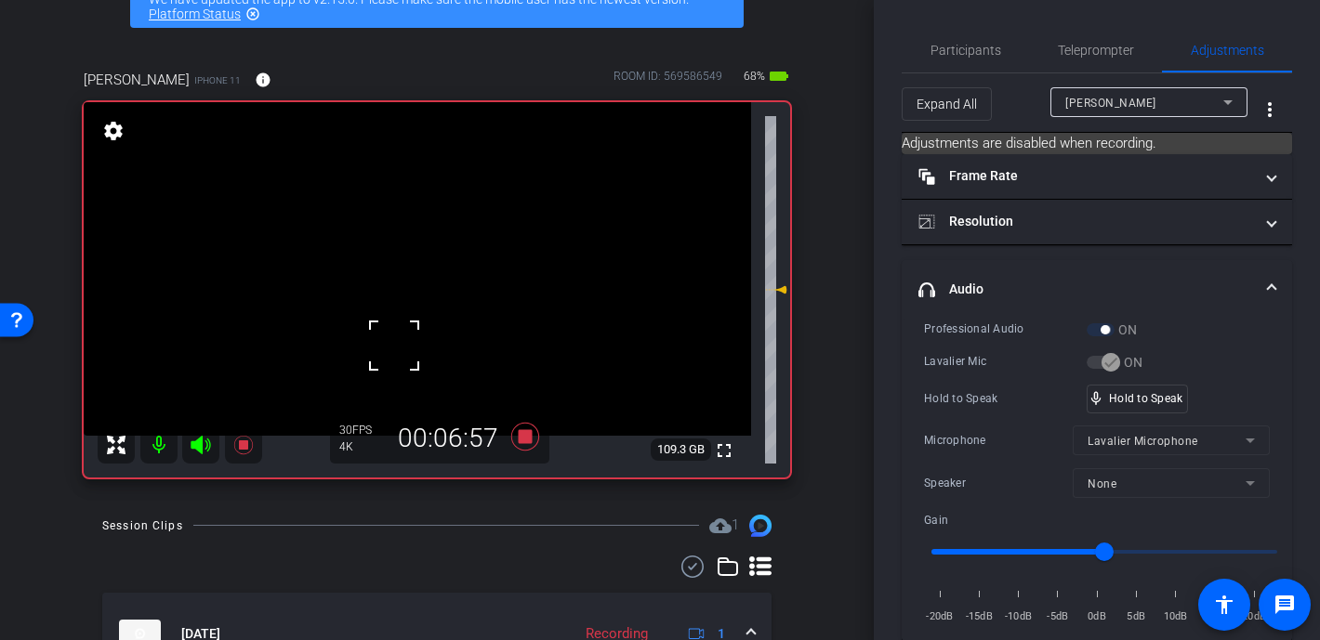
click at [394, 346] on div at bounding box center [394, 346] width 46 height 46
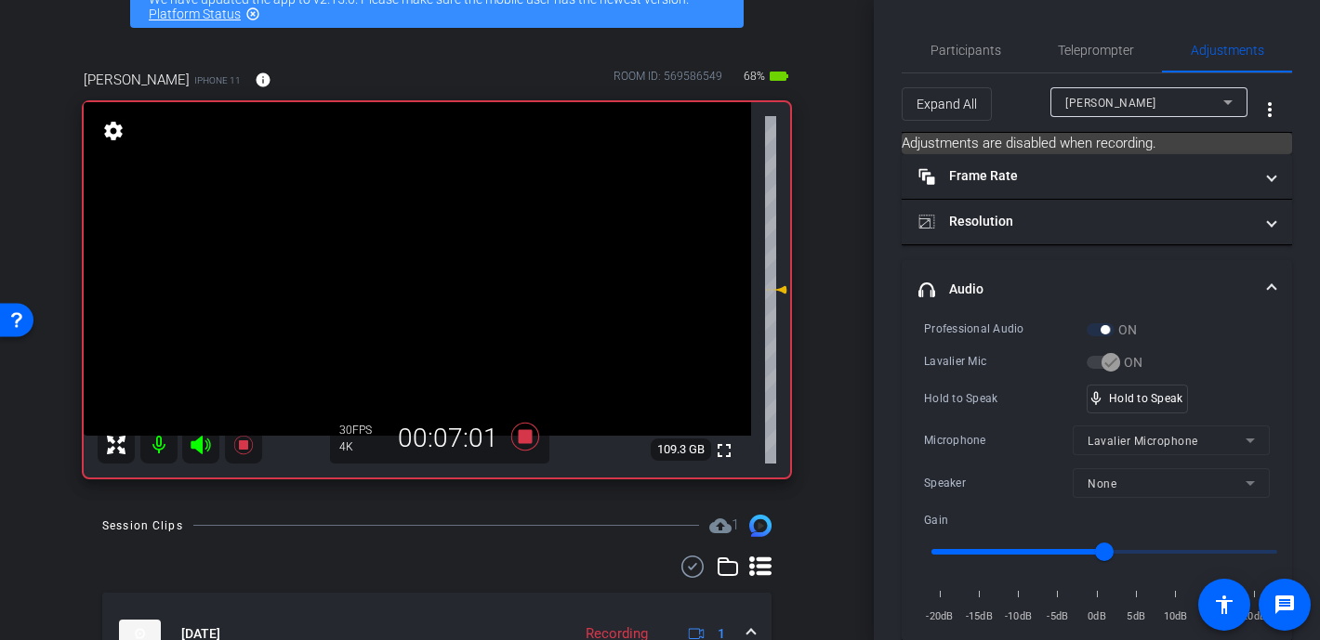
click at [394, 346] on div "fullscreen settings 109.3 GB" at bounding box center [437, 290] width 706 height 376
click at [394, 346] on video at bounding box center [417, 269] width 667 height 334
click at [394, 346] on div at bounding box center [394, 346] width 46 height 46
click at [394, 346] on video at bounding box center [417, 269] width 667 height 334
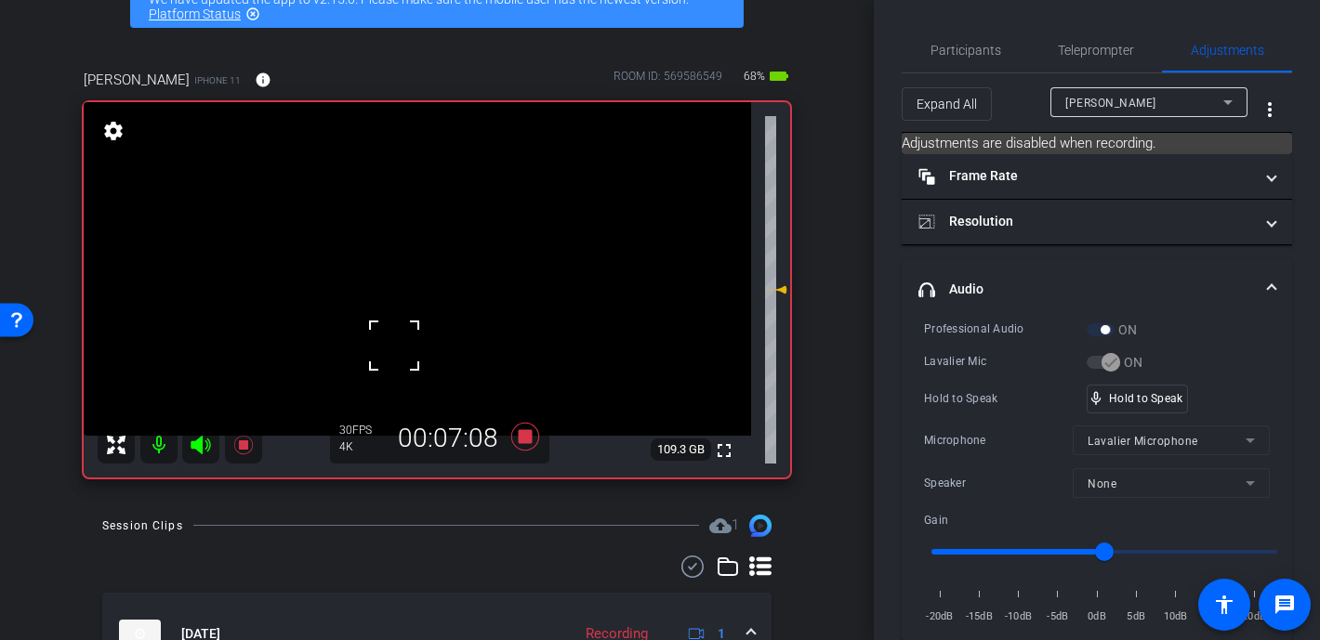
click at [394, 346] on div at bounding box center [394, 346] width 46 height 46
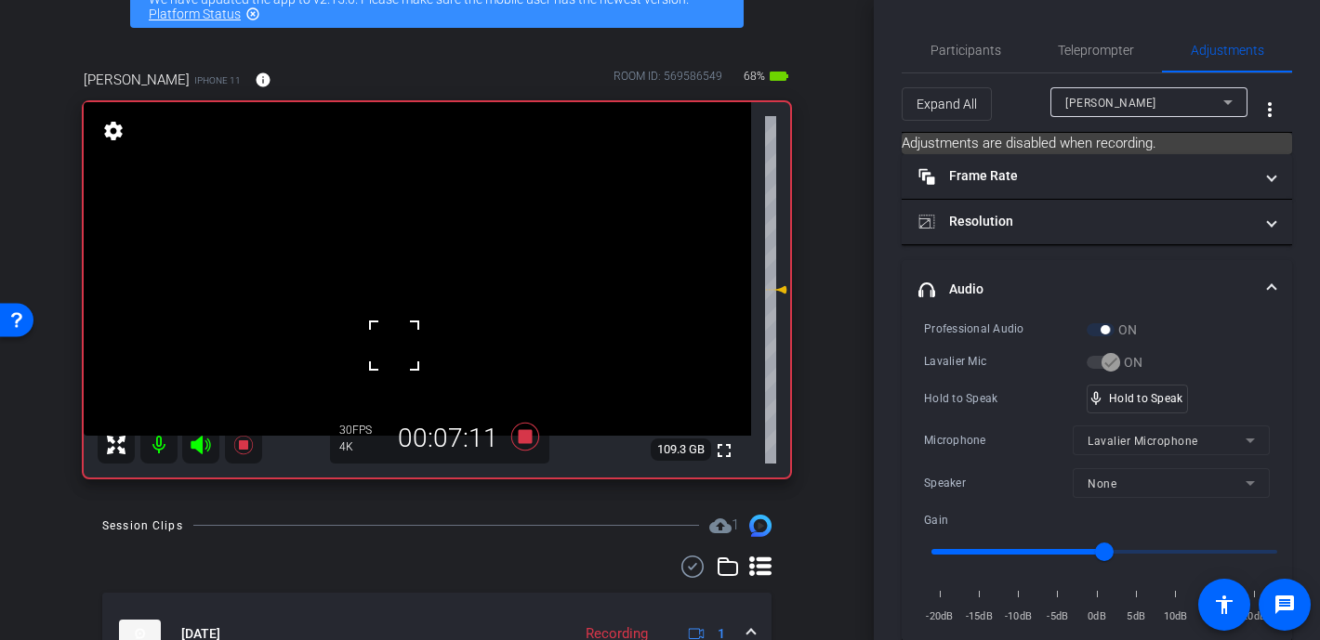
click at [394, 346] on div at bounding box center [394, 346] width 46 height 46
click at [394, 346] on video at bounding box center [417, 269] width 667 height 334
click at [394, 346] on div at bounding box center [394, 346] width 46 height 46
click at [376, 343] on video at bounding box center [417, 269] width 667 height 334
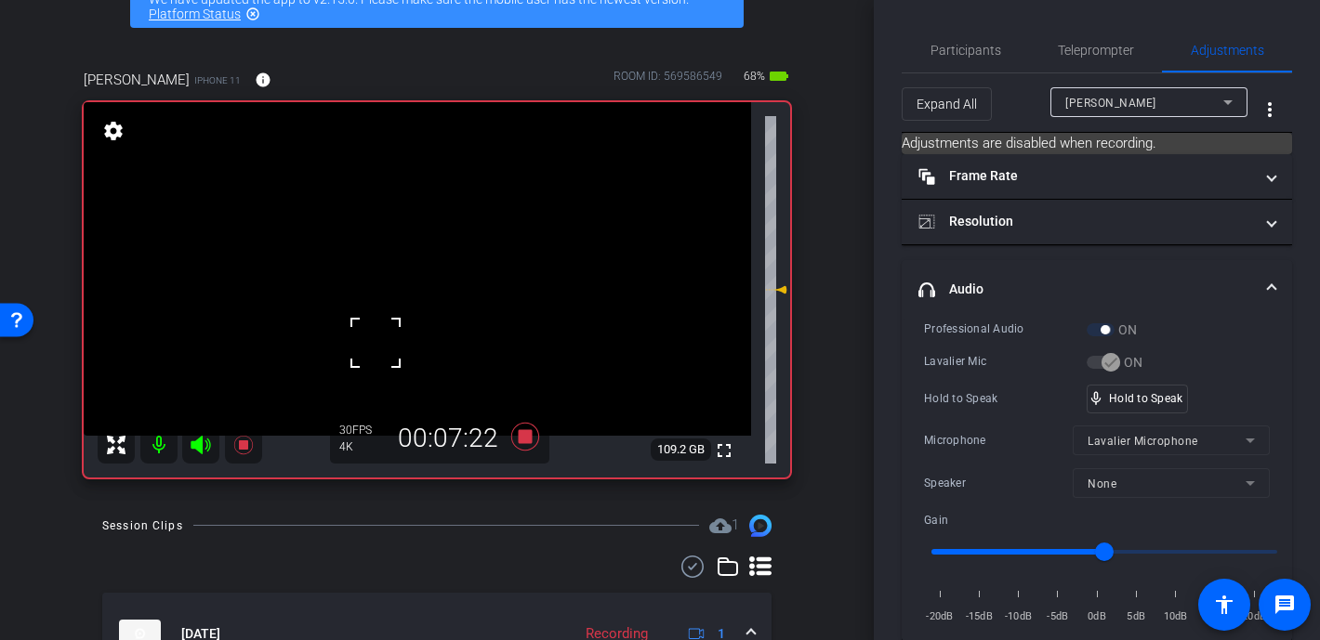
click at [376, 343] on div at bounding box center [375, 343] width 46 height 46
click at [376, 343] on video at bounding box center [417, 269] width 667 height 334
click at [376, 345] on div at bounding box center [375, 343] width 46 height 46
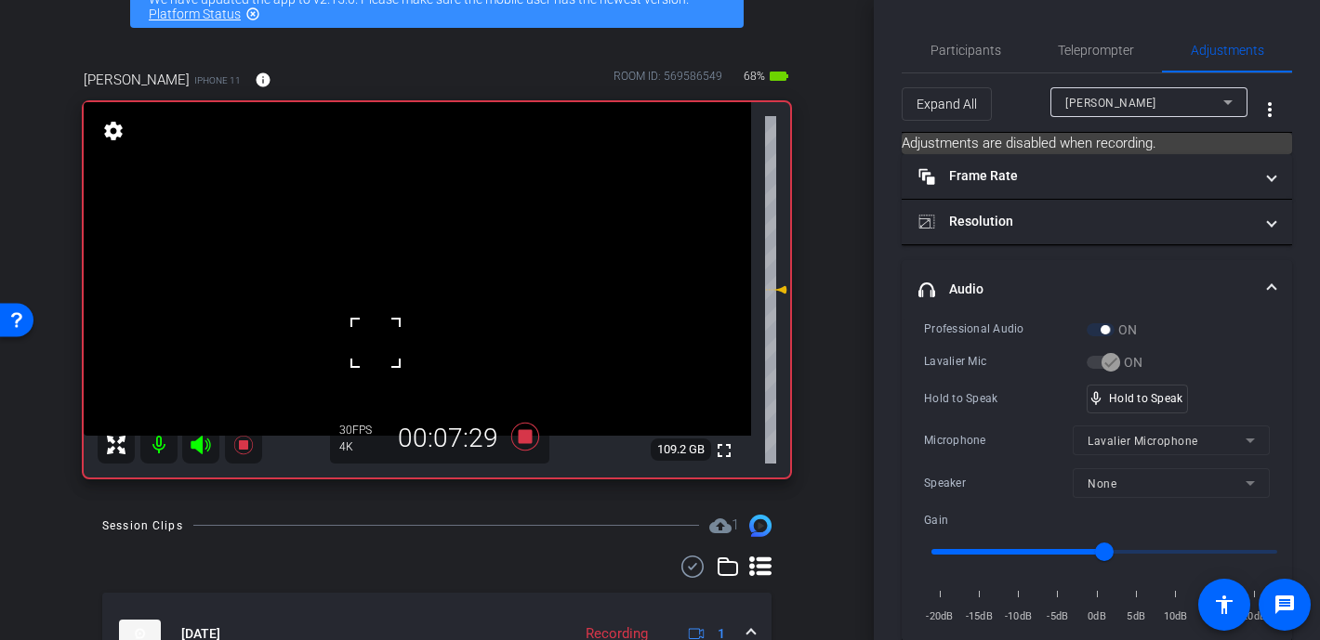
click at [376, 345] on div at bounding box center [375, 343] width 46 height 46
click at [376, 345] on video at bounding box center [417, 269] width 667 height 334
click at [1071, 407] on div "mic_none Speaking..." at bounding box center [1130, 399] width 84 height 27
click at [369, 324] on video at bounding box center [417, 269] width 667 height 334
click at [388, 284] on video at bounding box center [417, 269] width 667 height 334
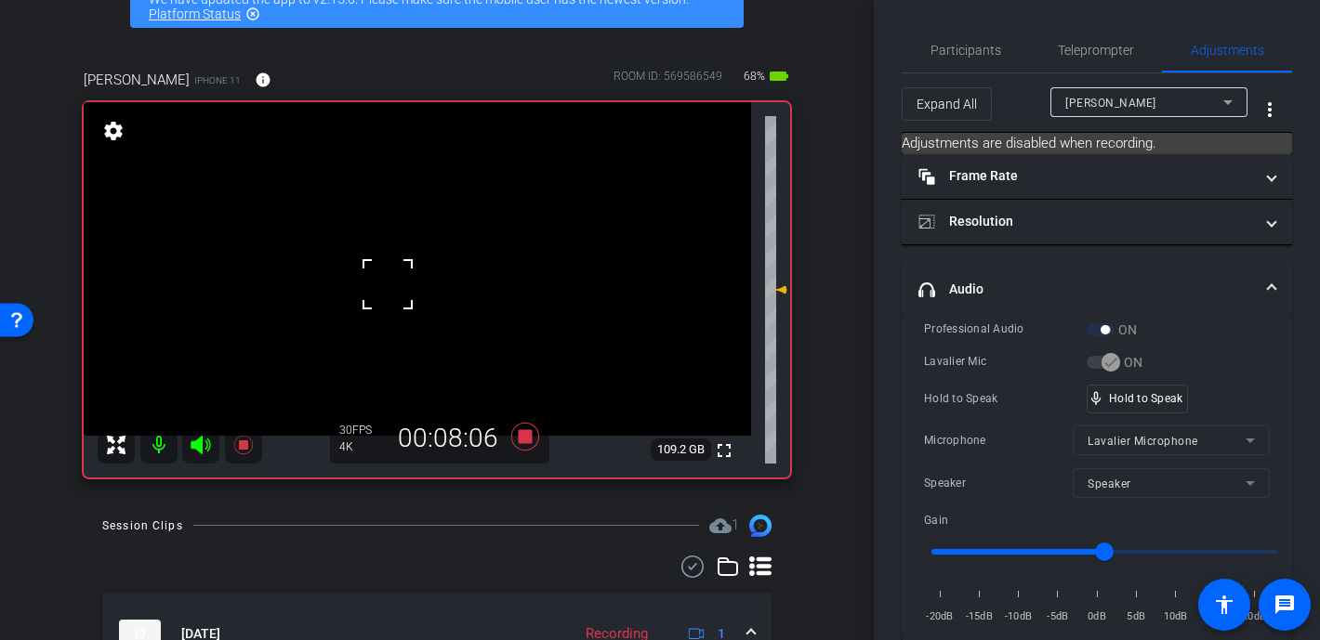
click at [388, 284] on div at bounding box center [387, 284] width 46 height 46
click at [401, 277] on div at bounding box center [387, 284] width 46 height 46
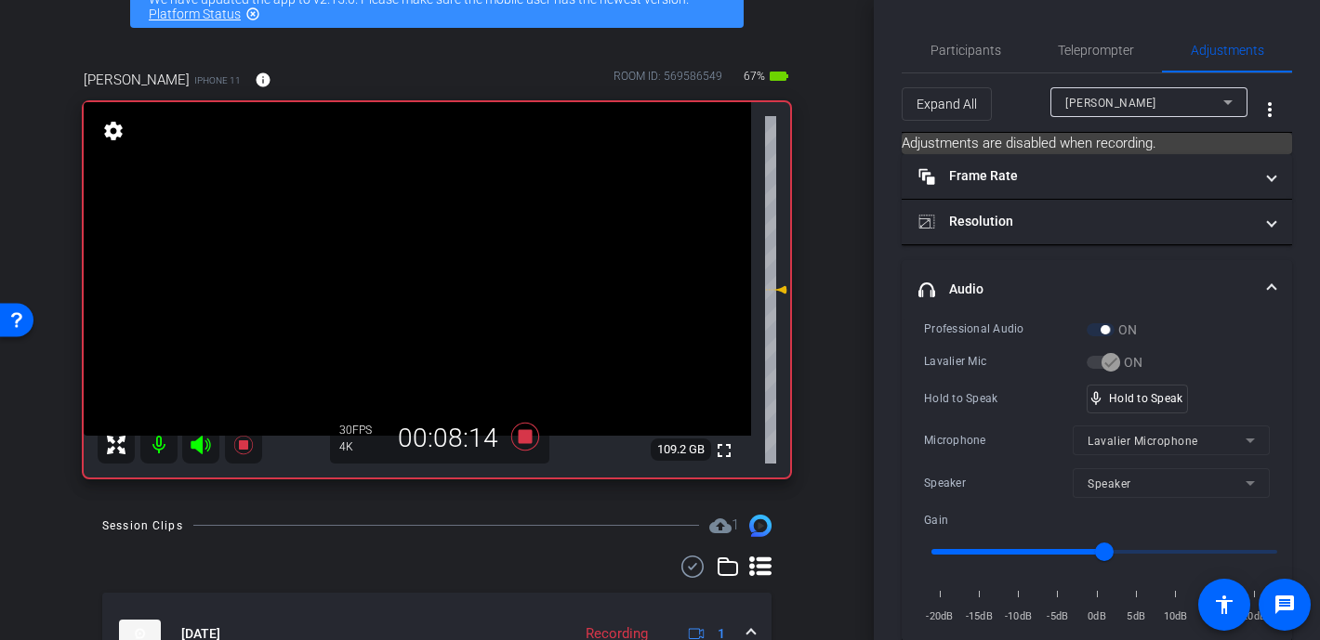
click at [389, 318] on video at bounding box center [417, 269] width 667 height 334
click at [389, 318] on div at bounding box center [388, 318] width 46 height 46
click at [411, 252] on video at bounding box center [417, 269] width 667 height 334
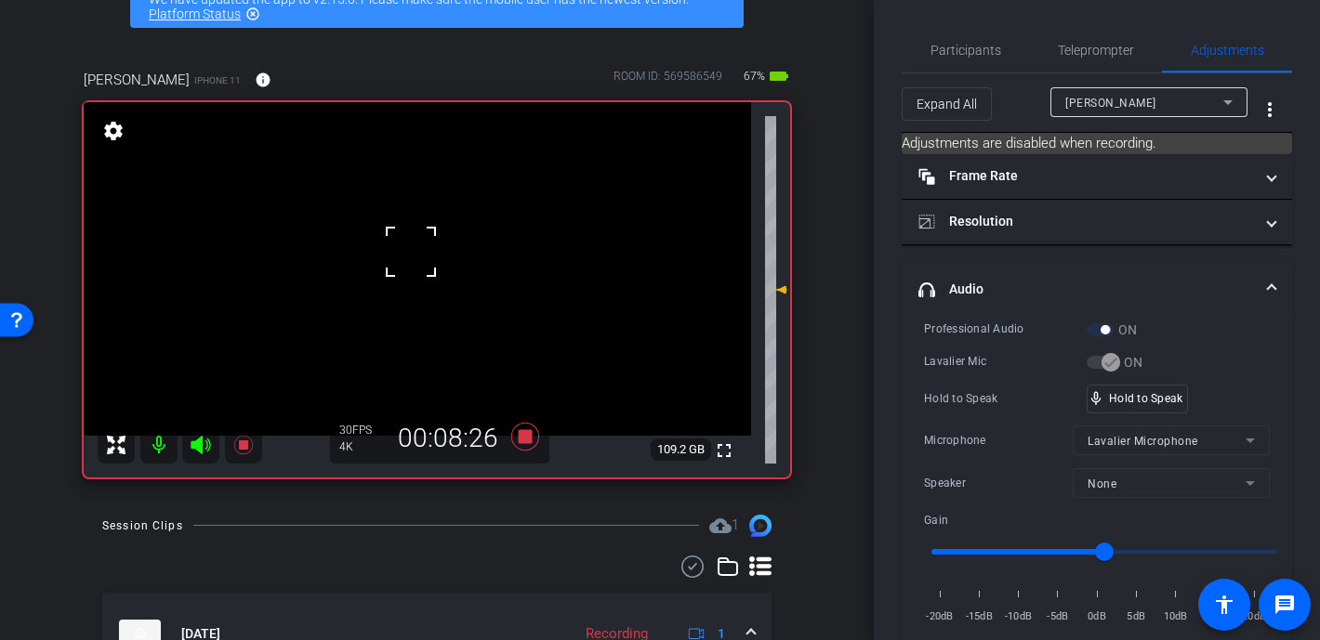
click at [411, 252] on div at bounding box center [411, 252] width 46 height 46
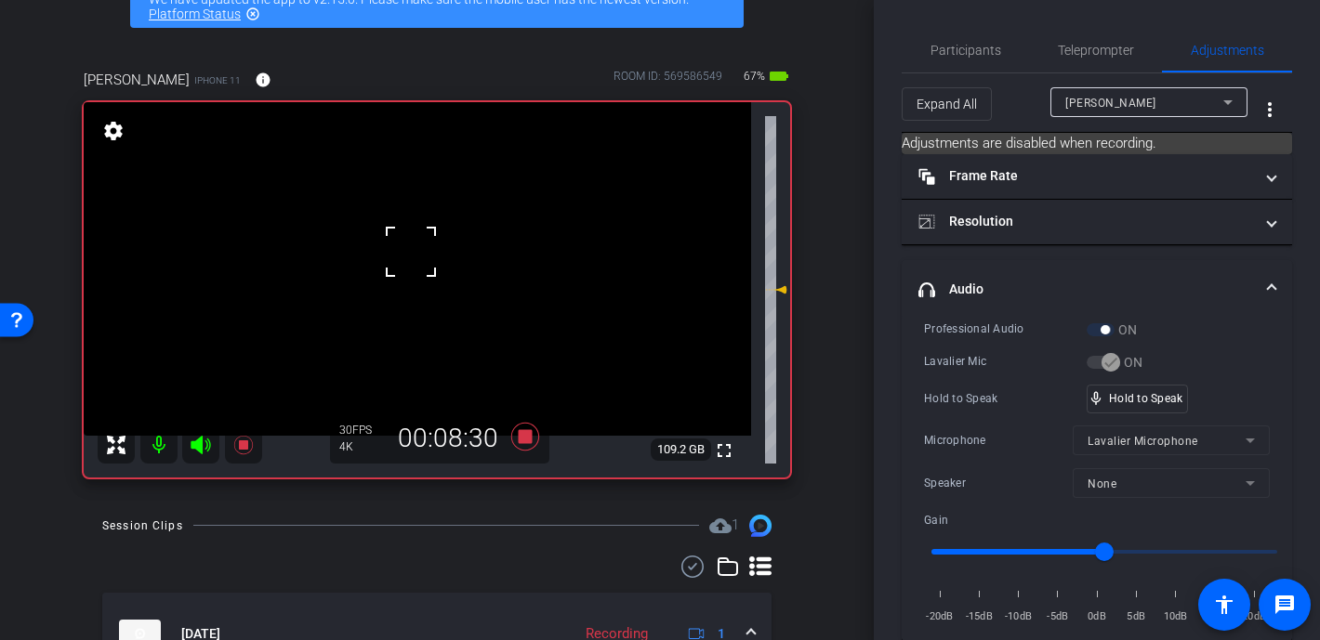
click at [411, 252] on div at bounding box center [411, 252] width 46 height 46
click at [411, 252] on video at bounding box center [417, 269] width 667 height 334
click at [411, 252] on div at bounding box center [411, 252] width 46 height 46
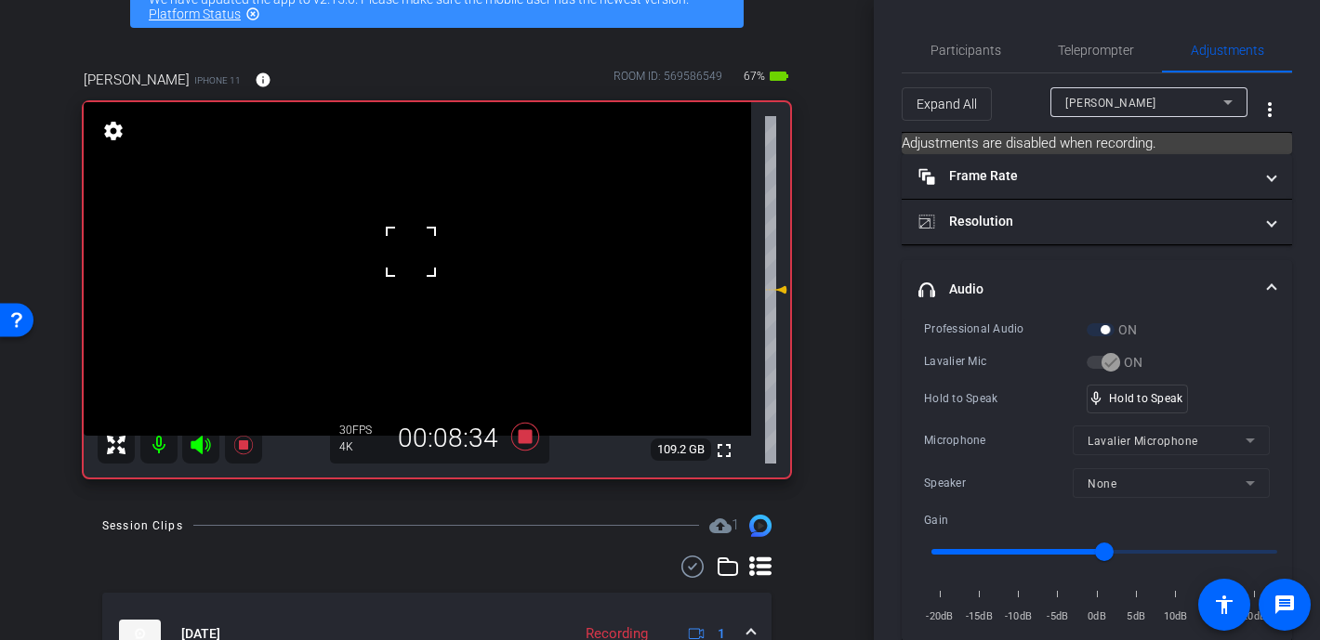
click at [411, 252] on div at bounding box center [411, 252] width 46 height 46
click at [411, 252] on video at bounding box center [417, 269] width 667 height 334
click at [411, 252] on div at bounding box center [411, 252] width 46 height 46
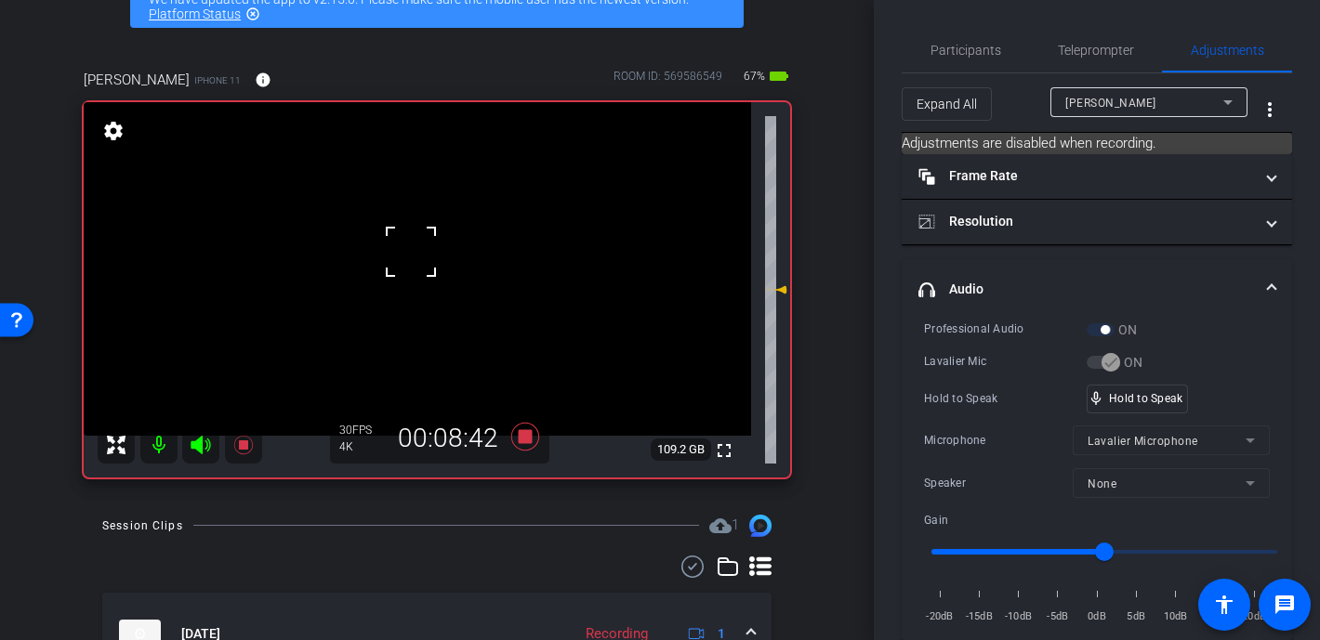
click at [411, 252] on div at bounding box center [411, 252] width 46 height 46
click at [411, 252] on video at bounding box center [417, 269] width 667 height 334
click at [411, 251] on div at bounding box center [411, 252] width 46 height 46
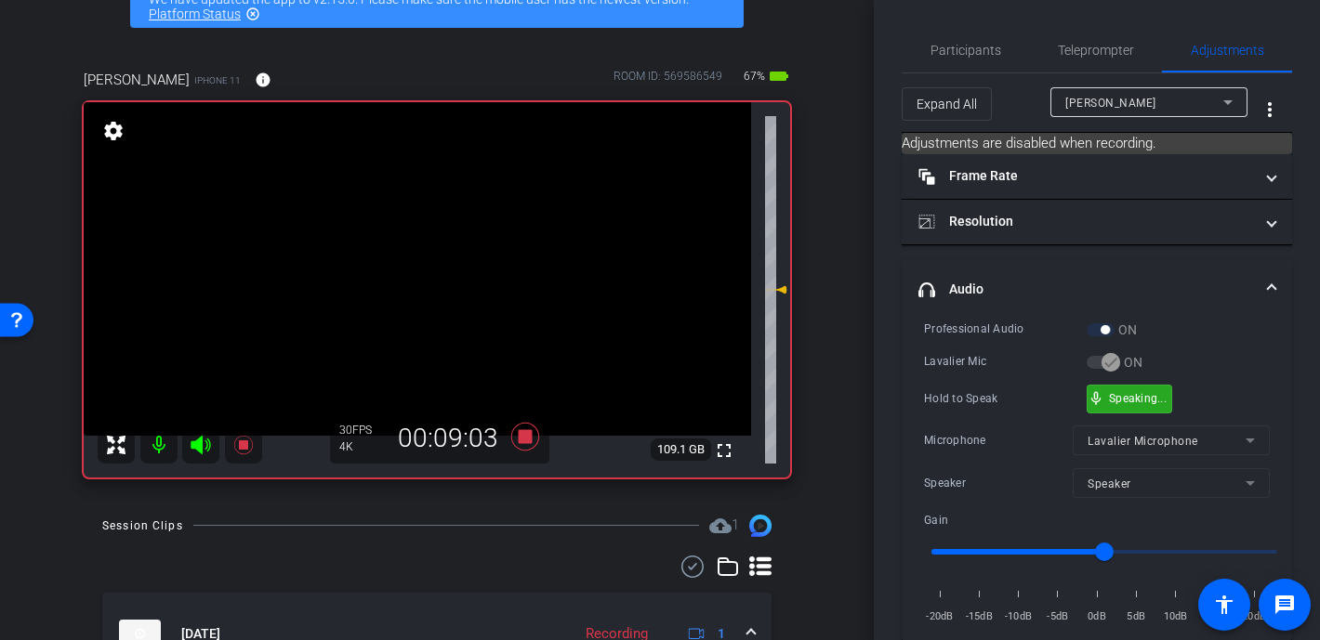
click at [1071, 405] on div "mic_none Speaking..." at bounding box center [1130, 399] width 84 height 27
click at [415, 277] on video at bounding box center [417, 269] width 667 height 334
click at [415, 275] on div at bounding box center [411, 252] width 46 height 46
click at [415, 277] on div at bounding box center [414, 277] width 46 height 46
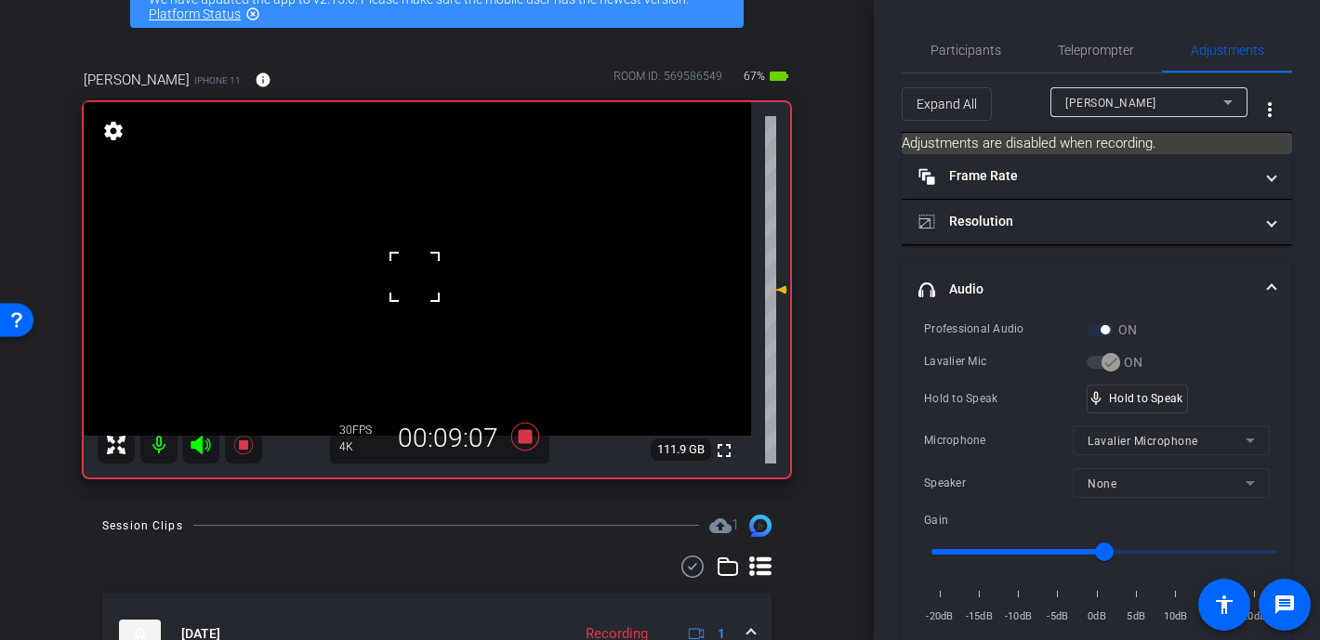
click at [415, 278] on div at bounding box center [414, 277] width 46 height 46
click at [404, 248] on video at bounding box center [417, 269] width 667 height 334
click at [947, 59] on span "Participants" at bounding box center [965, 50] width 71 height 45
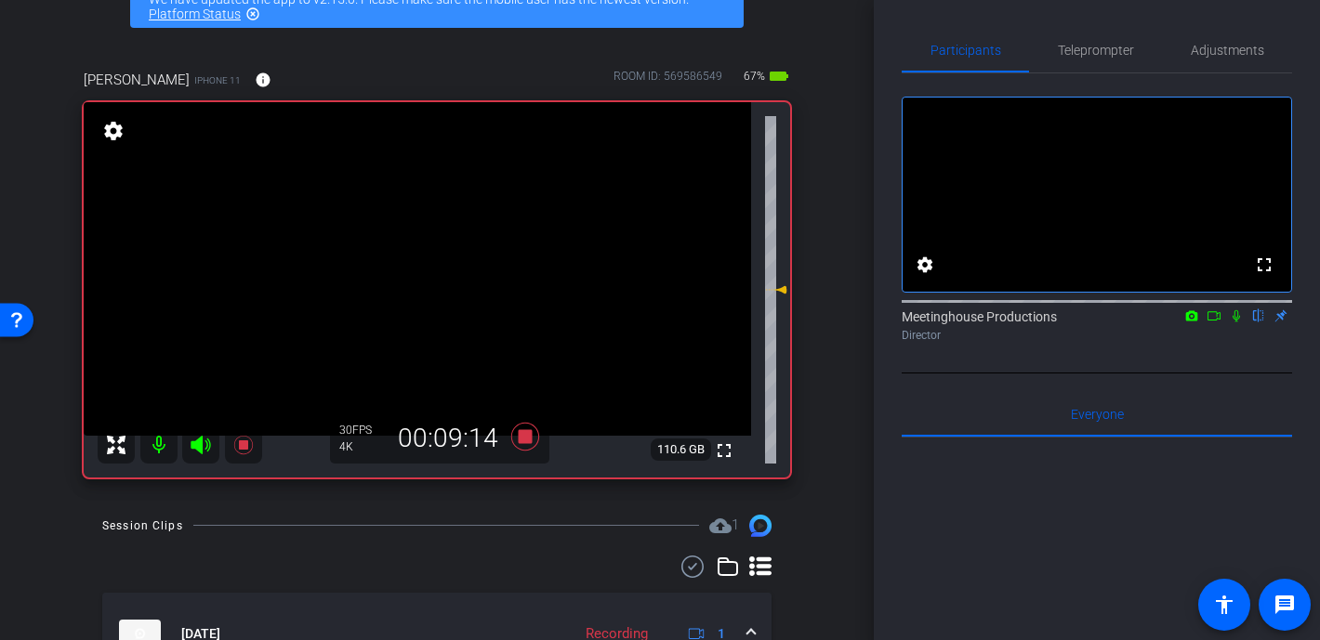
click at [435, 253] on video at bounding box center [417, 269] width 667 height 334
click at [415, 257] on div at bounding box center [435, 253] width 46 height 46
click at [1071, 56] on span "Adjustments" at bounding box center [1227, 50] width 73 height 13
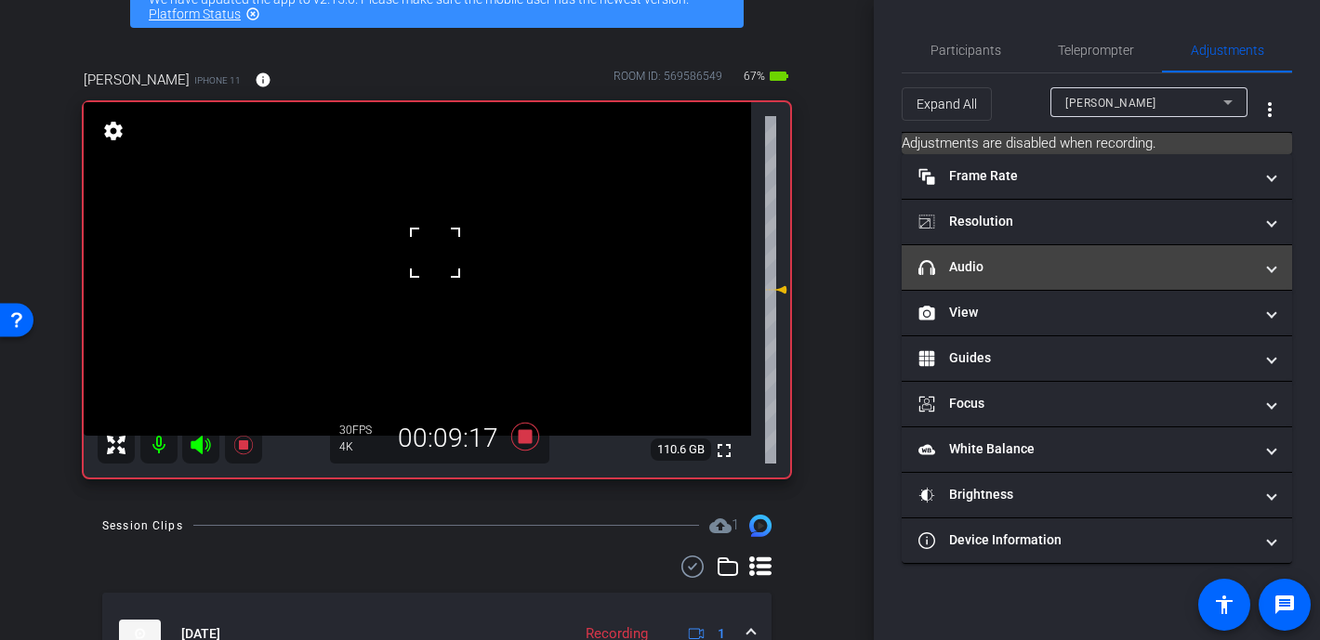
click at [945, 276] on mat-panel-title "headphone icon Audio" at bounding box center [1085, 267] width 335 height 20
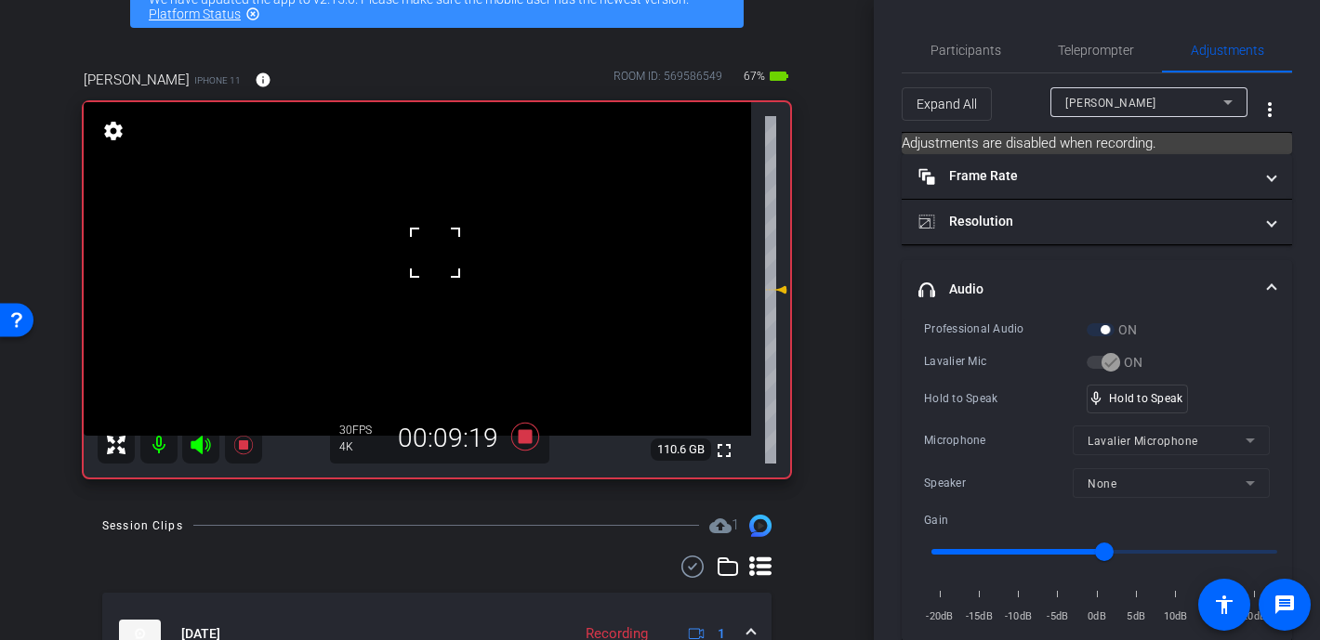
click at [437, 259] on div at bounding box center [435, 253] width 46 height 46
click at [429, 261] on video at bounding box center [417, 269] width 667 height 334
click at [413, 263] on div at bounding box center [429, 261] width 46 height 46
click at [960, 46] on span "Participants" at bounding box center [965, 50] width 71 height 13
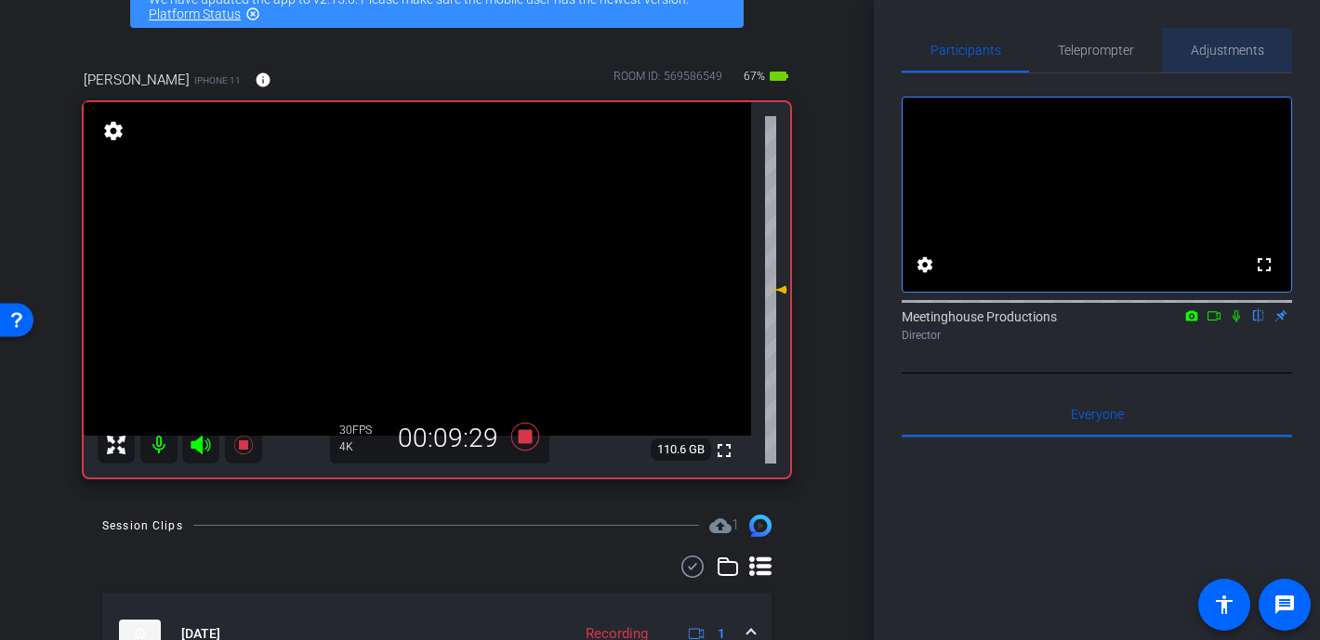
click at [1071, 54] on span "Adjustments" at bounding box center [1227, 50] width 73 height 13
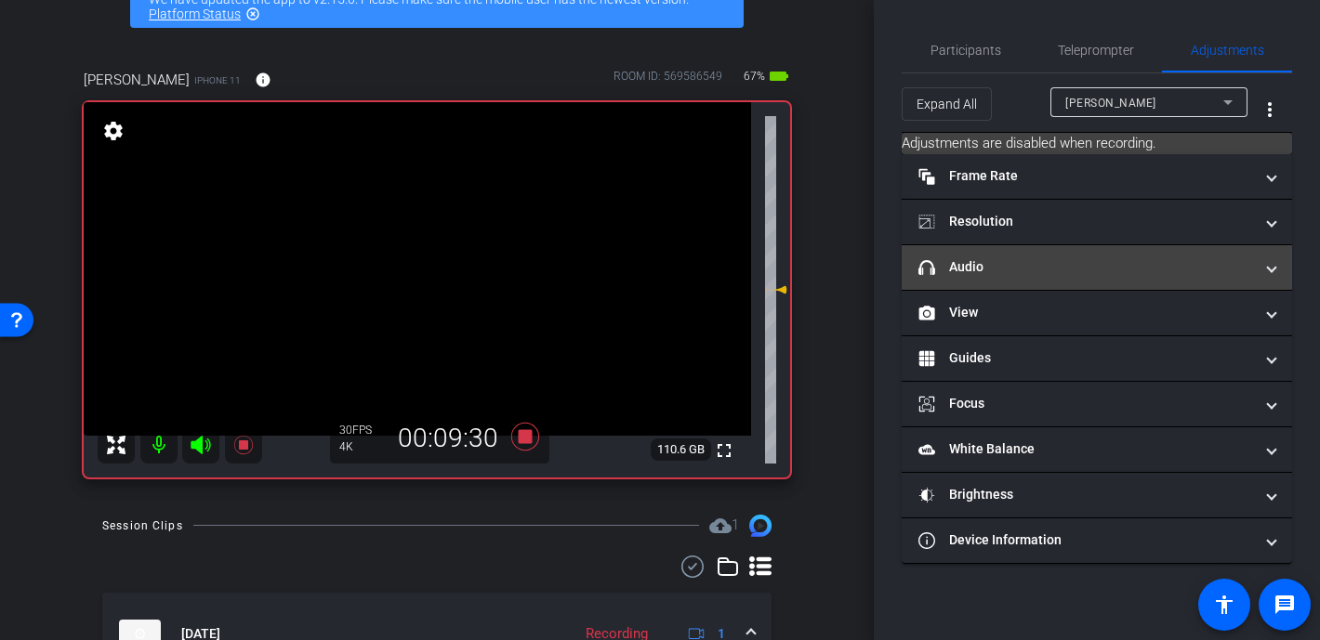
click at [1044, 270] on mat-panel-title "headphone icon Audio" at bounding box center [1085, 267] width 335 height 20
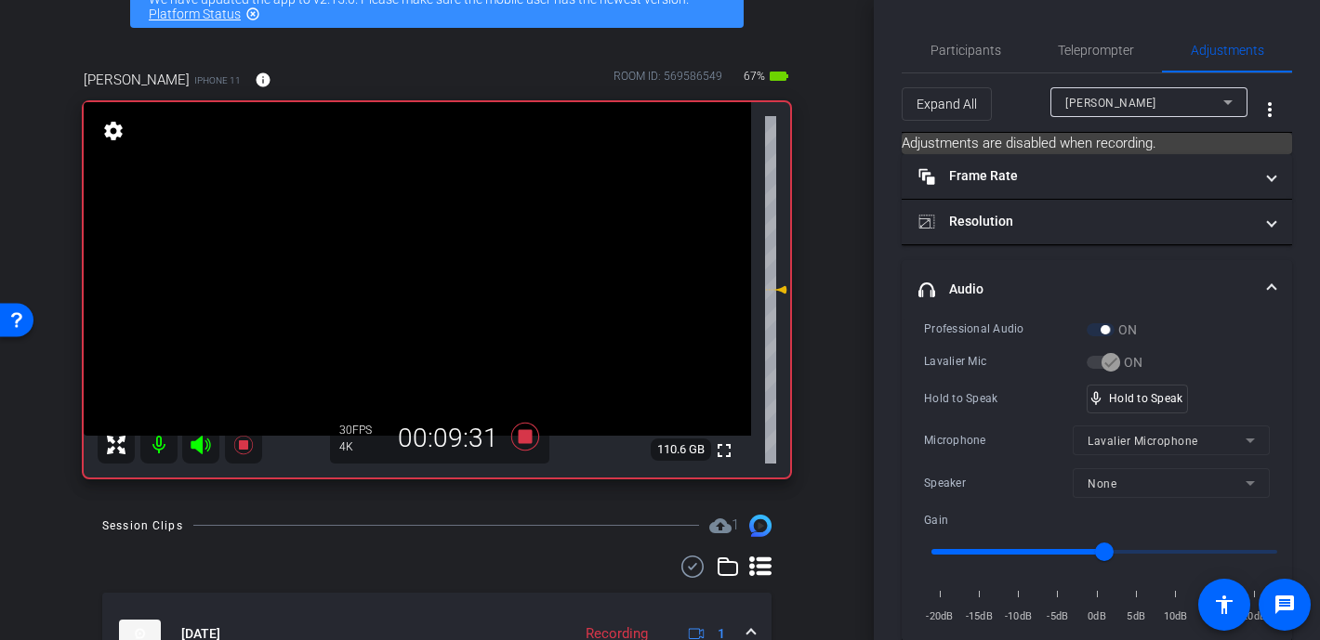
click at [416, 252] on video at bounding box center [417, 269] width 667 height 334
click at [416, 252] on div at bounding box center [416, 252] width 46 height 46
click at [415, 252] on video at bounding box center [417, 269] width 667 height 334
click at [415, 255] on div at bounding box center [414, 252] width 46 height 46
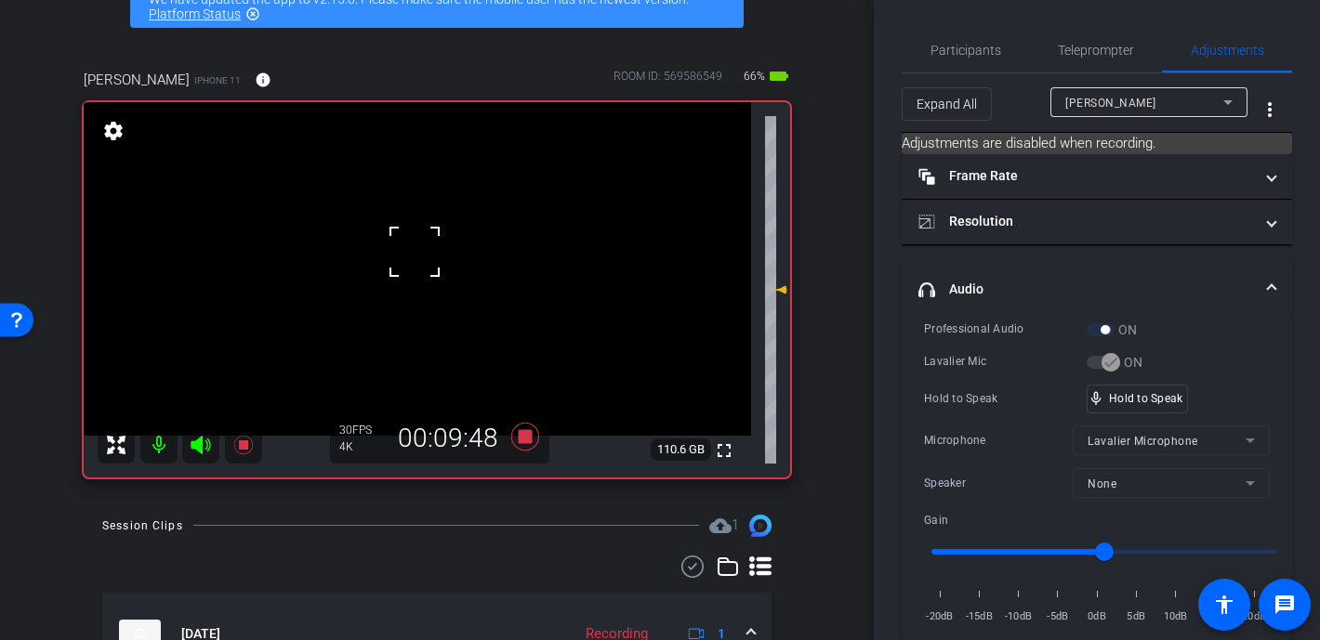
click at [415, 255] on div at bounding box center [414, 252] width 46 height 46
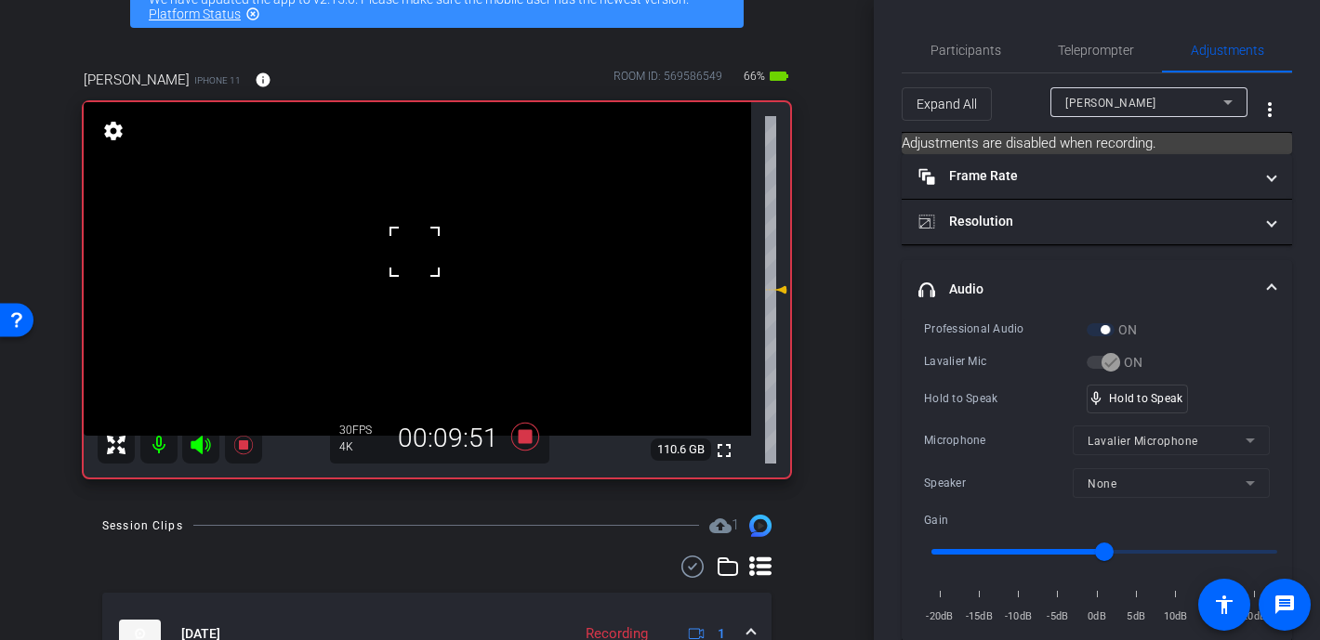
click at [415, 255] on div at bounding box center [414, 252] width 46 height 46
click at [415, 255] on video at bounding box center [417, 269] width 667 height 334
click at [415, 255] on div at bounding box center [415, 254] width 46 height 46
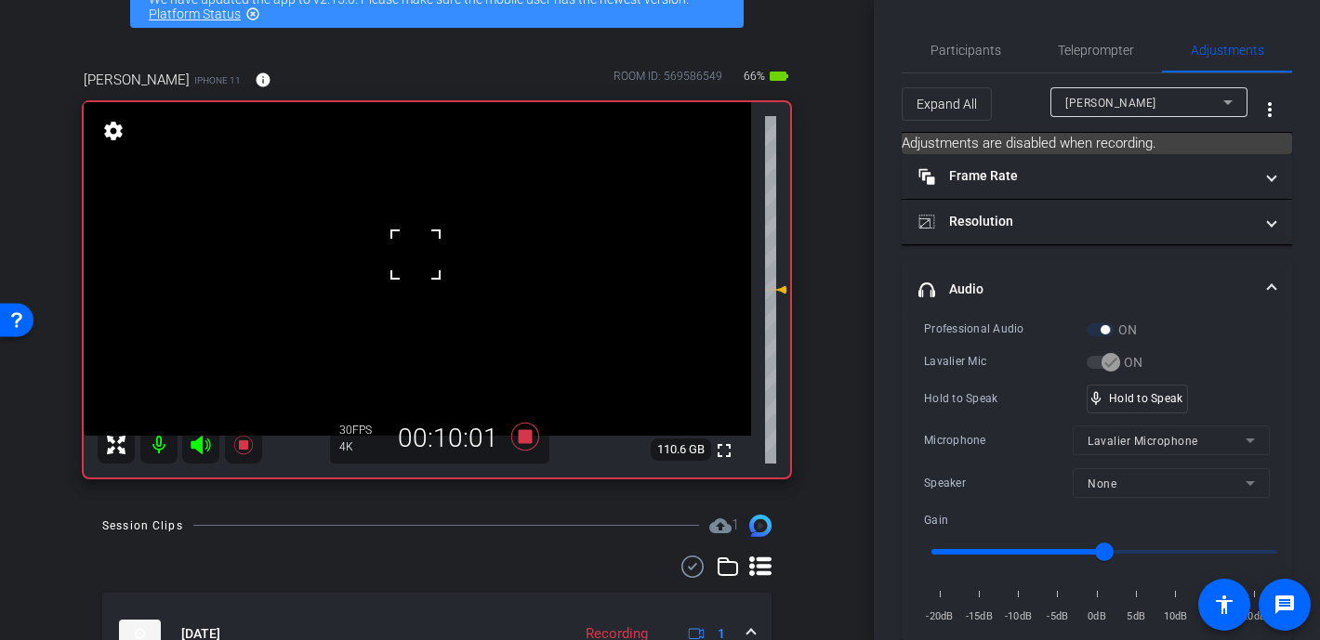
click at [415, 255] on div at bounding box center [415, 254] width 46 height 46
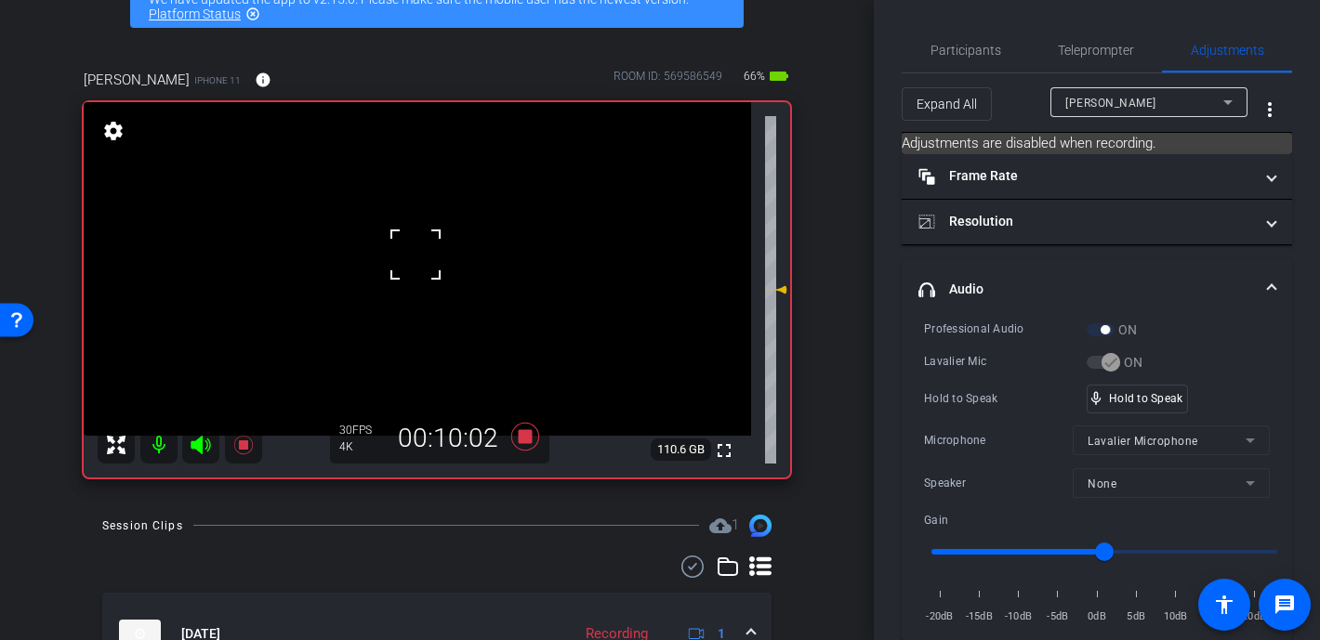
click at [415, 255] on div at bounding box center [415, 254] width 46 height 46
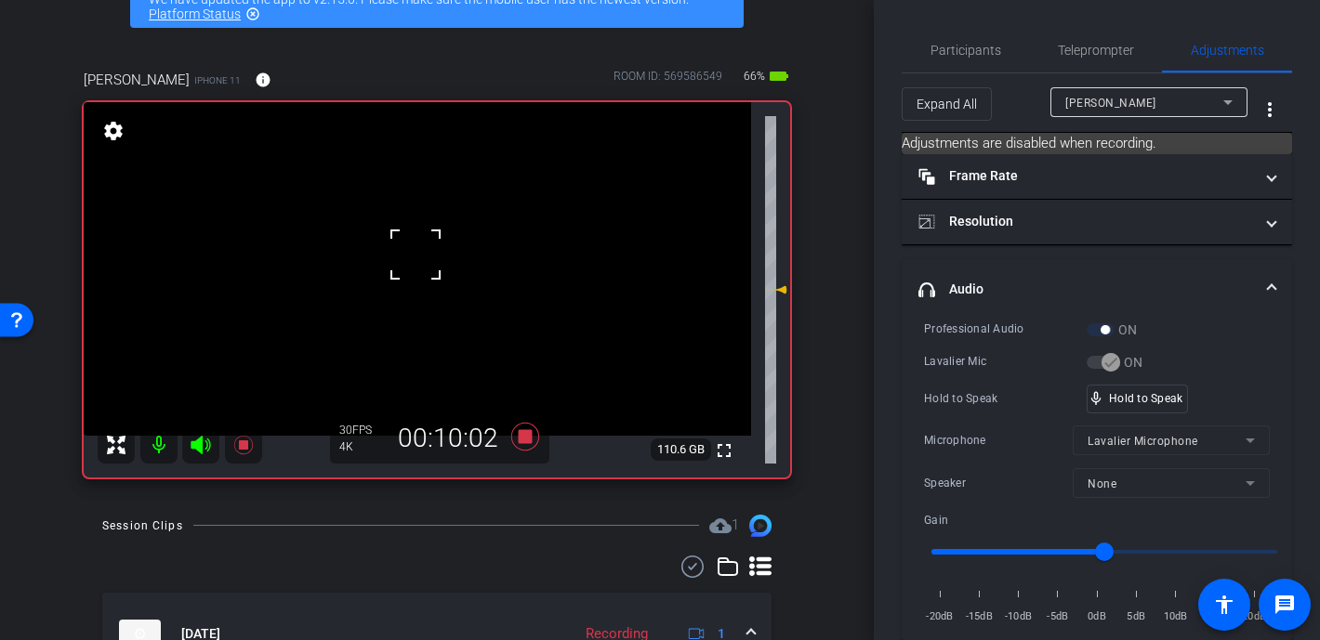
click at [415, 255] on div at bounding box center [415, 254] width 46 height 46
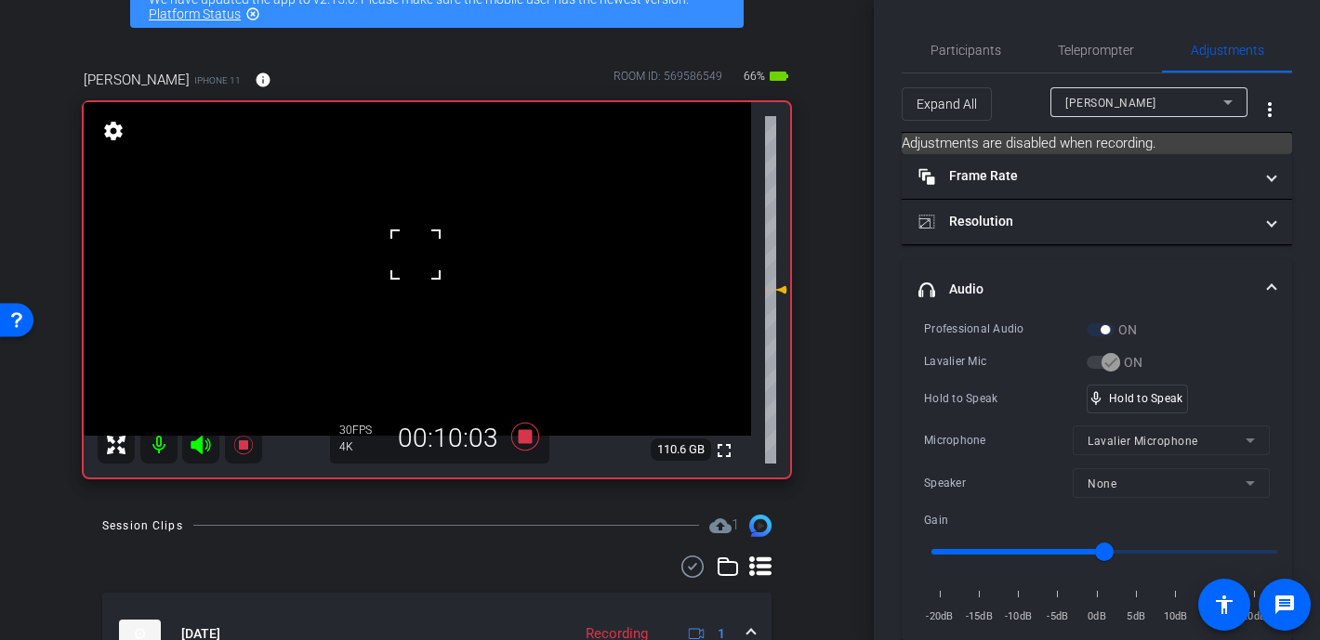
click at [415, 255] on div at bounding box center [415, 254] width 46 height 46
click at [415, 255] on video at bounding box center [417, 269] width 667 height 334
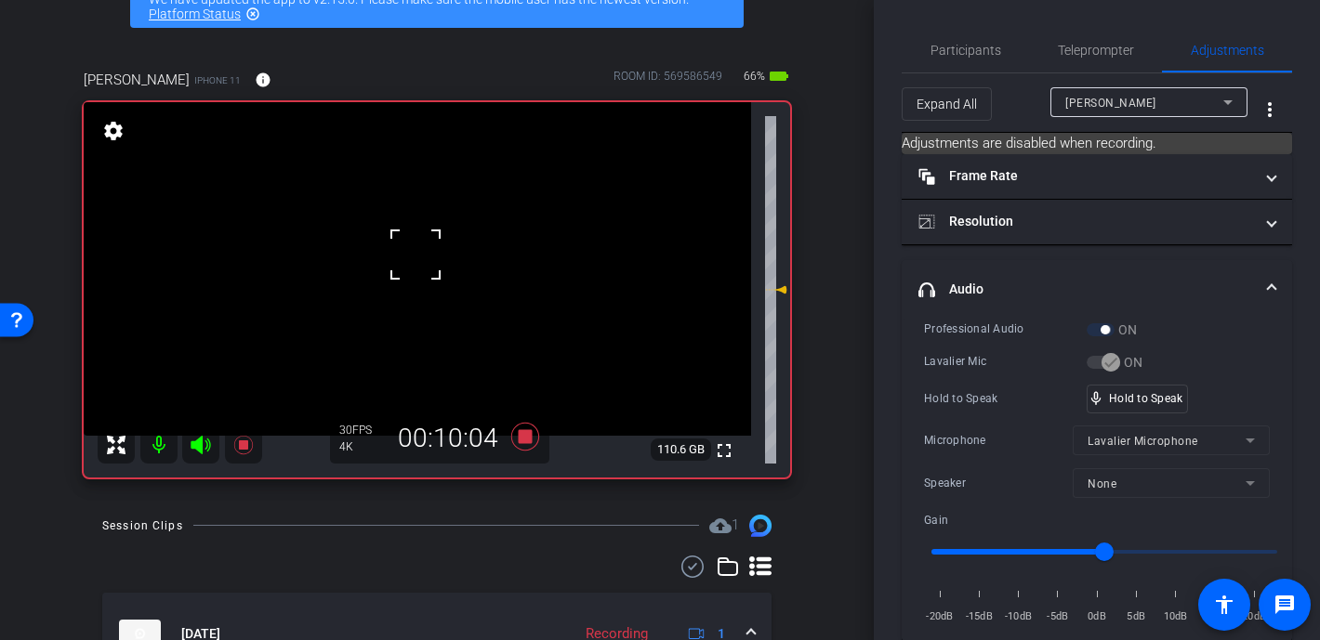
click at [415, 255] on div at bounding box center [415, 254] width 46 height 46
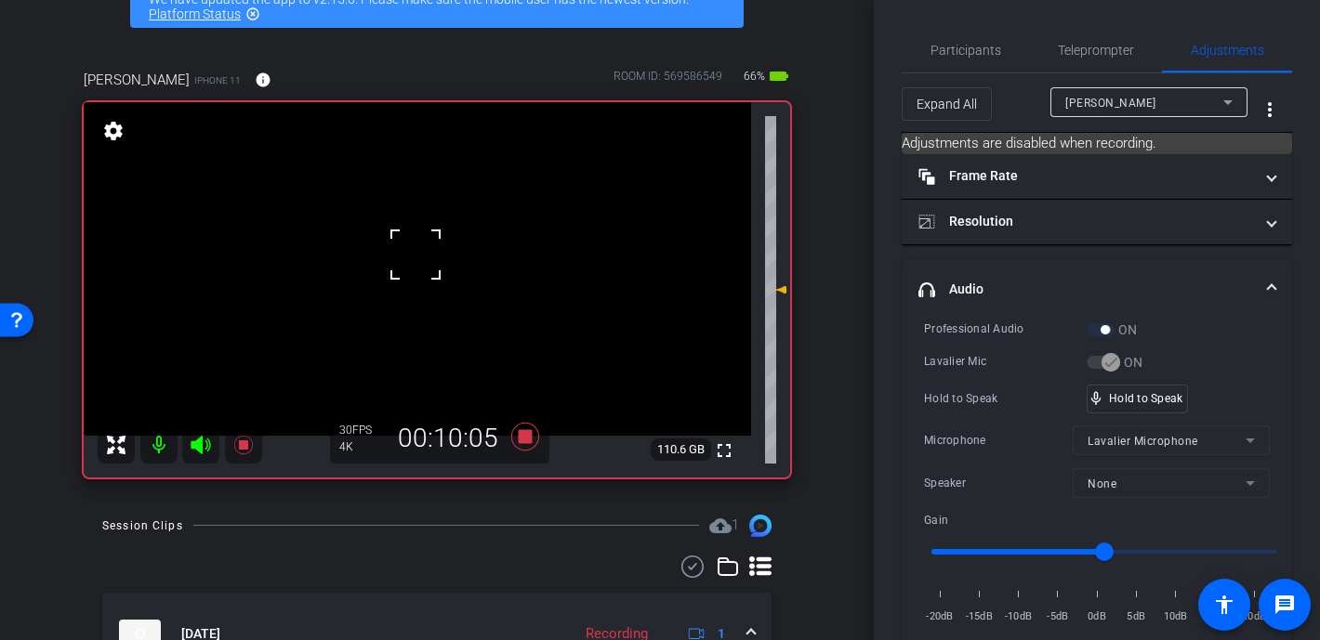
click at [415, 255] on div at bounding box center [415, 254] width 46 height 46
click at [954, 46] on span "Participants" at bounding box center [965, 50] width 71 height 13
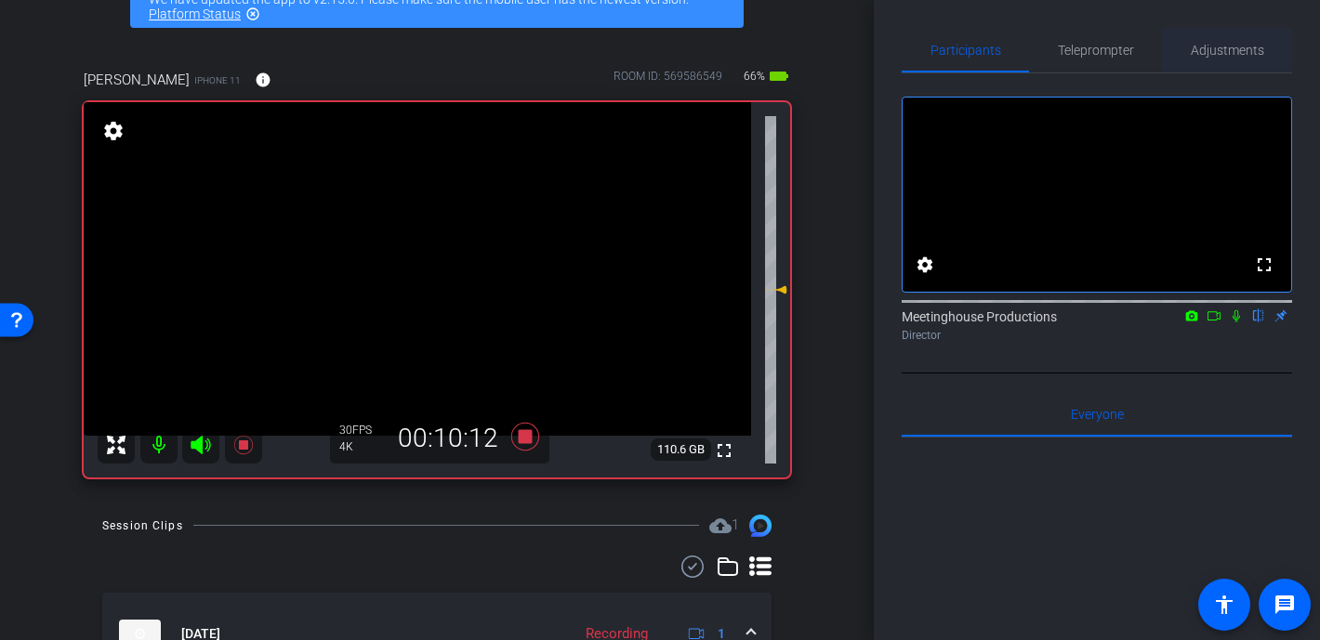
click at [1071, 44] on span "Adjustments" at bounding box center [1227, 50] width 73 height 13
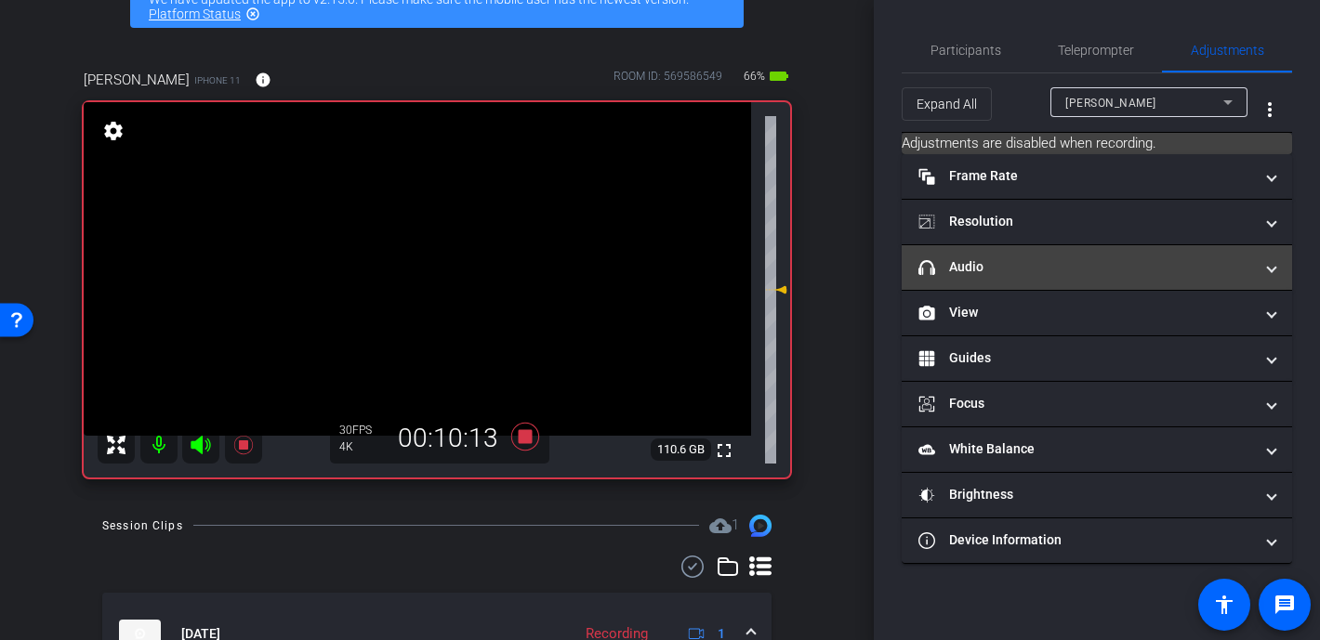
click at [1006, 277] on mat-expansion-panel-header "headphone icon Audio" at bounding box center [1097, 267] width 390 height 45
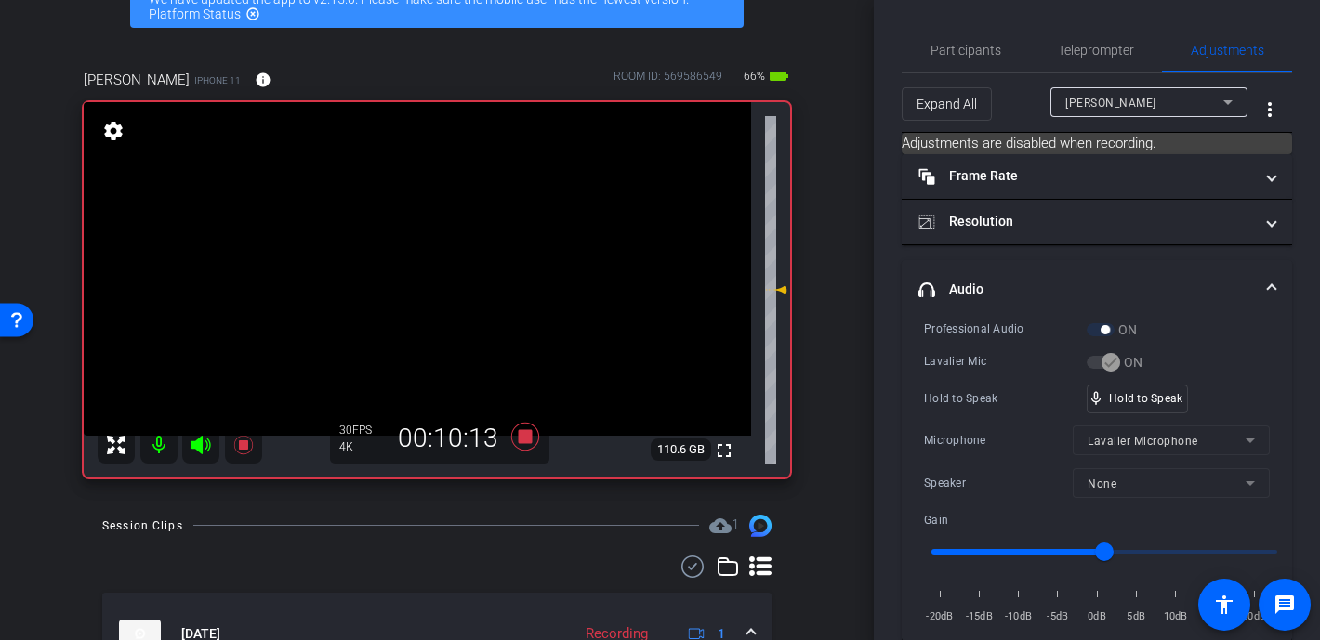
click at [414, 257] on video at bounding box center [417, 269] width 667 height 334
click at [414, 257] on div at bounding box center [413, 257] width 46 height 46
click at [389, 300] on video at bounding box center [417, 269] width 667 height 334
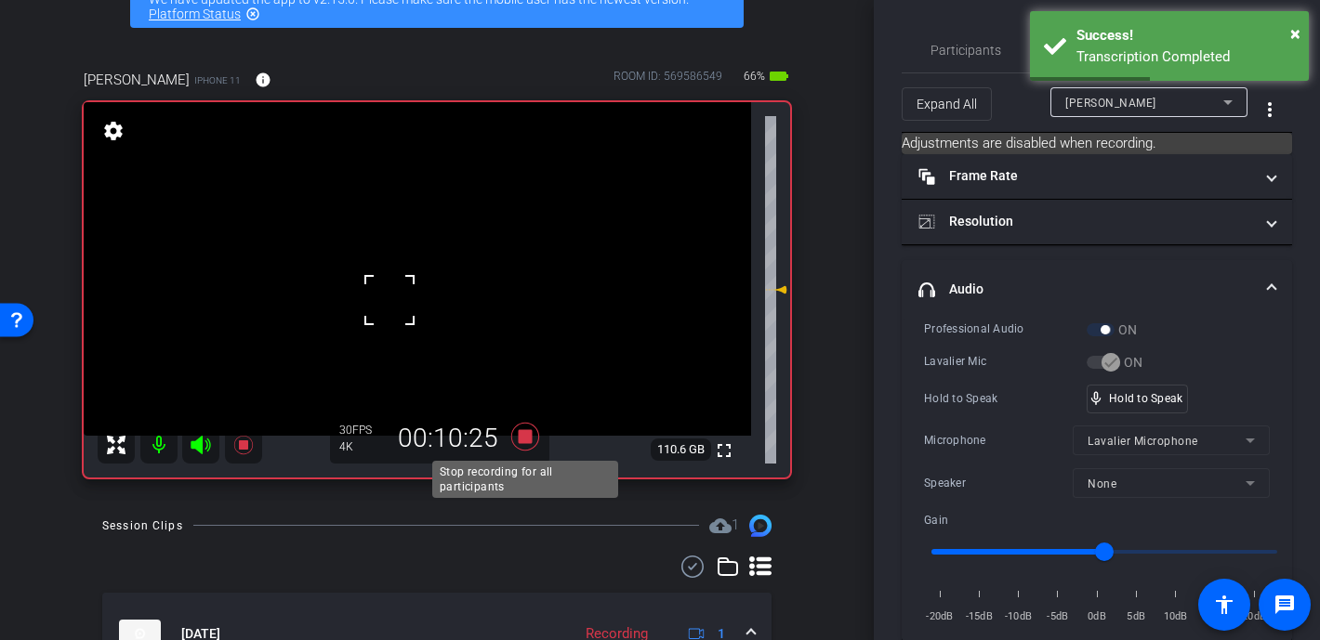
click at [523, 445] on icon at bounding box center [525, 436] width 45 height 33
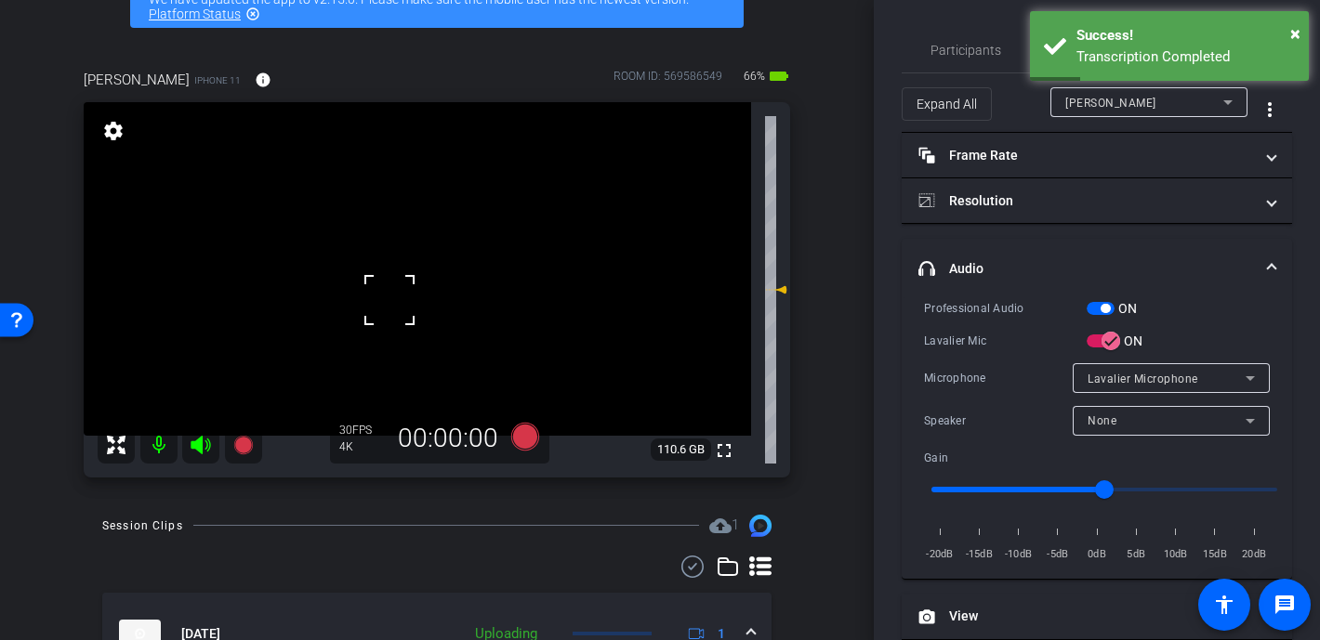
click at [420, 316] on video at bounding box center [417, 269] width 667 height 334
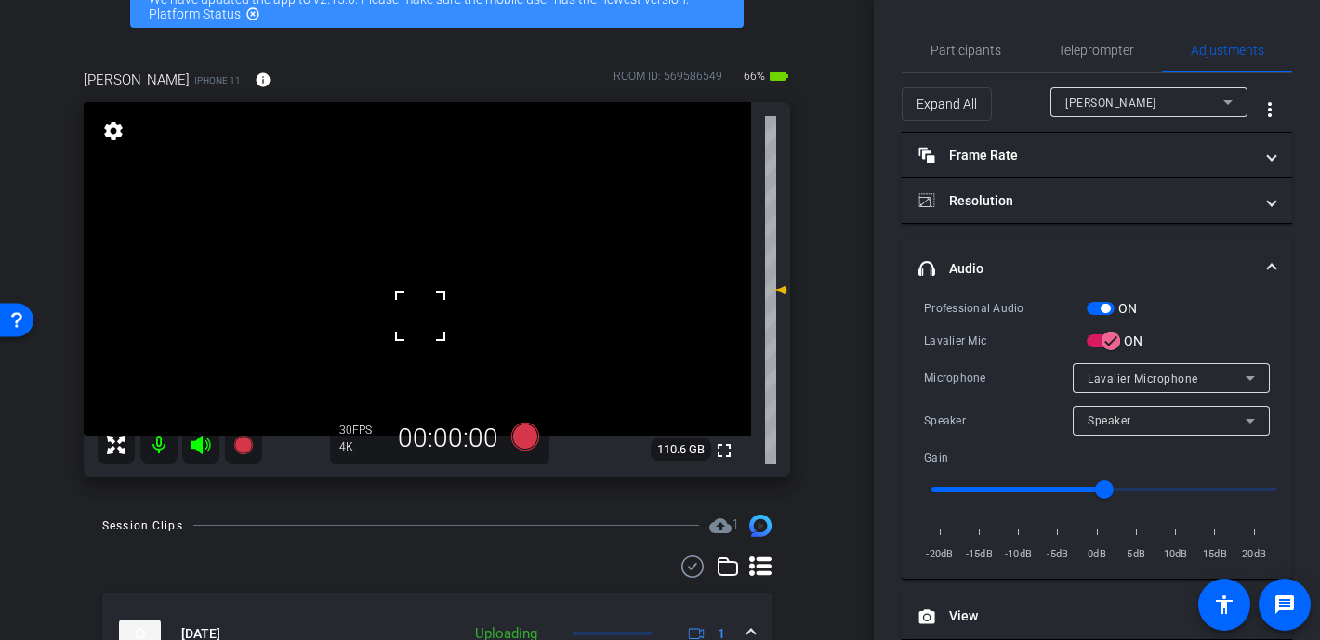
click at [413, 299] on div "fullscreen settings 110.6 GB" at bounding box center [437, 290] width 706 height 376
click at [413, 299] on video at bounding box center [417, 269] width 667 height 334
click at [406, 294] on div at bounding box center [412, 299] width 46 height 46
click at [416, 278] on video at bounding box center [417, 269] width 667 height 334
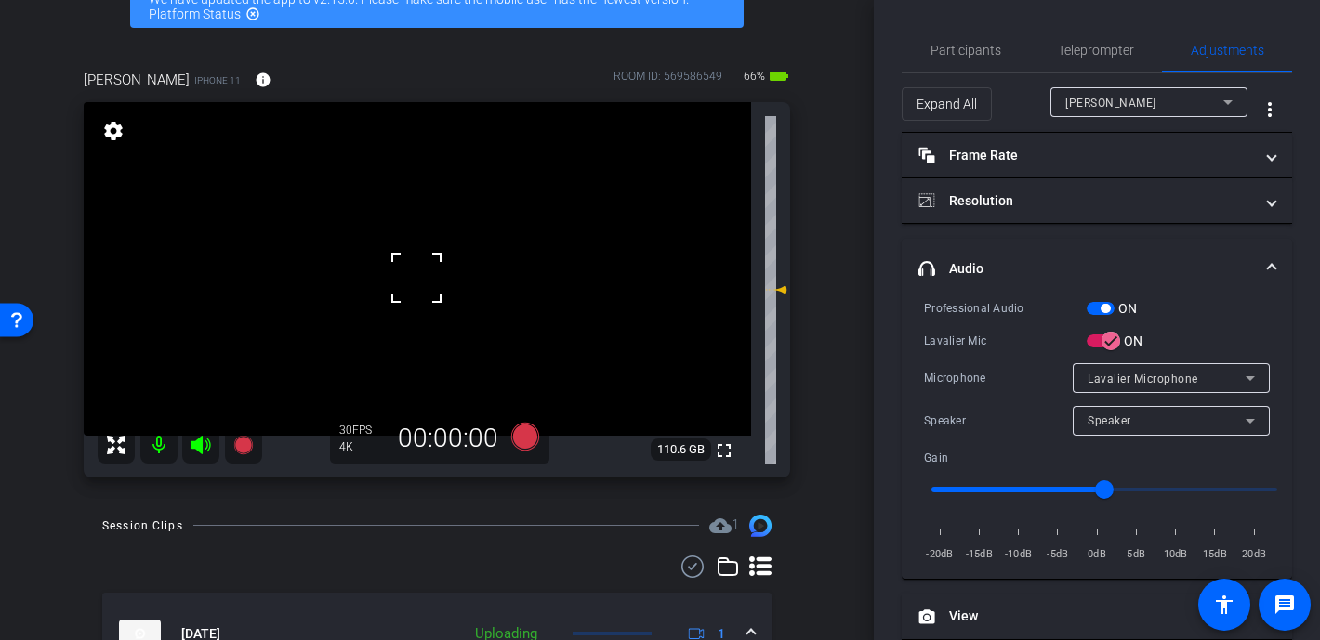
click at [418, 262] on div at bounding box center [416, 278] width 46 height 46
click at [418, 262] on video at bounding box center [417, 269] width 667 height 334
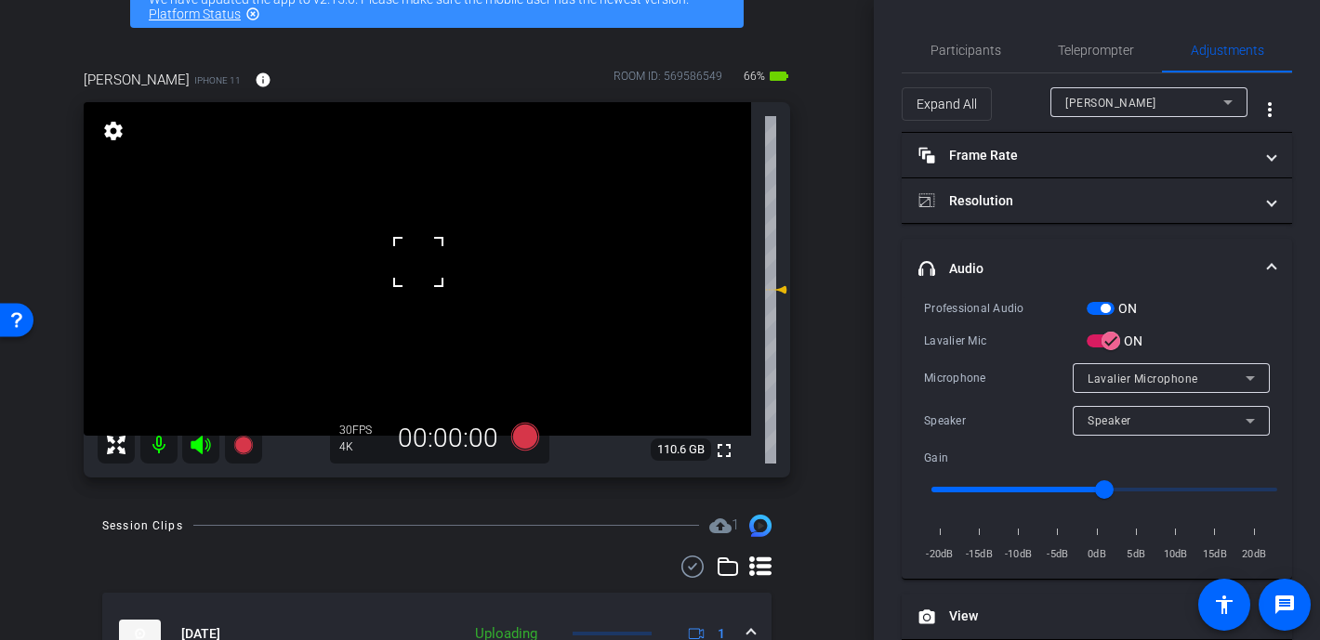
click at [418, 262] on div at bounding box center [418, 262] width 46 height 46
click at [417, 293] on video at bounding box center [417, 269] width 667 height 334
click at [417, 293] on div at bounding box center [417, 293] width 46 height 46
click at [400, 342] on video at bounding box center [417, 269] width 667 height 334
click at [400, 342] on div at bounding box center [399, 342] width 46 height 46
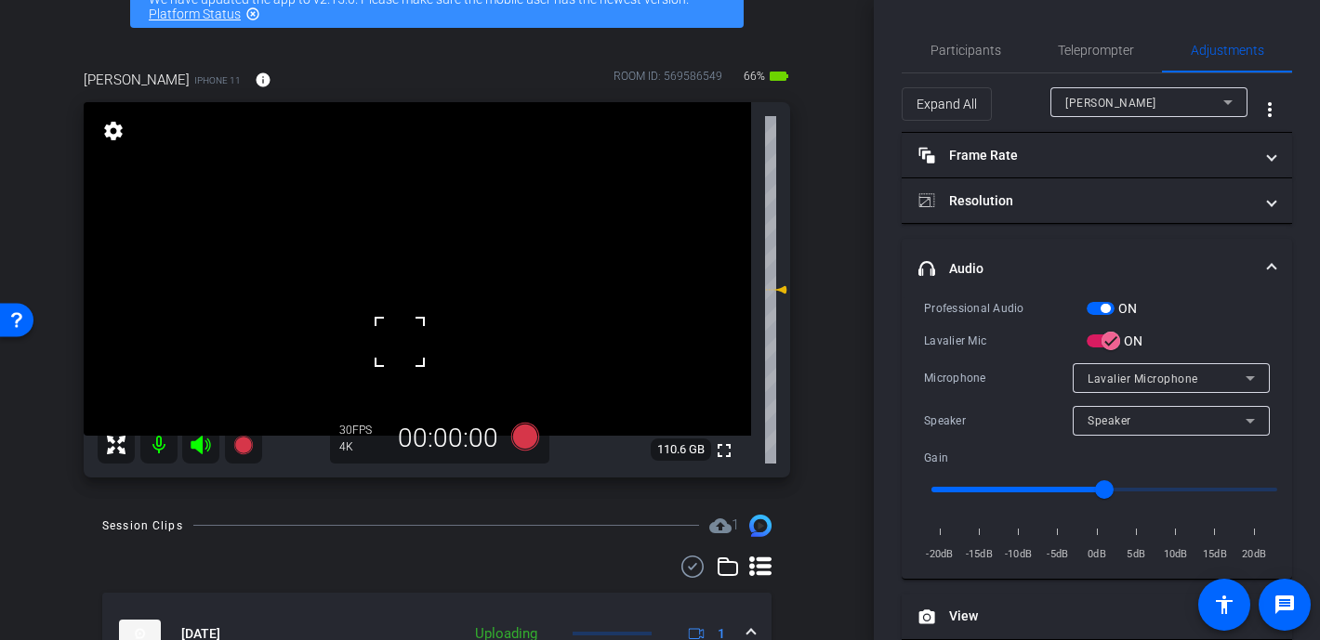
click at [404, 342] on div at bounding box center [399, 342] width 46 height 46
click at [397, 344] on div at bounding box center [399, 342] width 46 height 46
click at [405, 323] on video at bounding box center [417, 269] width 667 height 334
click at [410, 283] on video at bounding box center [417, 269] width 667 height 334
click at [409, 316] on video at bounding box center [417, 269] width 667 height 334
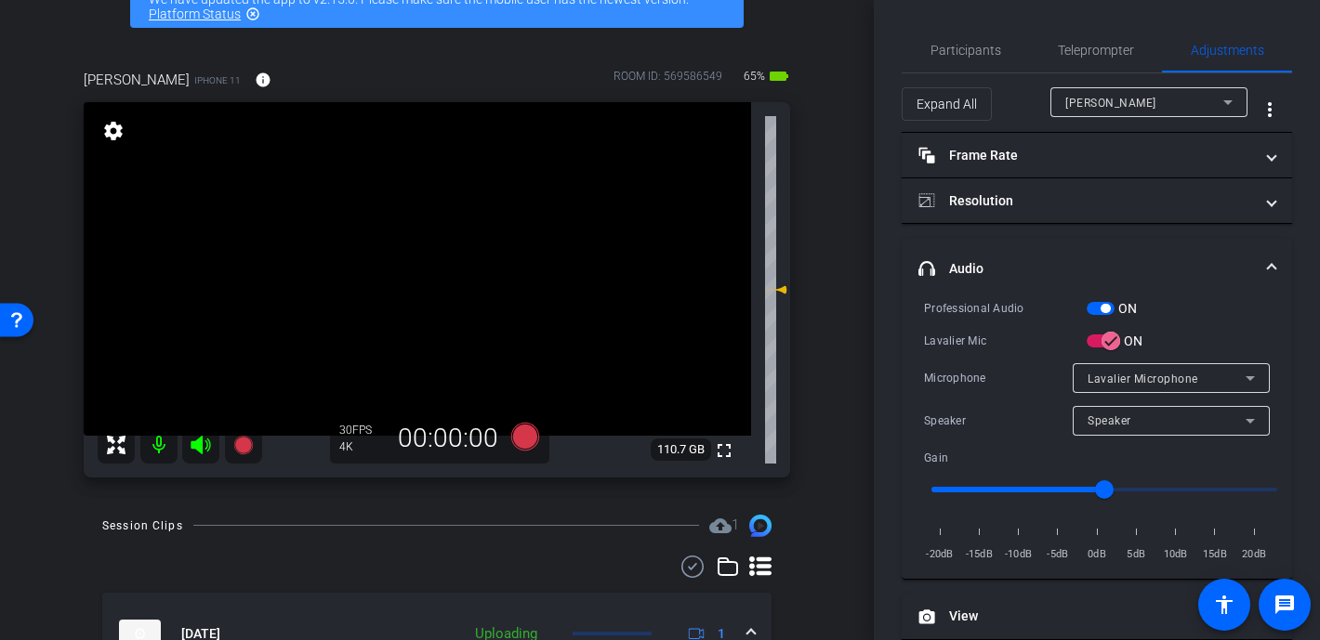
click at [408, 298] on video at bounding box center [417, 269] width 667 height 334
click at [408, 298] on div at bounding box center [408, 298] width 46 height 46
click at [402, 310] on video at bounding box center [417, 269] width 667 height 334
click at [402, 310] on div at bounding box center [401, 309] width 46 height 46
click at [413, 310] on div at bounding box center [401, 309] width 46 height 46
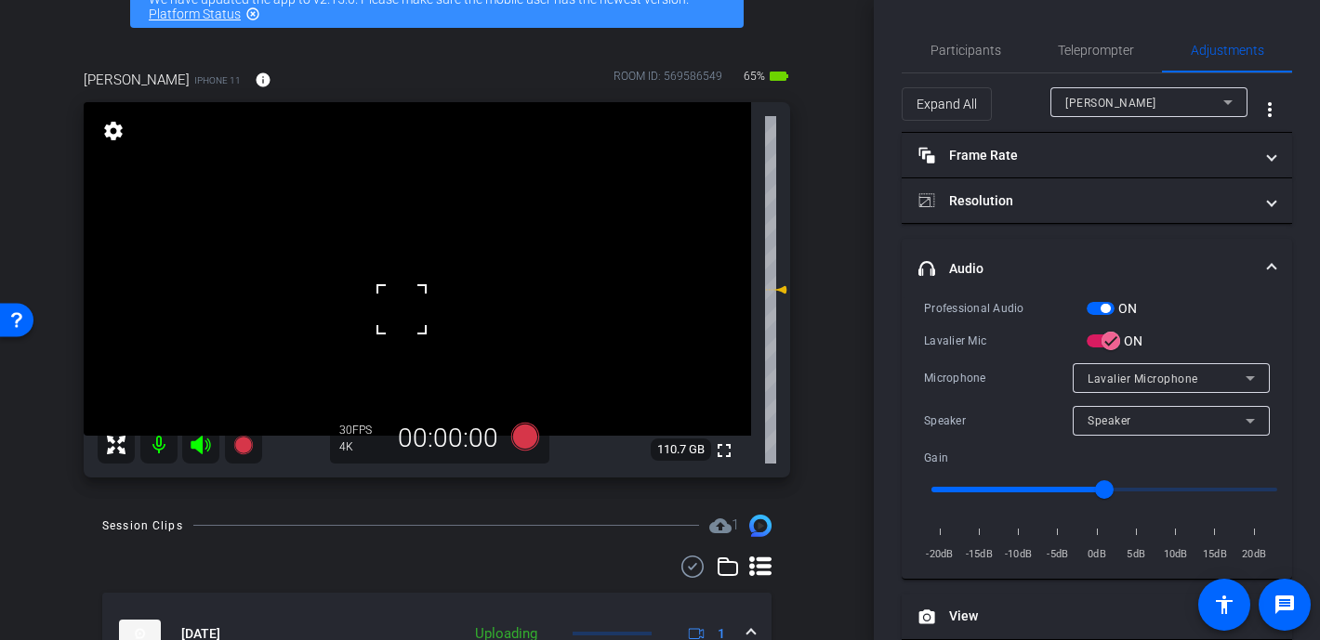
click at [413, 310] on div at bounding box center [401, 309] width 46 height 46
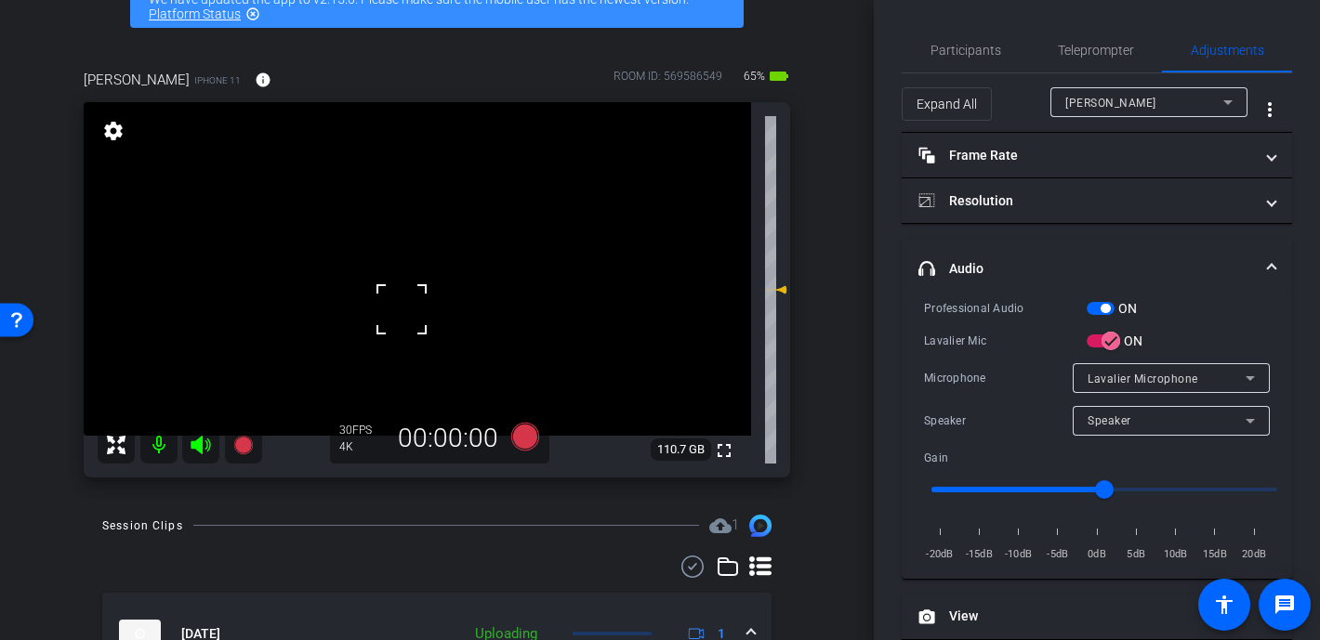
click at [413, 310] on div at bounding box center [401, 309] width 46 height 46
click at [414, 310] on video at bounding box center [417, 269] width 667 height 334
click at [419, 272] on video at bounding box center [417, 269] width 667 height 334
click at [419, 272] on div at bounding box center [419, 272] width 46 height 46
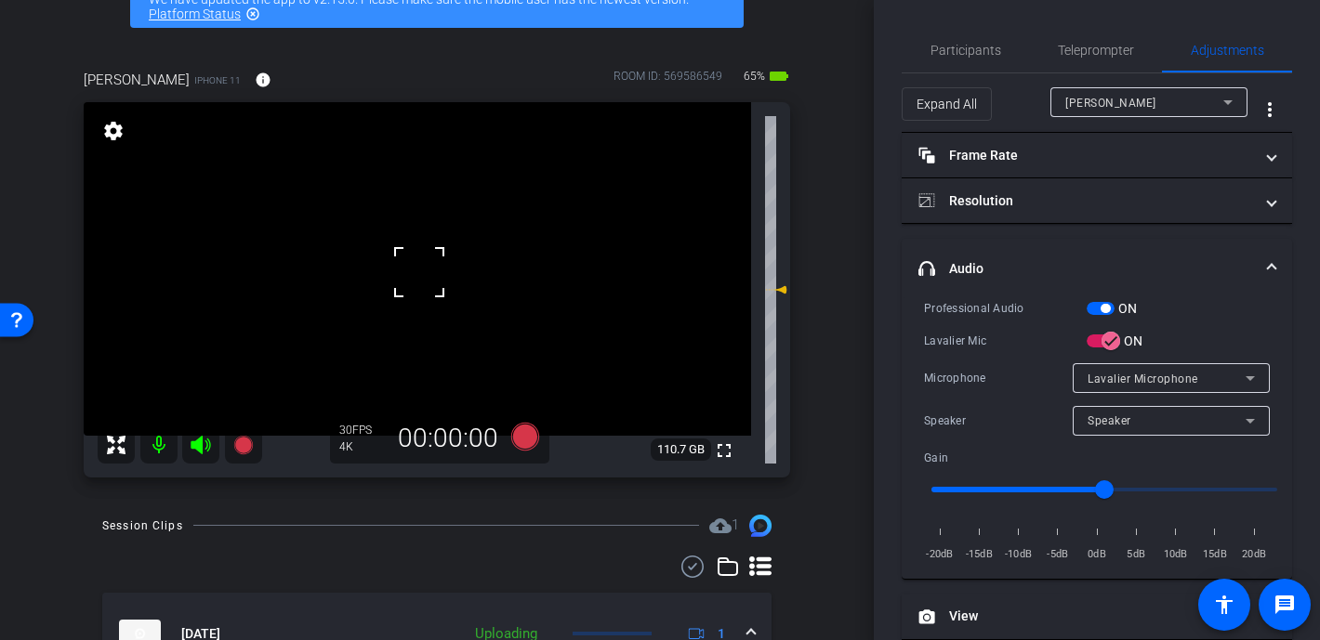
click at [419, 262] on div at bounding box center [419, 272] width 46 height 46
click at [422, 262] on div at bounding box center [419, 272] width 46 height 46
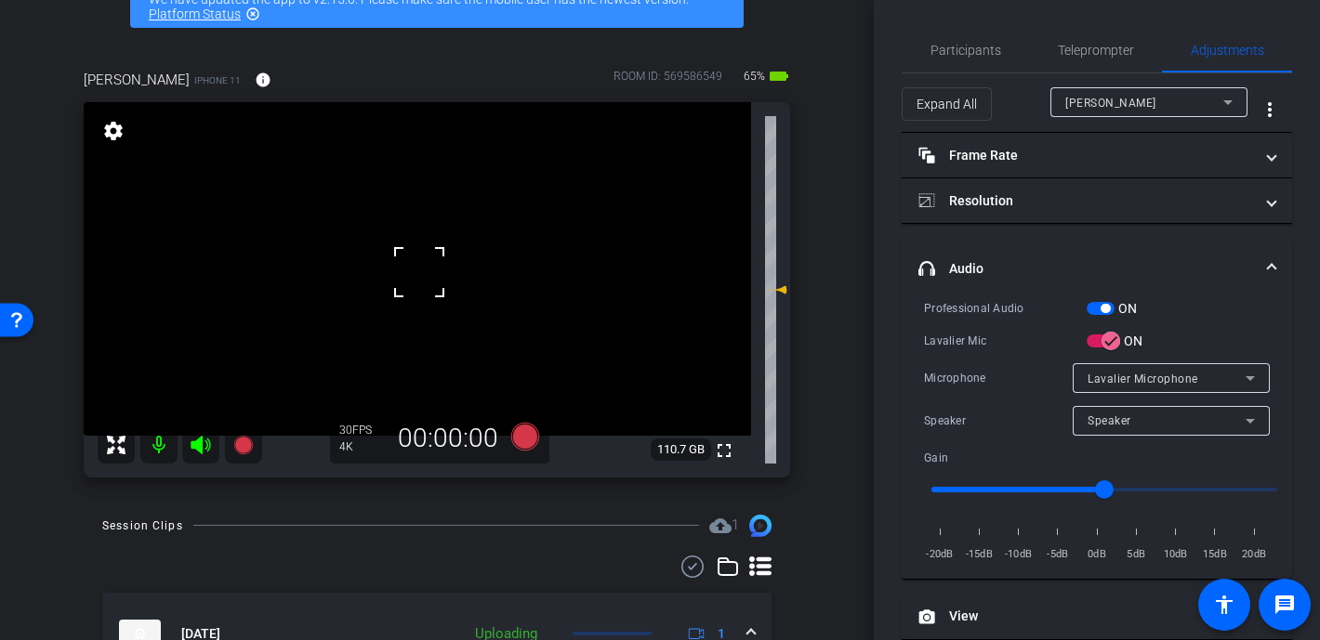
click at [415, 275] on div at bounding box center [419, 272] width 46 height 46
click at [415, 275] on video at bounding box center [417, 269] width 667 height 334
click at [415, 275] on div at bounding box center [414, 275] width 46 height 46
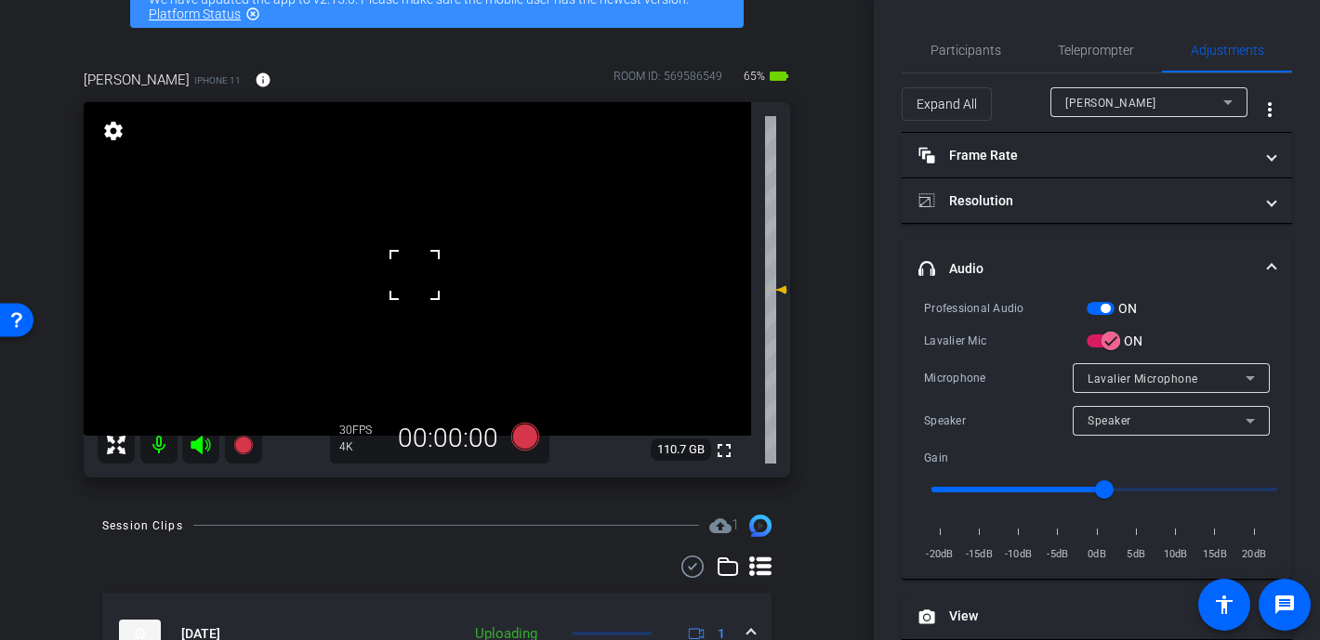
click at [415, 275] on div at bounding box center [414, 275] width 46 height 46
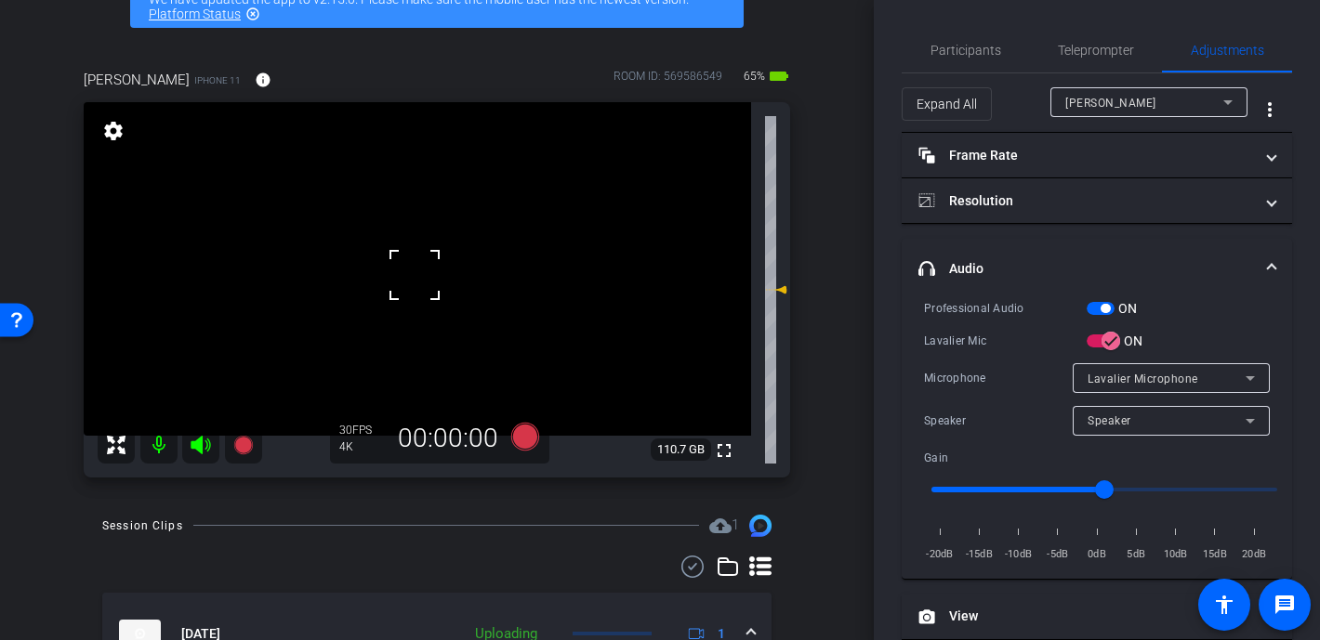
click at [415, 275] on div at bounding box center [414, 275] width 46 height 46
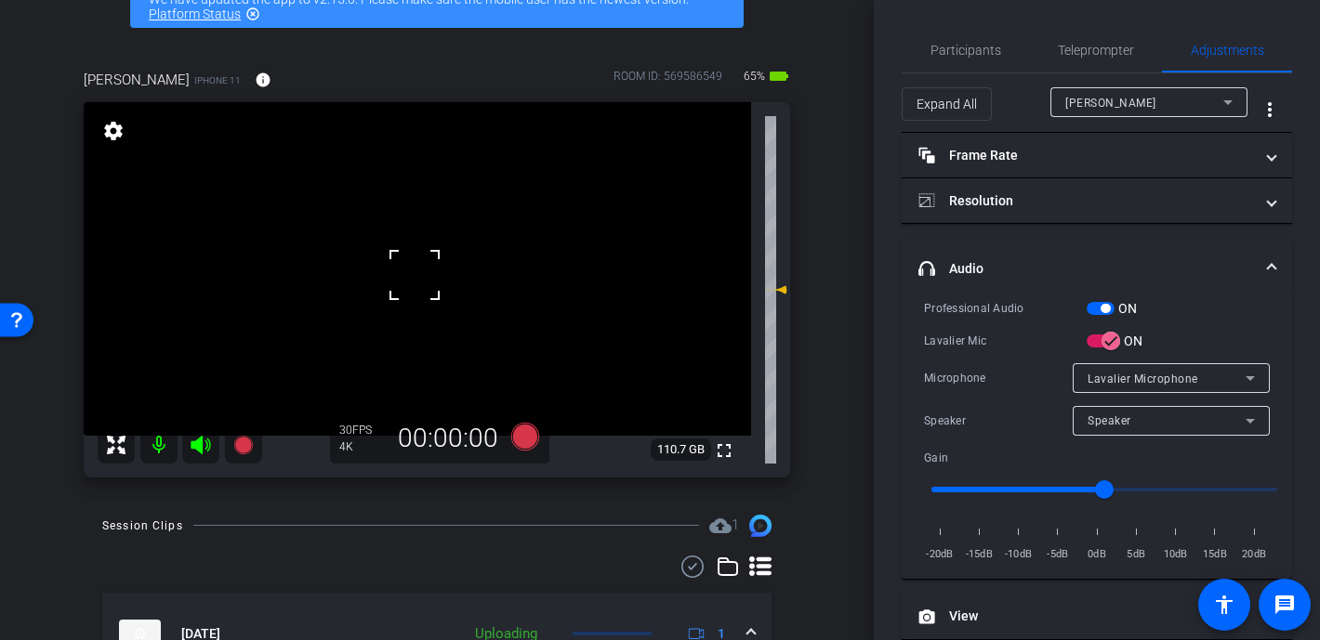
click at [415, 275] on div at bounding box center [414, 275] width 46 height 46
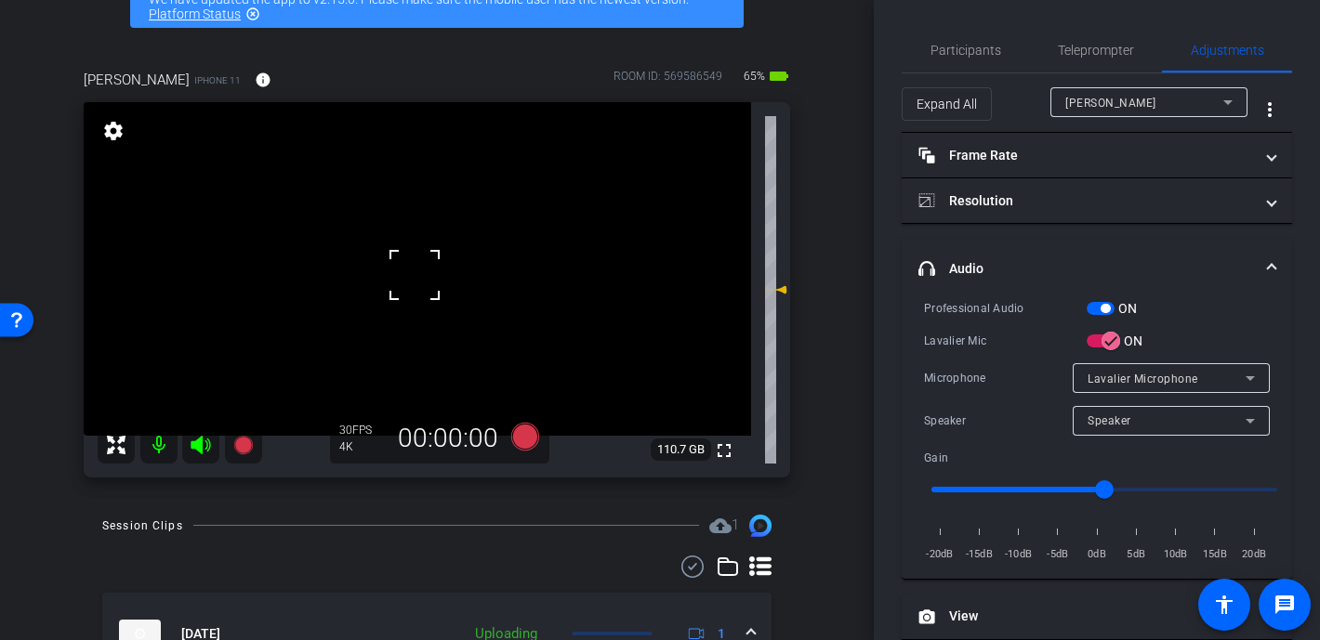
click at [415, 275] on div at bounding box center [414, 275] width 46 height 46
click at [415, 275] on div "fullscreen settings 110.7 GB" at bounding box center [437, 290] width 706 height 376
click at [415, 275] on video at bounding box center [417, 269] width 667 height 334
click at [415, 275] on div at bounding box center [414, 275] width 46 height 46
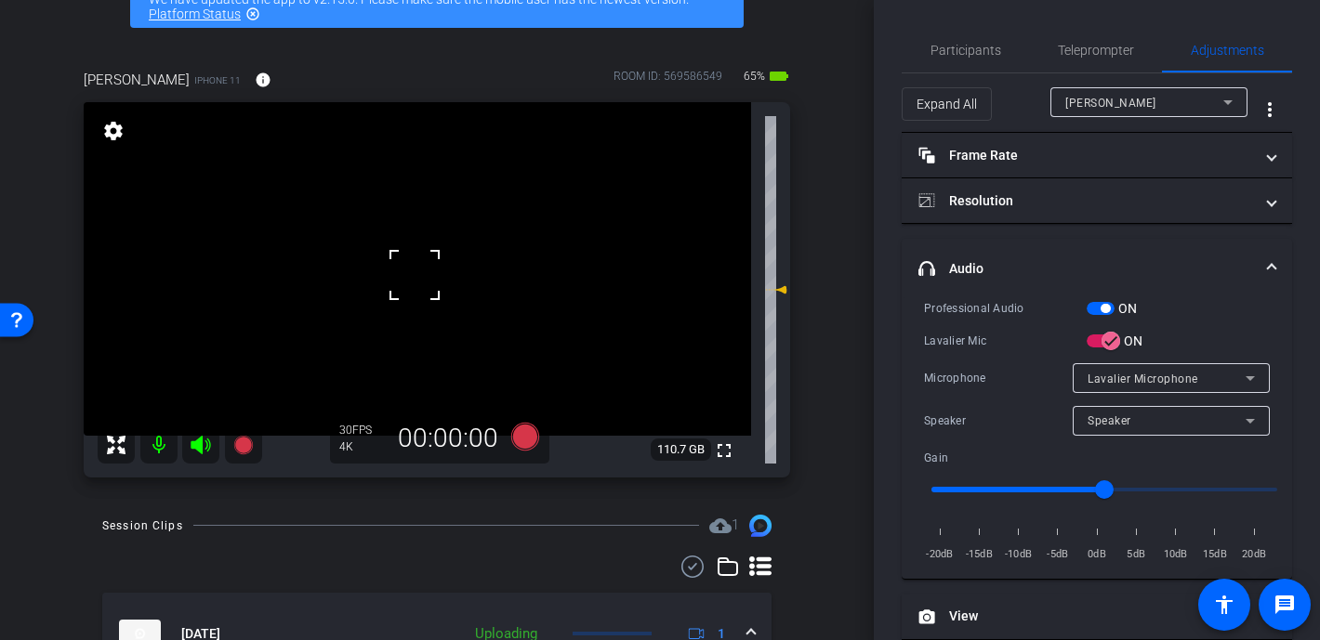
click at [415, 275] on div at bounding box center [414, 275] width 46 height 46
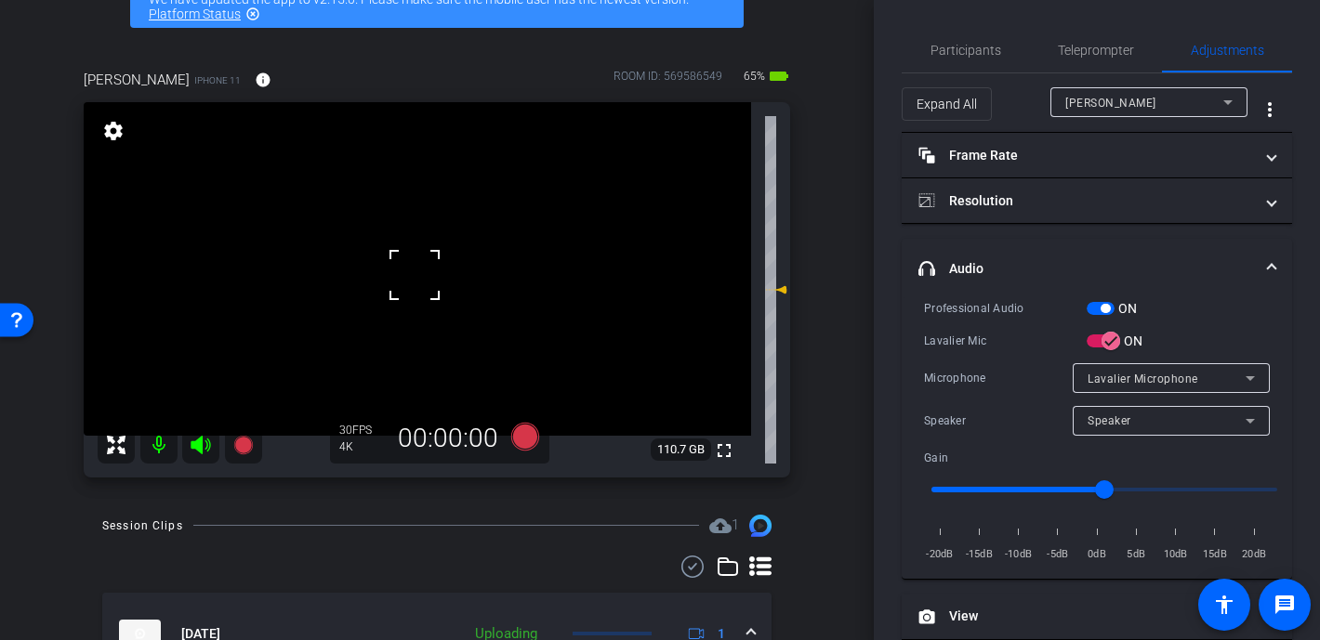
click at [415, 275] on div at bounding box center [414, 275] width 46 height 46
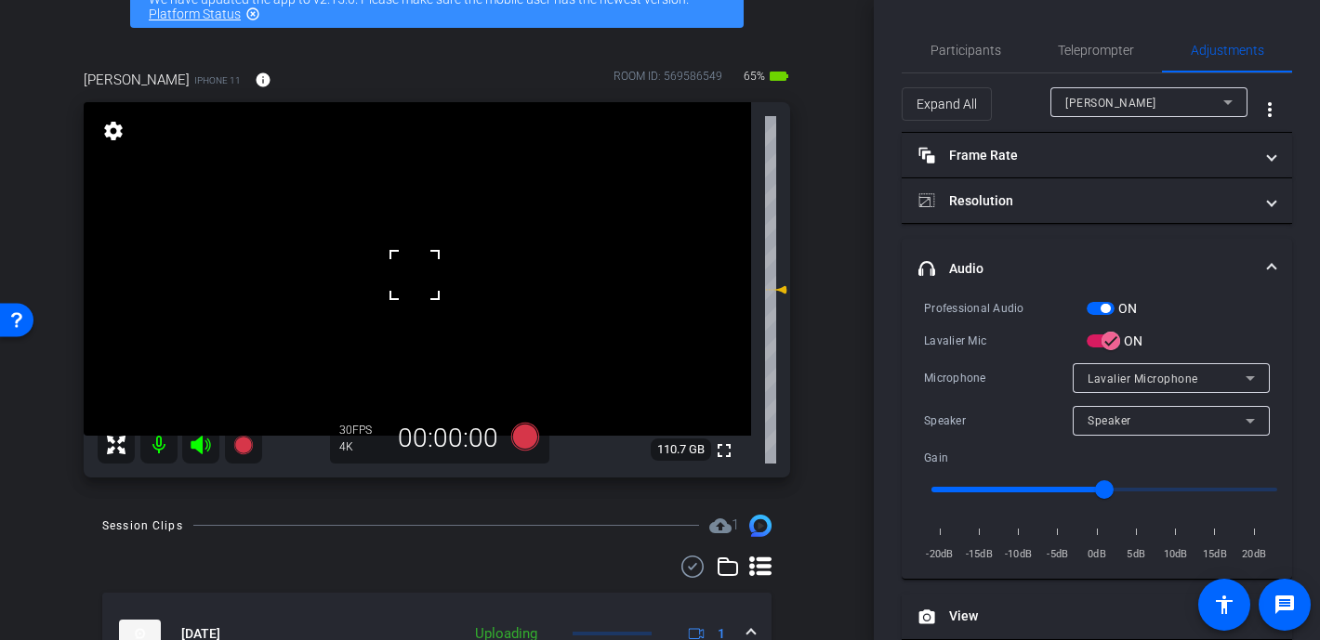
click at [415, 275] on div at bounding box center [414, 275] width 46 height 46
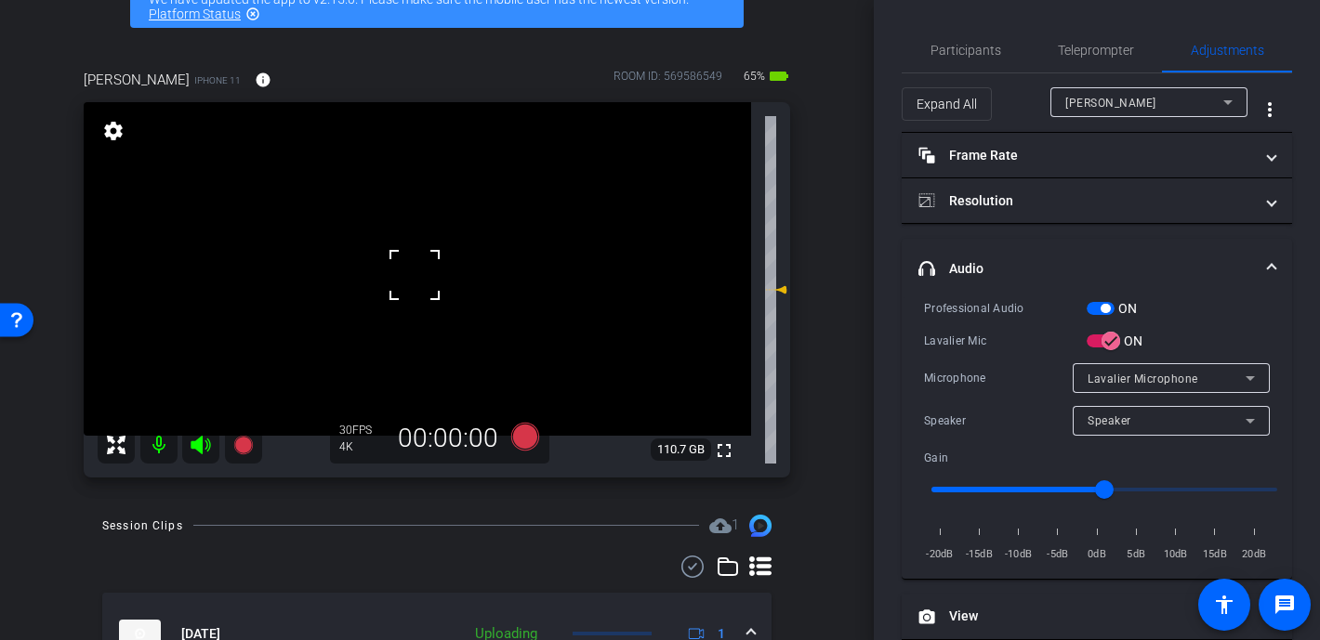
click at [415, 275] on div at bounding box center [414, 275] width 46 height 46
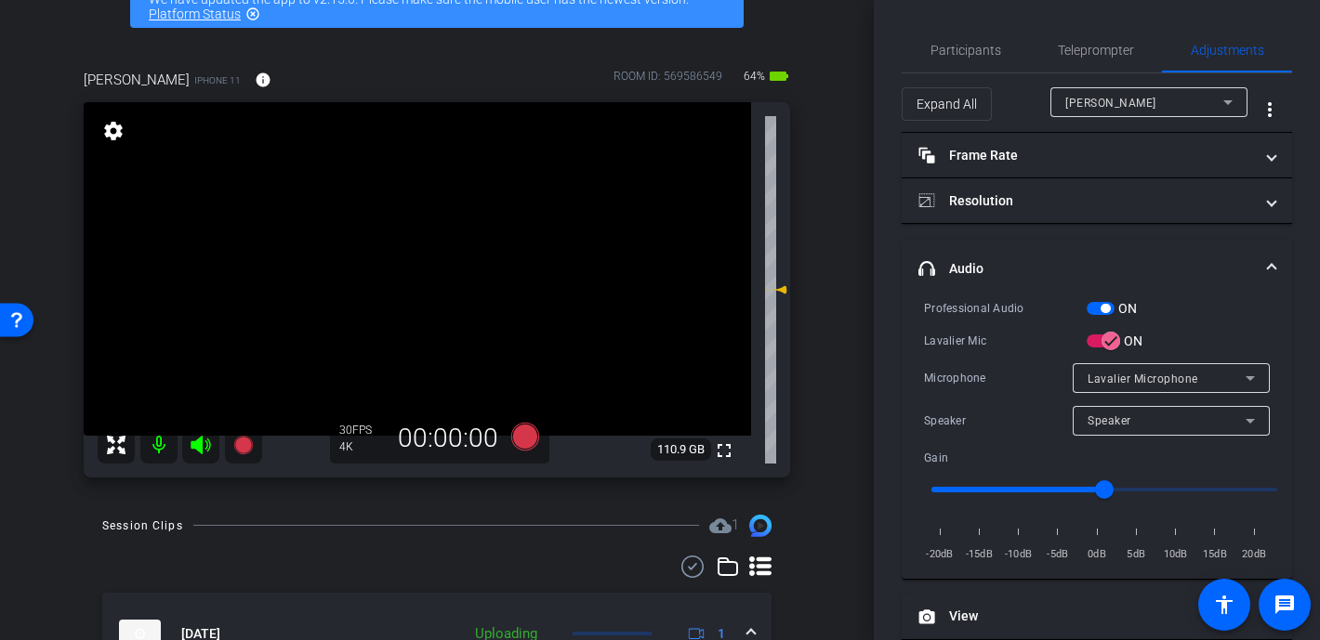
click at [421, 257] on video at bounding box center [417, 269] width 667 height 334
click at [973, 48] on span "Participants" at bounding box center [965, 50] width 71 height 13
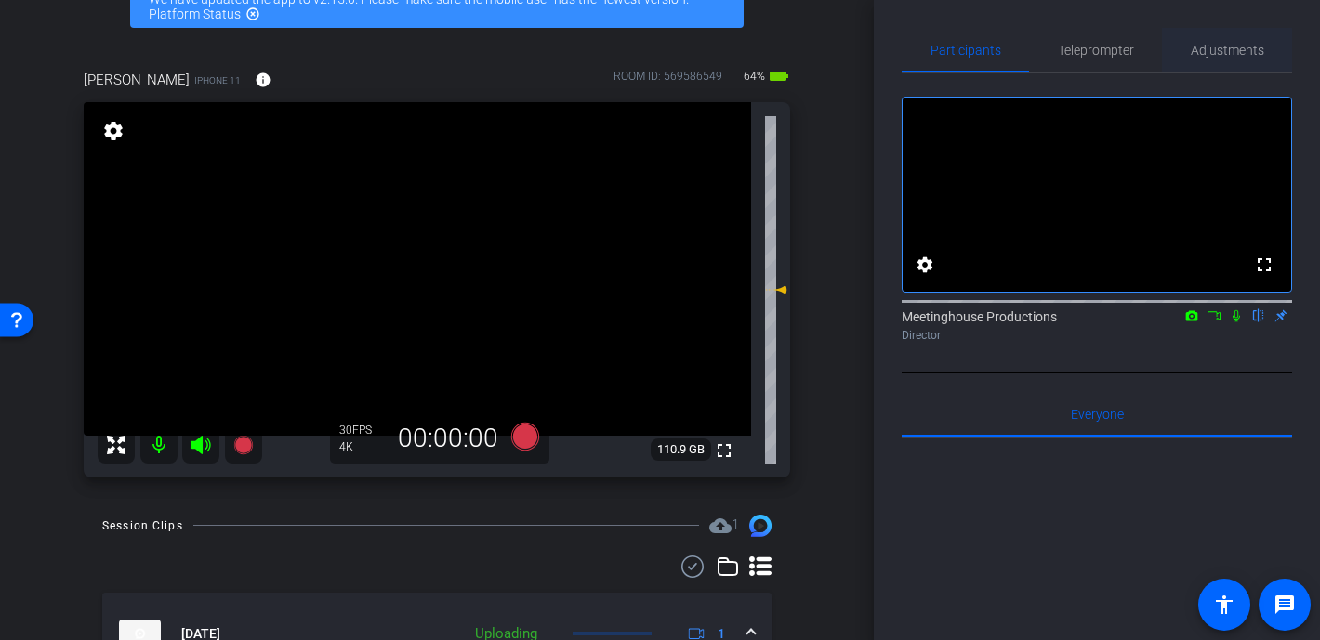
click at [1071, 59] on span "Adjustments" at bounding box center [1227, 50] width 73 height 45
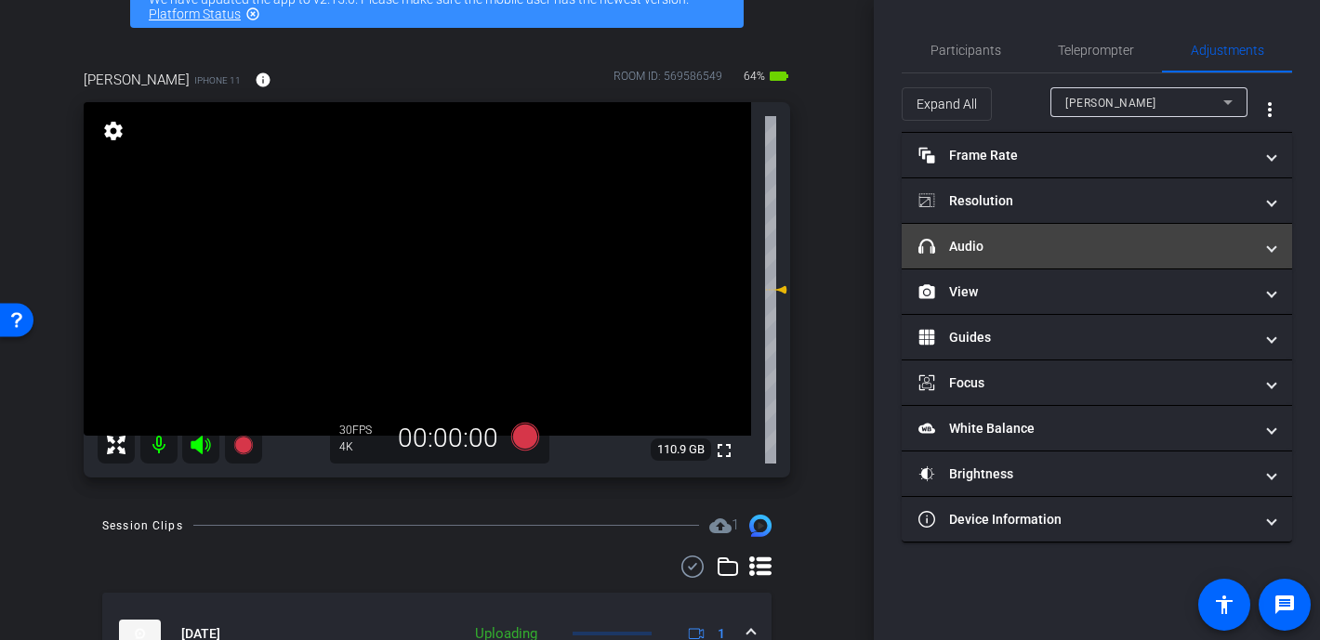
click at [1030, 237] on mat-panel-title "headphone icon Audio" at bounding box center [1085, 247] width 335 height 20
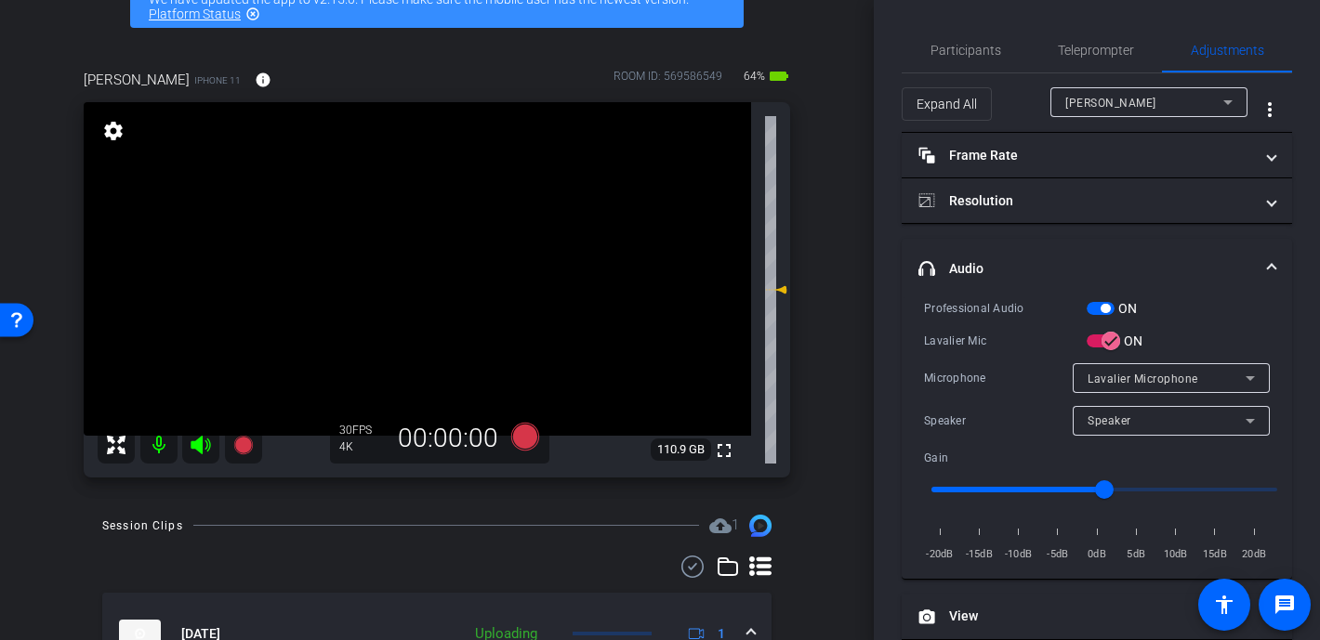
click at [1071, 262] on mat-panel-title "headphone icon Audio" at bounding box center [1085, 269] width 335 height 20
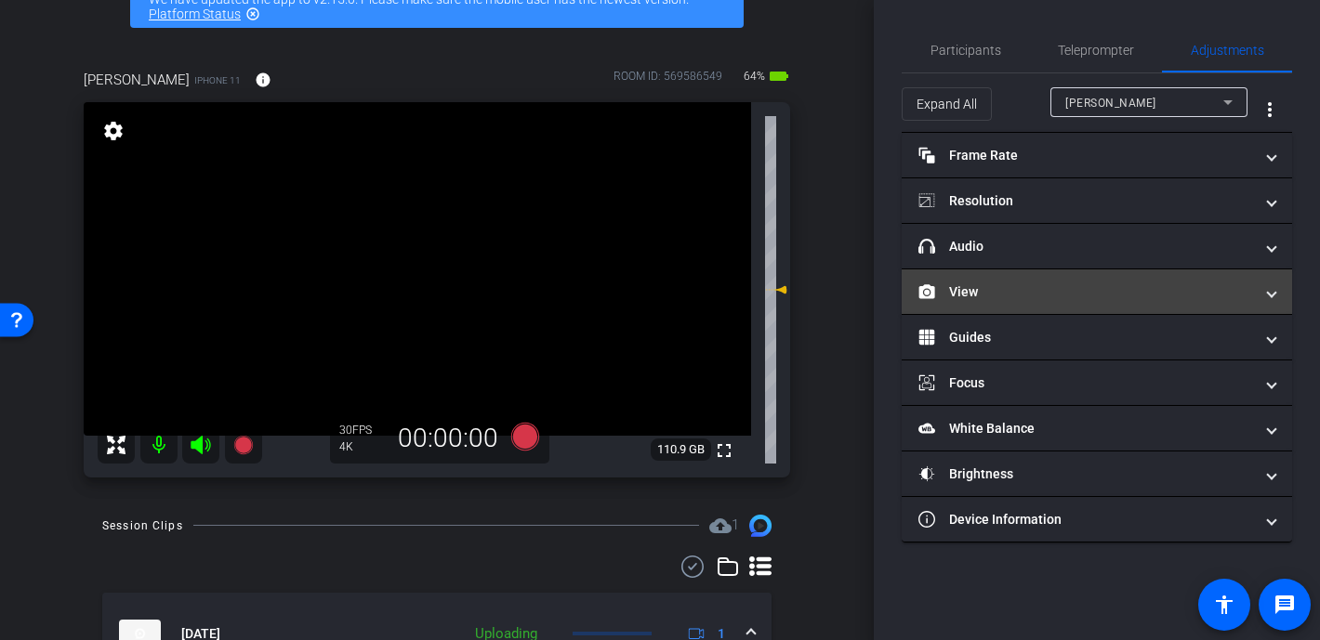
click at [995, 310] on mat-expansion-panel-header "View" at bounding box center [1097, 292] width 390 height 45
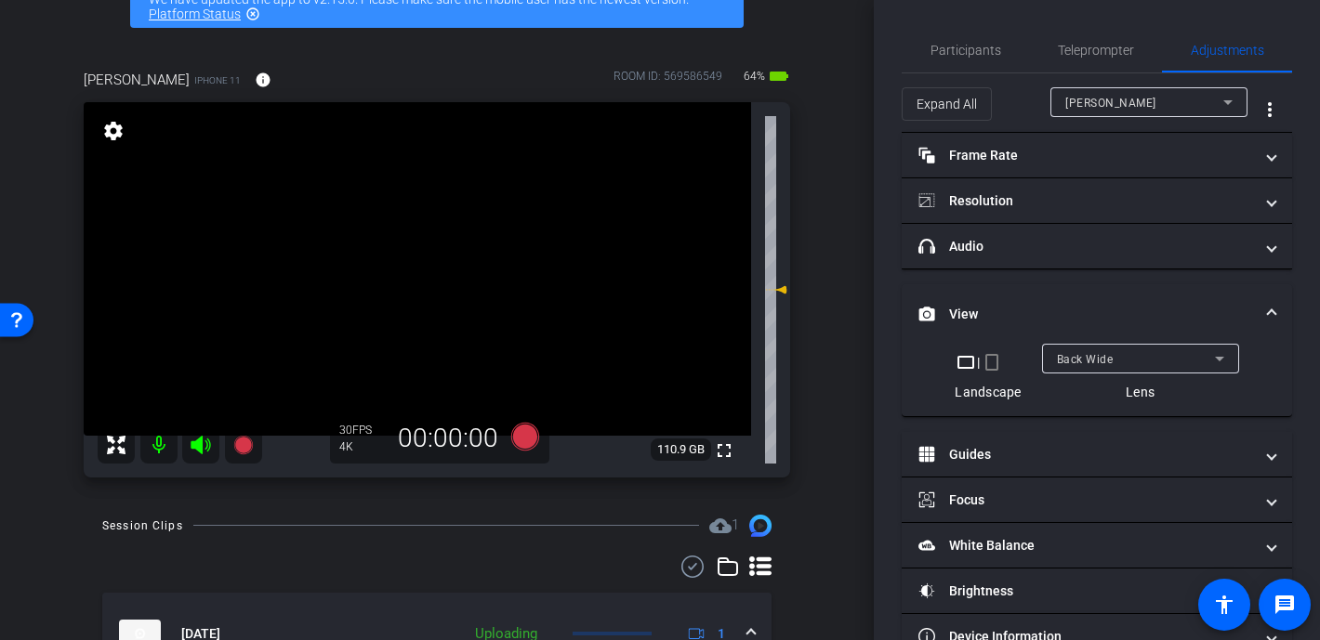
click at [389, 273] on video at bounding box center [417, 269] width 667 height 334
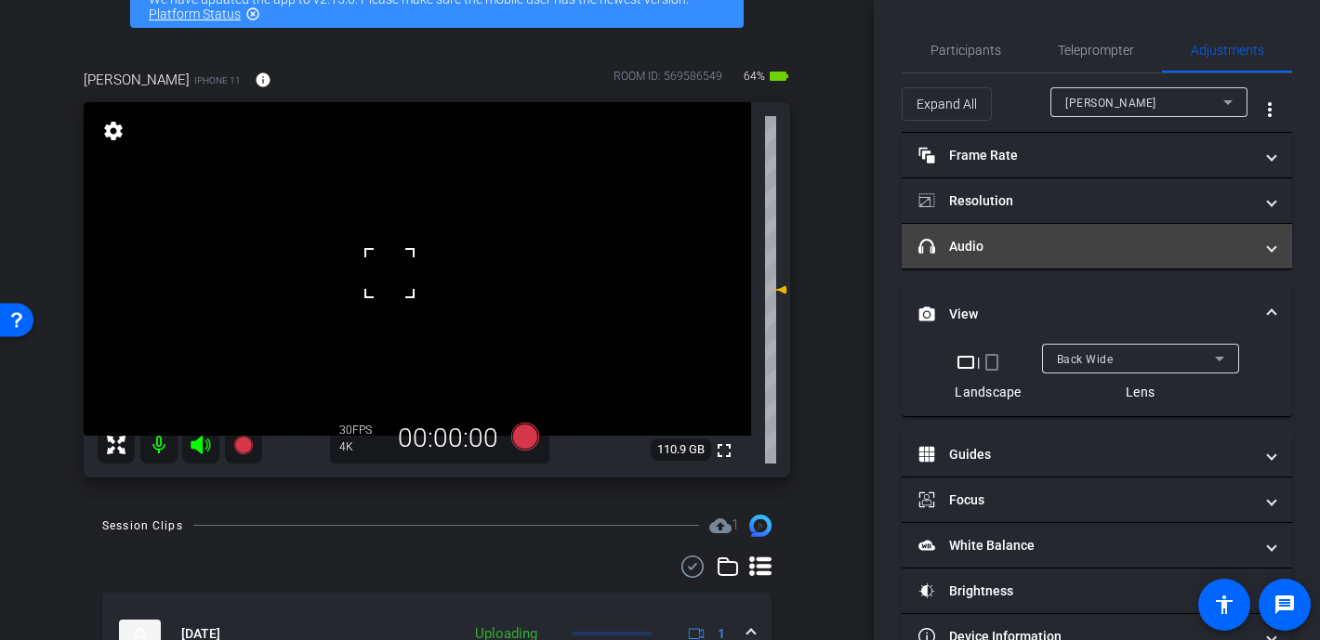
click at [981, 249] on mat-panel-title "headphone icon Audio" at bounding box center [1085, 247] width 335 height 20
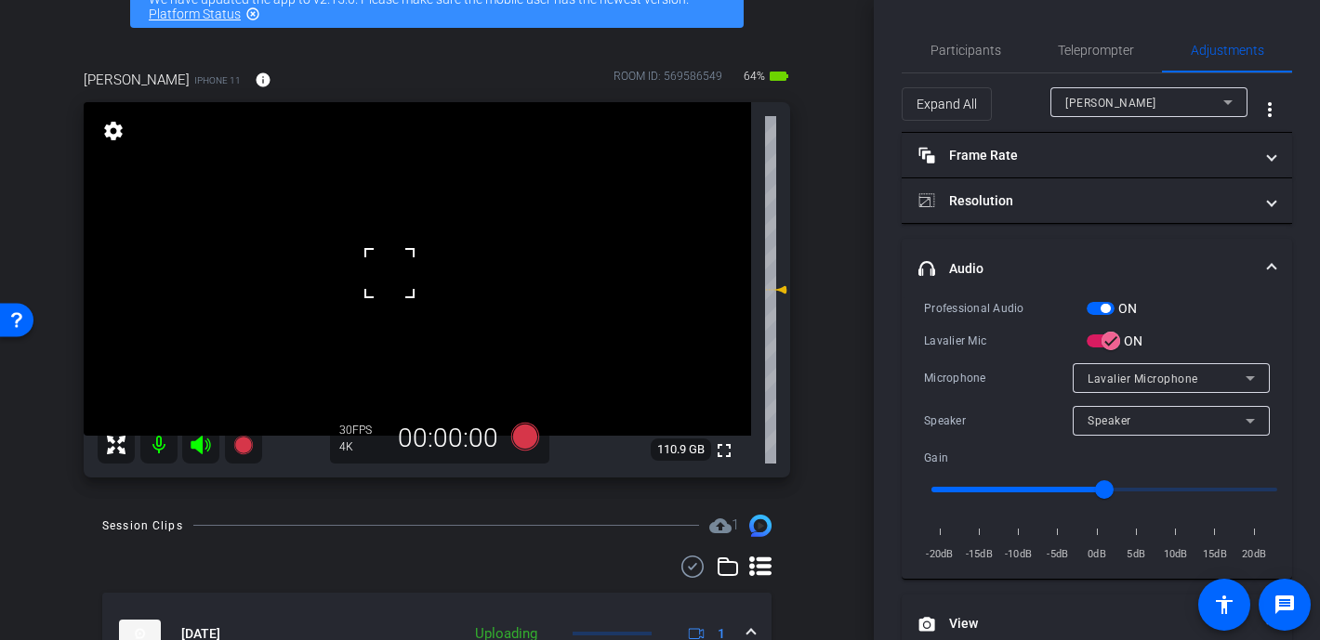
click at [399, 257] on div at bounding box center [389, 273] width 46 height 46
click at [418, 257] on video at bounding box center [417, 269] width 667 height 334
click at [972, 56] on span "Participants" at bounding box center [965, 50] width 71 height 13
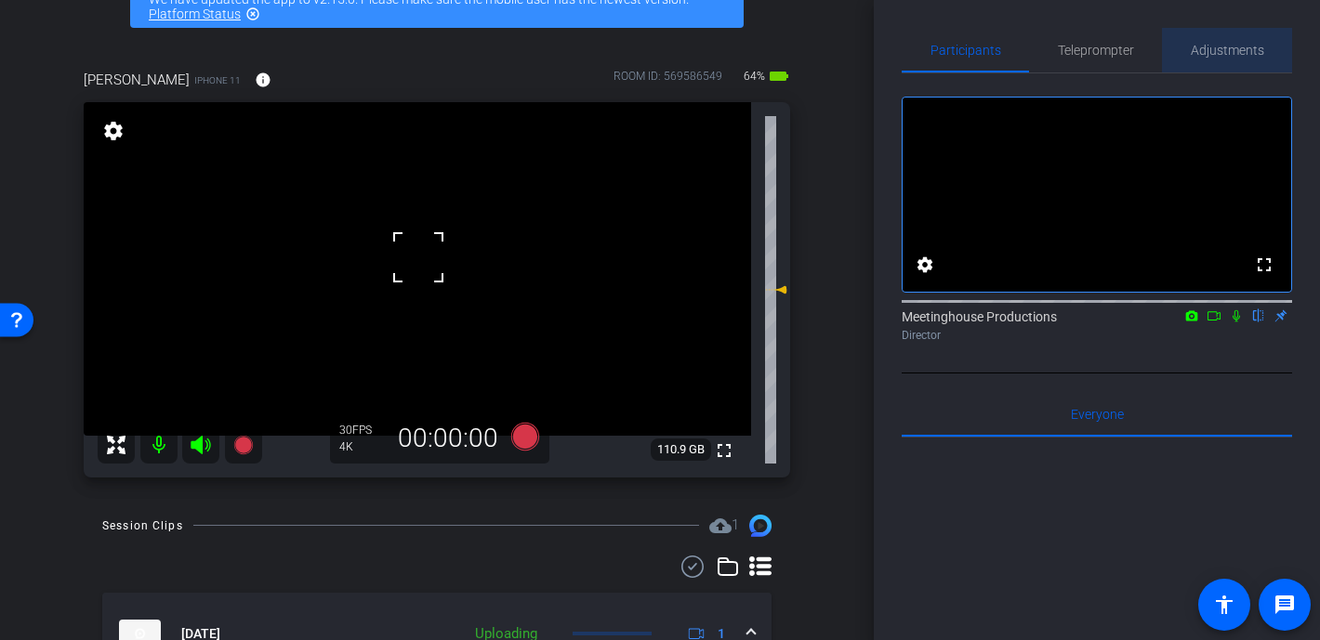
click at [1071, 46] on span "Adjustments" at bounding box center [1227, 50] width 73 height 13
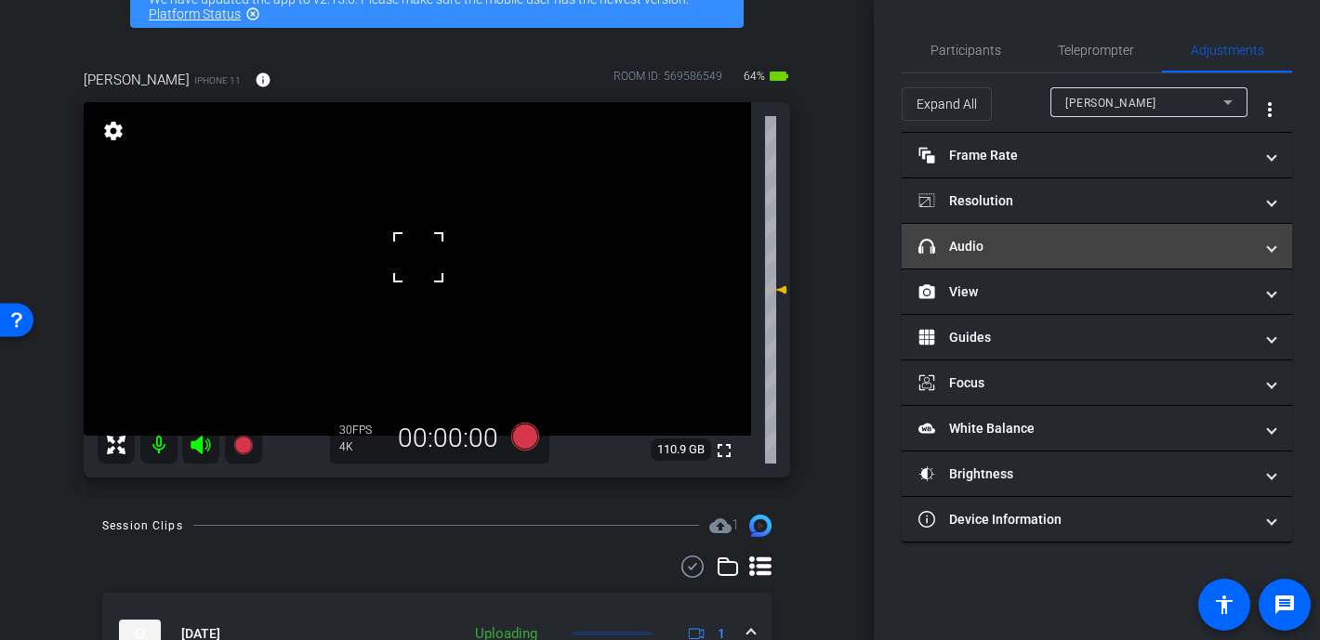
click at [983, 254] on mat-panel-title "headphone icon Audio" at bounding box center [1085, 247] width 335 height 20
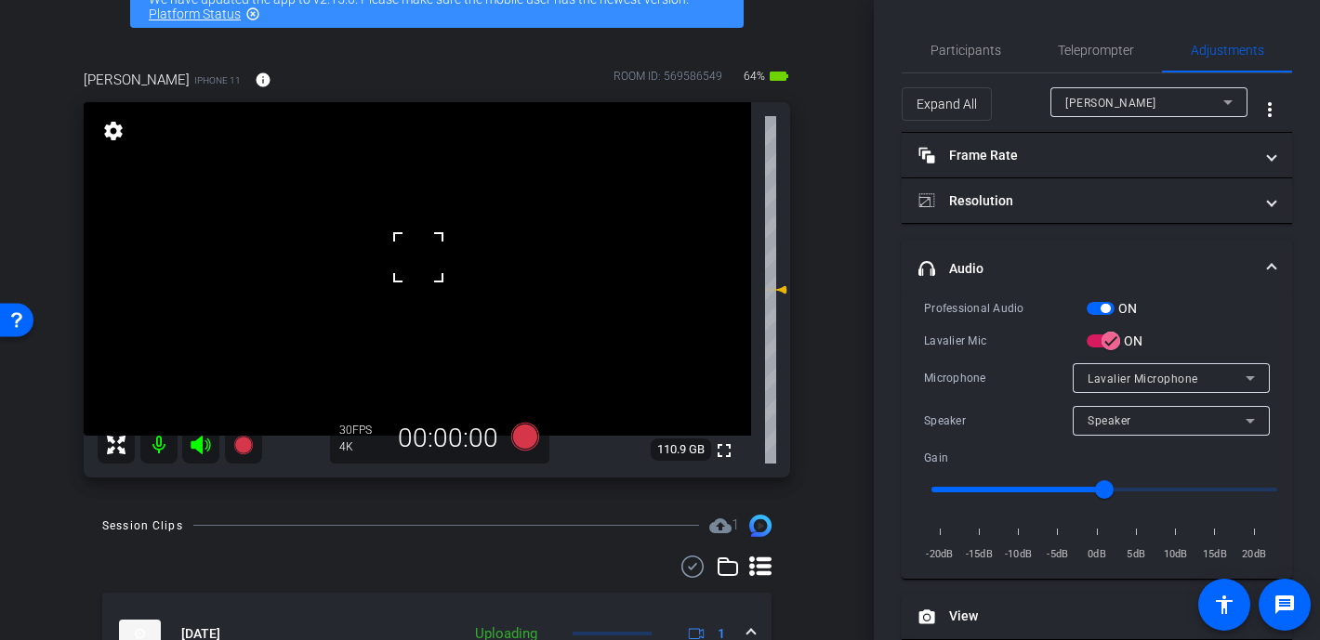
click at [983, 254] on mat-expansion-panel-header "headphone icon Audio" at bounding box center [1097, 268] width 390 height 59
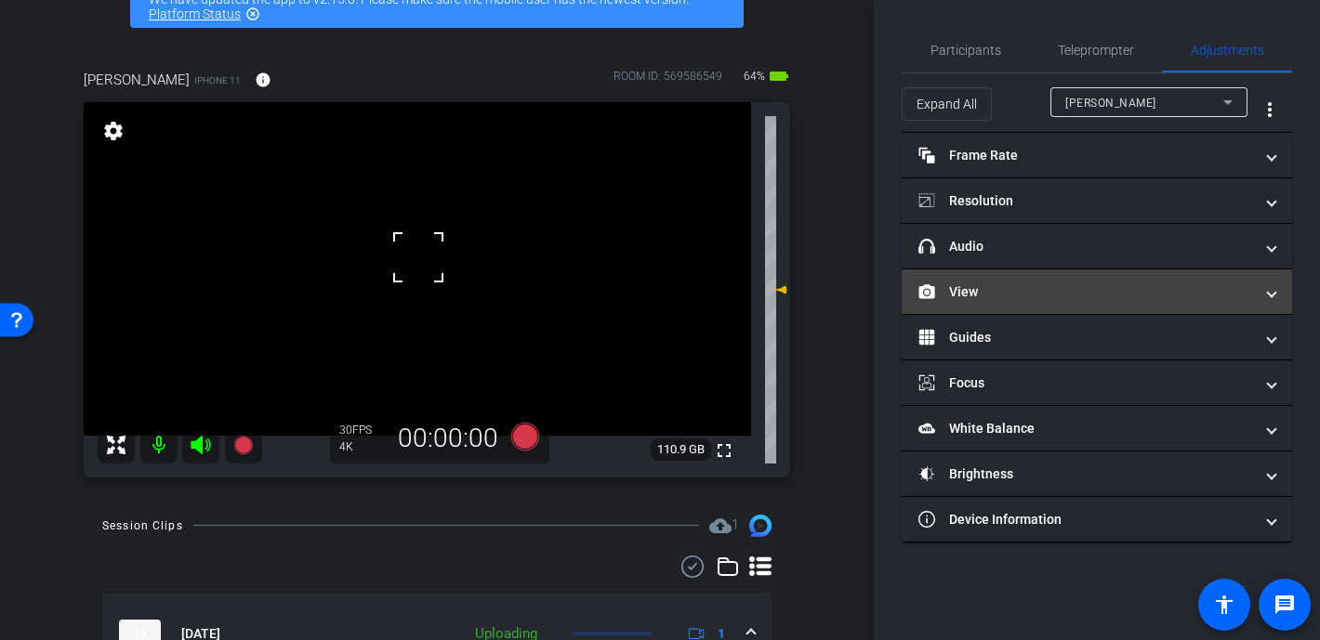
click at [983, 288] on mat-panel-title "View" at bounding box center [1085, 293] width 335 height 20
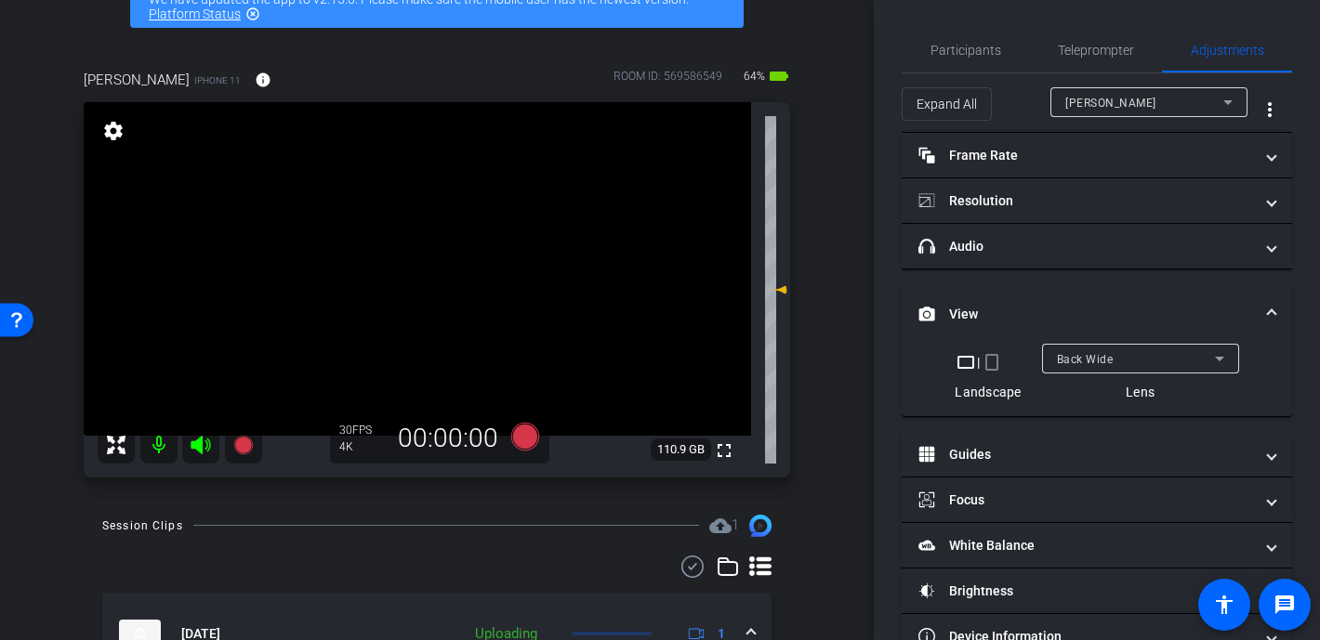
click at [394, 283] on video at bounding box center [417, 269] width 667 height 334
click at [410, 261] on video at bounding box center [417, 269] width 667 height 334
click at [410, 261] on div at bounding box center [394, 282] width 46 height 46
click at [410, 261] on div at bounding box center [410, 261] width 46 height 46
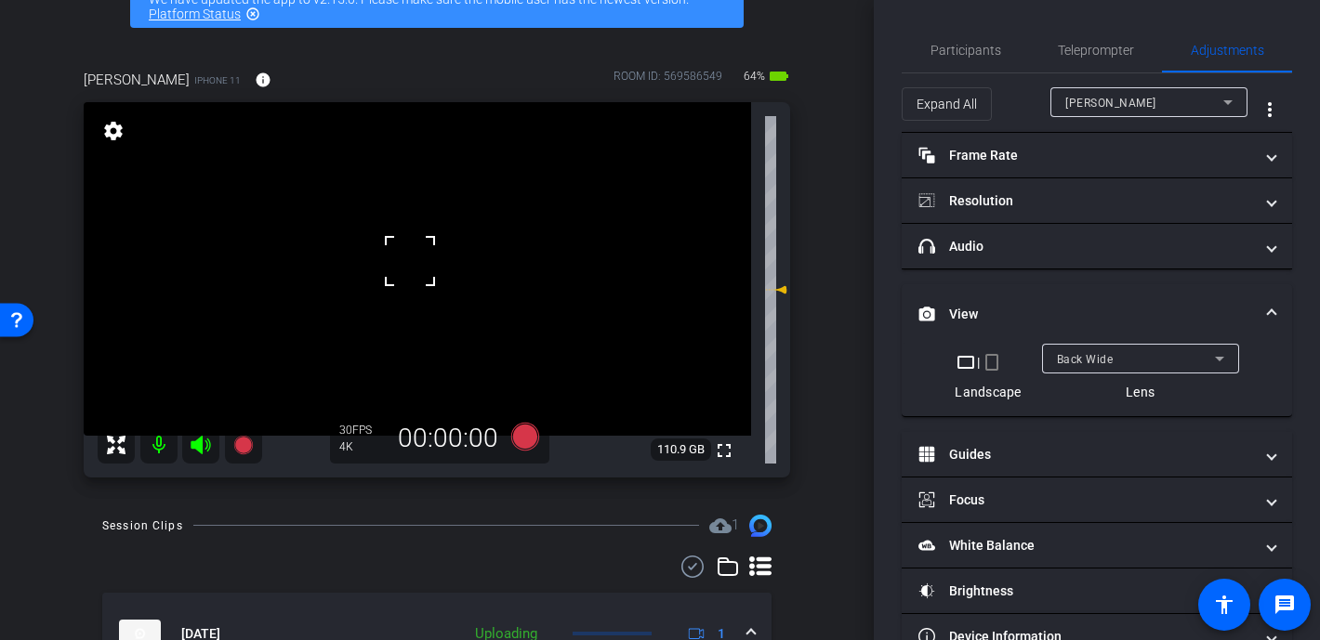
click at [410, 261] on div at bounding box center [410, 261] width 46 height 46
click at [410, 261] on video at bounding box center [417, 269] width 667 height 334
click at [980, 57] on span "Participants" at bounding box center [965, 50] width 71 height 13
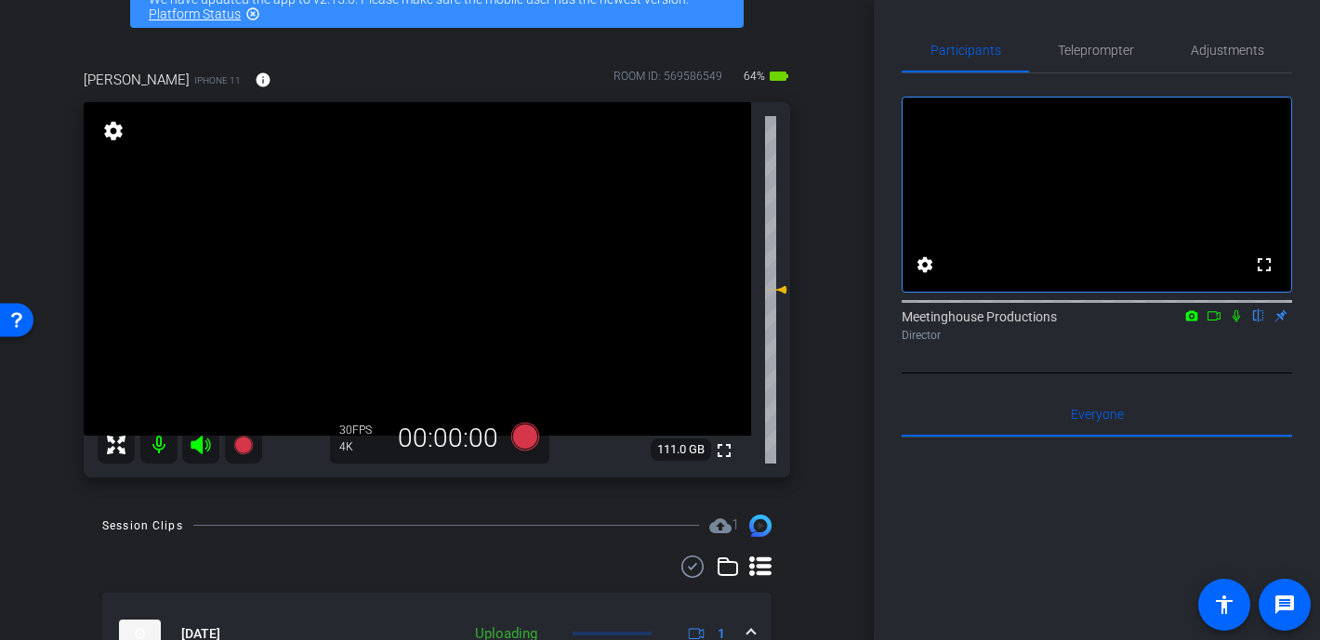
click at [420, 304] on video at bounding box center [417, 269] width 667 height 334
click at [420, 304] on div at bounding box center [420, 304] width 46 height 46
click at [433, 301] on div at bounding box center [420, 304] width 46 height 46
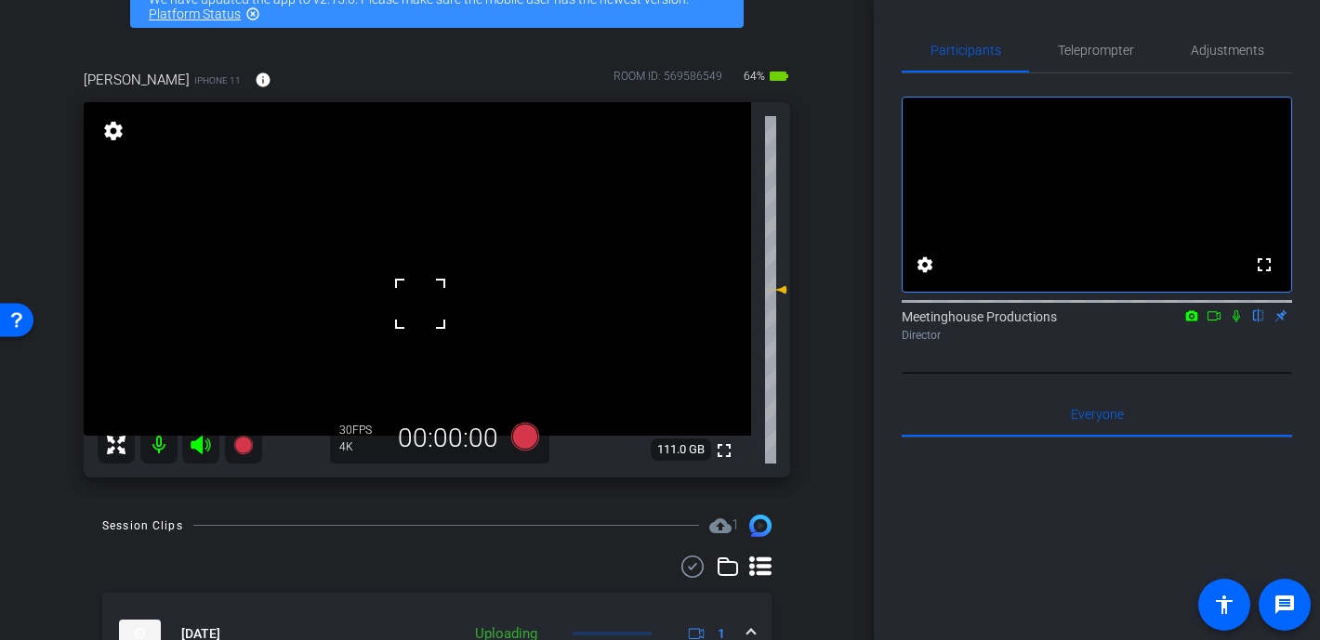
click at [463, 306] on video at bounding box center [417, 269] width 667 height 334
click at [411, 306] on video at bounding box center [417, 269] width 667 height 334
click at [408, 306] on div at bounding box center [411, 306] width 46 height 46
click at [429, 299] on video at bounding box center [417, 269] width 667 height 334
click at [429, 299] on div at bounding box center [411, 306] width 46 height 46
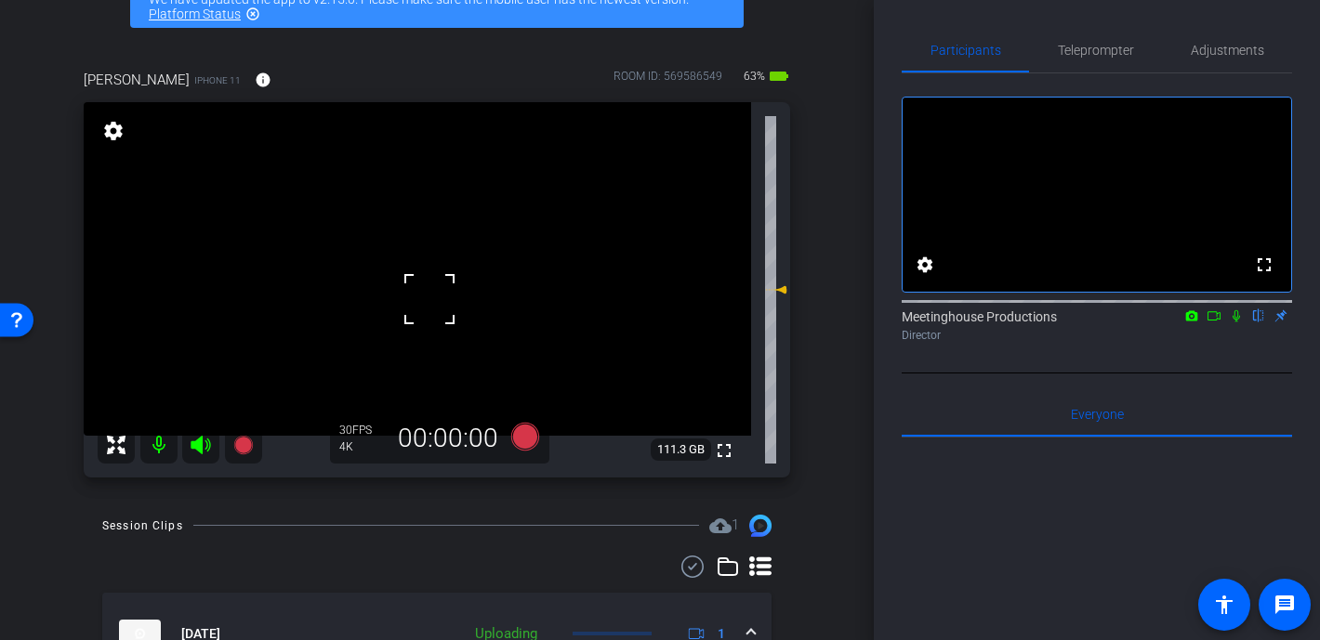
click at [419, 320] on div at bounding box center [429, 299] width 46 height 46
click at [415, 321] on div at bounding box center [429, 299] width 46 height 46
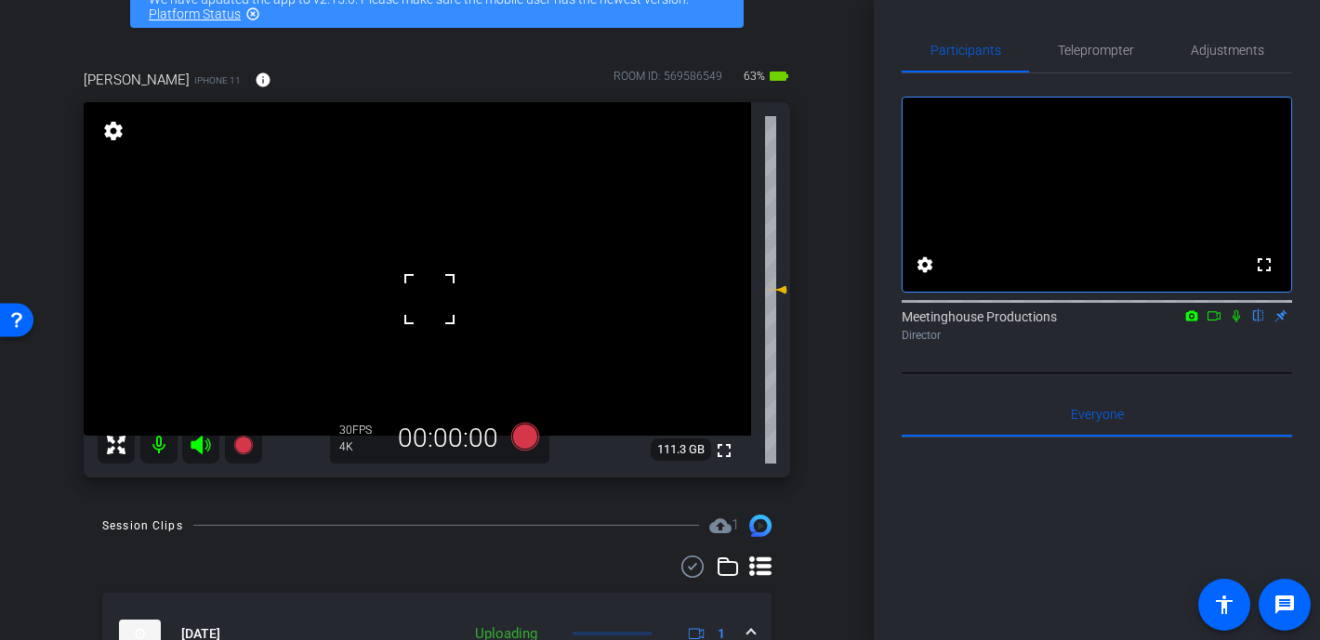
click at [415, 321] on div at bounding box center [429, 299] width 46 height 46
click at [403, 282] on video at bounding box center [417, 269] width 667 height 334
click at [403, 282] on div at bounding box center [403, 281] width 46 height 46
click at [407, 262] on video at bounding box center [417, 269] width 667 height 334
click at [421, 278] on div at bounding box center [407, 262] width 46 height 46
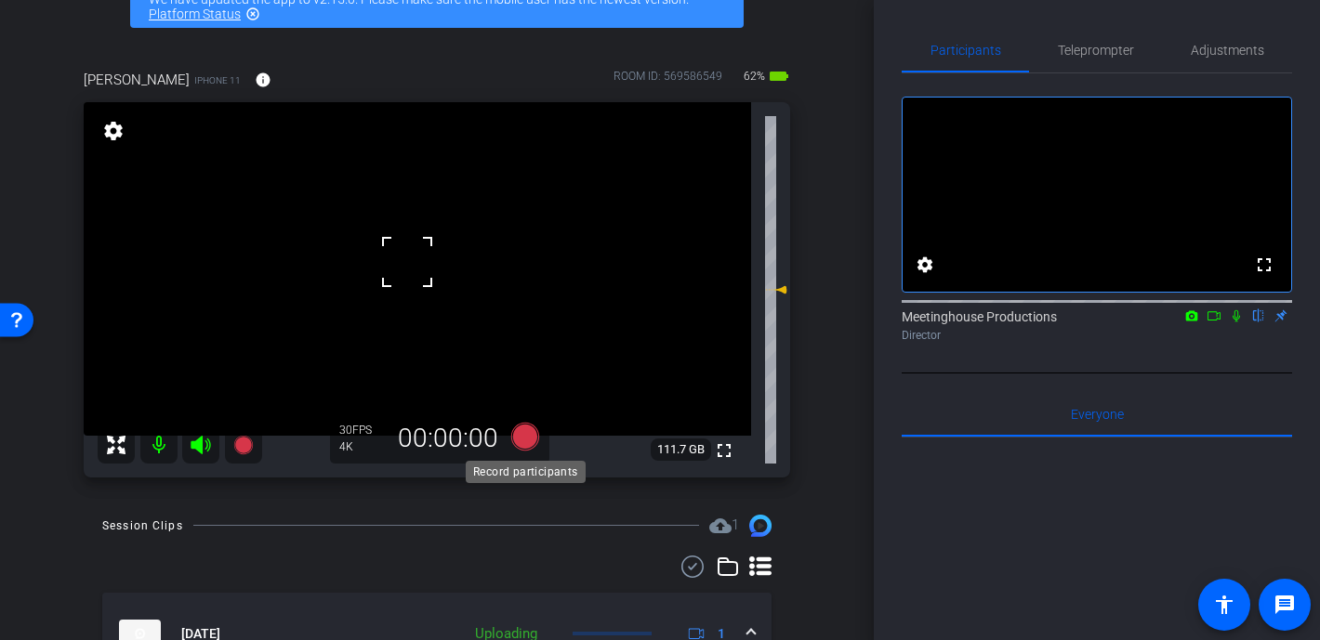
click at [522, 444] on icon at bounding box center [525, 437] width 28 height 28
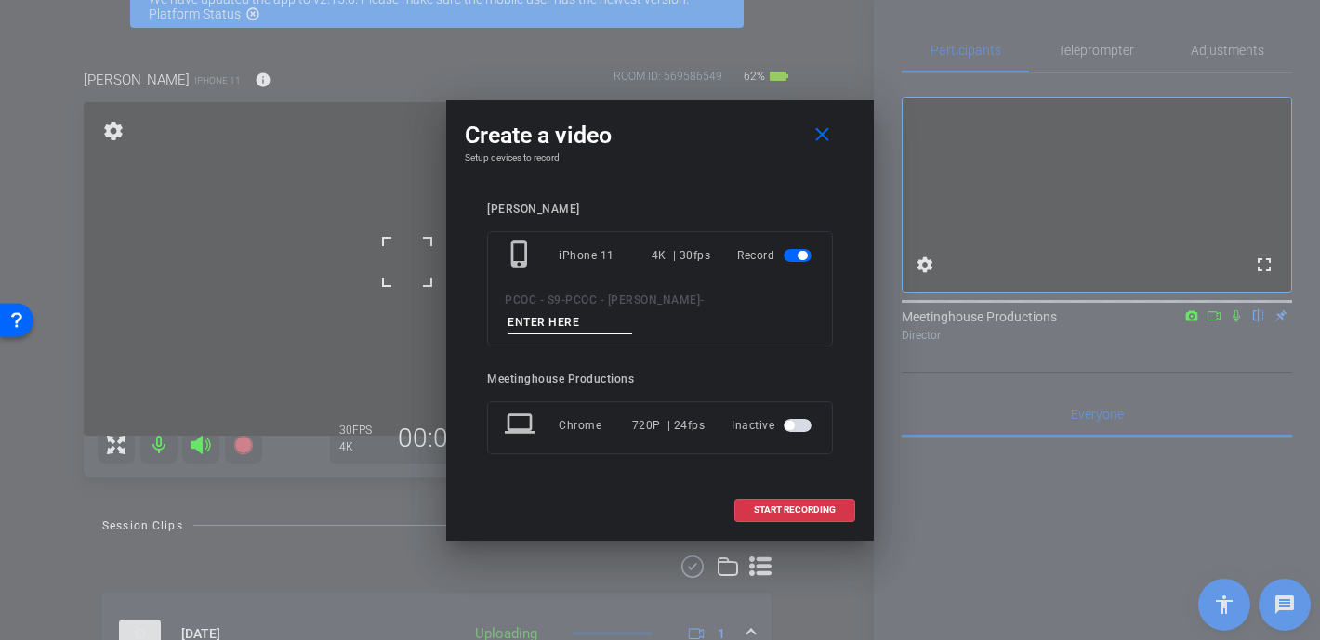
click at [632, 313] on input at bounding box center [570, 322] width 125 height 23
type input "901 story 5"
click at [827, 506] on span "START RECORDING" at bounding box center [795, 510] width 82 height 9
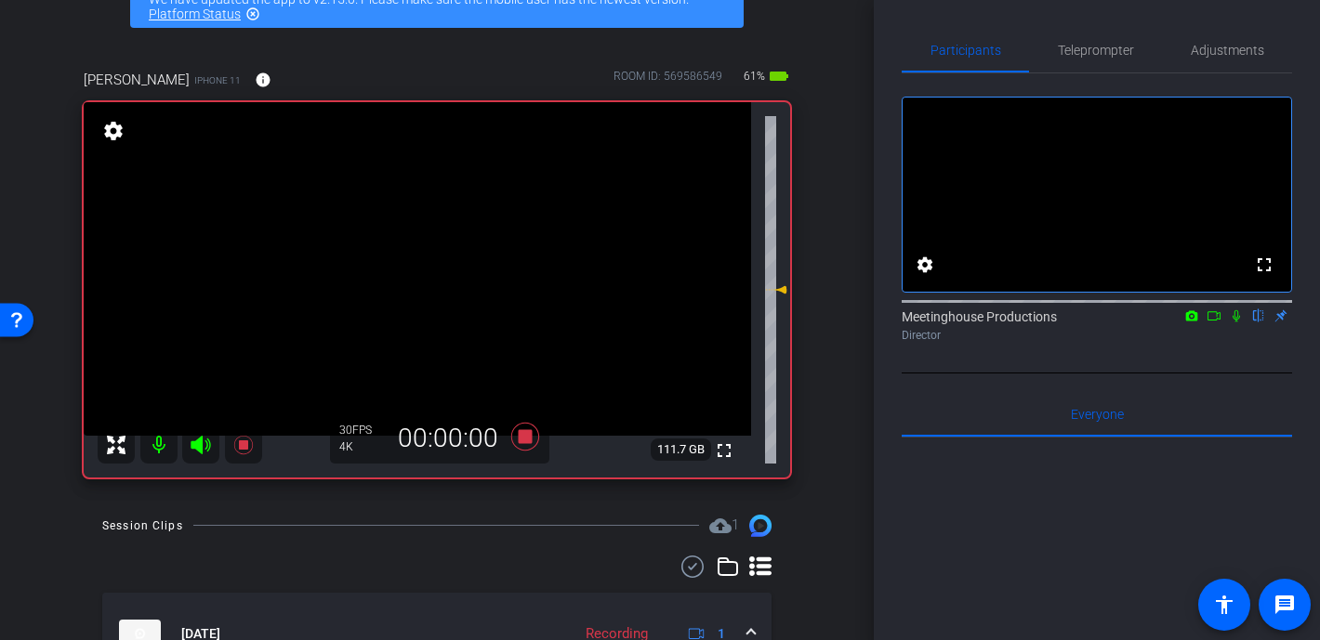
click at [421, 265] on video at bounding box center [417, 269] width 667 height 334
click at [1071, 56] on div "Adjustments" at bounding box center [1227, 50] width 130 height 45
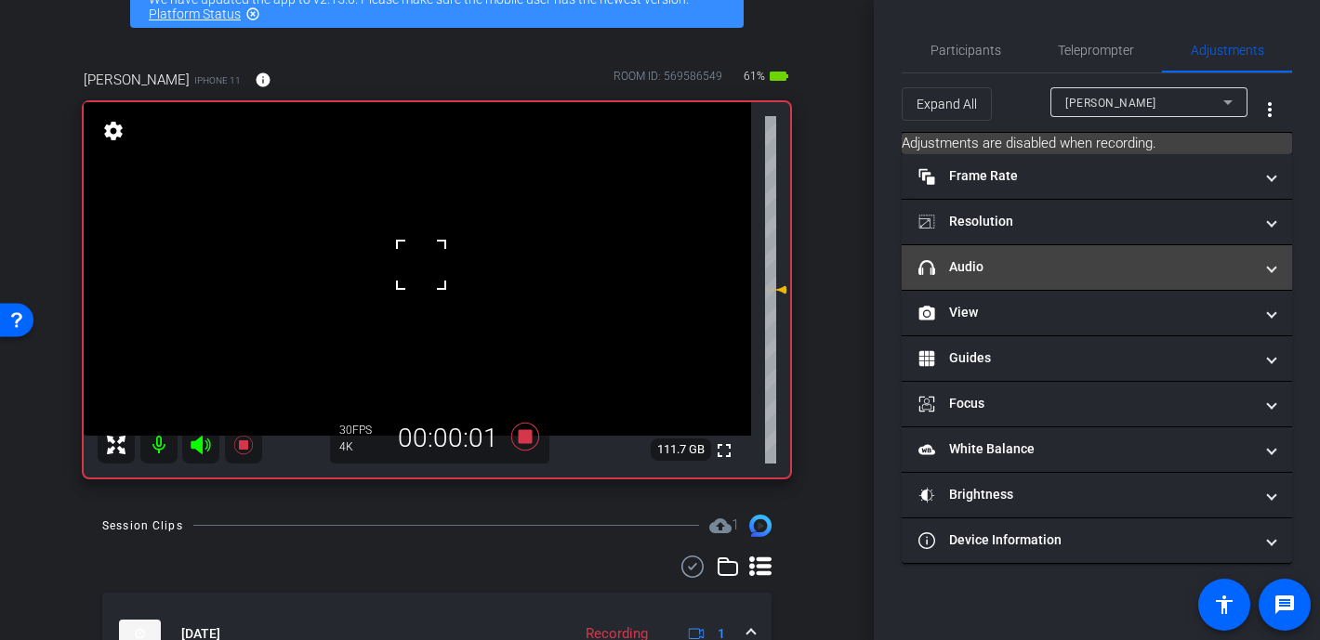
click at [1020, 276] on mat-panel-title "headphone icon Audio" at bounding box center [1085, 267] width 335 height 20
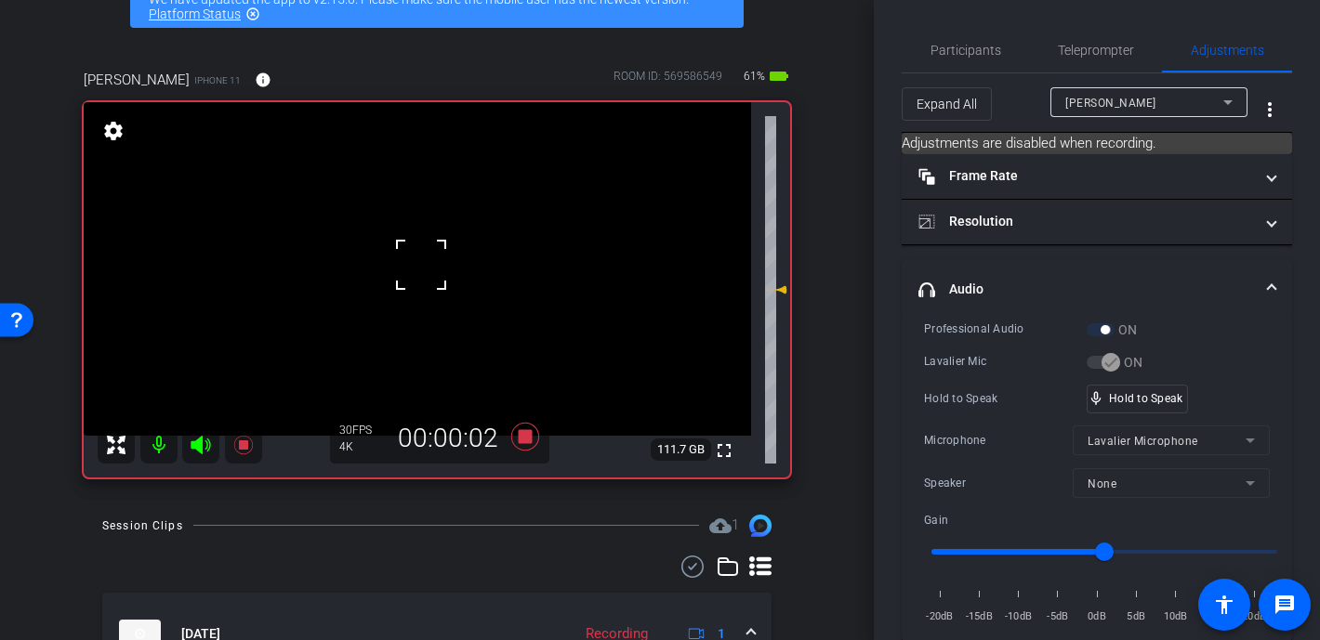
click at [419, 263] on div at bounding box center [421, 265] width 46 height 46
click at [427, 266] on video at bounding box center [417, 269] width 667 height 334
click at [404, 266] on div at bounding box center [426, 266] width 46 height 46
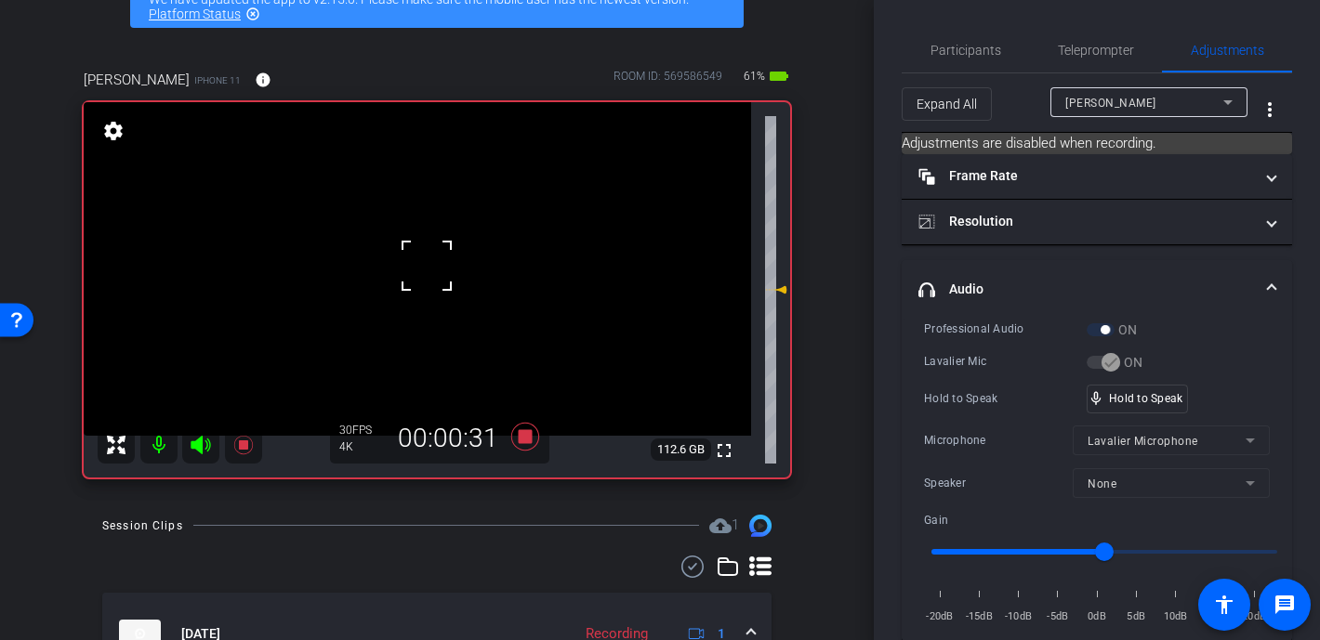
click at [404, 266] on div at bounding box center [426, 266] width 46 height 46
click at [418, 254] on div at bounding box center [426, 266] width 46 height 46
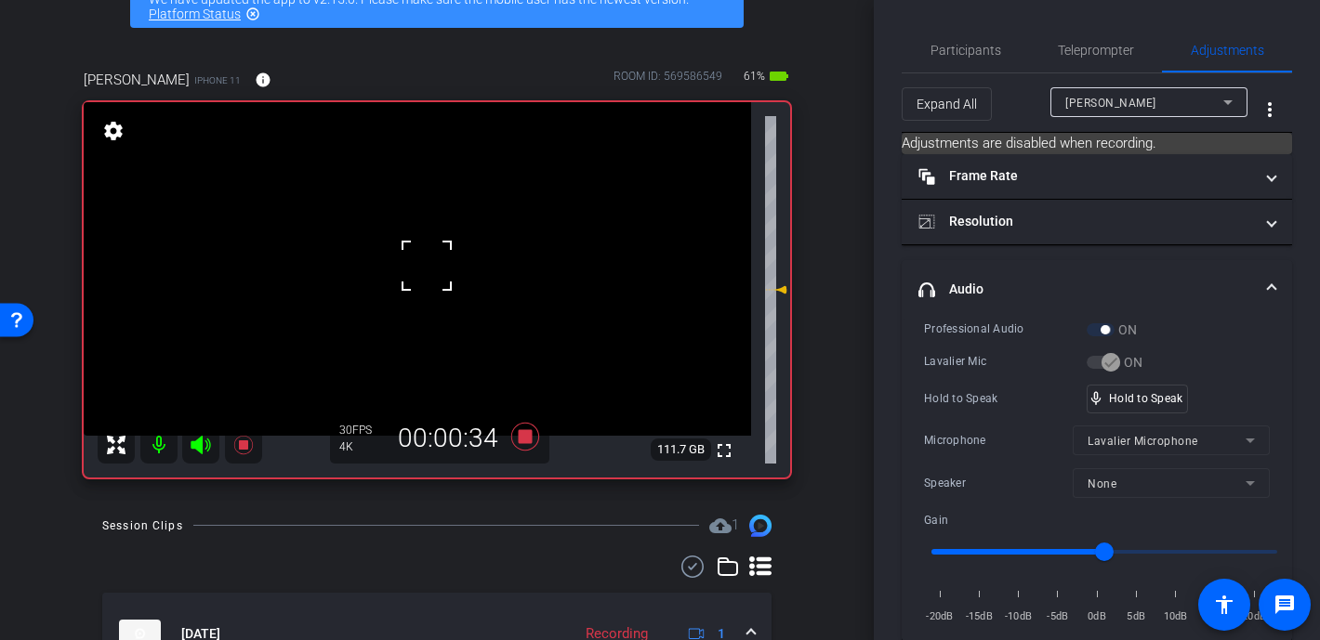
click at [418, 254] on div at bounding box center [426, 266] width 46 height 46
click at [978, 53] on span "Participants" at bounding box center [965, 50] width 71 height 13
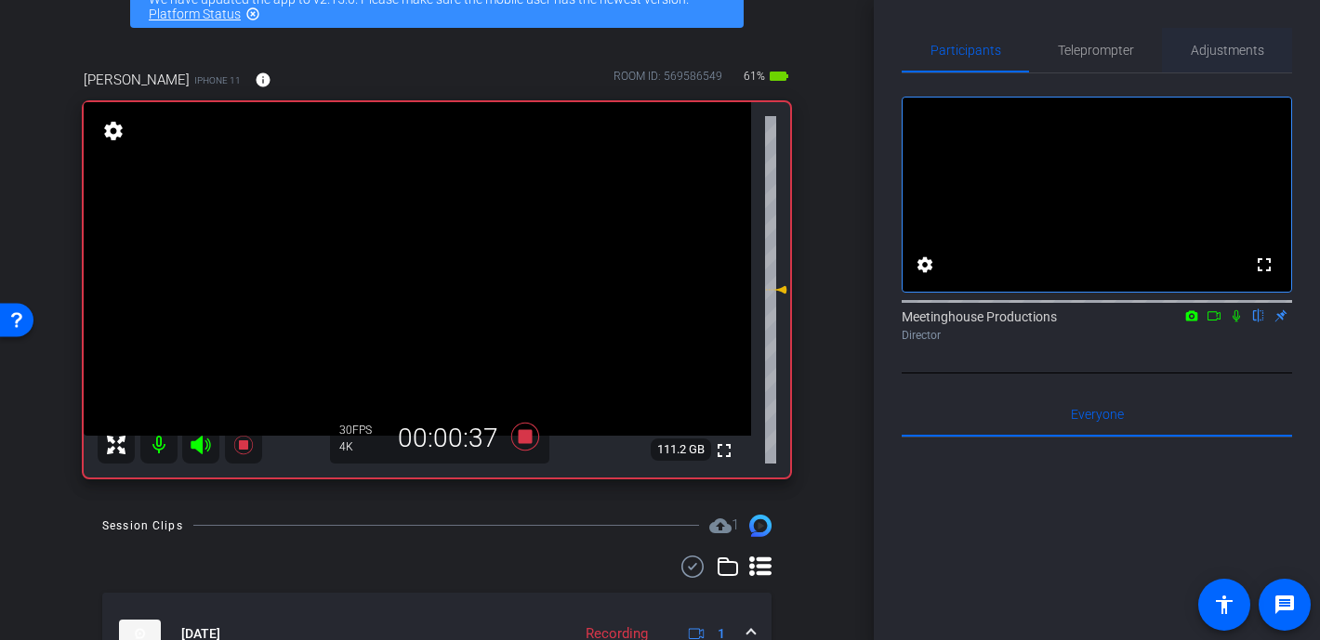
click at [1071, 46] on span "Adjustments" at bounding box center [1227, 50] width 73 height 13
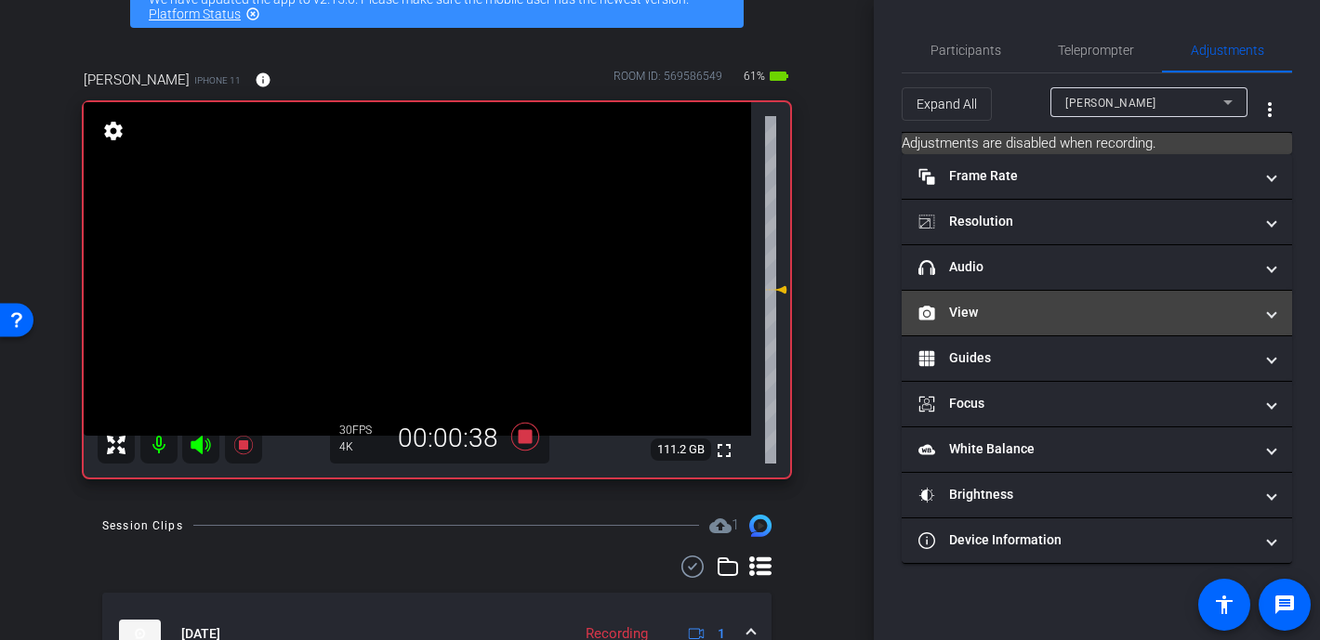
click at [966, 317] on mat-panel-title "View" at bounding box center [1085, 313] width 335 height 20
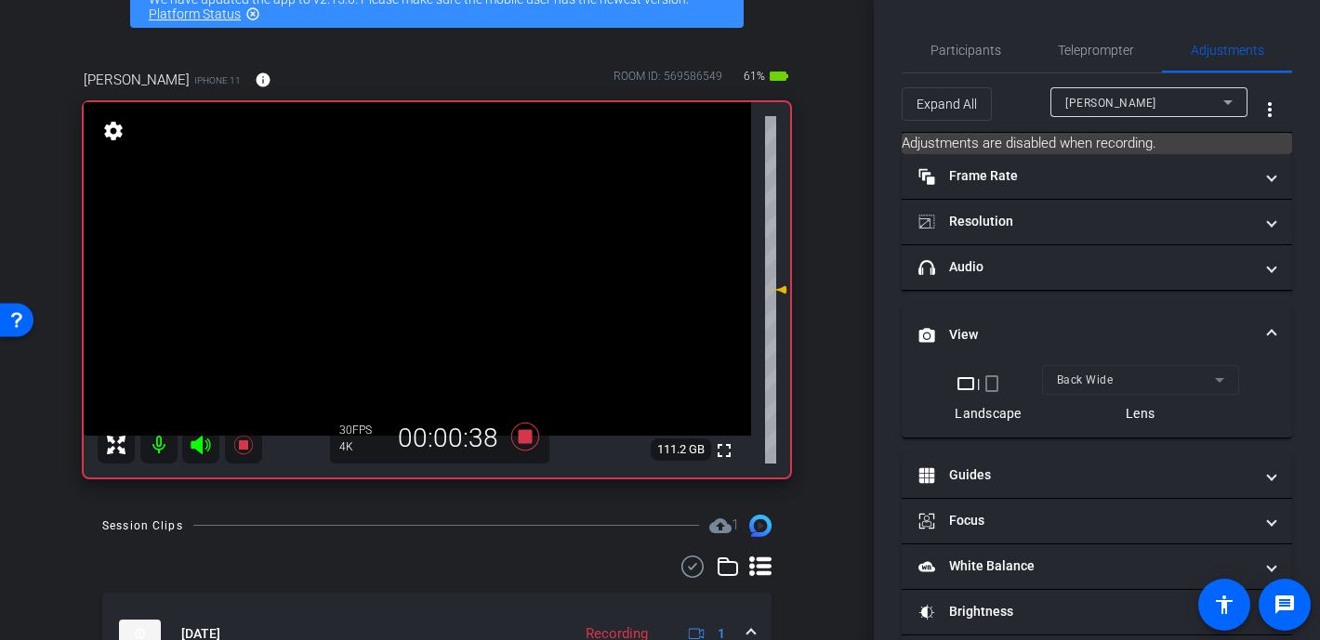
click at [972, 317] on mat-expansion-panel-header "View" at bounding box center [1097, 335] width 390 height 59
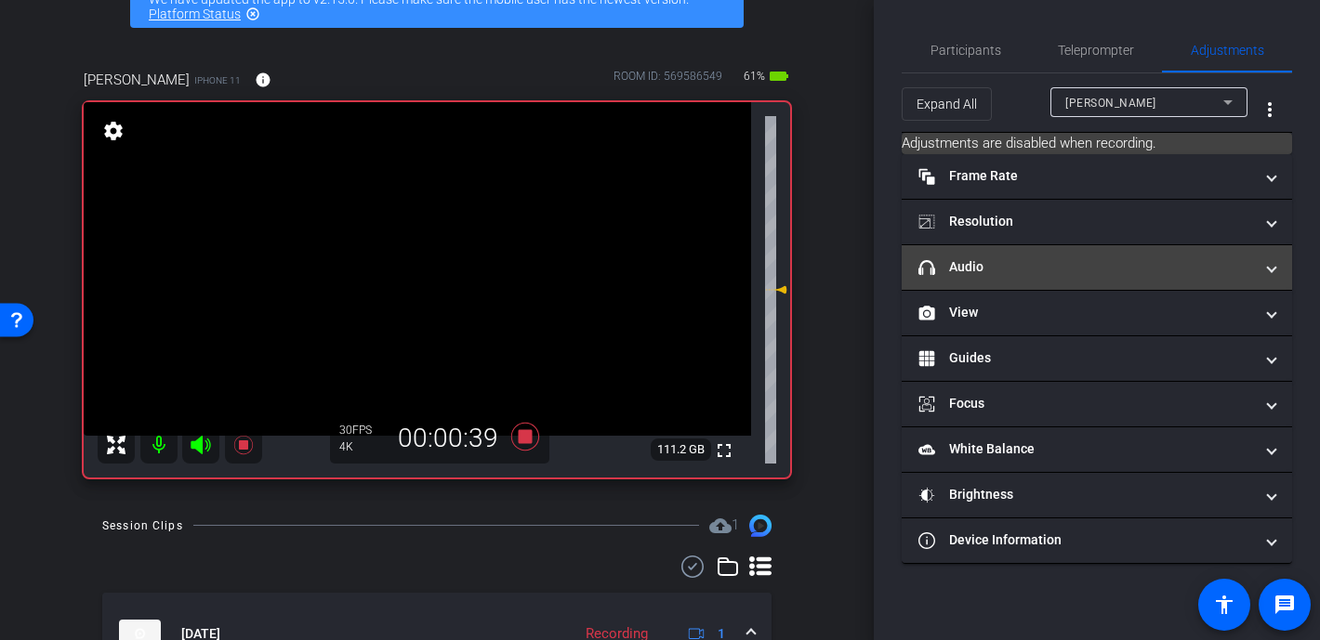
click at [995, 276] on mat-panel-title "headphone icon Audio" at bounding box center [1085, 267] width 335 height 20
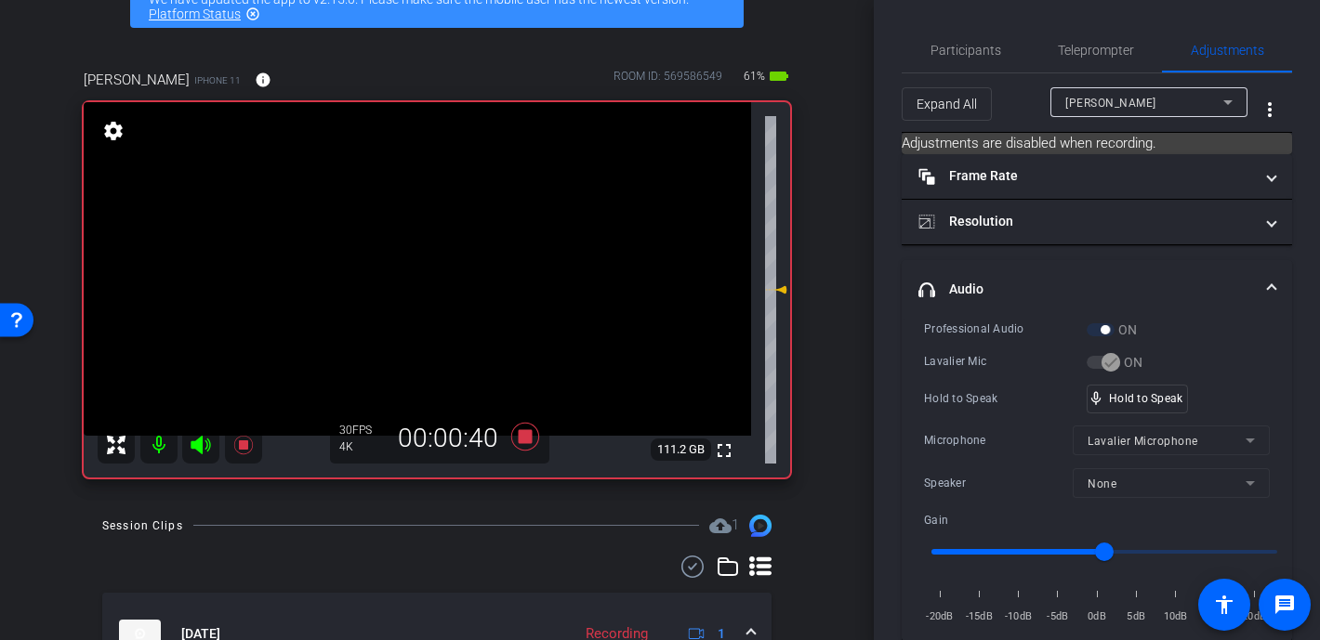
click at [416, 260] on video at bounding box center [417, 269] width 667 height 334
click at [416, 260] on div at bounding box center [416, 260] width 46 height 46
click at [413, 244] on video at bounding box center [417, 269] width 667 height 334
click at [425, 261] on div at bounding box center [412, 244] width 46 height 46
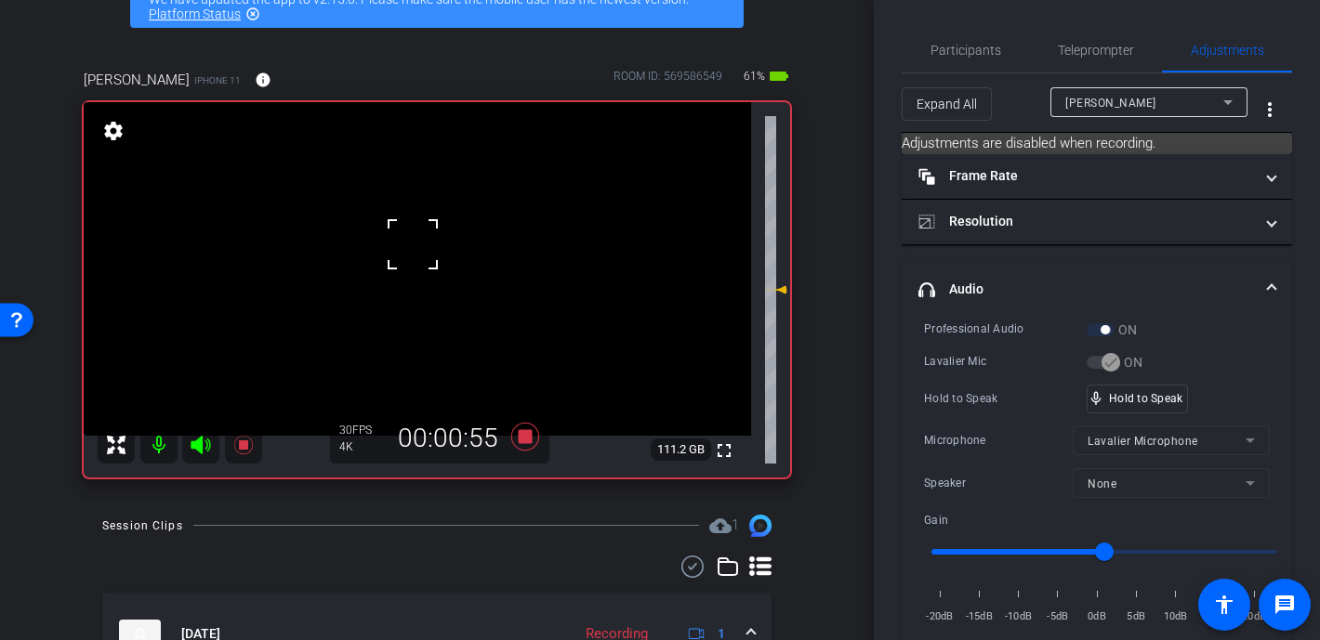
click at [425, 261] on div at bounding box center [412, 244] width 46 height 46
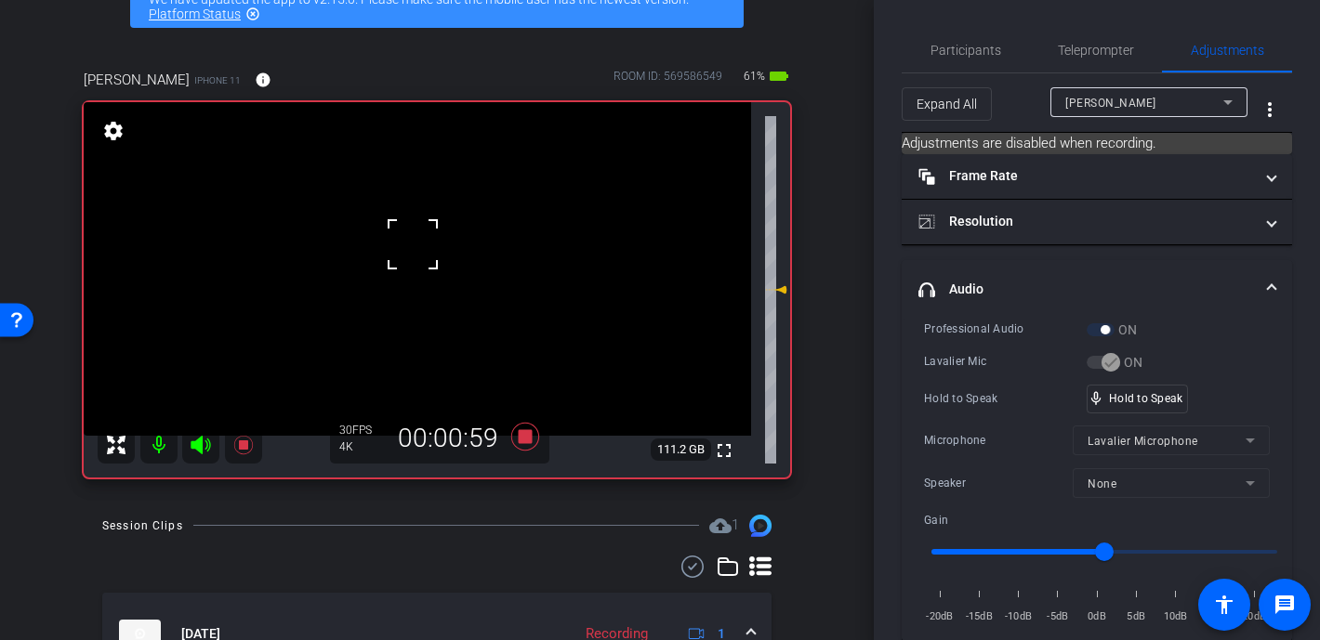
click at [425, 261] on div at bounding box center [412, 244] width 46 height 46
click at [425, 261] on video at bounding box center [417, 269] width 667 height 334
click at [425, 261] on div at bounding box center [425, 261] width 46 height 46
click at [406, 258] on video at bounding box center [417, 269] width 667 height 334
click at [406, 258] on div at bounding box center [406, 258] width 46 height 46
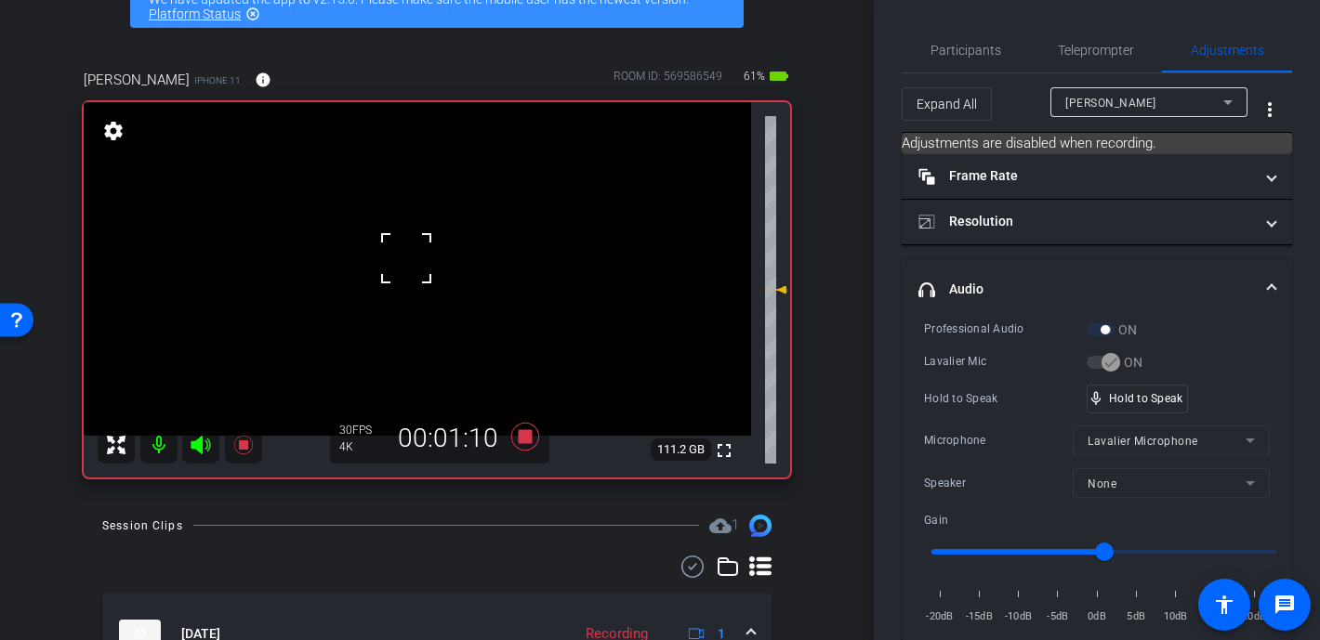
click at [406, 258] on div at bounding box center [406, 258] width 46 height 46
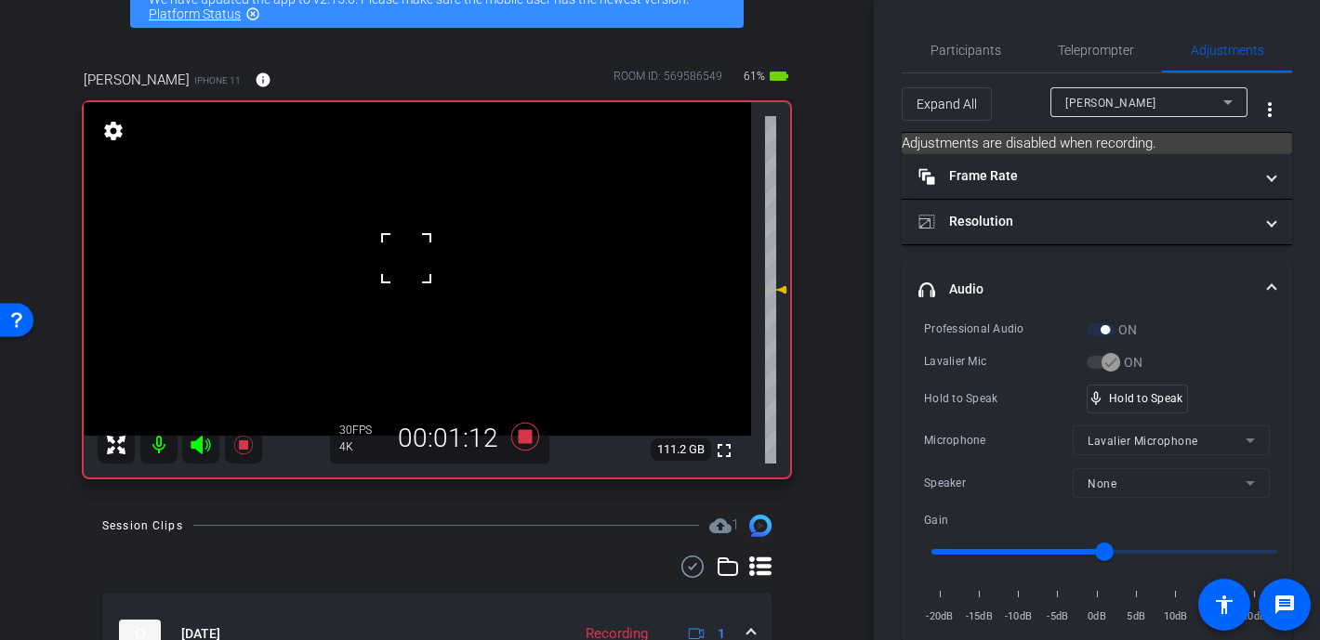
click at [406, 258] on div at bounding box center [406, 258] width 46 height 46
click at [406, 258] on div "fullscreen settings 111.2 GB" at bounding box center [437, 290] width 706 height 376
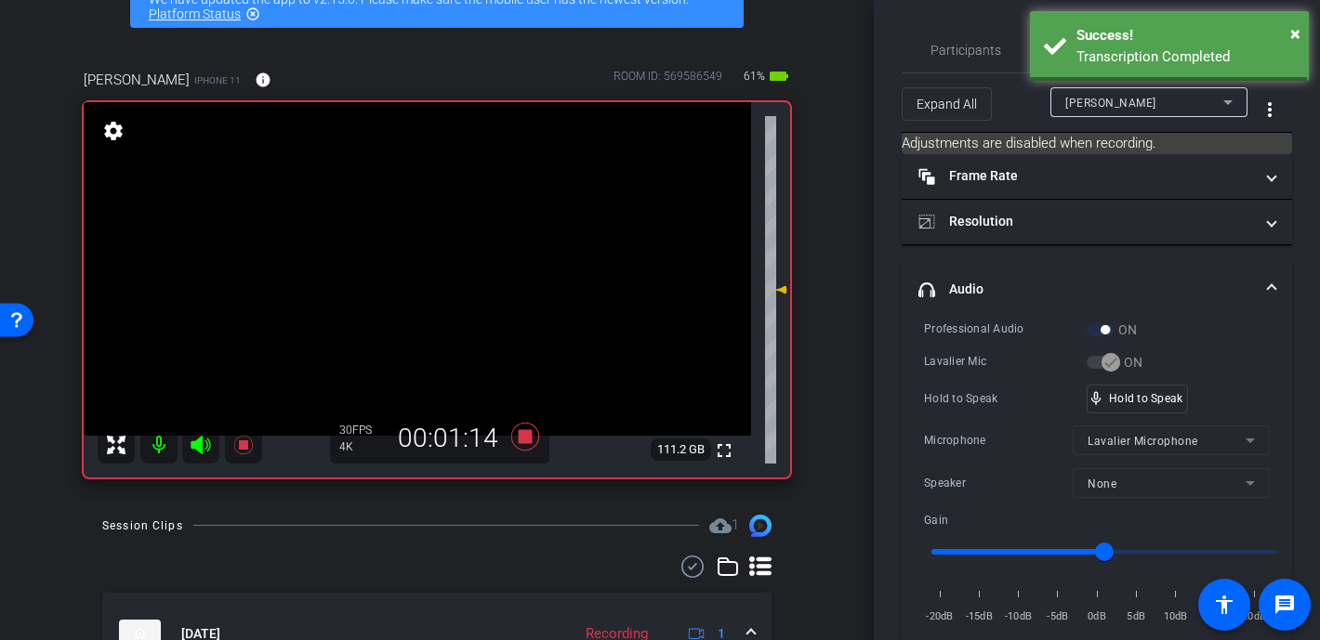
click at [406, 258] on video at bounding box center [417, 269] width 667 height 334
click at [406, 258] on div at bounding box center [406, 258] width 46 height 46
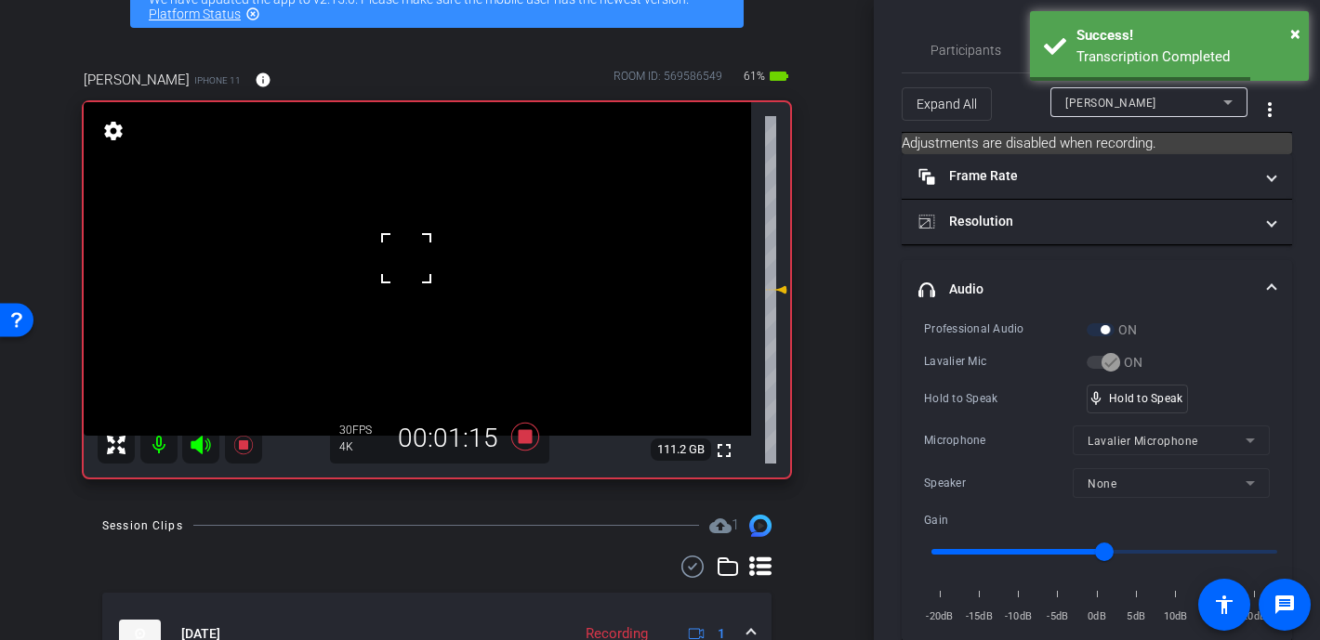
click at [406, 258] on div at bounding box center [406, 258] width 46 height 46
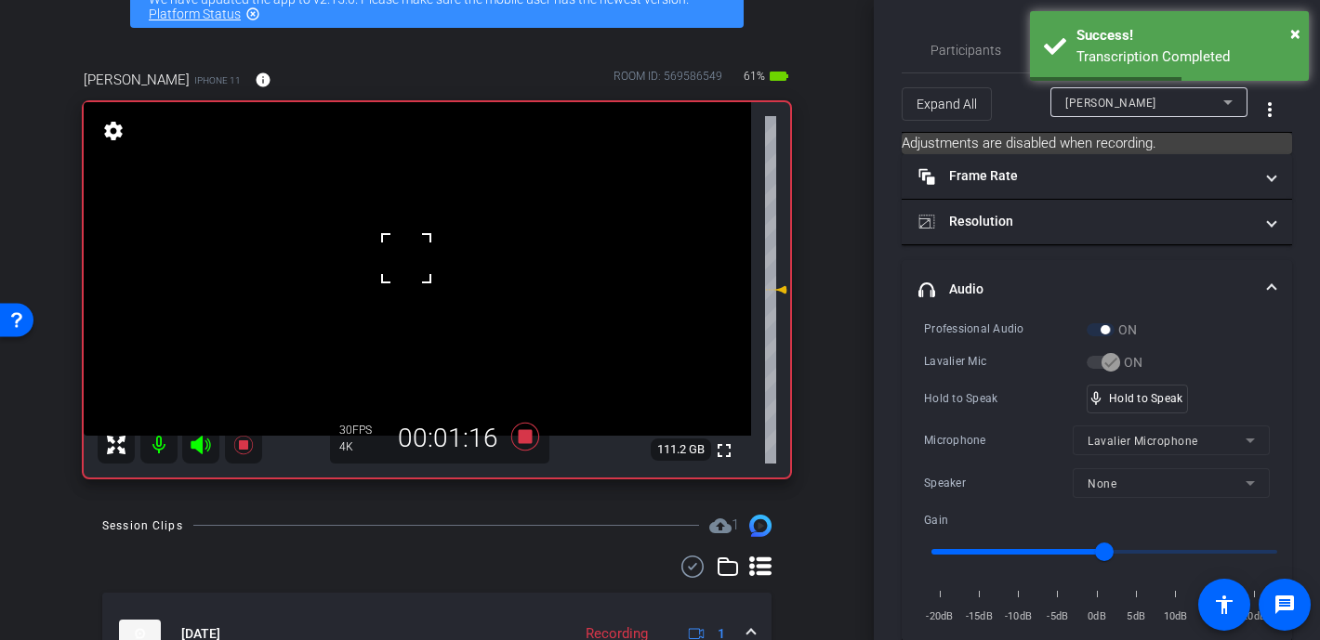
click at [406, 258] on div at bounding box center [406, 258] width 46 height 46
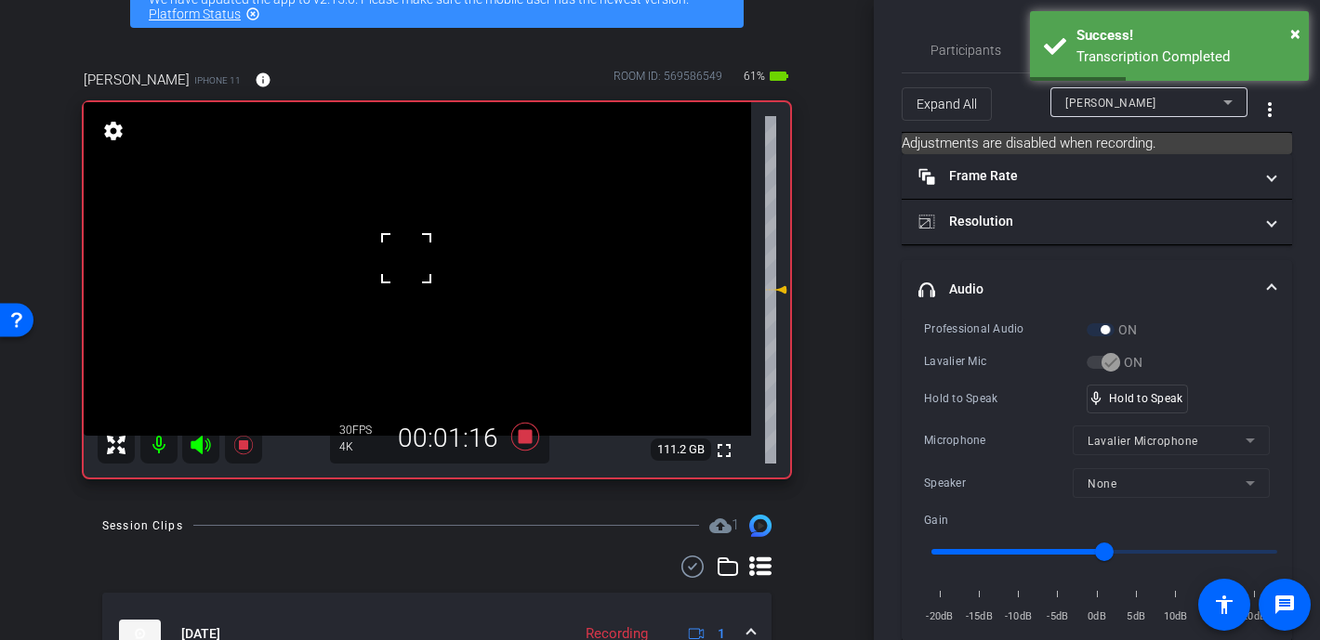
click at [406, 258] on div at bounding box center [406, 258] width 46 height 46
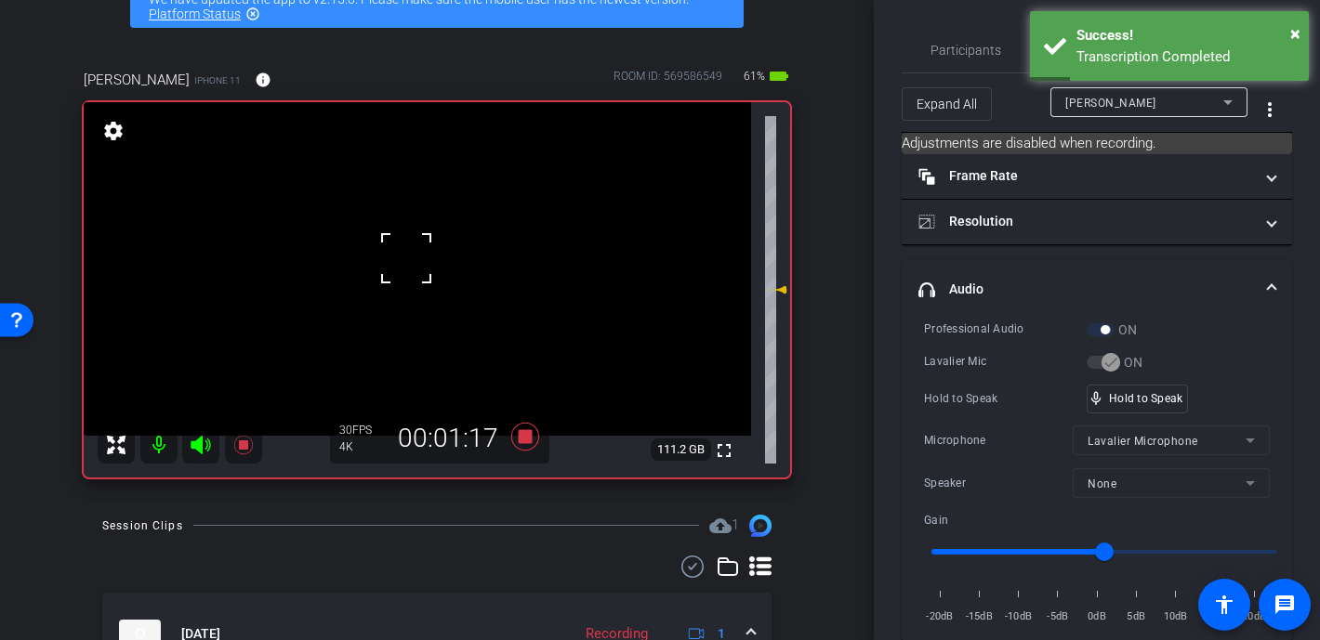
click at [406, 258] on div at bounding box center [406, 258] width 46 height 46
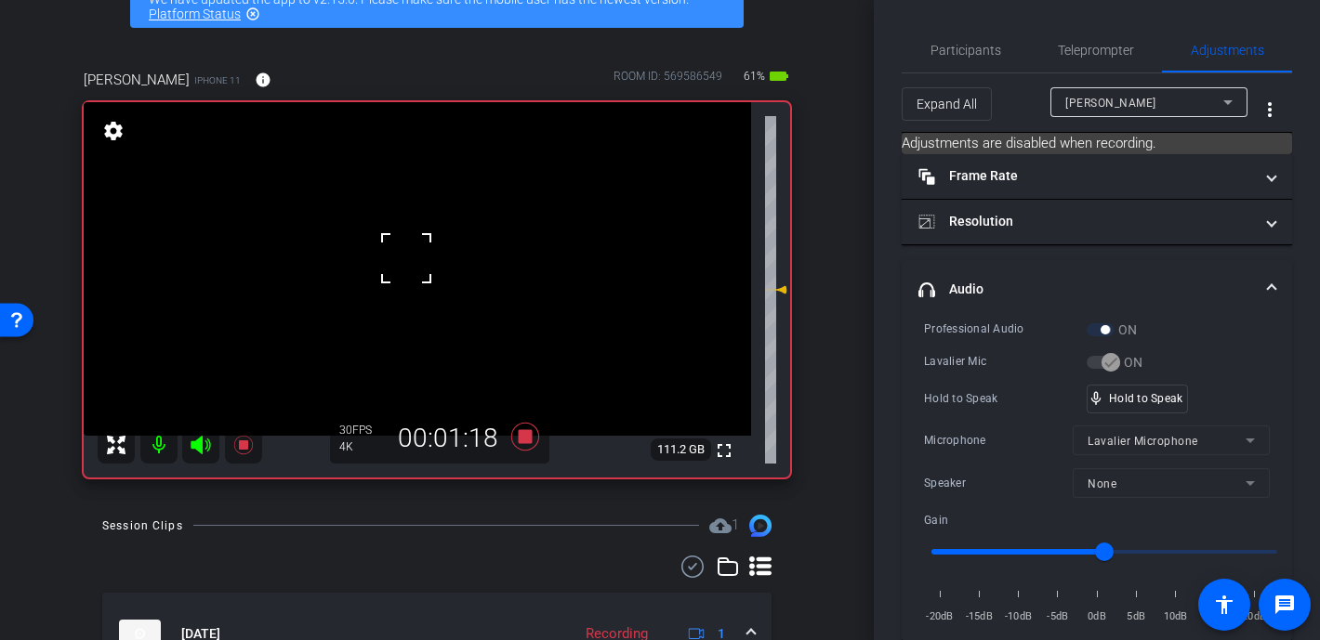
click at [406, 258] on div at bounding box center [406, 258] width 46 height 46
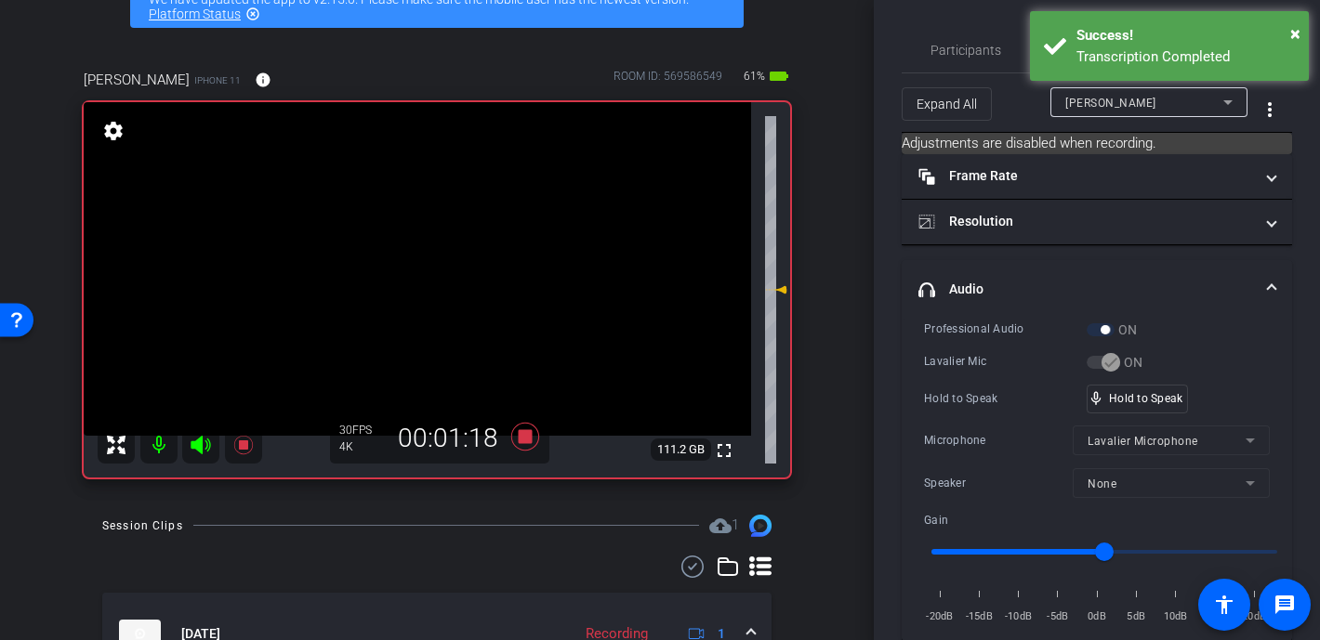
click at [406, 258] on video at bounding box center [417, 269] width 667 height 334
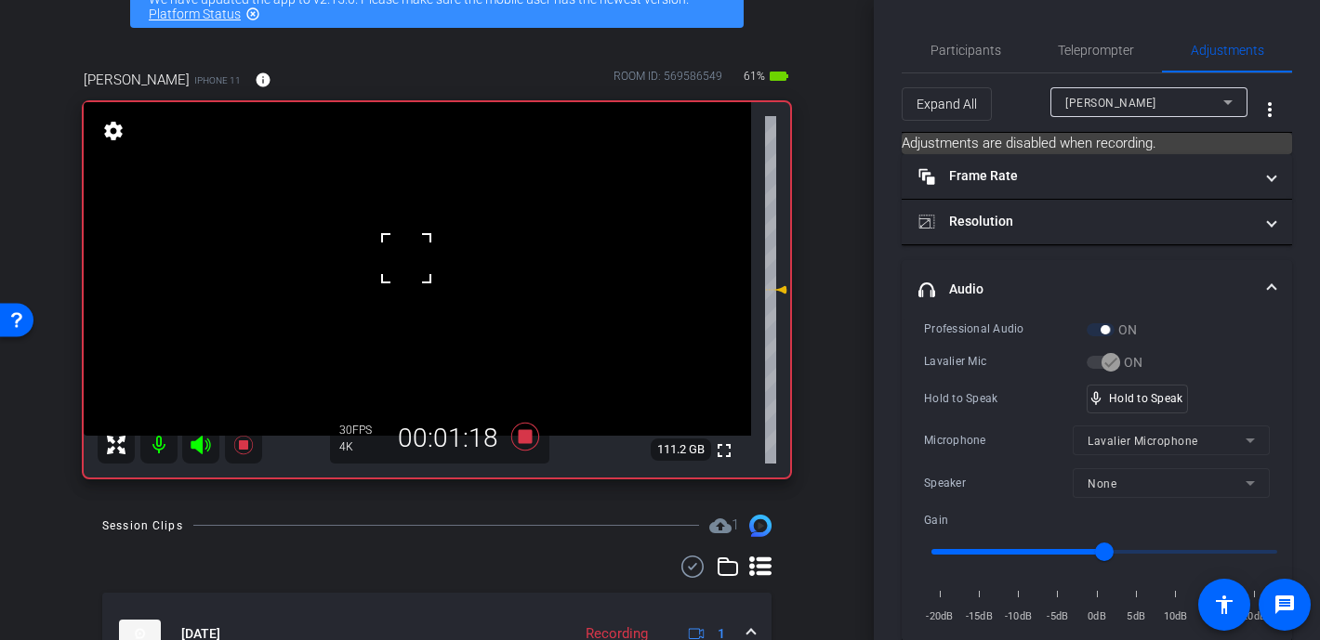
click at [406, 258] on div at bounding box center [406, 258] width 46 height 46
click at [415, 259] on div at bounding box center [406, 258] width 46 height 46
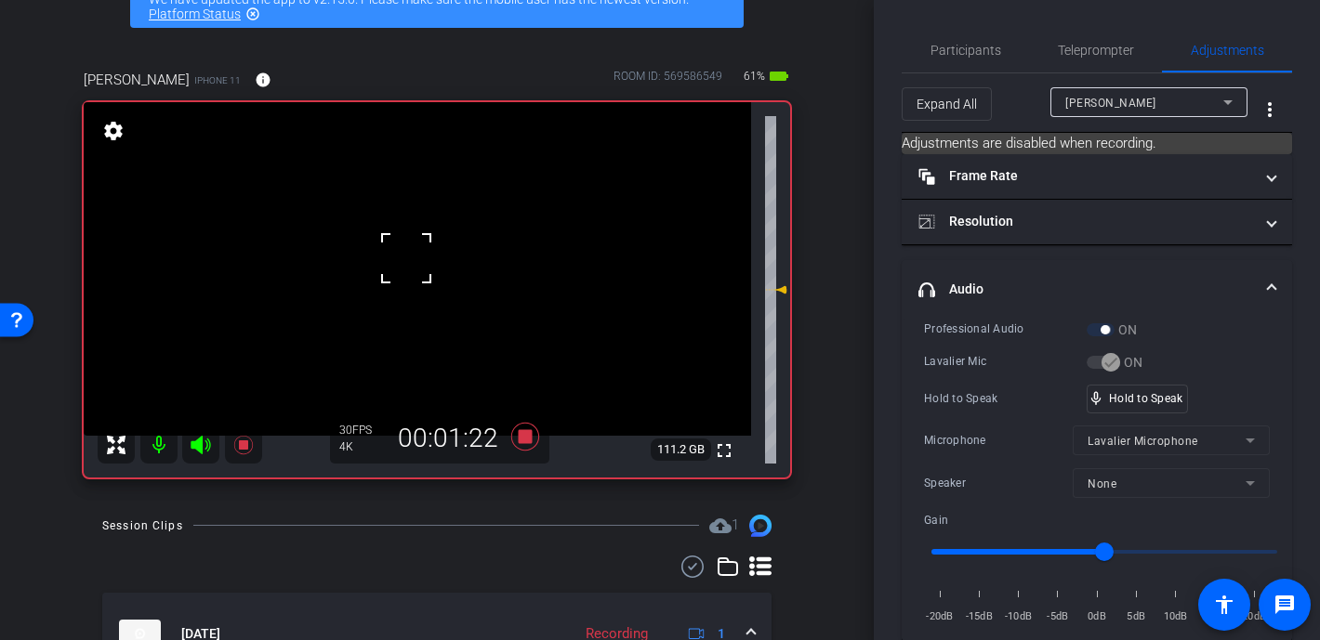
click at [419, 260] on div at bounding box center [406, 258] width 46 height 46
click at [424, 260] on div at bounding box center [406, 258] width 46 height 46
click at [425, 260] on div at bounding box center [406, 258] width 46 height 46
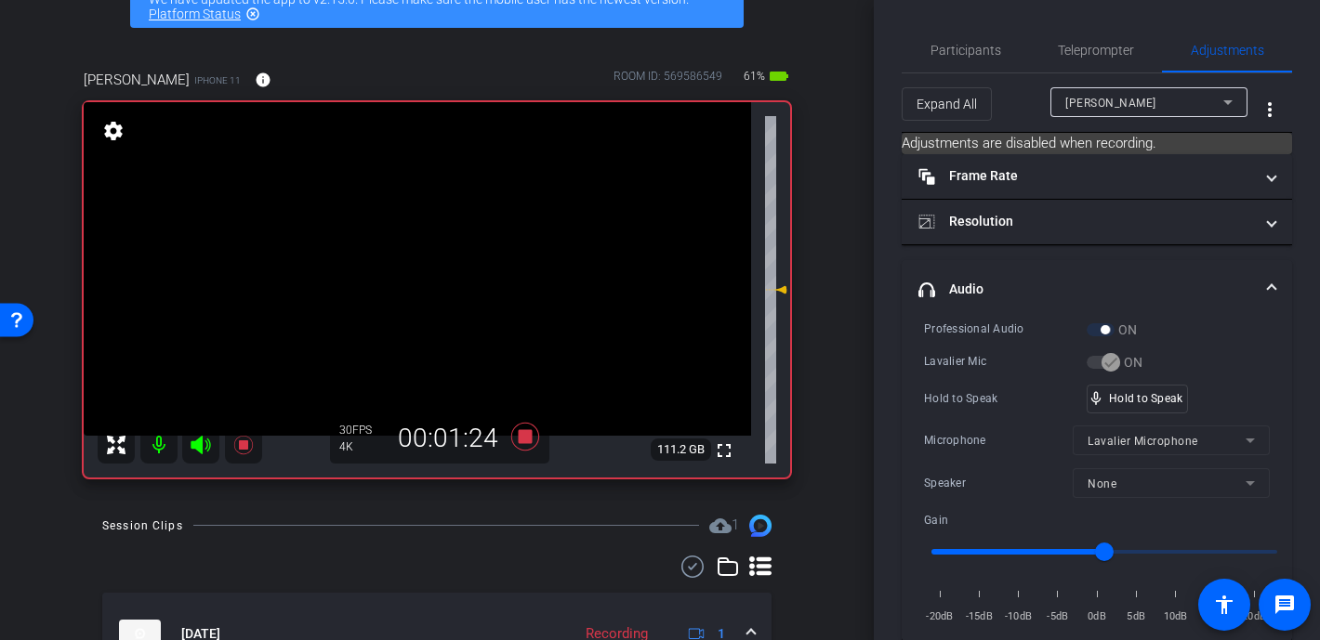
click at [425, 260] on video at bounding box center [417, 269] width 667 height 334
click at [425, 260] on div at bounding box center [425, 260] width 46 height 46
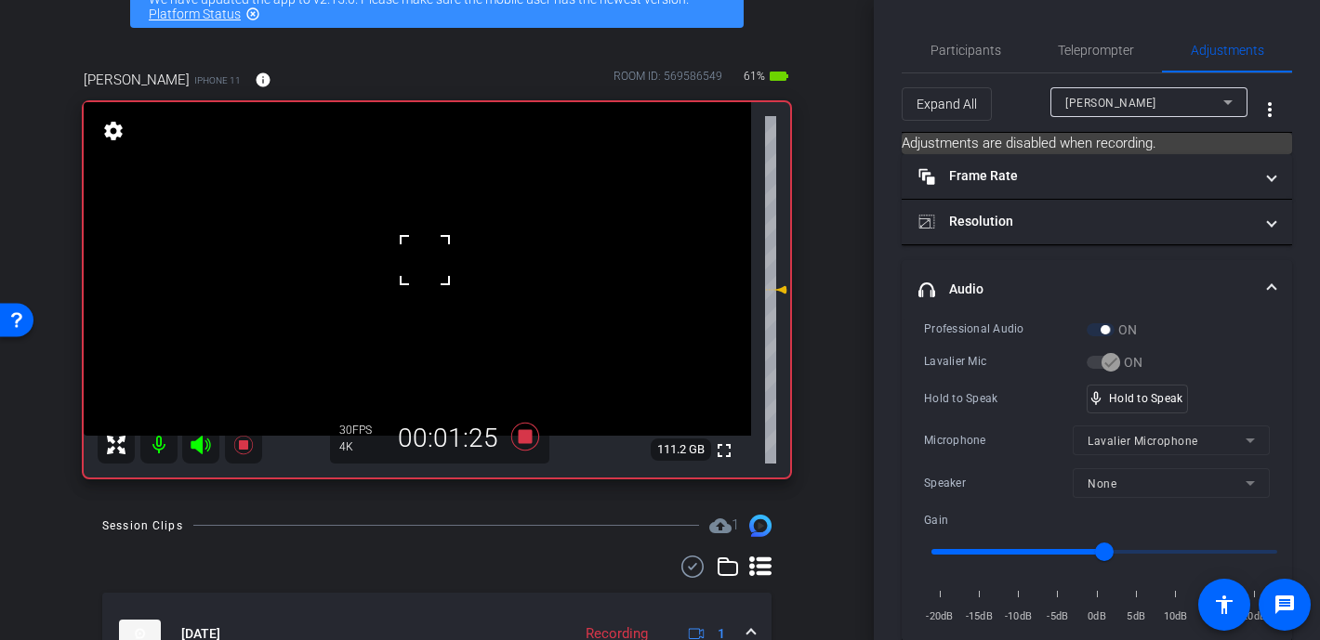
click at [425, 260] on div at bounding box center [425, 260] width 46 height 46
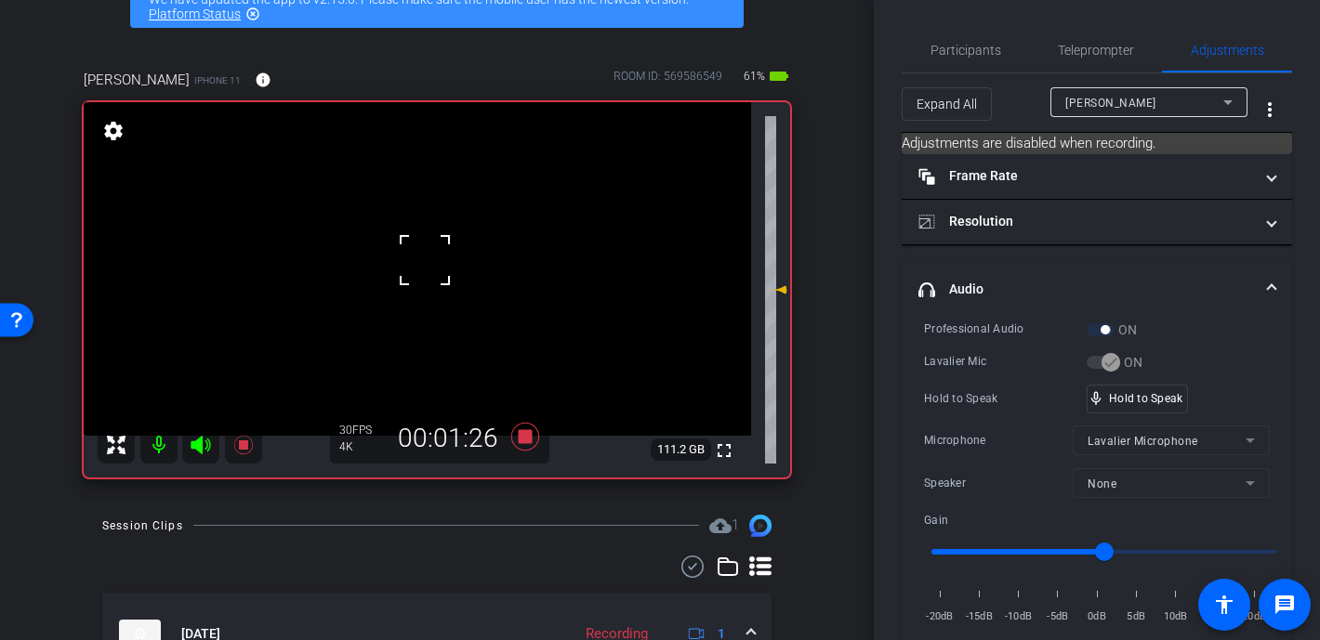
click at [425, 260] on div at bounding box center [425, 260] width 46 height 46
click at [1071, 388] on div "mic_none Speaking..." at bounding box center [1130, 399] width 84 height 27
click at [384, 255] on video at bounding box center [417, 269] width 667 height 334
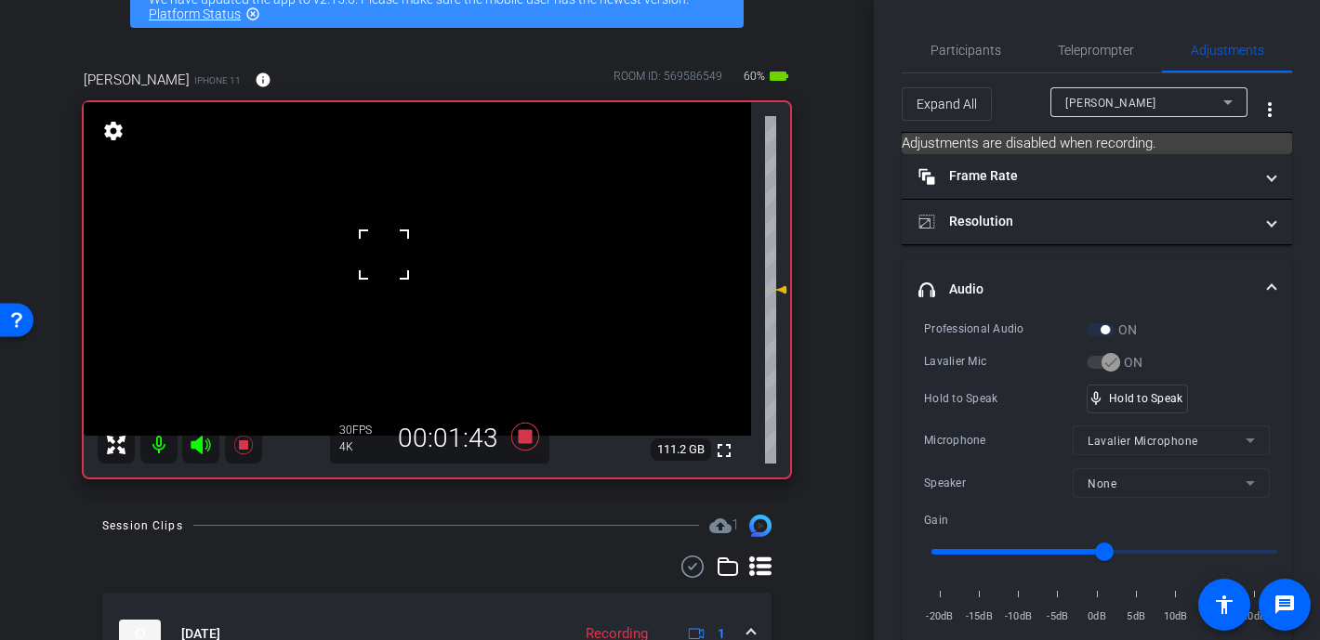
click at [401, 257] on div at bounding box center [384, 254] width 46 height 46
click at [419, 257] on video at bounding box center [417, 269] width 667 height 334
click at [419, 257] on div at bounding box center [419, 257] width 46 height 46
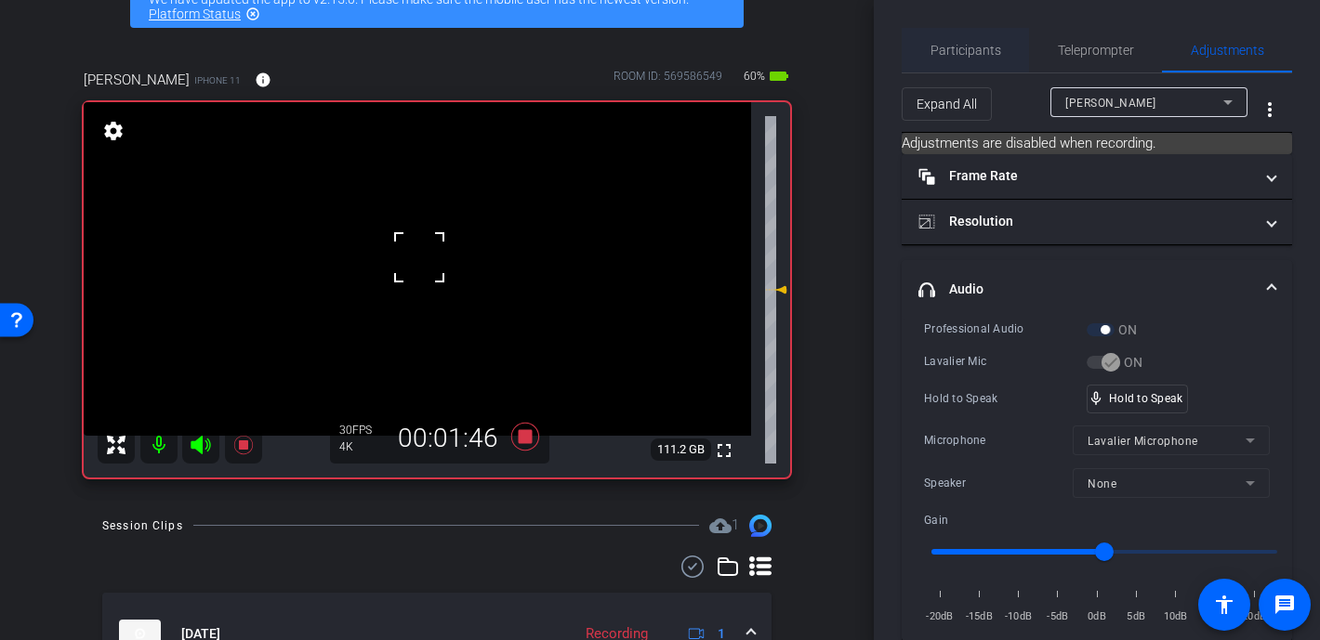
click at [981, 48] on span "Participants" at bounding box center [965, 50] width 71 height 13
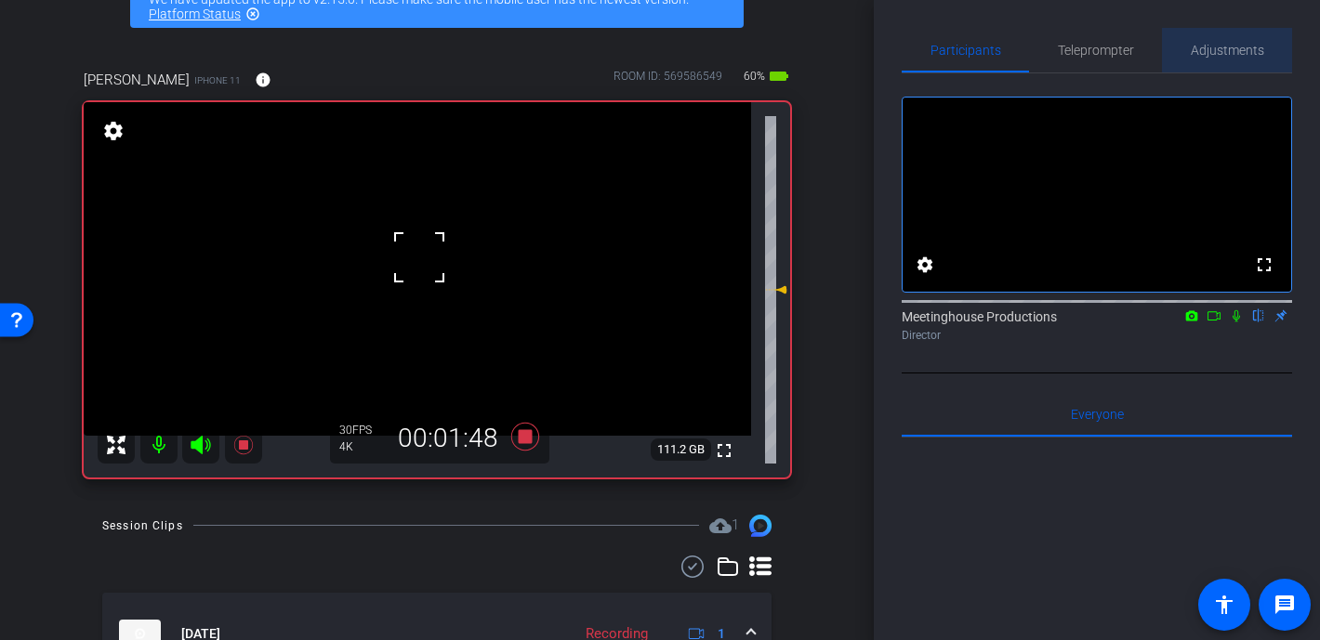
click at [1071, 45] on span "Adjustments" at bounding box center [1227, 50] width 73 height 13
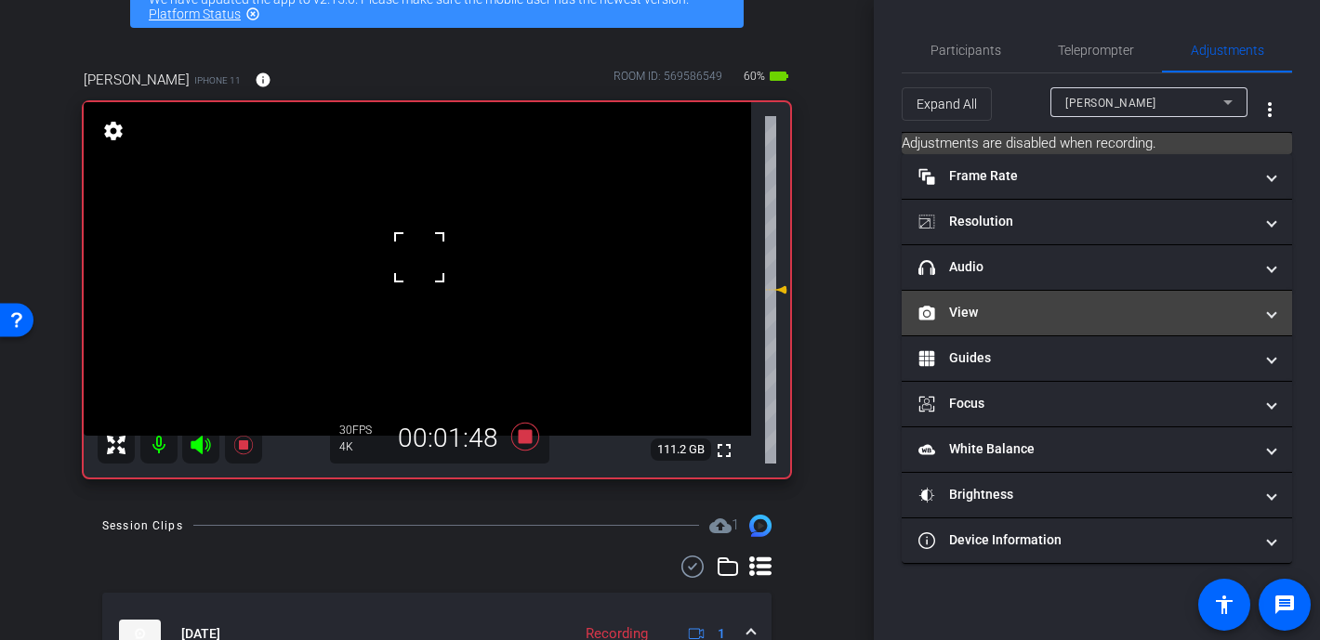
click at [968, 297] on mat-expansion-panel-header "View" at bounding box center [1097, 313] width 390 height 45
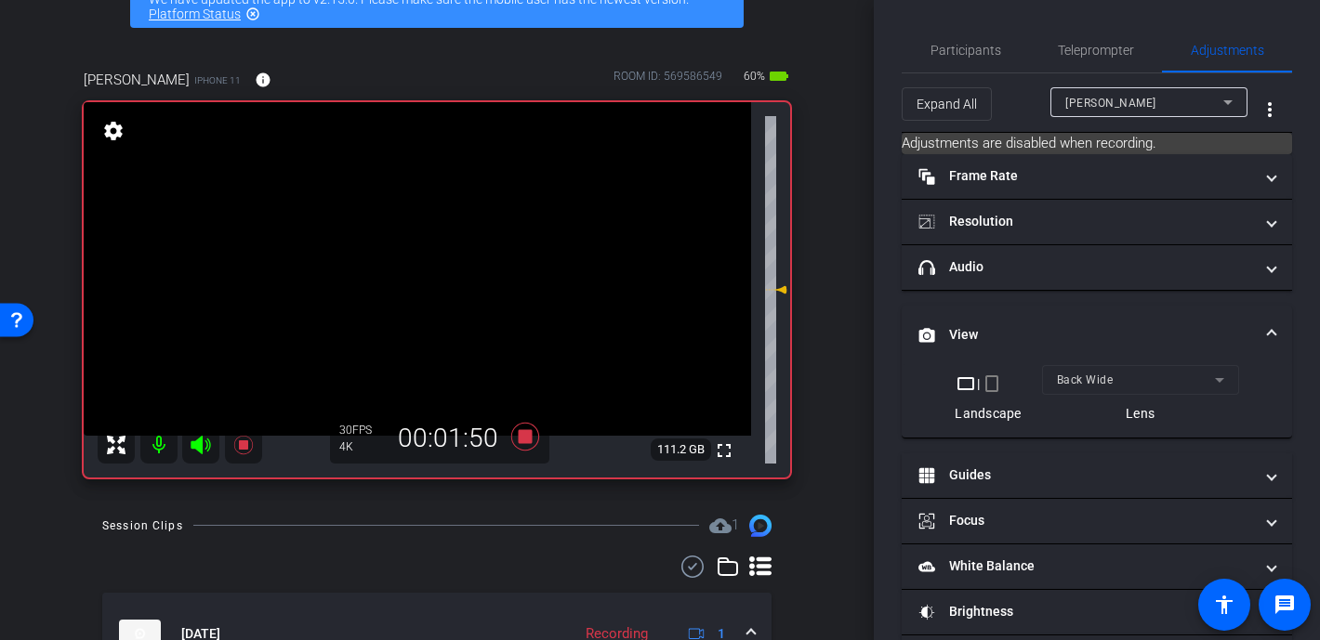
click at [404, 265] on video at bounding box center [417, 269] width 667 height 334
click at [994, 326] on mat-panel-title "View" at bounding box center [1085, 335] width 335 height 20
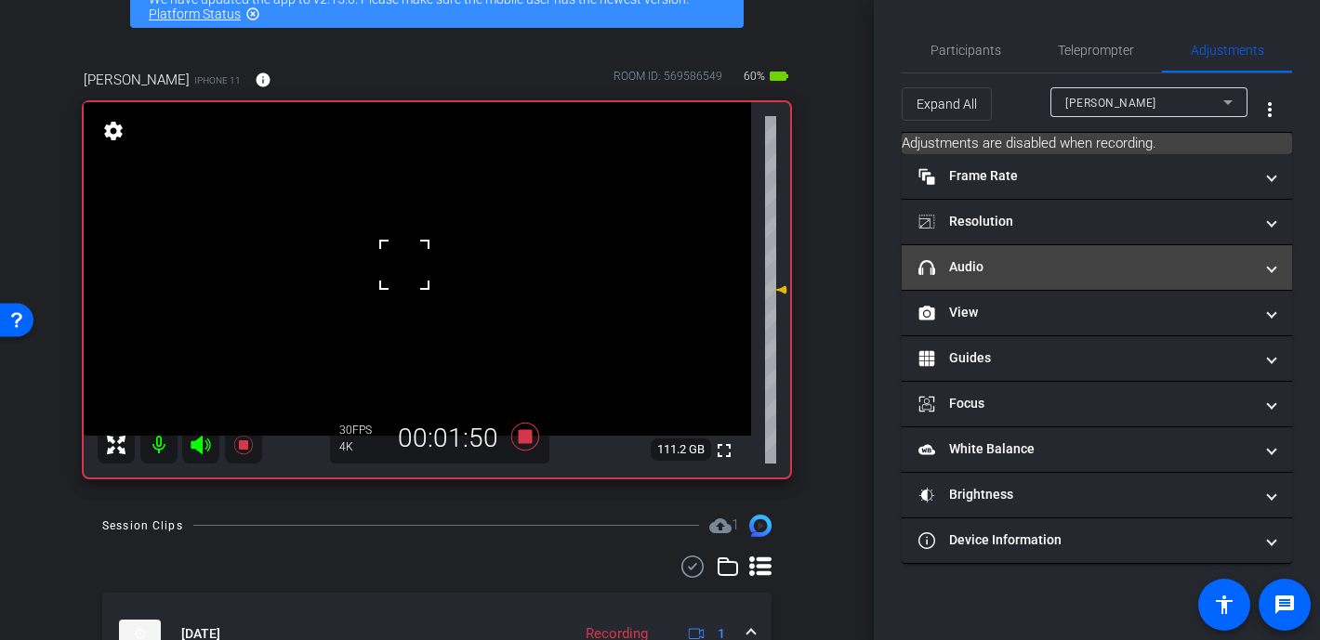
click at [1000, 275] on mat-panel-title "headphone icon Audio" at bounding box center [1085, 267] width 335 height 20
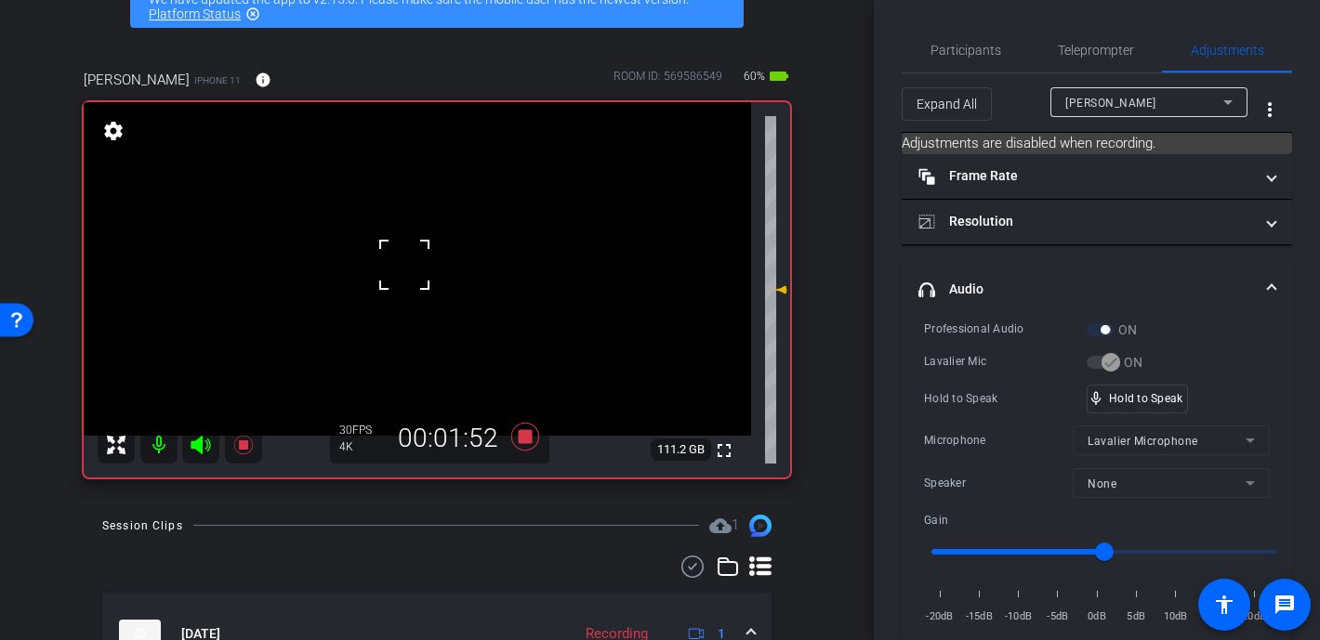
click at [387, 259] on div at bounding box center [404, 265] width 46 height 46
click at [425, 261] on div at bounding box center [404, 265] width 46 height 46
click at [415, 256] on video at bounding box center [417, 269] width 667 height 334
click at [415, 256] on div at bounding box center [414, 255] width 46 height 46
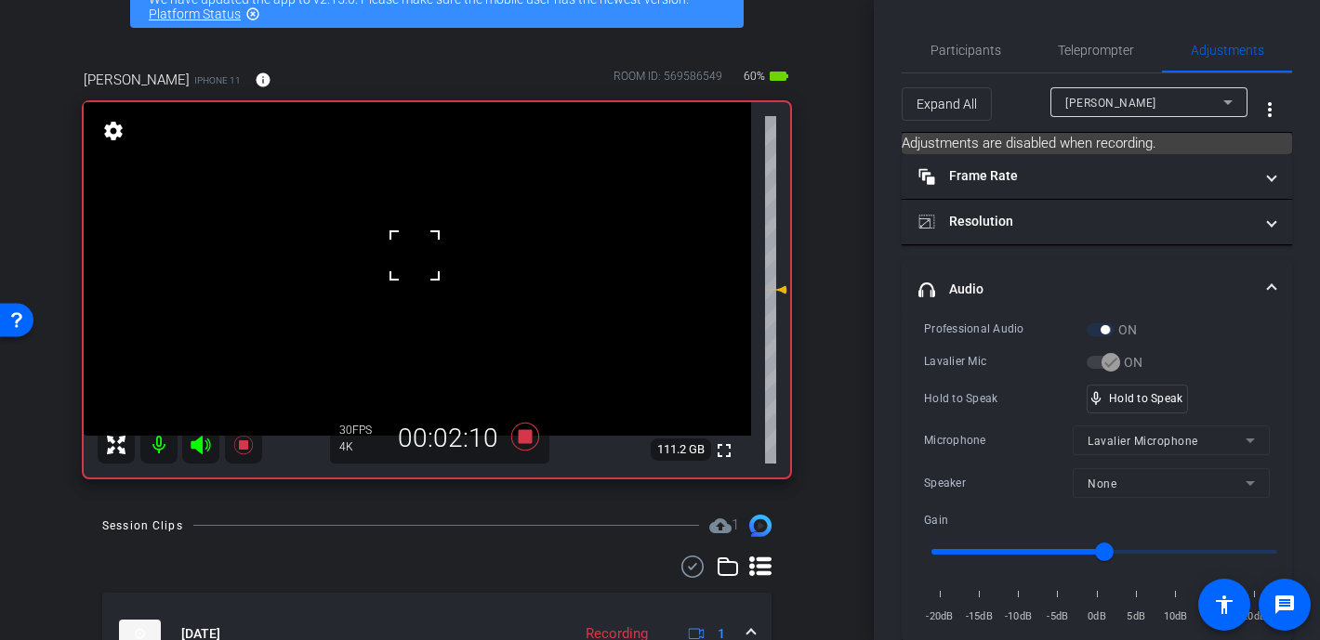
click at [415, 256] on div at bounding box center [414, 255] width 46 height 46
click at [403, 254] on video at bounding box center [417, 269] width 667 height 334
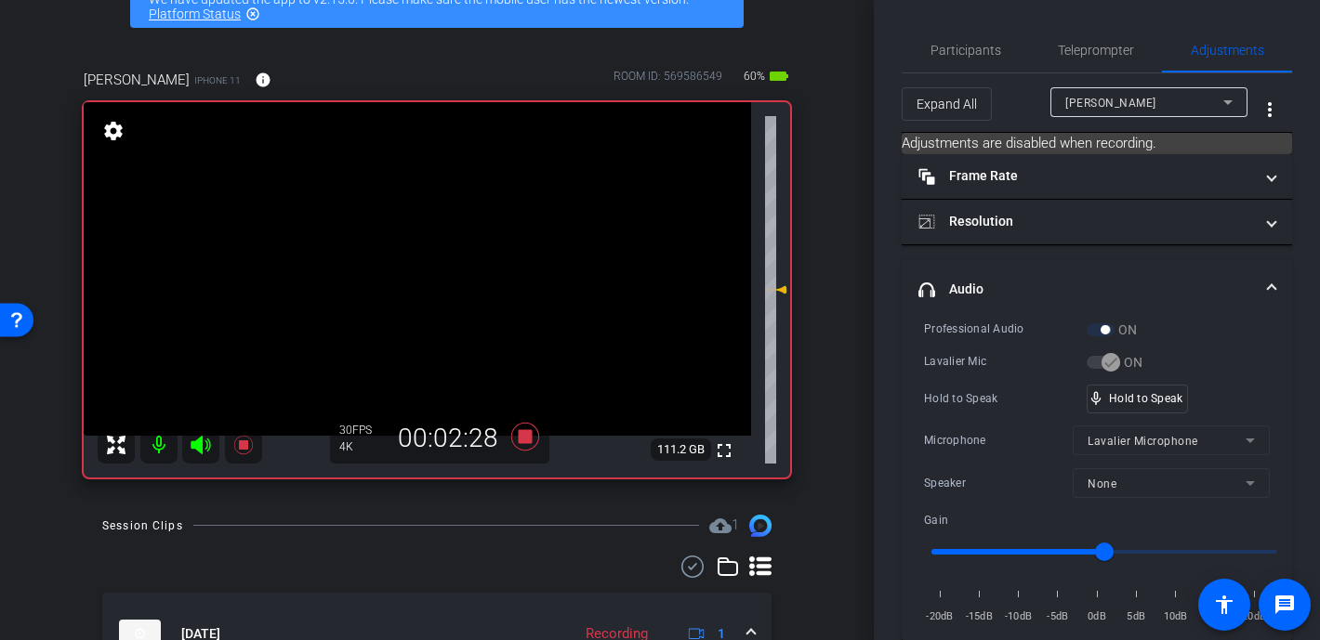
click at [403, 254] on div at bounding box center [414, 255] width 46 height 46
click at [403, 254] on div at bounding box center [403, 254] width 46 height 46
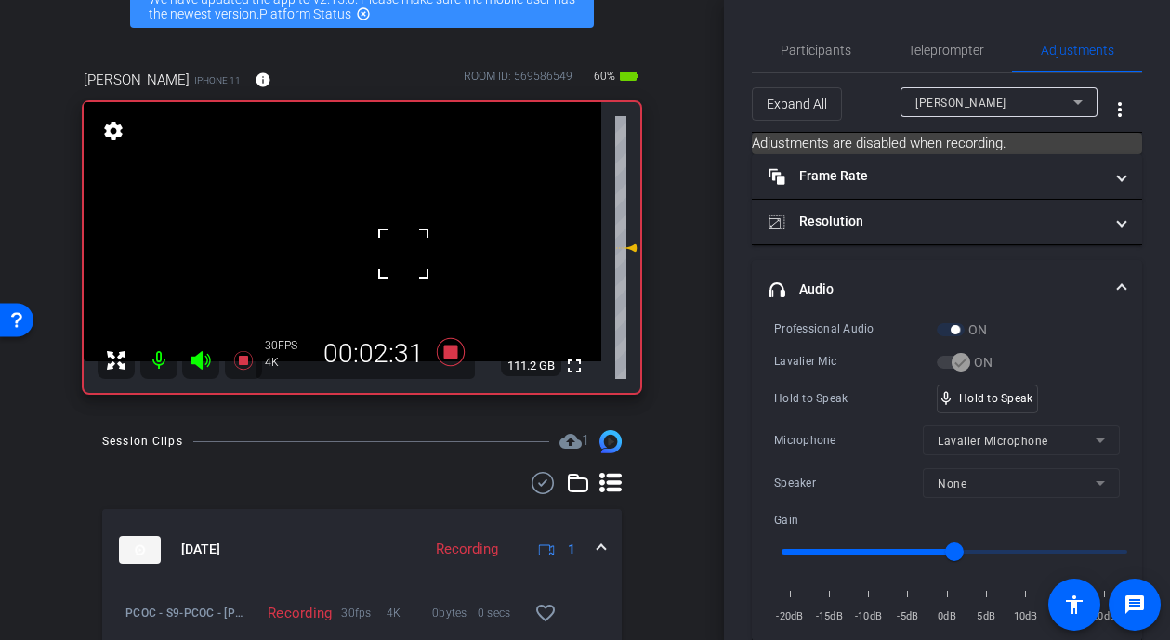
click at [331, 239] on video at bounding box center [343, 231] width 518 height 259
click at [352, 218] on div at bounding box center [331, 239] width 46 height 46
click at [342, 221] on div at bounding box center [331, 239] width 46 height 46
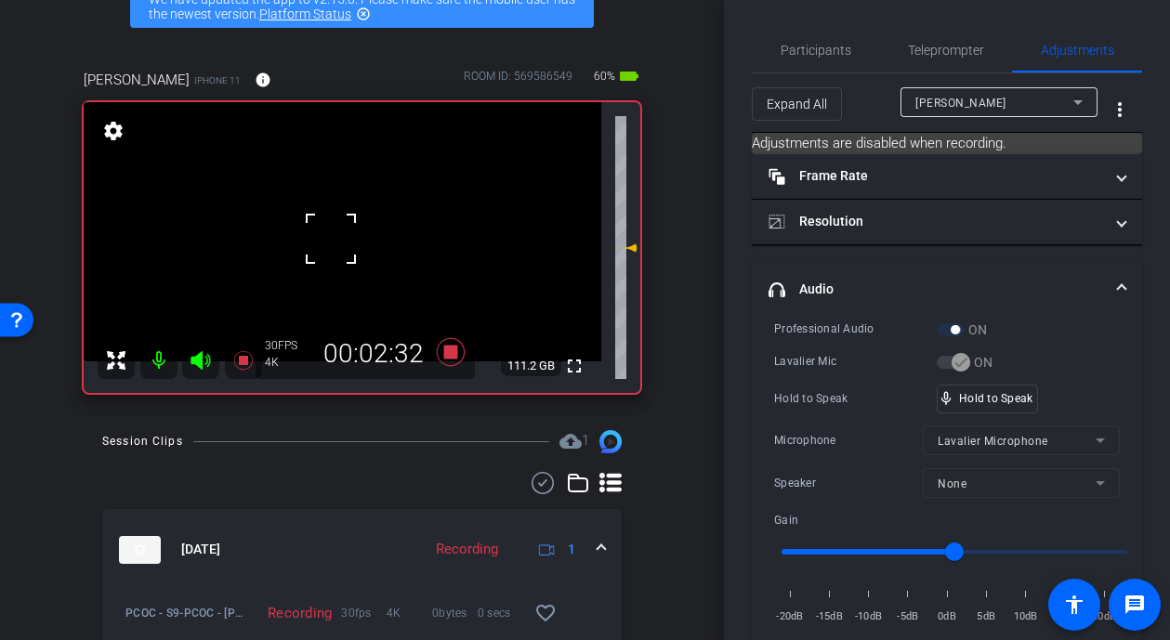
click at [348, 221] on div at bounding box center [331, 239] width 46 height 46
click at [349, 216] on div at bounding box center [331, 239] width 46 height 46
click at [333, 254] on video at bounding box center [343, 231] width 518 height 259
click at [333, 254] on div at bounding box center [333, 254] width 46 height 46
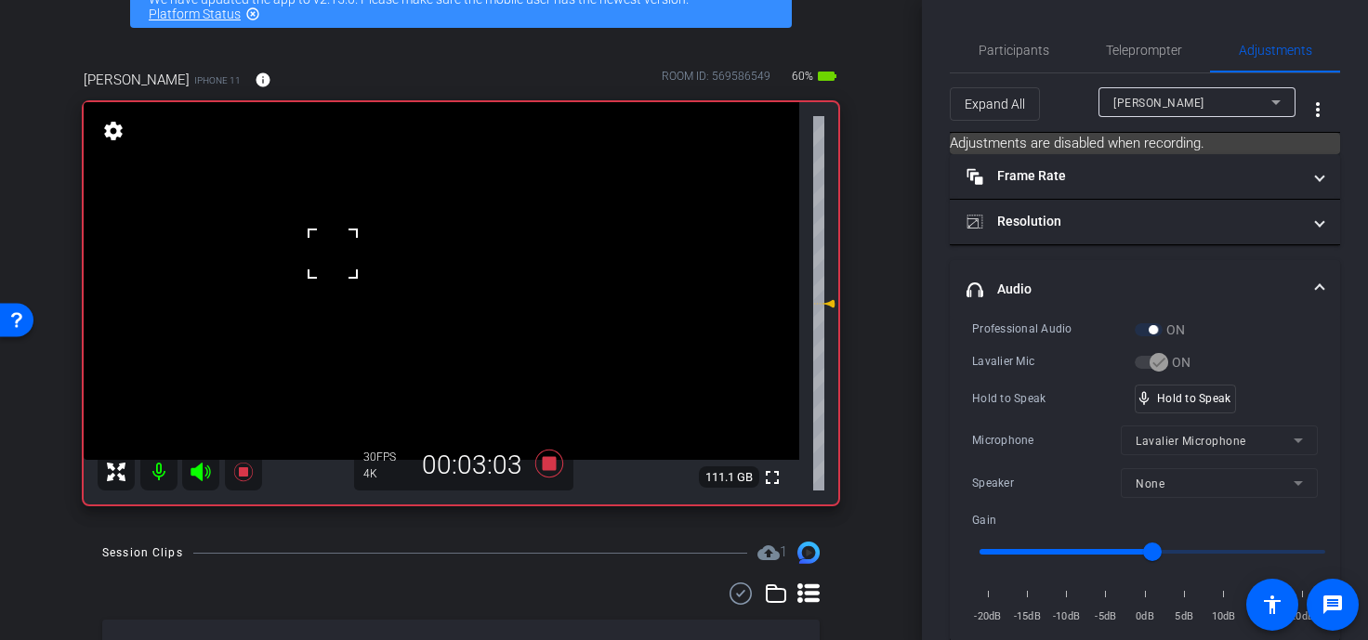
click at [417, 310] on video at bounding box center [442, 281] width 716 height 358
click at [414, 297] on div at bounding box center [417, 309] width 46 height 46
click at [1071, 387] on div "mic_none Speaking..." at bounding box center [1178, 399] width 84 height 27
click at [433, 270] on video at bounding box center [442, 281] width 716 height 358
click at [433, 270] on div at bounding box center [433, 270] width 46 height 46
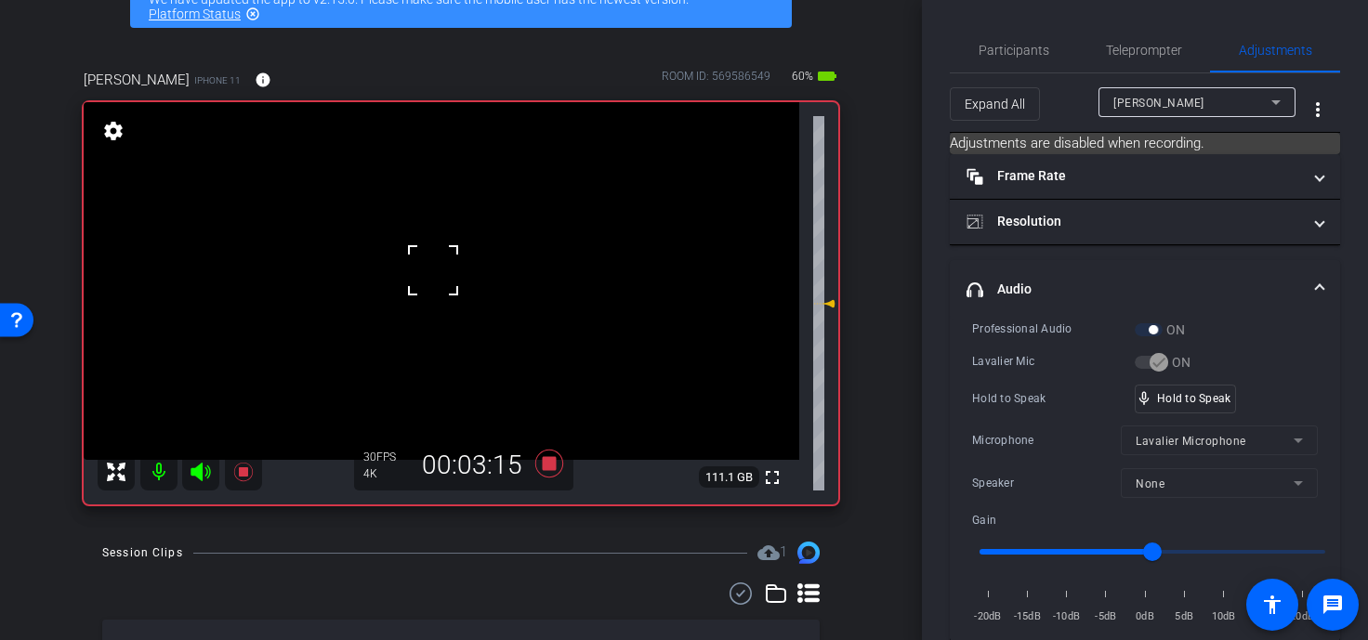
click at [433, 270] on div at bounding box center [433, 270] width 46 height 46
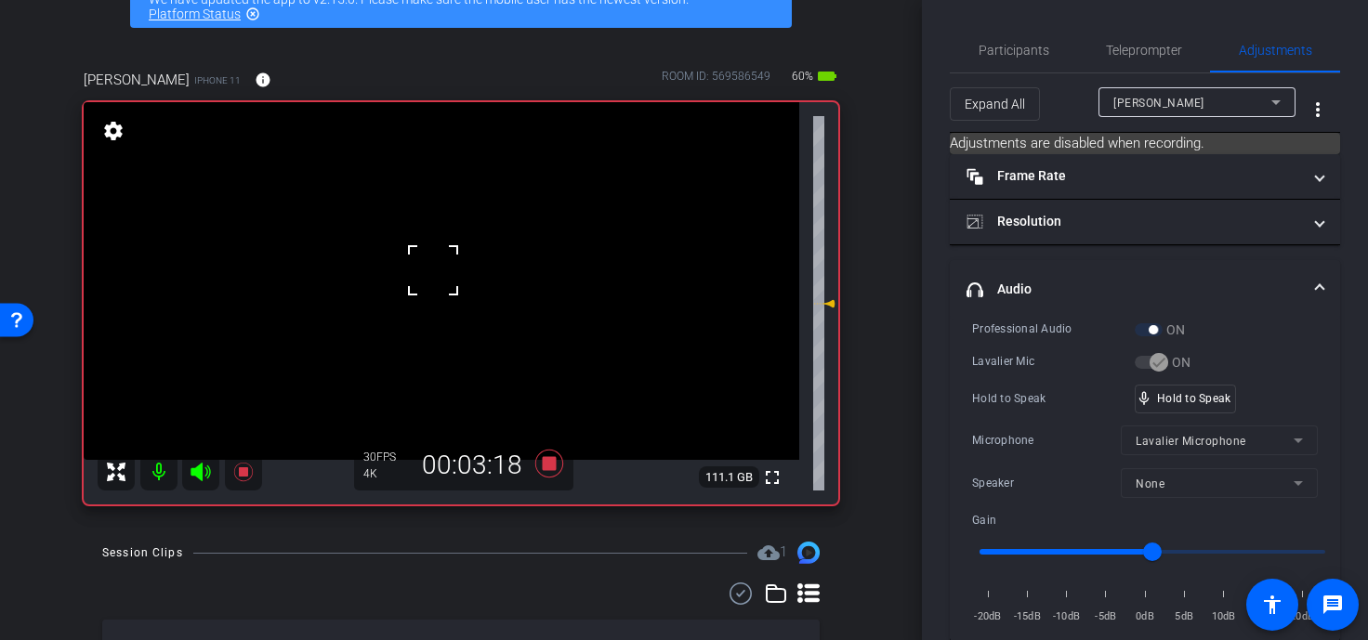
click at [433, 270] on div at bounding box center [433, 270] width 46 height 46
click at [433, 270] on video at bounding box center [442, 281] width 716 height 358
click at [436, 294] on video at bounding box center [442, 281] width 716 height 358
click at [413, 270] on span at bounding box center [413, 270] width 0 height 0
click at [457, 310] on div "fullscreen settings 111.1 GB" at bounding box center [461, 303] width 755 height 402
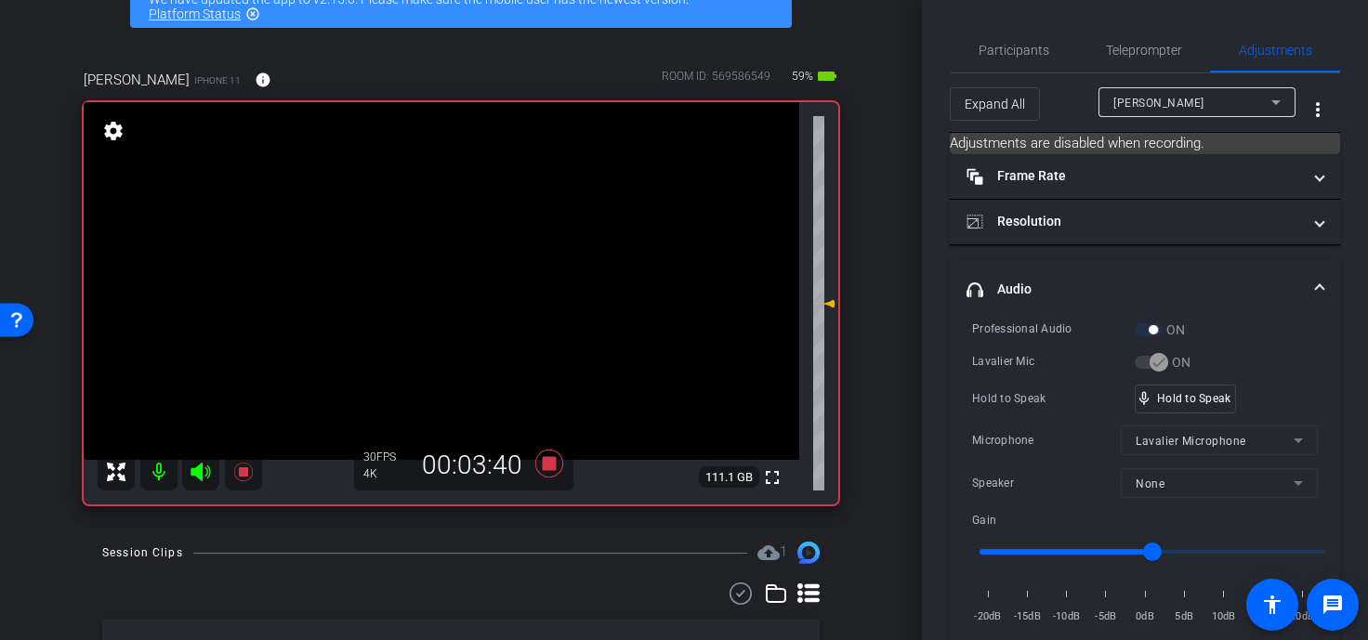
click at [457, 310] on video at bounding box center [442, 281] width 716 height 358
click at [457, 310] on div at bounding box center [457, 309] width 46 height 46
click at [411, 281] on video at bounding box center [442, 281] width 716 height 358
click at [452, 267] on video at bounding box center [442, 281] width 716 height 358
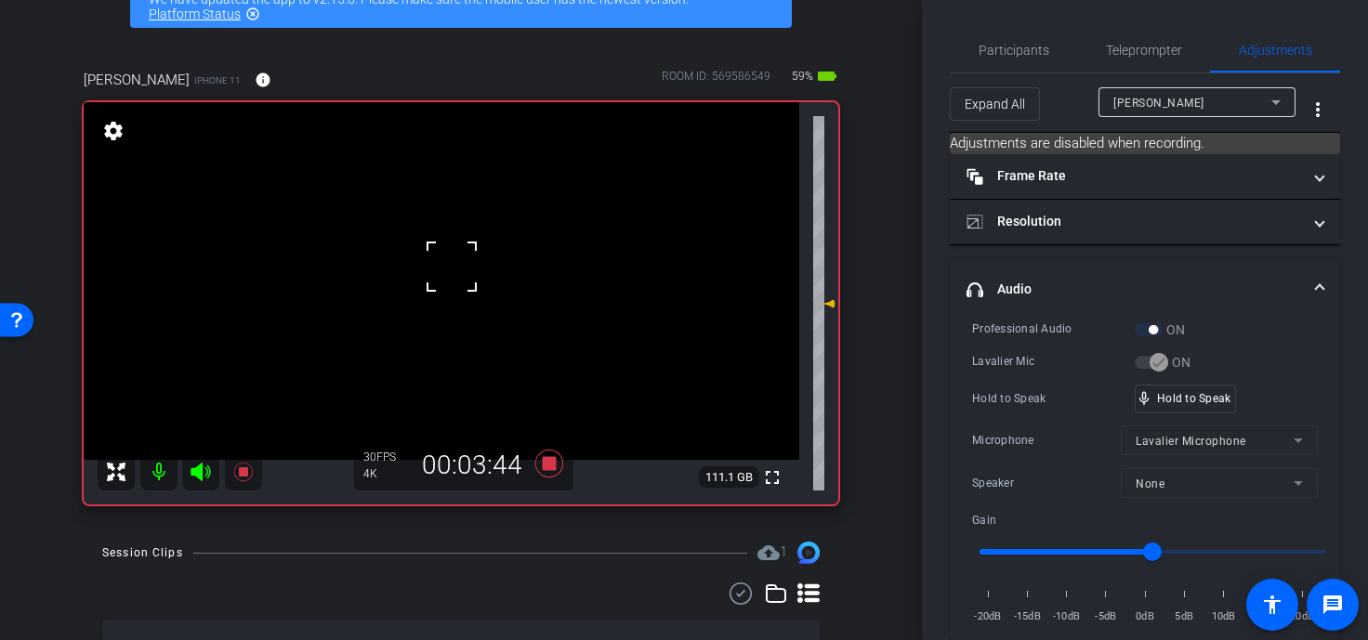
click at [426, 261] on video at bounding box center [442, 281] width 716 height 358
click at [426, 261] on div at bounding box center [425, 261] width 46 height 46
click at [402, 239] on video at bounding box center [442, 281] width 716 height 358
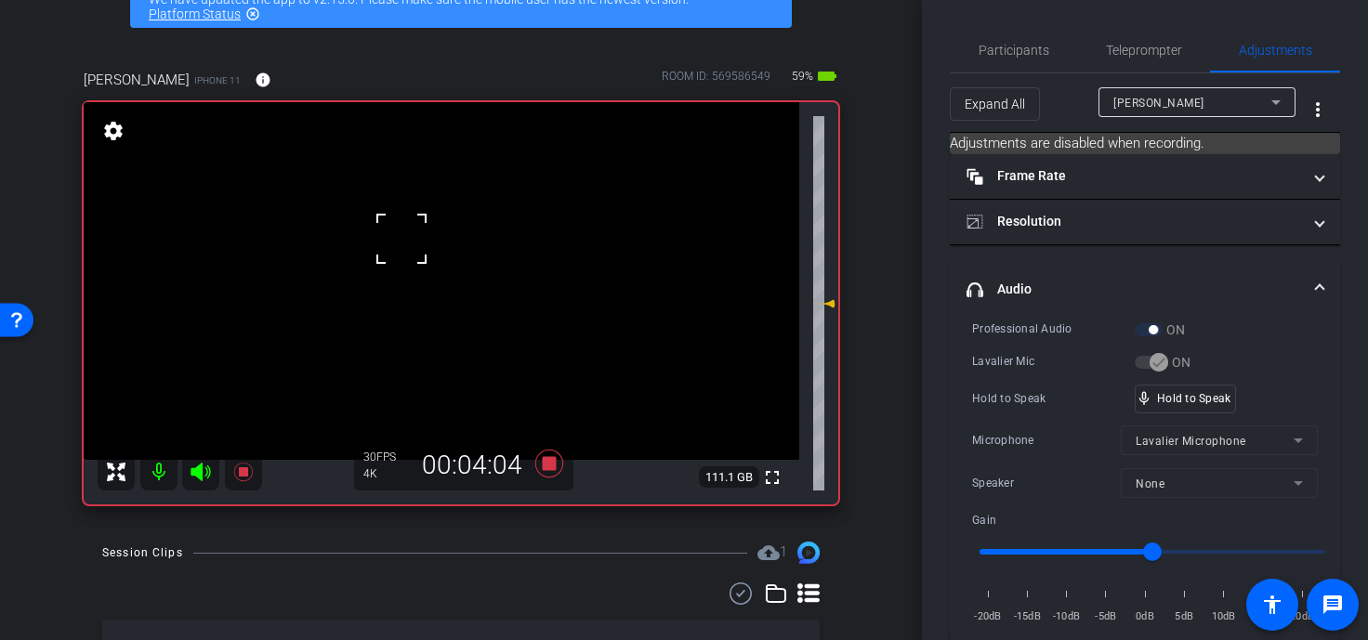
click at [378, 216] on span at bounding box center [378, 216] width 0 height 0
click at [412, 263] on video at bounding box center [442, 281] width 716 height 358
click at [424, 285] on div at bounding box center [412, 263] width 46 height 46
click at [469, 290] on video at bounding box center [442, 281] width 716 height 358
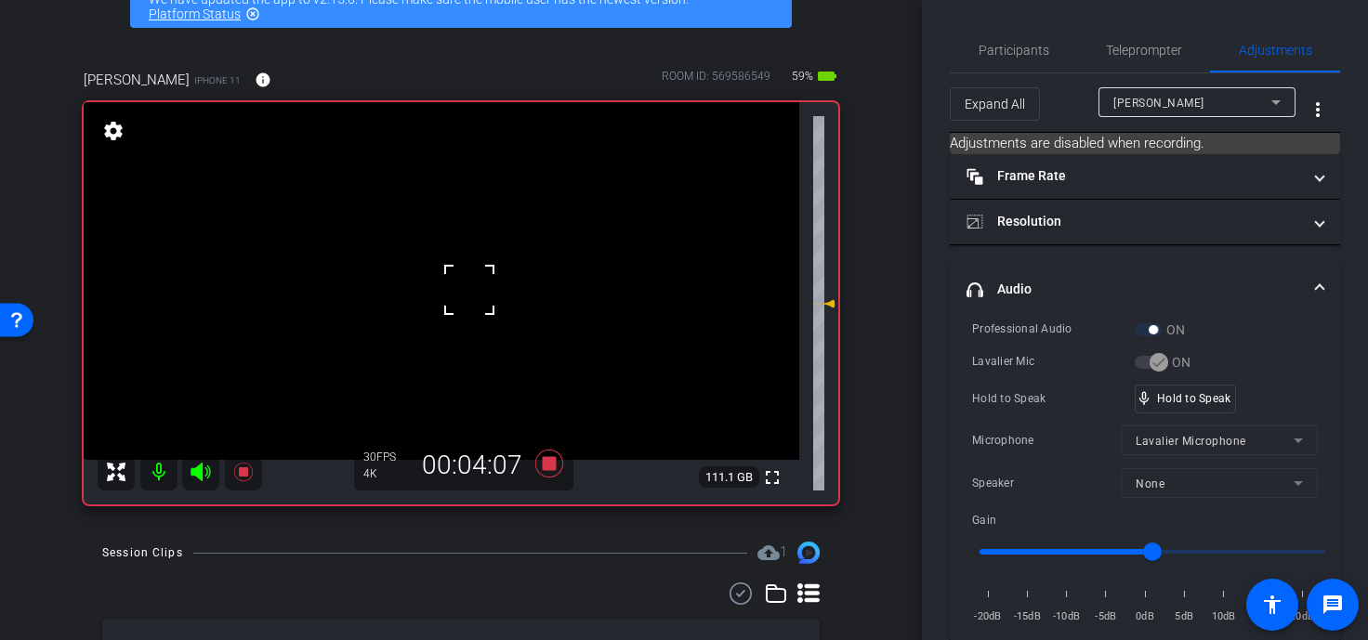
click at [469, 290] on div at bounding box center [469, 290] width 46 height 46
click at [451, 272] on div at bounding box center [469, 290] width 46 height 46
click at [1014, 39] on span "Participants" at bounding box center [1014, 50] width 71 height 45
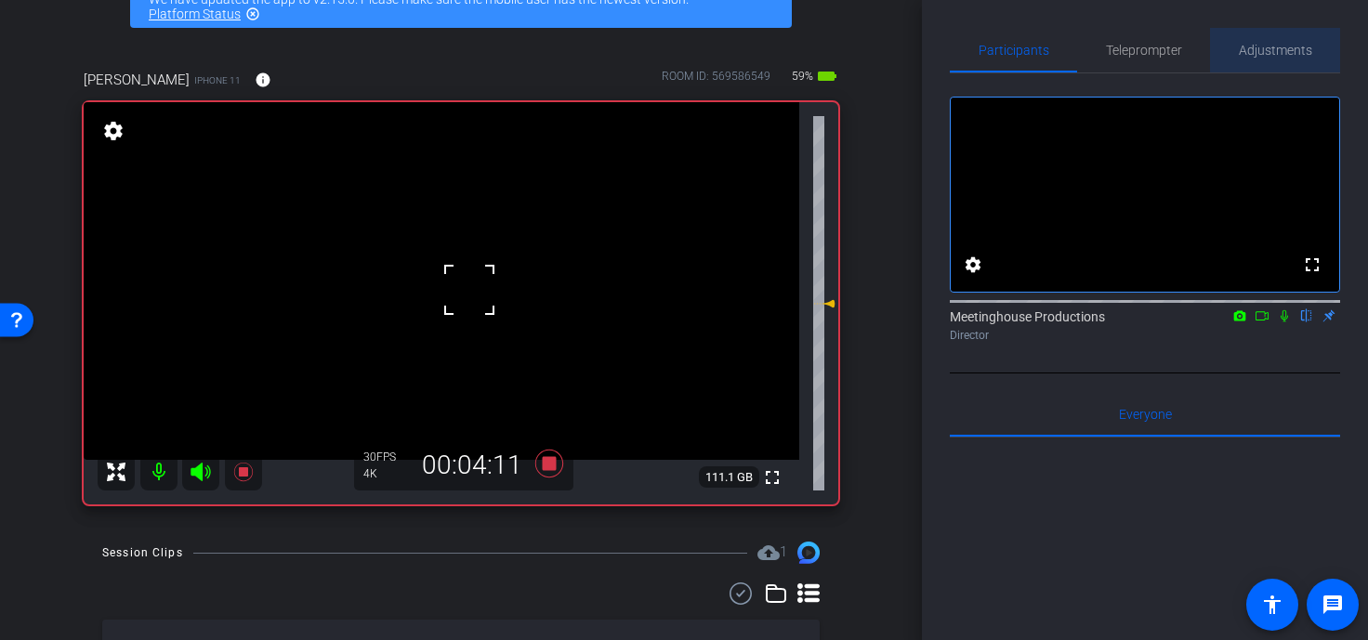
click at [1071, 46] on span "Adjustments" at bounding box center [1275, 50] width 73 height 13
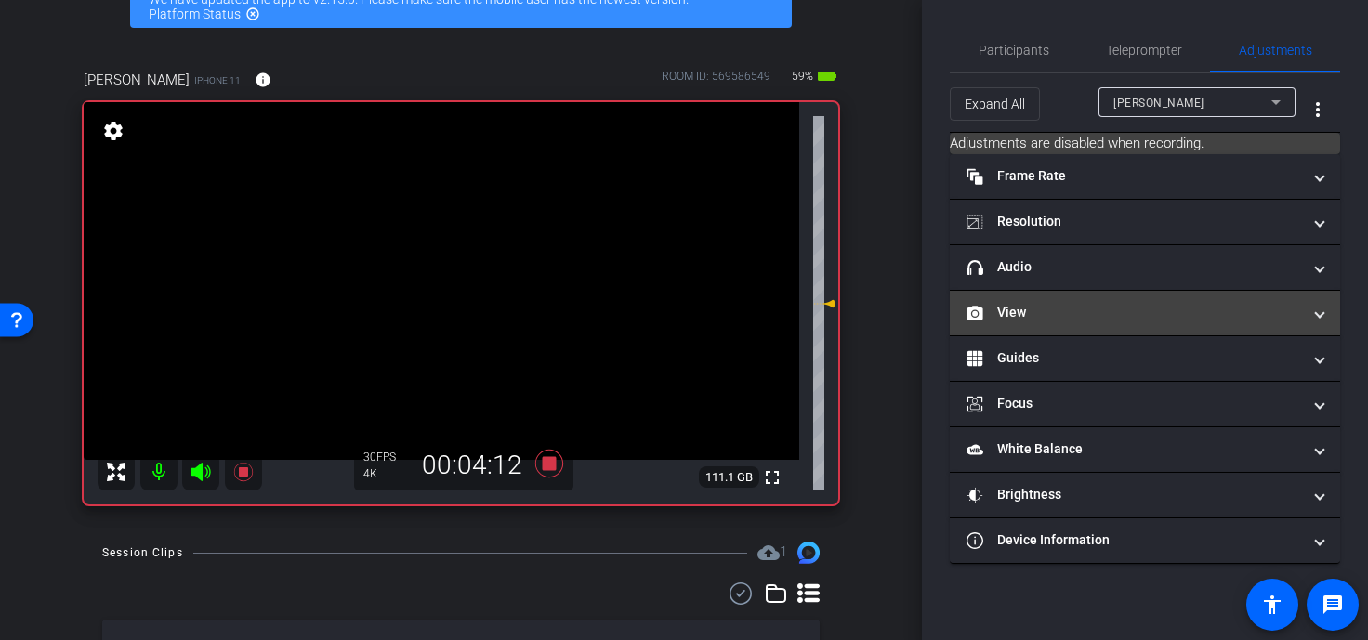
click at [1033, 326] on mat-expansion-panel-header "View" at bounding box center [1145, 313] width 390 height 45
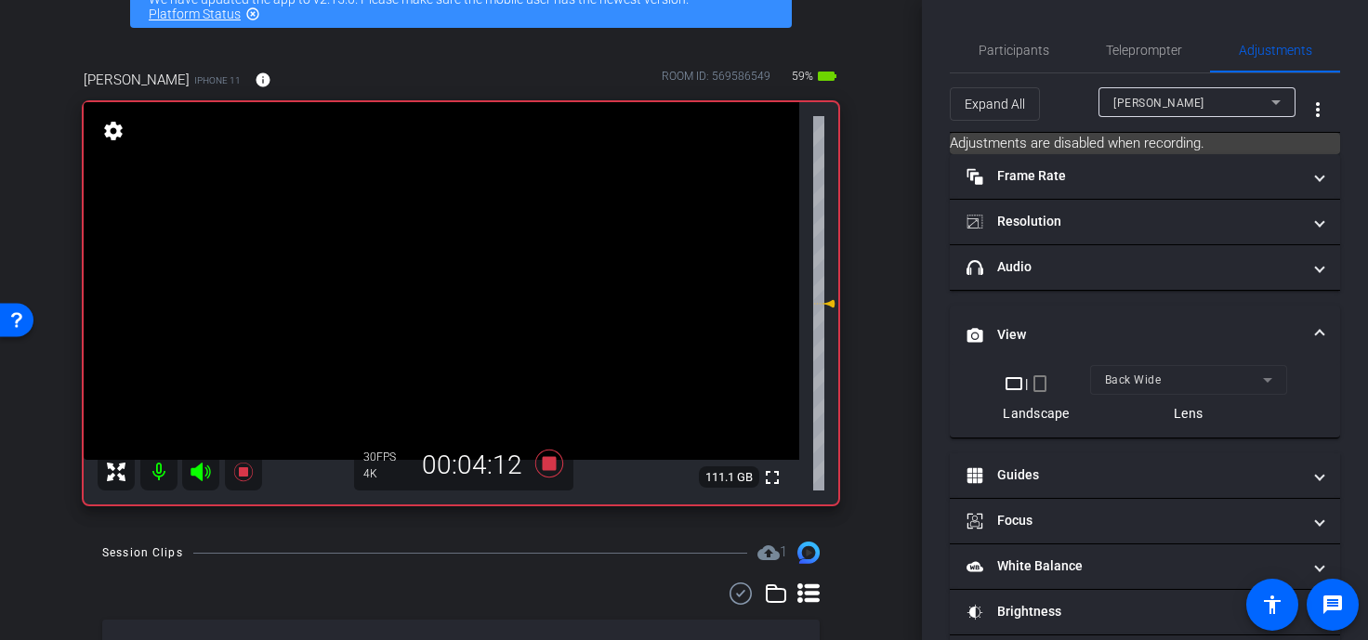
click at [1033, 326] on mat-panel-title "View" at bounding box center [1134, 335] width 335 height 20
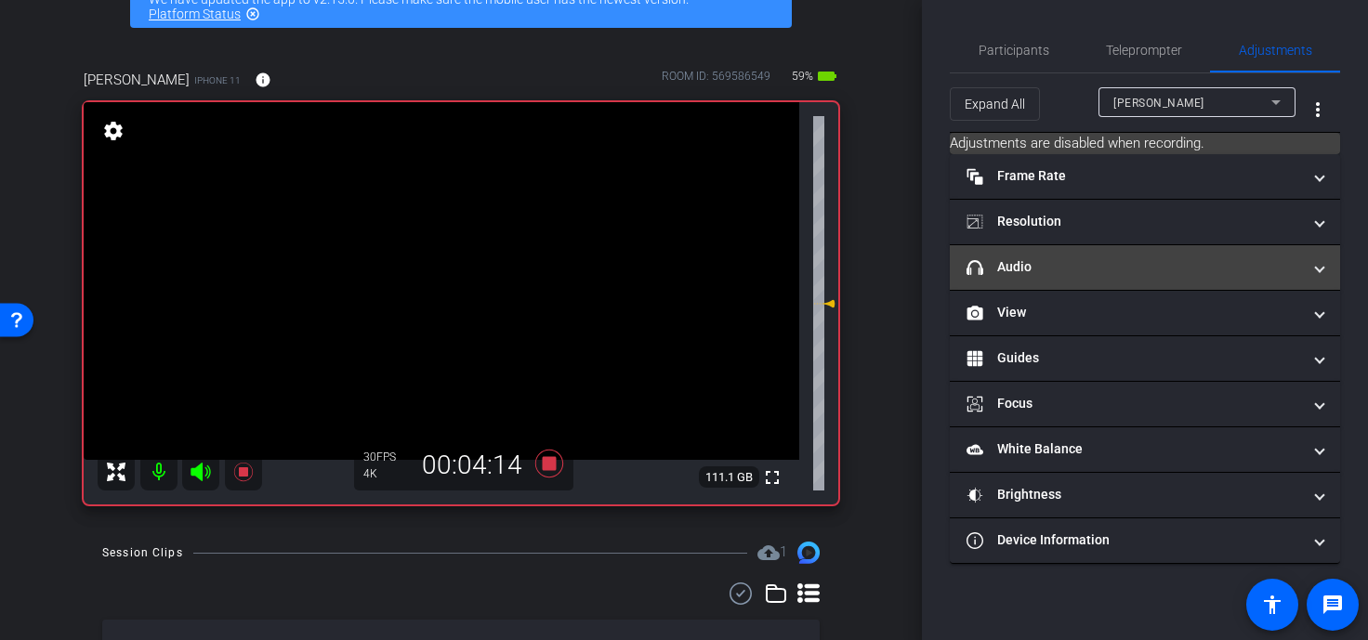
click at [1034, 270] on mat-panel-title "headphone icon Audio" at bounding box center [1134, 267] width 335 height 20
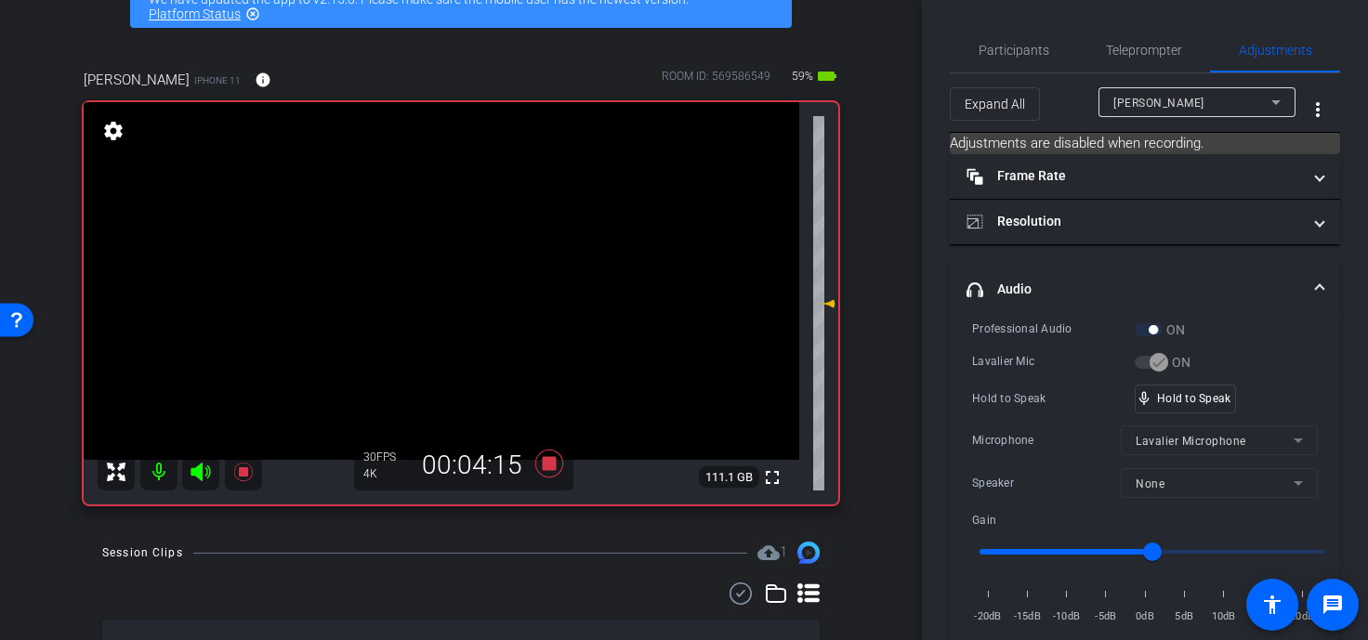
click at [434, 270] on video at bounding box center [442, 281] width 716 height 358
click at [434, 270] on div at bounding box center [434, 270] width 46 height 46
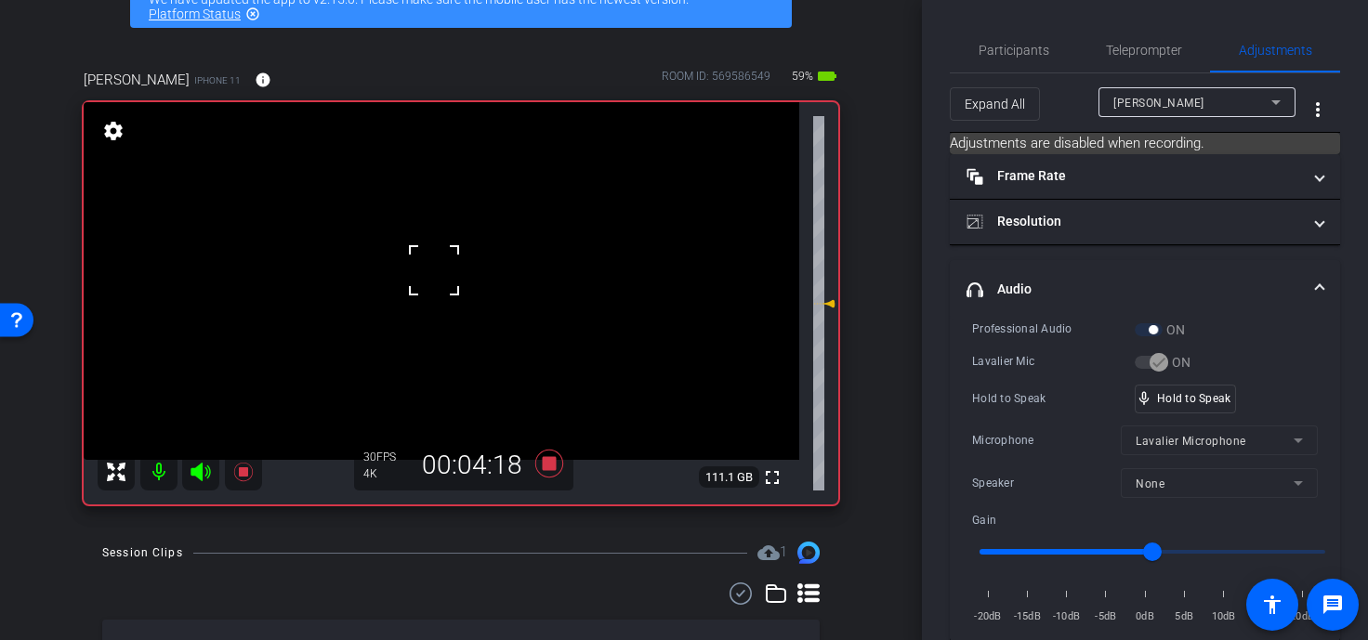
click at [434, 270] on div at bounding box center [434, 270] width 46 height 46
click at [438, 287] on div at bounding box center [434, 270] width 46 height 46
click at [438, 287] on video at bounding box center [442, 281] width 716 height 358
click at [438, 287] on div at bounding box center [438, 287] width 46 height 46
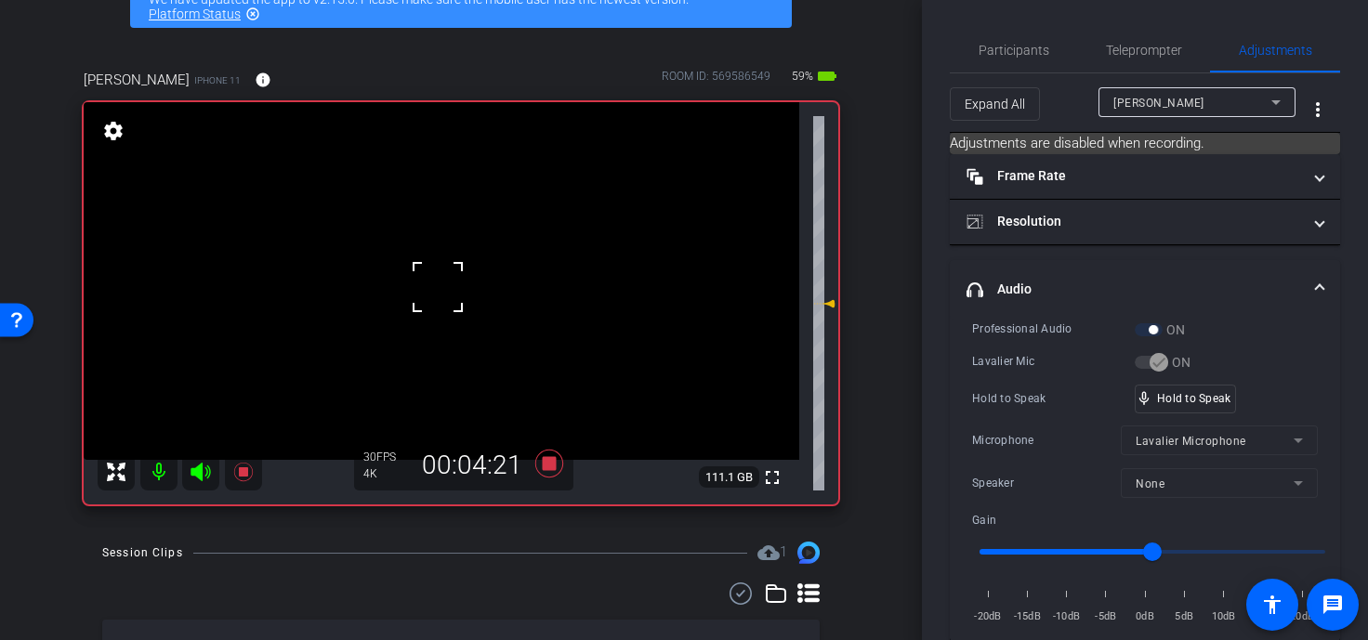
click at [438, 287] on div at bounding box center [438, 287] width 46 height 46
click at [440, 273] on div at bounding box center [438, 287] width 46 height 46
click at [440, 273] on video at bounding box center [442, 281] width 716 height 358
click at [440, 275] on div at bounding box center [439, 273] width 46 height 46
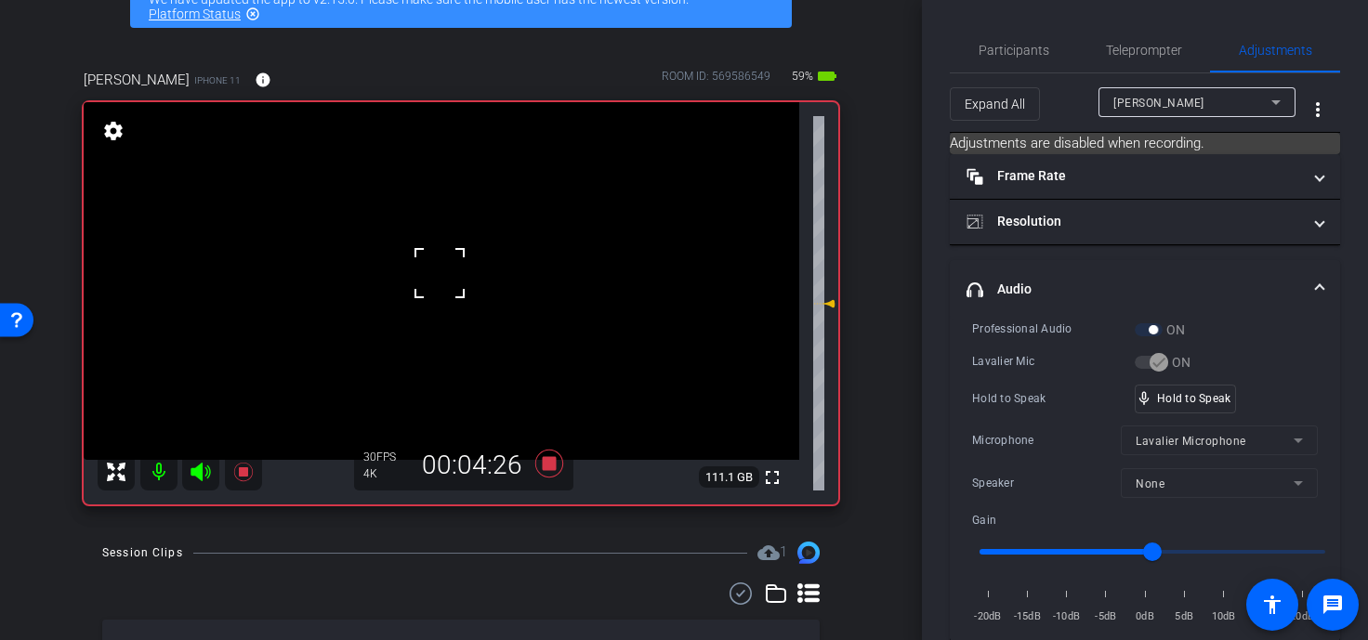
click at [440, 276] on div at bounding box center [439, 273] width 46 height 46
click at [1006, 55] on span "Participants" at bounding box center [1014, 50] width 71 height 13
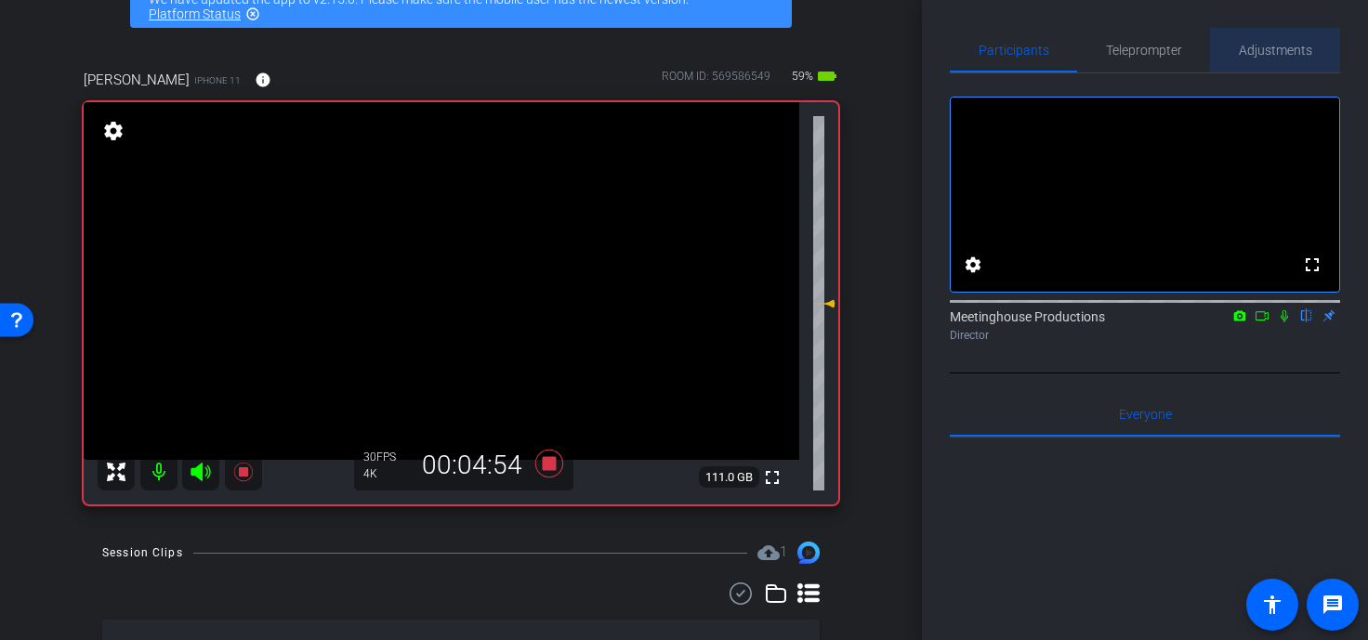
click at [1071, 50] on div "Adjustments" at bounding box center [1275, 50] width 130 height 45
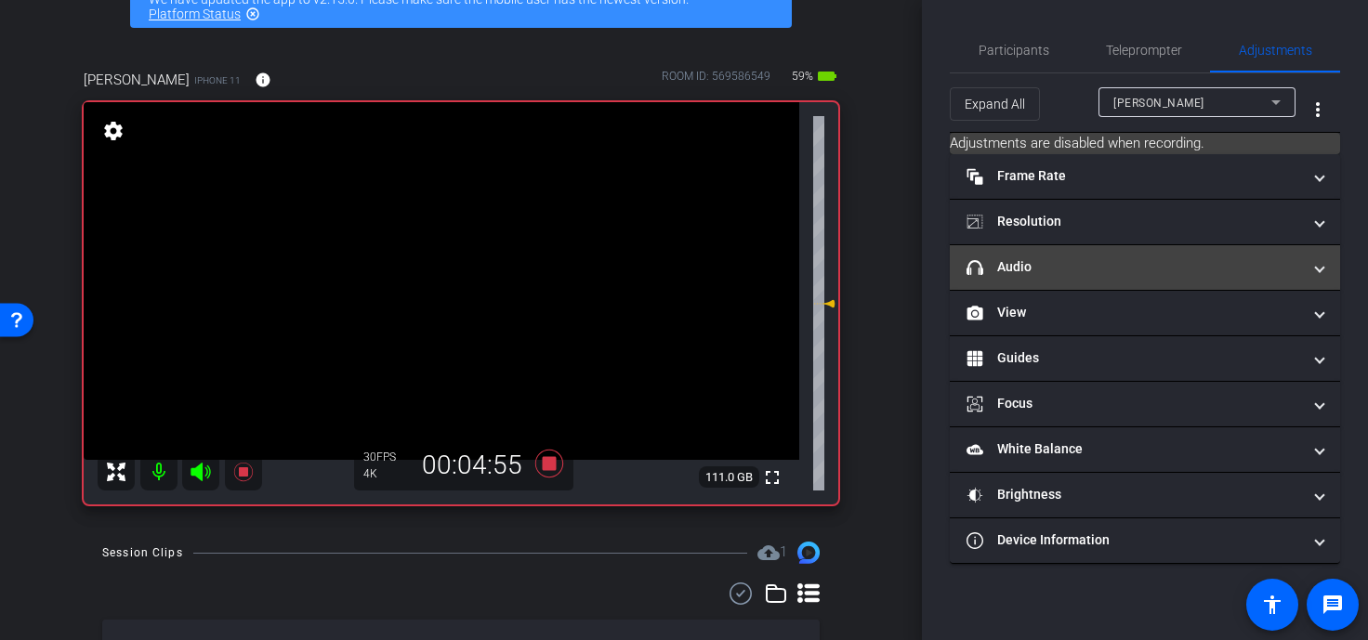
click at [1038, 257] on mat-panel-title "headphone icon Audio" at bounding box center [1134, 267] width 335 height 20
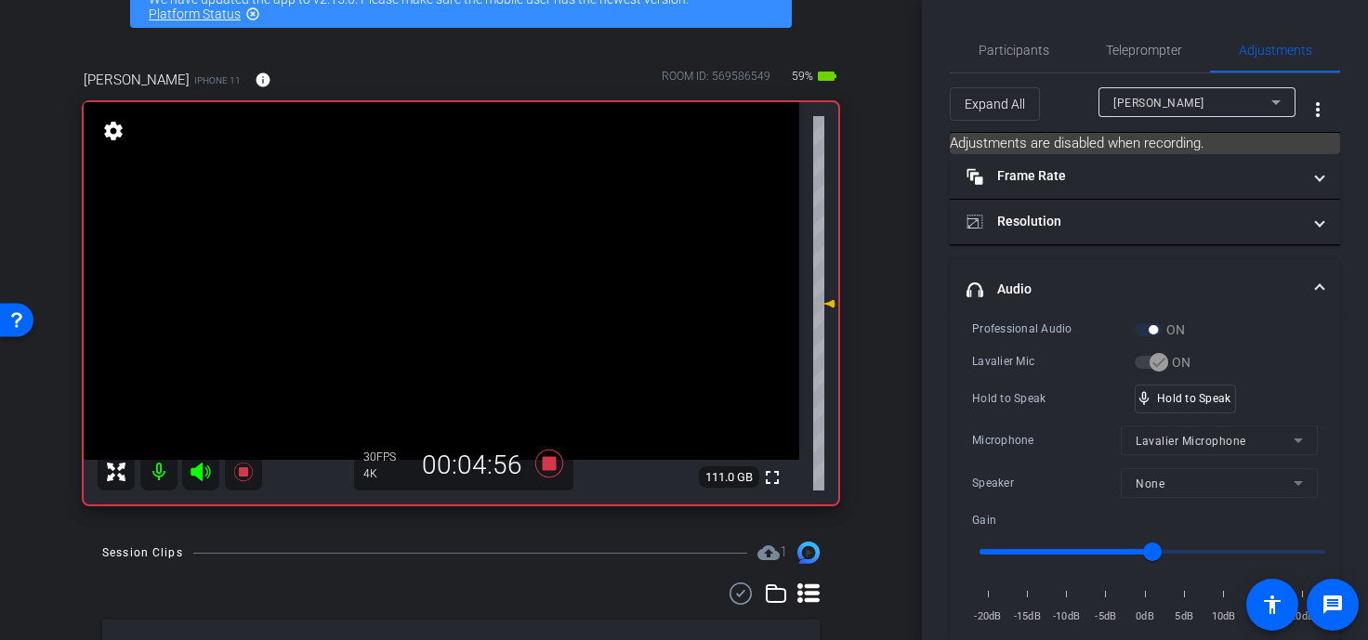
click at [438, 283] on video at bounding box center [442, 281] width 716 height 358
click at [438, 283] on div at bounding box center [438, 282] width 46 height 46
click at [441, 268] on div at bounding box center [438, 282] width 46 height 46
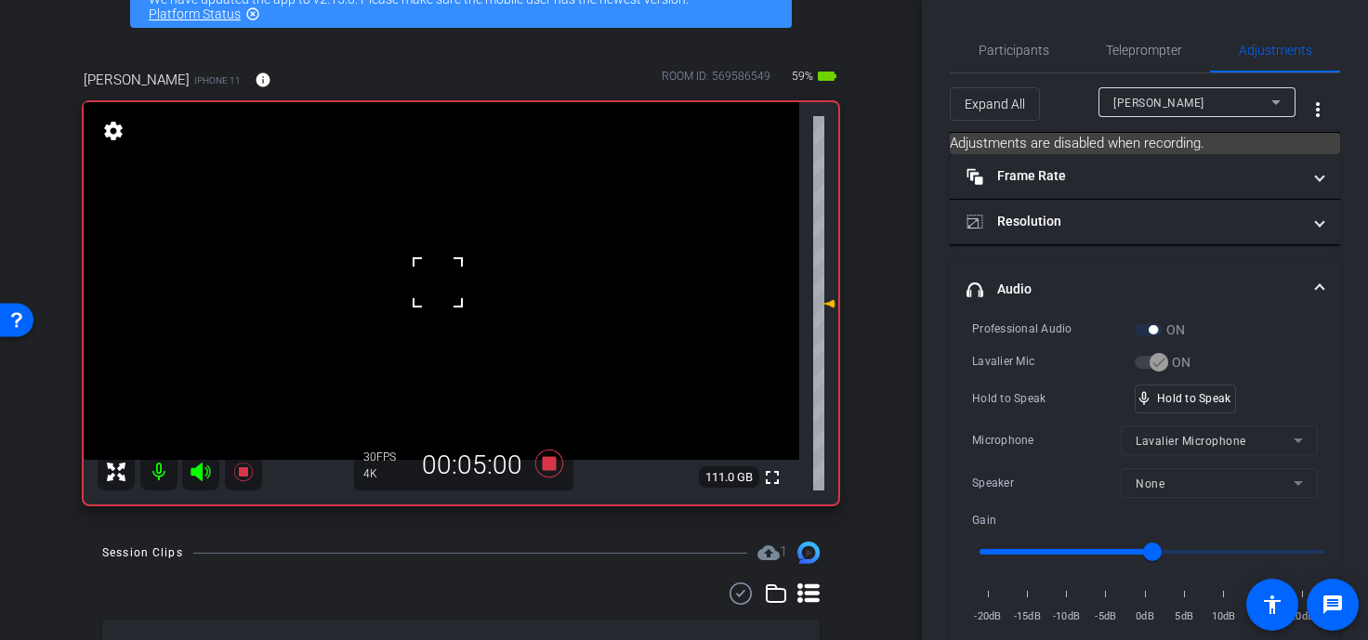
click at [441, 268] on div at bounding box center [438, 282] width 46 height 46
click at [441, 268] on video at bounding box center [442, 281] width 716 height 358
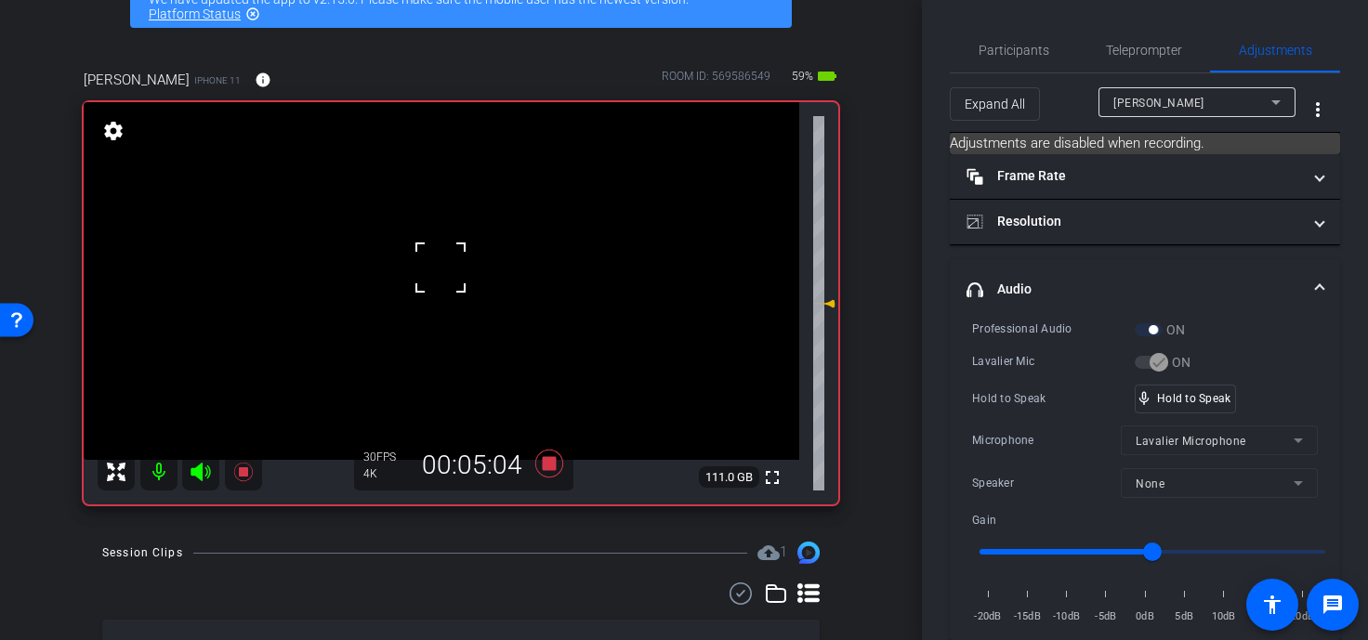
click at [441, 268] on div at bounding box center [440, 267] width 46 height 46
click at [439, 267] on div at bounding box center [440, 267] width 46 height 46
click at [439, 267] on video at bounding box center [442, 281] width 716 height 358
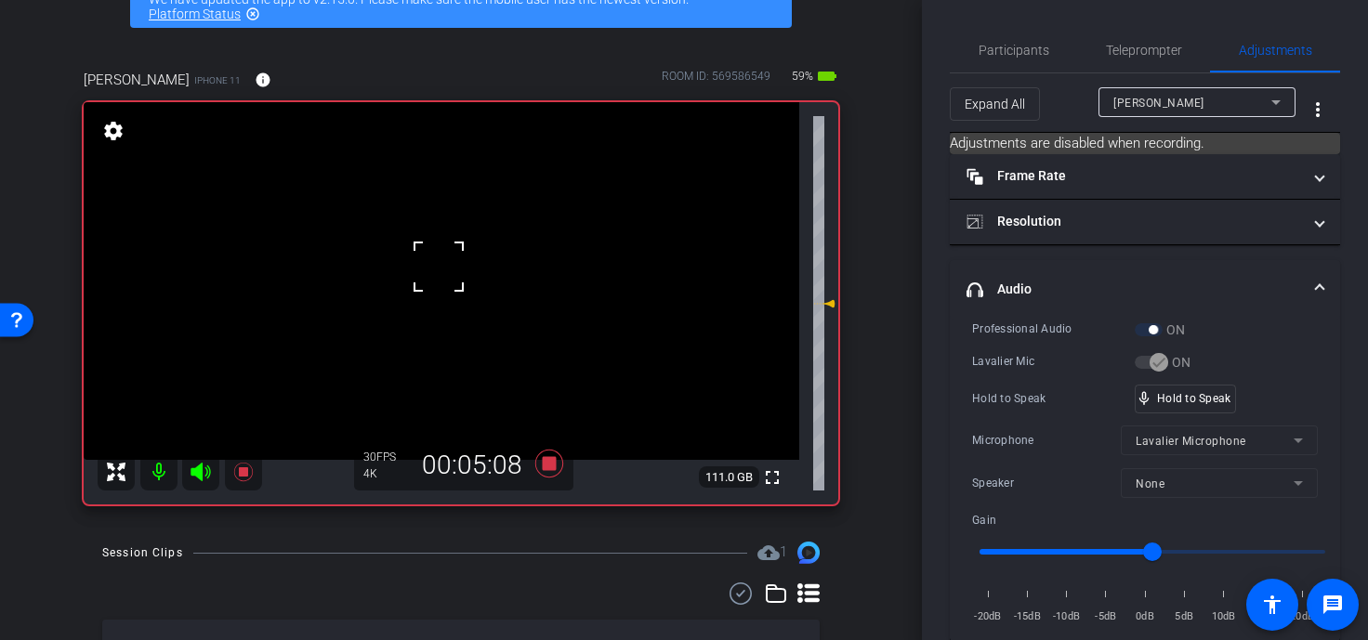
click at [439, 267] on div at bounding box center [438, 267] width 46 height 46
click at [427, 343] on video at bounding box center [442, 281] width 716 height 358
click at [427, 343] on div at bounding box center [426, 343] width 46 height 46
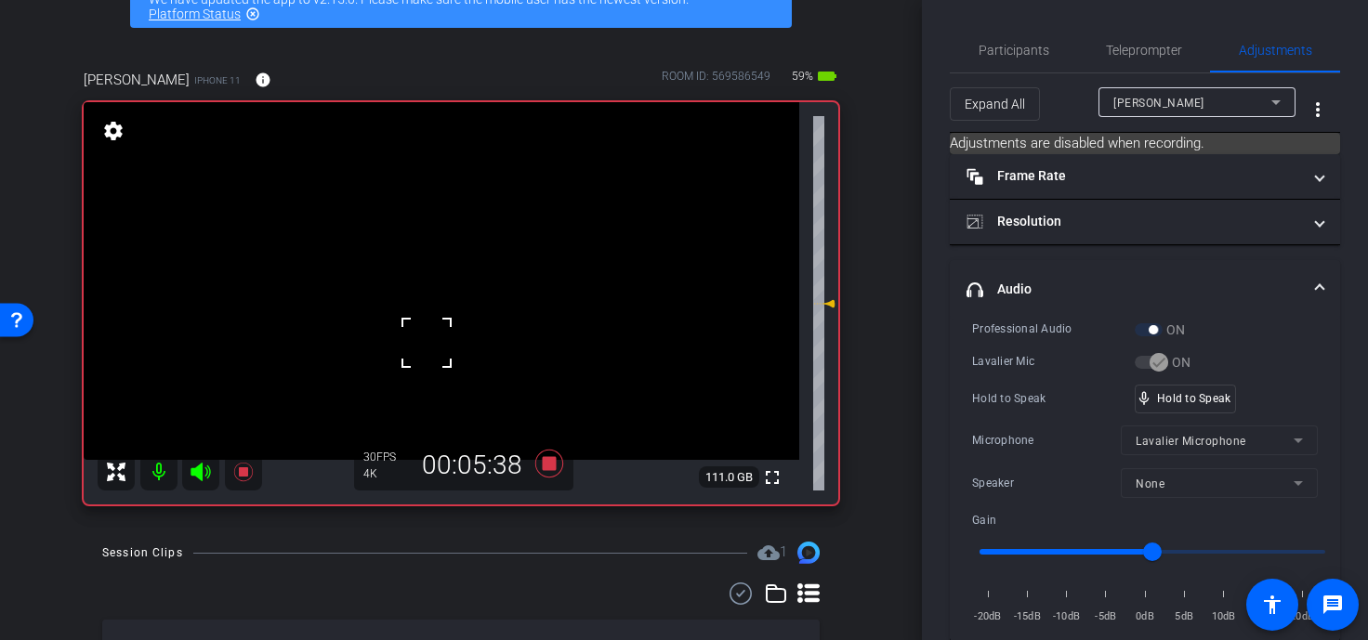
click at [427, 343] on div at bounding box center [426, 343] width 46 height 46
click at [1071, 412] on div "Professional Audio ON Lavalier Mic ON Hold to Speak mic_none Hold to Speak Micr…" at bounding box center [1145, 473] width 346 height 307
click at [415, 373] on video at bounding box center [442, 281] width 716 height 358
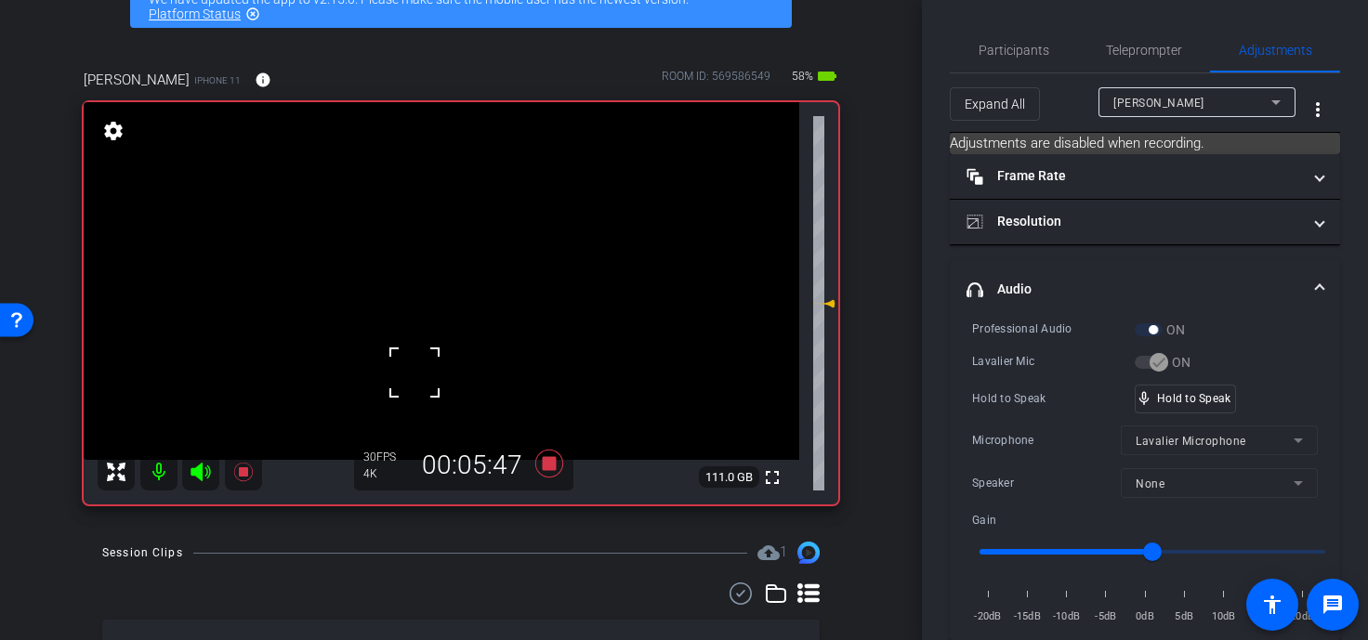
click at [444, 349] on video at bounding box center [442, 281] width 716 height 358
click at [444, 349] on div at bounding box center [444, 349] width 46 height 46
click at [438, 307] on video at bounding box center [442, 281] width 716 height 358
click at [432, 329] on div at bounding box center [438, 306] width 46 height 46
click at [451, 349] on video at bounding box center [442, 281] width 716 height 358
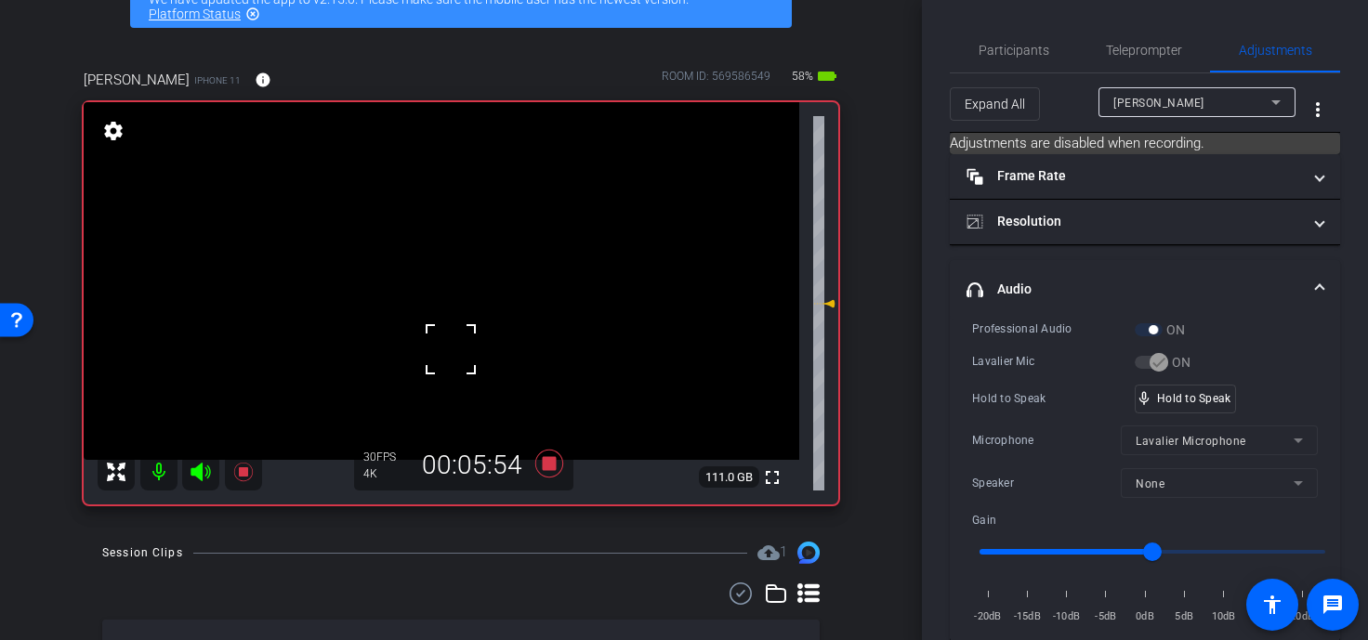
click at [429, 293] on video at bounding box center [442, 281] width 716 height 358
click at [429, 293] on div at bounding box center [429, 293] width 46 height 46
click at [442, 313] on div at bounding box center [429, 293] width 46 height 46
click at [433, 323] on video at bounding box center [442, 281] width 716 height 358
click at [433, 323] on div at bounding box center [433, 322] width 46 height 46
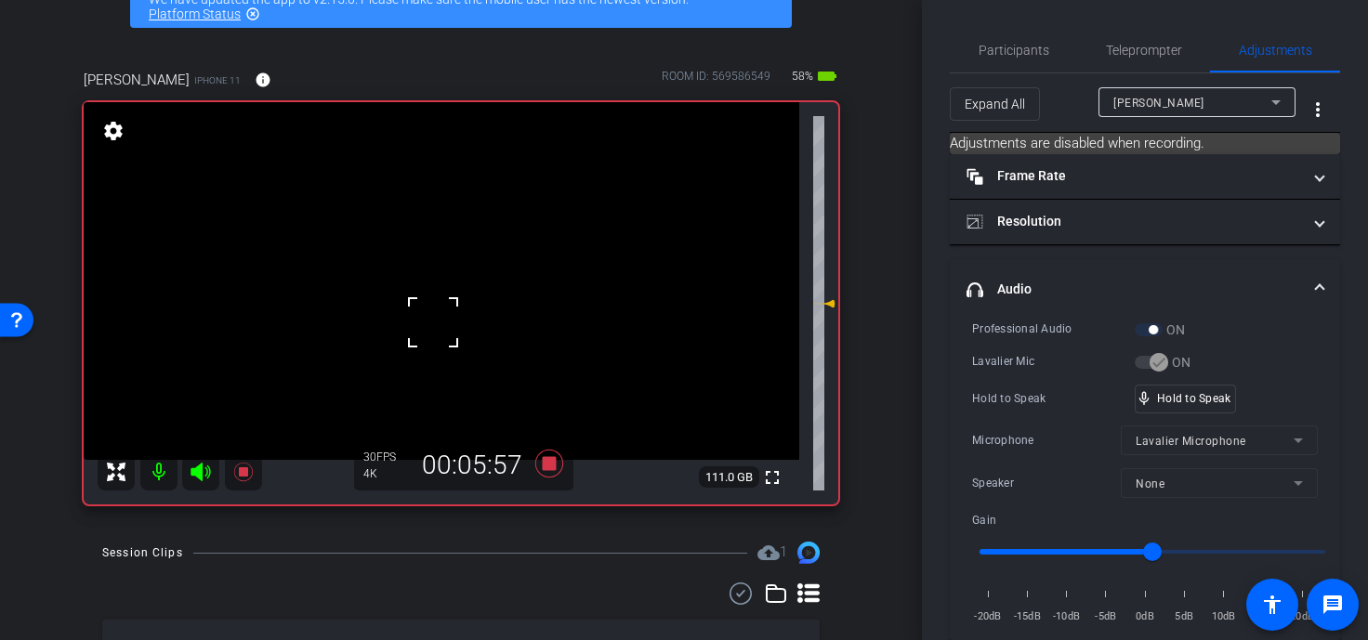
click at [426, 367] on video at bounding box center [442, 281] width 716 height 358
click at [446, 312] on video at bounding box center [442, 281] width 716 height 358
click at [414, 289] on video at bounding box center [442, 281] width 716 height 358
click at [414, 289] on div at bounding box center [413, 289] width 46 height 46
click at [1071, 405] on div "mic_none Speaking..." at bounding box center [1178, 399] width 84 height 27
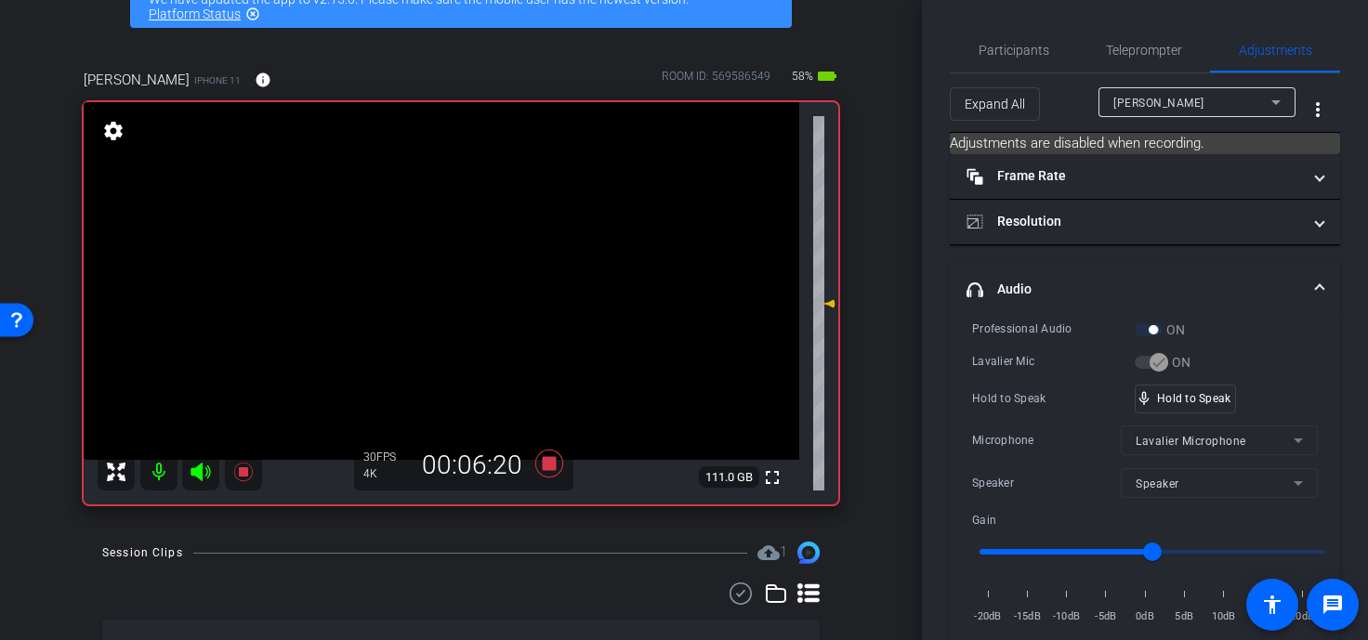
click at [361, 297] on video at bounding box center [442, 281] width 716 height 358
click at [1071, 389] on div "mic_none Speaking..." at bounding box center [1178, 399] width 84 height 27
click at [430, 284] on video at bounding box center [442, 281] width 716 height 358
click at [430, 284] on div at bounding box center [430, 284] width 46 height 46
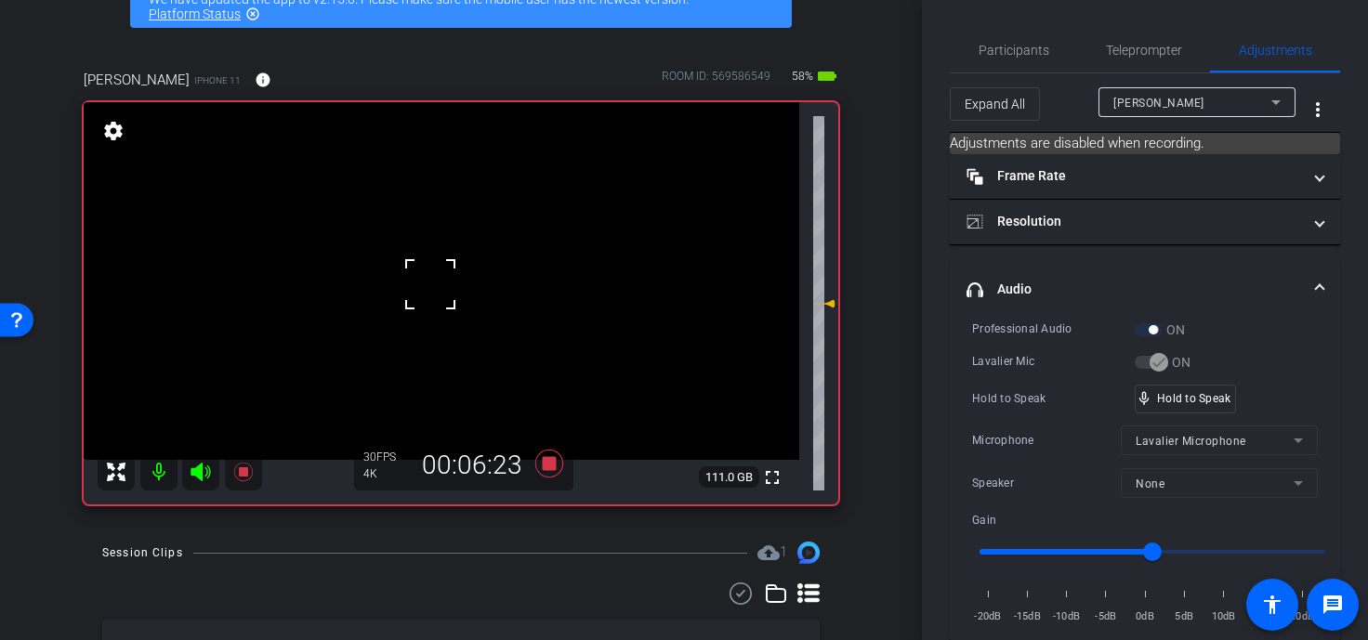
click at [430, 284] on div at bounding box center [430, 284] width 46 height 46
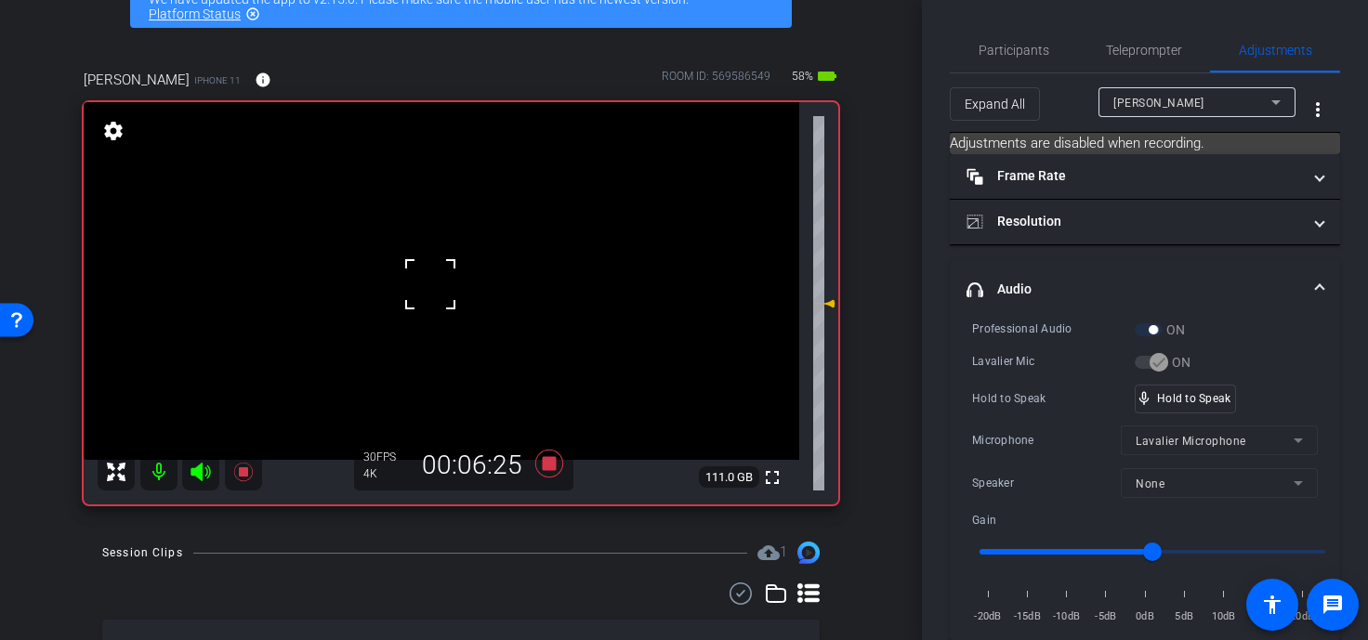
click at [430, 284] on div at bounding box center [430, 284] width 46 height 46
click at [430, 284] on video at bounding box center [442, 281] width 716 height 358
click at [430, 284] on div at bounding box center [430, 284] width 46 height 46
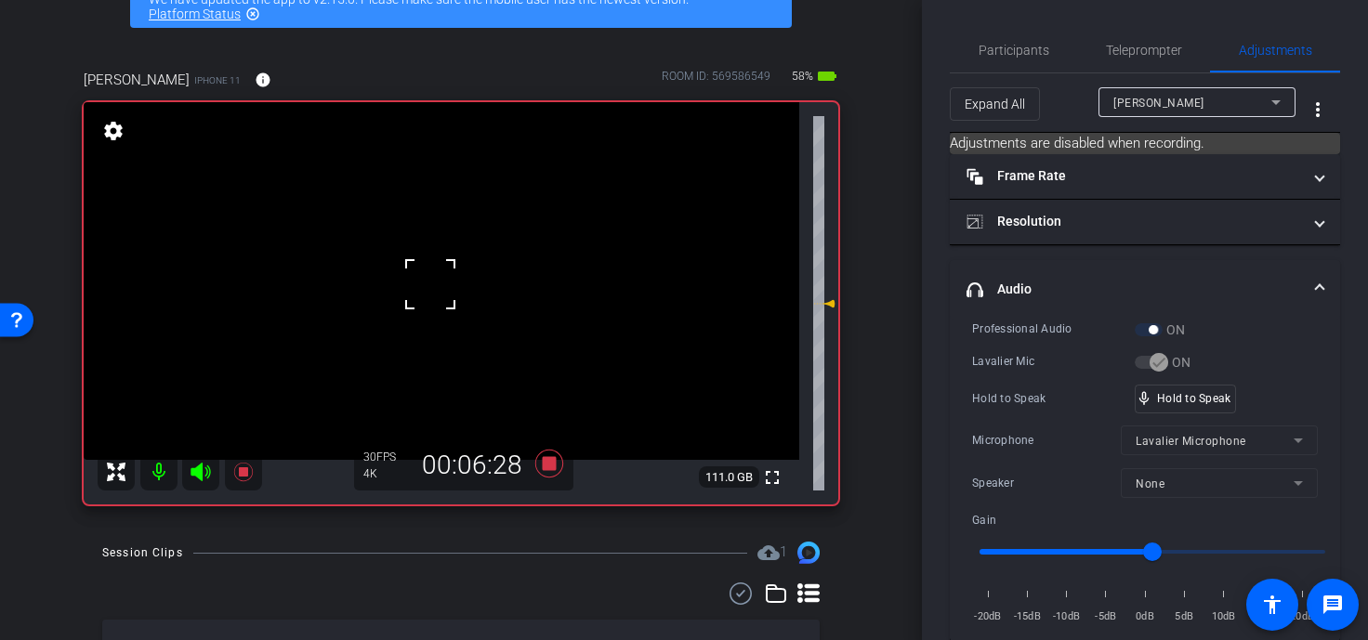
click at [430, 284] on div at bounding box center [430, 284] width 46 height 46
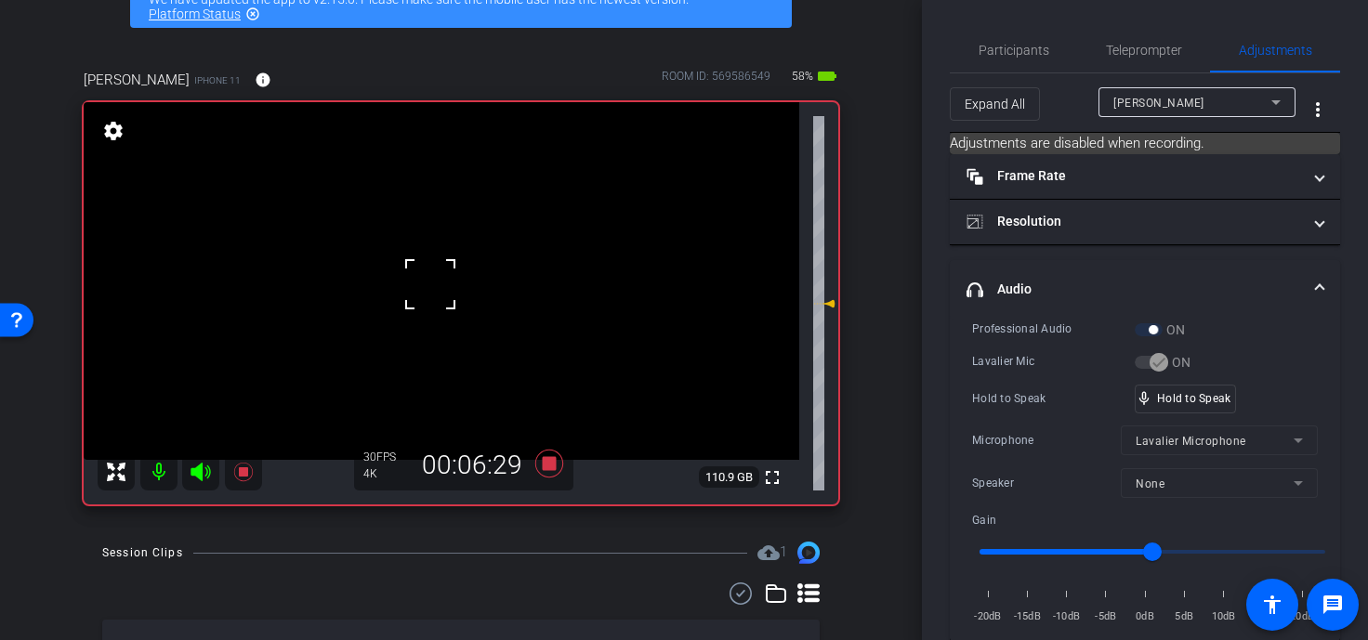
click at [430, 284] on div at bounding box center [430, 284] width 46 height 46
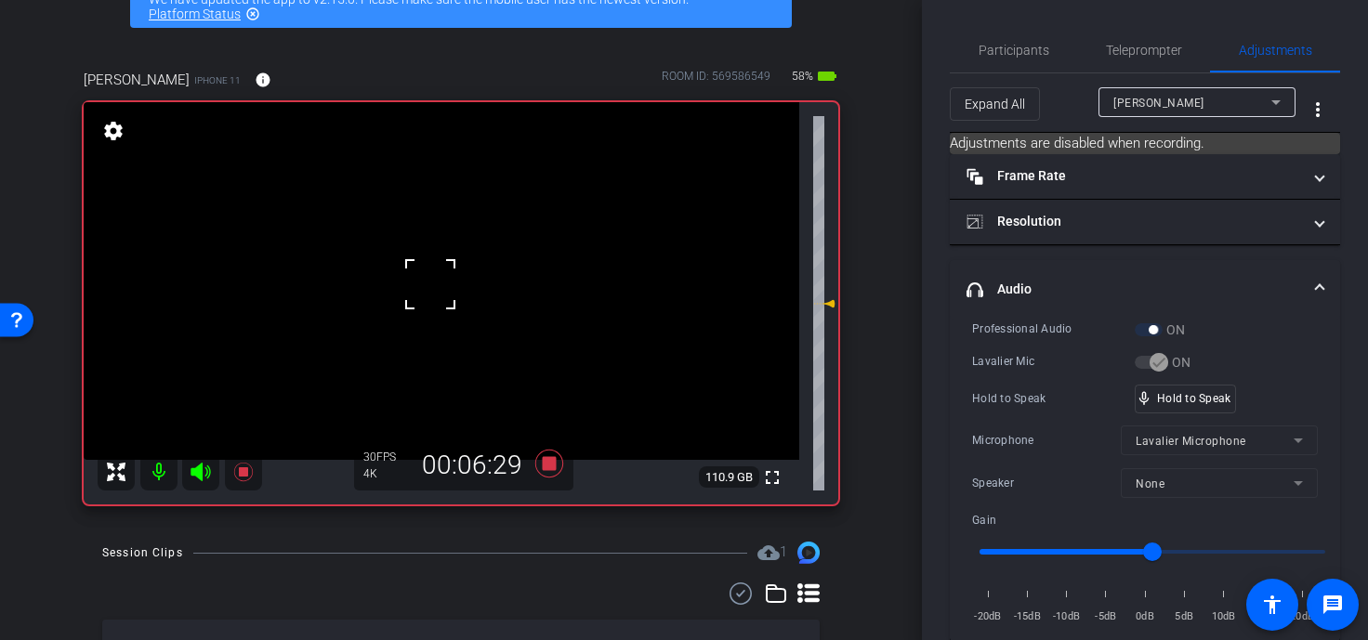
click at [430, 284] on div at bounding box center [430, 284] width 46 height 46
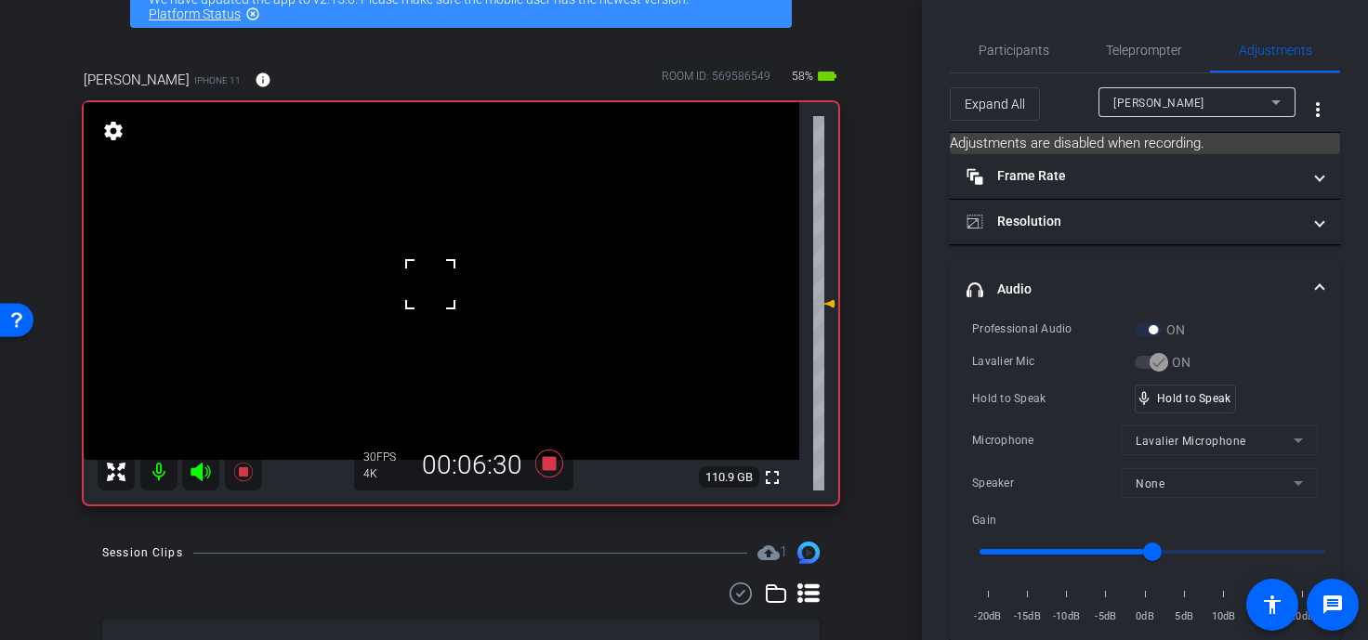
click at [430, 284] on div at bounding box center [430, 284] width 46 height 46
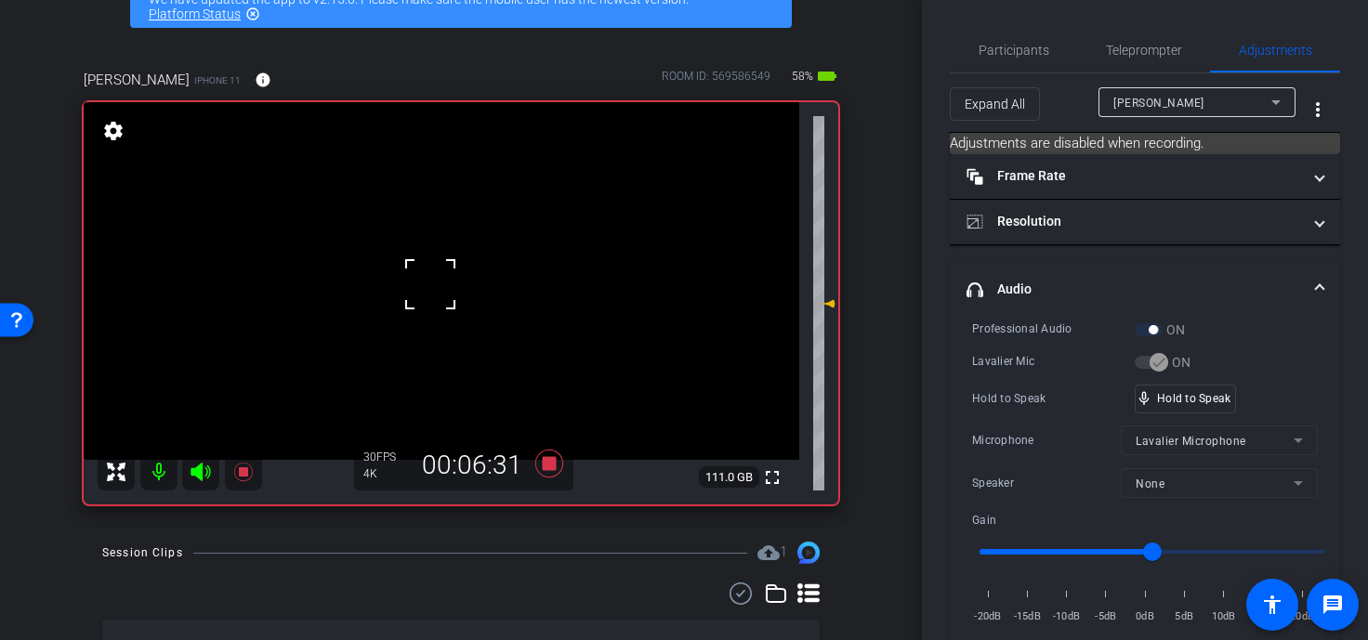
click at [430, 284] on div at bounding box center [430, 284] width 46 height 46
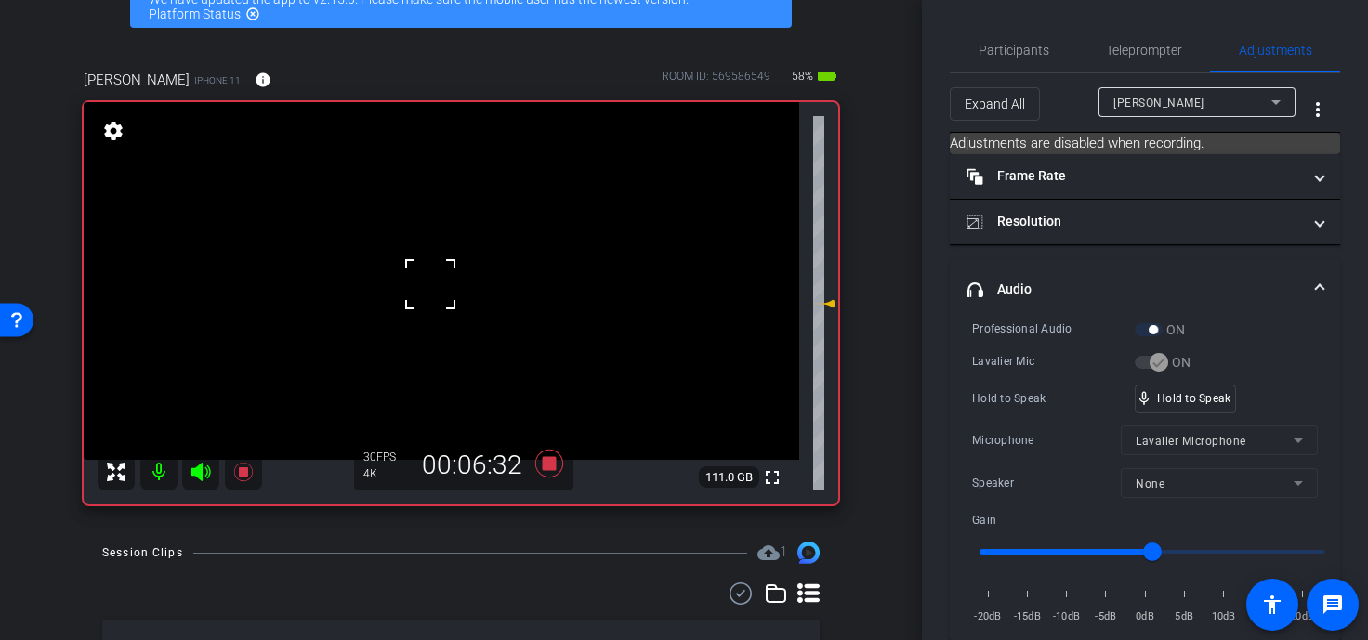
click at [430, 284] on div at bounding box center [430, 284] width 46 height 46
click at [430, 284] on video at bounding box center [442, 281] width 716 height 358
click at [430, 284] on div at bounding box center [430, 284] width 46 height 46
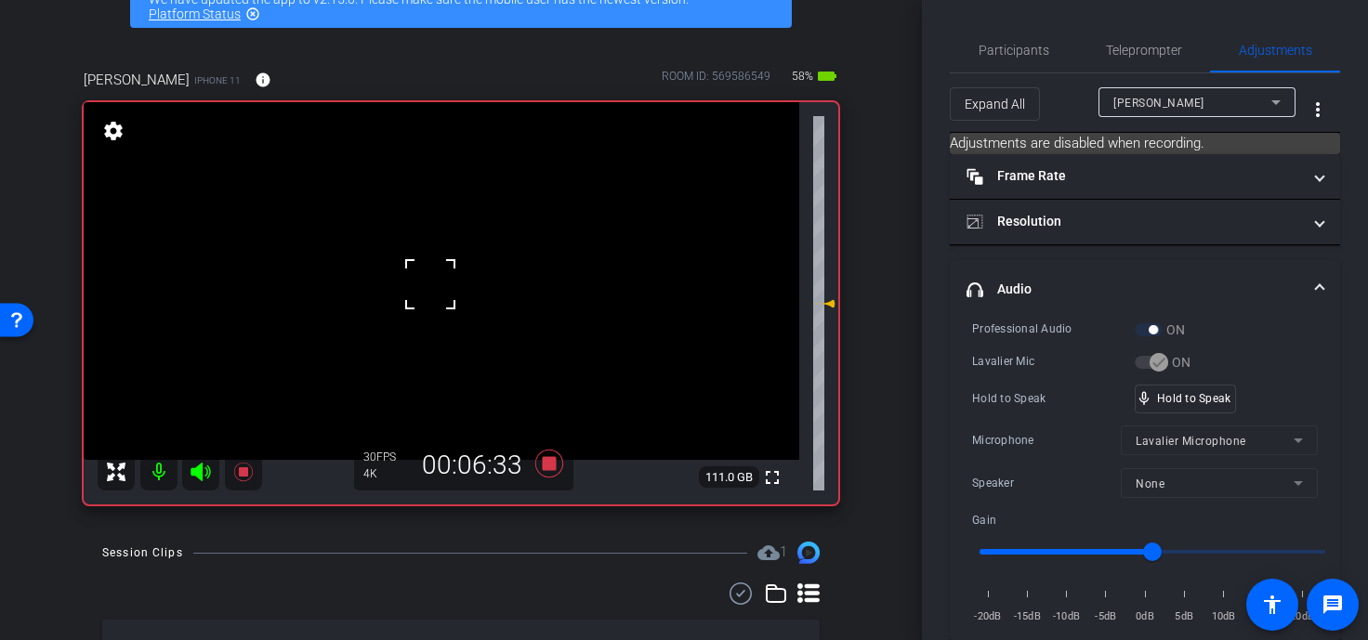
click at [430, 284] on div at bounding box center [430, 284] width 46 height 46
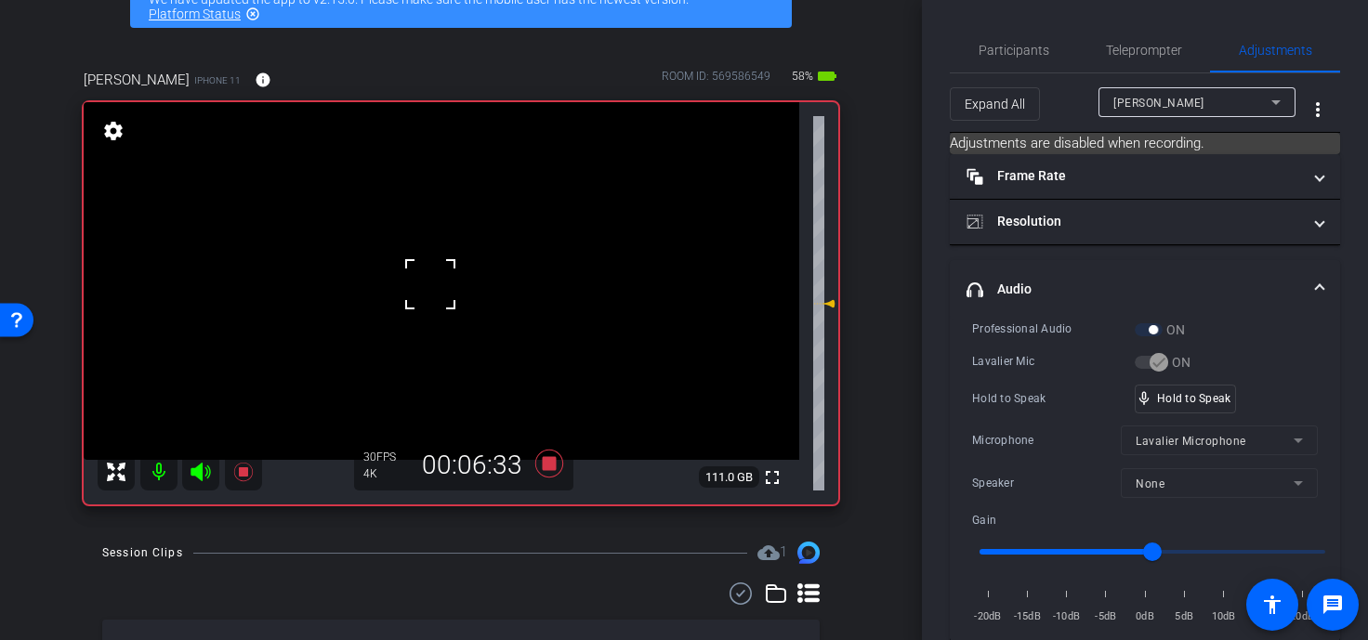
click at [430, 284] on div at bounding box center [430, 284] width 46 height 46
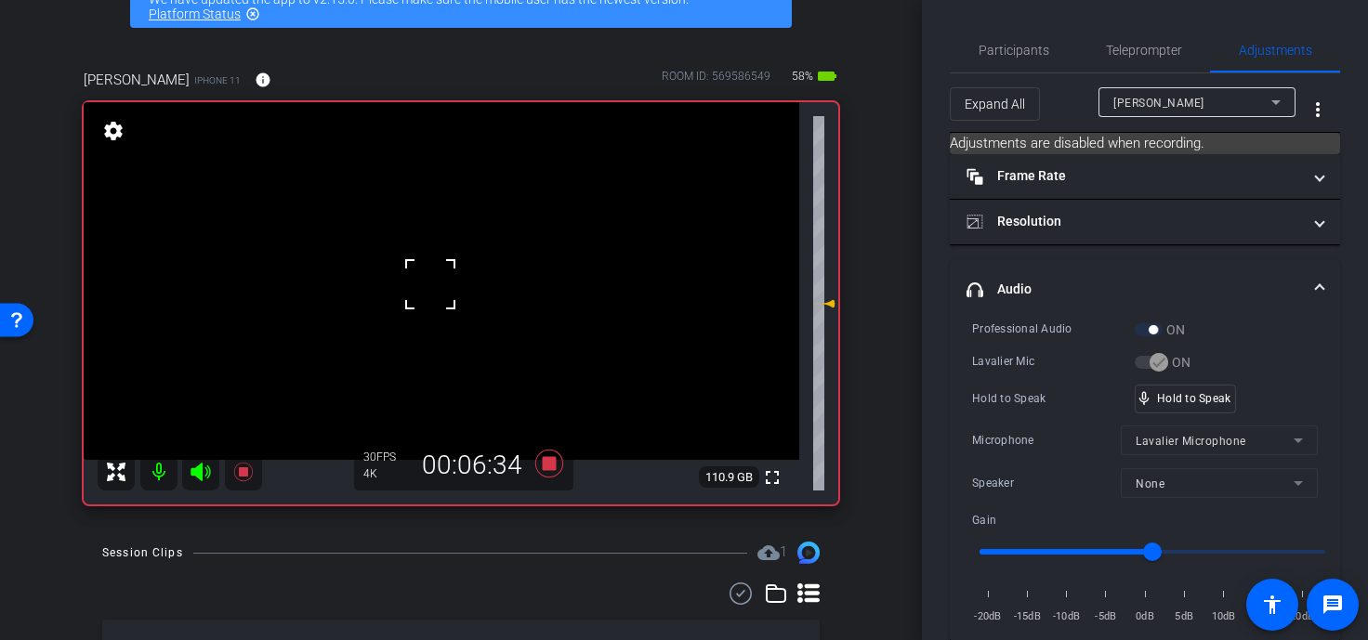
click at [430, 284] on div at bounding box center [430, 284] width 46 height 46
click at [1071, 408] on div "mic_none Speaking..." at bounding box center [1178, 399] width 84 height 27
click at [433, 317] on video at bounding box center [442, 281] width 716 height 358
click at [410, 330] on div at bounding box center [433, 317] width 46 height 46
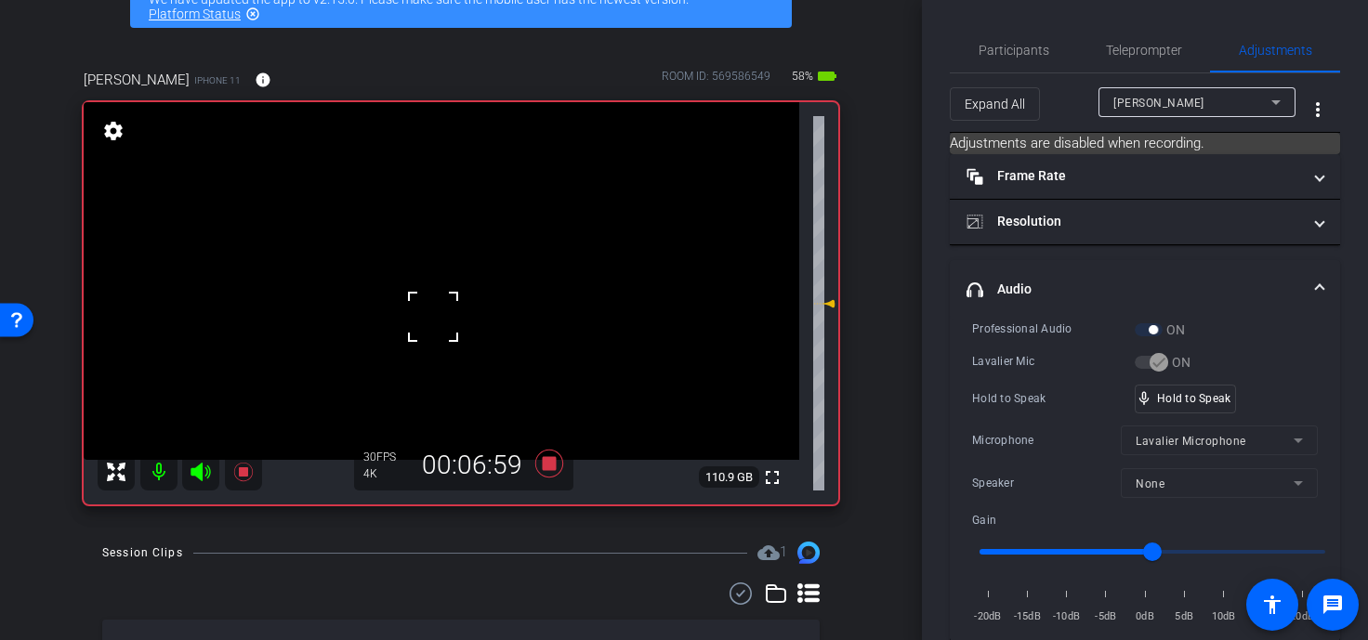
click at [421, 327] on div at bounding box center [433, 317] width 46 height 46
click at [421, 328] on div at bounding box center [433, 317] width 46 height 46
click at [1029, 31] on span "Participants" at bounding box center [1014, 50] width 71 height 45
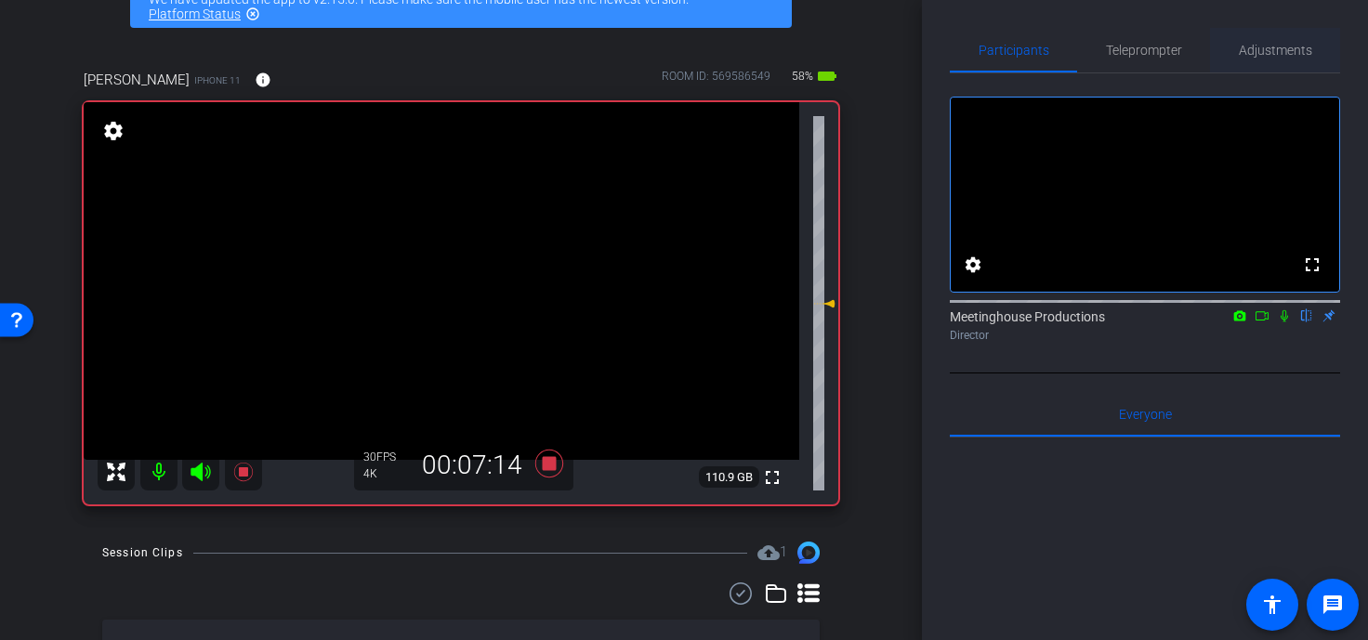
click at [1071, 58] on span "Adjustments" at bounding box center [1275, 50] width 73 height 45
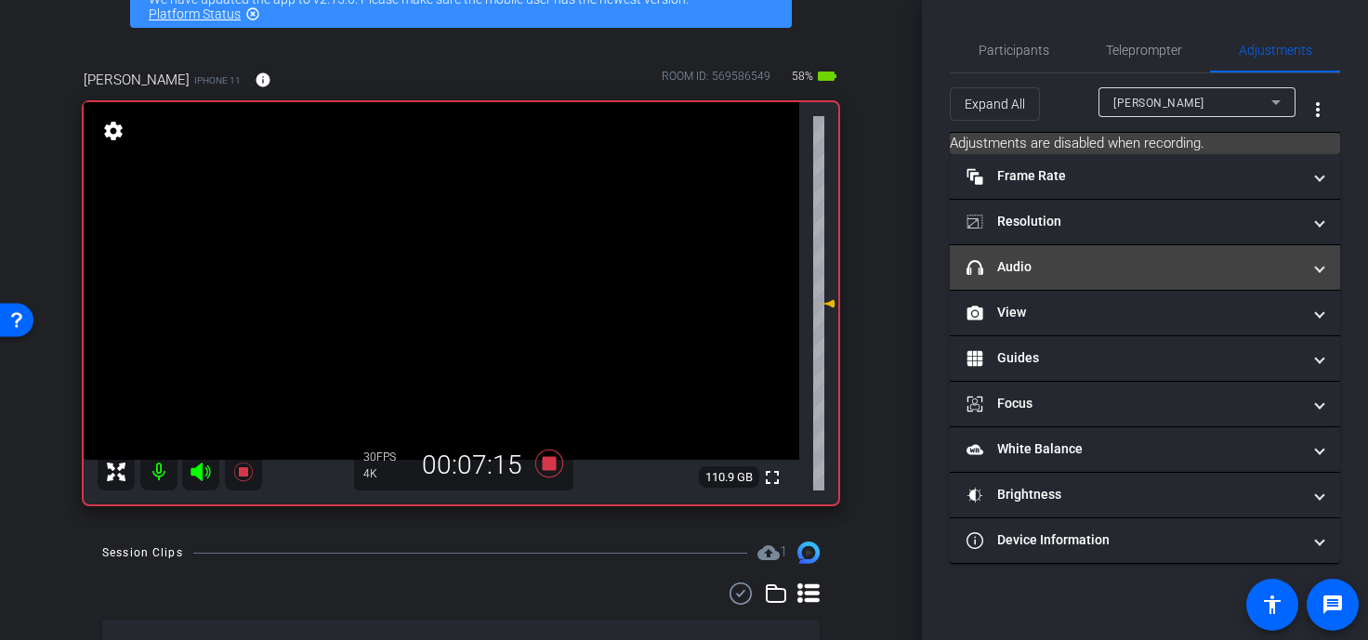
click at [1034, 284] on mat-expansion-panel-header "headphone icon Audio" at bounding box center [1145, 267] width 390 height 45
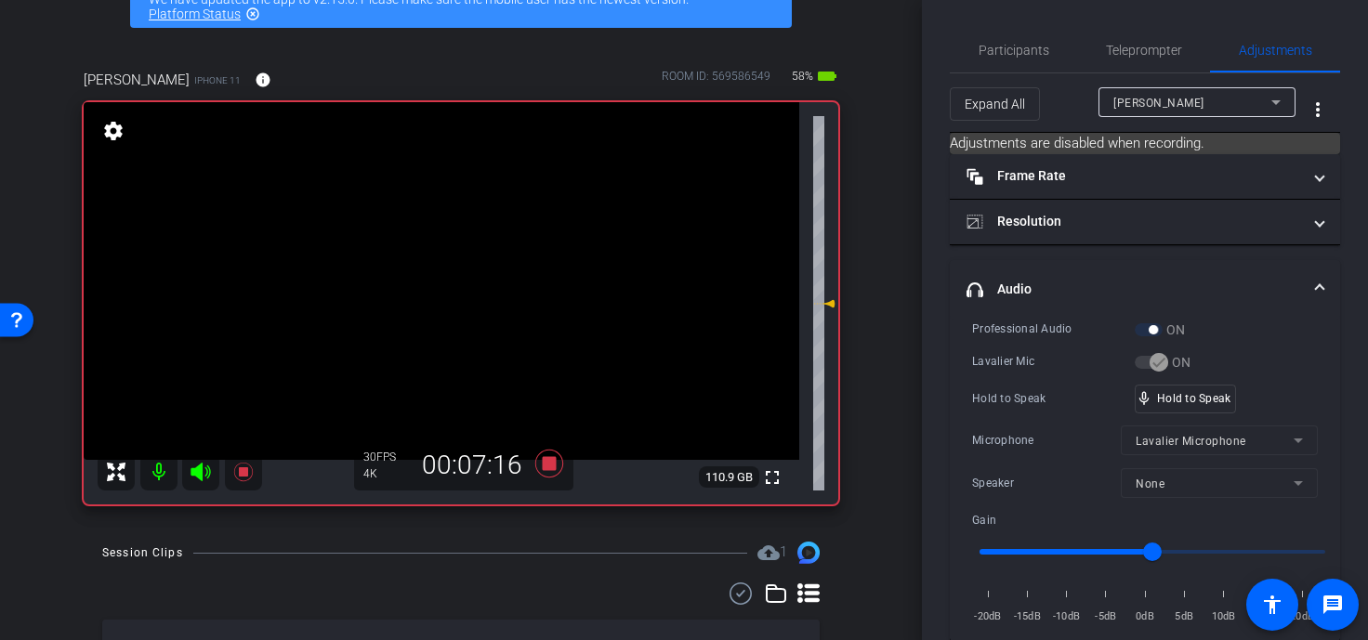
click at [413, 279] on video at bounding box center [442, 281] width 716 height 358
click at [416, 341] on video at bounding box center [442, 281] width 716 height 358
click at [416, 341] on div at bounding box center [416, 341] width 46 height 46
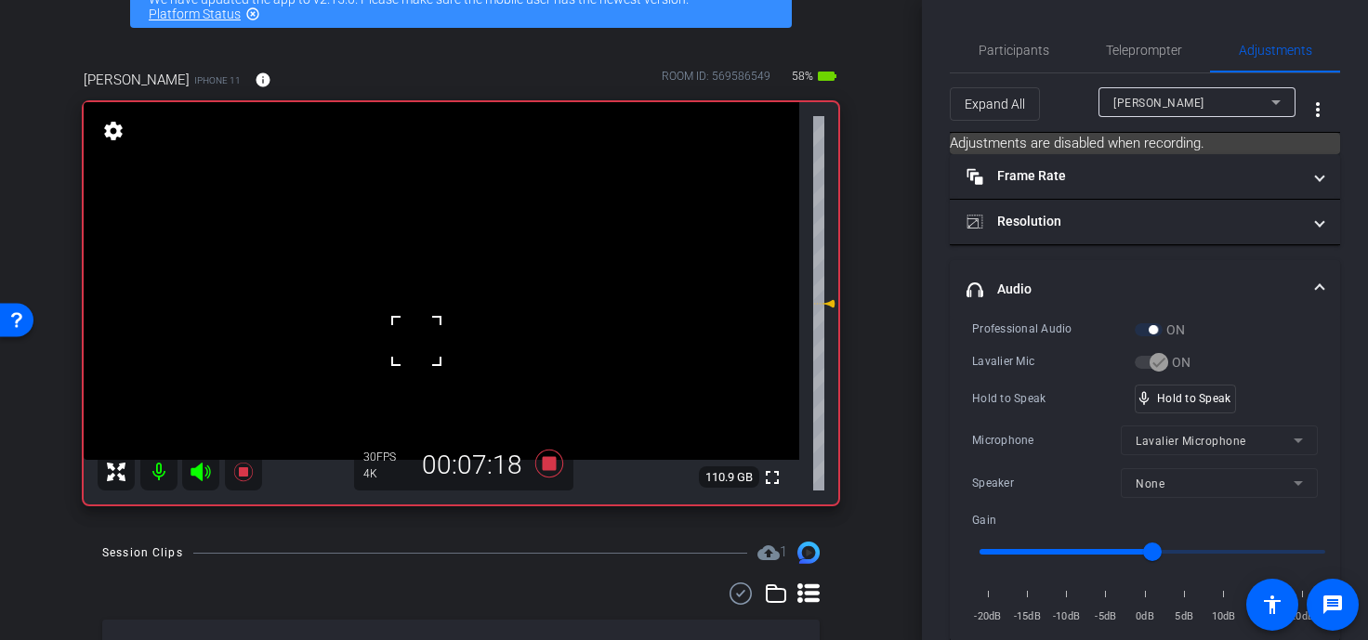
click at [419, 323] on div at bounding box center [416, 341] width 46 height 46
click at [422, 344] on video at bounding box center [442, 281] width 716 height 358
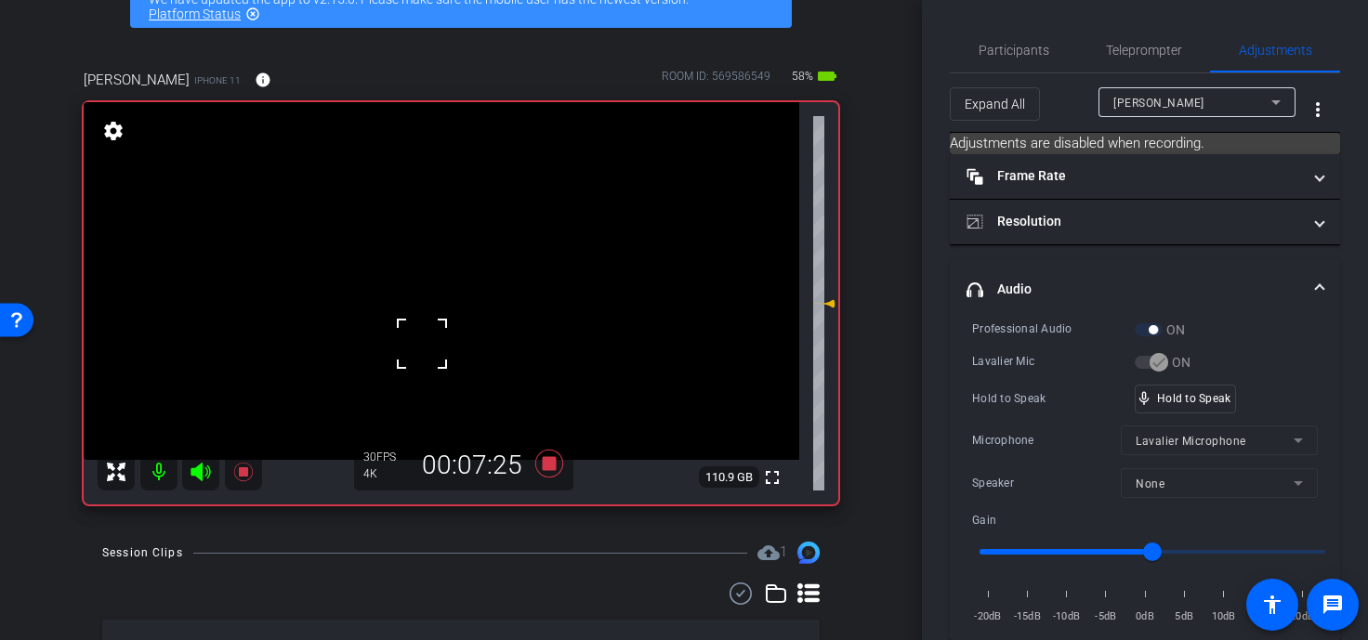
click at [422, 344] on div at bounding box center [422, 344] width 46 height 46
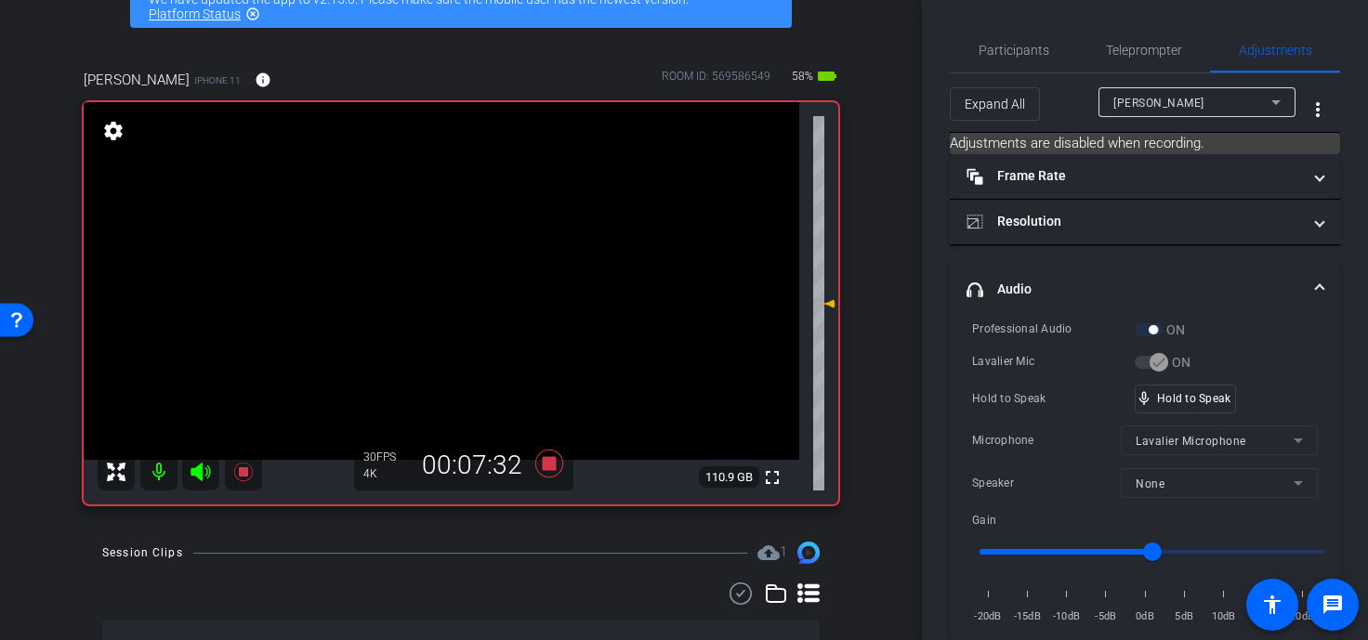
click at [420, 293] on video at bounding box center [442, 281] width 716 height 358
click at [420, 293] on div at bounding box center [420, 293] width 46 height 46
click at [434, 290] on div at bounding box center [420, 293] width 46 height 46
click at [433, 280] on div at bounding box center [420, 293] width 46 height 46
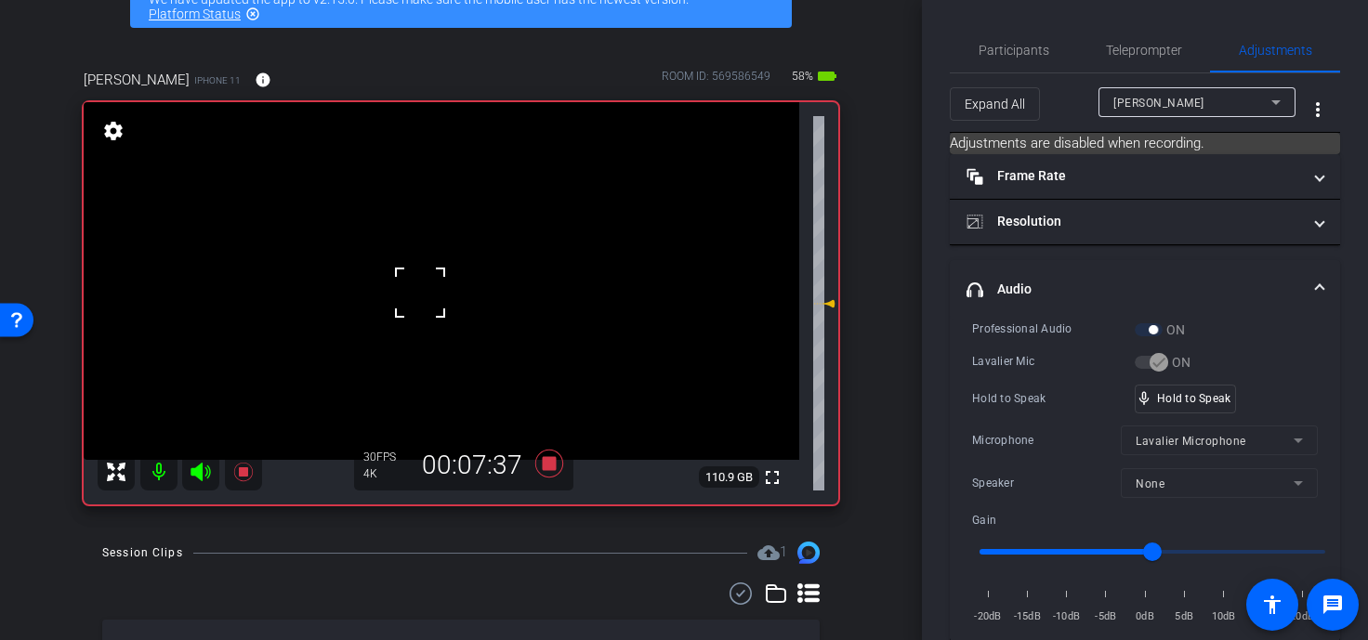
click at [433, 280] on div at bounding box center [420, 293] width 46 height 46
click at [433, 280] on video at bounding box center [442, 281] width 716 height 358
click at [433, 280] on div at bounding box center [433, 280] width 46 height 46
click at [439, 280] on video at bounding box center [442, 281] width 716 height 358
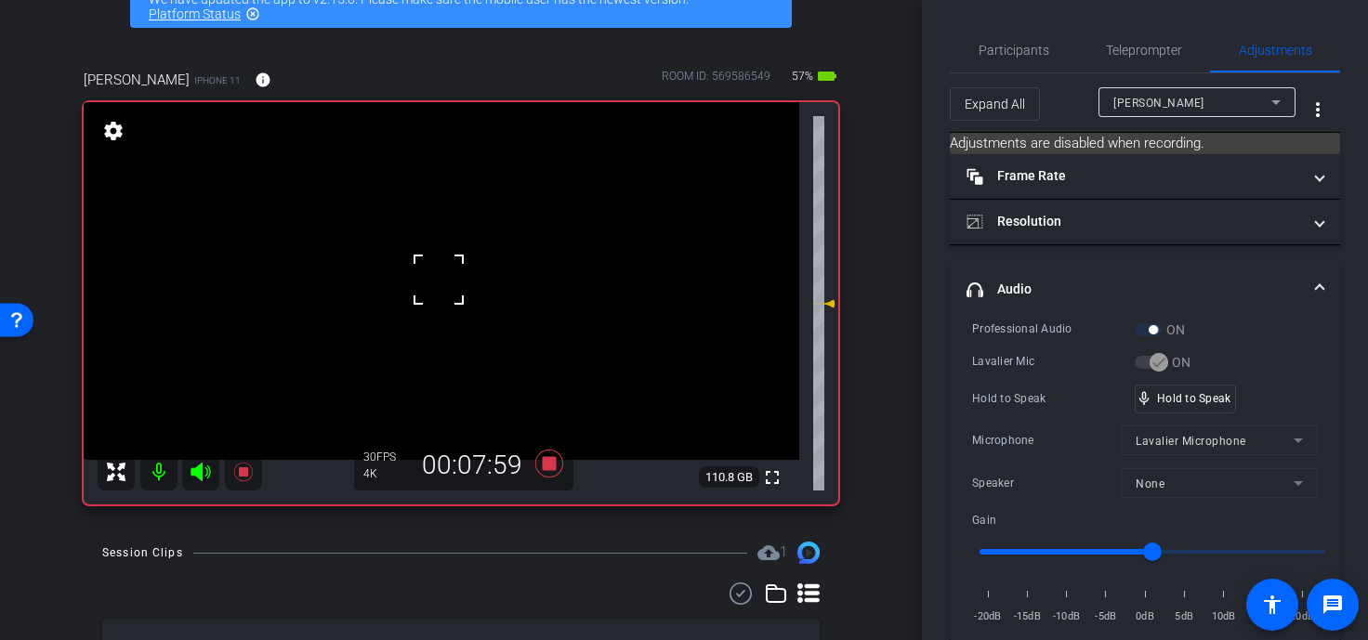
click at [439, 280] on div at bounding box center [438, 280] width 46 height 46
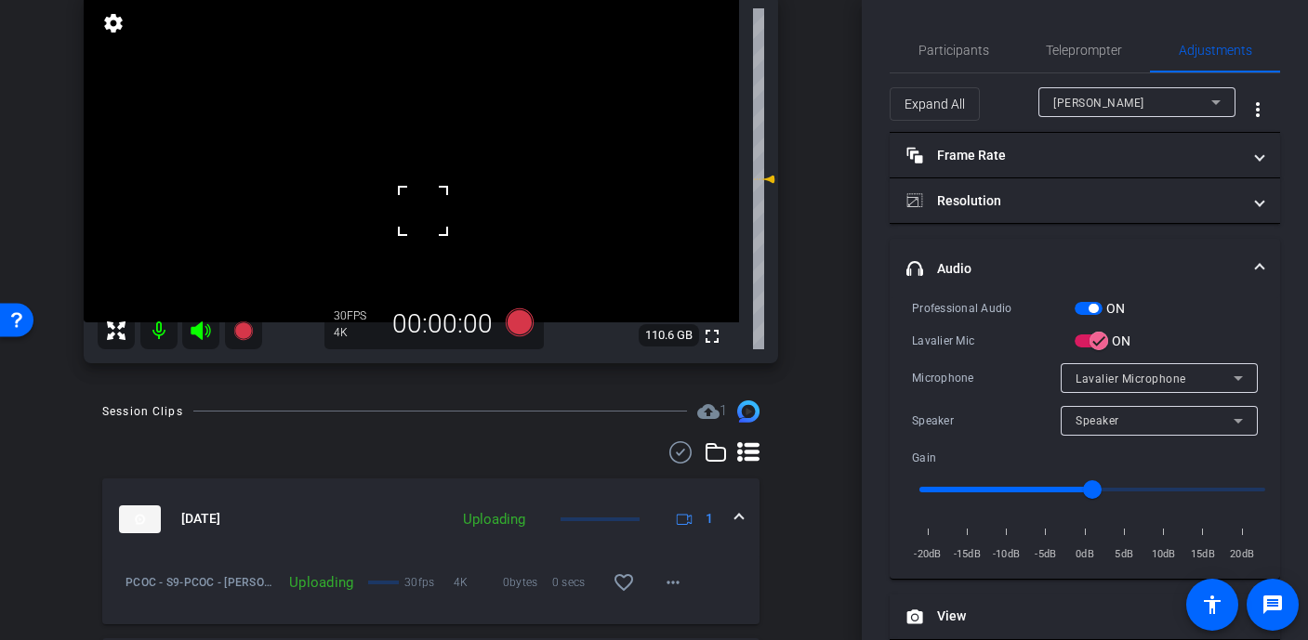
scroll to position [180, 0]
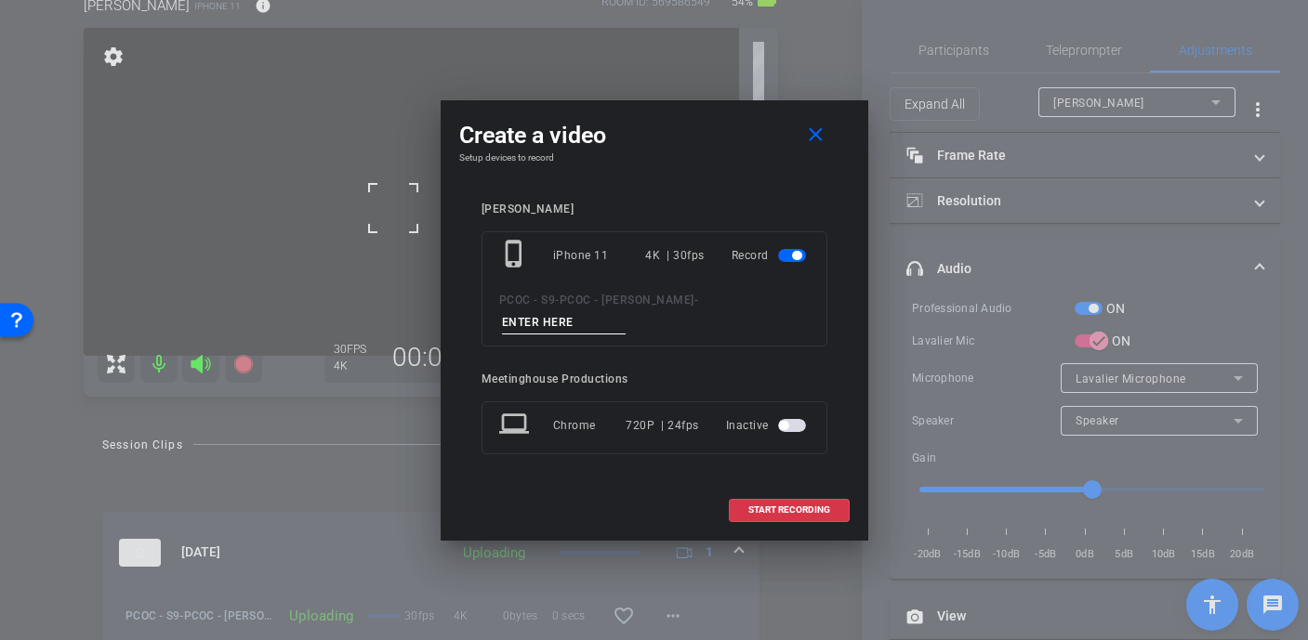
type input "s"
type input "901 story 6"
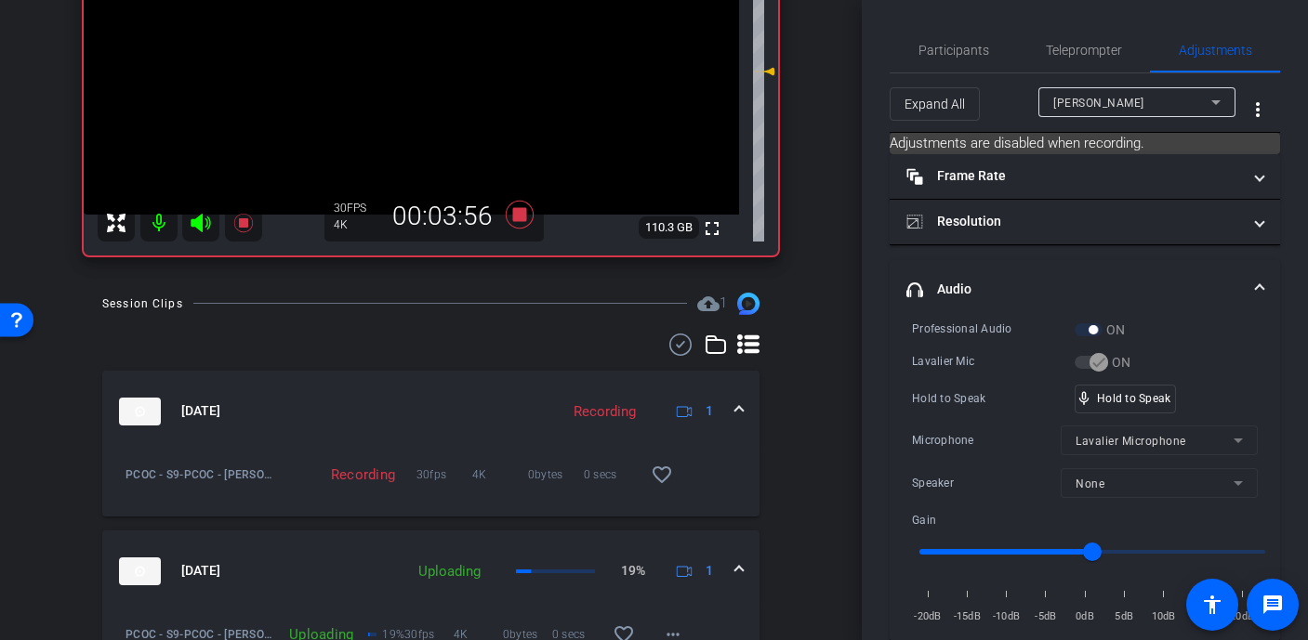
scroll to position [173, 0]
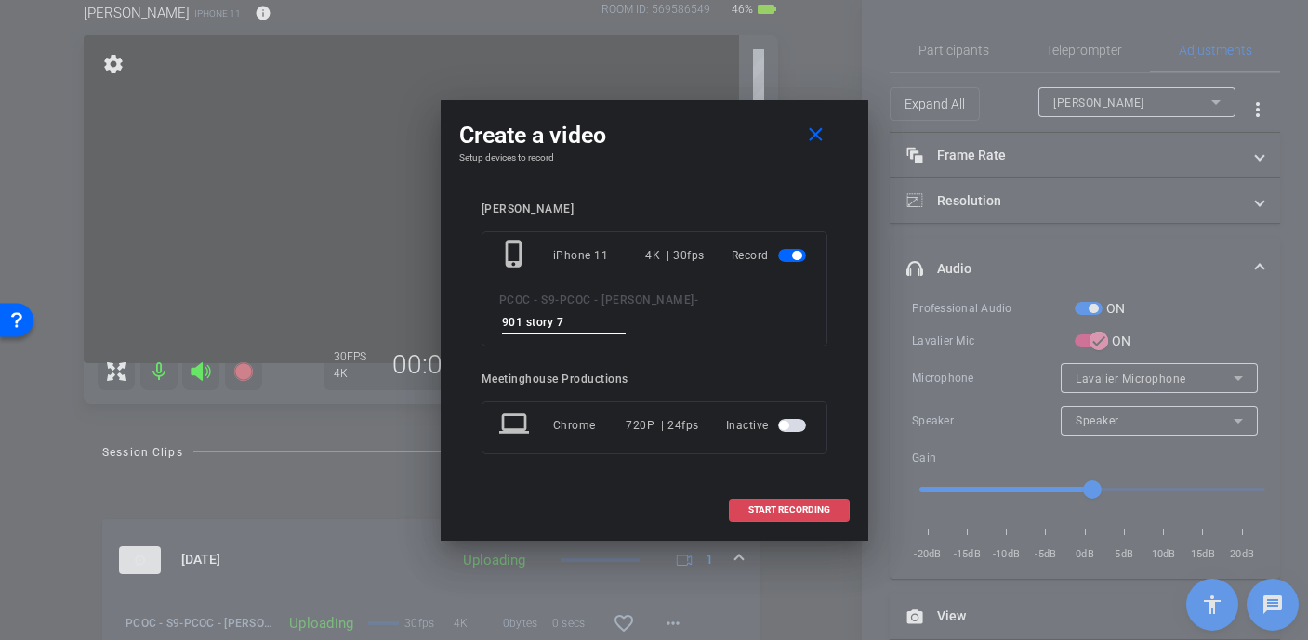
type input "901 story 7"
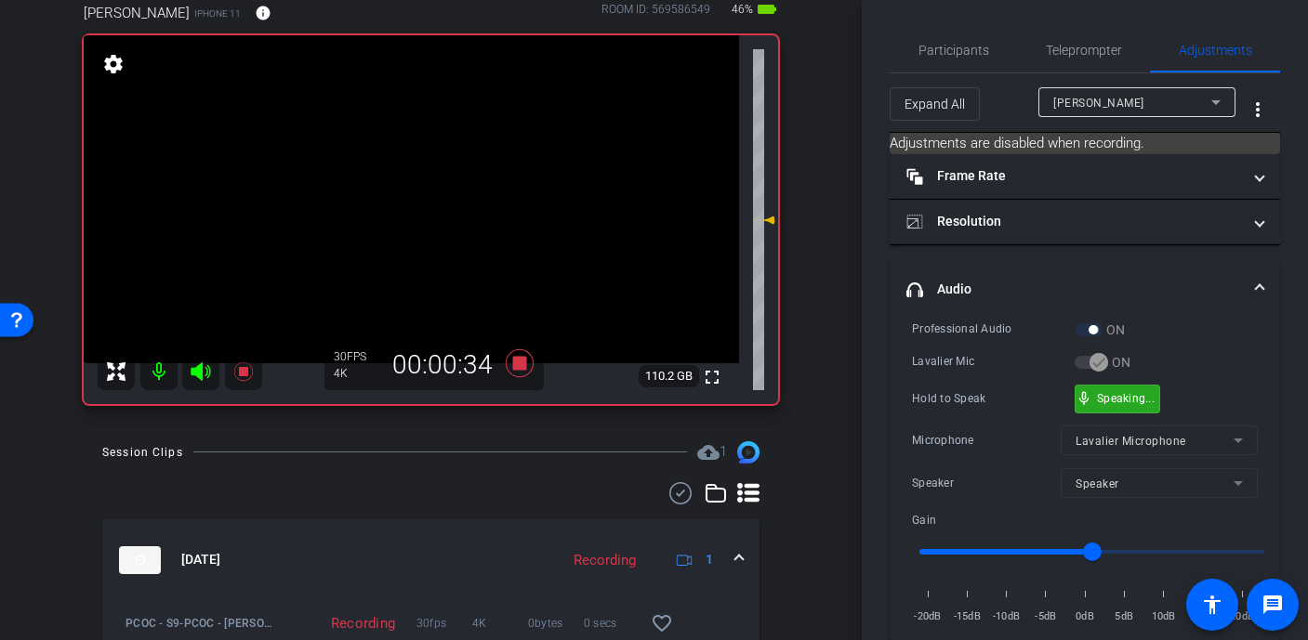
drag, startPoint x: 1142, startPoint y: 402, endPoint x: 1133, endPoint y: 402, distance: 9.3
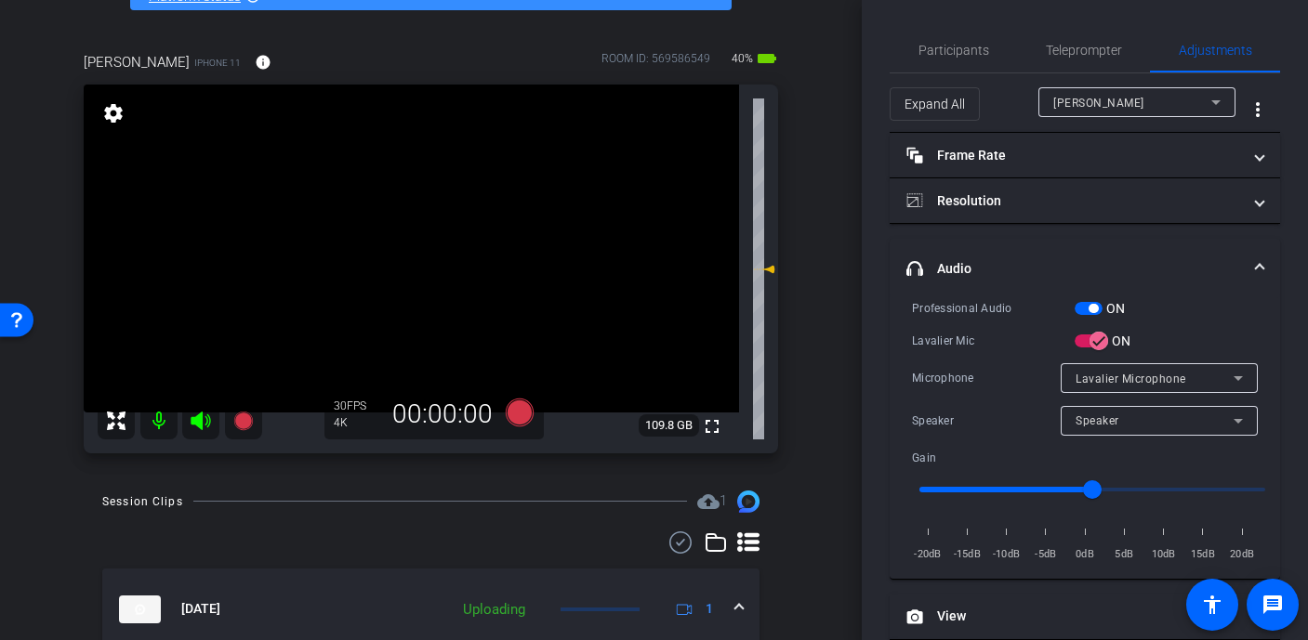
scroll to position [79, 0]
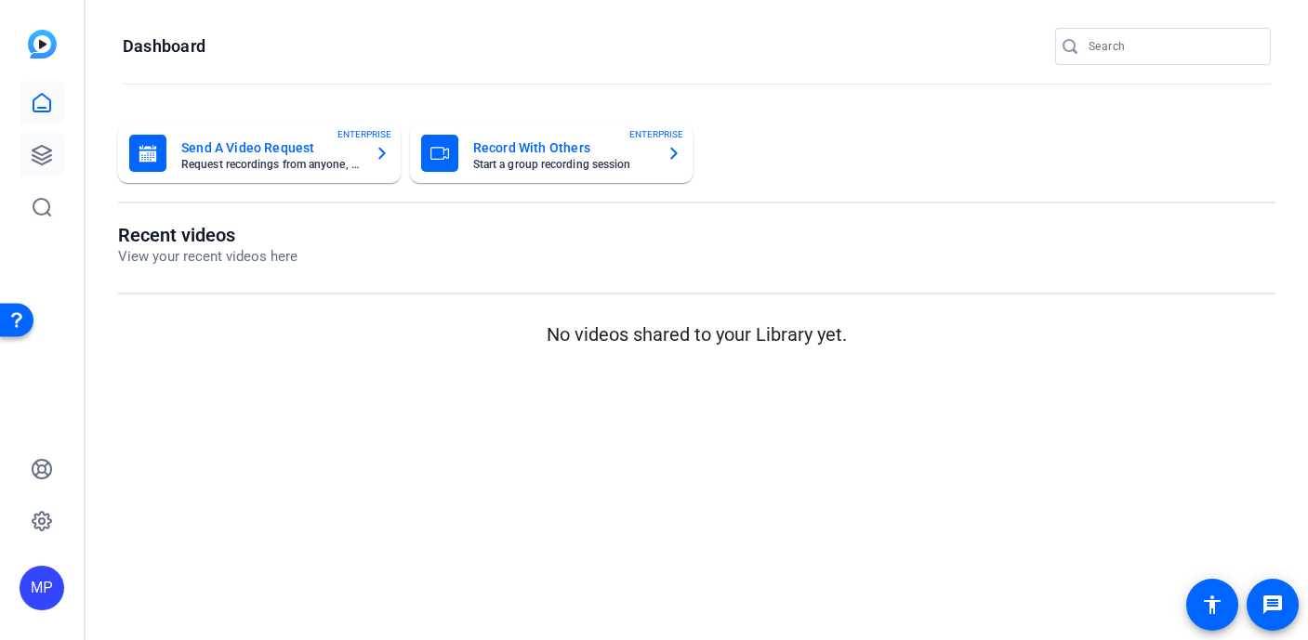
click at [33, 157] on icon at bounding box center [42, 155] width 22 height 22
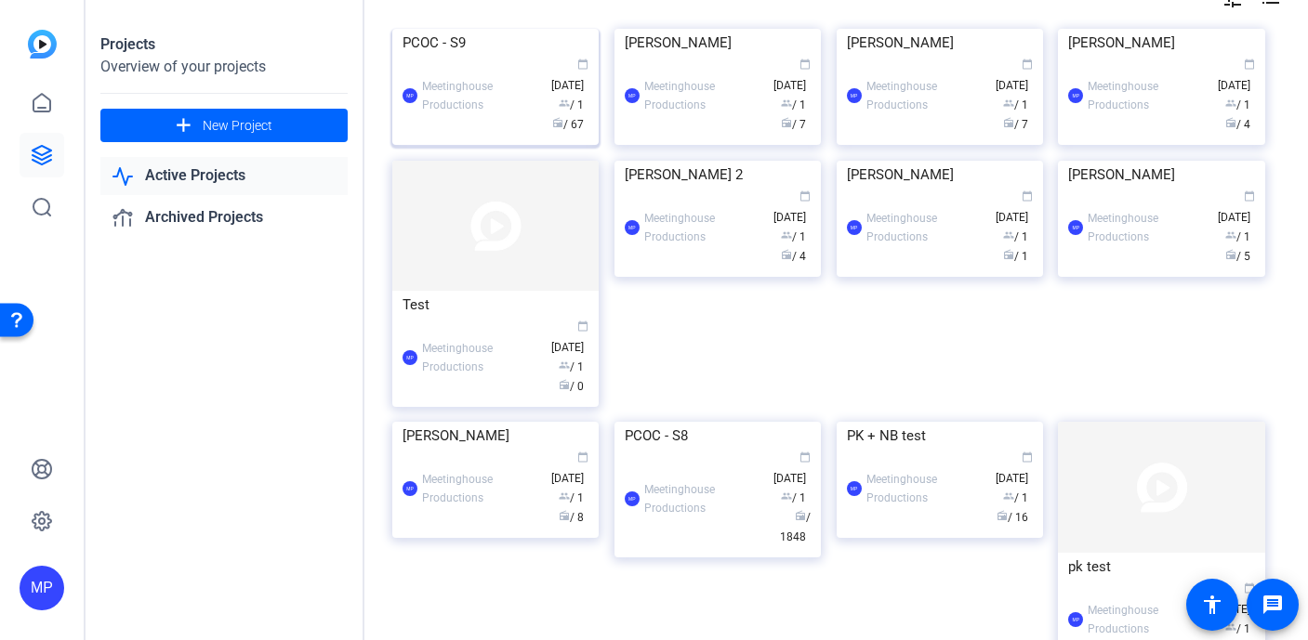
scroll to position [138, 0]
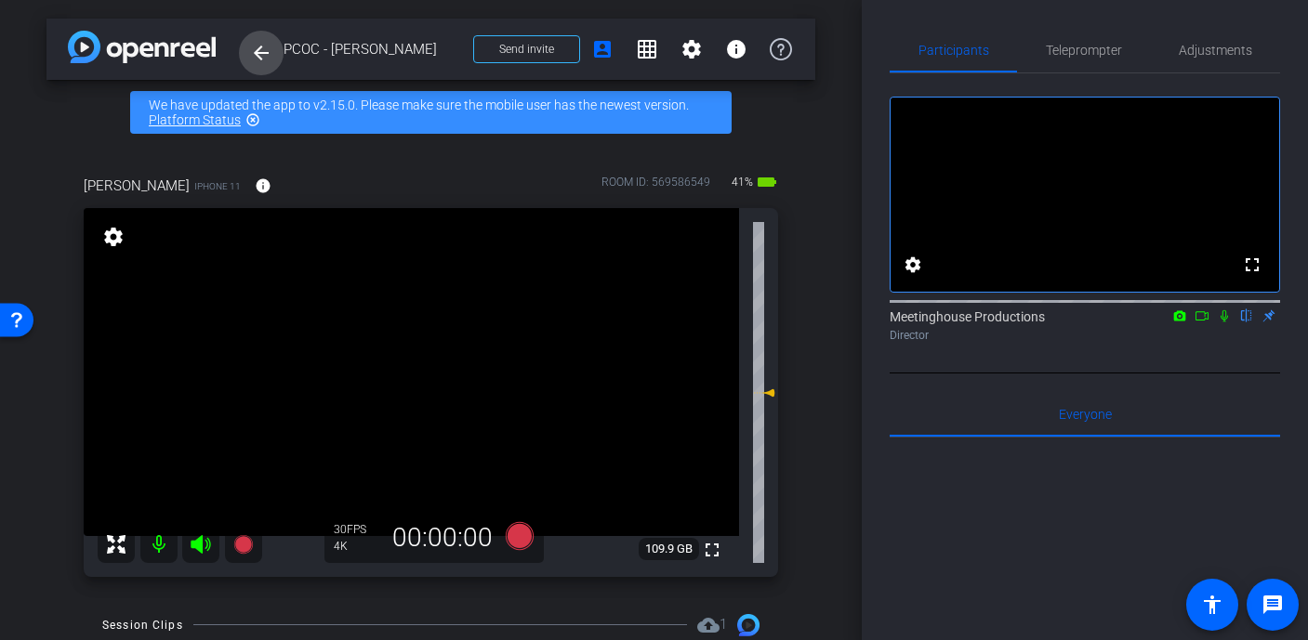
click at [261, 49] on mat-icon "arrow_back" at bounding box center [261, 53] width 22 height 22
